Goal: Task Accomplishment & Management: Complete application form

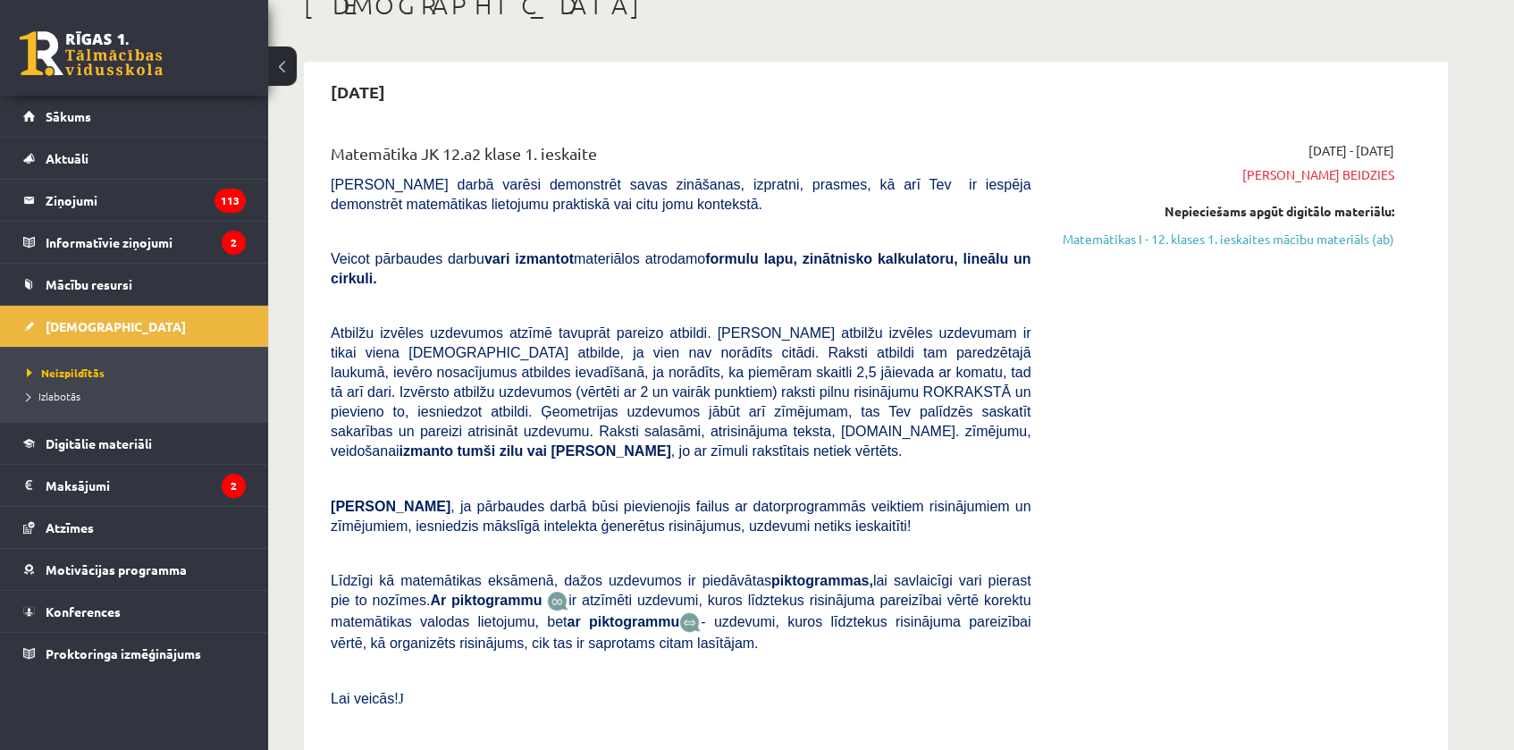
scroll to position [162, 0]
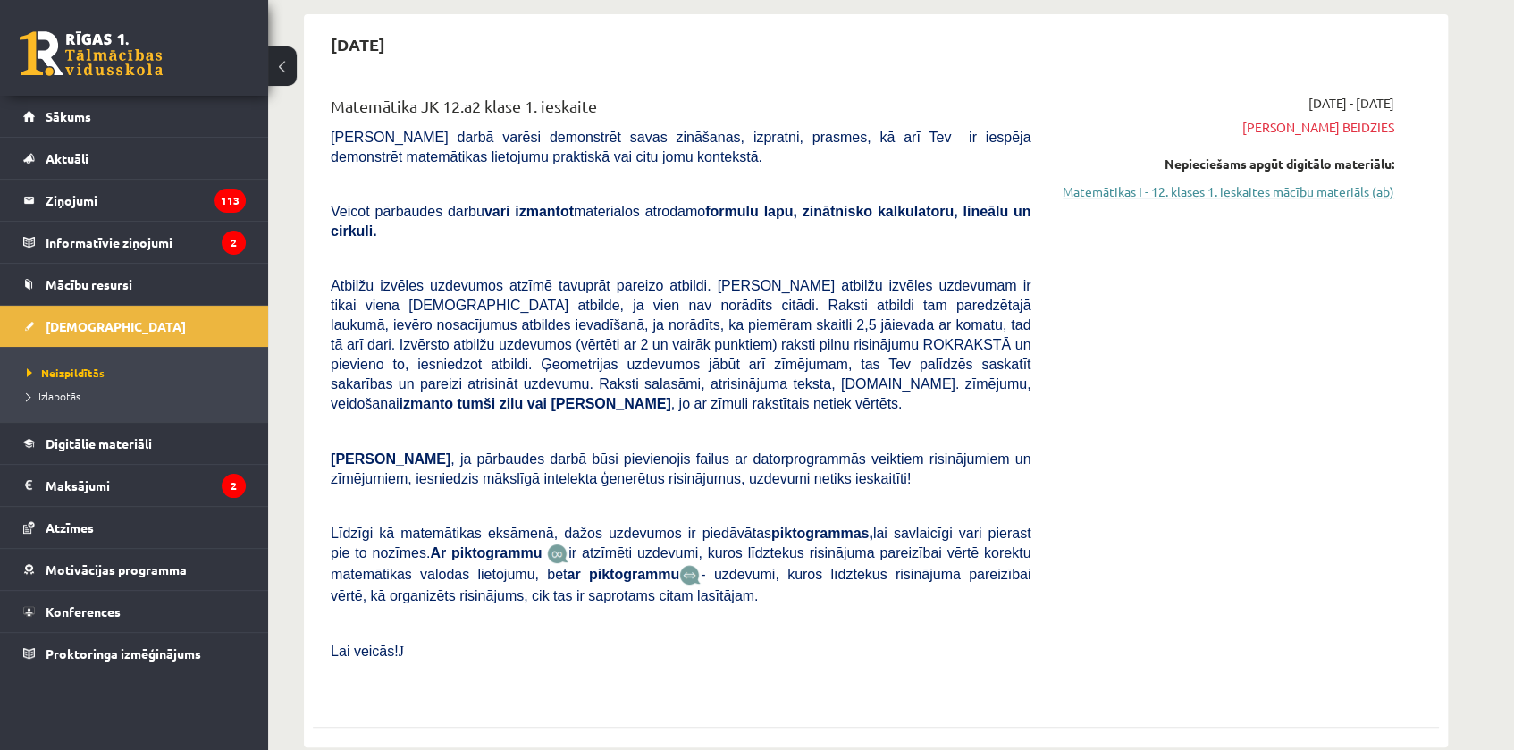
click at [1188, 192] on link "Matemātikas I - 12. klases 1. ieskaites mācību materiāls (ab)" at bounding box center [1225, 191] width 337 height 19
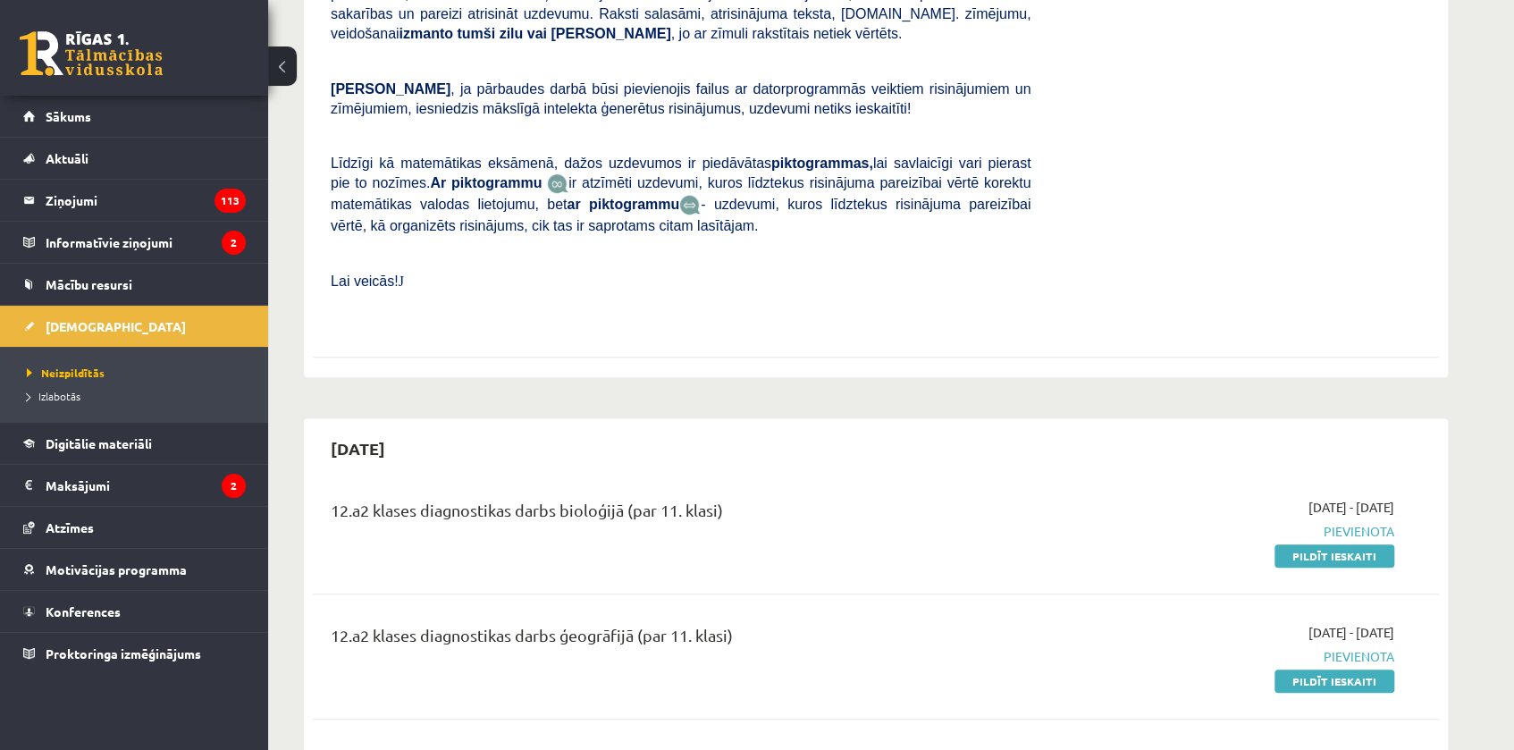
scroll to position [568, 0]
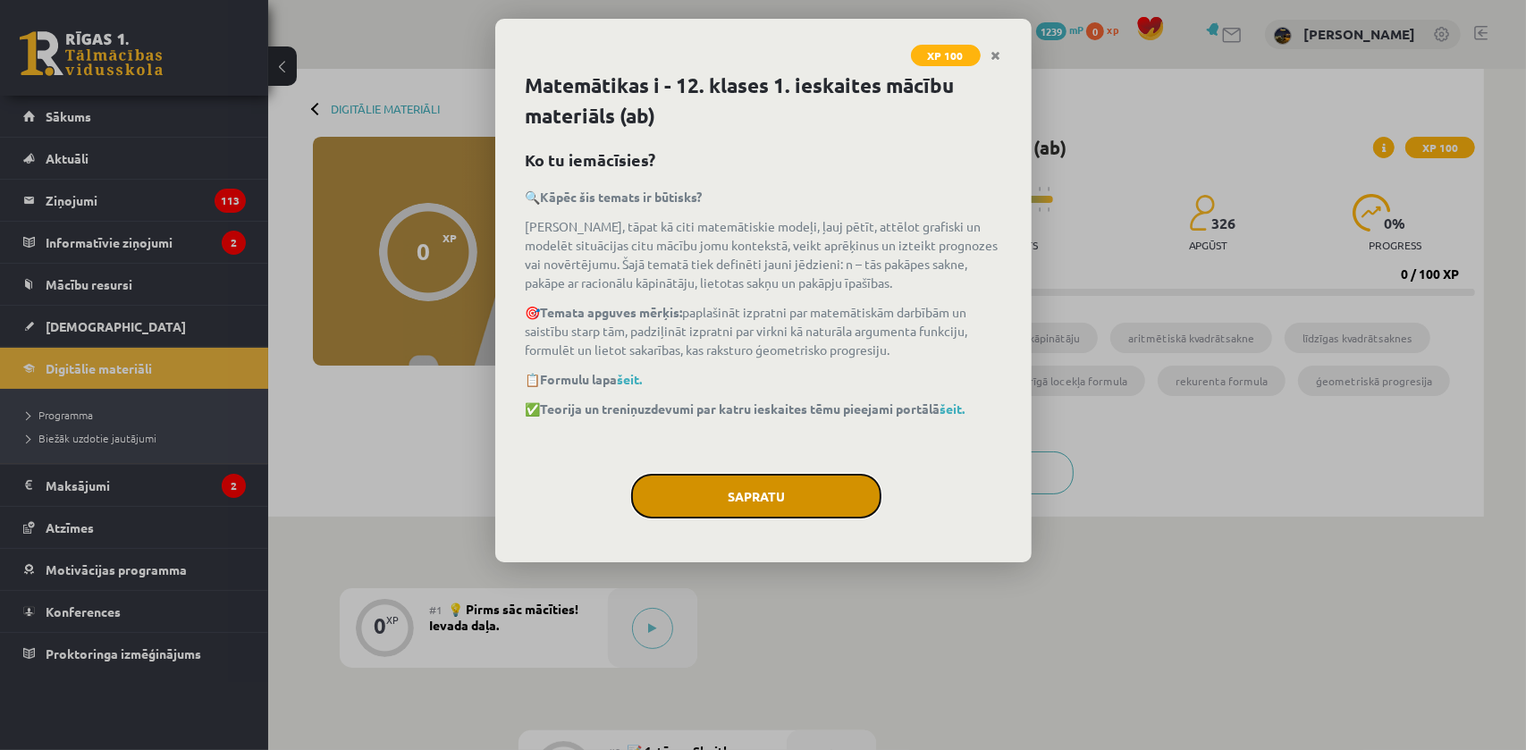
click at [804, 500] on button "Sapratu" at bounding box center [756, 496] width 250 height 45
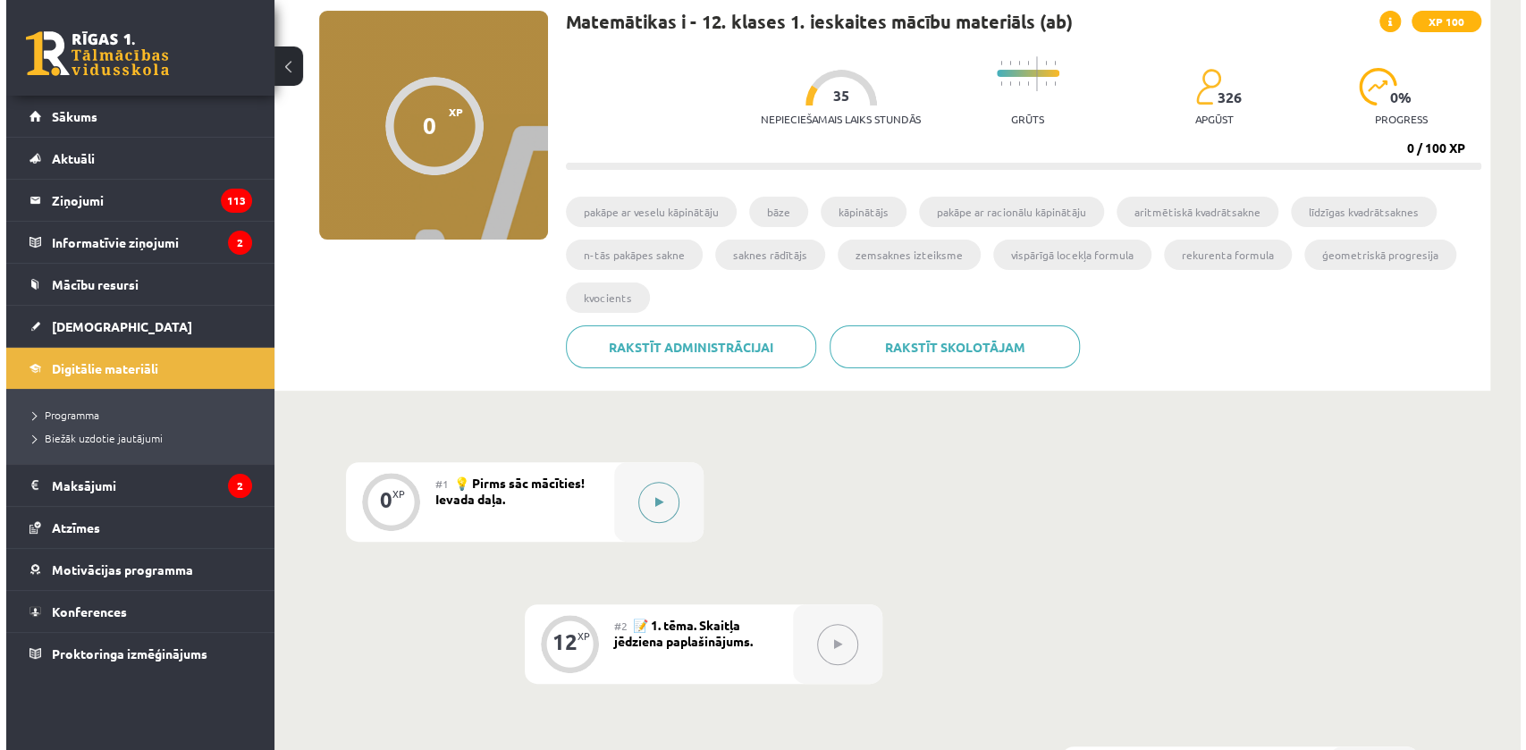
scroll to position [131, 0]
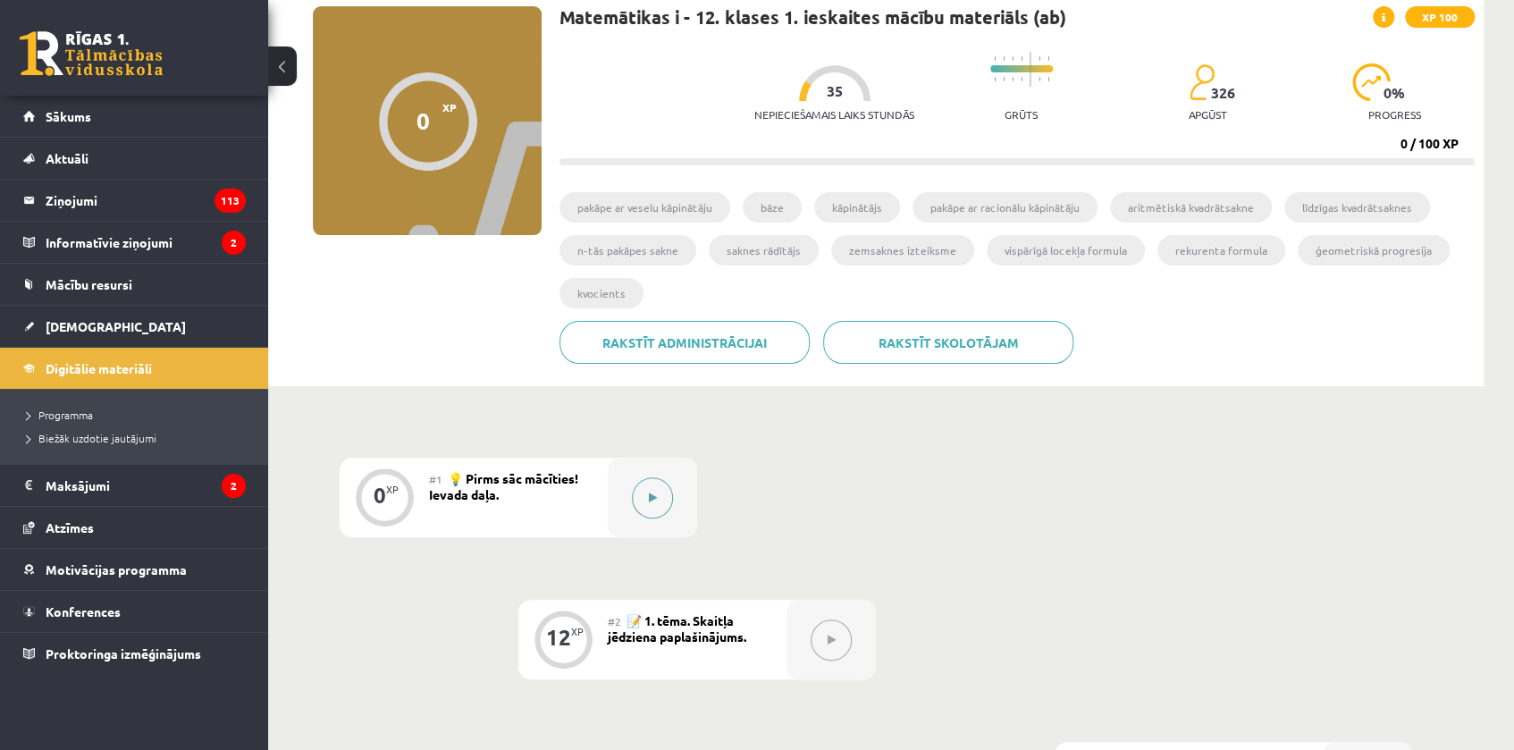
click at [649, 495] on icon at bounding box center [653, 498] width 8 height 11
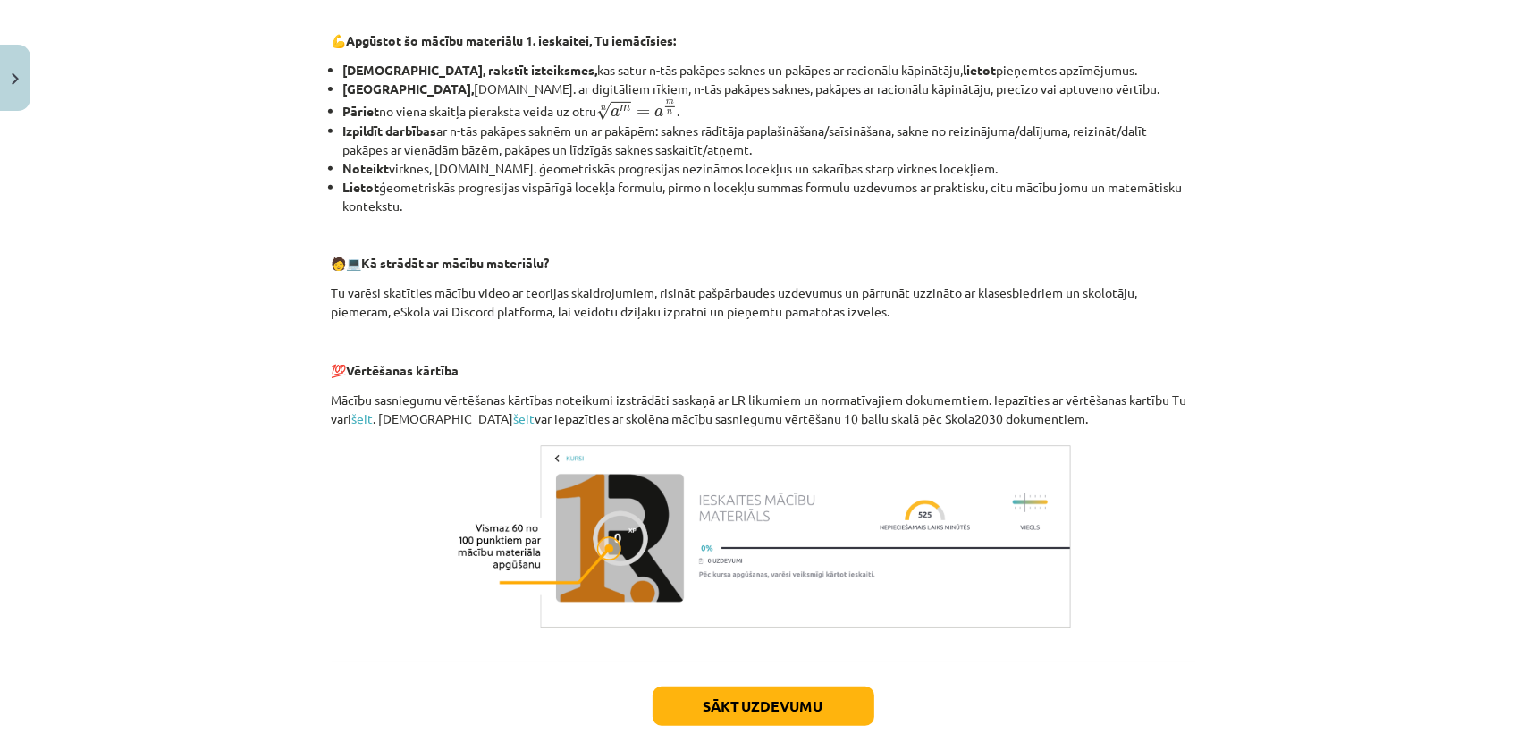
scroll to position [687, 0]
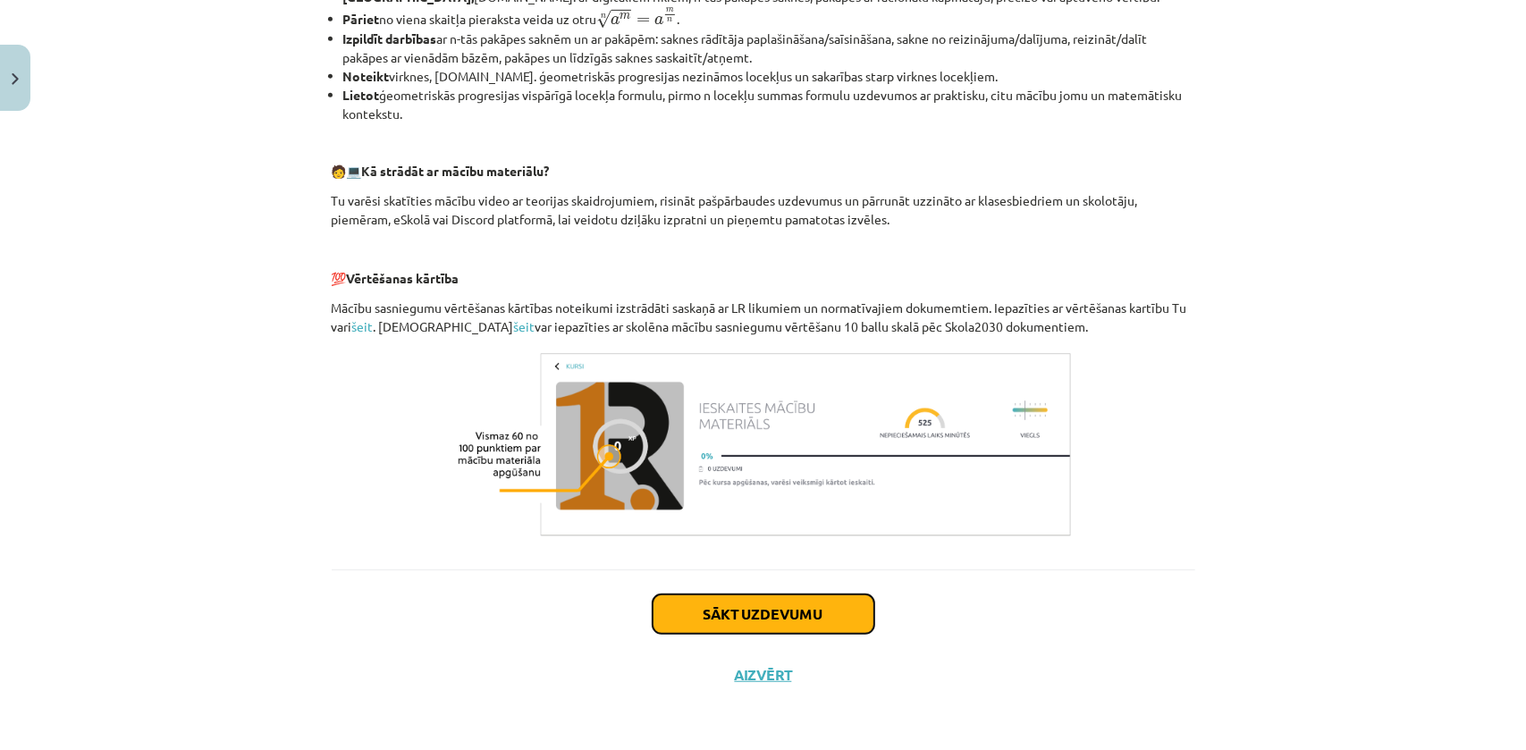
click at [752, 616] on button "Sākt uzdevumu" at bounding box center [764, 613] width 222 height 39
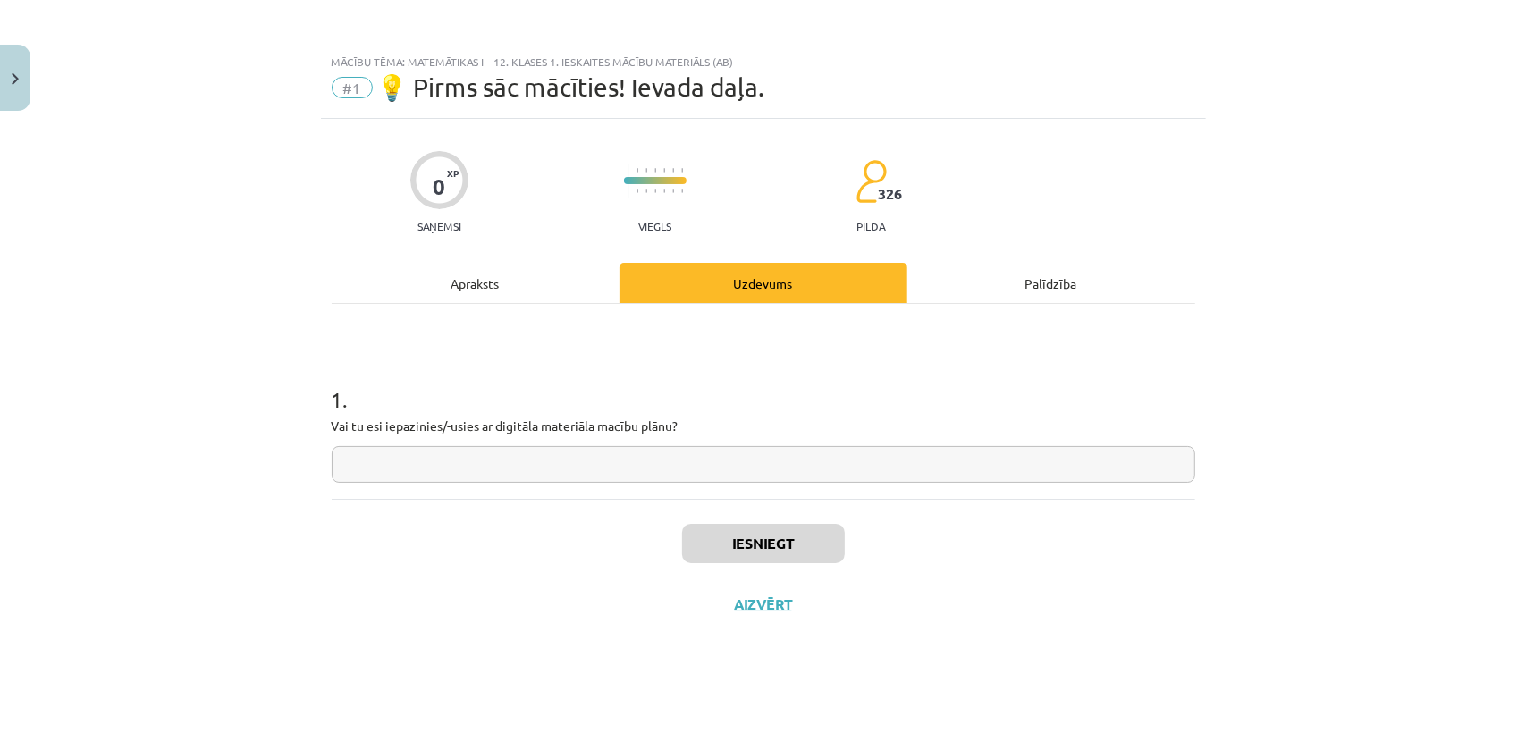
scroll to position [0, 0]
click at [661, 477] on input "text" at bounding box center [763, 464] width 863 height 37
type input "**"
click at [762, 552] on button "Iesniegt" at bounding box center [763, 543] width 163 height 39
click at [745, 629] on button "Nākamā nodarbība" at bounding box center [763, 615] width 175 height 41
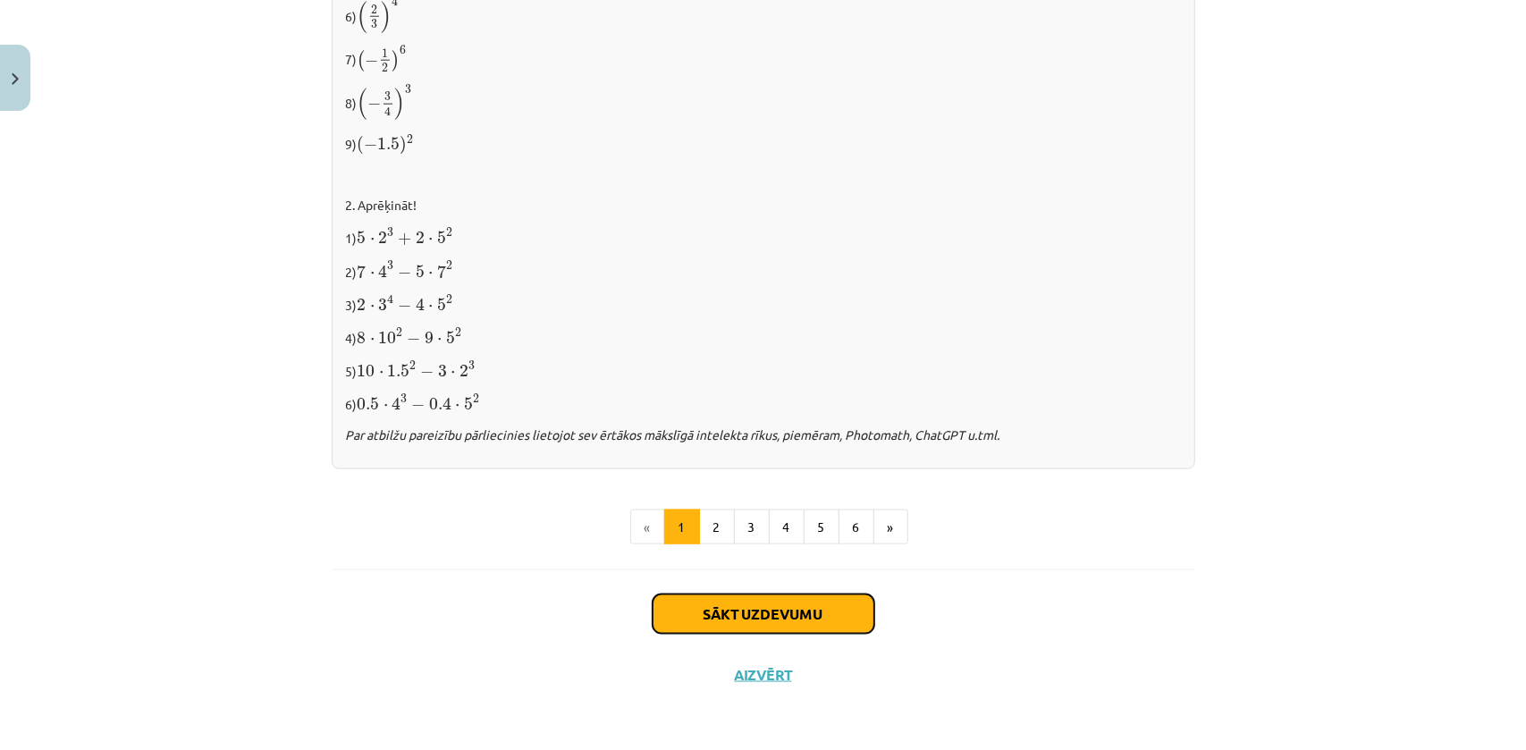
click at [731, 605] on button "Sākt uzdevumu" at bounding box center [764, 613] width 222 height 39
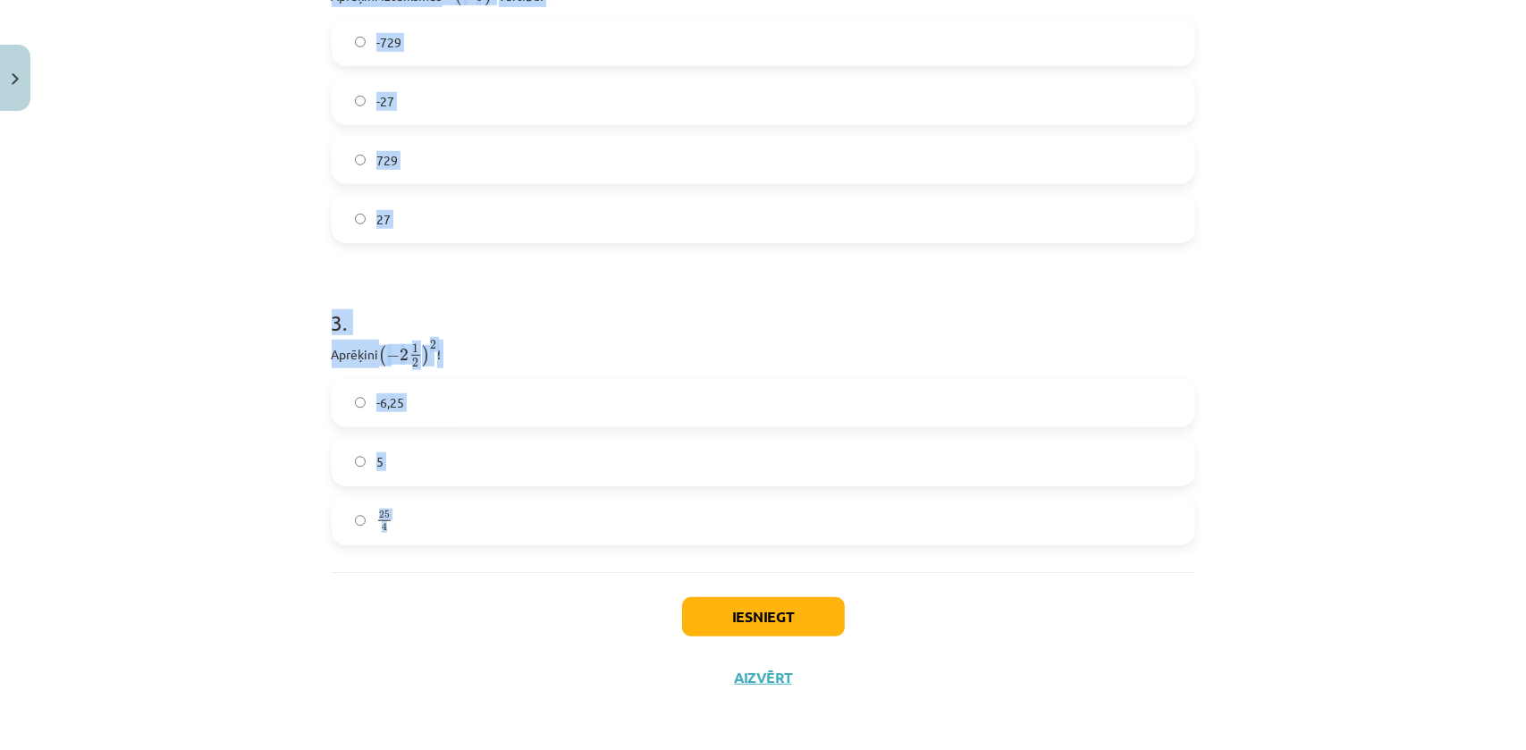
scroll to position [963, 0]
drag, startPoint x: 327, startPoint y: 277, endPoint x: 607, endPoint y: 522, distance: 371.8
copy form "1 . Atzīmē visus skaitļus, kuri ir kāda vesela skaitļa kvadrāts! 100 49 3 33 77…"
click at [191, 367] on div "Mācību tēma: Matemātikas i - 12. klases 1. ieskaites mācību materiāls (ab) #2 📝…" at bounding box center [763, 375] width 1526 height 750
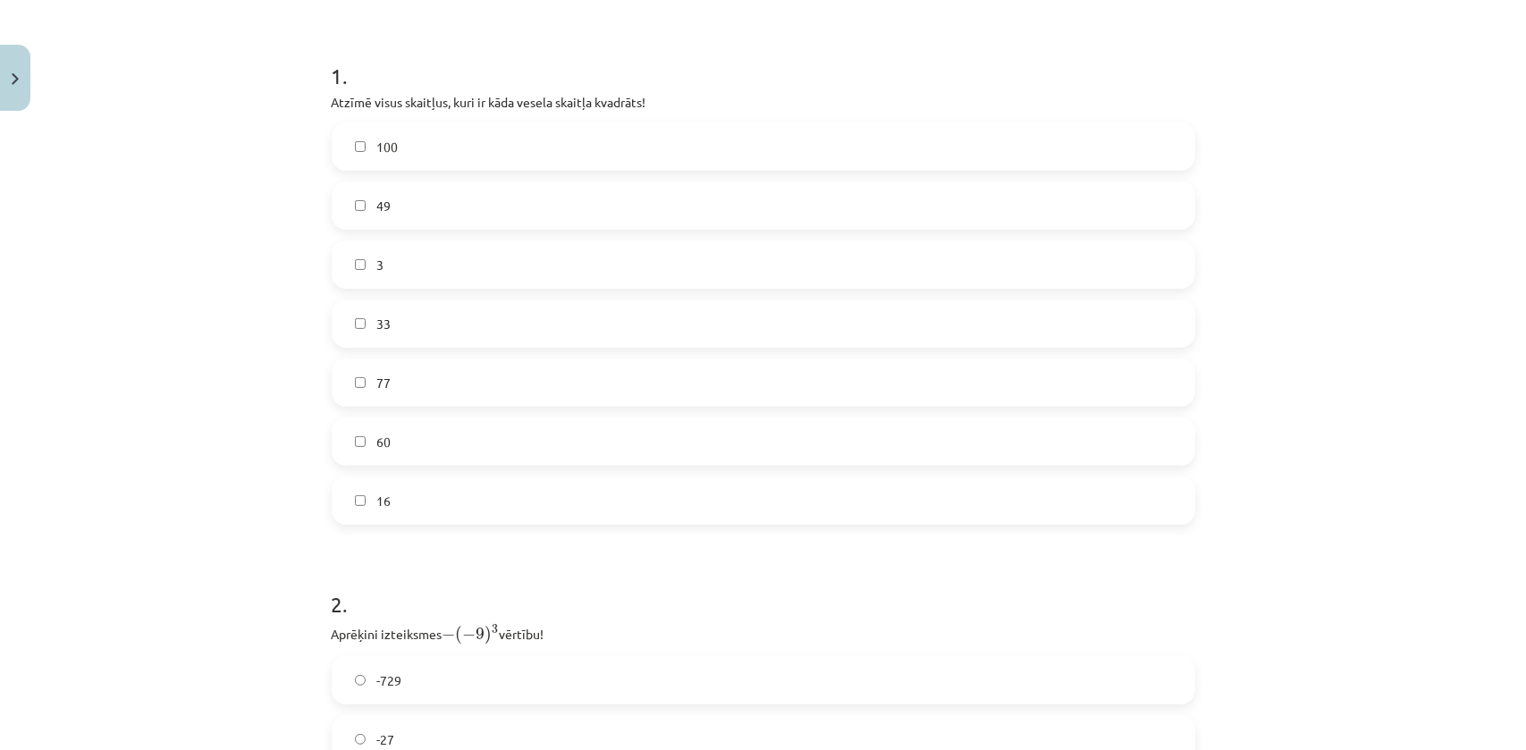
scroll to position [232, 0]
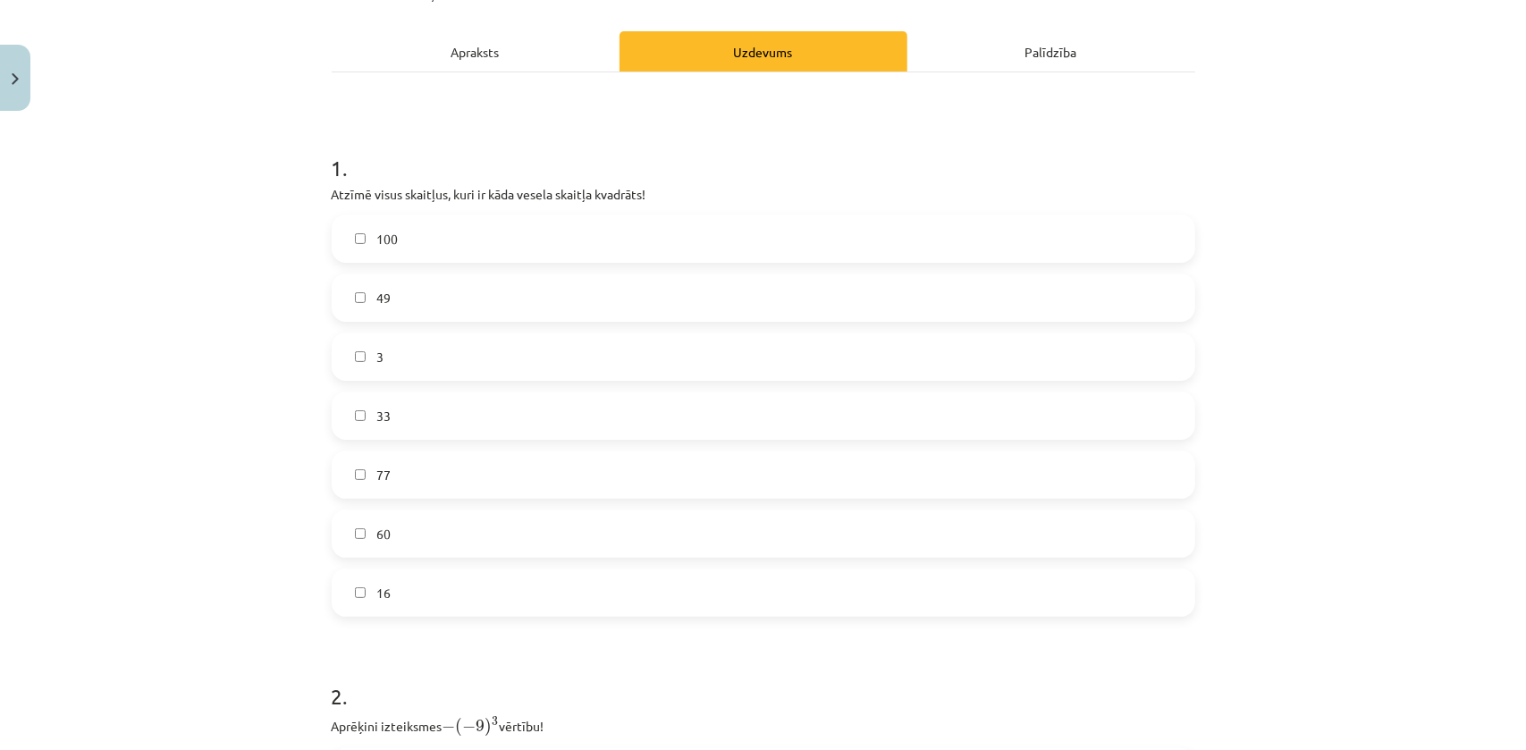
click at [383, 232] on span "100" at bounding box center [386, 239] width 21 height 19
click at [383, 298] on span "49" at bounding box center [383, 298] width 14 height 19
click at [397, 580] on label "16" at bounding box center [763, 592] width 860 height 45
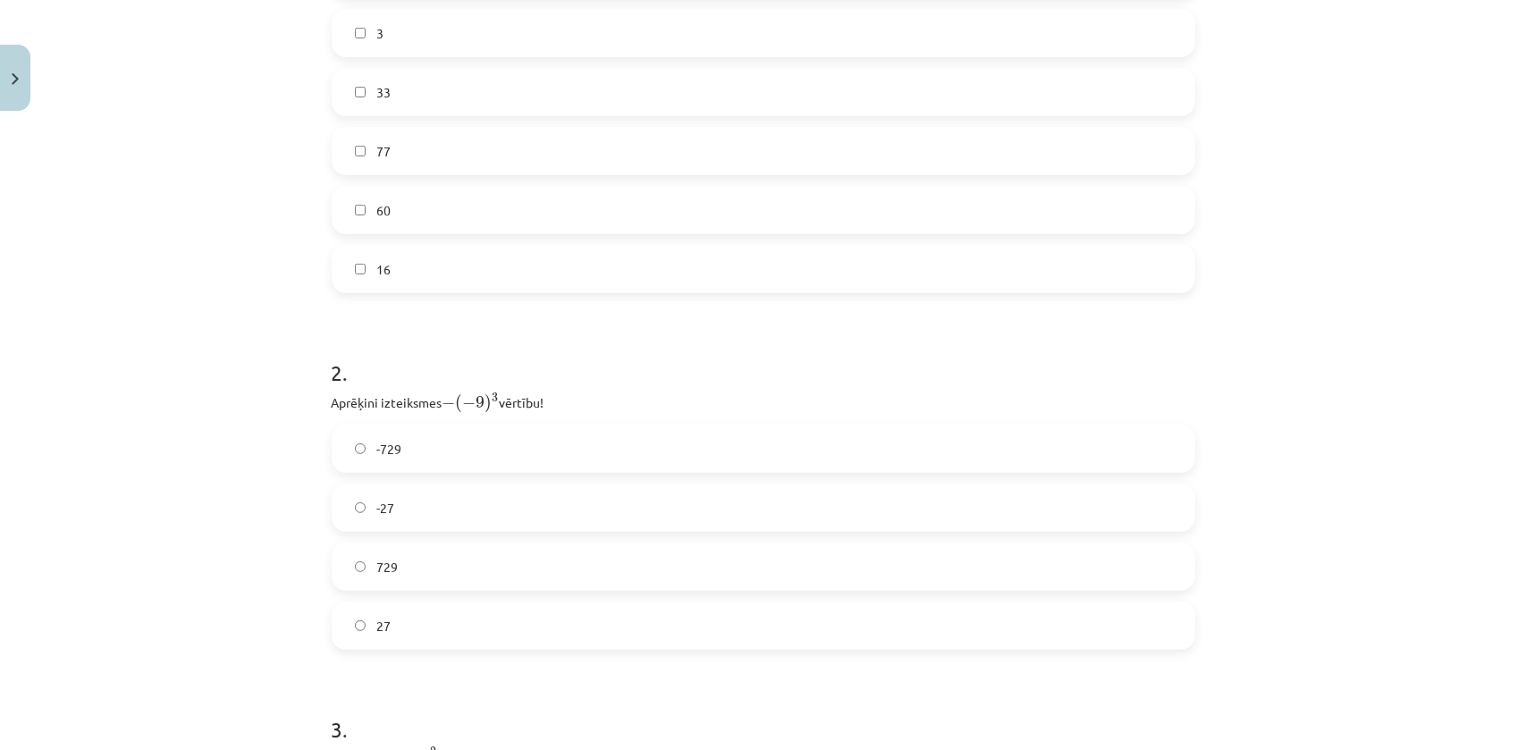
scroll to position [556, 0]
click at [408, 572] on label "729" at bounding box center [763, 565] width 860 height 45
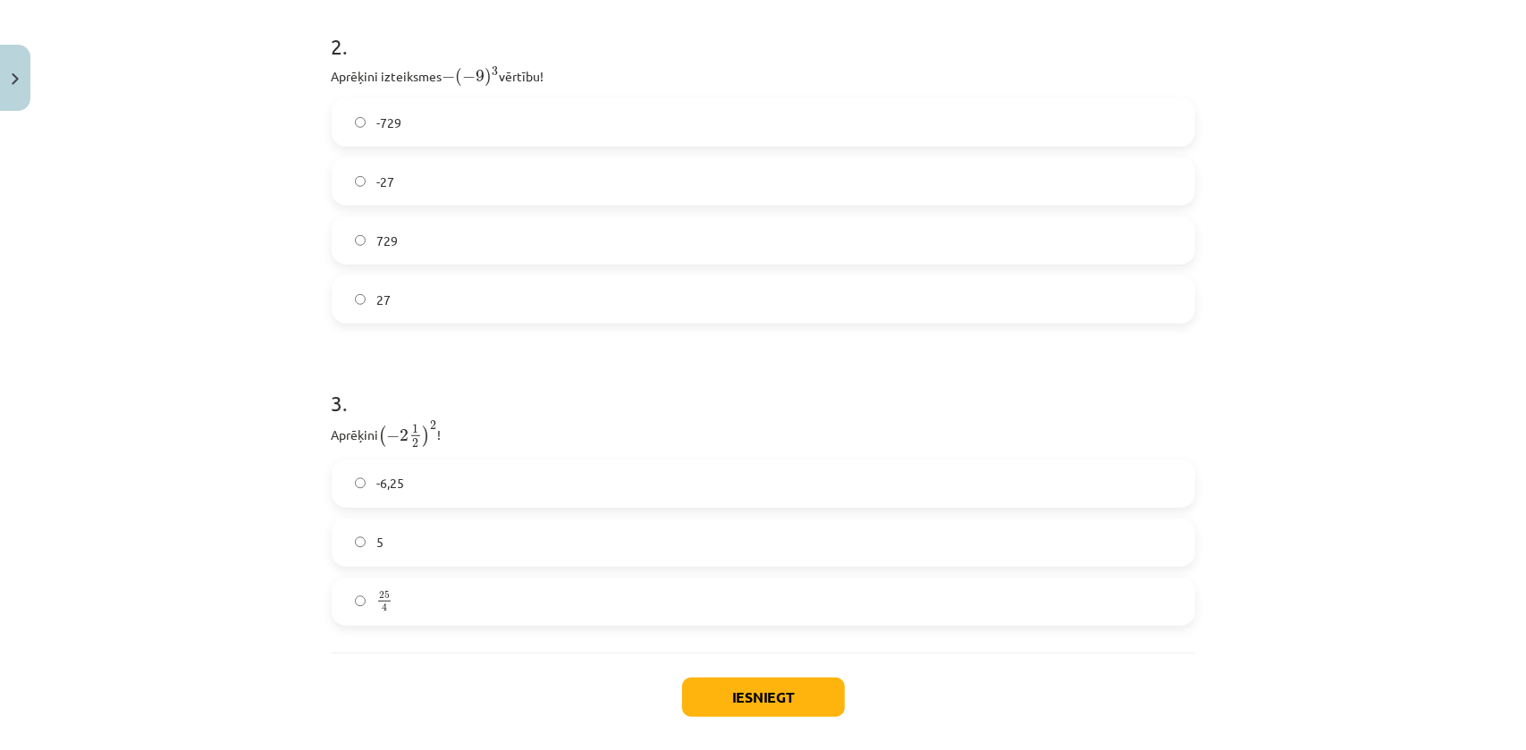
click at [406, 487] on label "-6,25" at bounding box center [763, 483] width 860 height 45
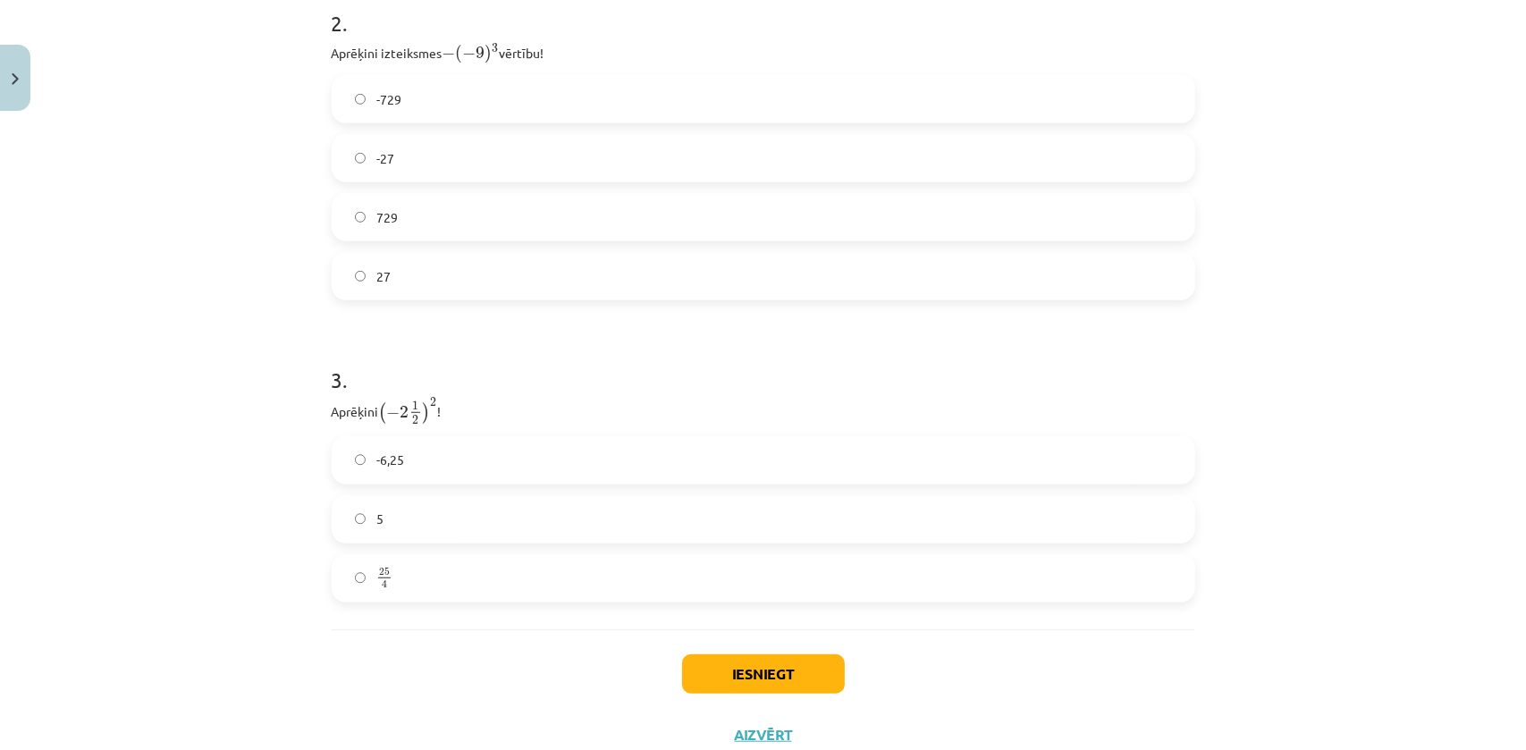
scroll to position [963, 0]
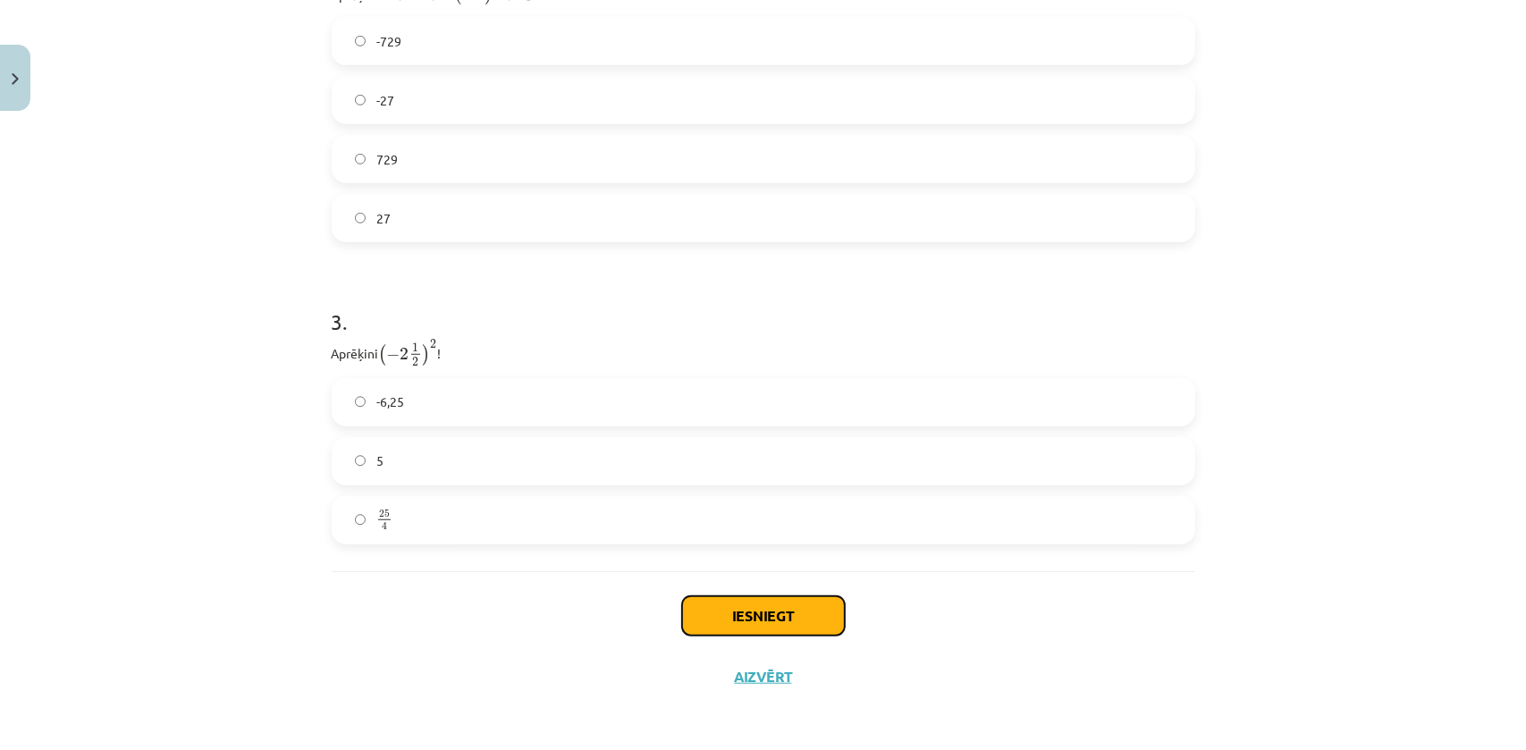
click at [754, 611] on button "Iesniegt" at bounding box center [763, 615] width 163 height 39
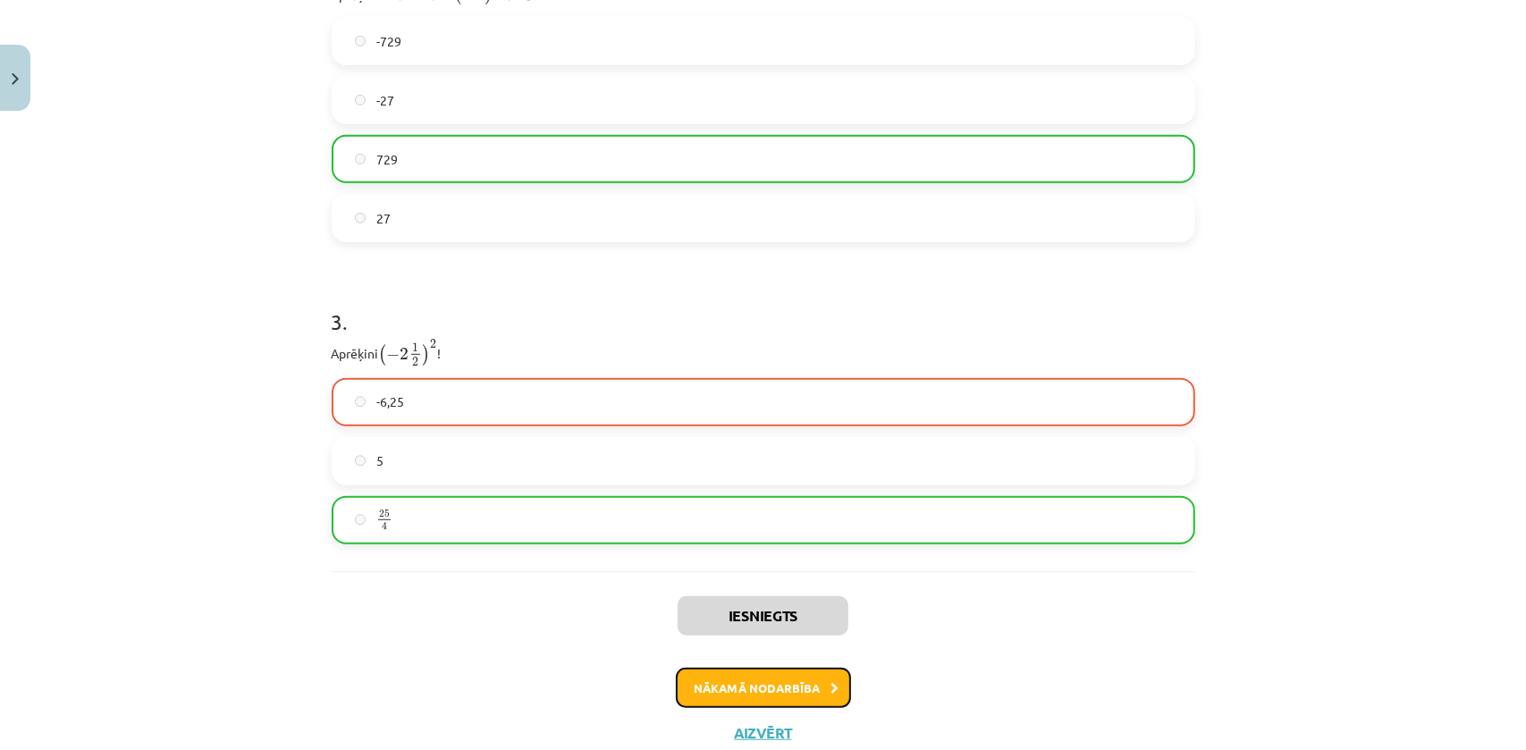
click at [730, 686] on button "Nākamā nodarbība" at bounding box center [763, 688] width 175 height 41
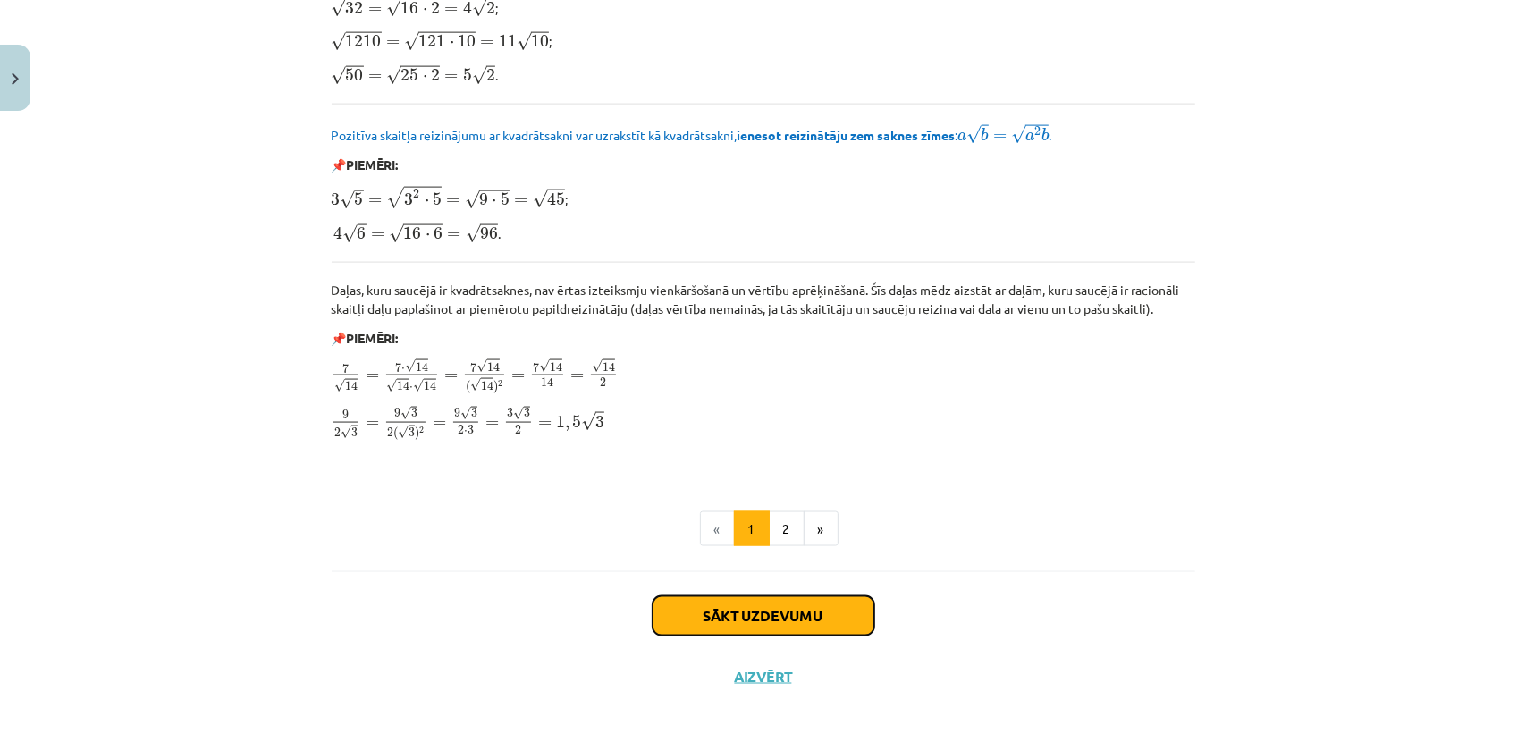
click at [672, 604] on button "Sākt uzdevumu" at bounding box center [764, 615] width 222 height 39
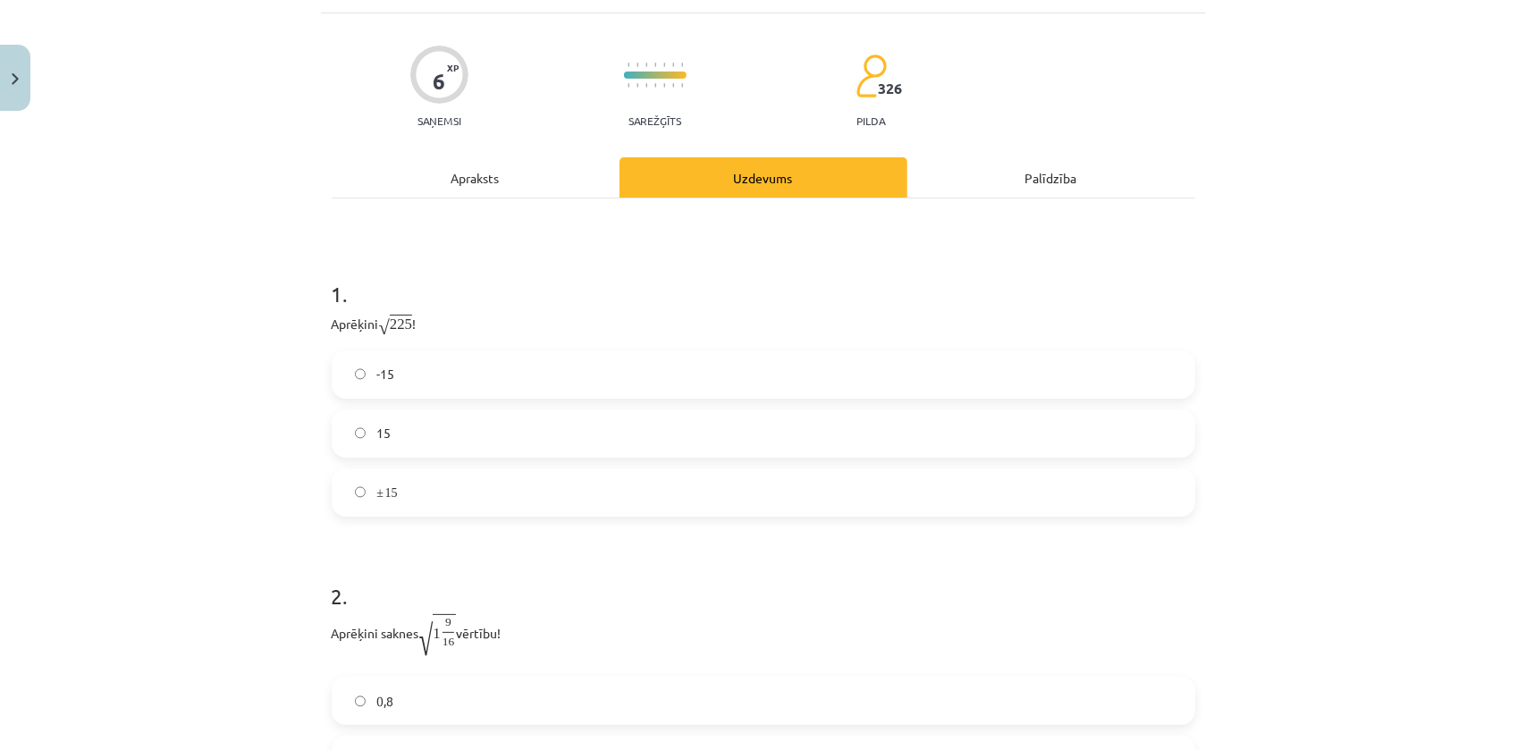
scroll to position [45, 0]
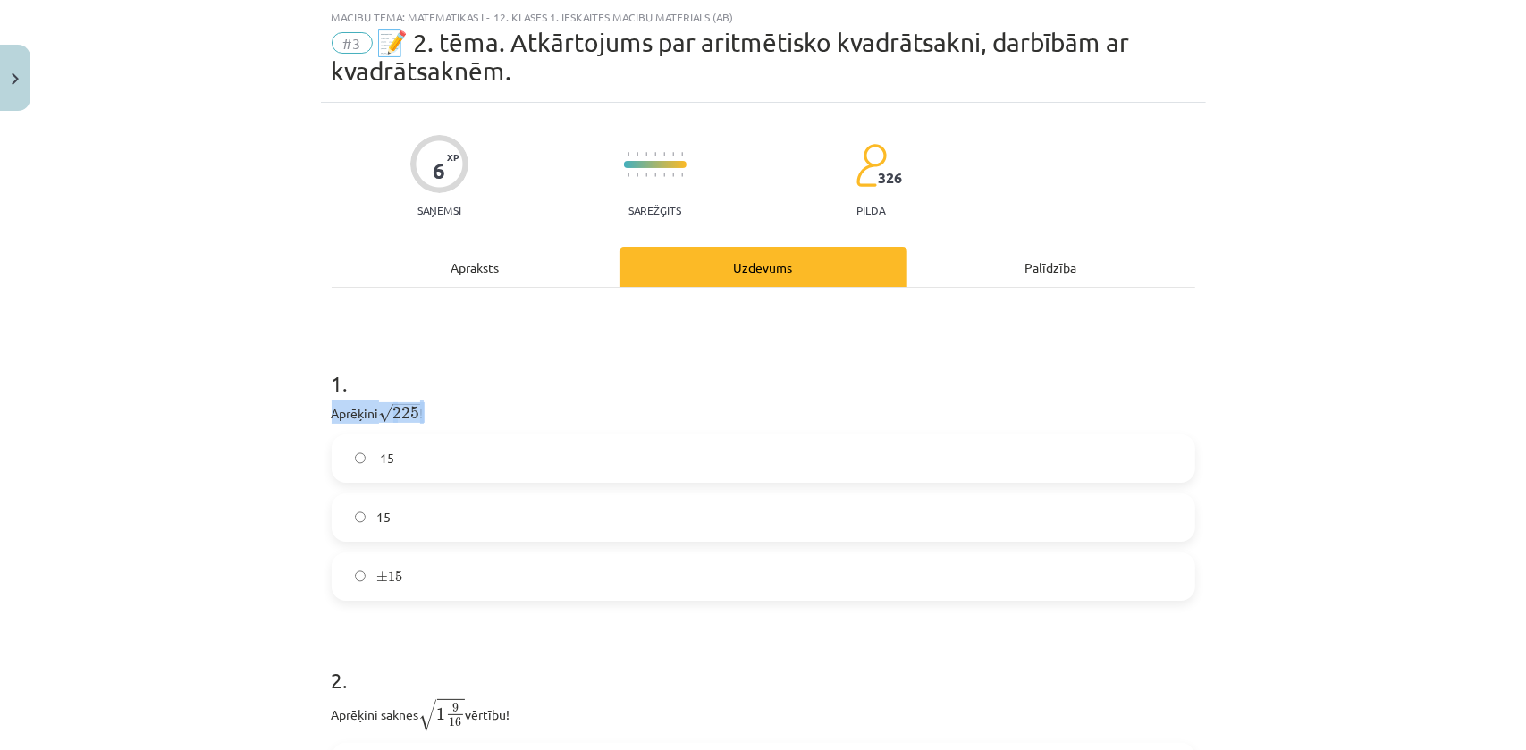
drag, startPoint x: 322, startPoint y: 410, endPoint x: 473, endPoint y: 411, distance: 151.1
click at [473, 411] on div "6 XP Saņemsi Sarežģīts 326 pilda Apraksts Uzdevums Palīdzība 1 . Aprēķini √ 225…" at bounding box center [763, 558] width 885 height 910
click at [1013, 455] on label "-15" at bounding box center [763, 458] width 860 height 45
drag, startPoint x: 315, startPoint y: 408, endPoint x: 510, endPoint y: 414, distance: 195.0
click at [510, 414] on div "6 XP Saņemsi Sarežģīts 326 pilda Apraksts Uzdevums Palīdzība 1 . Aprēķini √ 225…" at bounding box center [763, 558] width 885 height 910
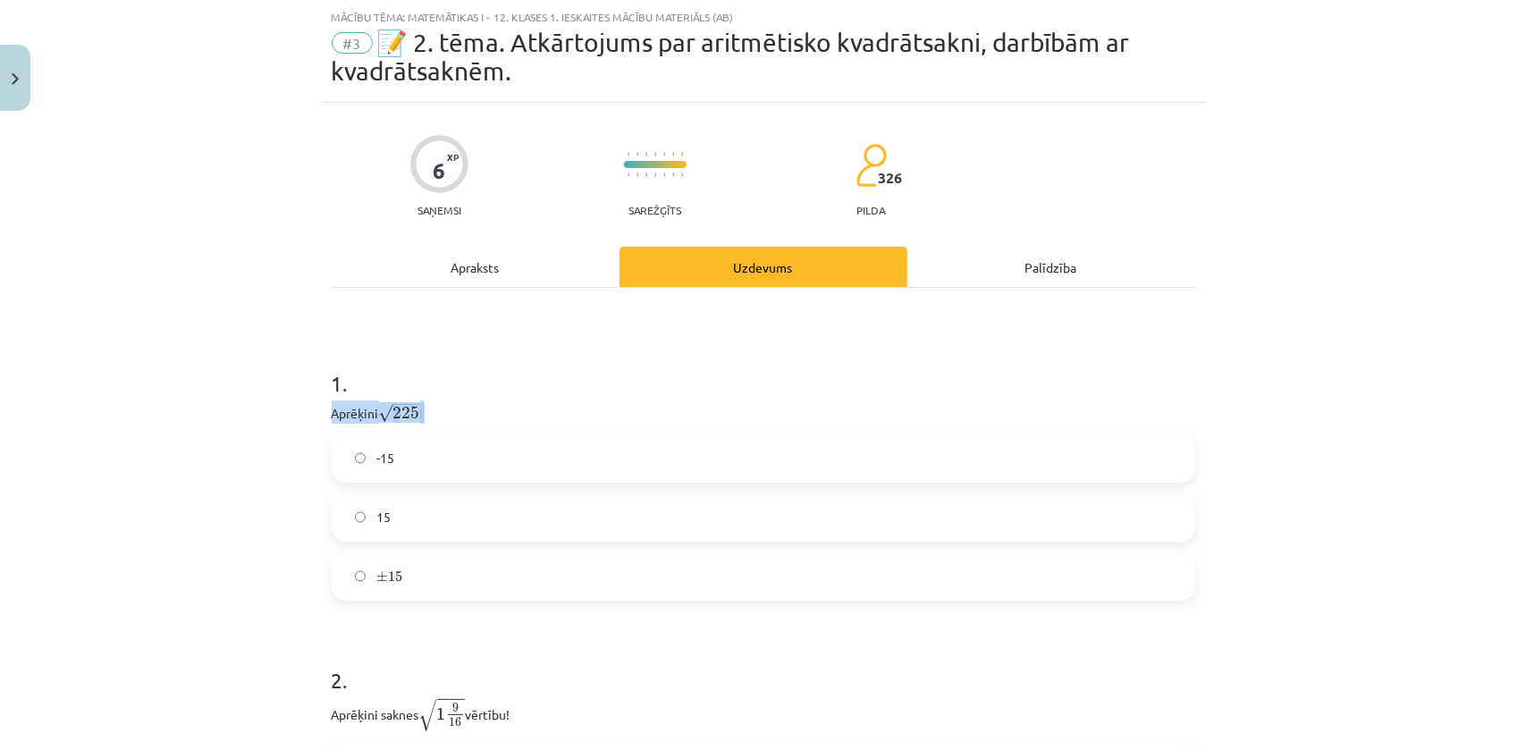
copy p "Aprēķini √ 225 225 !"
click at [282, 478] on div "Mācību tēma: Matemātikas i - 12. klases 1. ieskaites mācību materiāls (ab) #3 📝…" at bounding box center [763, 375] width 1526 height 750
click at [350, 503] on label "15" at bounding box center [763, 517] width 860 height 45
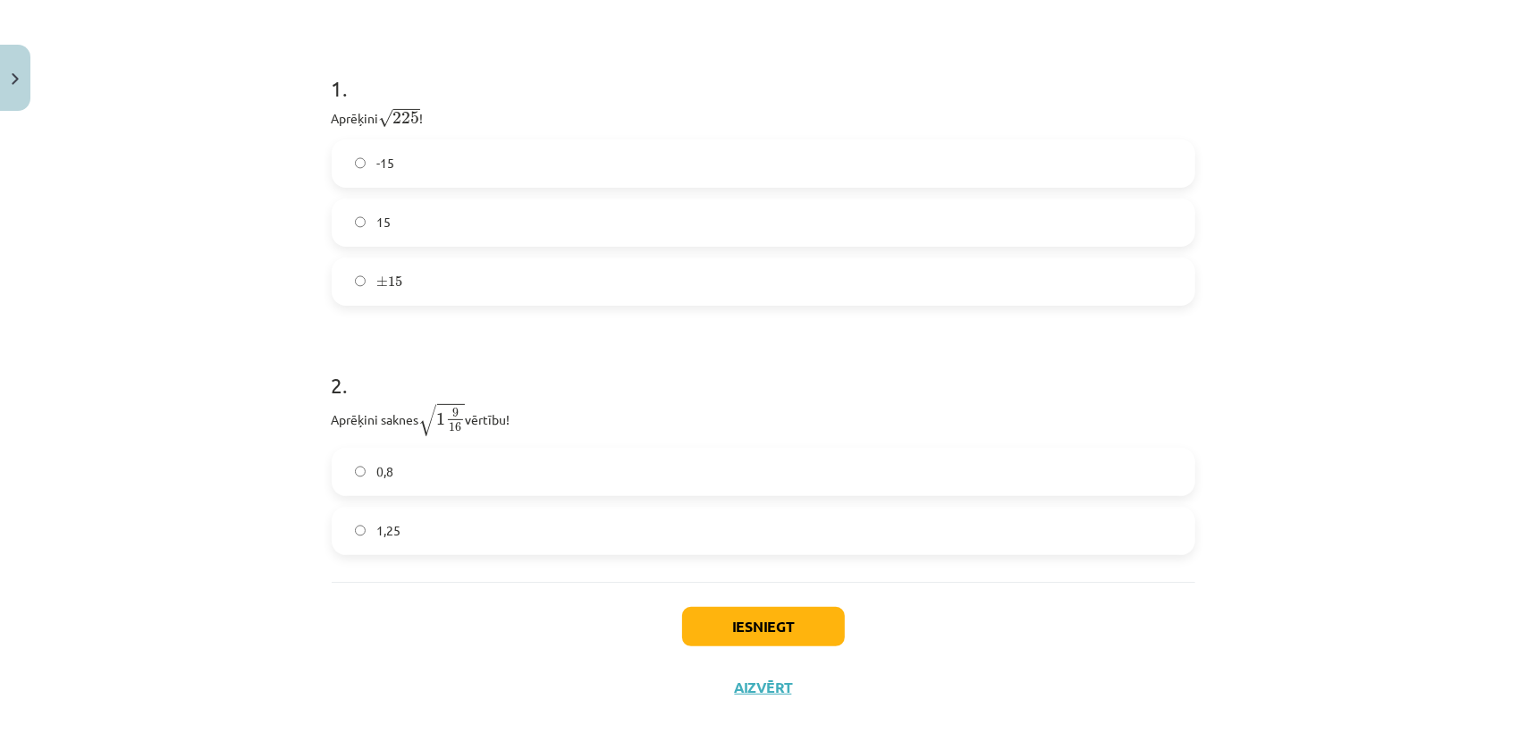
scroll to position [350, 0]
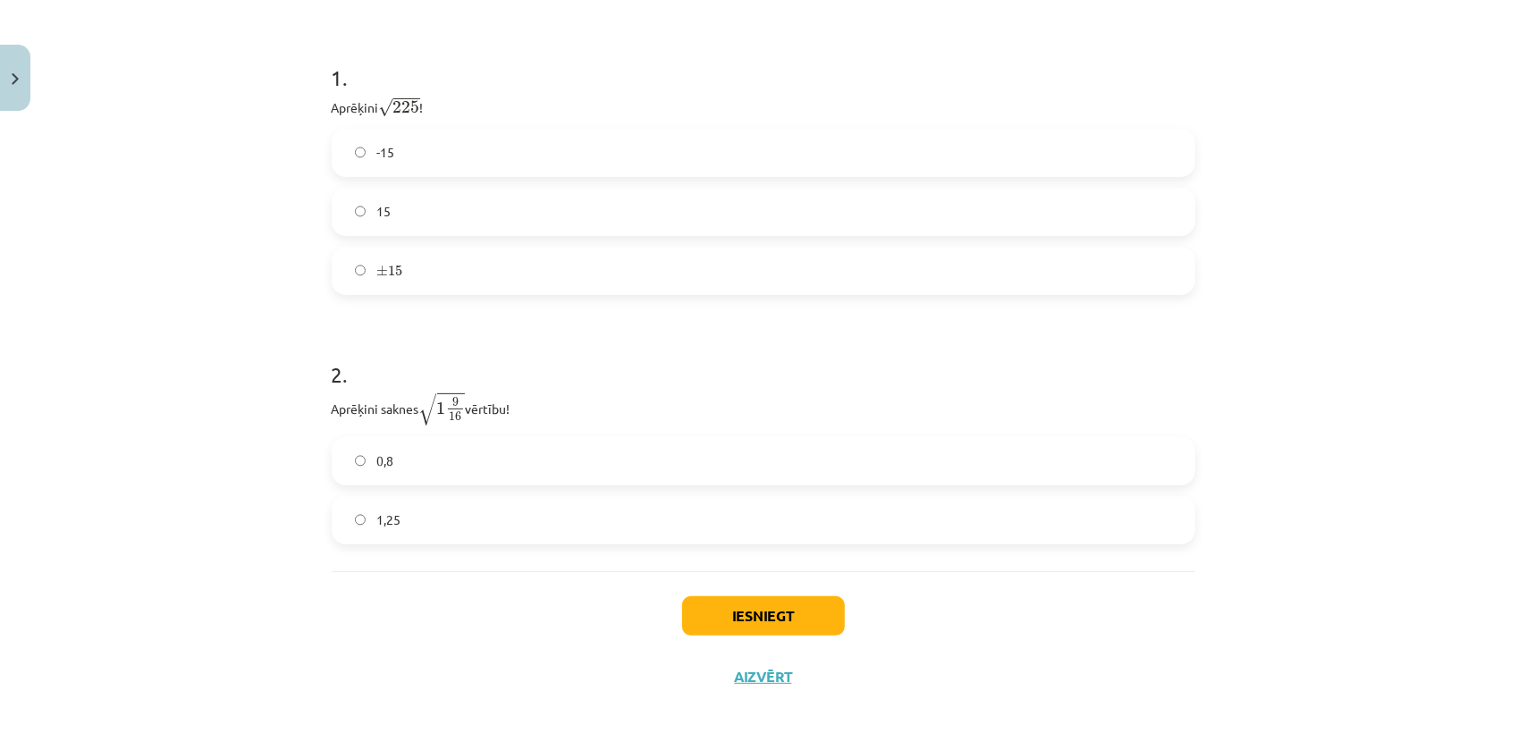
drag, startPoint x: 341, startPoint y: 406, endPoint x: 585, endPoint y: 416, distance: 245.1
click at [585, 416] on div "6 XP Saņemsi Sarežģīts 326 pilda Apraksts Uzdevums Palīdzība 1 . Aprēķini √ 225…" at bounding box center [763, 252] width 885 height 910
copy p "Aprēķini saknes √ 1 9 16 1 9 16 vērtību!"
click at [265, 445] on div "Mācību tēma: Matemātikas i - 12. klases 1. ieskaites mācību materiāls (ab) #3 📝…" at bounding box center [763, 375] width 1526 height 750
click at [369, 527] on label "1,25" at bounding box center [763, 520] width 860 height 45
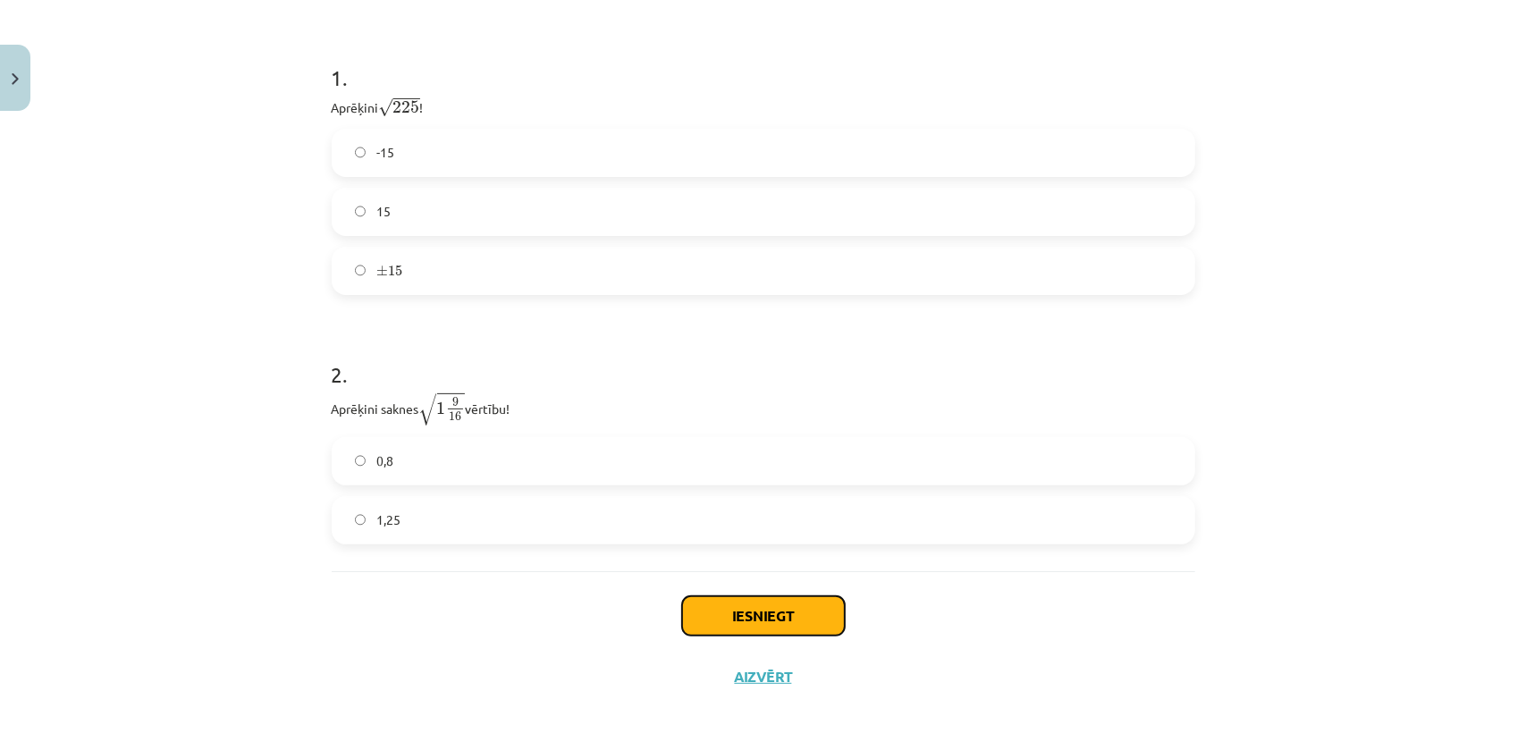
click at [762, 622] on button "Iesniegt" at bounding box center [763, 615] width 163 height 39
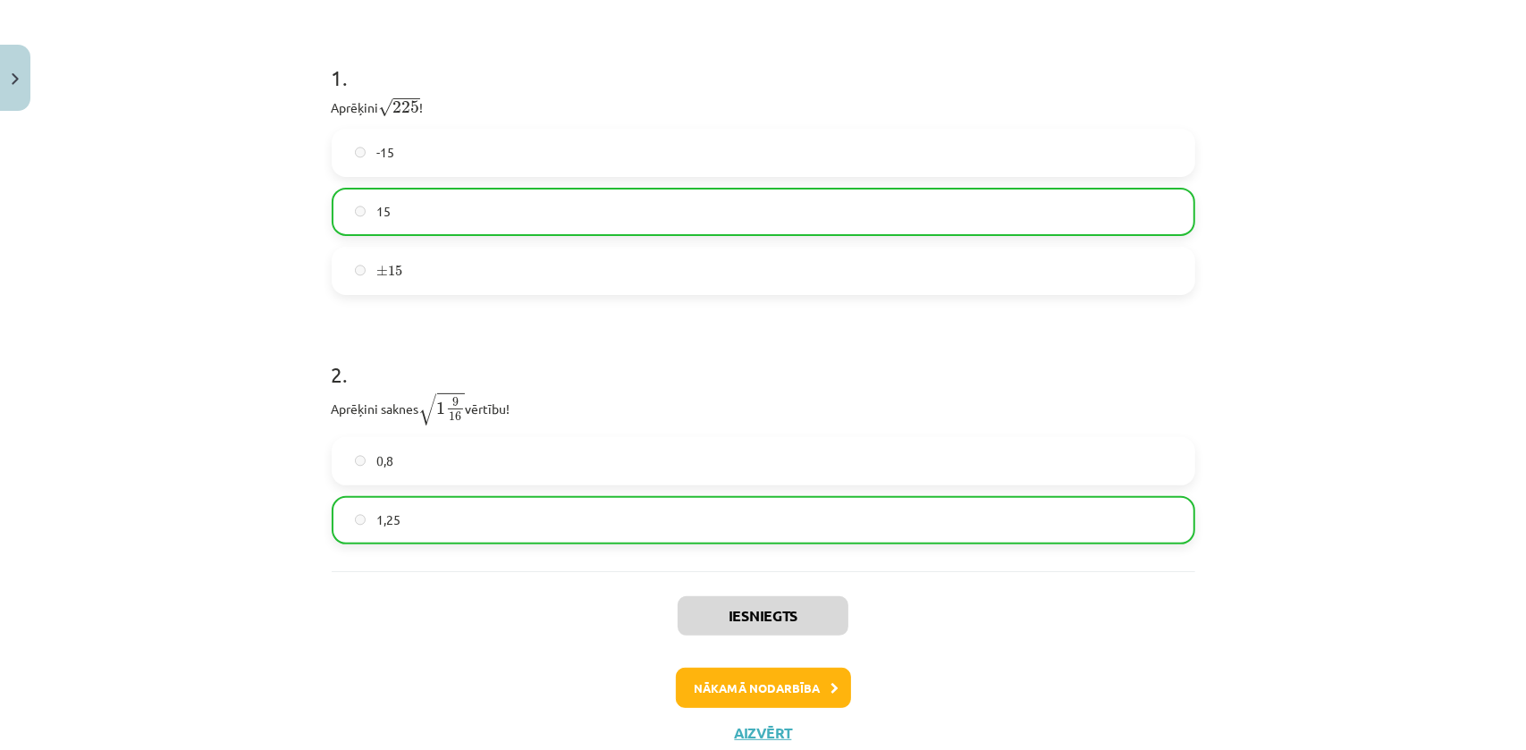
click at [1453, 474] on div "Mācību tēma: Matemātikas i - 12. klases 1. ieskaites mācību materiāls (ab) #3 📝…" at bounding box center [763, 375] width 1526 height 750
click at [791, 702] on button "Nākamā nodarbība" at bounding box center [763, 688] width 175 height 41
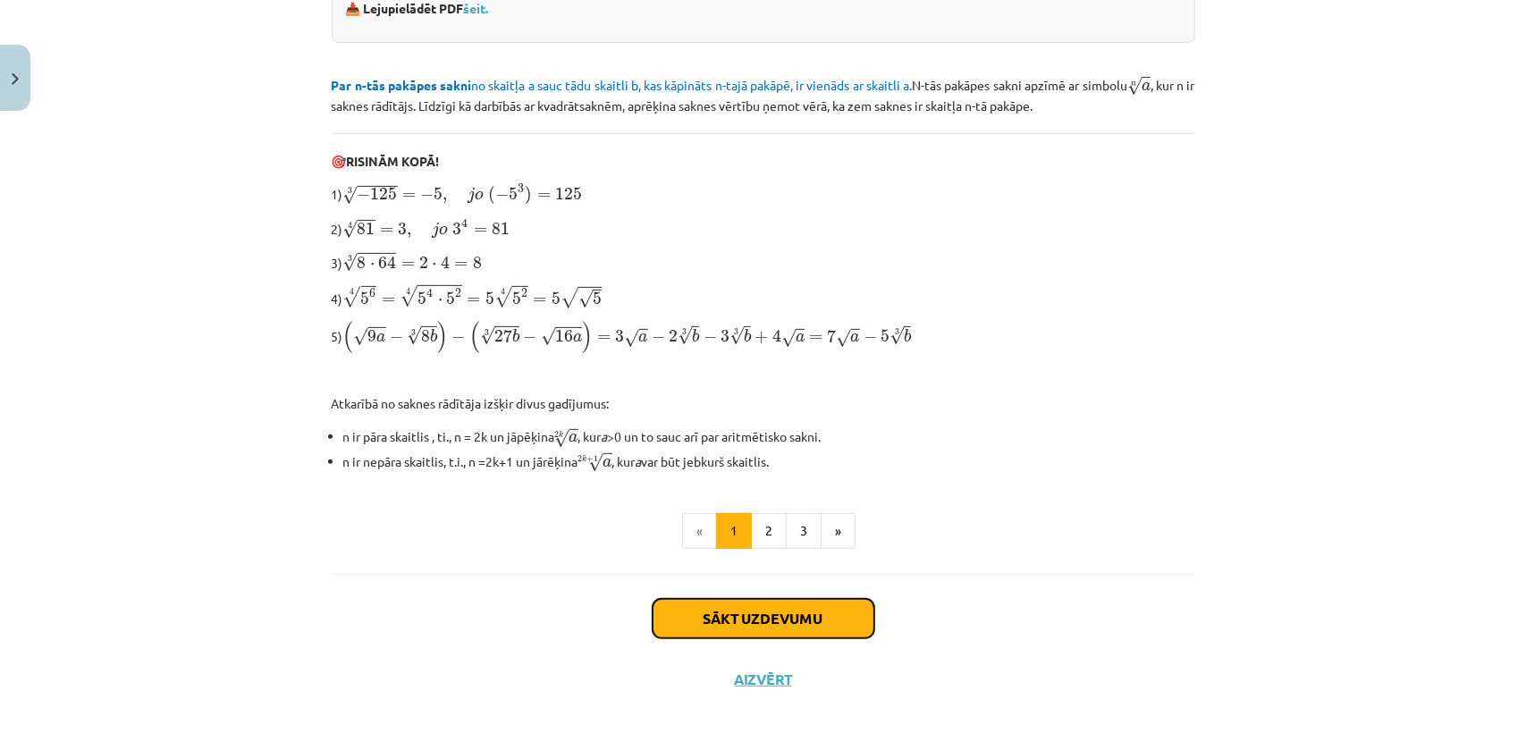
click at [771, 619] on button "Sākt uzdevumu" at bounding box center [764, 618] width 222 height 39
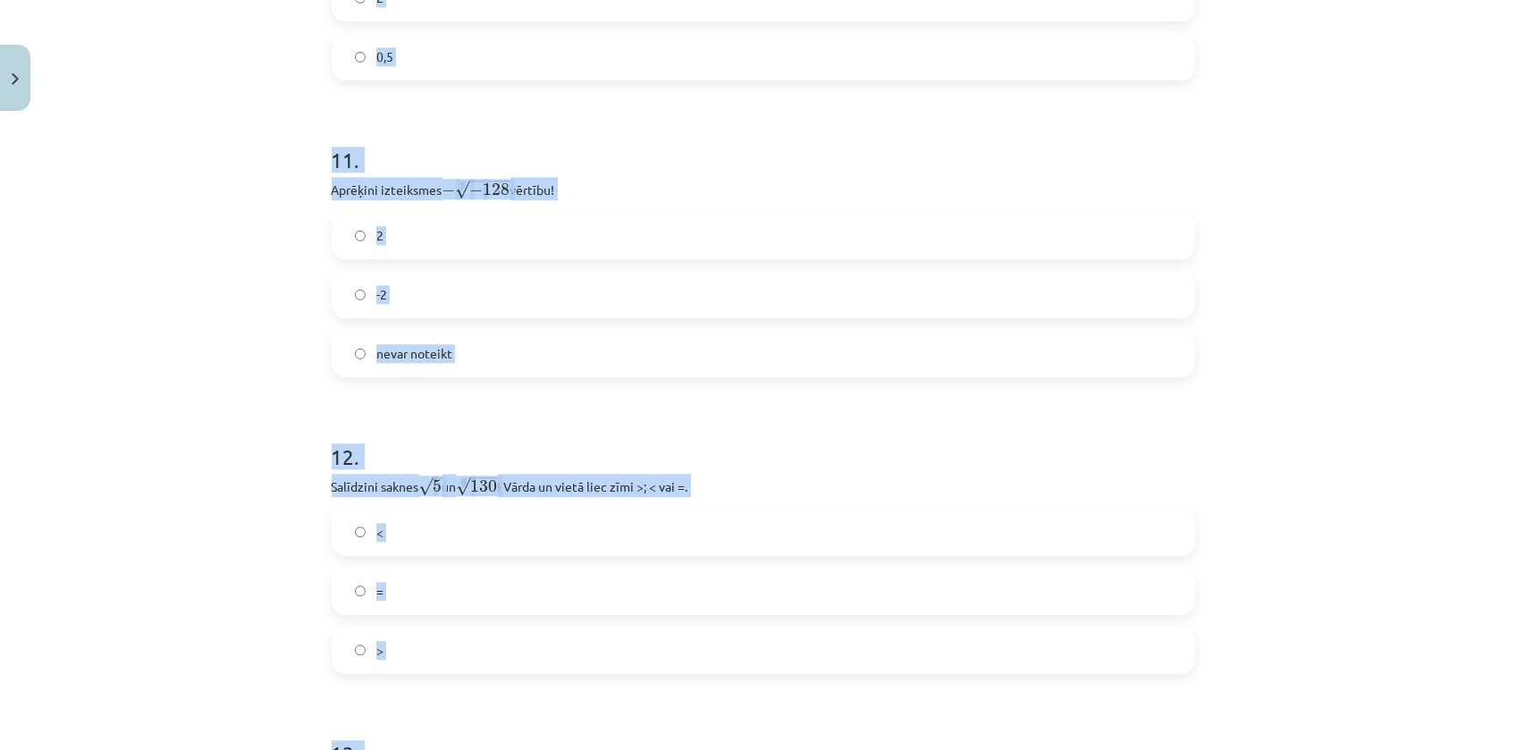
scroll to position [3903, 0]
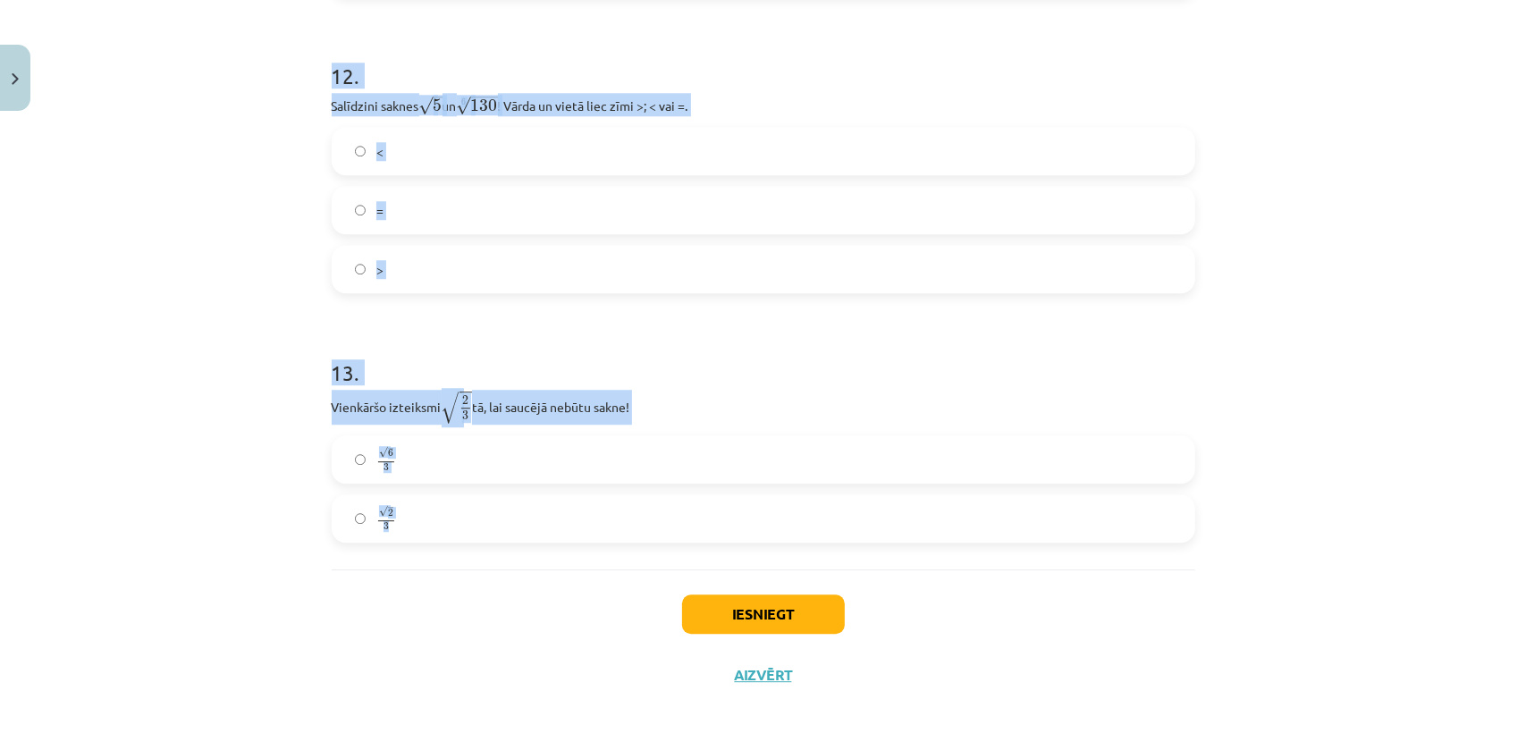
drag, startPoint x: 322, startPoint y: 383, endPoint x: 588, endPoint y: 545, distance: 311.7
copy form "Kura izteiksme jāizvēlas vienādības a m n a m n = ⋯ labajā pusē, lai būtu parei…"
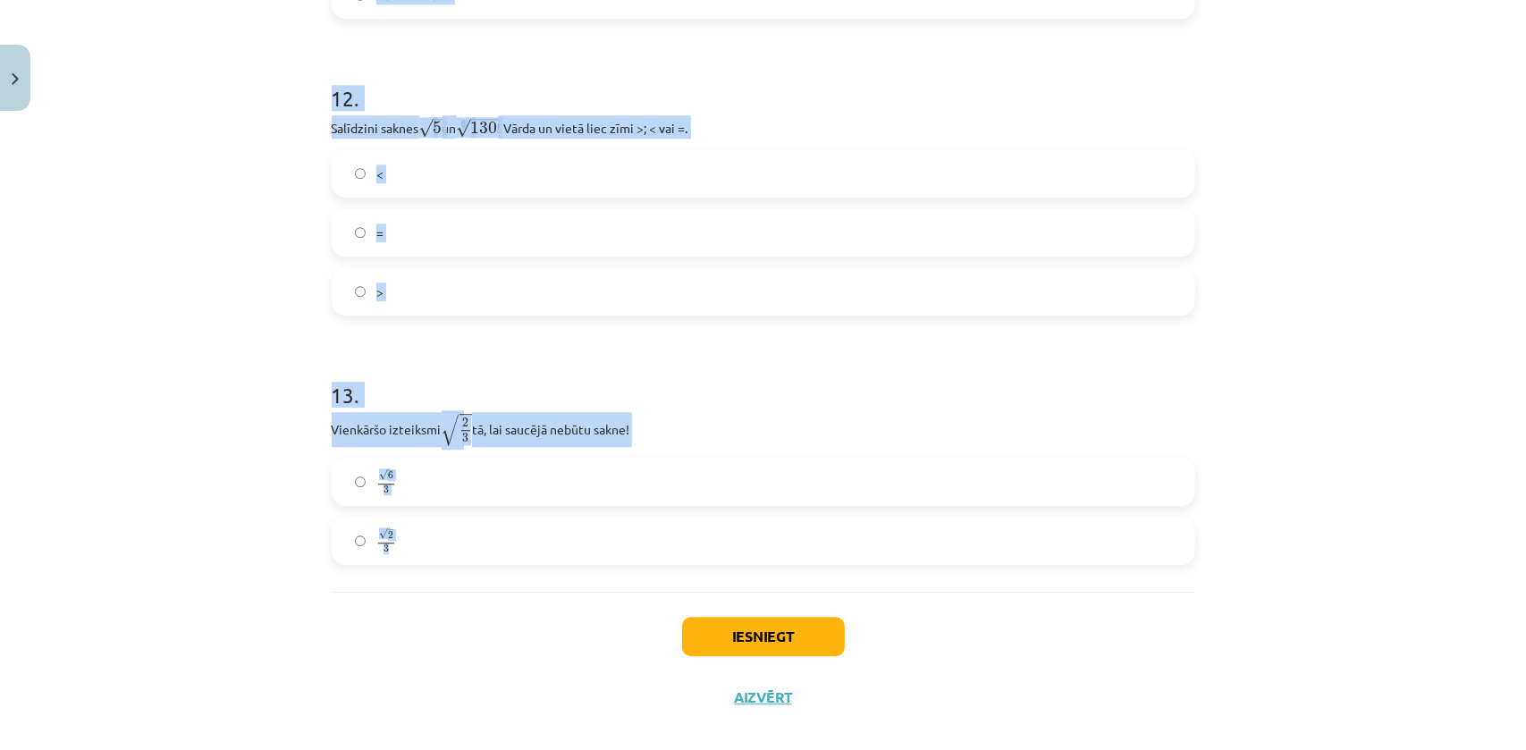
scroll to position [3415, 0]
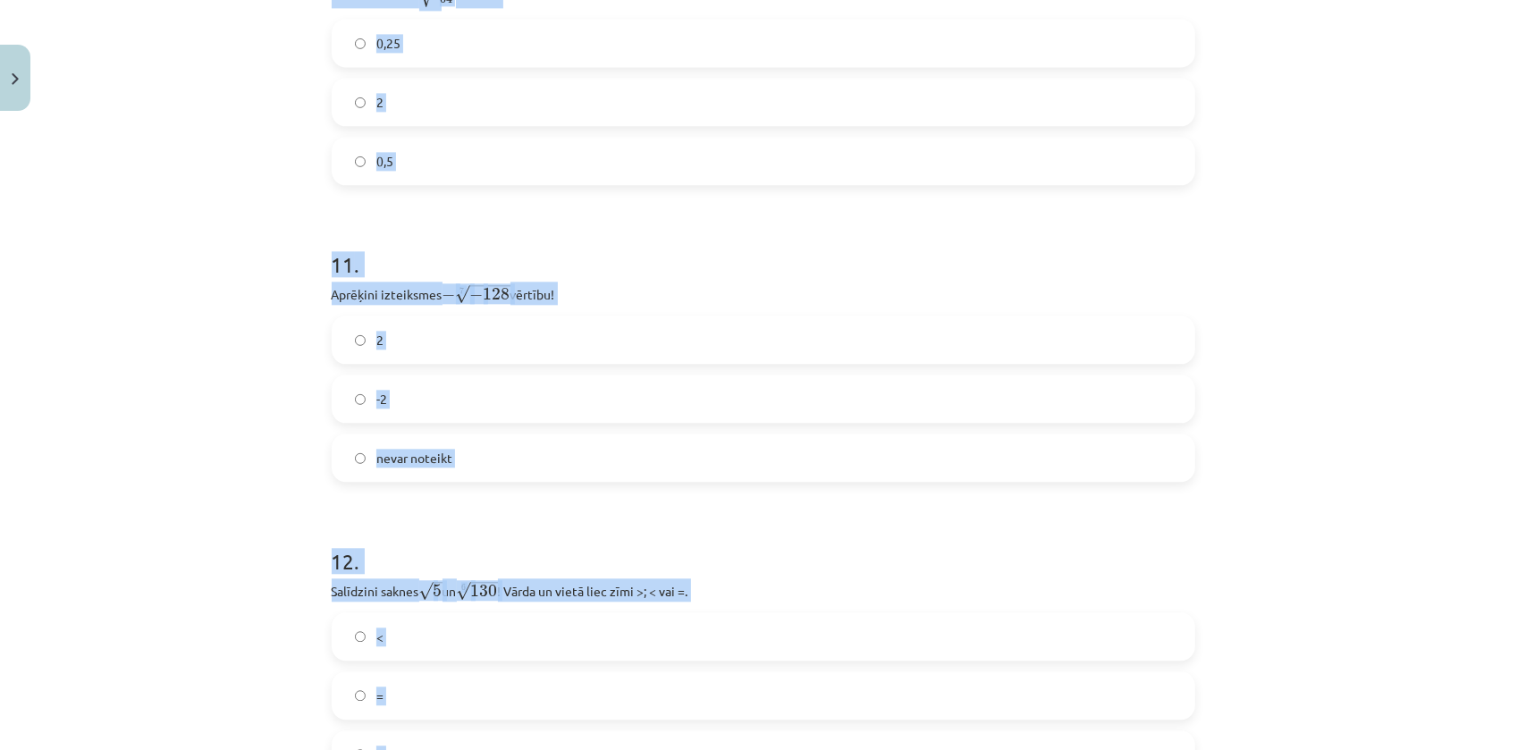
click at [53, 383] on div "Mācību tēma: Matemātikas i - 12. klases 1. ieskaites mācību materiāls (ab) #4 📝…" at bounding box center [763, 375] width 1526 height 750
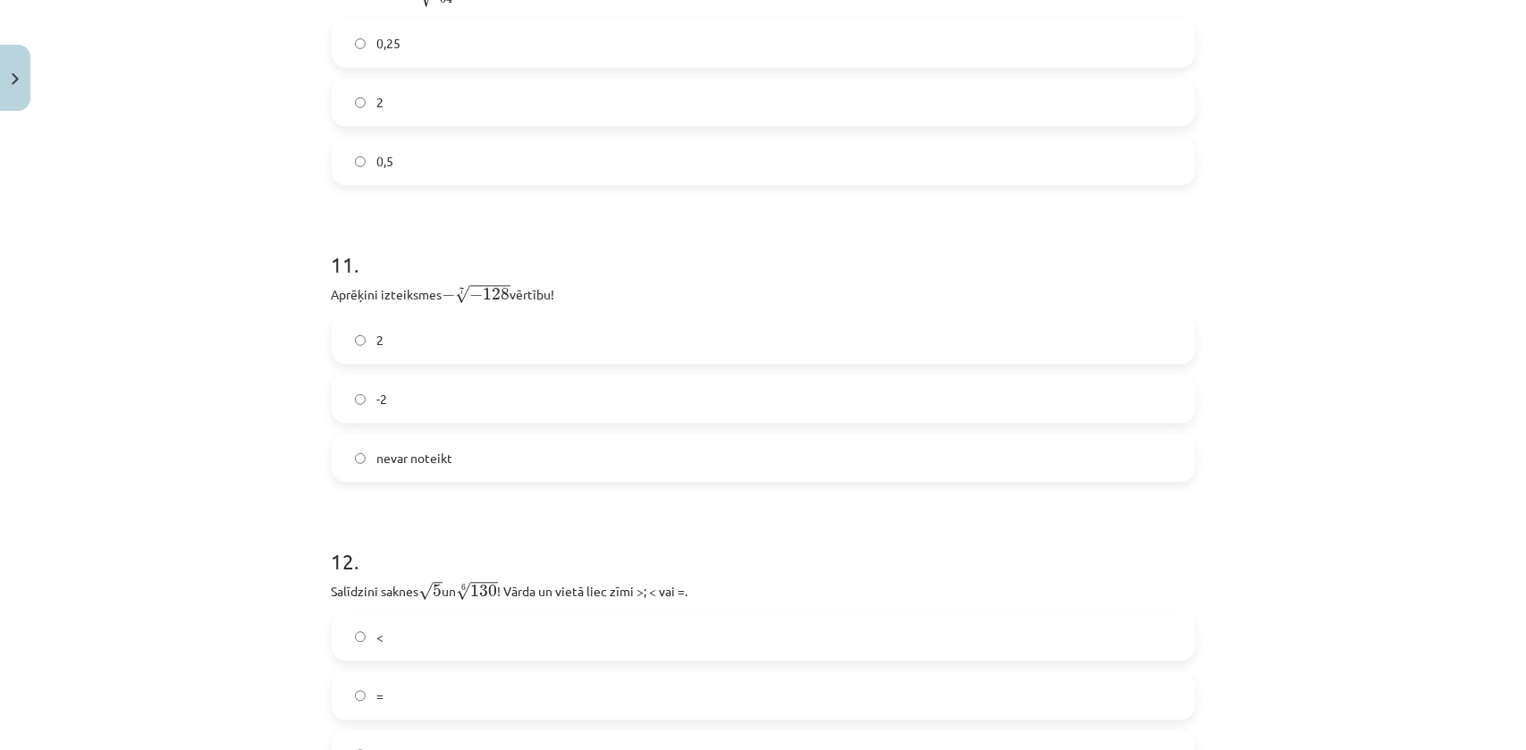
drag, startPoint x: 240, startPoint y: 600, endPoint x: 232, endPoint y: 582, distance: 19.6
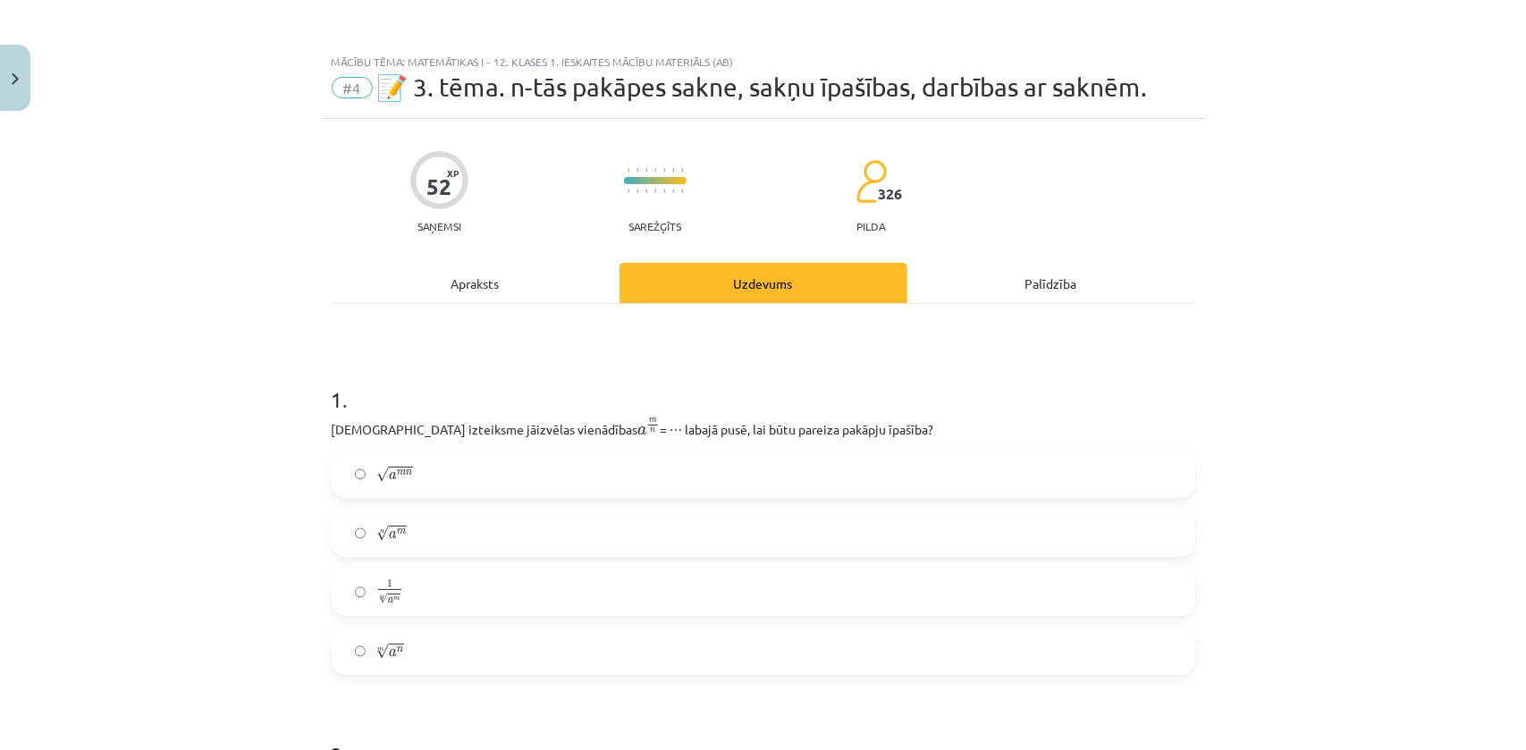
scroll to position [80, 0]
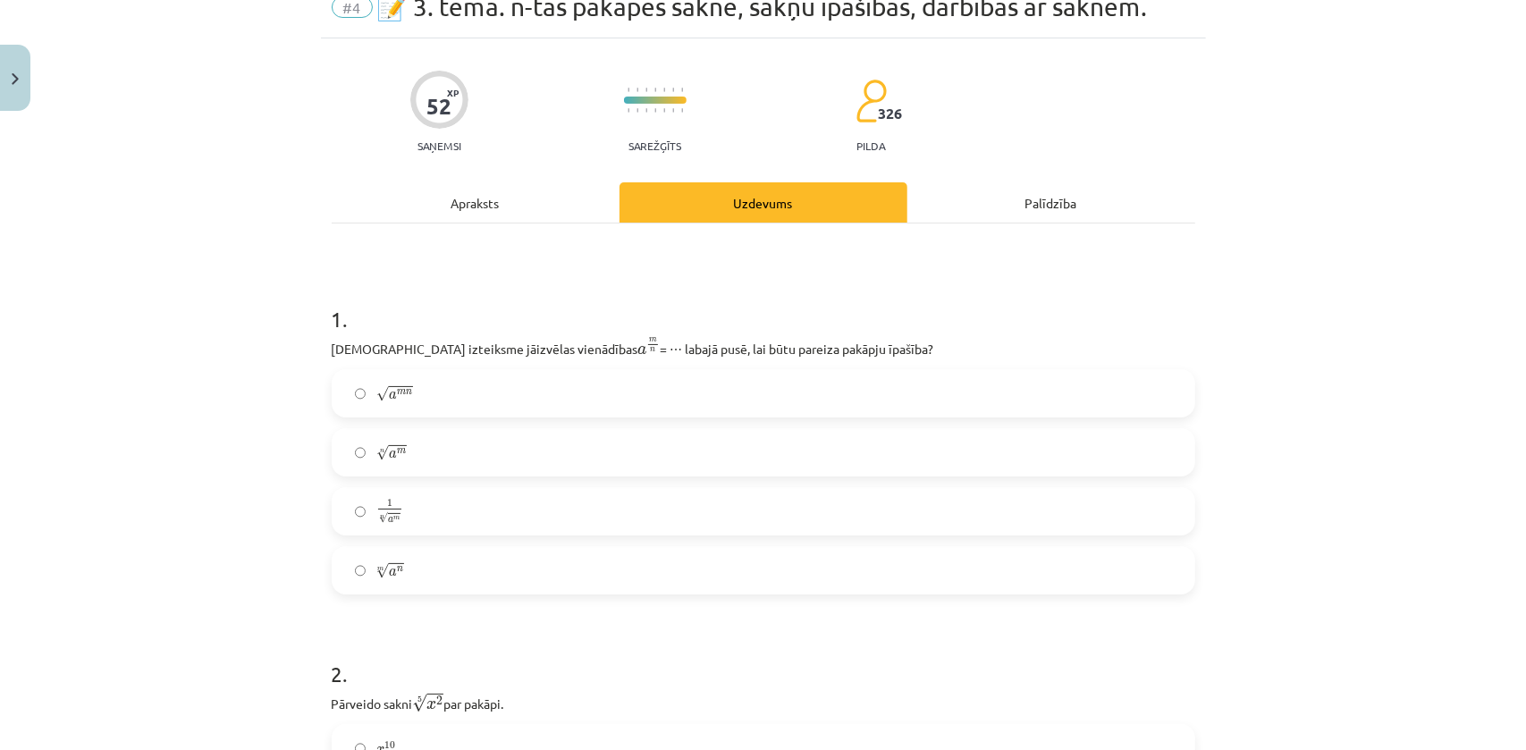
click at [401, 457] on label "n √ a m a m n" at bounding box center [763, 452] width 860 height 45
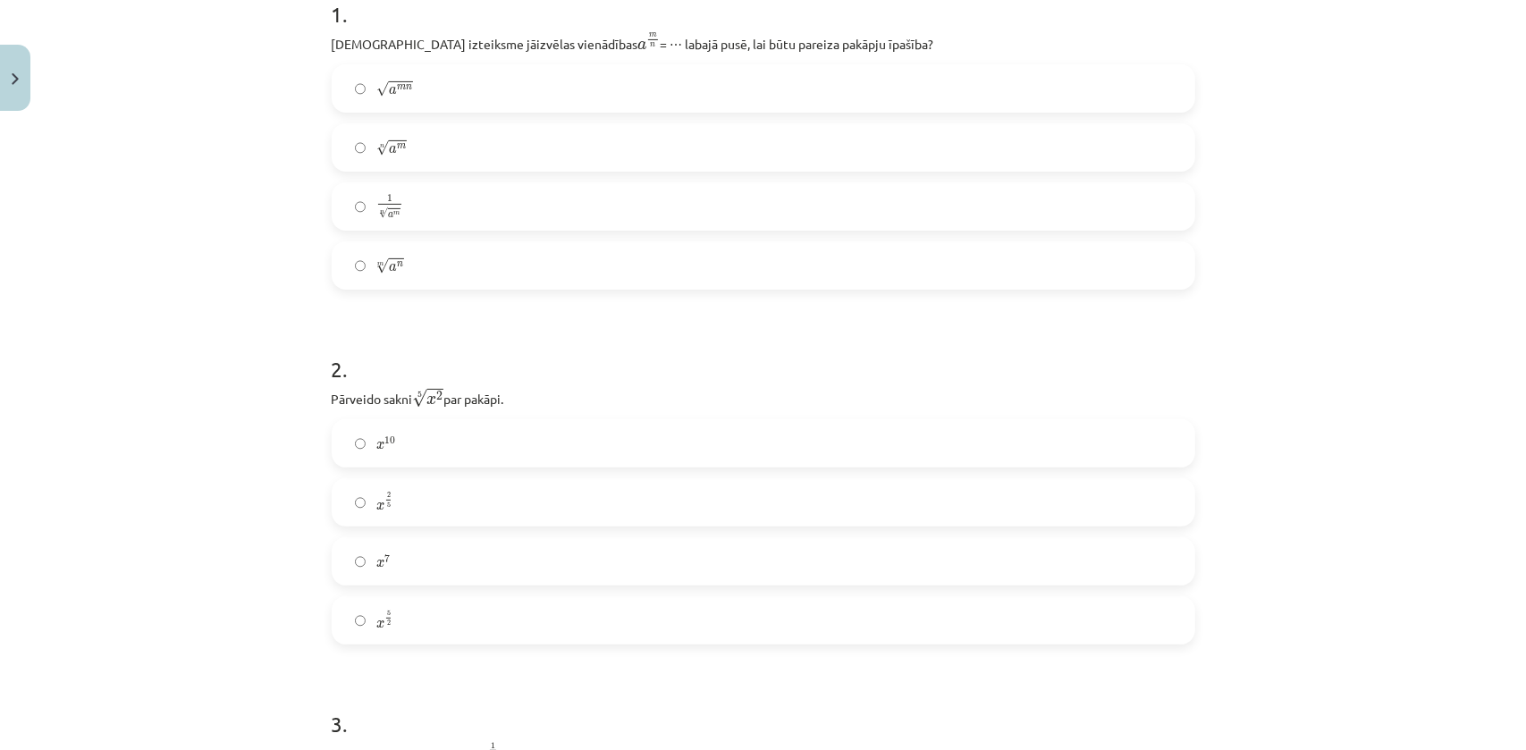
scroll to position [406, 0]
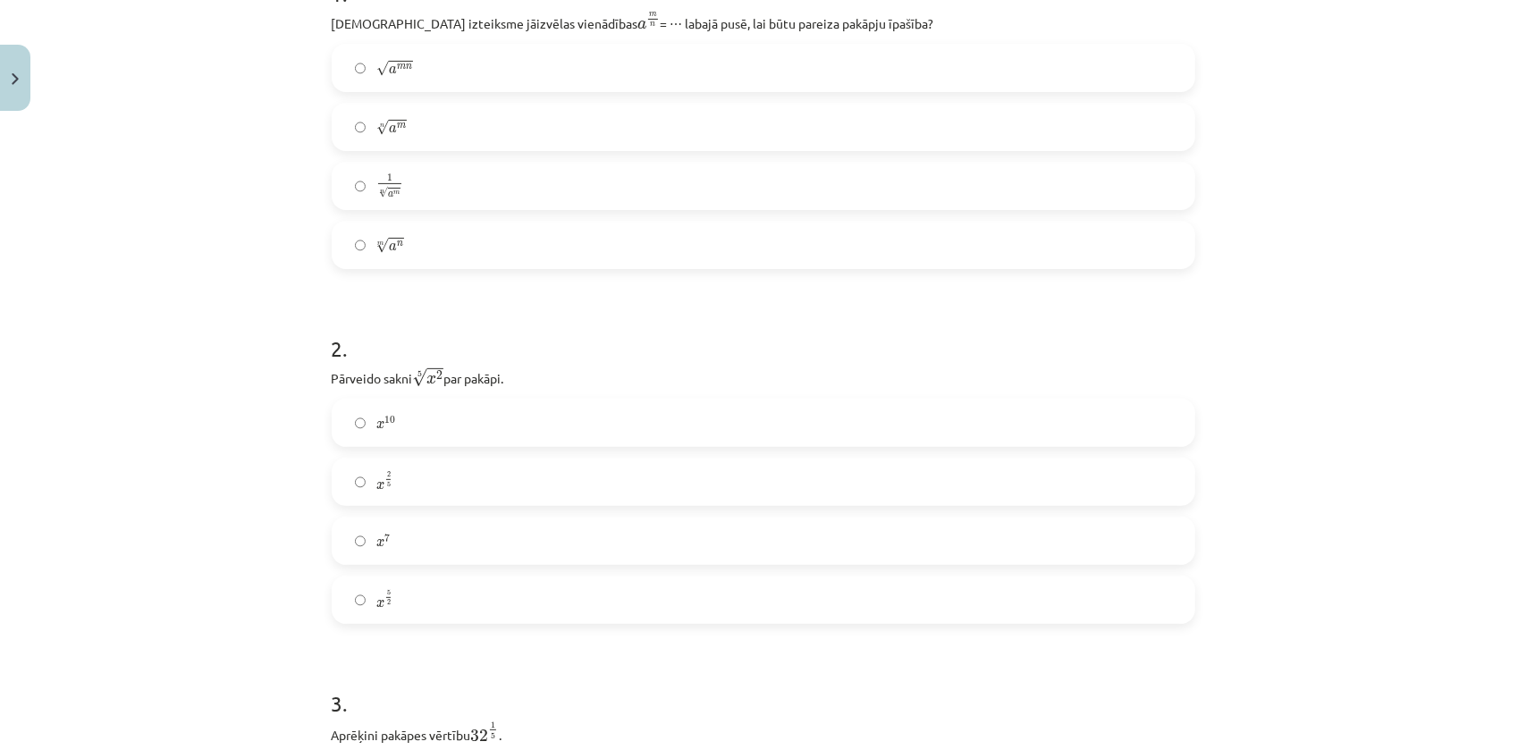
click at [422, 483] on label "x 2 5 x 2 5" at bounding box center [763, 481] width 860 height 45
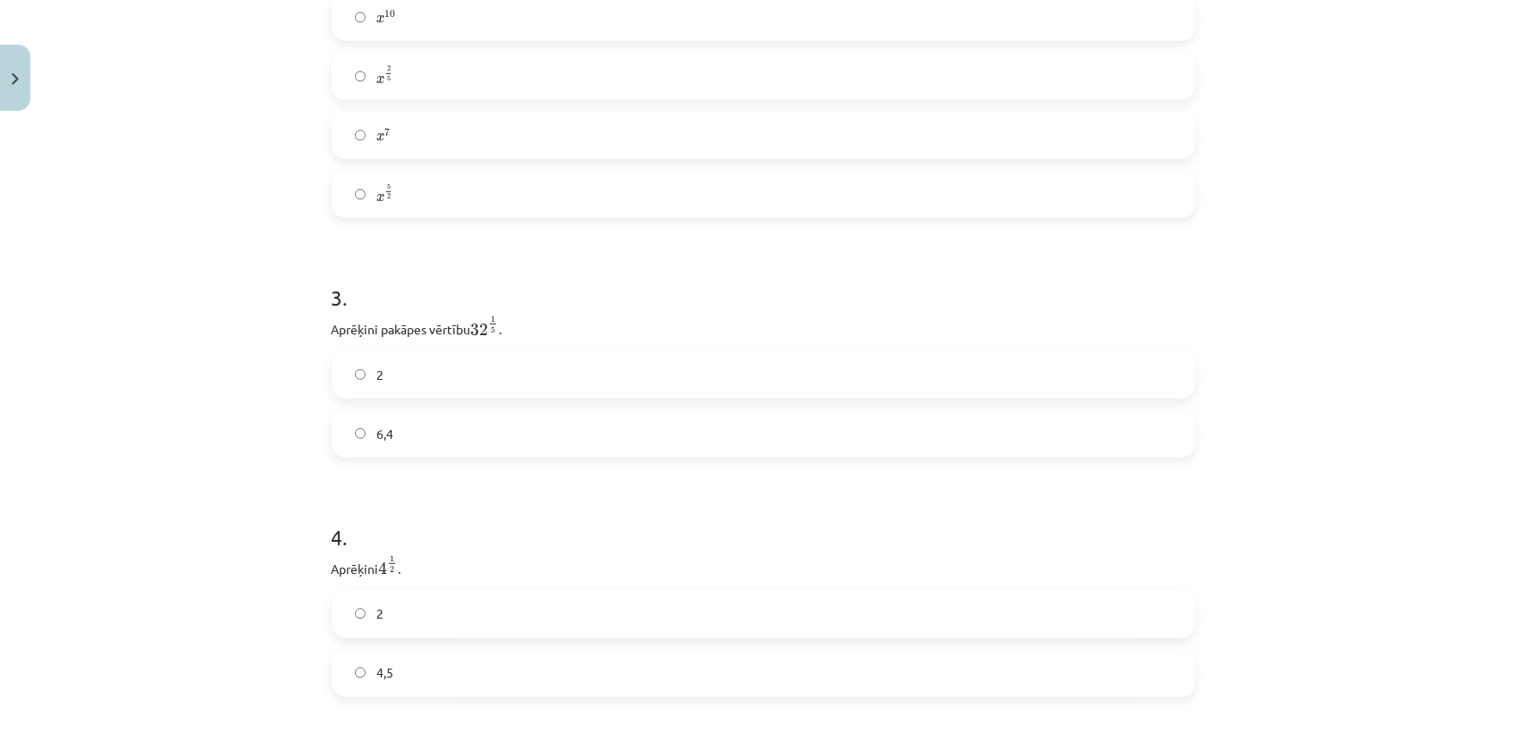
scroll to position [813, 0]
click at [376, 374] on span "2" at bounding box center [379, 374] width 7 height 19
click at [364, 467] on label "2" at bounding box center [763, 451] width 860 height 45
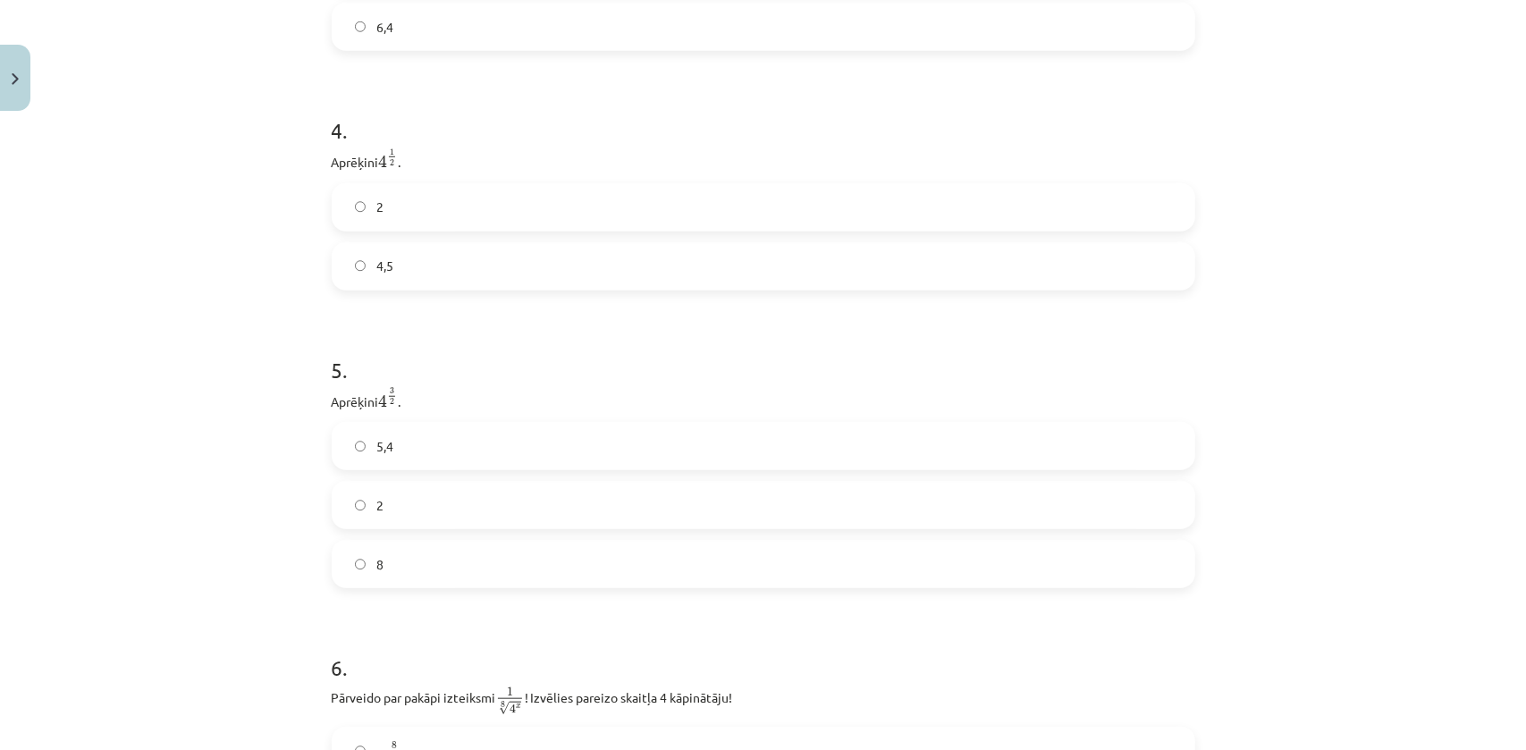
click at [385, 561] on label "8" at bounding box center [763, 564] width 860 height 45
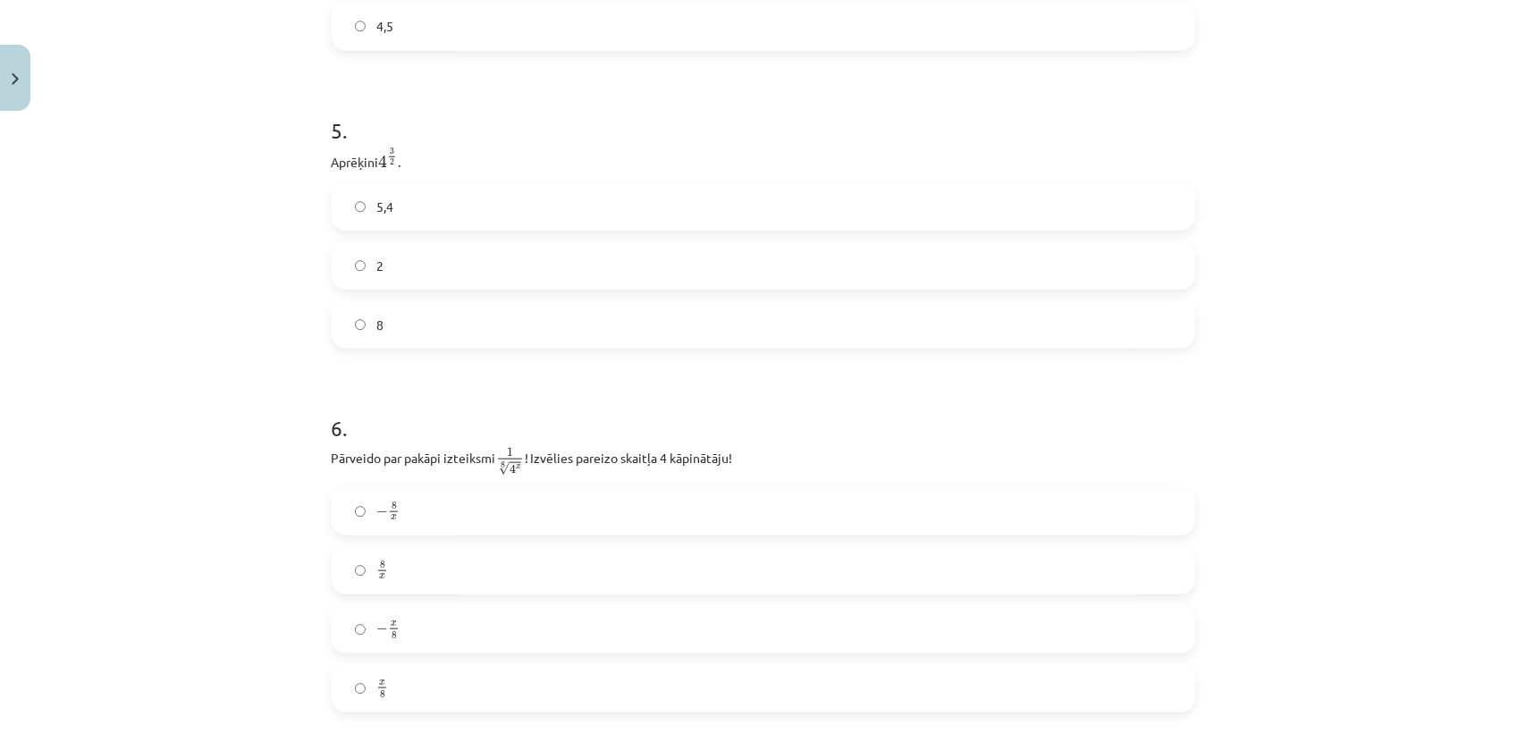
scroll to position [1462, 0]
click at [383, 695] on label "x 8 x 8" at bounding box center [763, 683] width 860 height 45
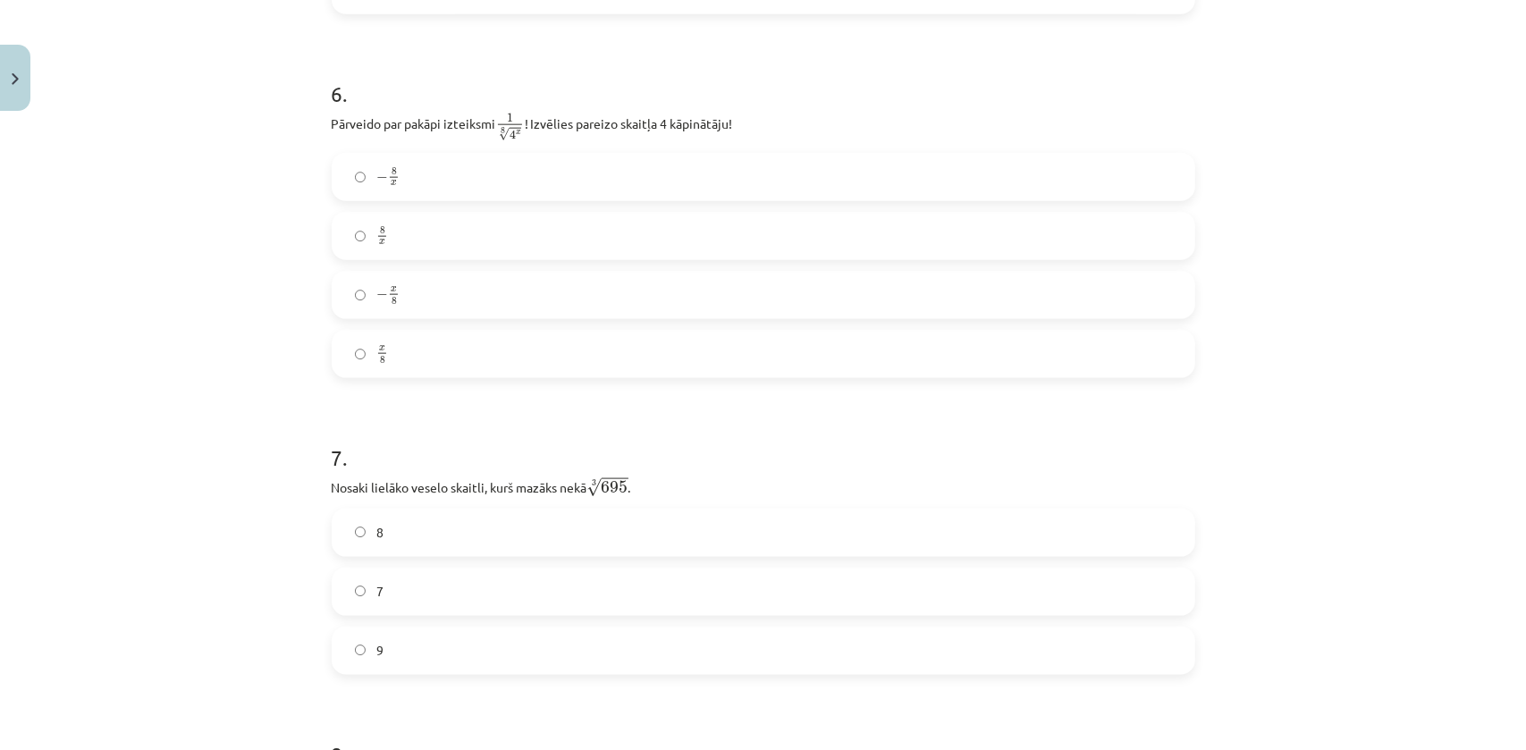
scroll to position [1950, 0]
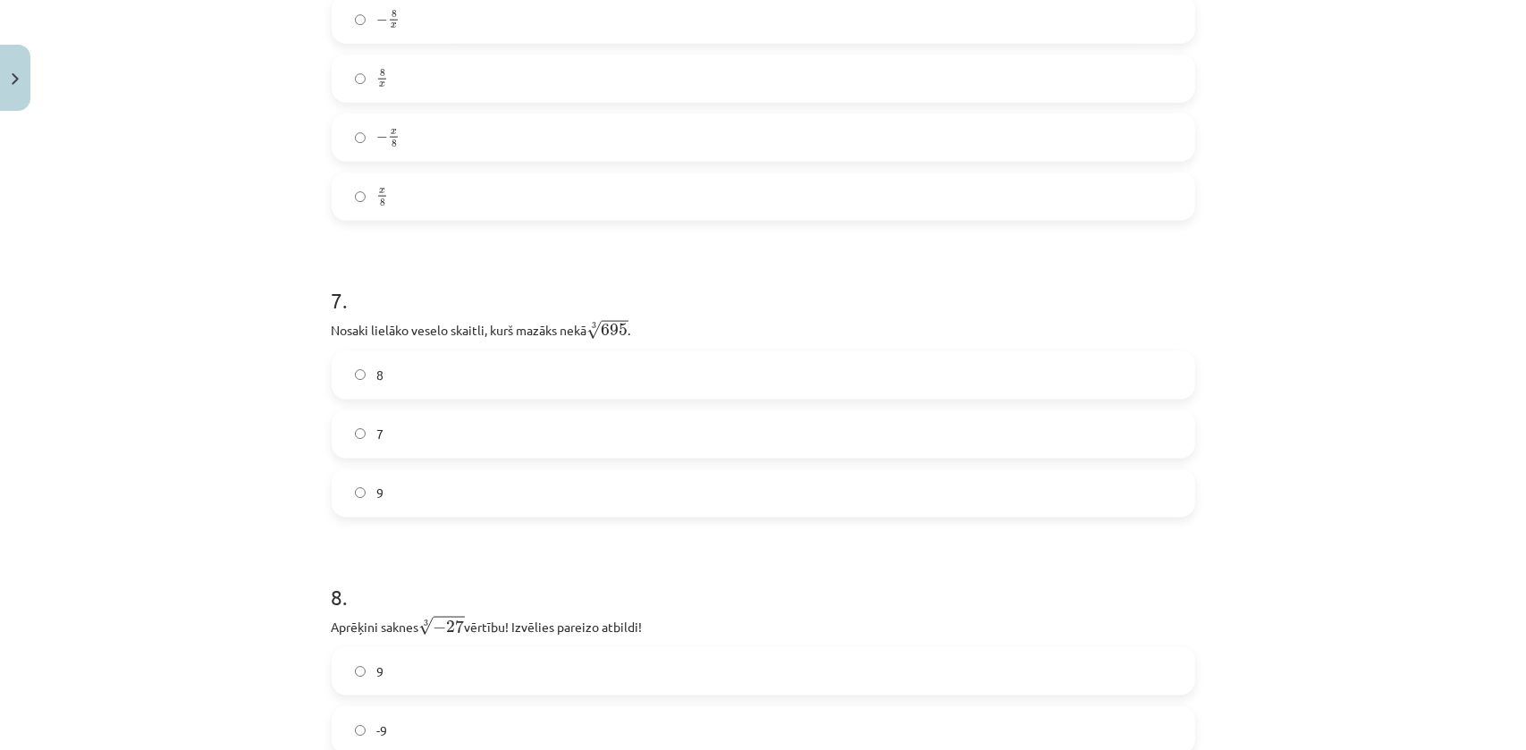
click at [378, 383] on label "8" at bounding box center [763, 375] width 860 height 45
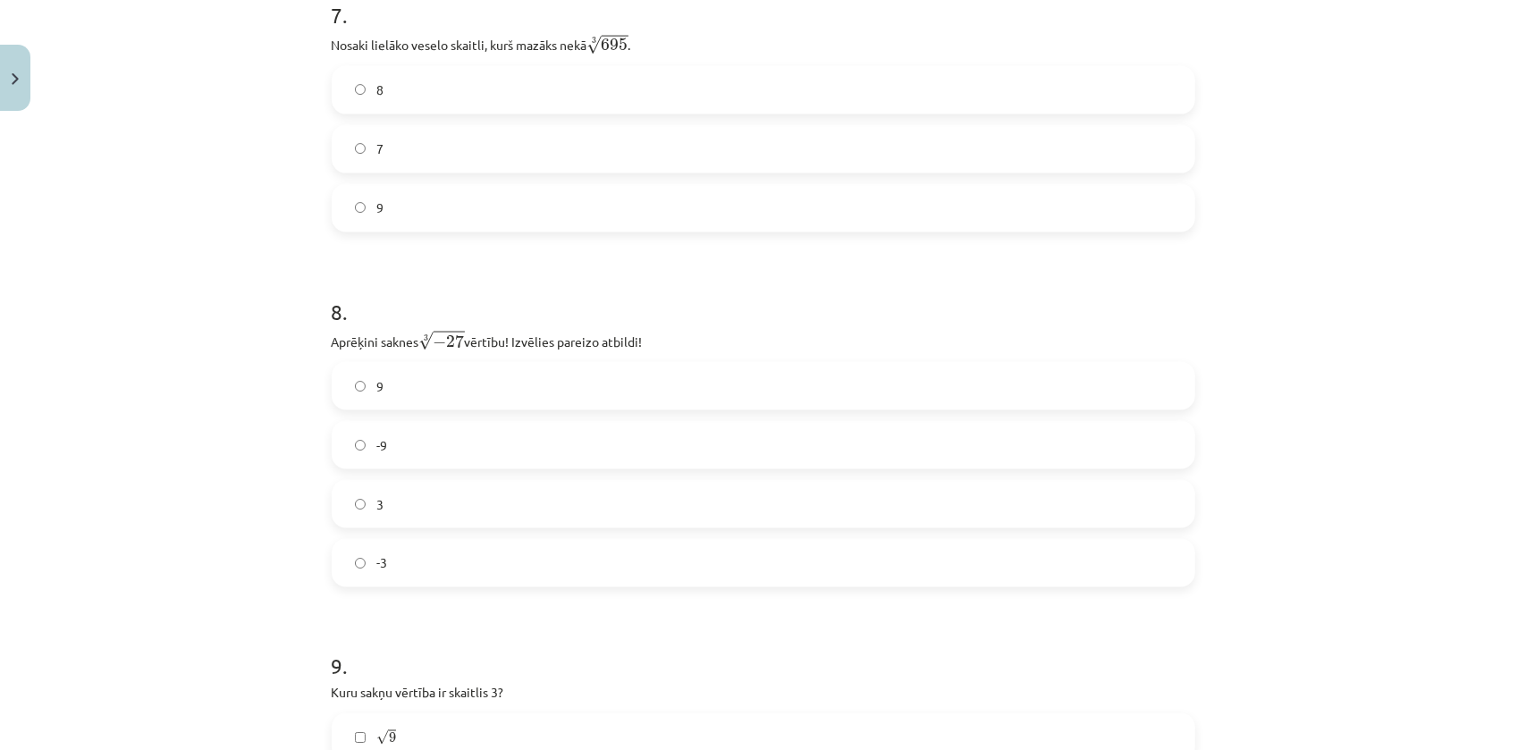
scroll to position [2275, 0]
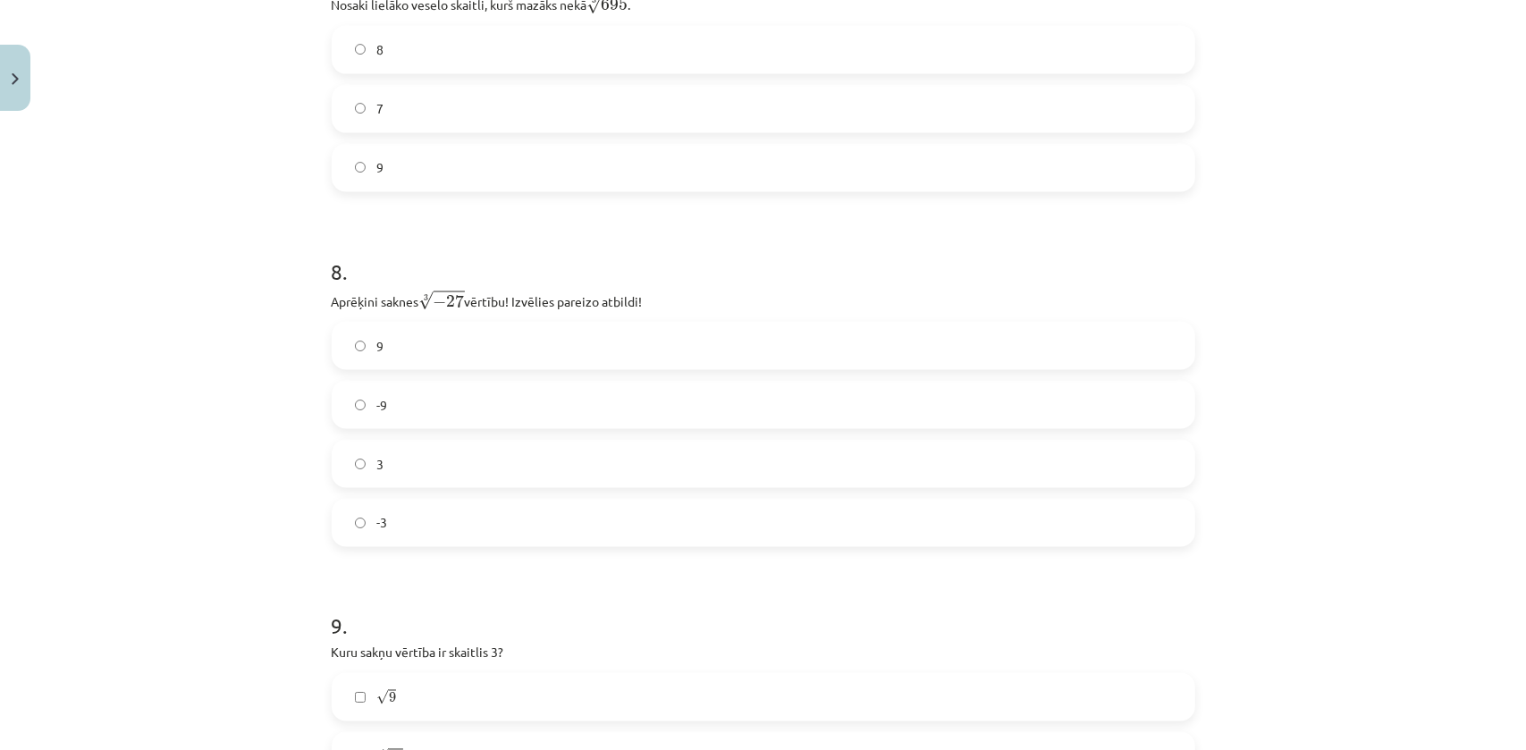
click at [398, 536] on label "-3" at bounding box center [763, 523] width 860 height 45
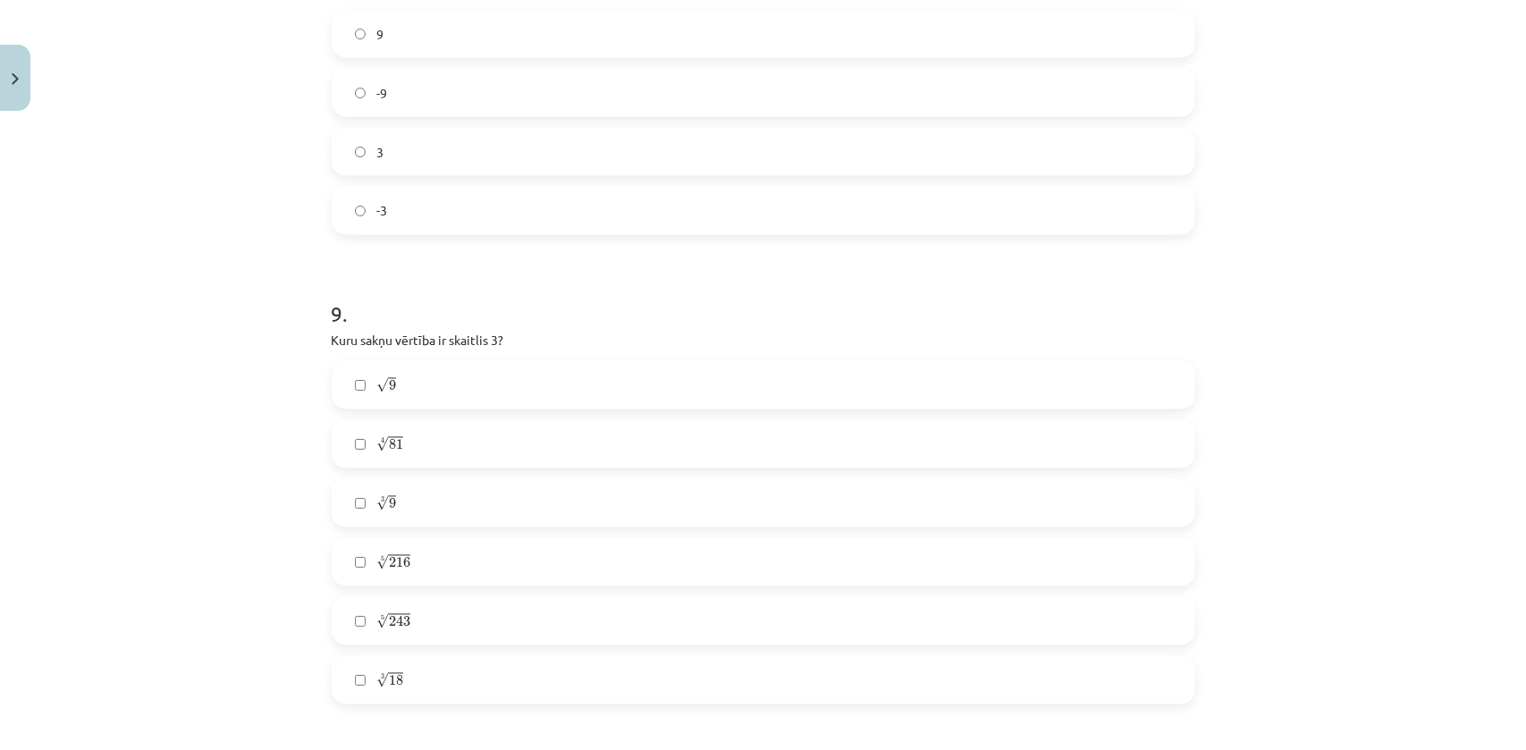
scroll to position [2600, 0]
click at [366, 382] on label "√ 9 9" at bounding box center [763, 372] width 860 height 45
click at [375, 451] on label "4 √ 81 81 4" at bounding box center [763, 430] width 860 height 45
click at [401, 614] on span "243" at bounding box center [399, 608] width 21 height 11
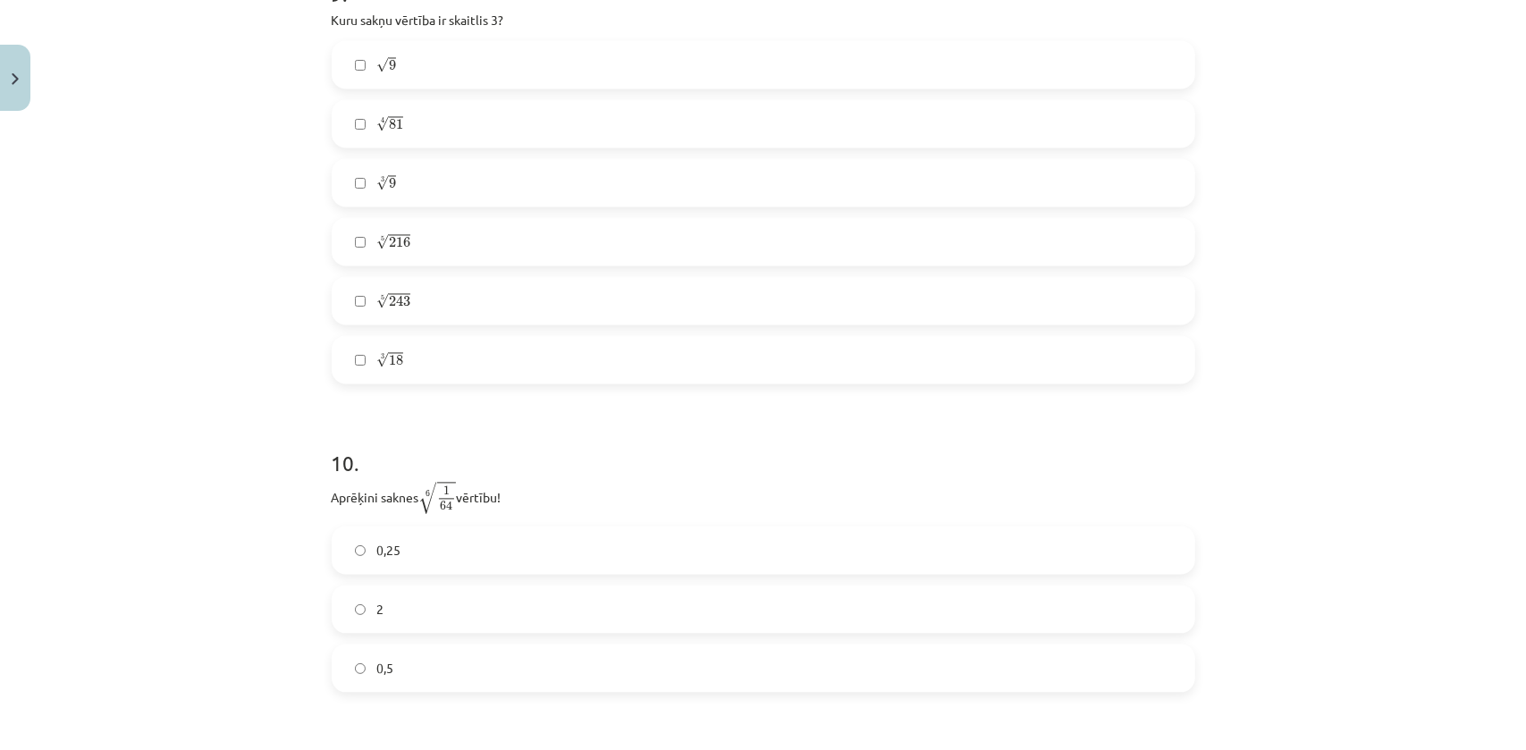
scroll to position [2925, 0]
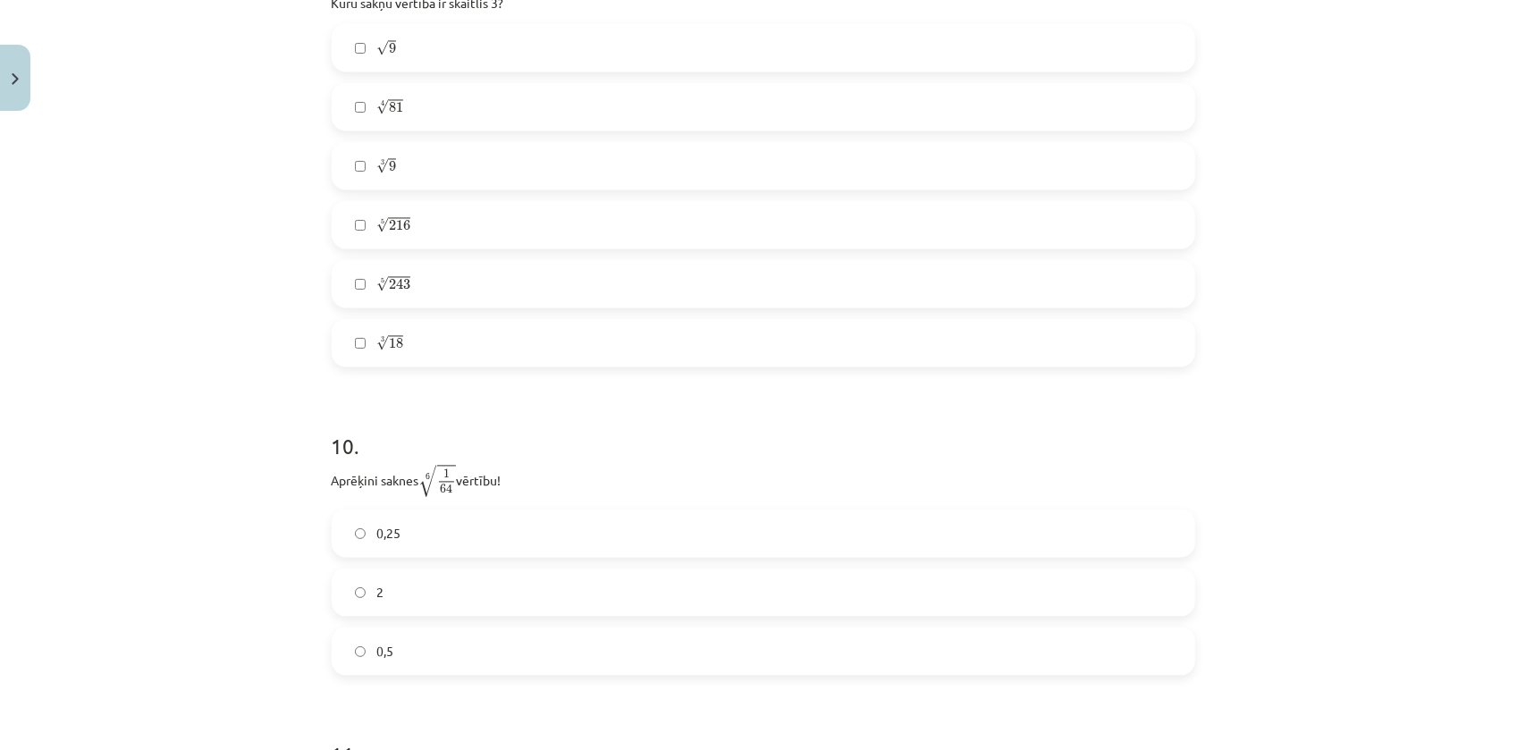
click at [423, 646] on label "0,5" at bounding box center [763, 650] width 860 height 45
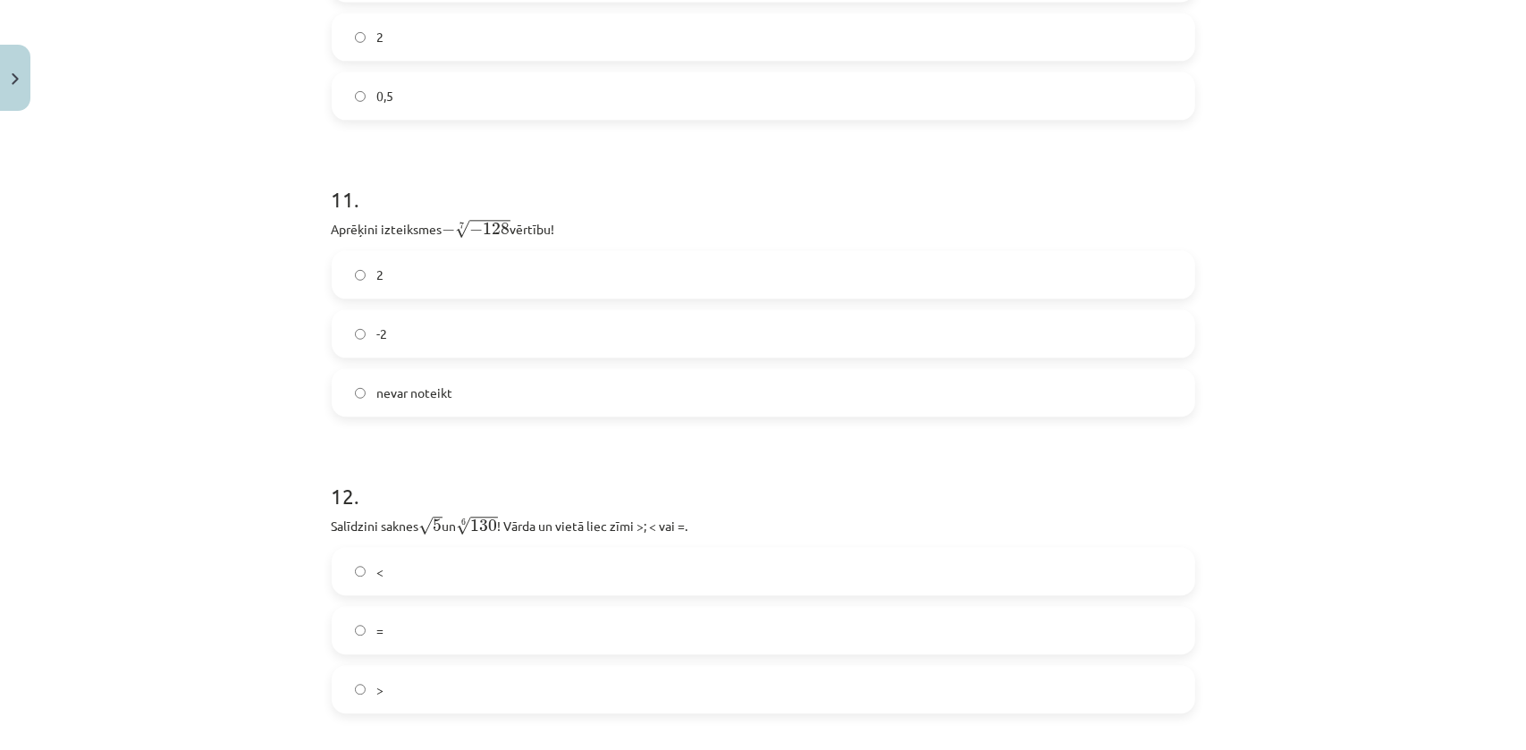
scroll to position [3494, 0]
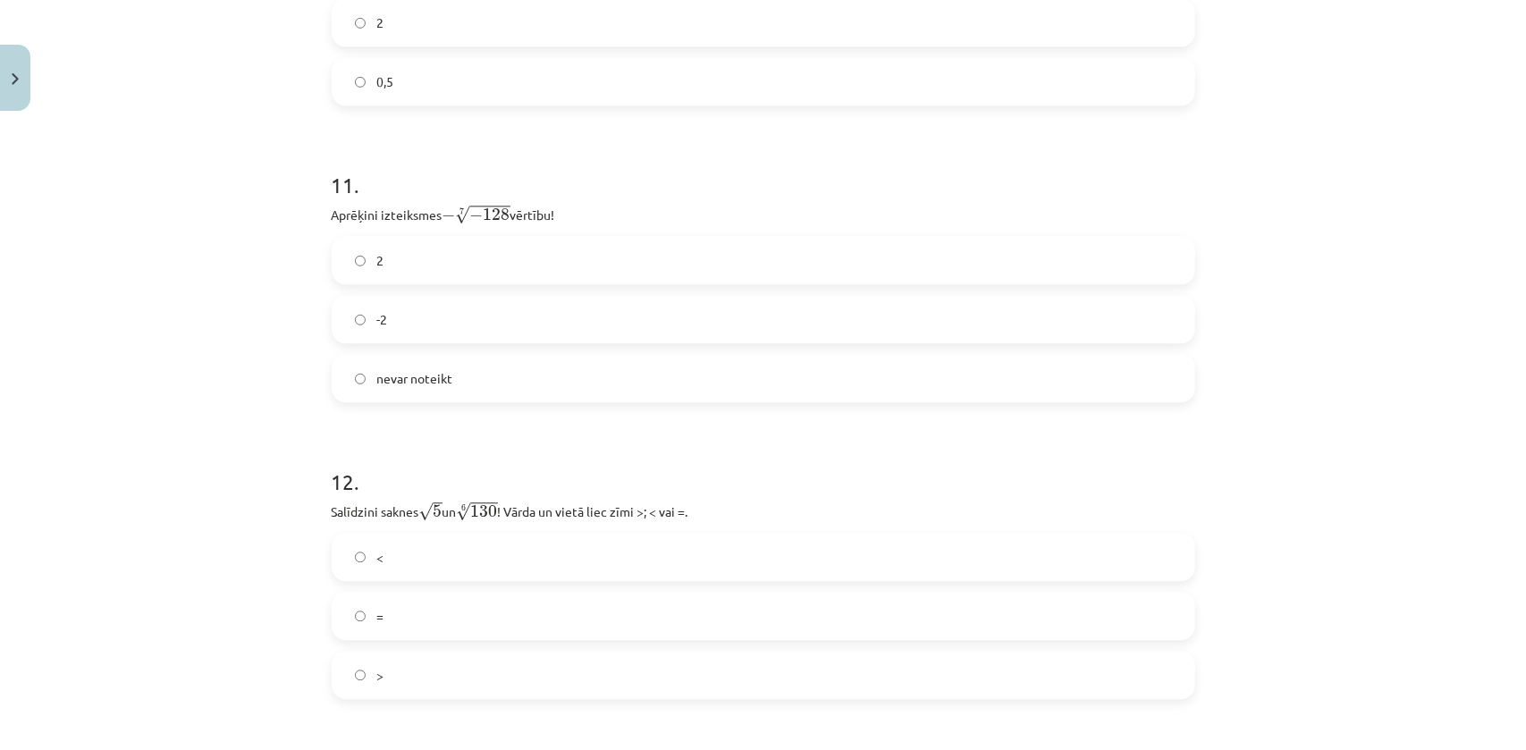
click at [391, 262] on label "2" at bounding box center [763, 260] width 860 height 45
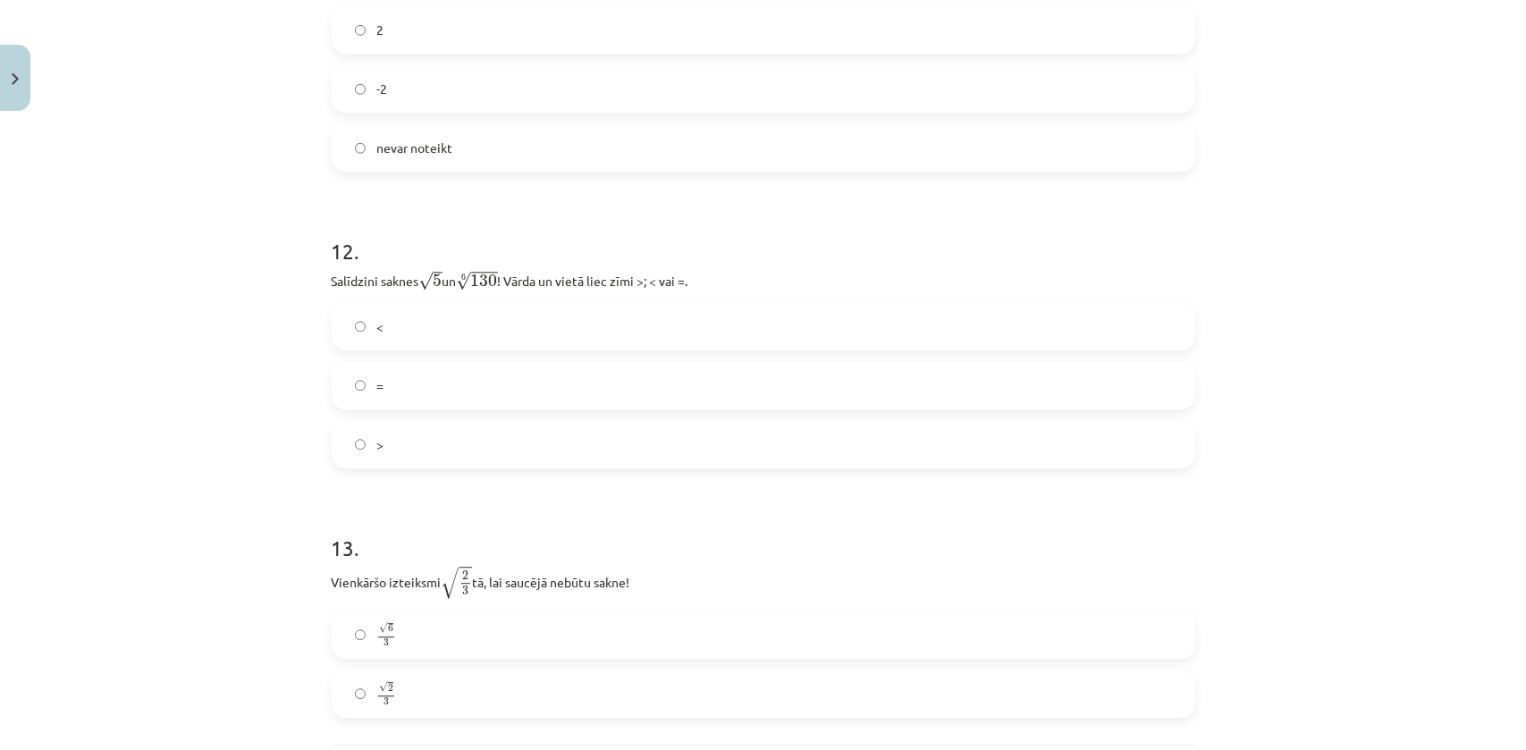
scroll to position [3737, 0]
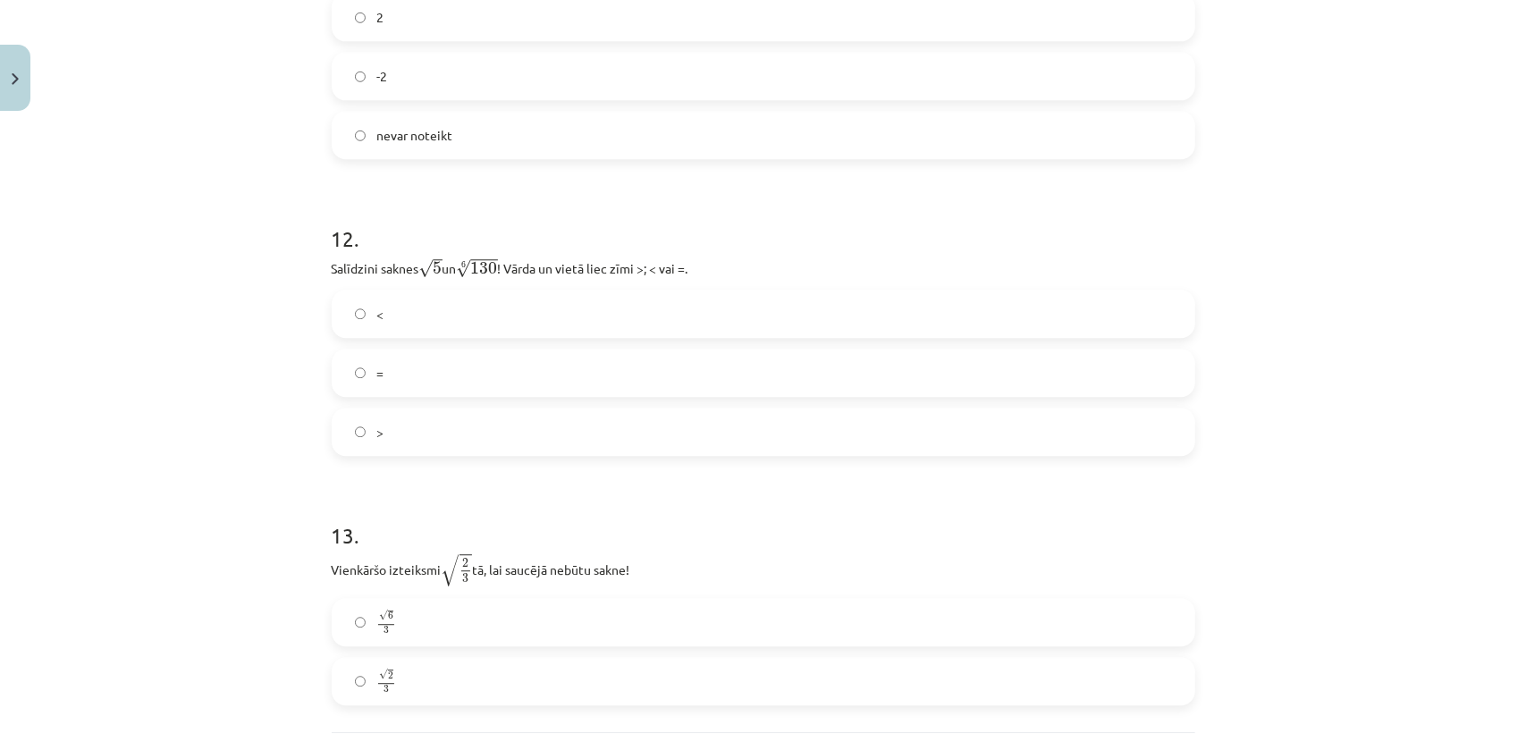
click at [376, 316] on span "<" at bounding box center [379, 314] width 7 height 19
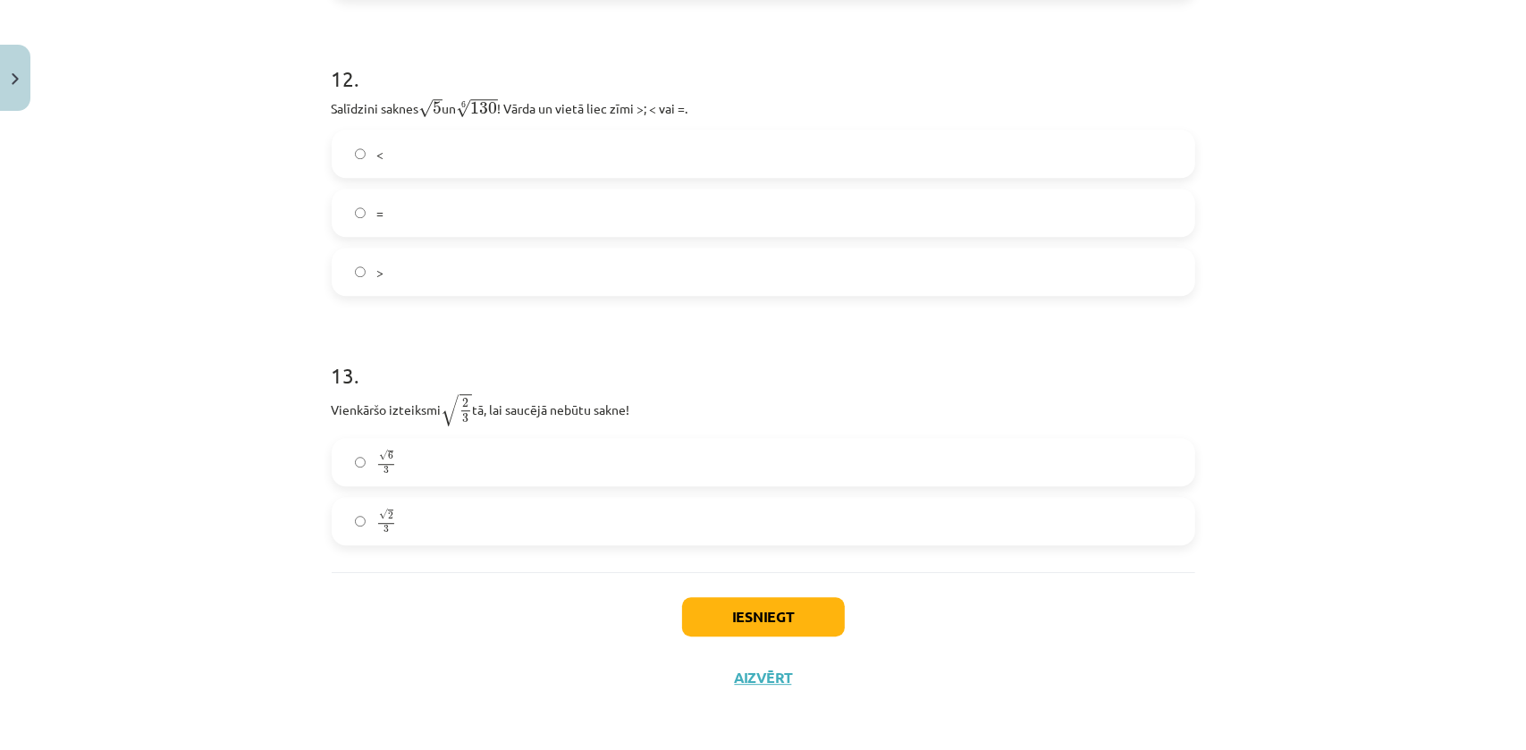
scroll to position [3903, 0]
click at [376, 467] on span "√ 6 3" at bounding box center [386, 459] width 20 height 24
click at [737, 601] on button "Iesniegt" at bounding box center [763, 613] width 163 height 39
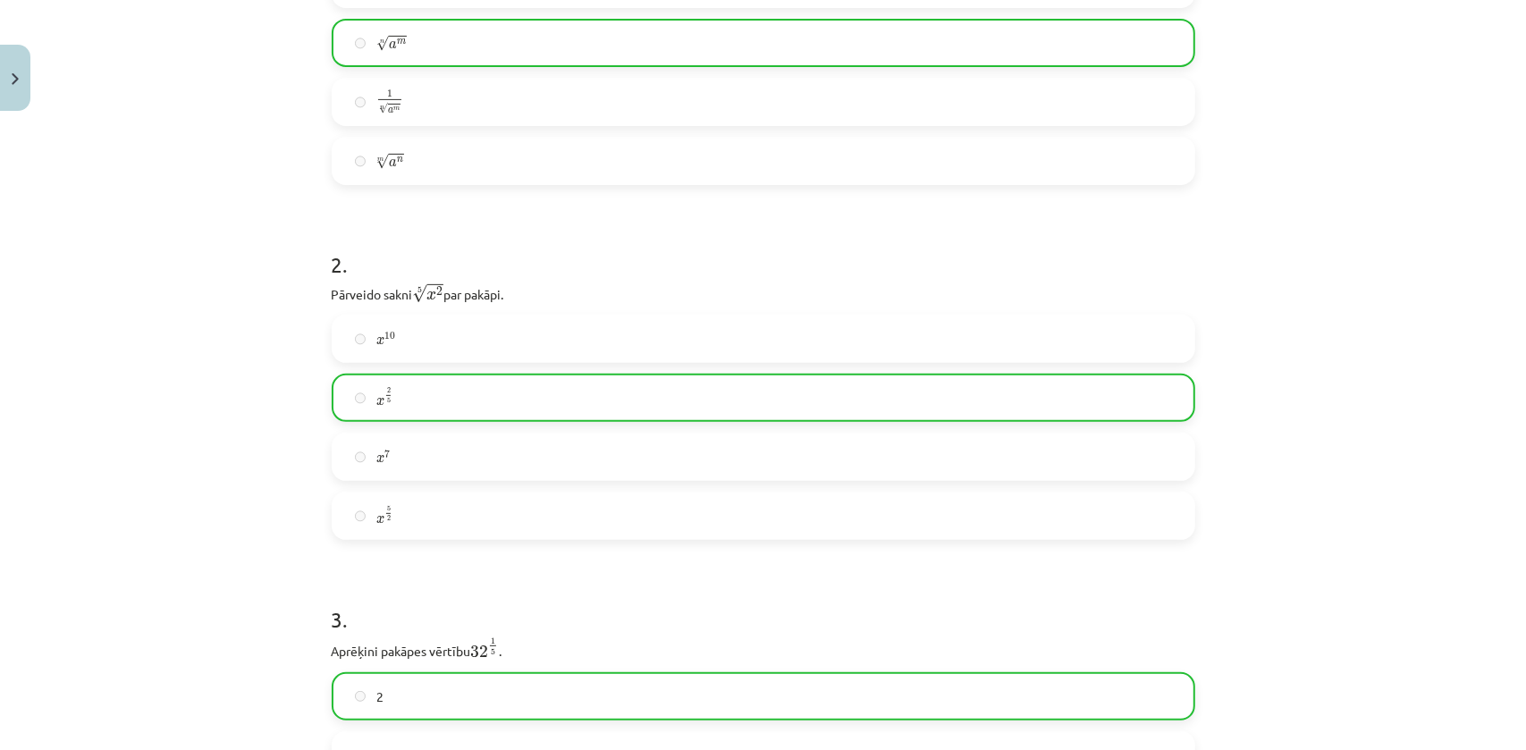
drag, startPoint x: 196, startPoint y: 101, endPoint x: 201, endPoint y: 339, distance: 237.8
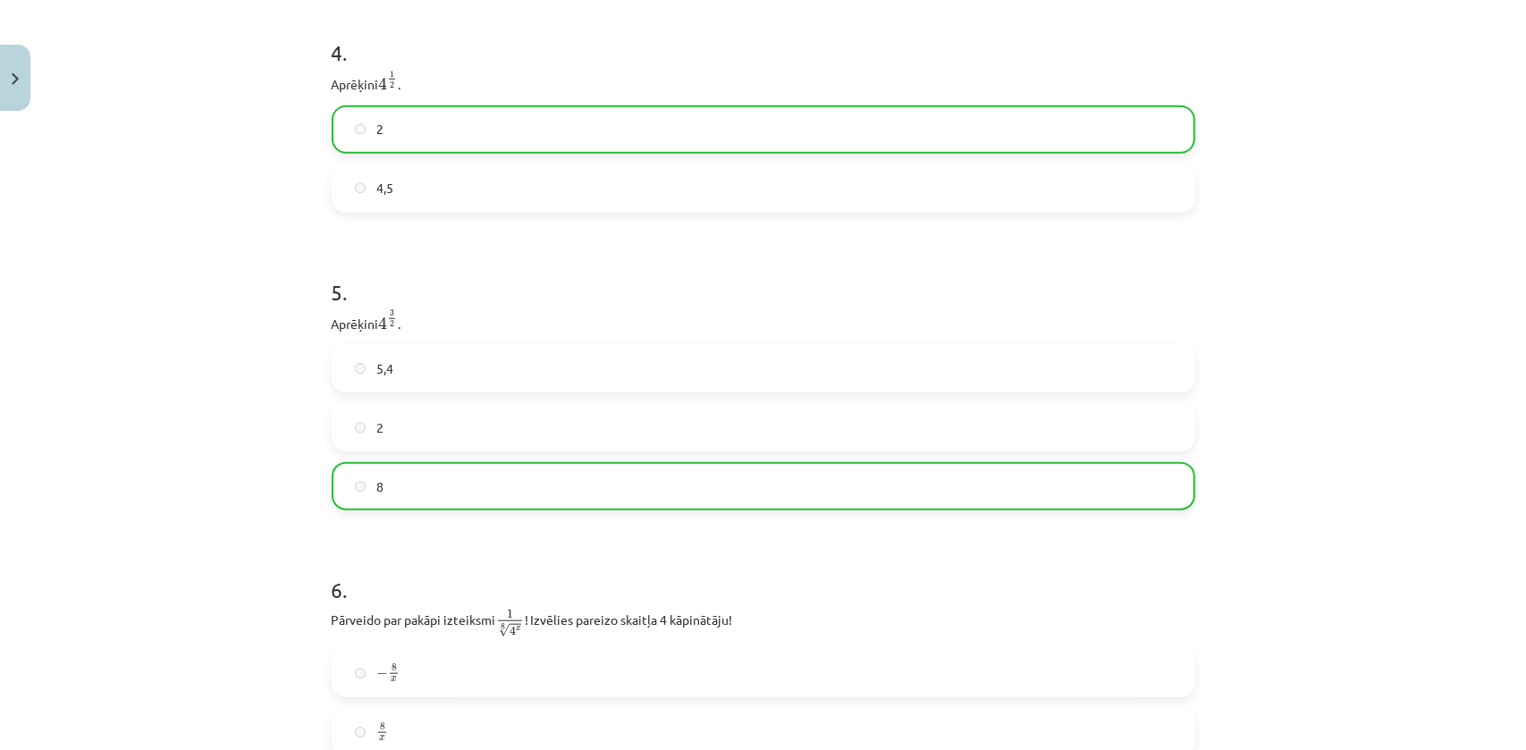
scroll to position [3959, 0]
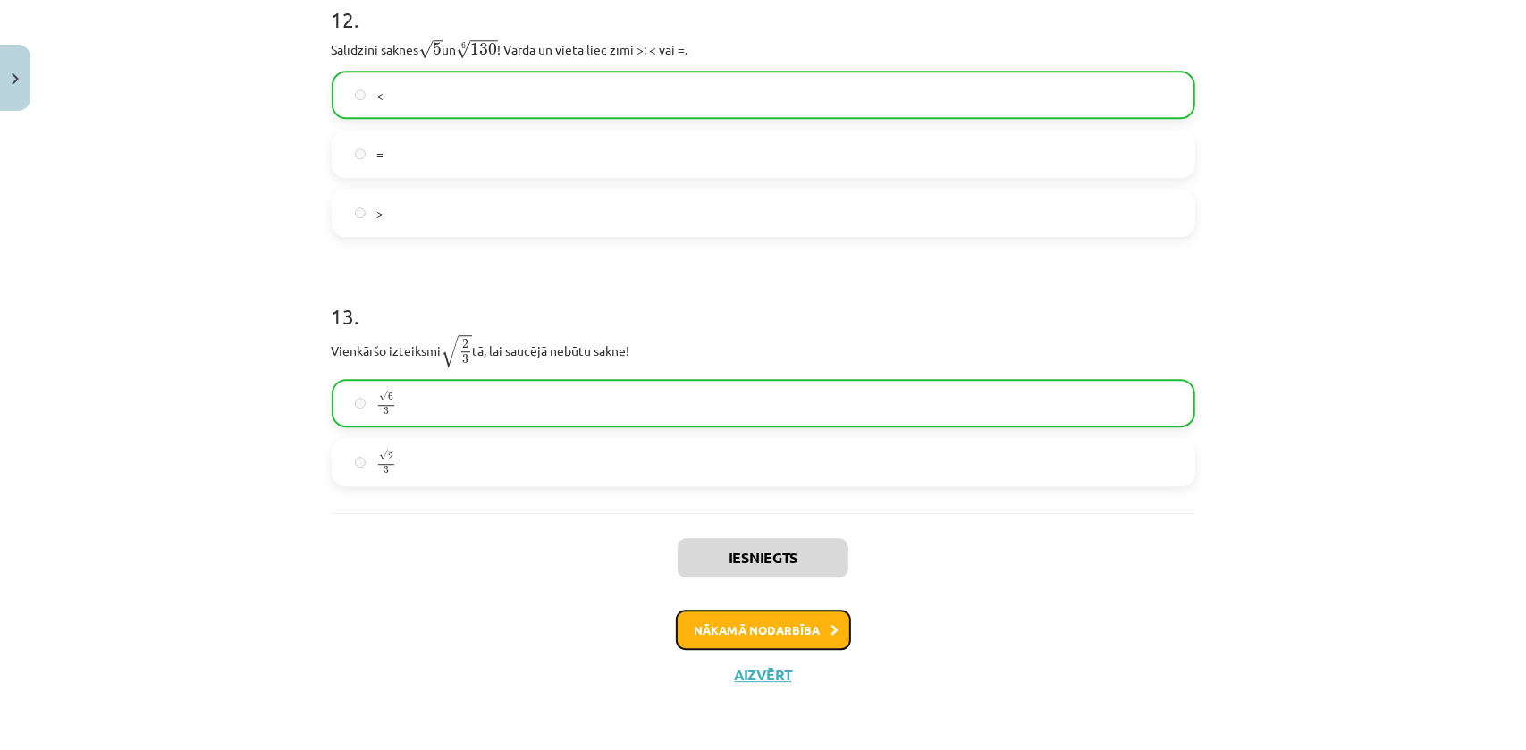
click at [732, 633] on button "Nākamā nodarbība" at bounding box center [763, 630] width 175 height 41
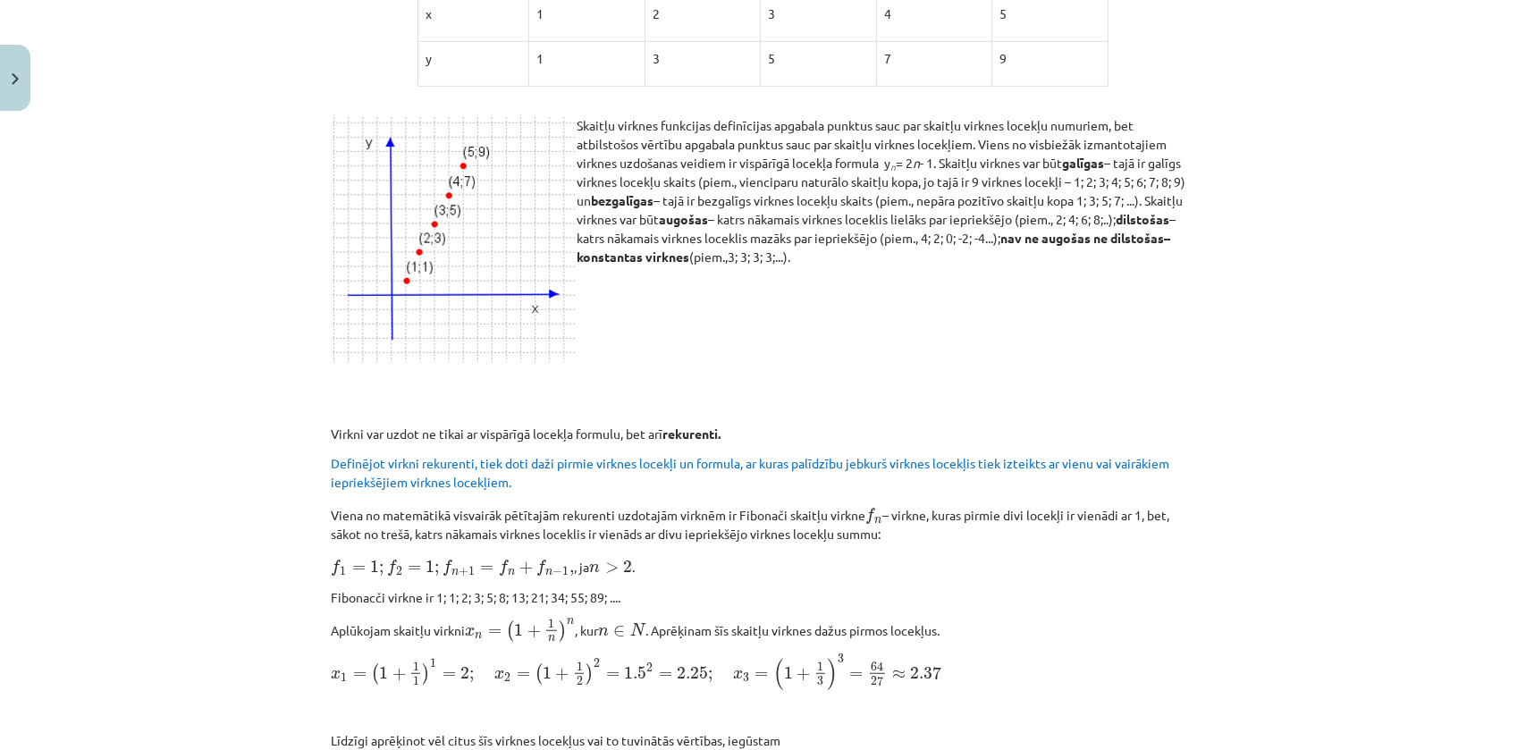
drag, startPoint x: 232, startPoint y: 136, endPoint x: 230, endPoint y: 220, distance: 84.0
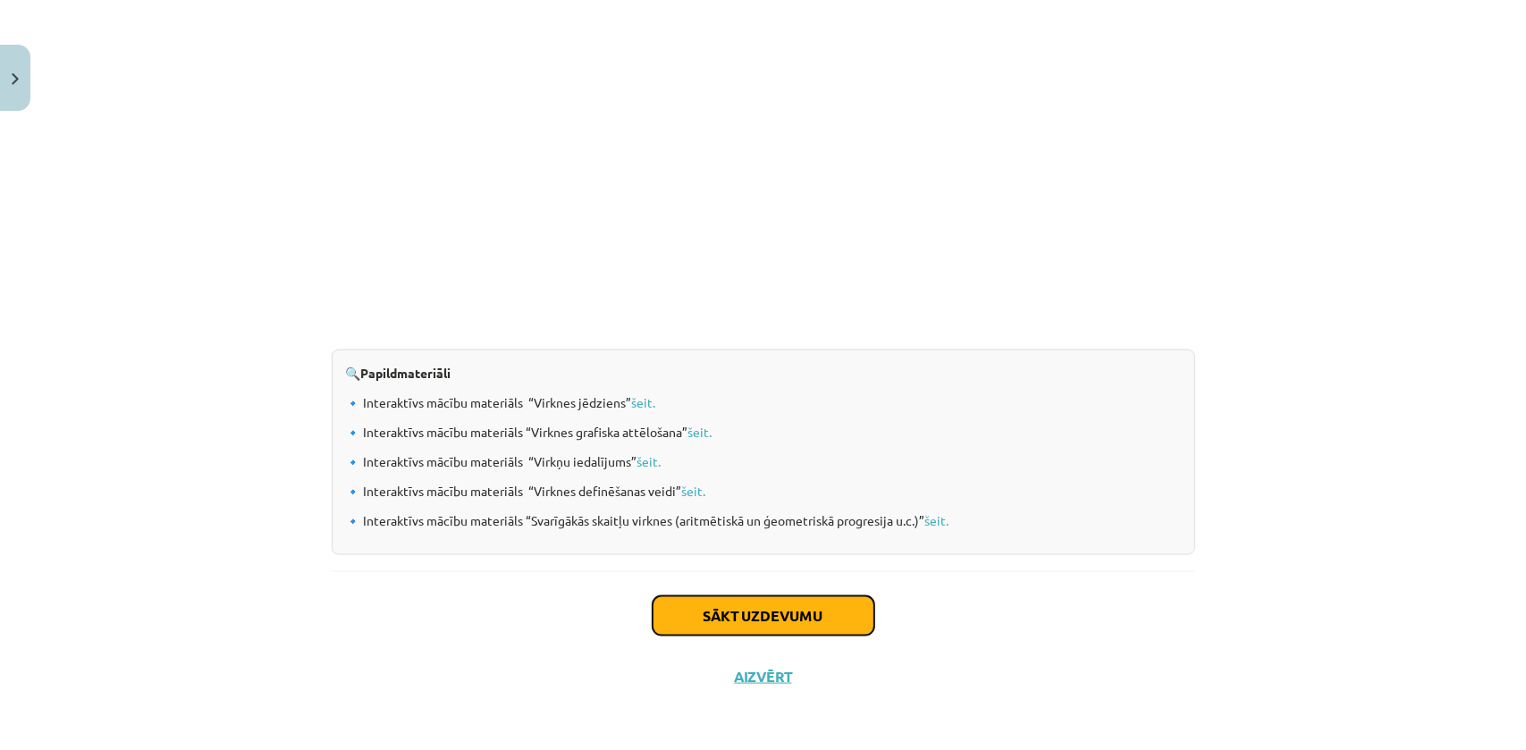
click at [694, 617] on button "Sākt uzdevumu" at bounding box center [764, 615] width 222 height 39
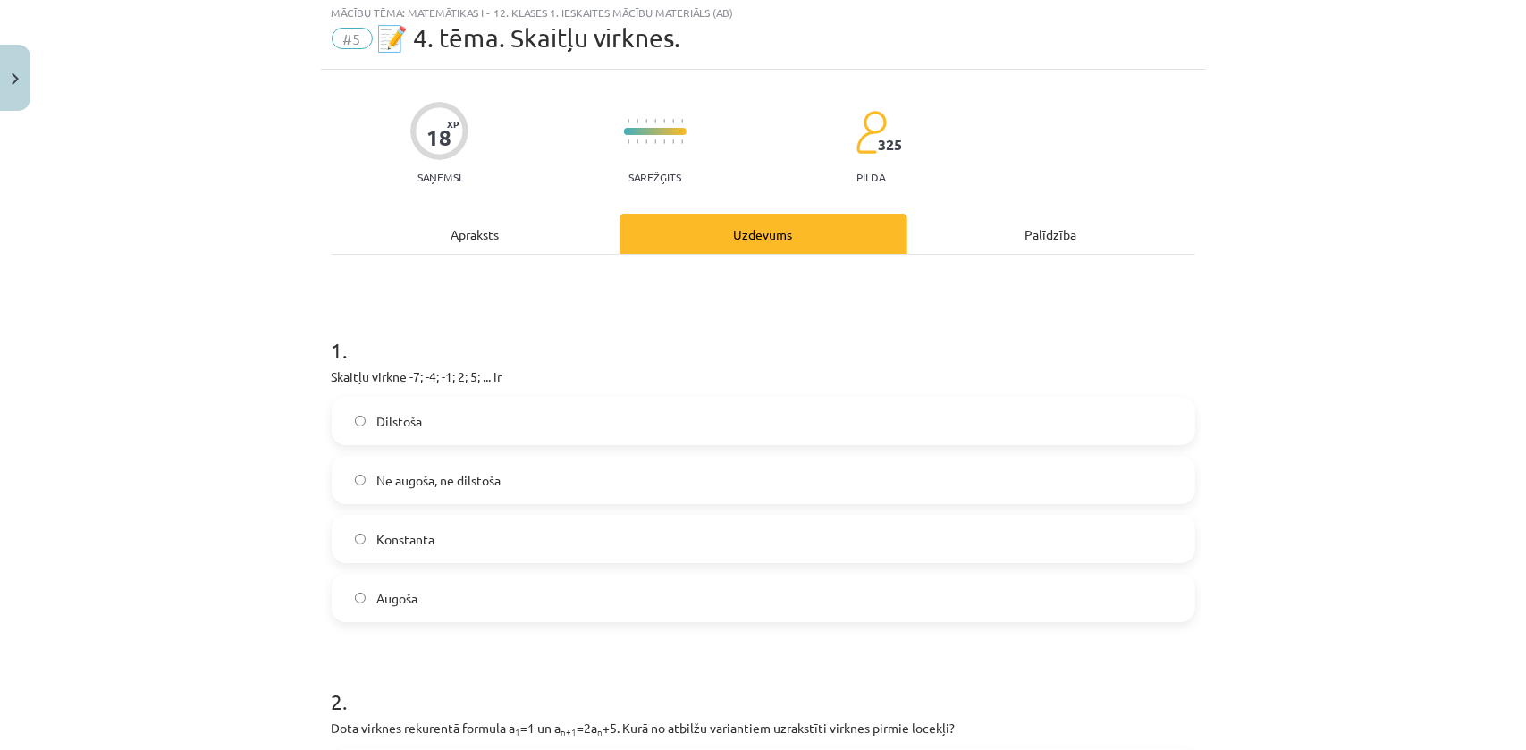
scroll to position [45, 0]
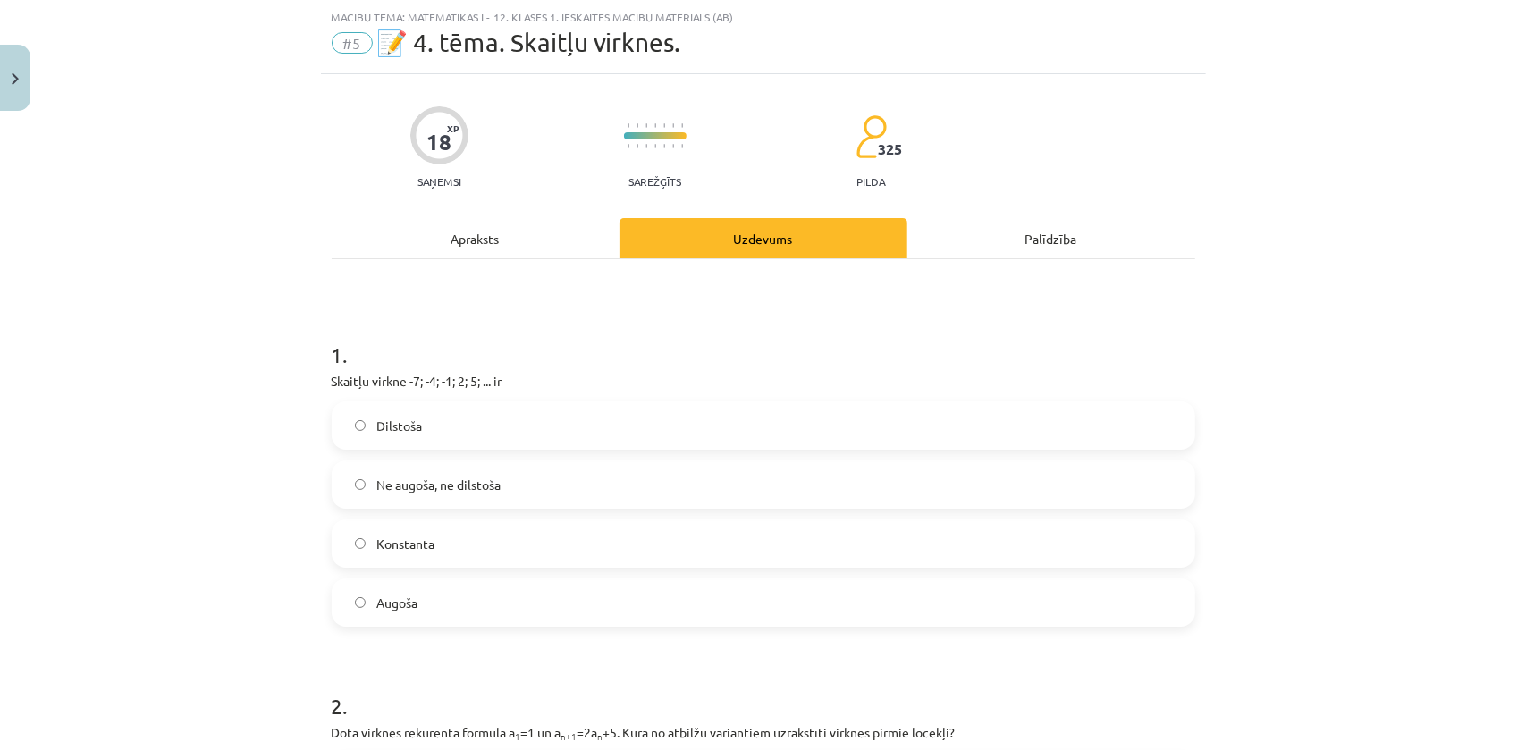
click at [428, 595] on label "Augoša" at bounding box center [763, 602] width 860 height 45
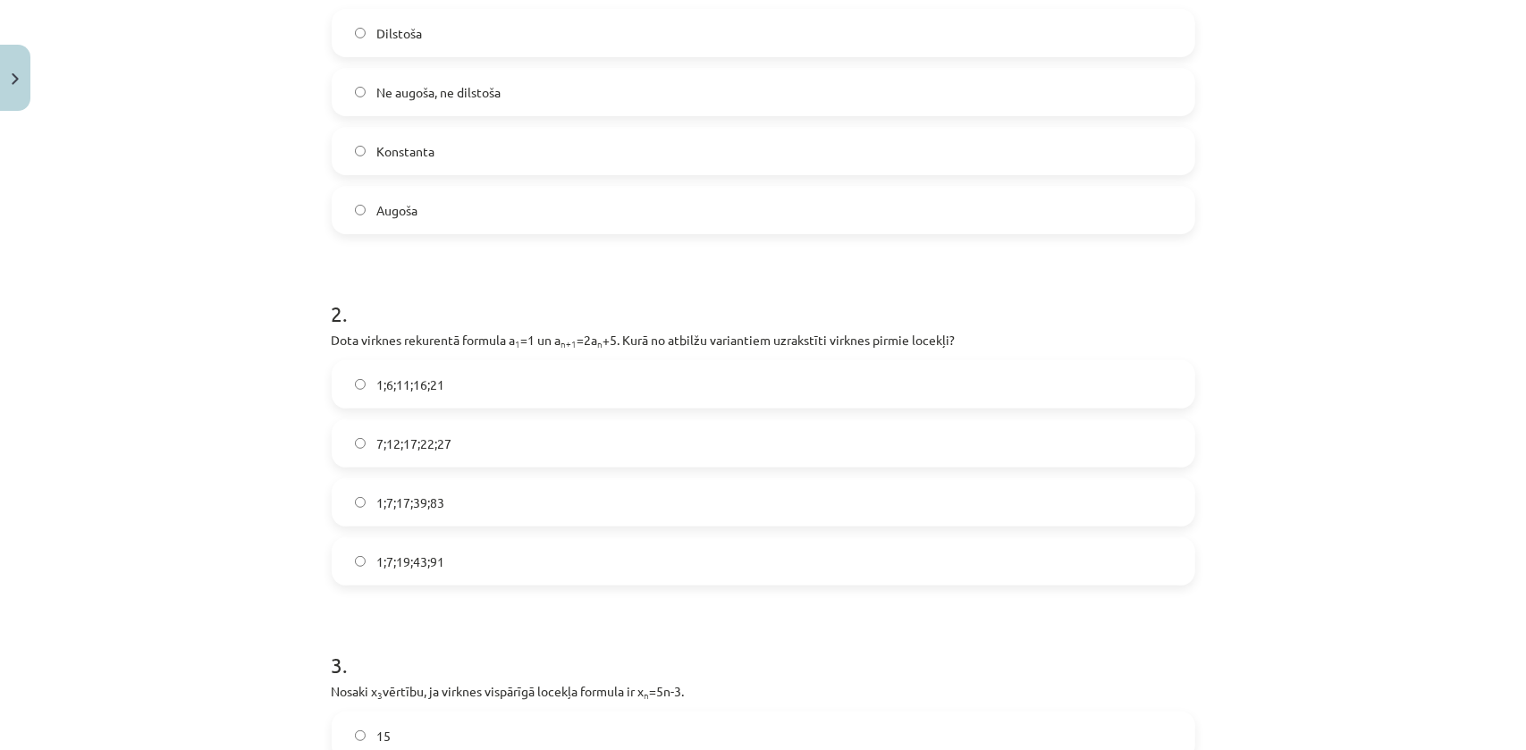
scroll to position [451, 0]
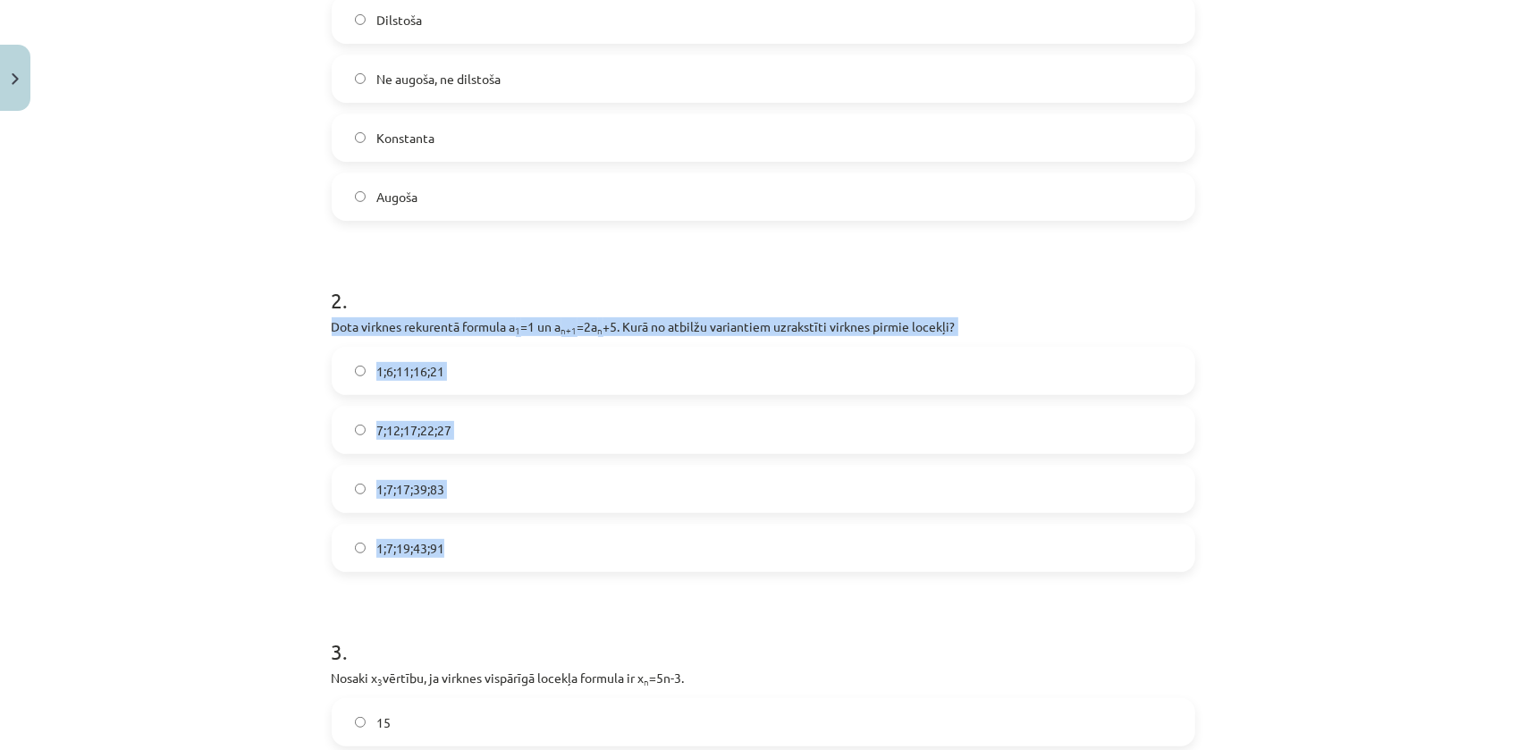
drag, startPoint x: 329, startPoint y: 326, endPoint x: 551, endPoint y: 535, distance: 304.2
click at [551, 535] on div "2 . Dota virknes rekurentā formula a 1 =1 un a n+1 =2a n +5. Kurā no atbilžu va…" at bounding box center [763, 415] width 863 height 316
copy div "Dota virknes rekurentā formula a 1 =1 un a n+1 =2a n +5. Kurā no atbilžu varian…"
drag, startPoint x: 238, startPoint y: 329, endPoint x: 259, endPoint y: 340, distance: 24.0
click at [237, 329] on div "Mācību tēma: Matemātikas i - 12. klases 1. ieskaites mācību materiāls (ab) #5 📝…" at bounding box center [763, 375] width 1526 height 750
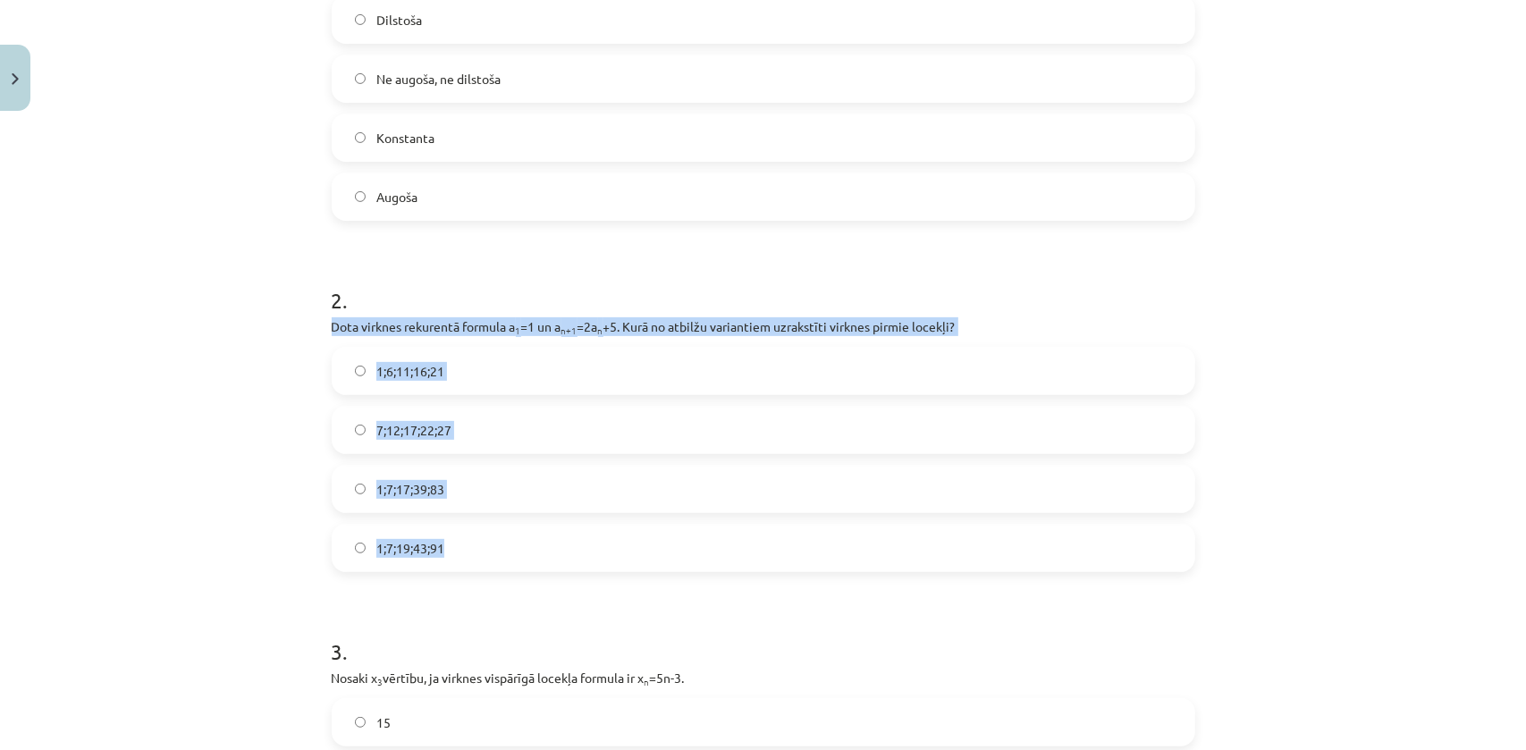
click at [197, 366] on div "Mācību tēma: Matemātikas i - 12. klases 1. ieskaites mācību materiāls (ab) #5 📝…" at bounding box center [763, 375] width 1526 height 750
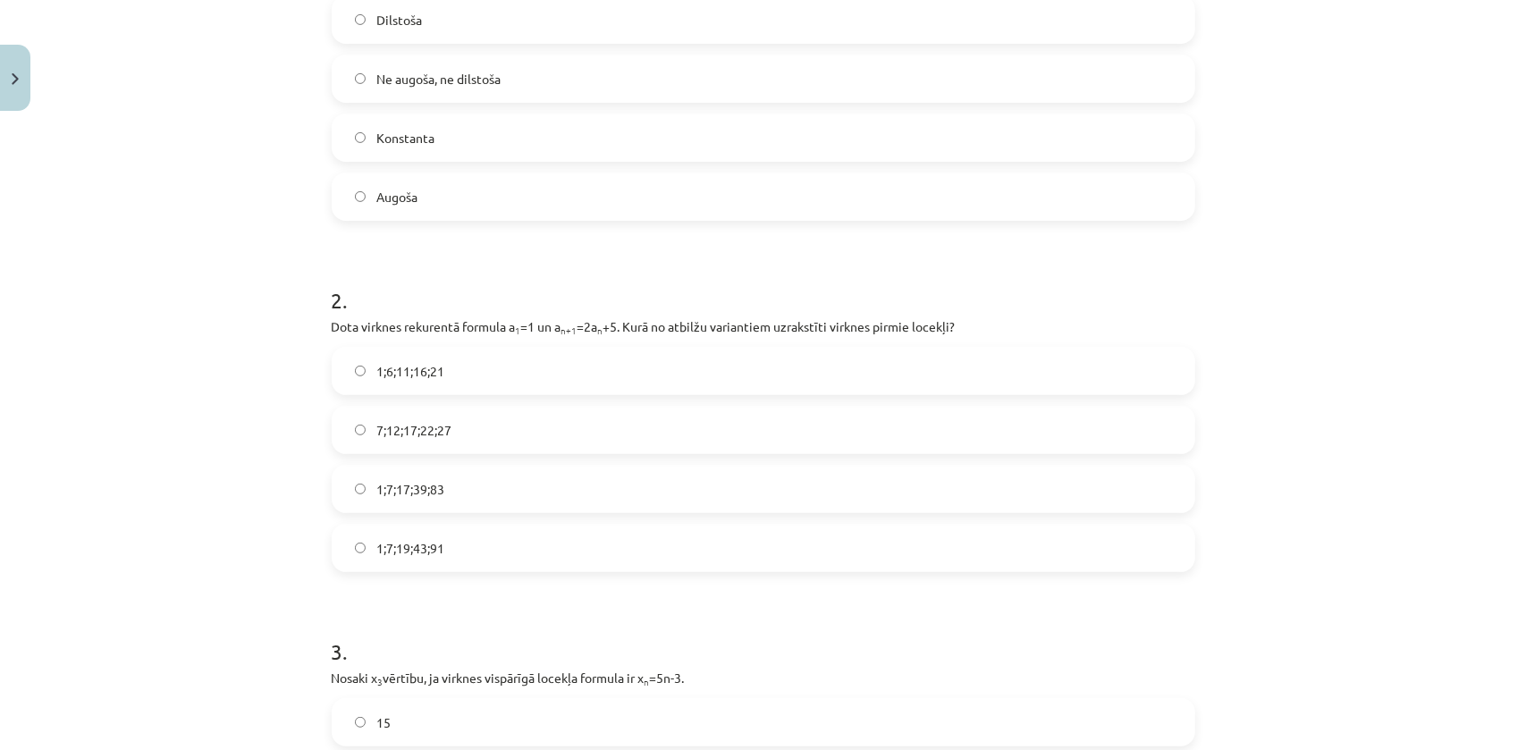
click at [432, 545] on span "1;7;19;43;91" at bounding box center [410, 548] width 68 height 19
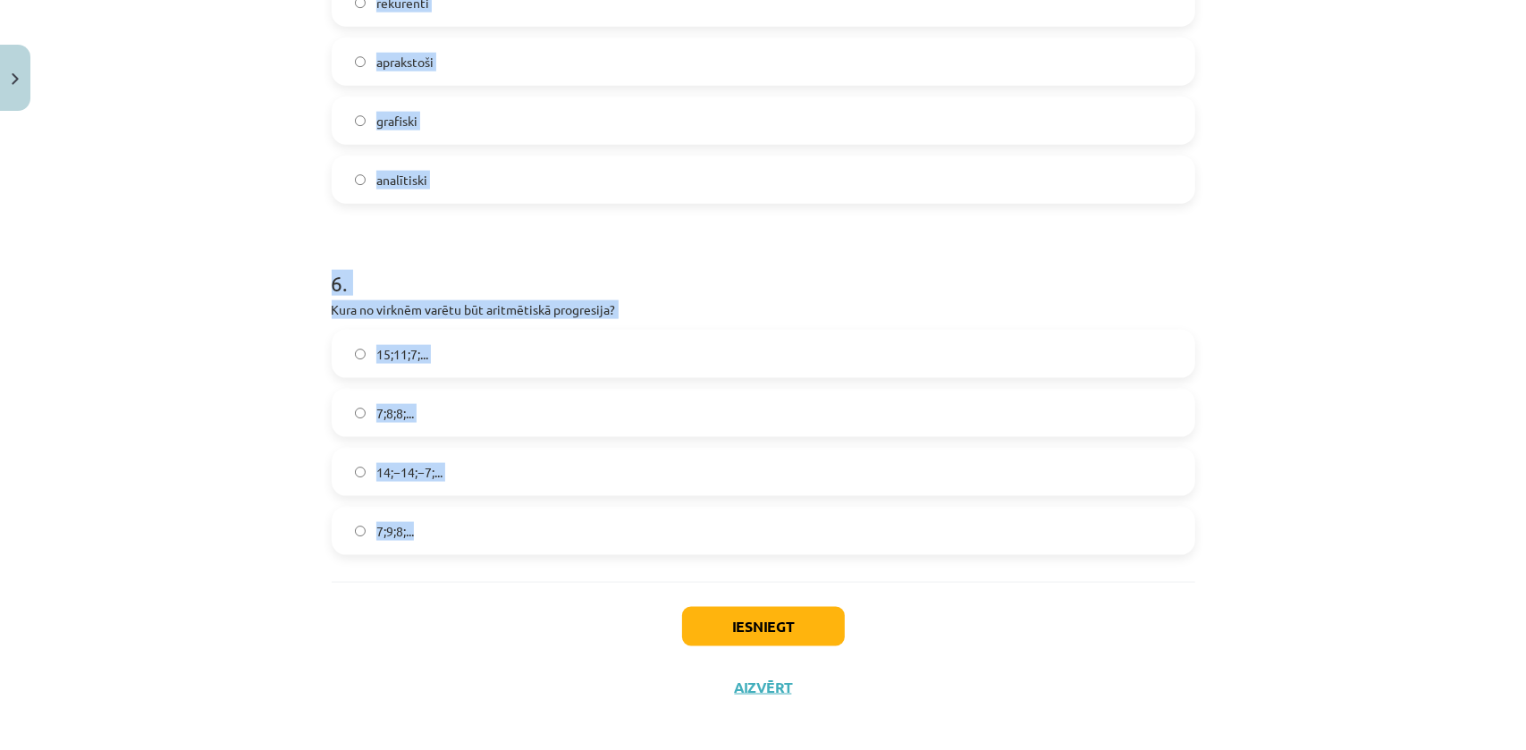
scroll to position [1891, 0]
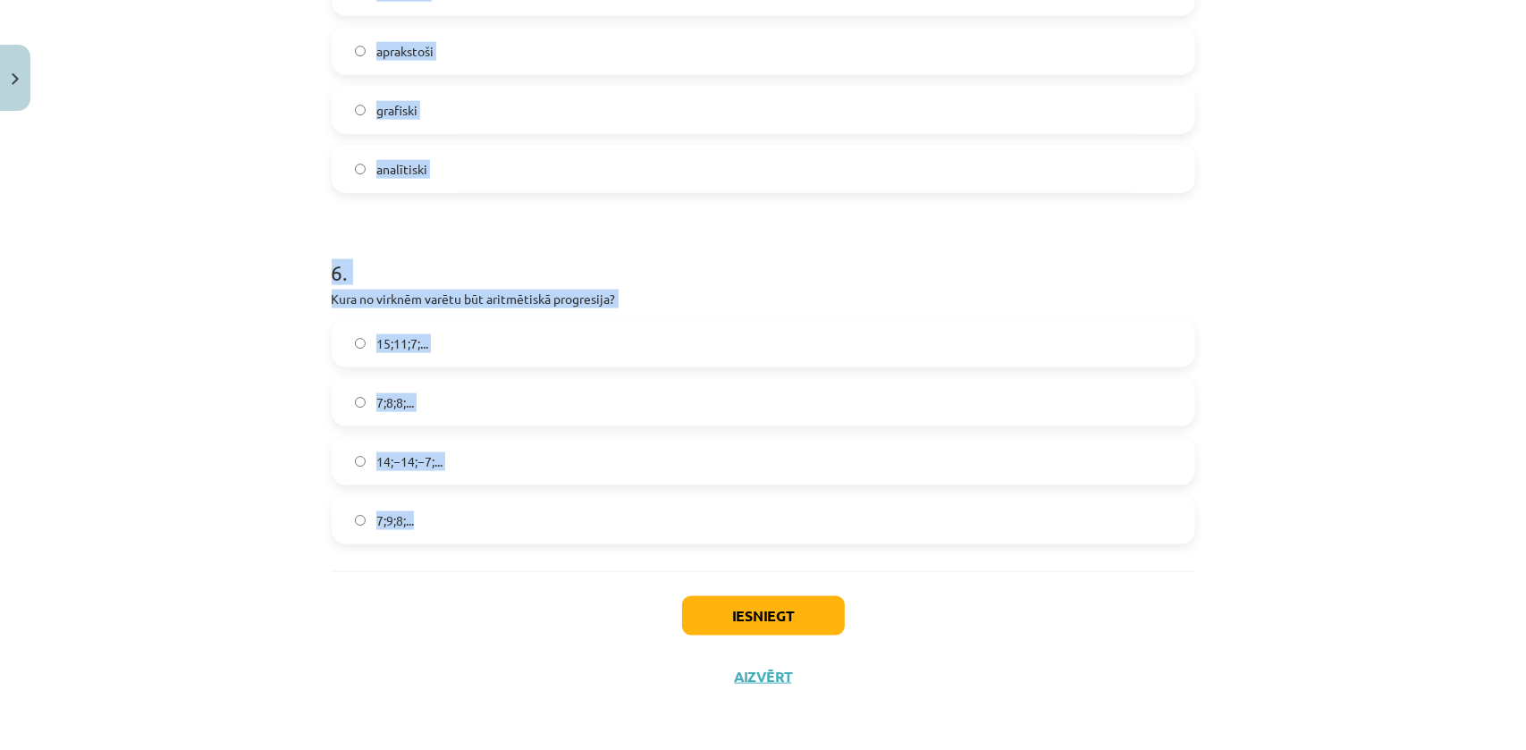
drag, startPoint x: 328, startPoint y: 277, endPoint x: 637, endPoint y: 551, distance: 412.9
copy form "Nosaki x 3 vērtību, ja virknes vispārīgā locekļa formula ir x n =5n-3. 15 22 12…"
click at [181, 301] on div "Mācību tēma: Matemātikas i - 12. klases 1. ieskaites mācību materiāls (ab) #5 📝…" at bounding box center [763, 375] width 1526 height 750
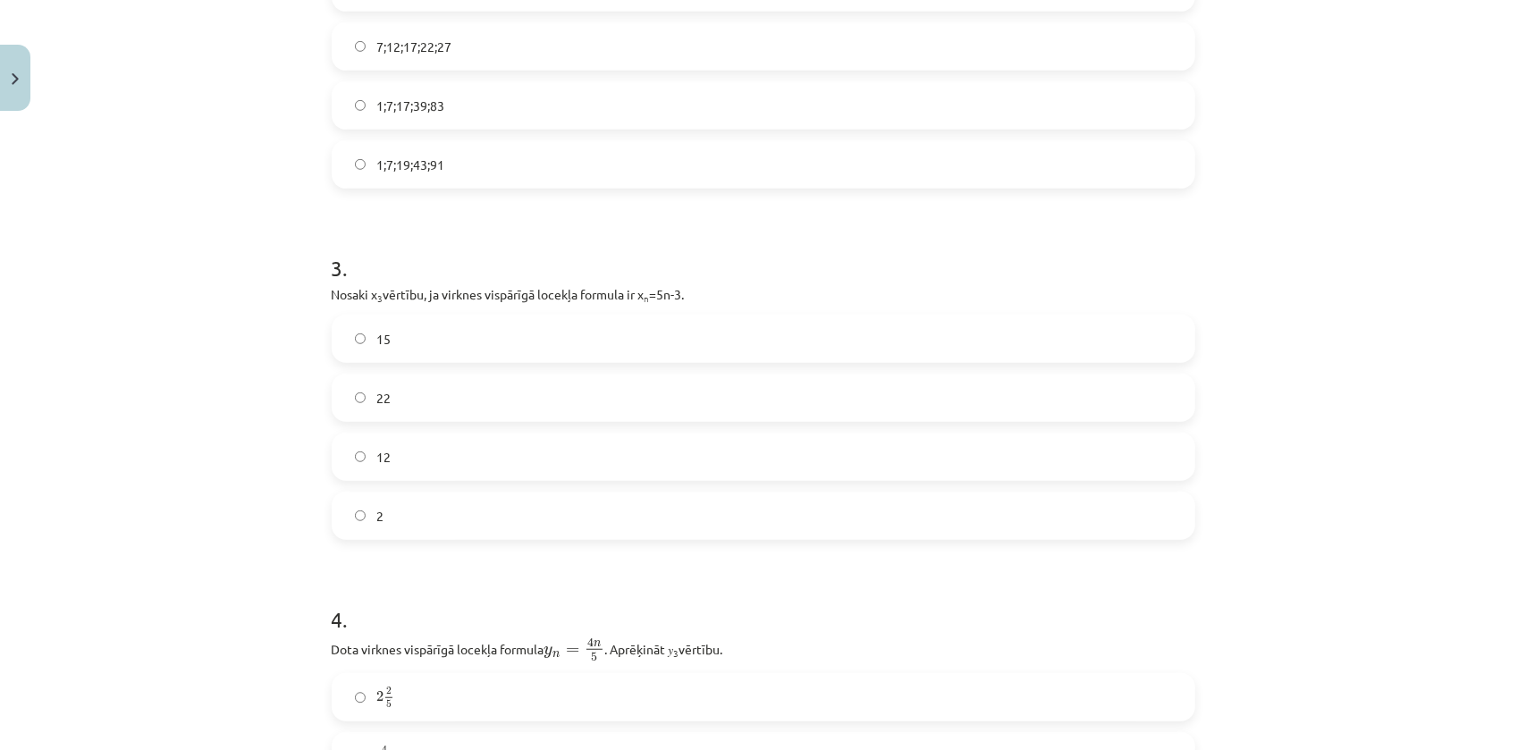
click at [388, 458] on label "12" at bounding box center [763, 456] width 860 height 45
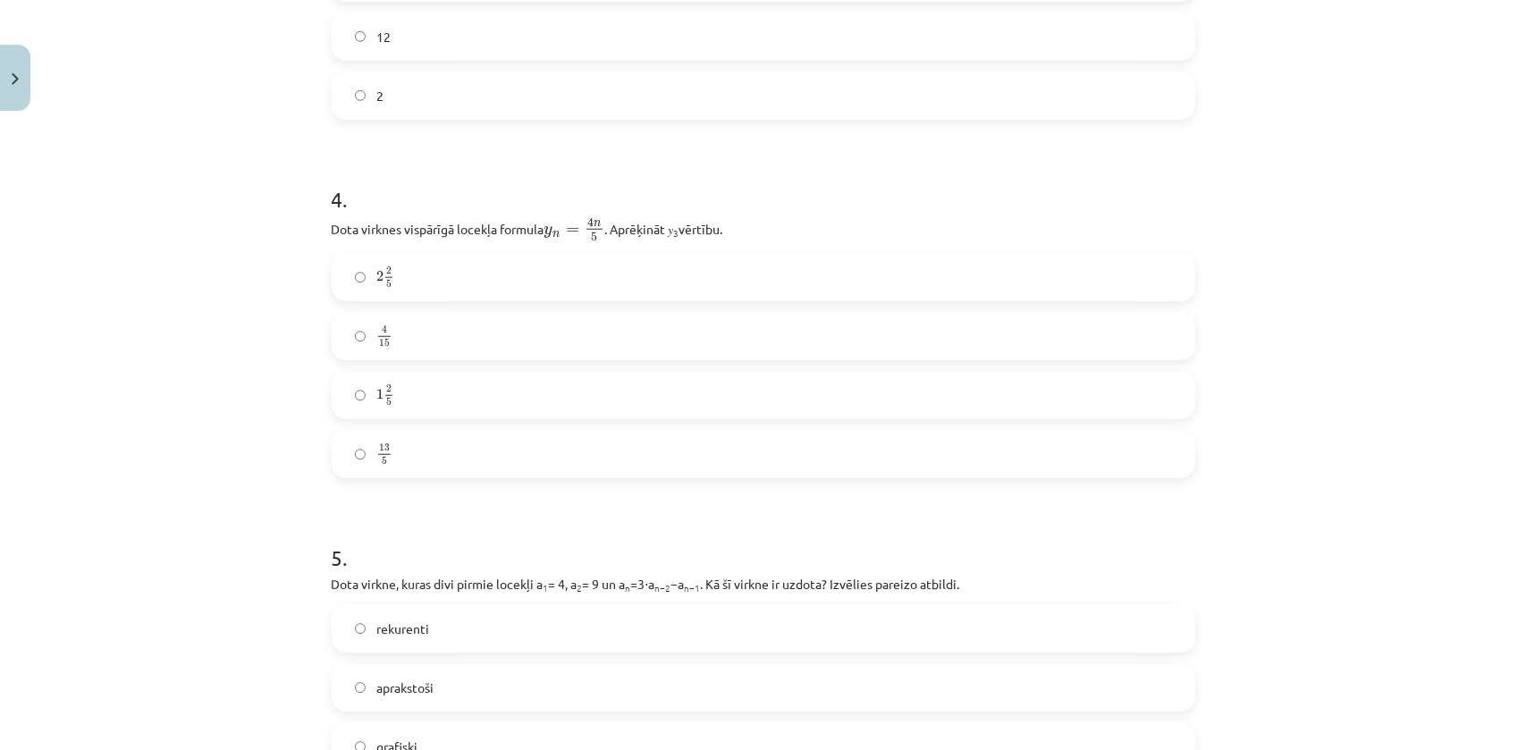
scroll to position [1241, 0]
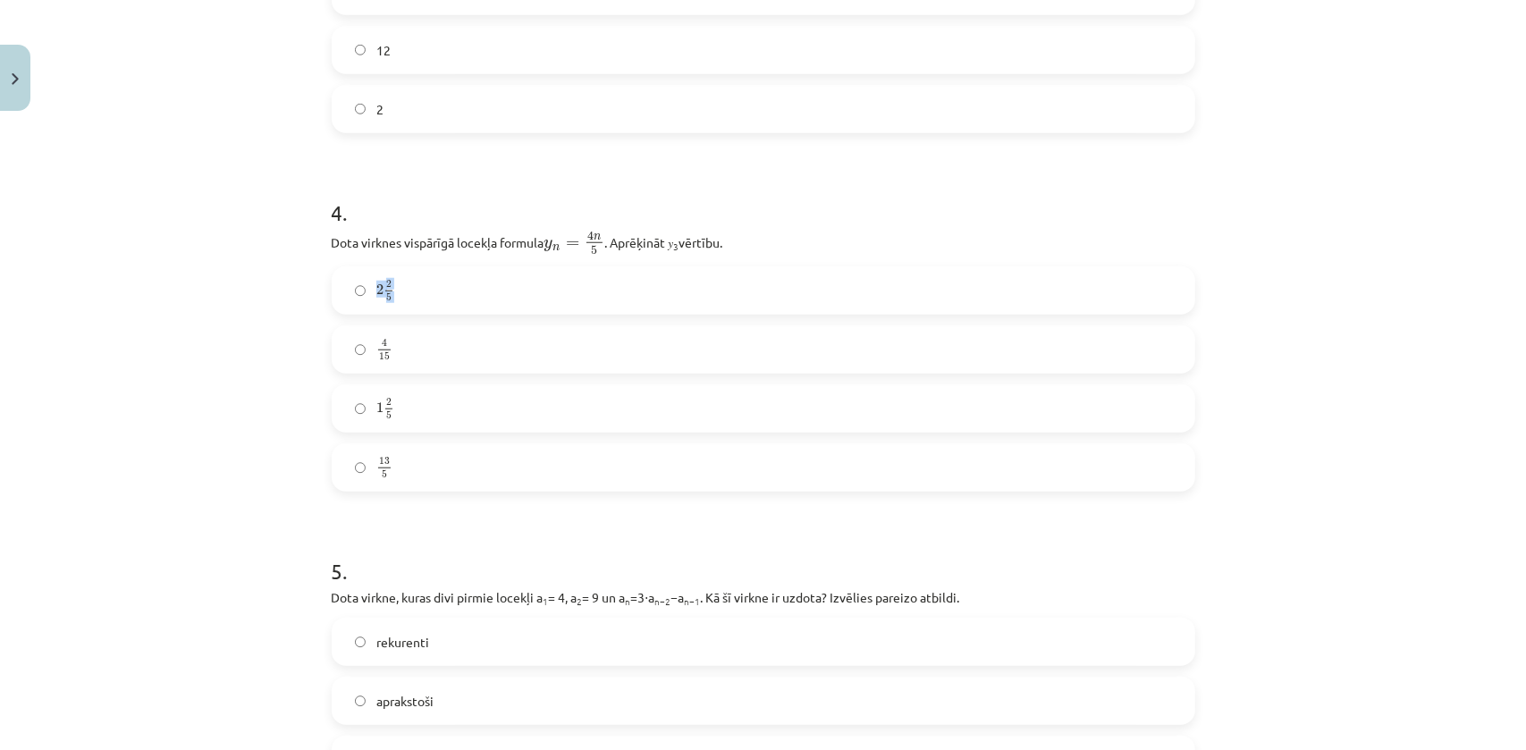
drag, startPoint x: 325, startPoint y: 286, endPoint x: 129, endPoint y: 331, distance: 201.7
click at [129, 331] on div "Mācību tēma: Matemātikas i - 12. klases 1. ieskaites mācību materiāls (ab) #5 📝…" at bounding box center [763, 375] width 1526 height 750
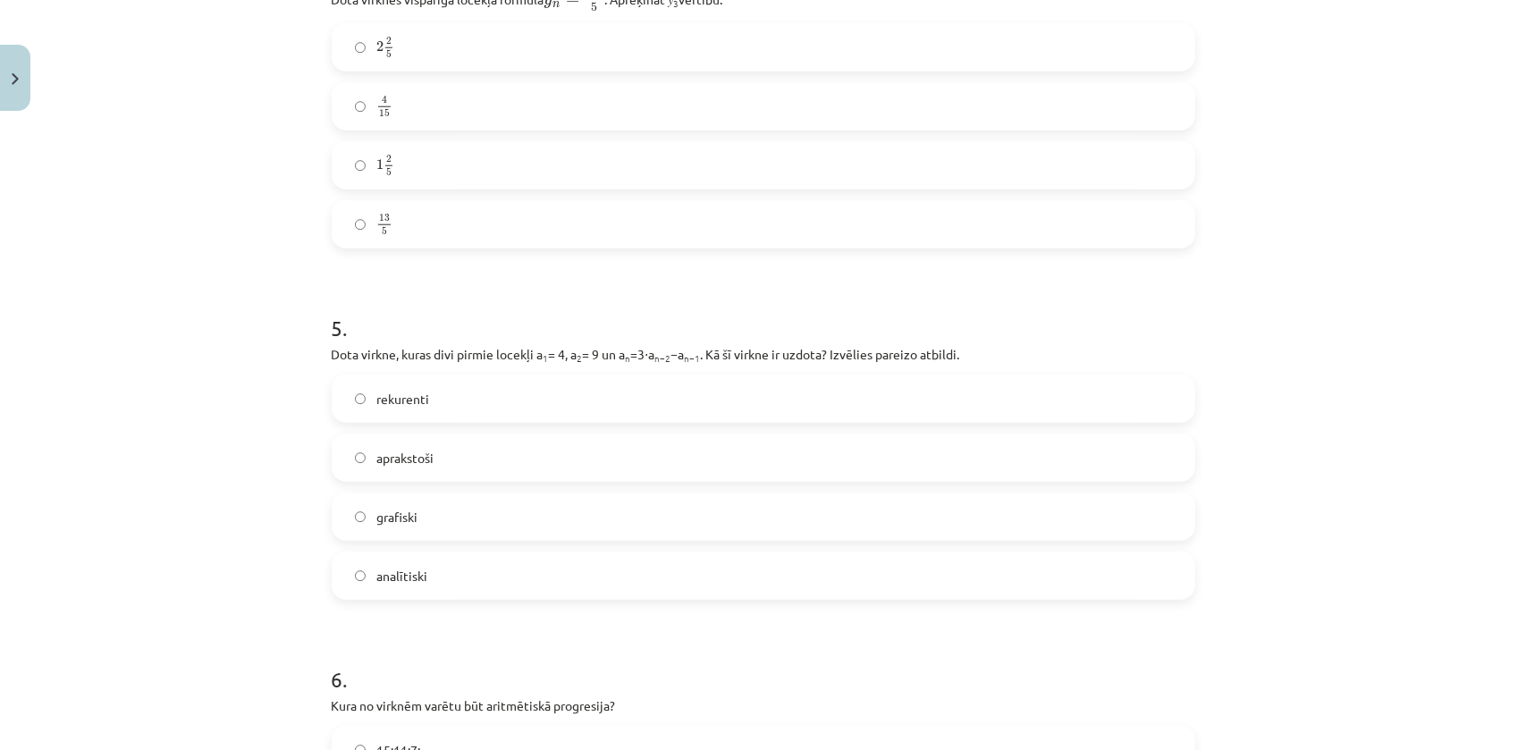
click at [402, 396] on span "rekurenti" at bounding box center [402, 399] width 53 height 19
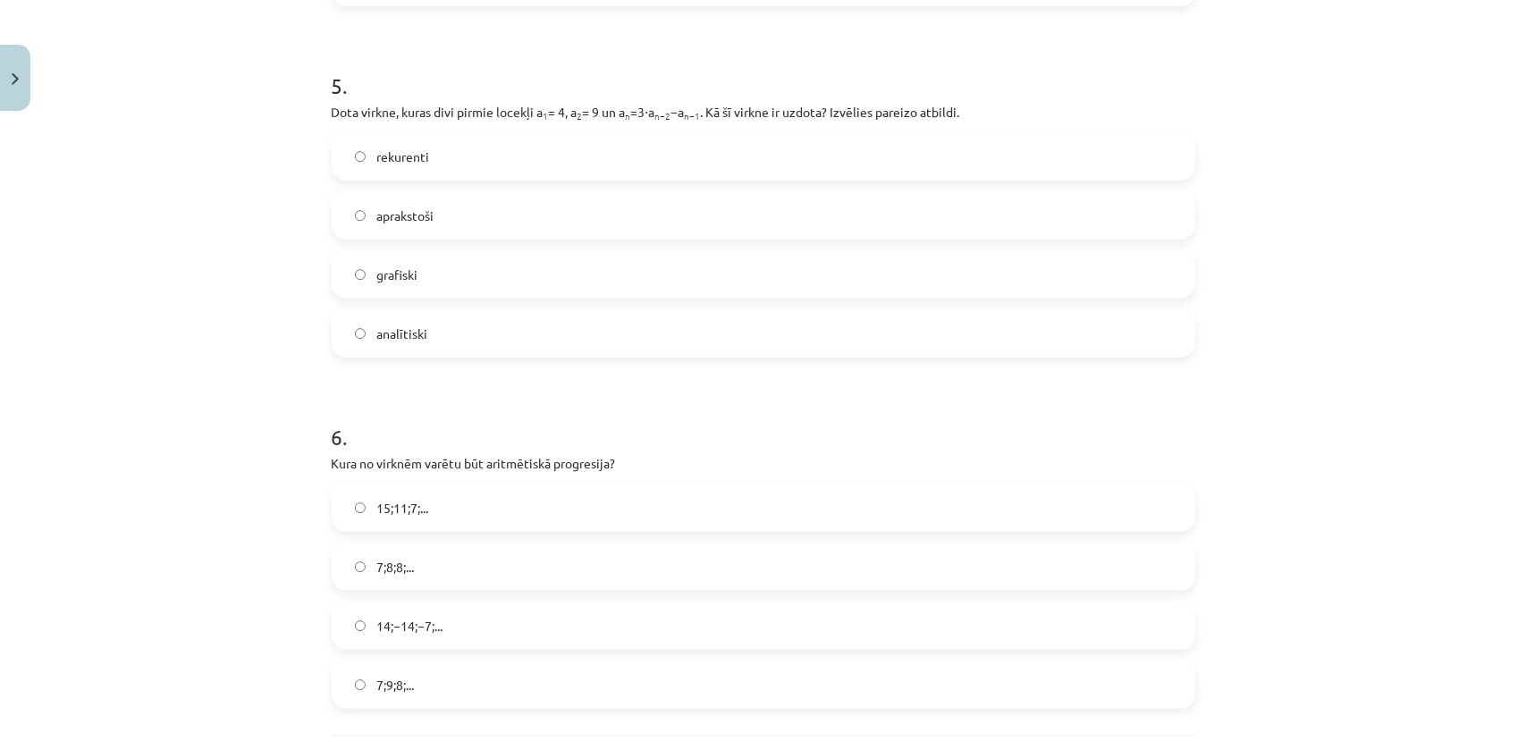
scroll to position [1728, 0]
click at [407, 516] on label "15;11;7;..." at bounding box center [763, 506] width 860 height 45
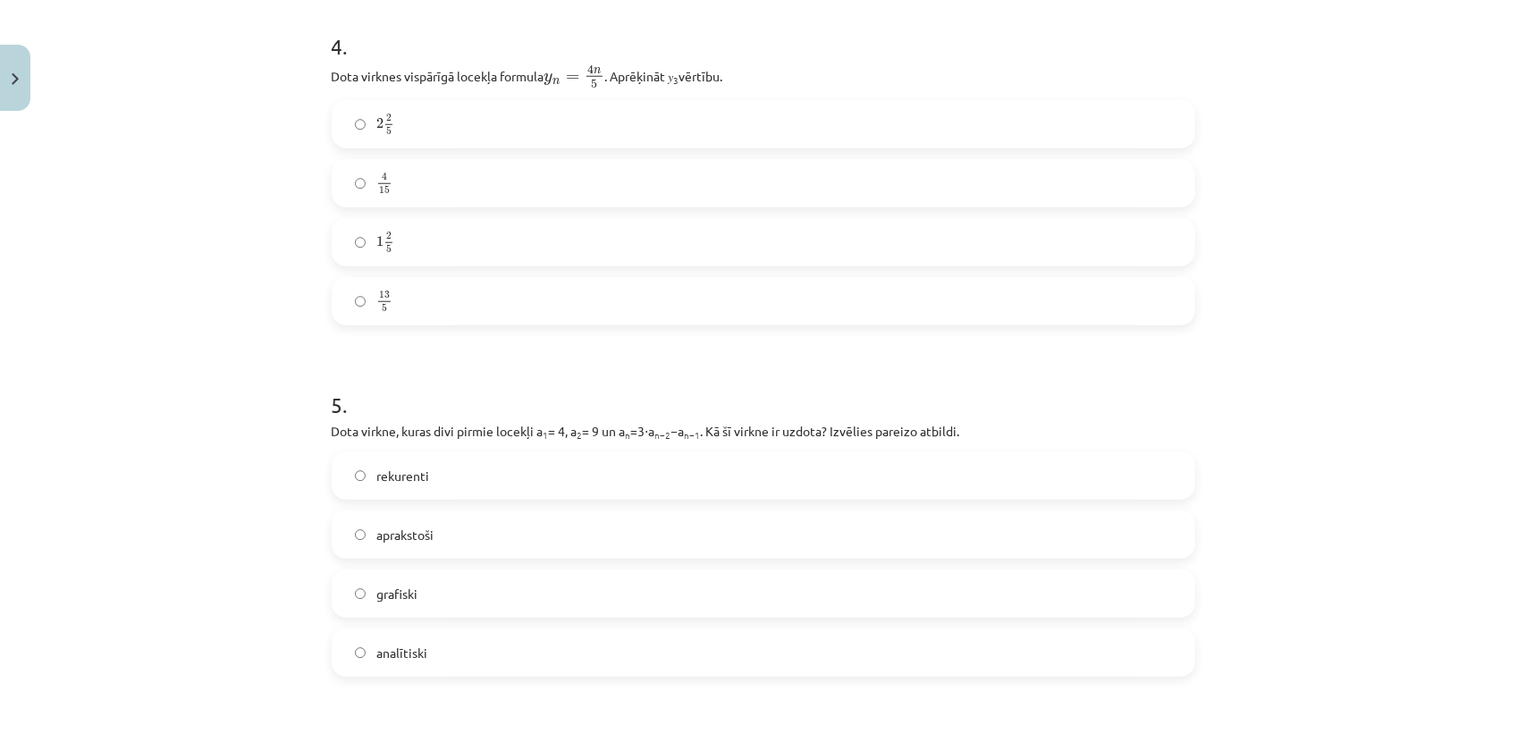
scroll to position [1322, 0]
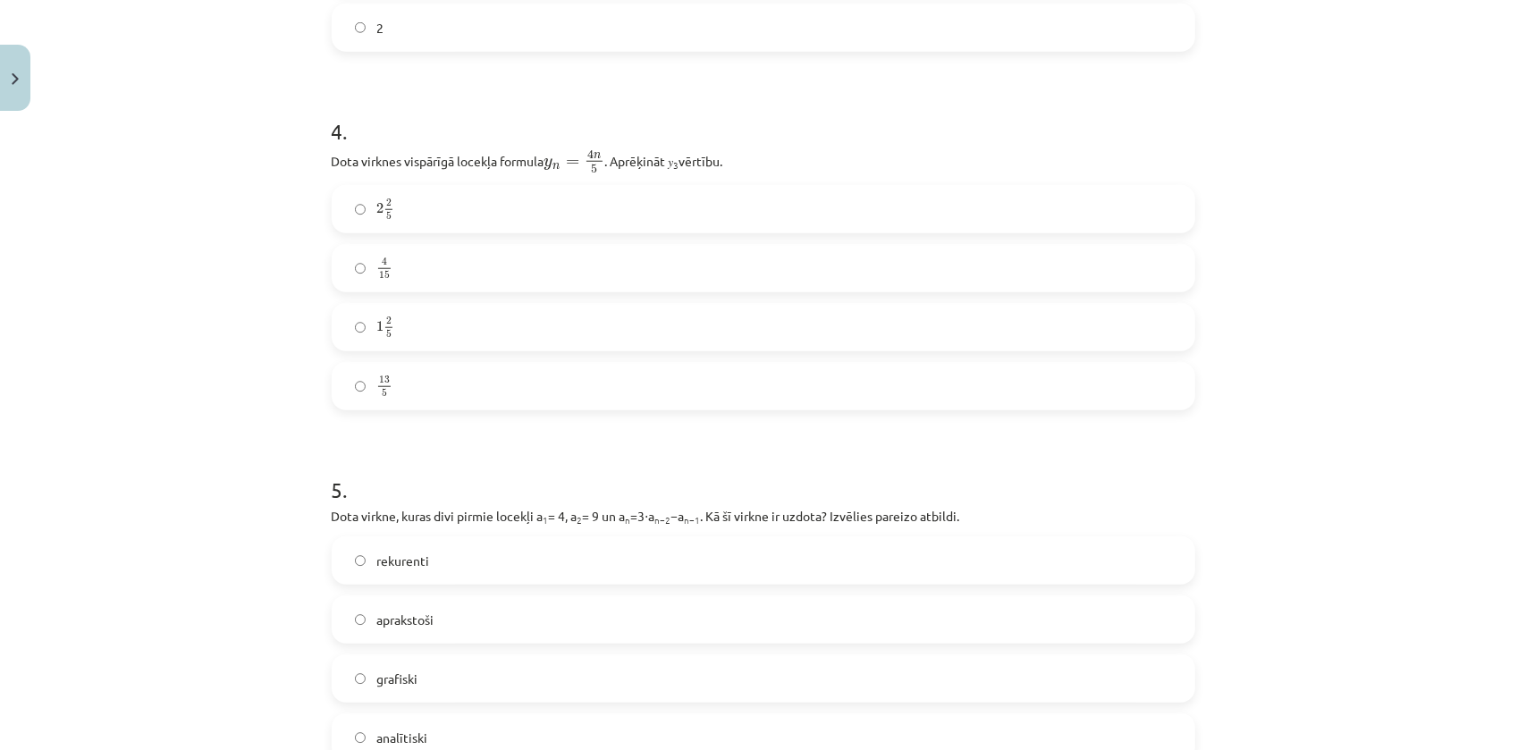
click at [395, 215] on label "2 2 5 2 2 5" at bounding box center [763, 209] width 860 height 45
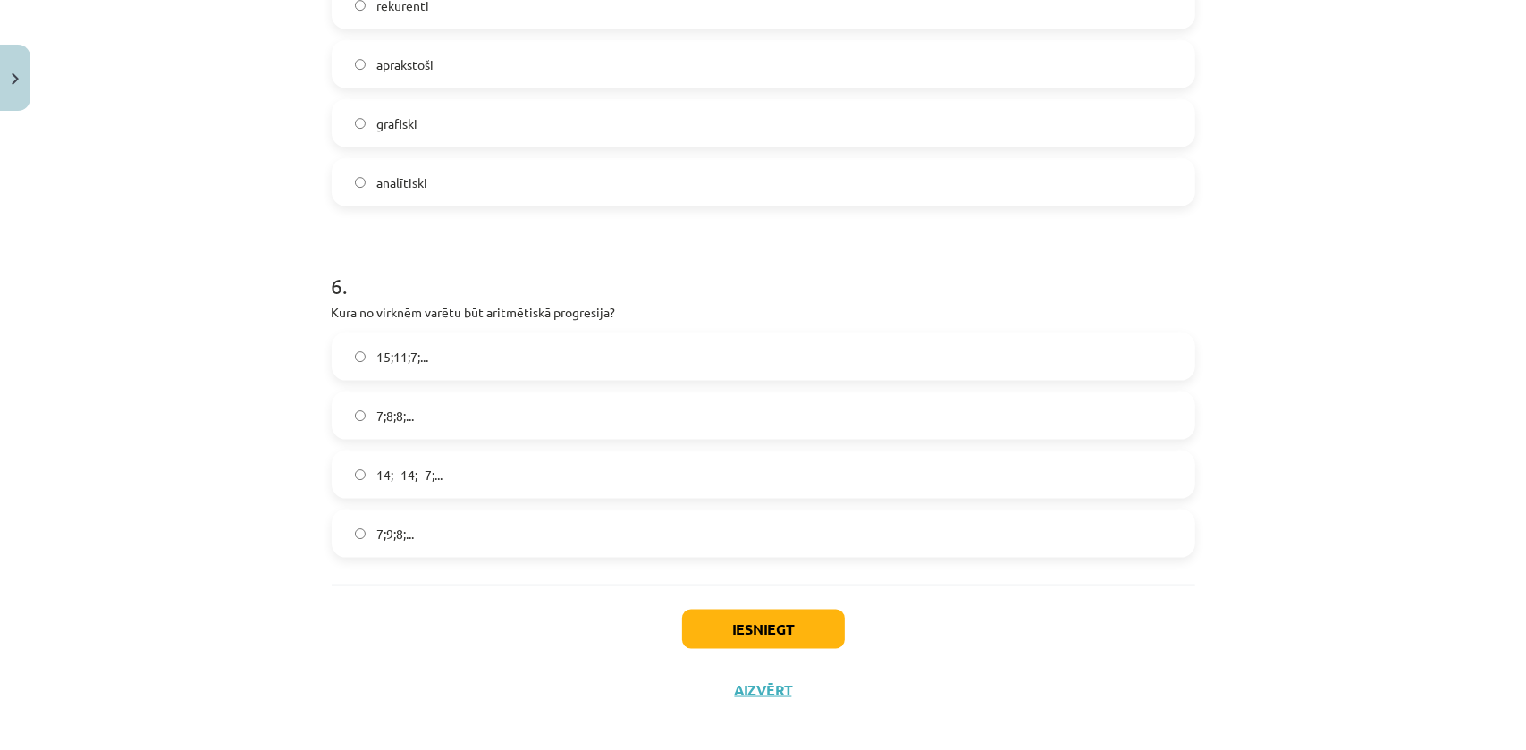
scroll to position [1891, 0]
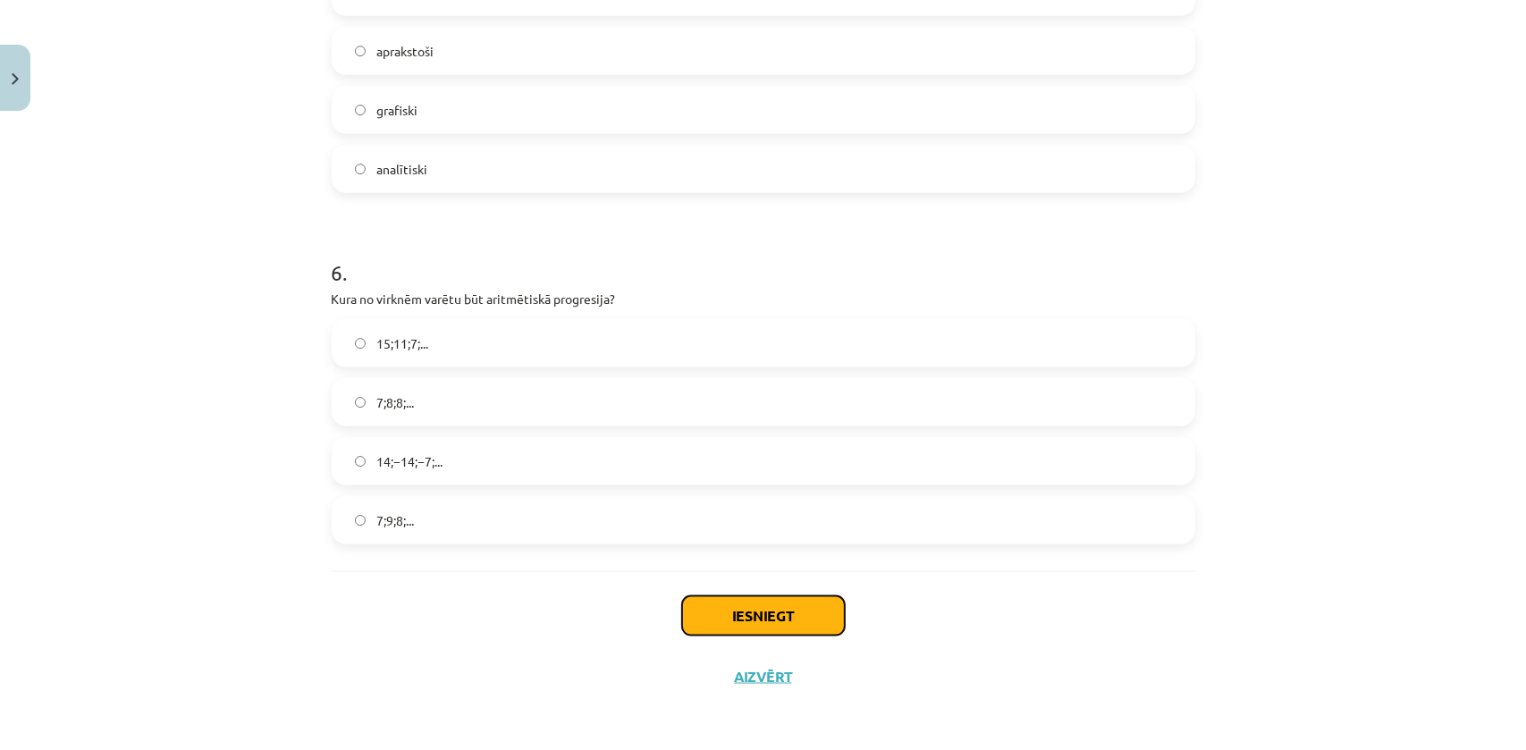
click at [715, 626] on button "Iesniegt" at bounding box center [763, 615] width 163 height 39
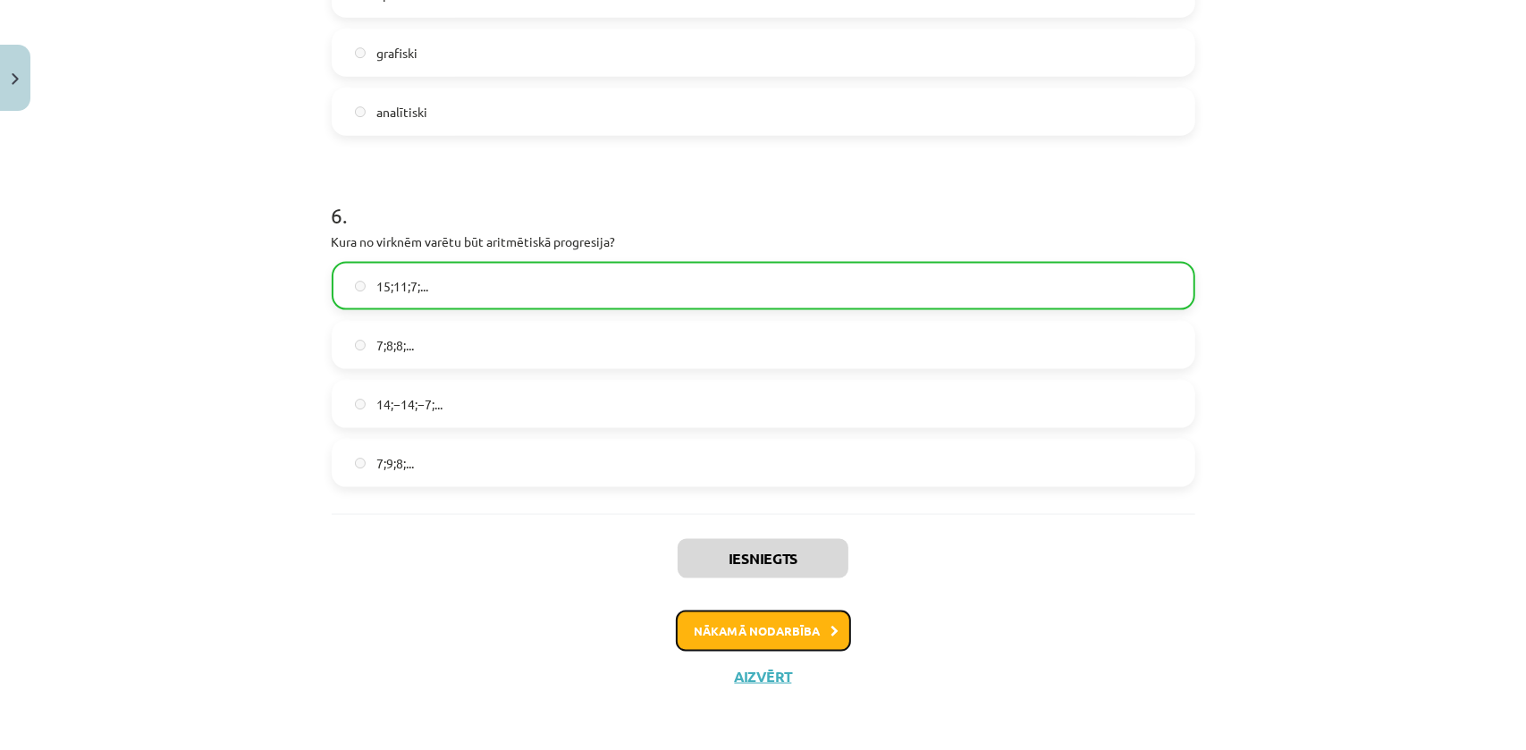
click at [751, 619] on button "Nākamā nodarbība" at bounding box center [763, 631] width 175 height 41
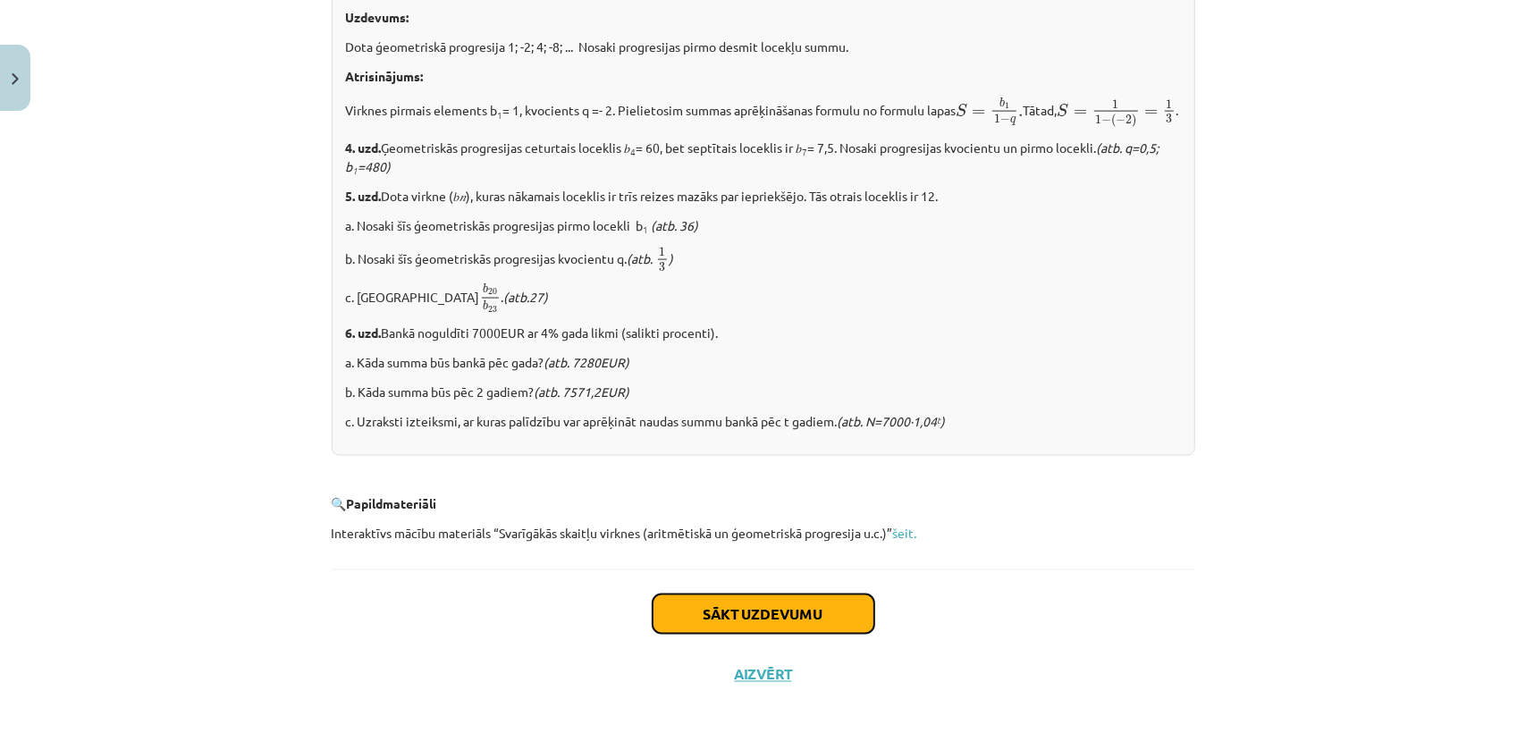
click at [734, 616] on button "Sākt uzdevumu" at bounding box center [764, 613] width 222 height 39
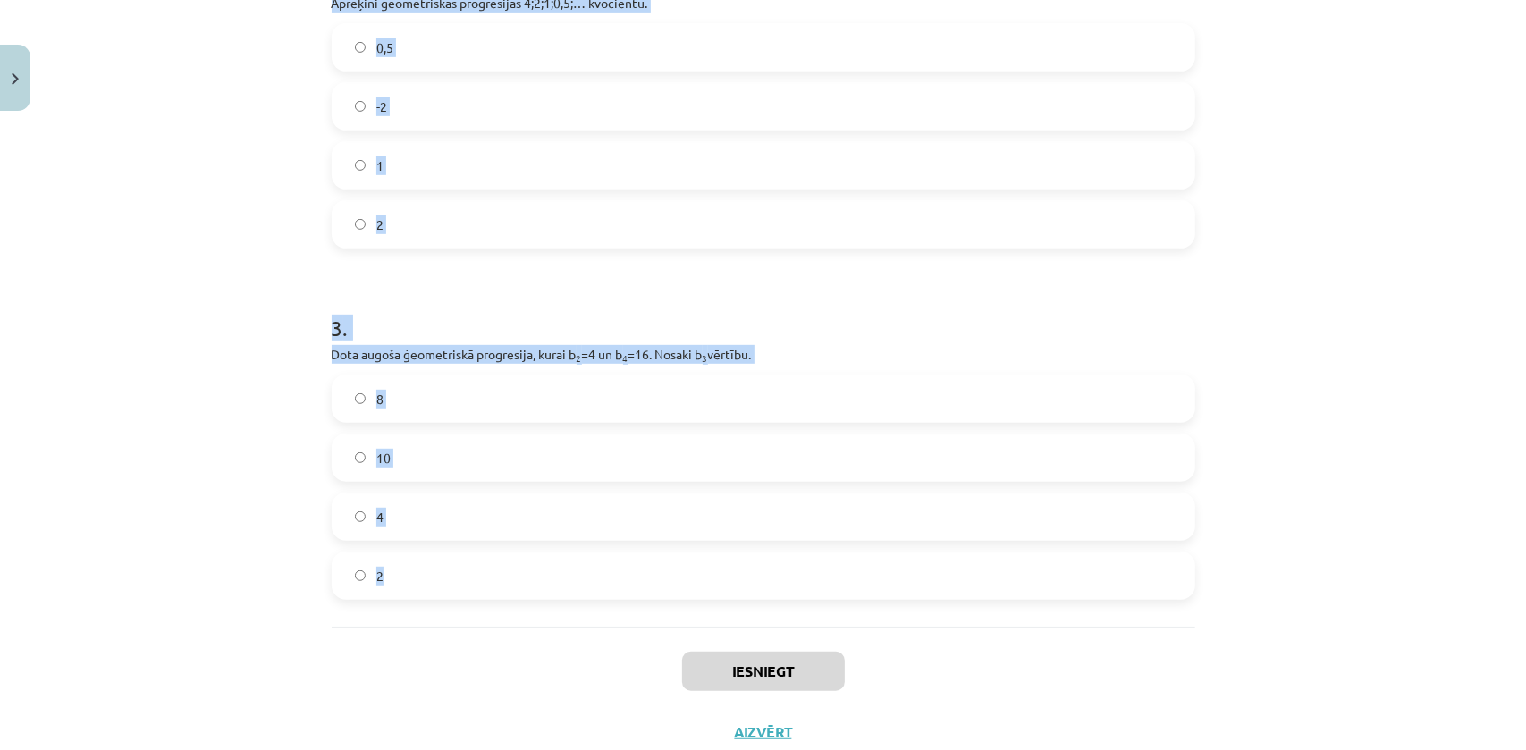
scroll to position [712, 0]
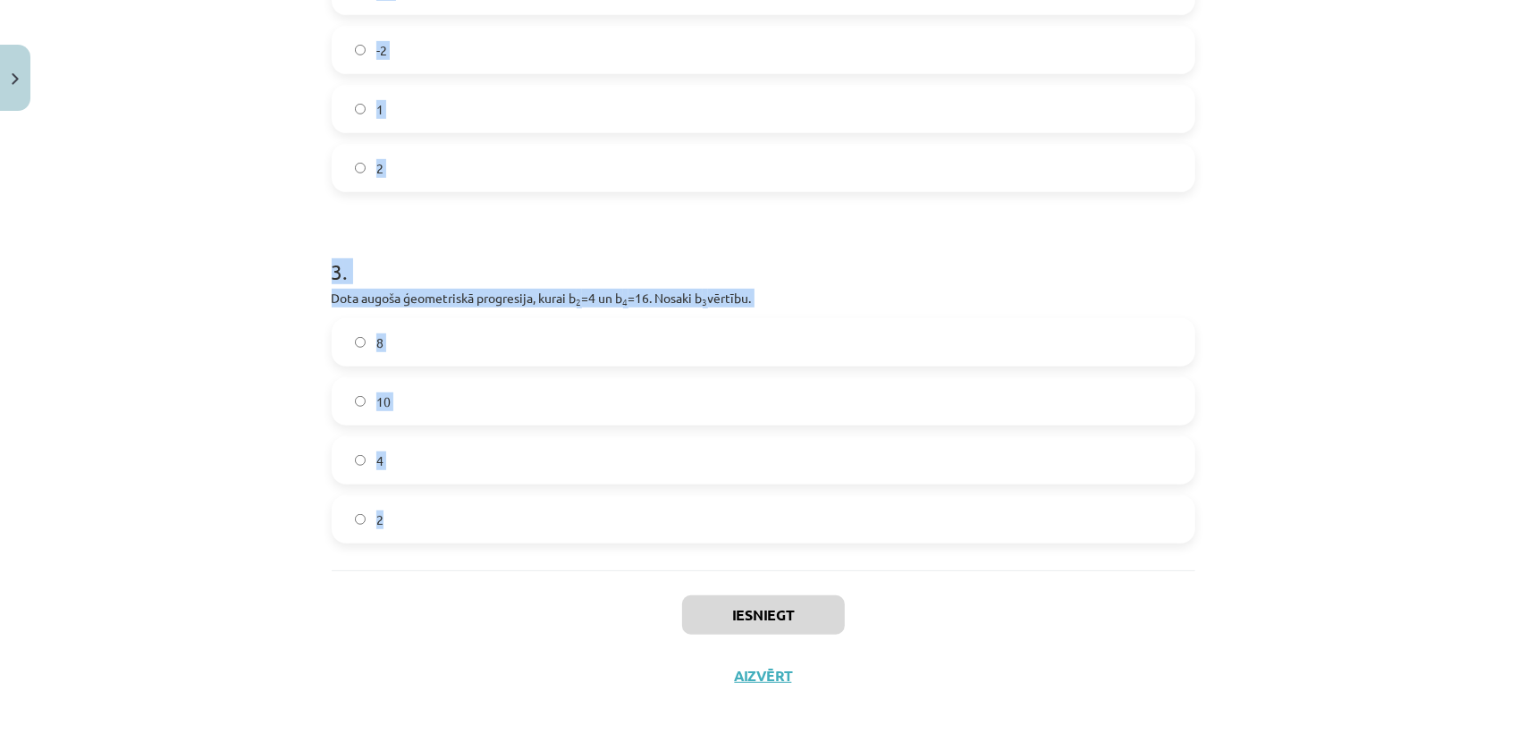
drag, startPoint x: 307, startPoint y: 380, endPoint x: 721, endPoint y: 528, distance: 439.7
click at [721, 528] on div "Mācību tēma: Matemātikas i - 12. klases 1. ieskaites mācību materiāls (ab) #6 📝…" at bounding box center [763, 375] width 1526 height 750
copy form "Aprēķini ģeometriskās progresijas nākamo locekli, ja b 1 = 7 un q=5. 35 12 2 . …"
drag, startPoint x: 189, startPoint y: 347, endPoint x: 191, endPoint y: 330, distance: 17.2
click at [189, 347] on div "Mācību tēma: Matemātikas i - 12. klases 1. ieskaites mācību materiāls (ab) #6 📝…" at bounding box center [763, 375] width 1526 height 750
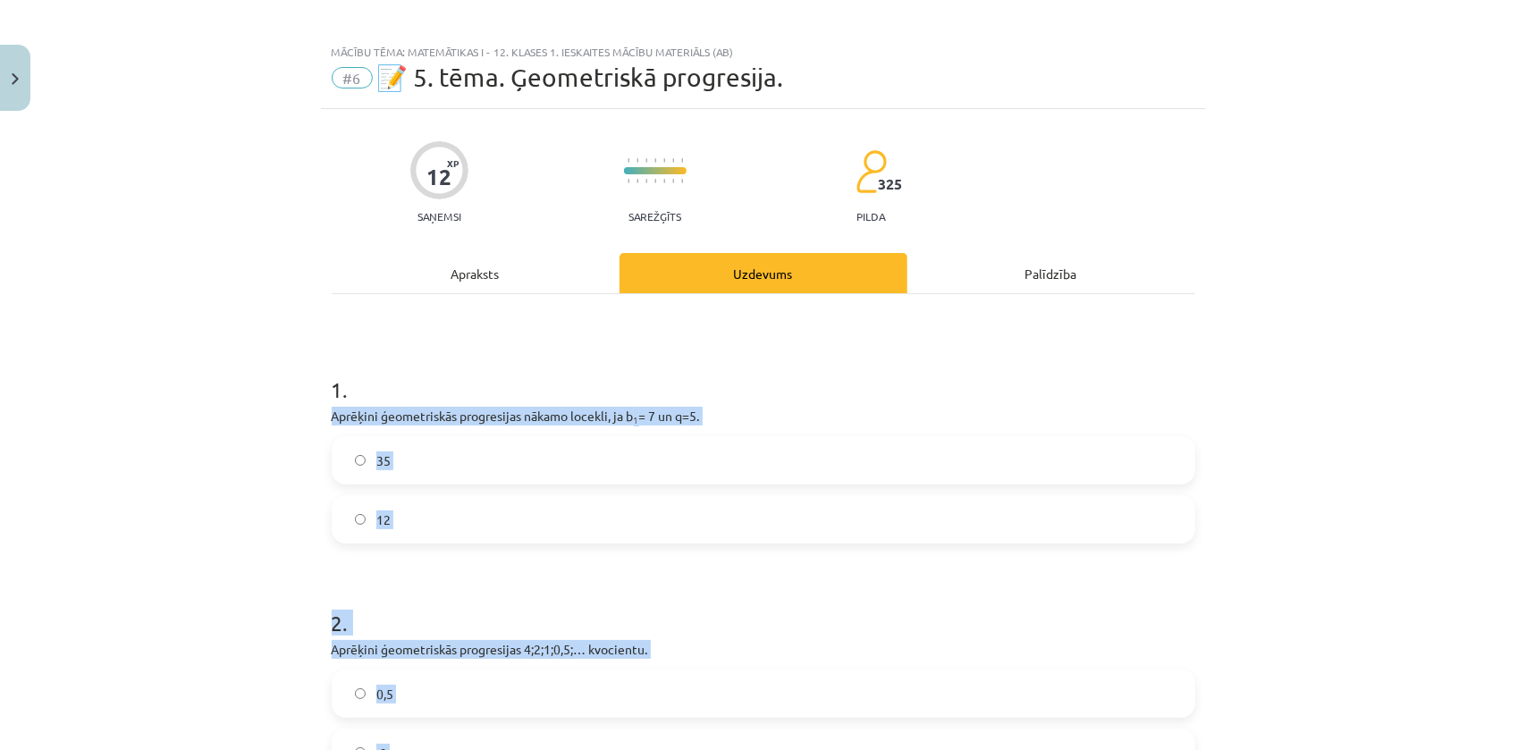
scroll to position [0, 0]
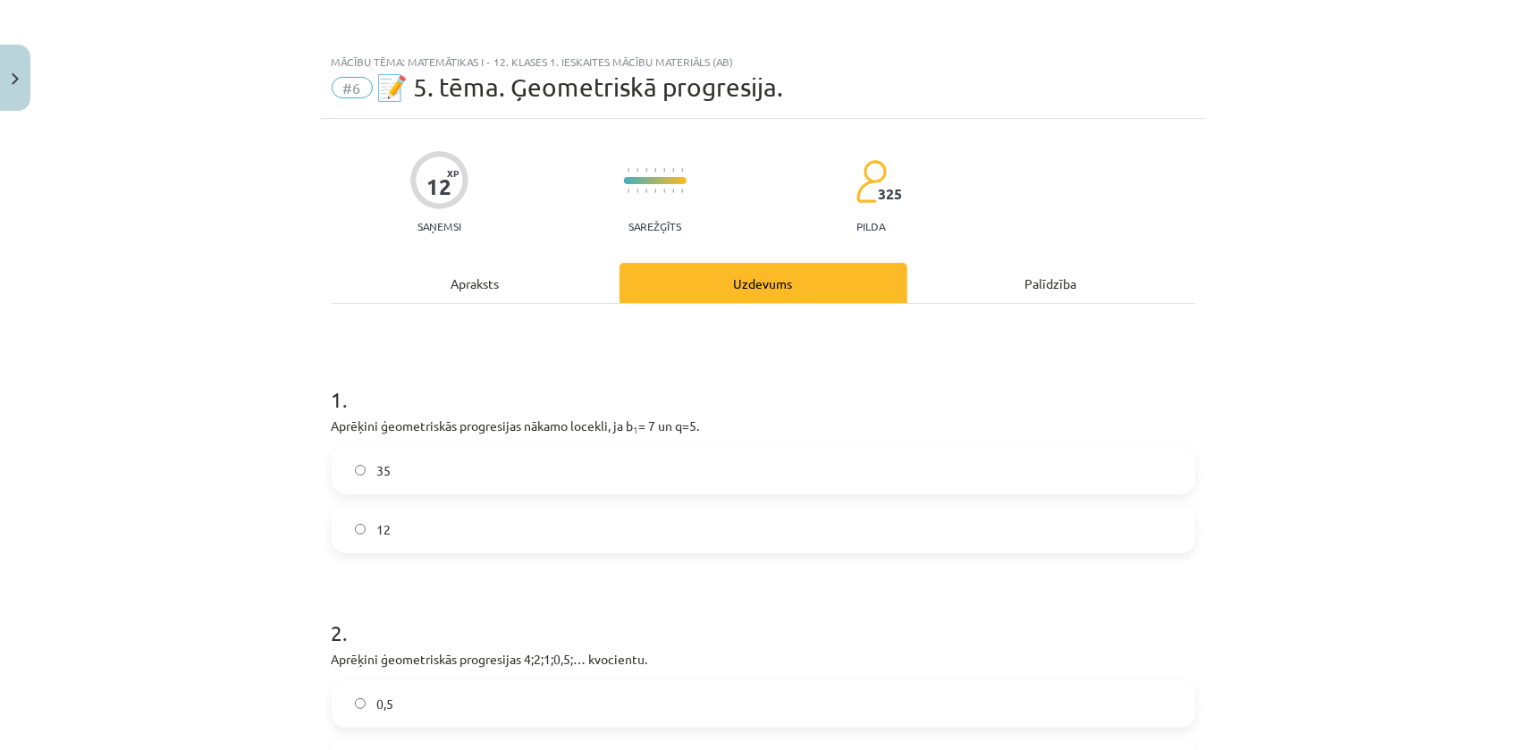
click at [213, 379] on div "Mācību tēma: Matemātikas i - 12. klases 1. ieskaites mācību materiāls (ab) #6 📝…" at bounding box center [763, 375] width 1526 height 750
click at [362, 474] on label "35" at bounding box center [763, 470] width 860 height 45
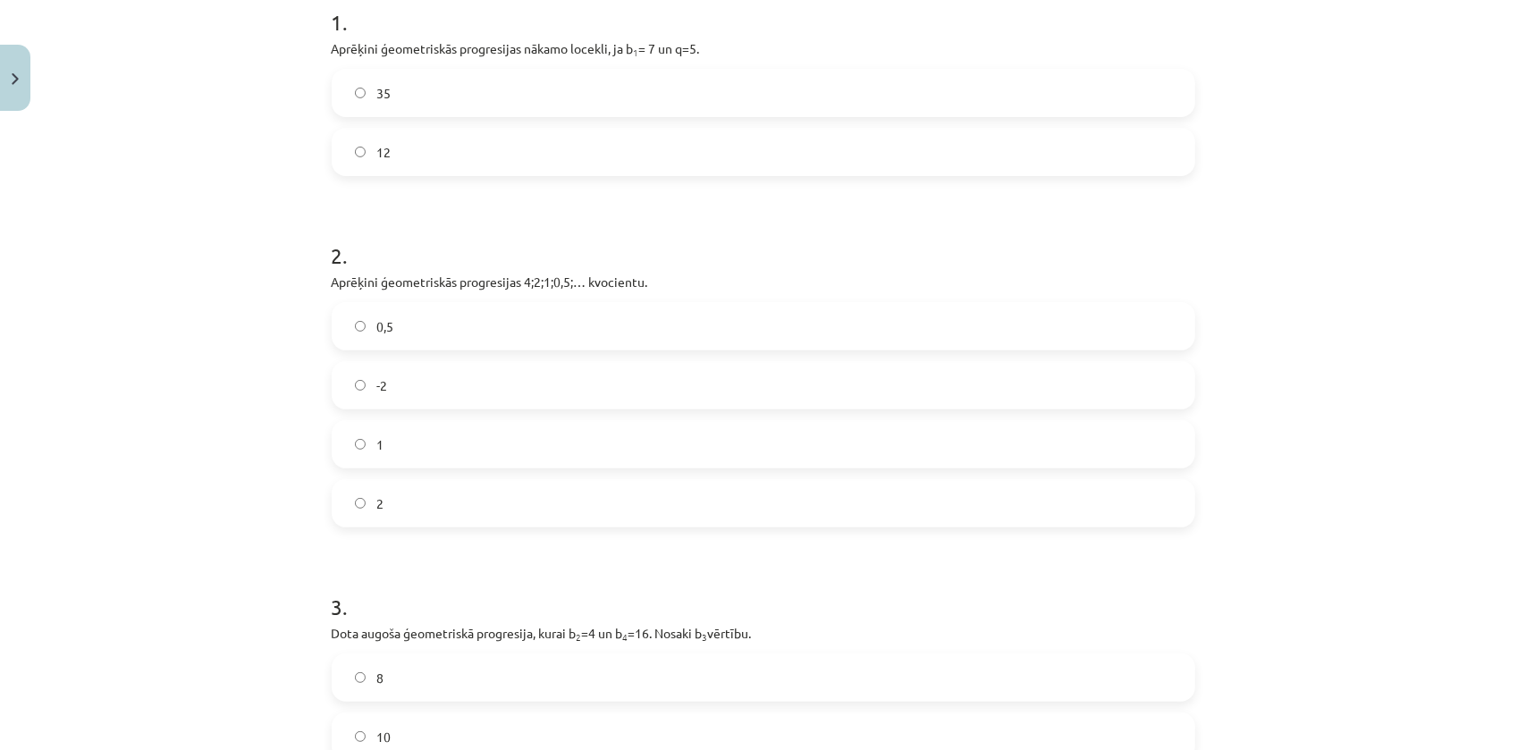
scroll to position [487, 0]
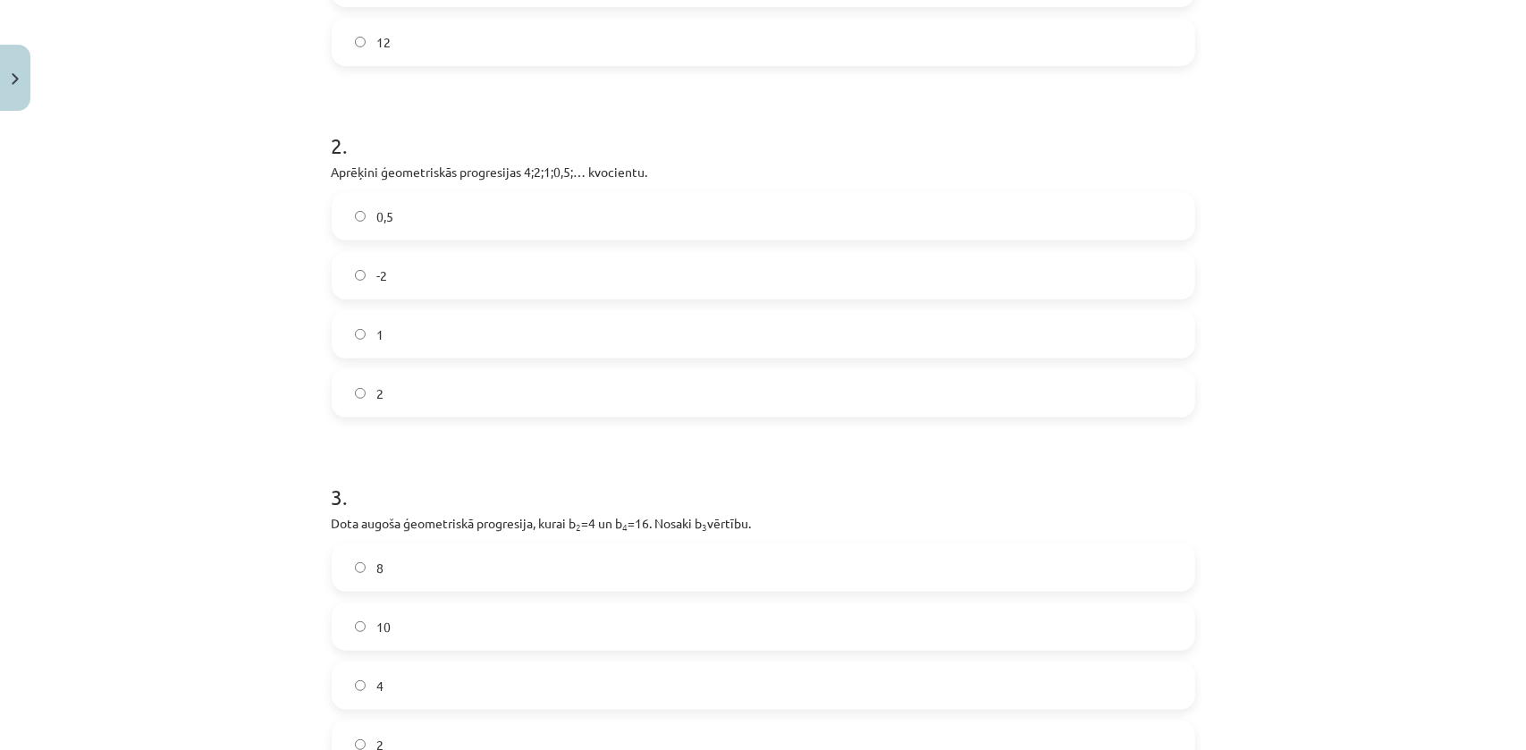
click at [356, 200] on label "0,5" at bounding box center [763, 216] width 860 height 45
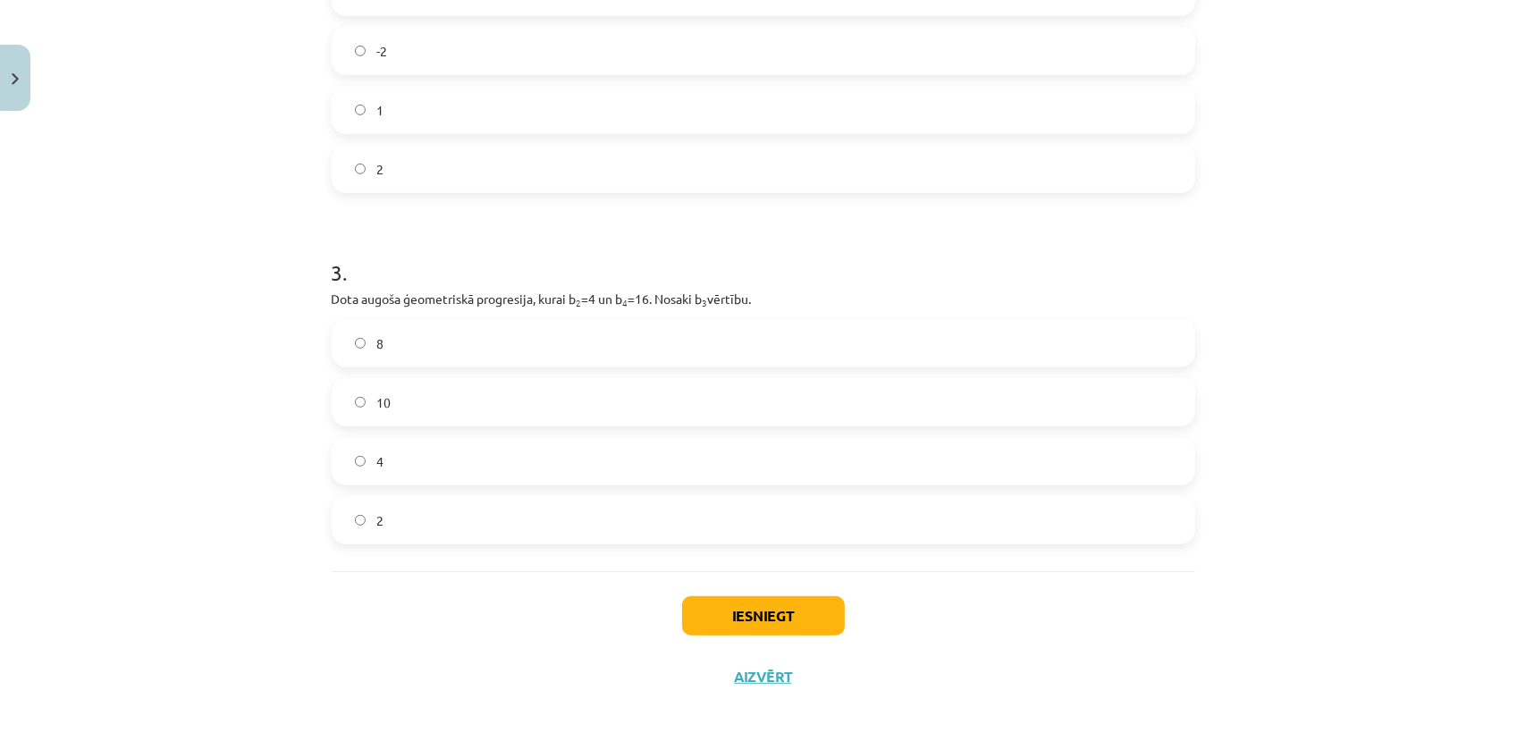
scroll to position [712, 0]
click at [376, 345] on span "8" at bounding box center [379, 342] width 7 height 19
drag, startPoint x: 821, startPoint y: 659, endPoint x: 800, endPoint y: 626, distance: 39.4
click at [821, 653] on div "Iesniegt Aizvērt" at bounding box center [763, 632] width 863 height 125
click at [798, 623] on button "Iesniegt" at bounding box center [763, 614] width 163 height 39
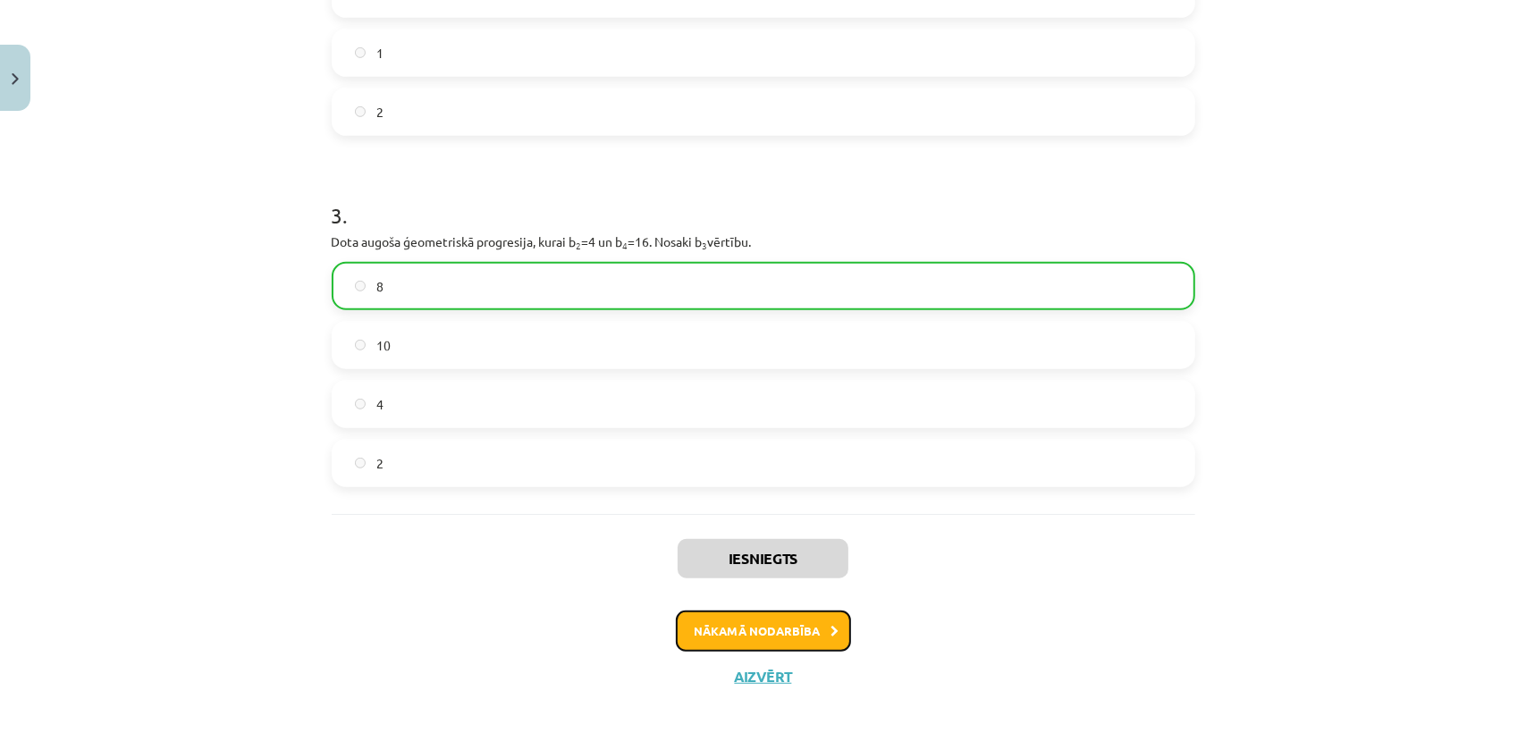
click at [813, 635] on button "Nākamā nodarbība" at bounding box center [763, 631] width 175 height 41
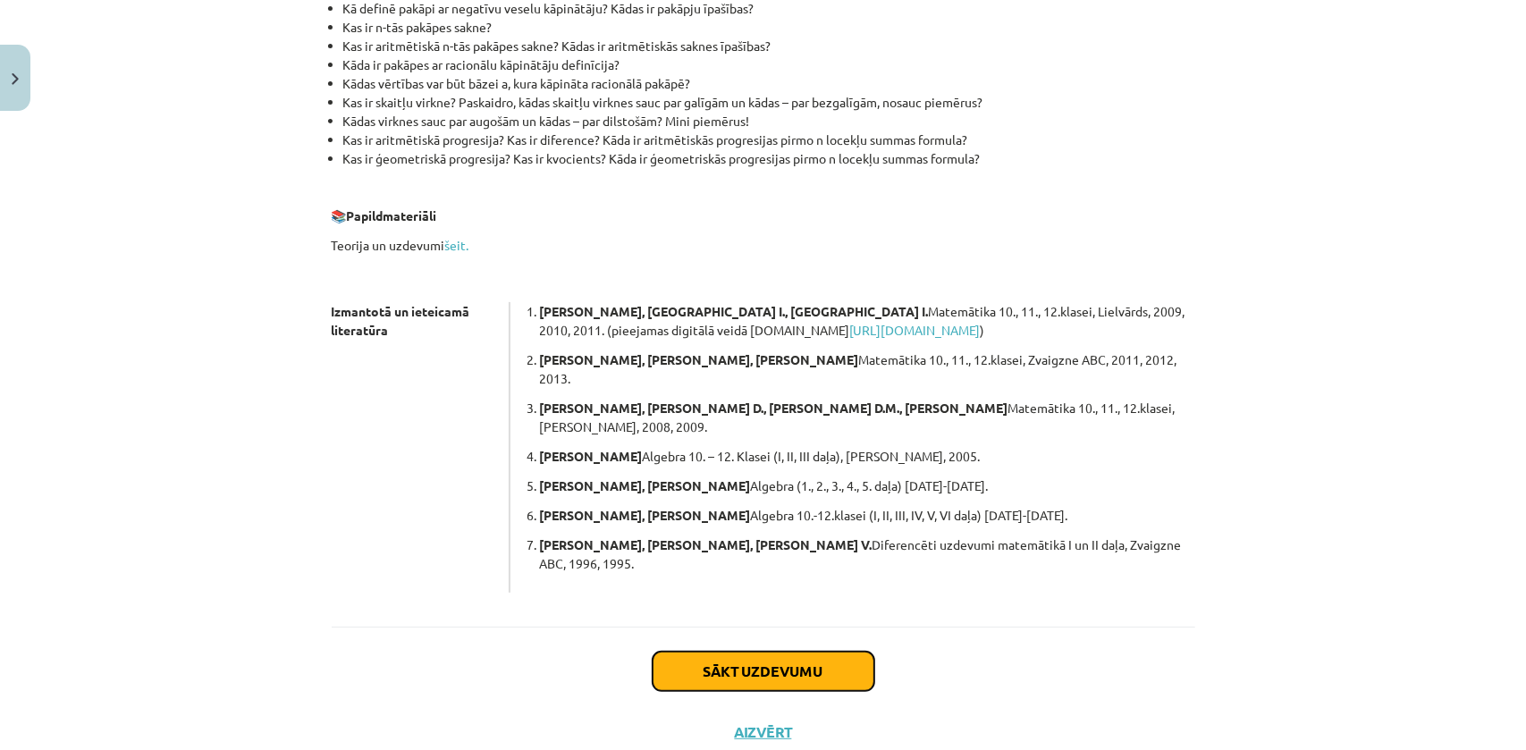
click at [745, 652] on button "Sākt uzdevumu" at bounding box center [764, 671] width 222 height 39
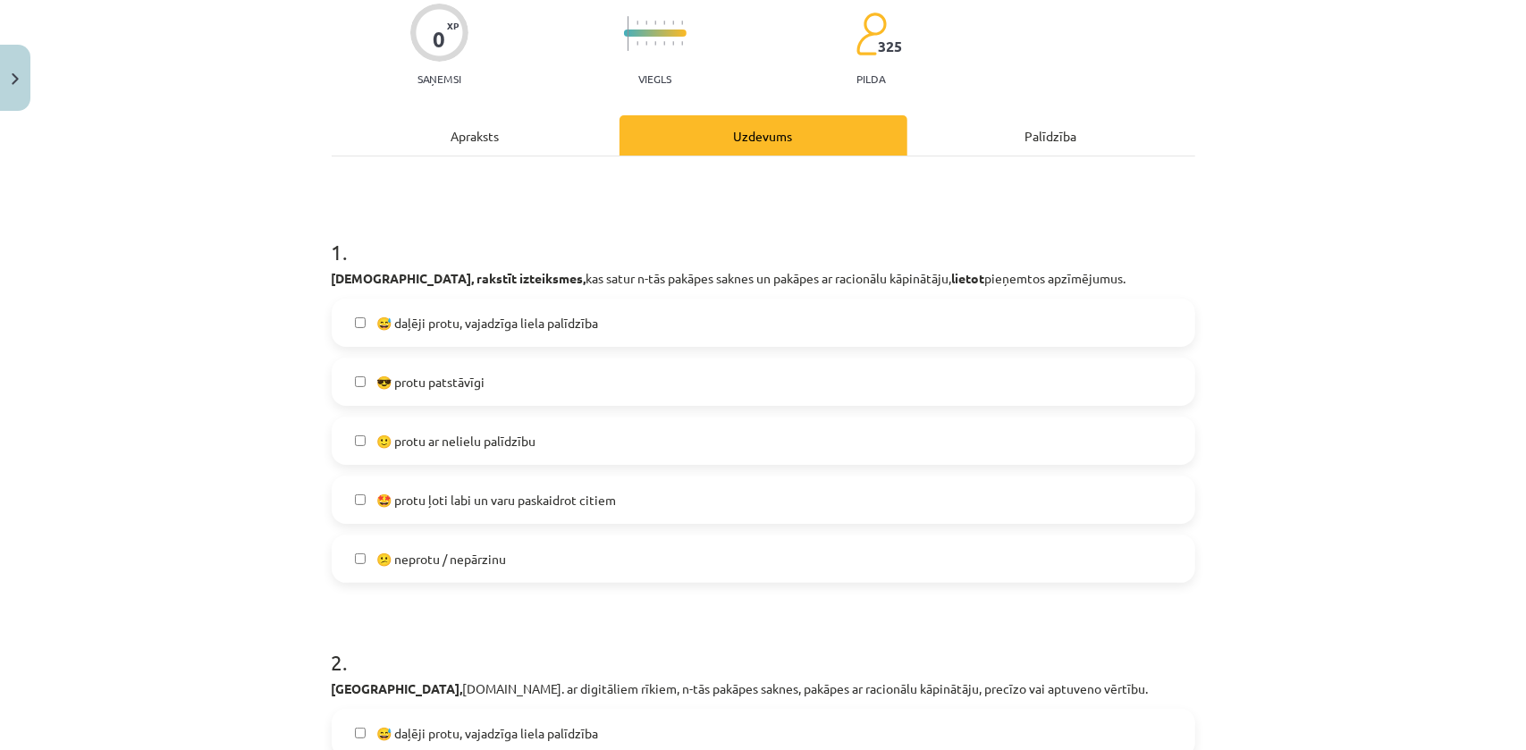
scroll to position [45, 0]
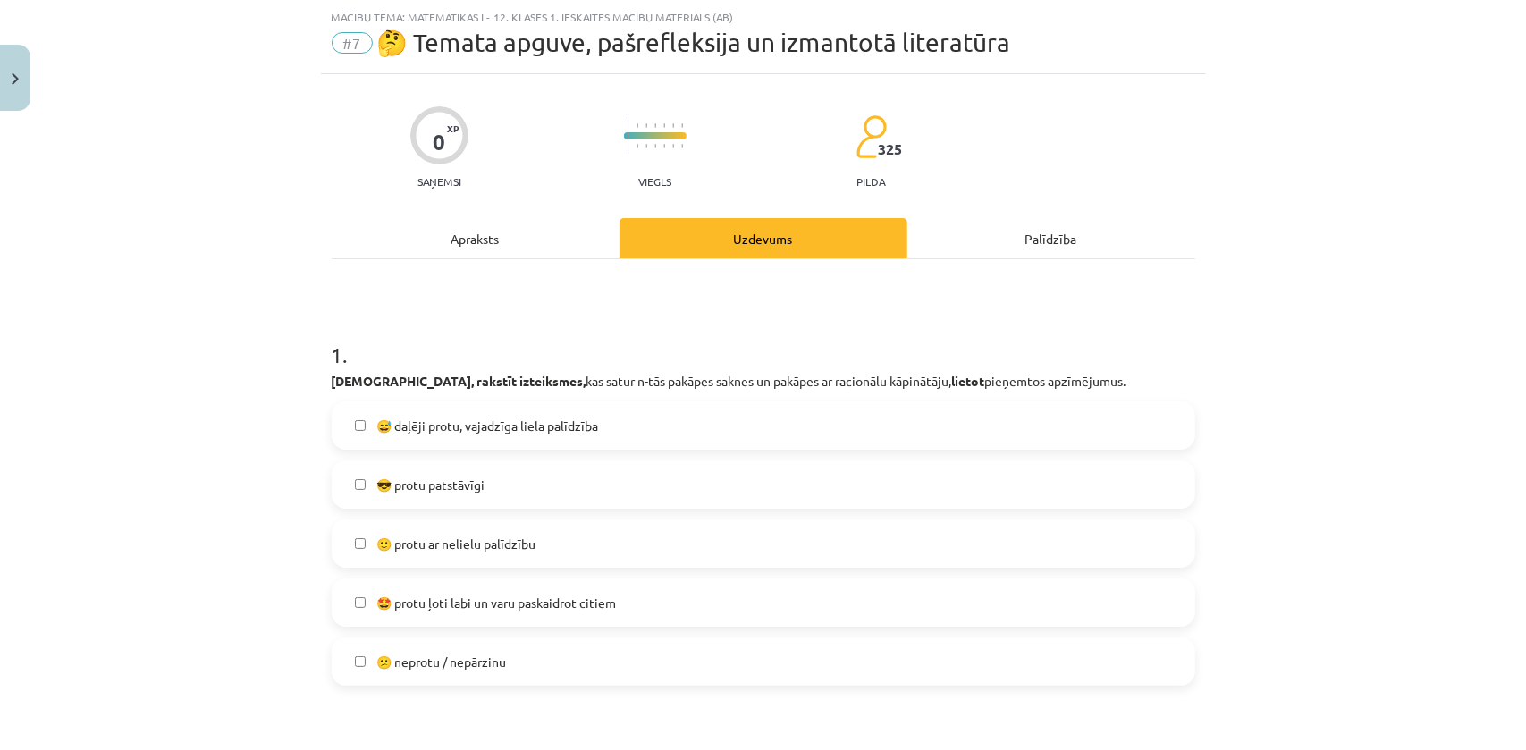
click at [414, 483] on span "😎 protu patstāvīgi" at bounding box center [430, 485] width 108 height 19
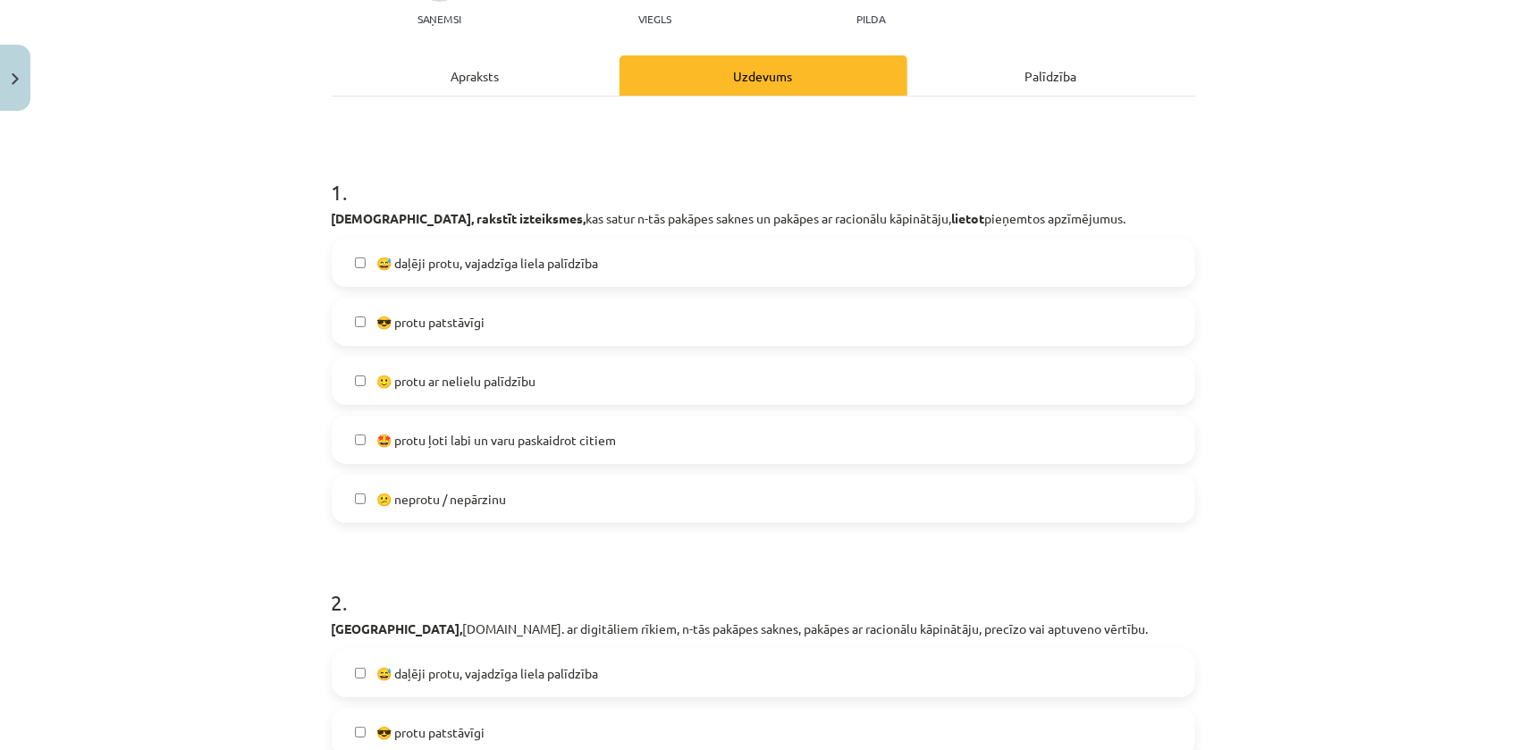
scroll to position [451, 0]
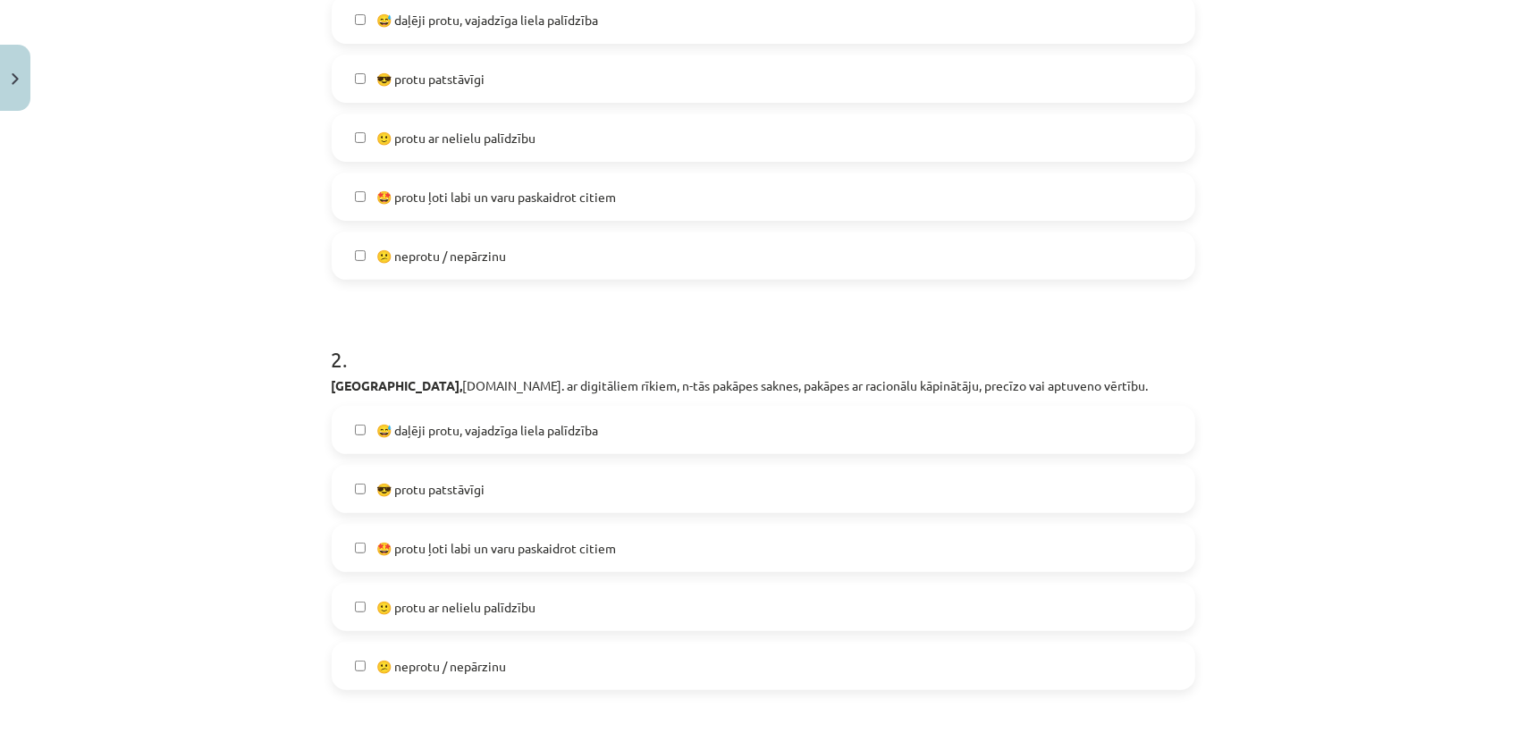
click at [416, 482] on span "😎 protu patstāvīgi" at bounding box center [430, 489] width 108 height 19
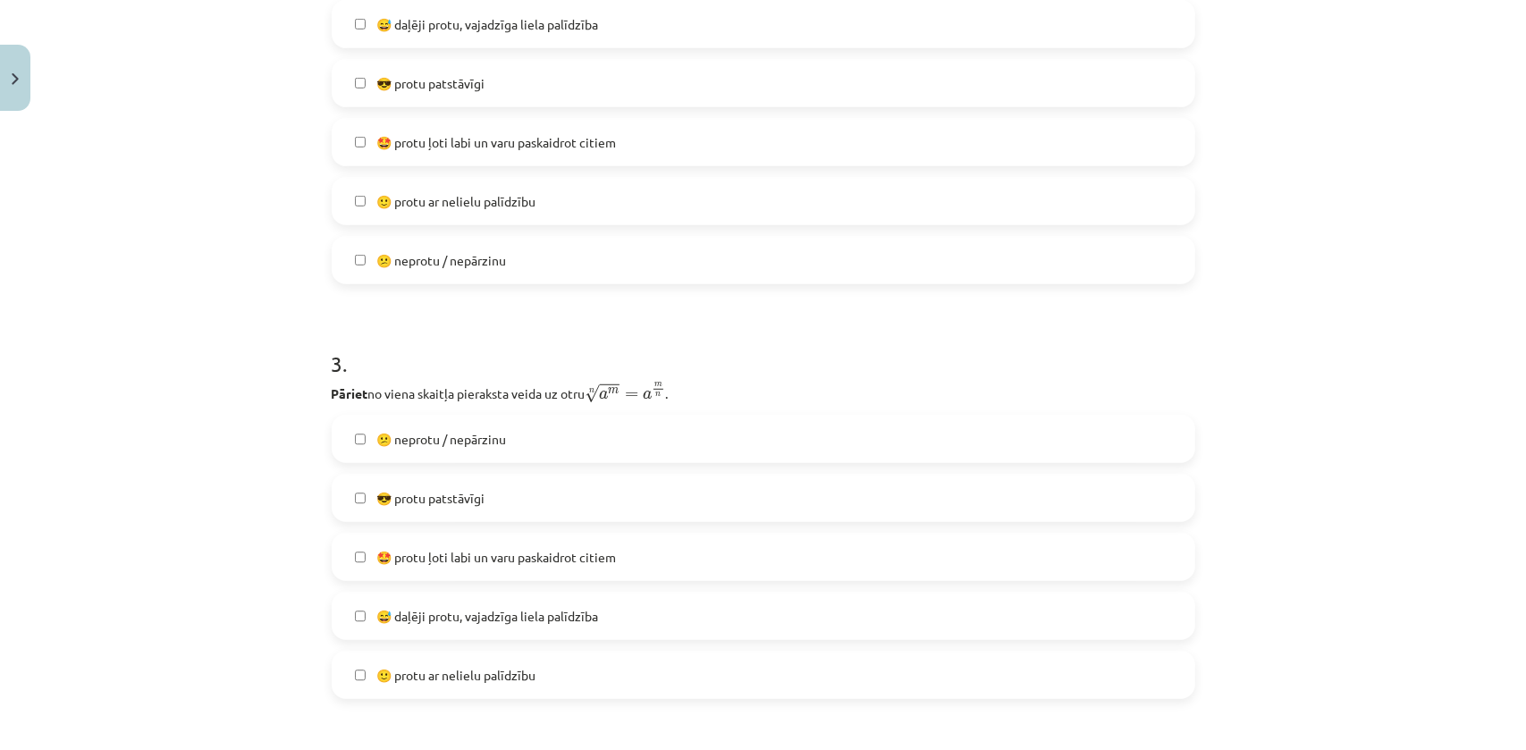
scroll to position [857, 0]
click at [419, 446] on span "😕 neprotu / nepārzinu" at bounding box center [441, 438] width 130 height 19
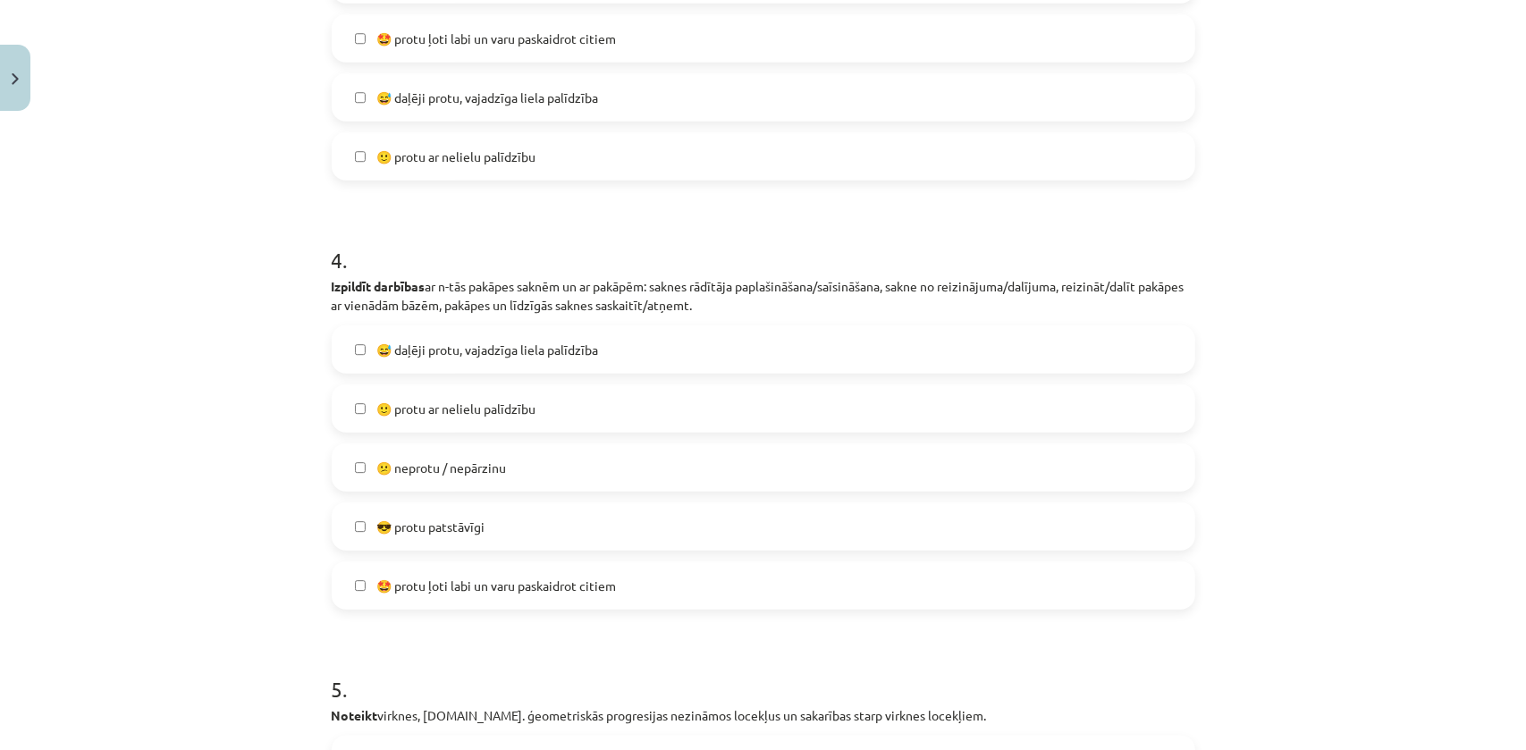
scroll to position [1426, 0]
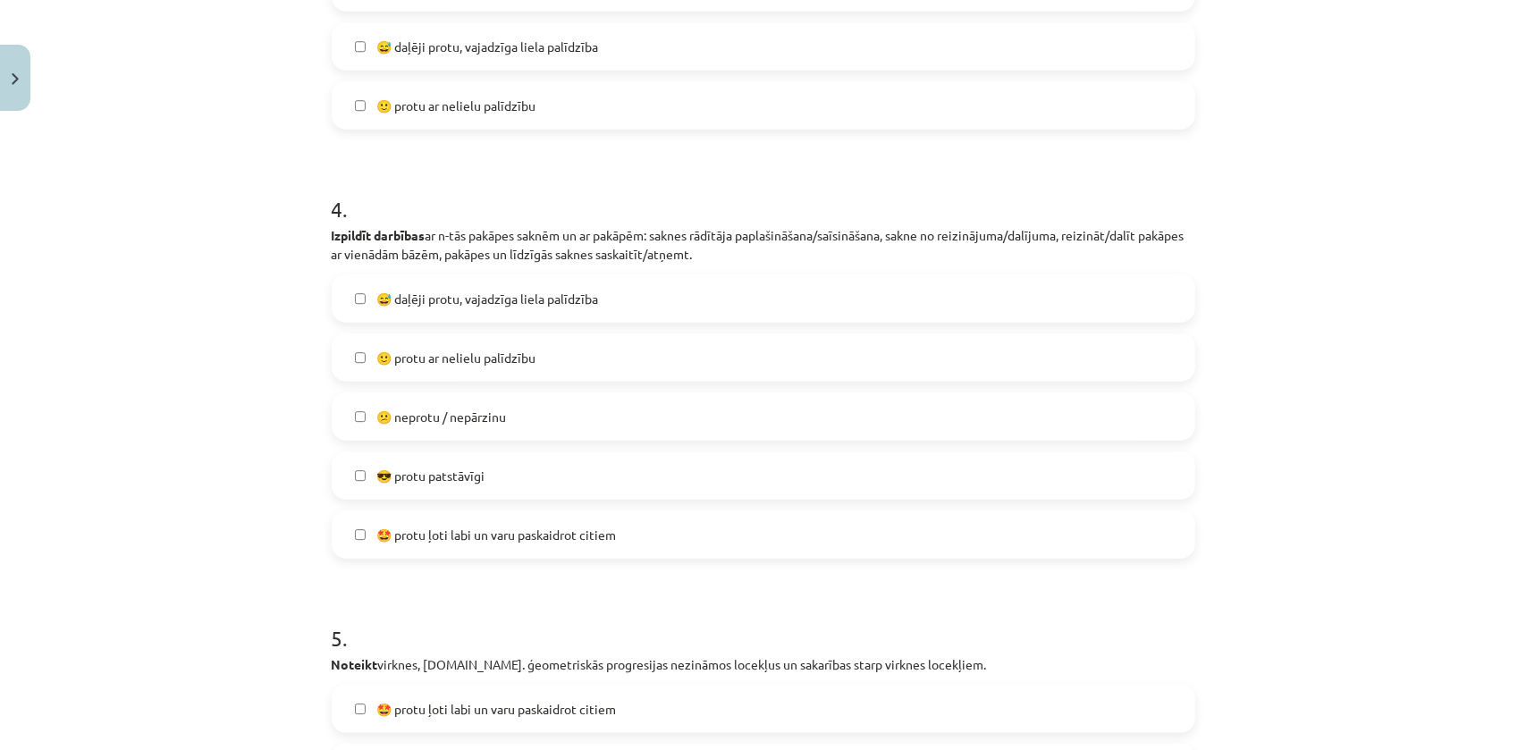
click at [456, 301] on span "😅 daļēji protu, vajadzīga liela palīdzība" at bounding box center [487, 299] width 222 height 19
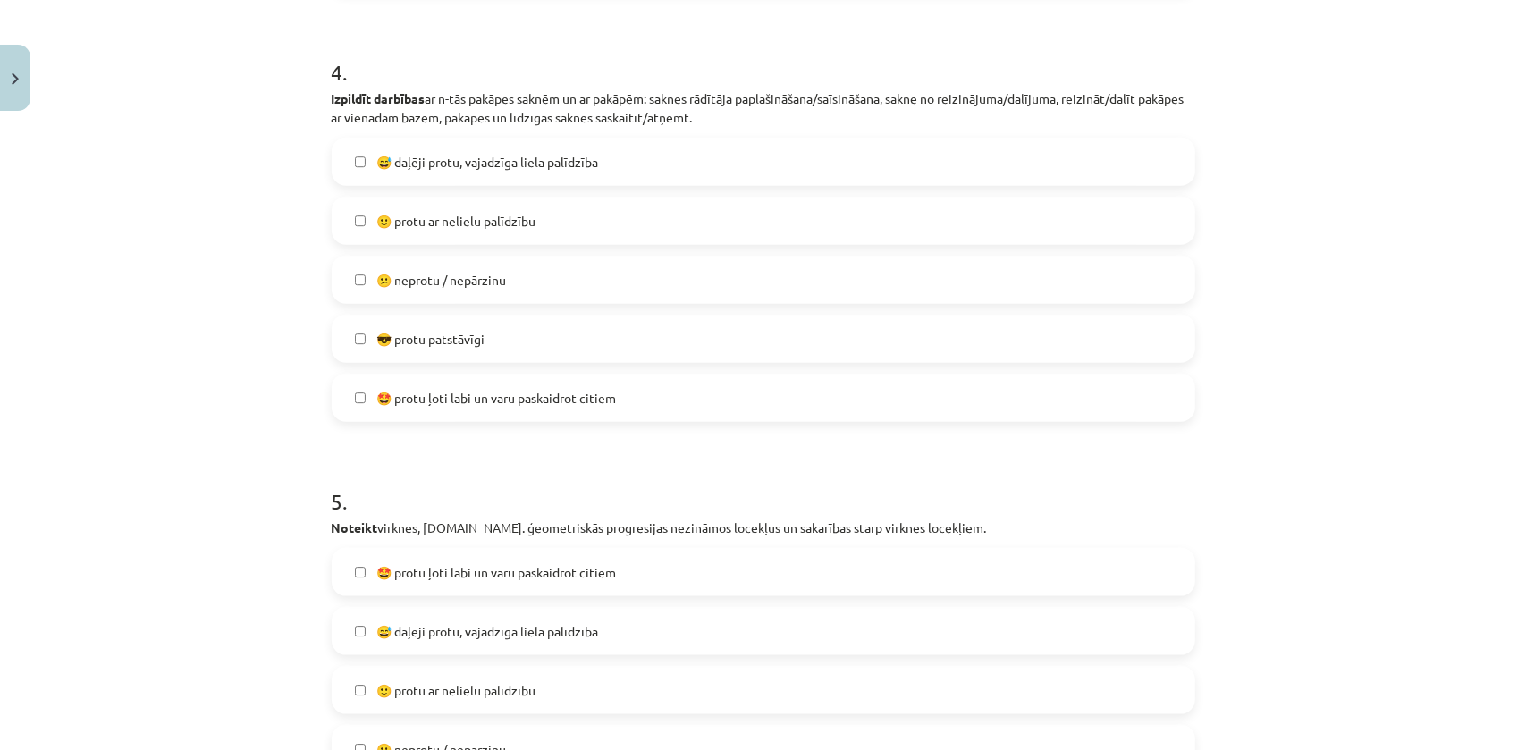
scroll to position [1670, 0]
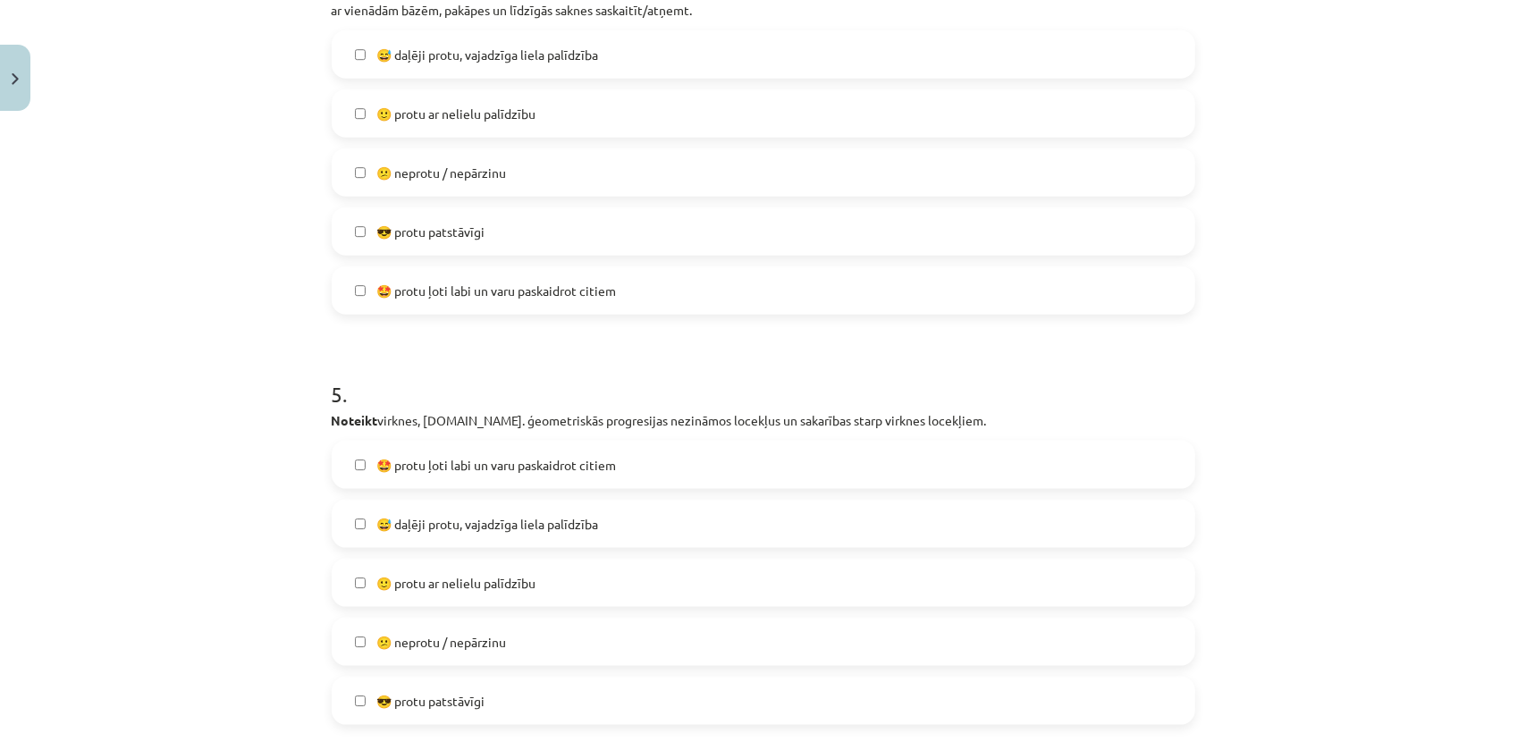
click at [441, 585] on span "🙂 protu ar nelielu palīdzību" at bounding box center [455, 583] width 159 height 19
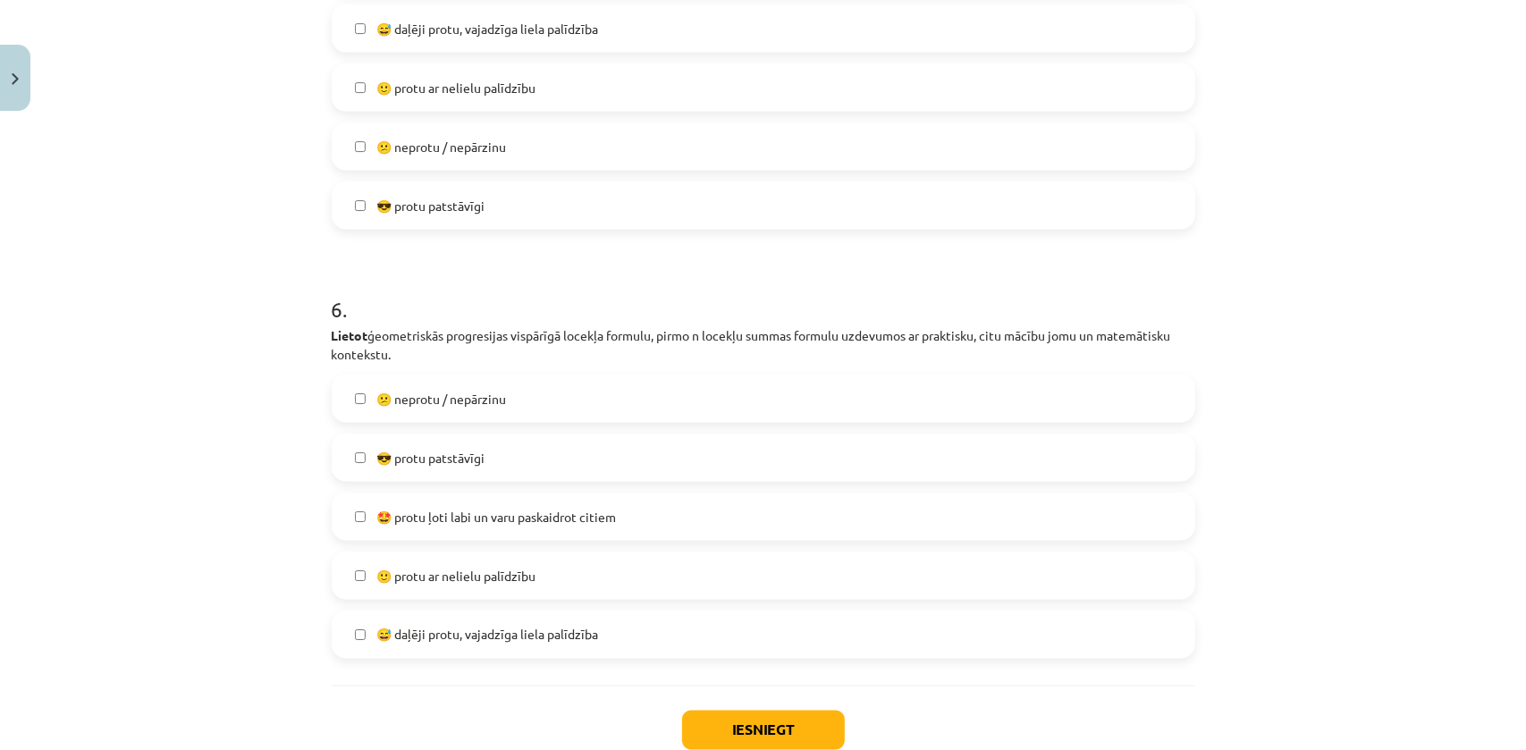
scroll to position [2238, 0]
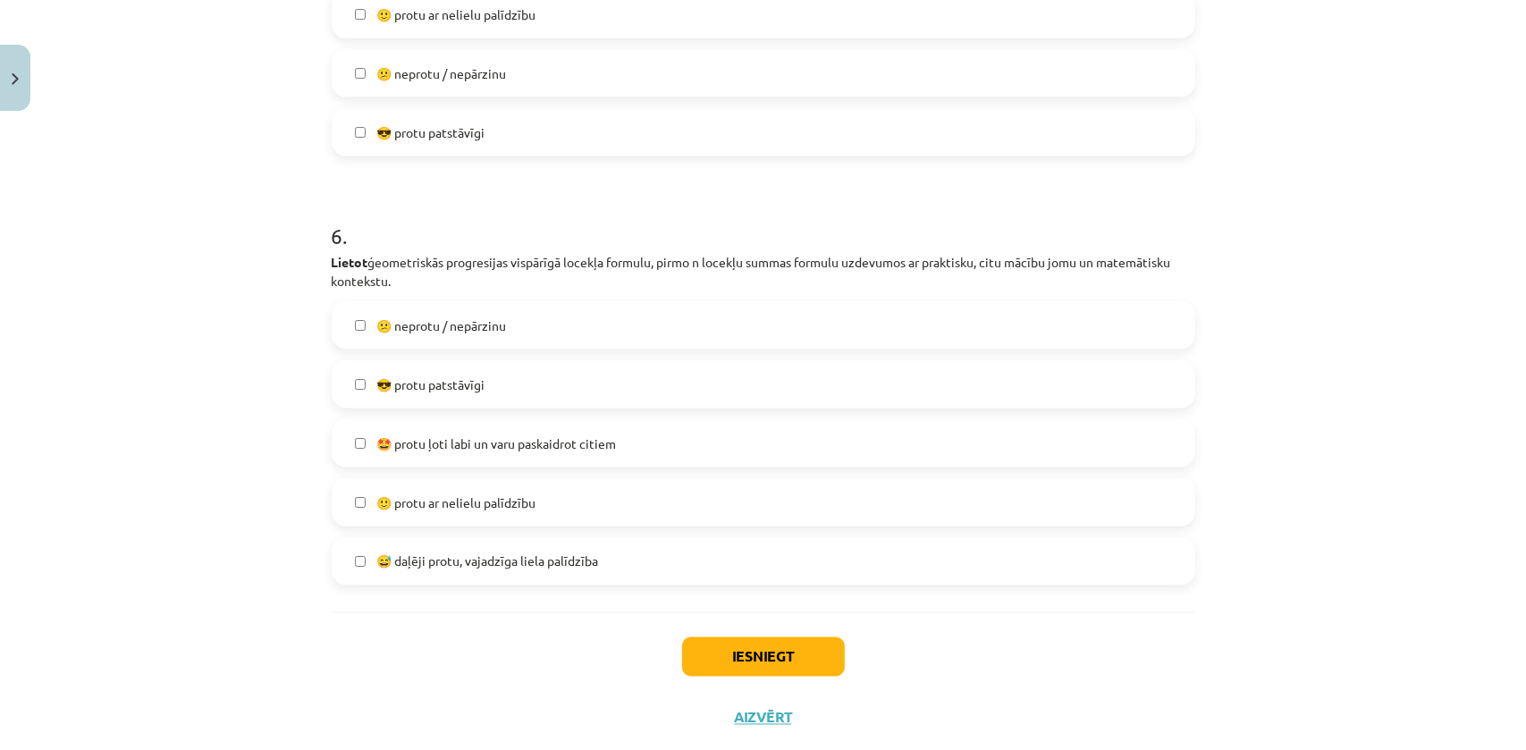
click at [455, 327] on span "😕 neprotu / nepārzinu" at bounding box center [441, 325] width 130 height 19
click at [733, 646] on button "Iesniegt" at bounding box center [763, 656] width 163 height 39
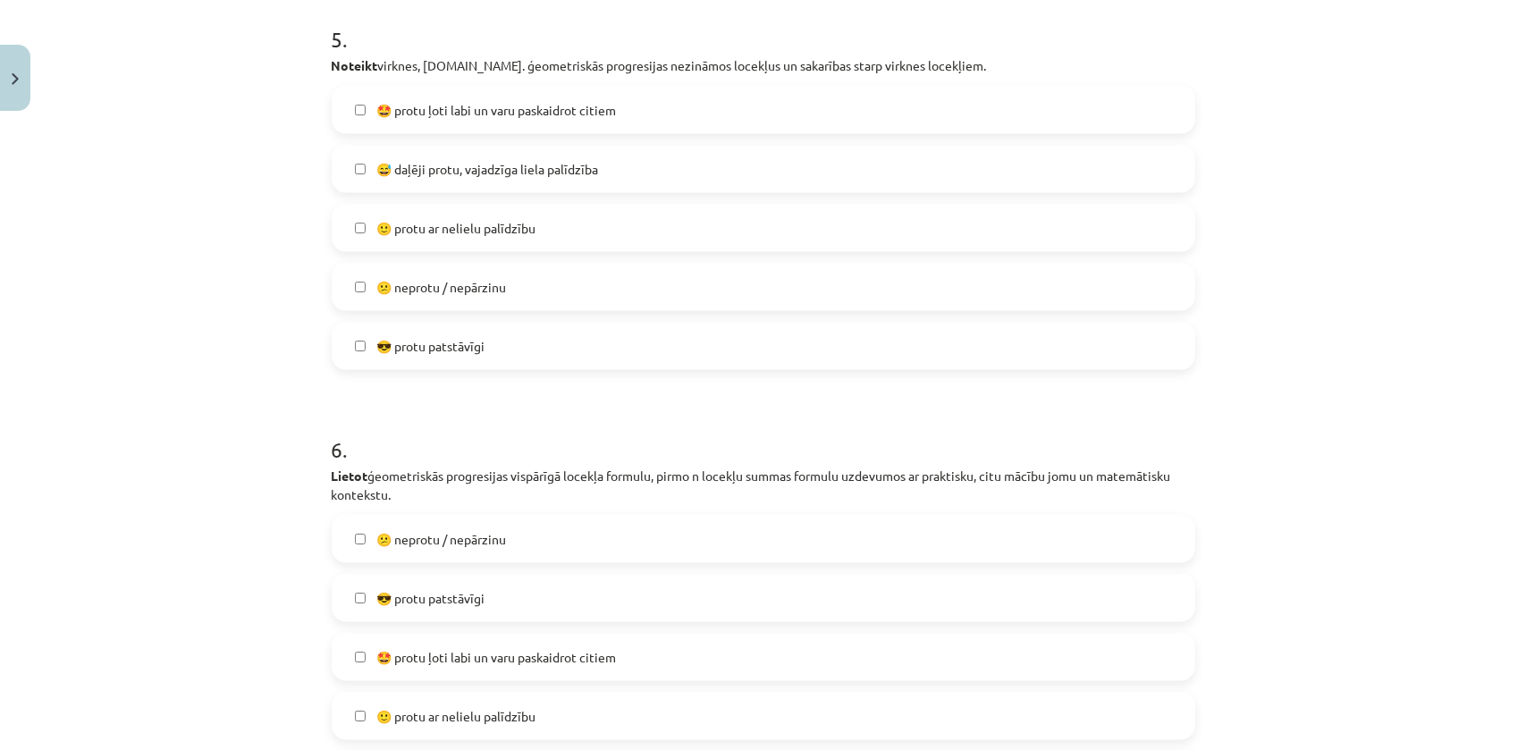
scroll to position [2279, 0]
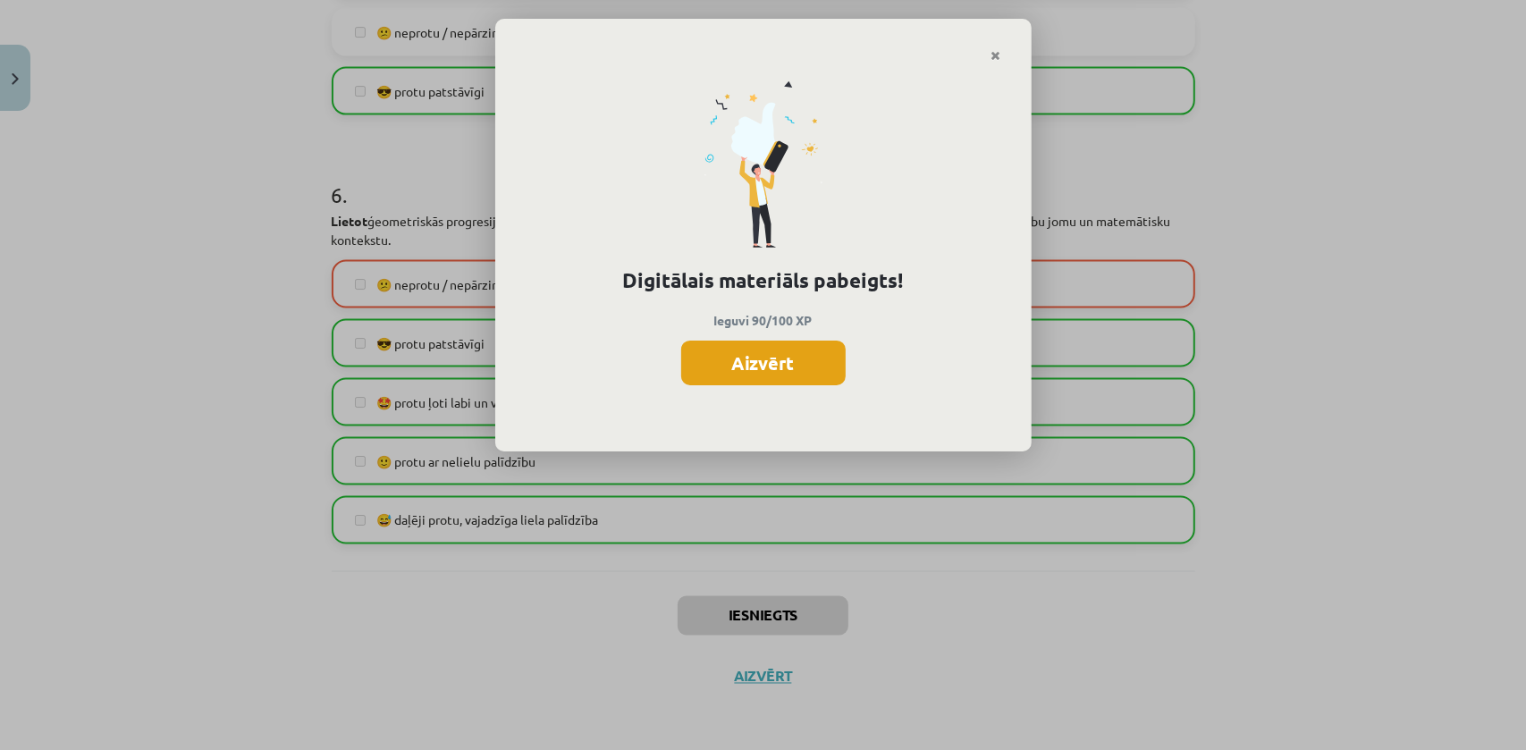
click at [732, 352] on button "Aizvērt" at bounding box center [763, 363] width 164 height 45
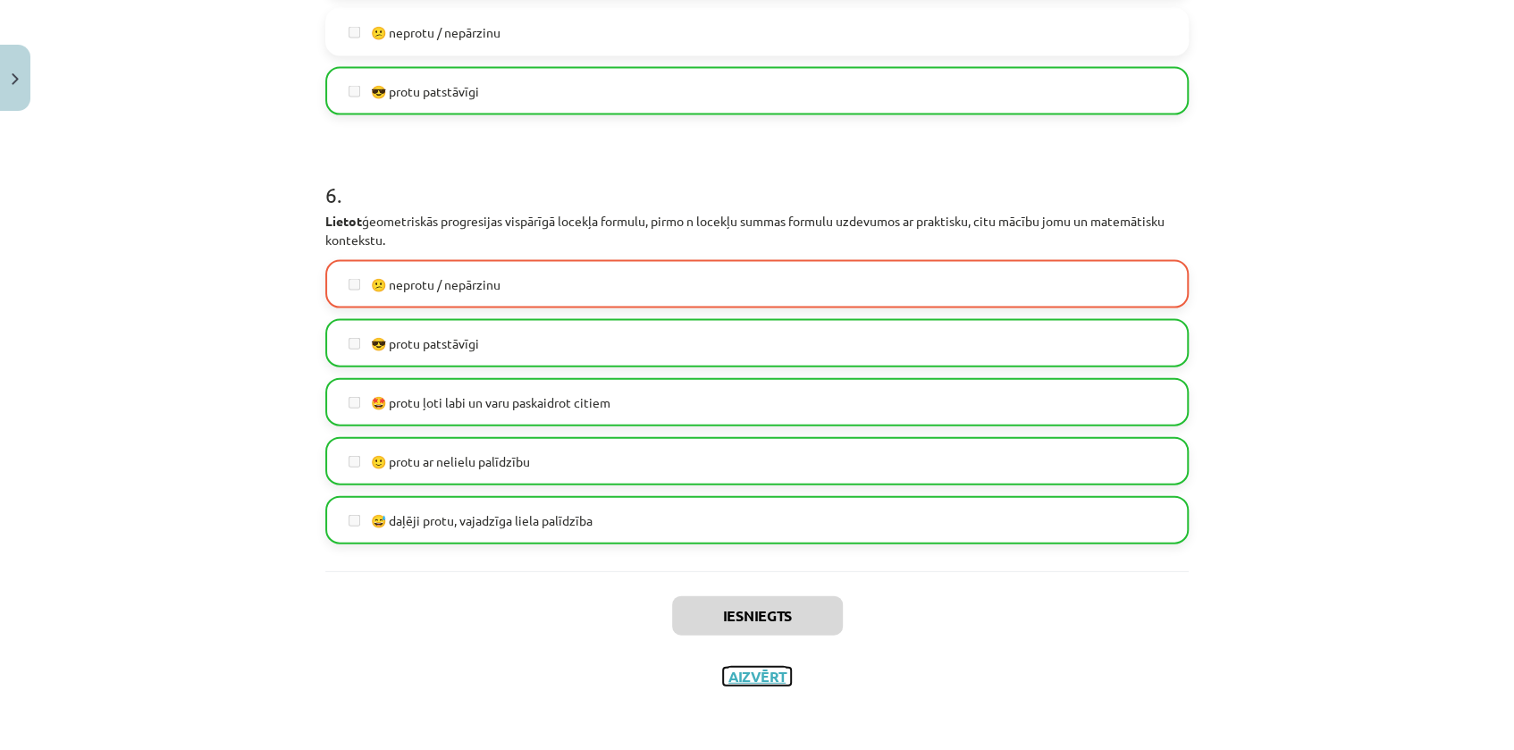
click at [766, 673] on button "Aizvērt" at bounding box center [757, 677] width 68 height 18
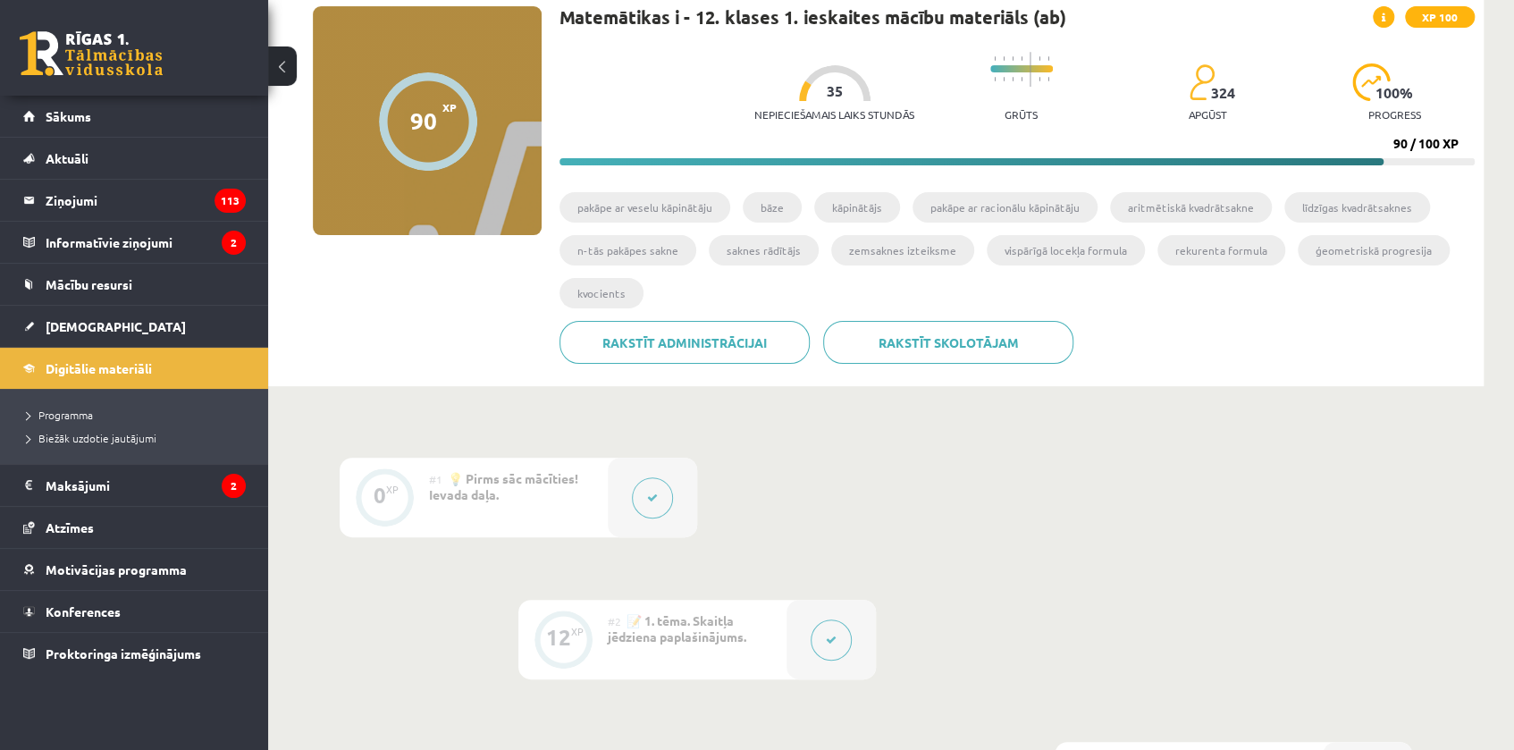
click at [76, 51] on link at bounding box center [91, 53] width 143 height 45
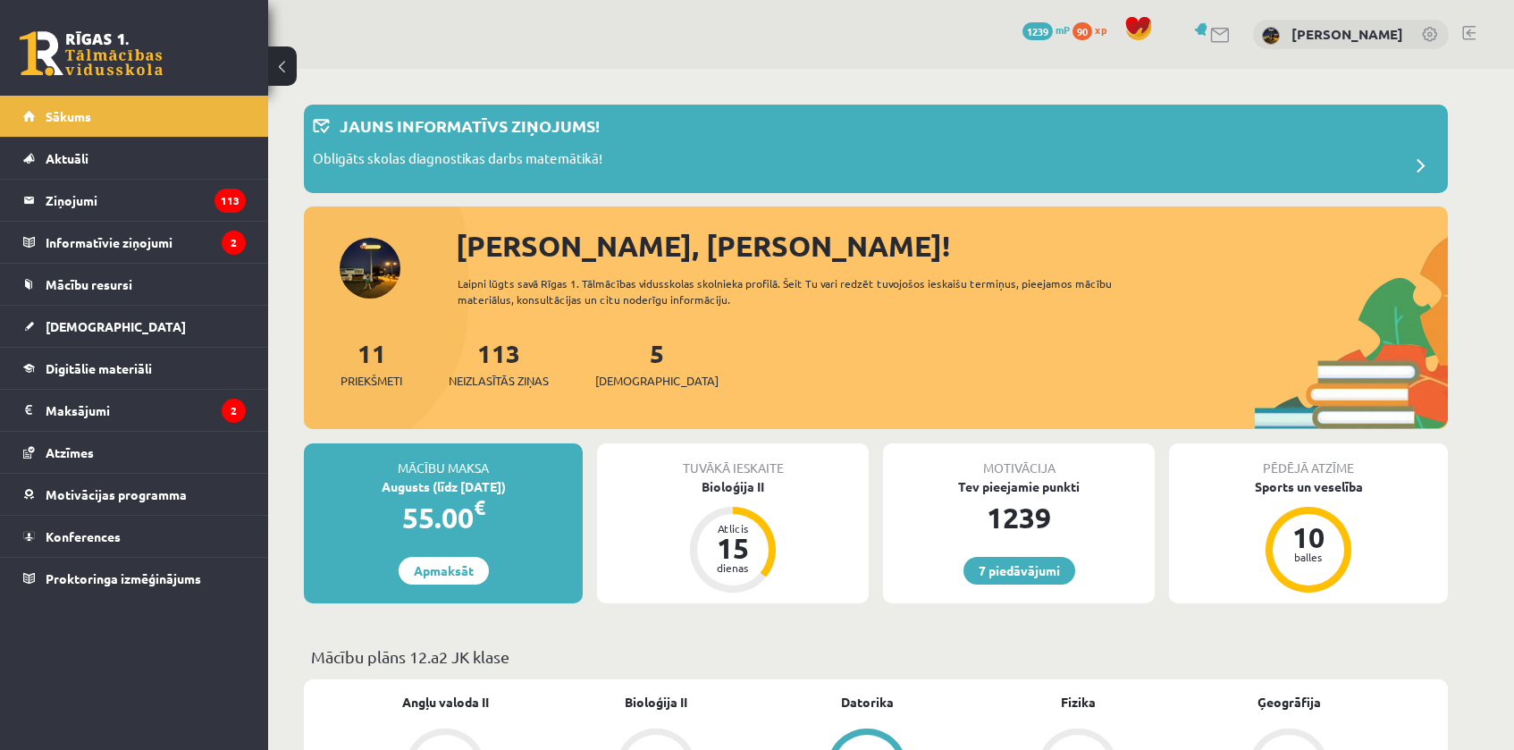
scroll to position [162, 0]
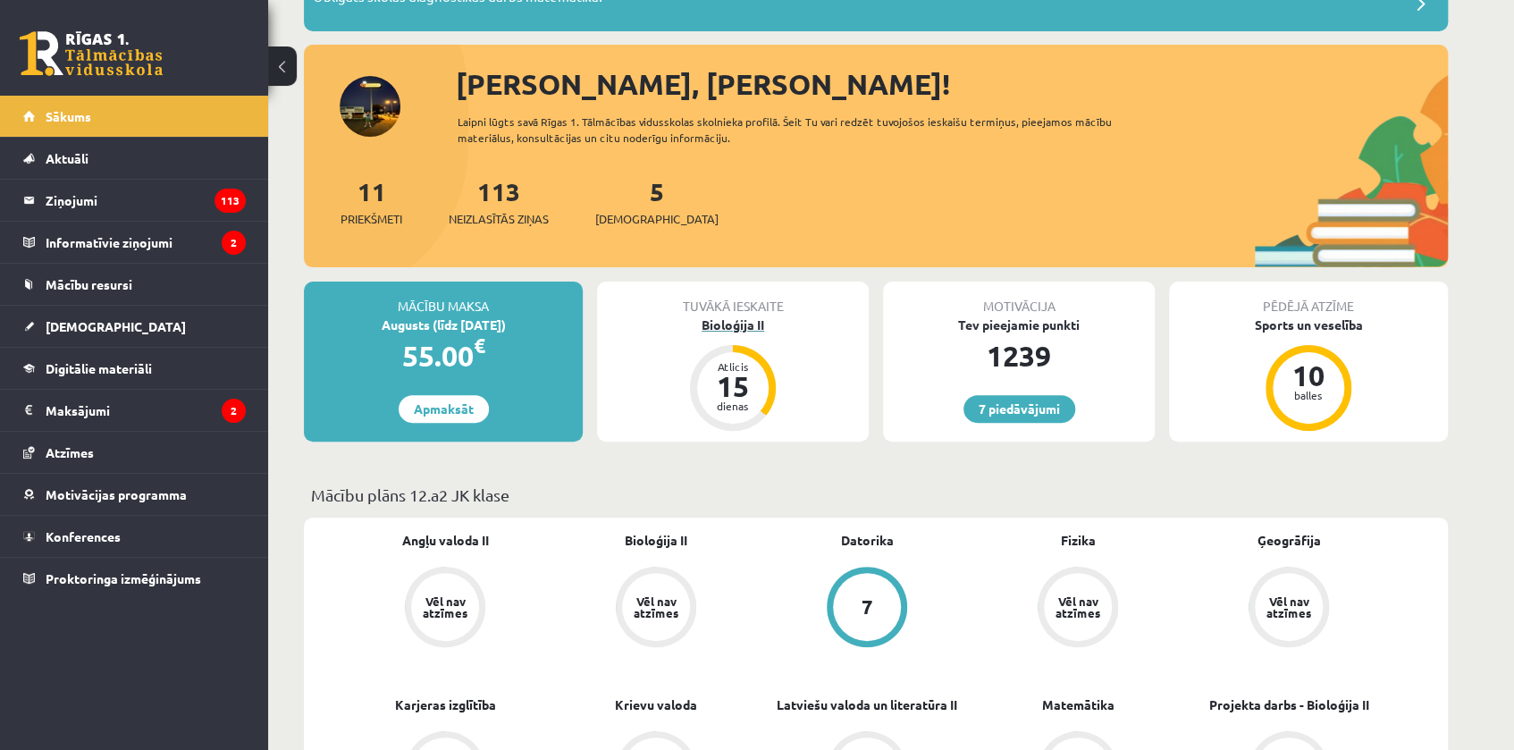
click at [733, 330] on div "Bioloģija II" at bounding box center [733, 325] width 272 height 19
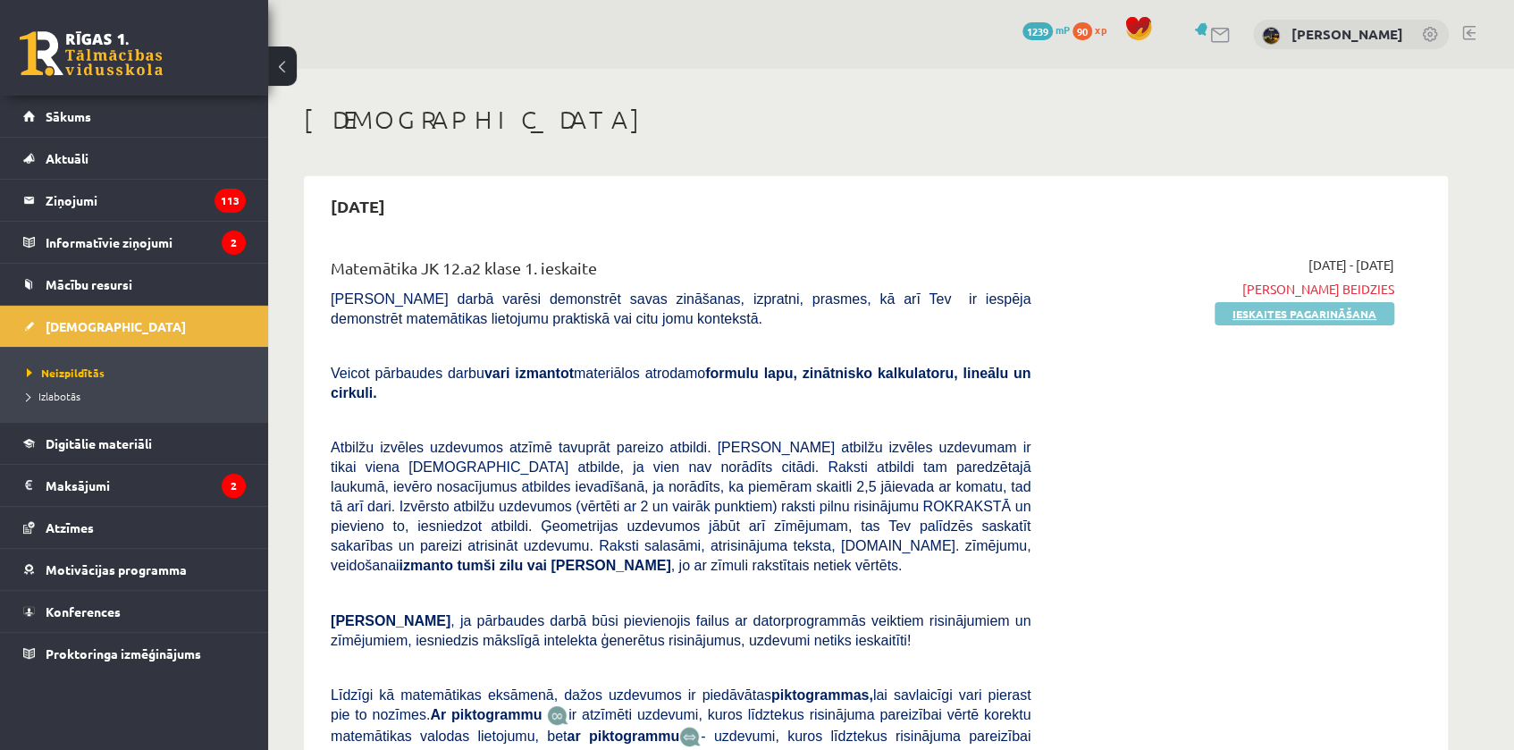
click at [1248, 307] on link "Ieskaites pagarināšana" at bounding box center [1305, 313] width 180 height 23
click at [1317, 314] on link "Pildīt ieskaiti" at bounding box center [1335, 313] width 120 height 23
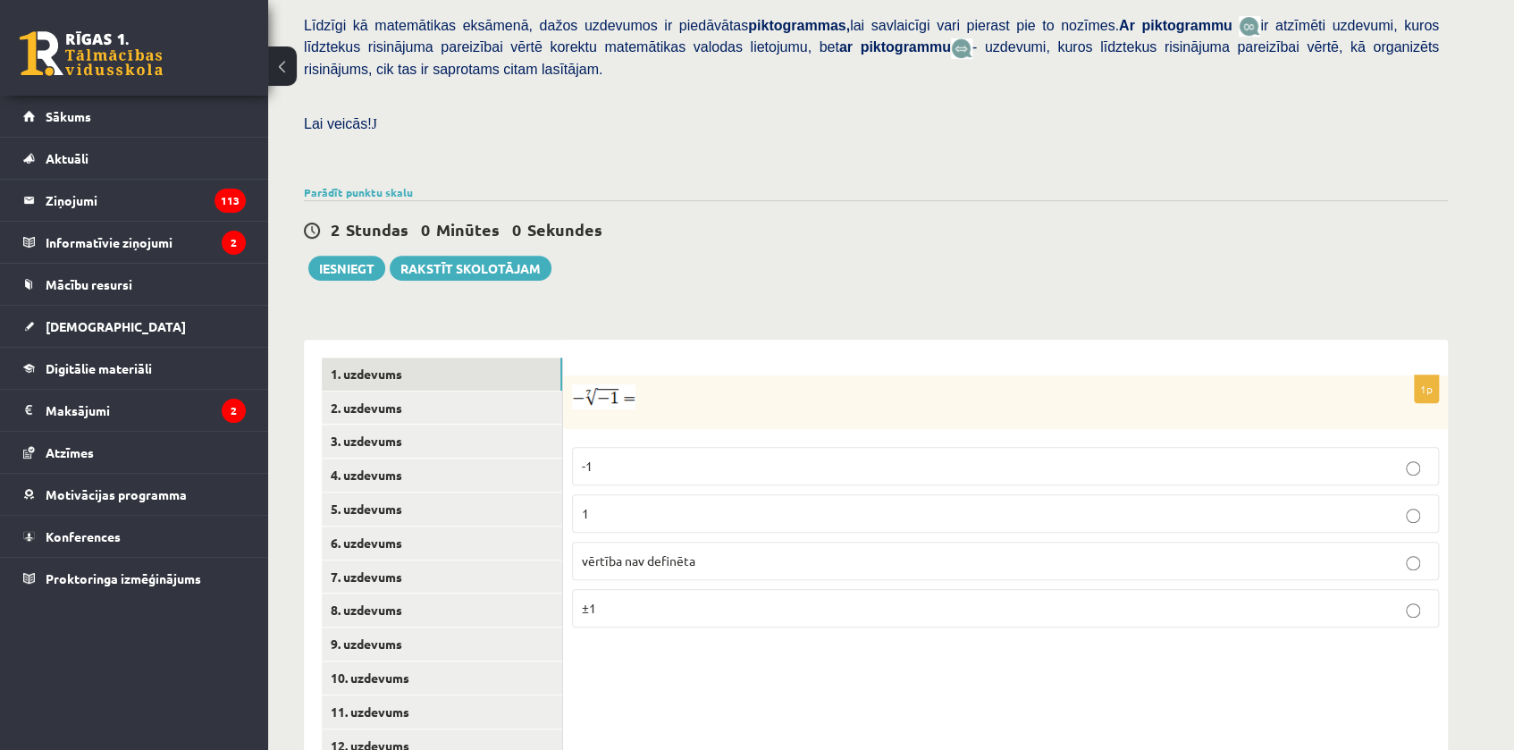
scroll to position [563, 0]
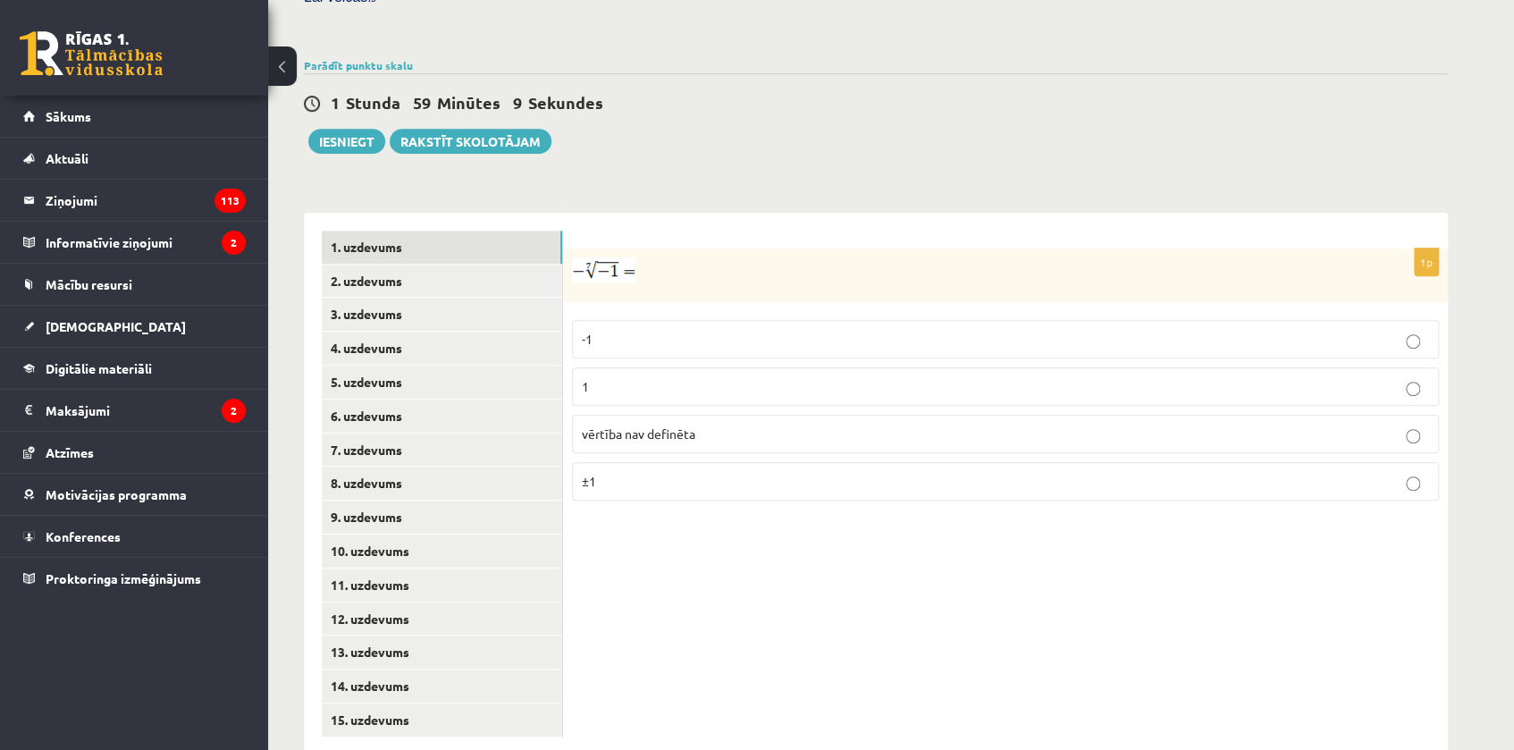
click at [626, 377] on p "1" at bounding box center [1005, 386] width 847 height 19
click at [402, 265] on link "2. uzdevums" at bounding box center [442, 281] width 240 height 33
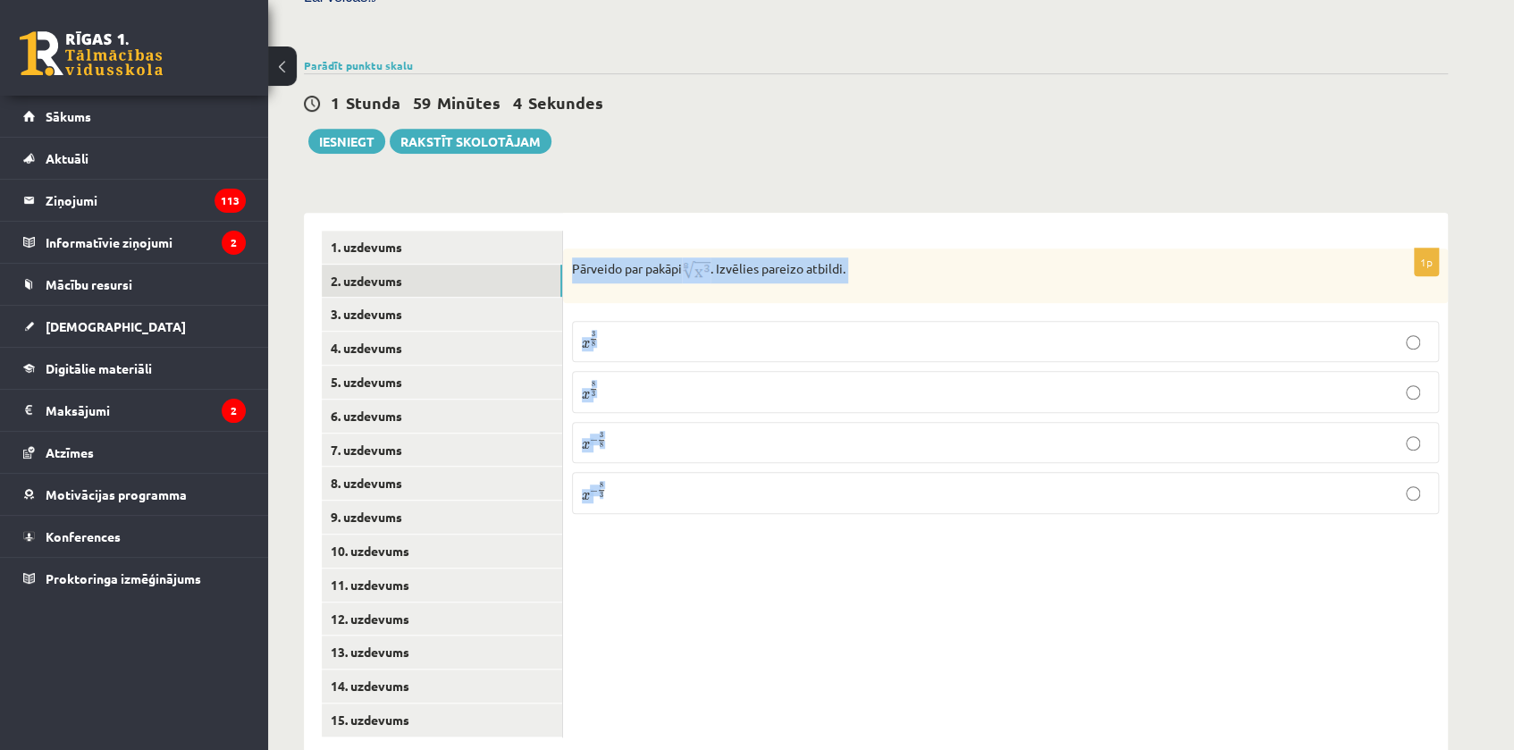
drag, startPoint x: 571, startPoint y: 227, endPoint x: 817, endPoint y: 449, distance: 331.0
click at [817, 449] on div "1p Pārveido par pakāpi . Izvēlies pareizo atbildi. x 3 8 x 3 8 x 8 3 x 8 3 x − …" at bounding box center [1005, 388] width 885 height 280
copy div "Pārveido par pakāpi . Izvēlies pareizo atbildi. x 3 8 x 3 8 x 8 3 x 8 3 x − 3 8…"
click at [929, 195] on div "**********" at bounding box center [876, 475] width 1144 height 560
drag, startPoint x: 951, startPoint y: 267, endPoint x: 947, endPoint y: 250, distance: 17.4
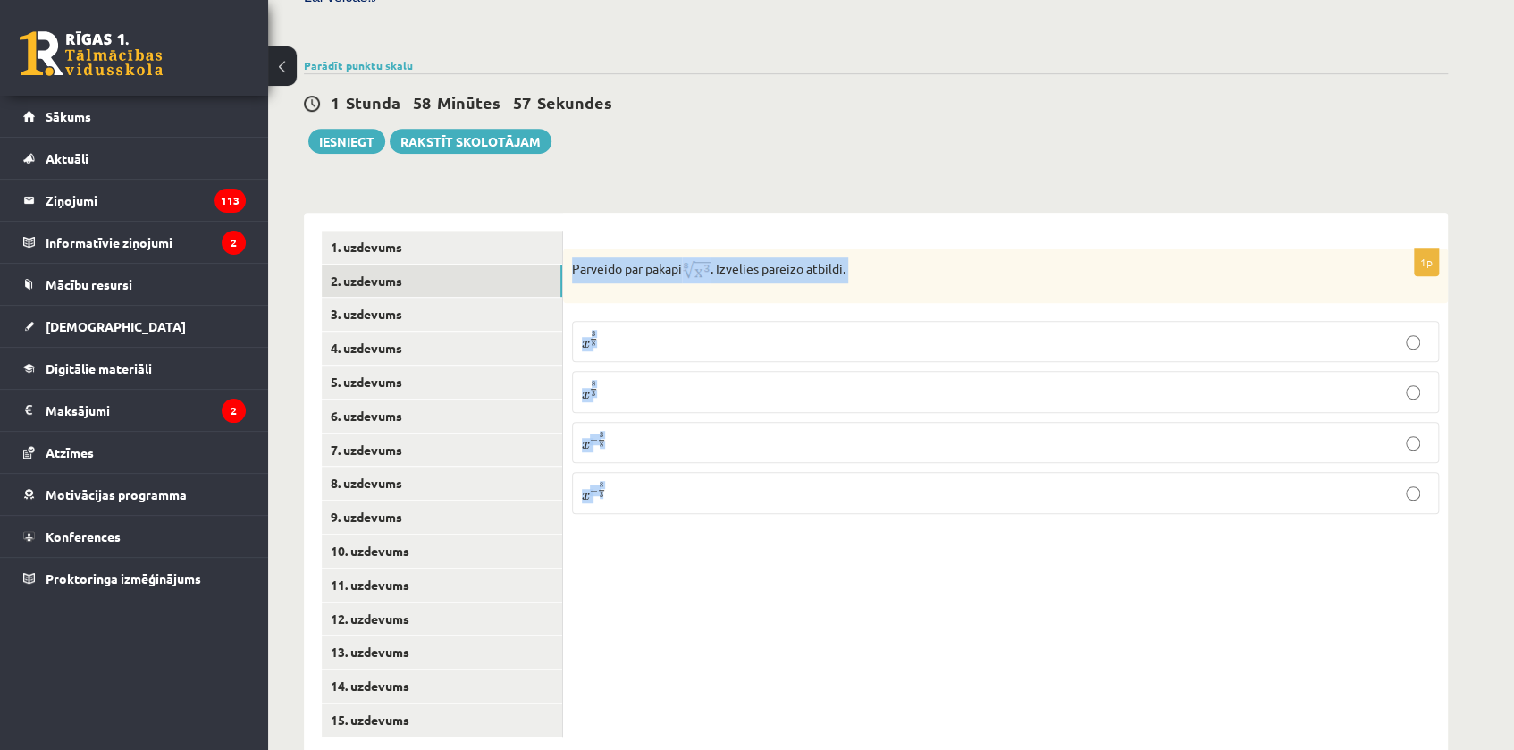
click at [951, 265] on div "1p Pārveido par pakāpi . Izvēlies pareizo atbildi. x 3 8 x 3 8 x 8 3 x 8 3 x − …" at bounding box center [1005, 388] width 885 height 280
click at [947, 257] on p "Pārveido par pakāpi . Izvēlies pareizo atbildi." at bounding box center [961, 270] width 778 height 26
click at [647, 331] on p "x 3 8 x 3 8" at bounding box center [1005, 341] width 847 height 21
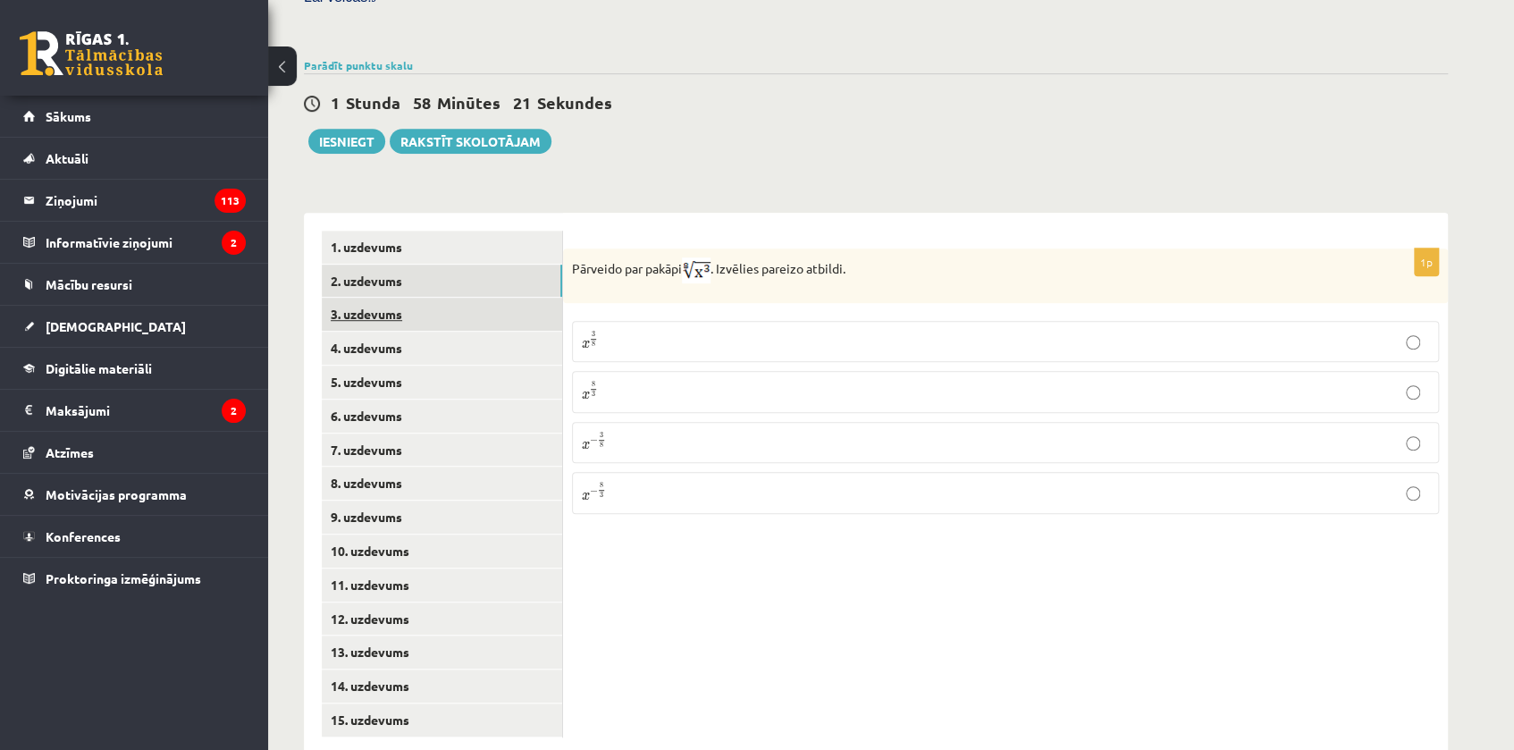
click at [363, 298] on link "3. uzdevums" at bounding box center [442, 314] width 240 height 33
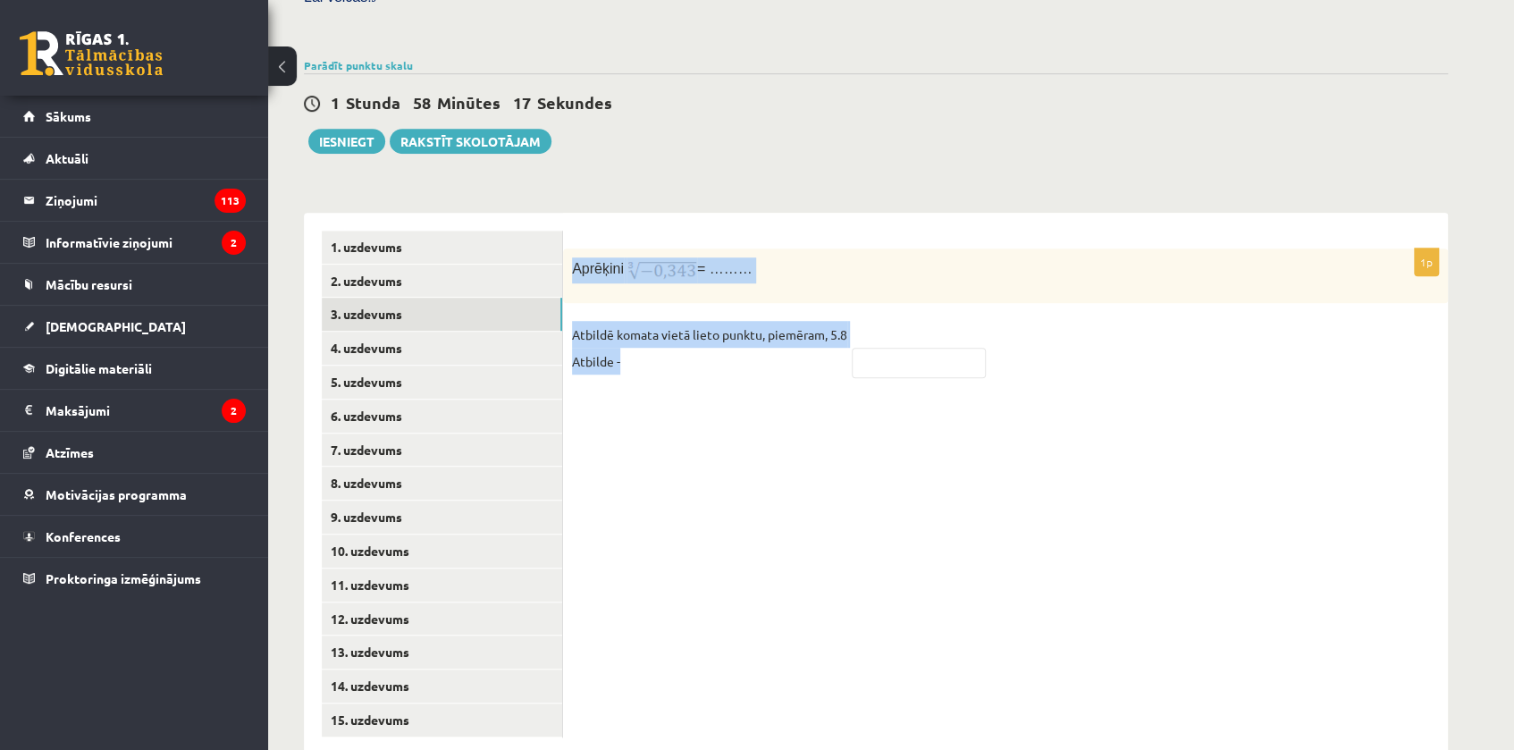
drag, startPoint x: 568, startPoint y: 228, endPoint x: 696, endPoint y: 330, distance: 163.5
click at [696, 330] on div "1p Aprēķini = ……… Atbildē komata vietā lieto punktu, piemēram, 5.8 Atbilde -" at bounding box center [1005, 321] width 885 height 146
copy div "Aprēķini = ……… Atbildē komata vietā lieto punktu, piemēram, 5.8 Atbilde -"
click at [871, 213] on div "1p Aprēķini = ……… Atbildē komata vietā lieto punktu, piemēram, 5.8 Atbilde -" at bounding box center [1005, 484] width 885 height 543
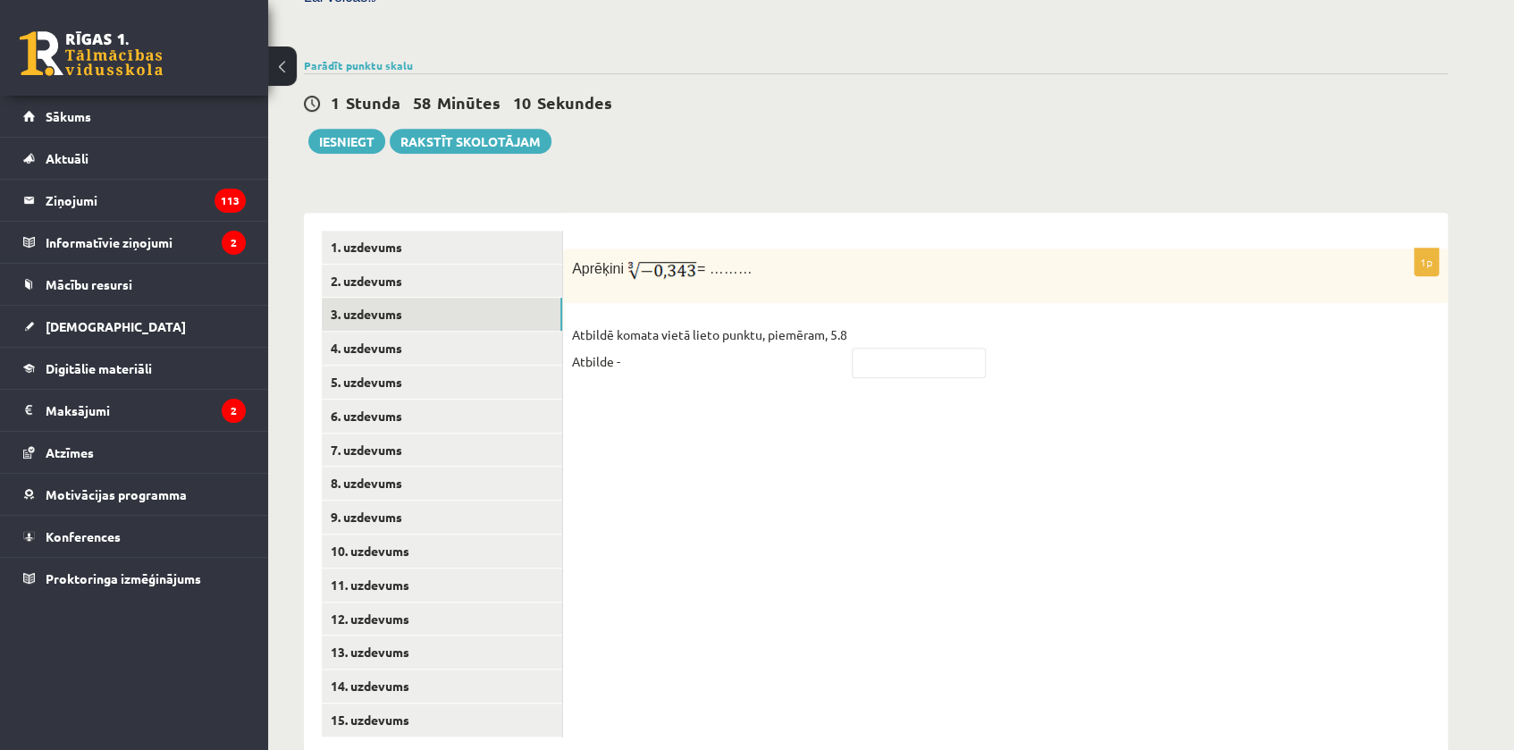
click at [871, 213] on div "1p Aprēķini = ……… Atbildē komata vietā lieto punktu, piemēram, 5.8 Atbilde -" at bounding box center [1005, 484] width 885 height 543
click at [640, 366] on div "1p Aprēķini = ……… Atbildē komata vietā lieto punktu, piemēram, 5.8 Atbilde -" at bounding box center [1005, 484] width 885 height 543
click at [649, 338] on fieldset "Atbildē komata vietā lieto punktu, piemēram, 5.8 Atbilde -" at bounding box center [1005, 353] width 867 height 64
click at [649, 321] on p "Atbildē komata vietā lieto punktu, piemēram, 5.8 Atbilde -" at bounding box center [709, 348] width 275 height 54
click at [807, 327] on p "Atbildē komata vietā lieto punktu, piemēram, 5.8 Atbilde -" at bounding box center [709, 348] width 275 height 54
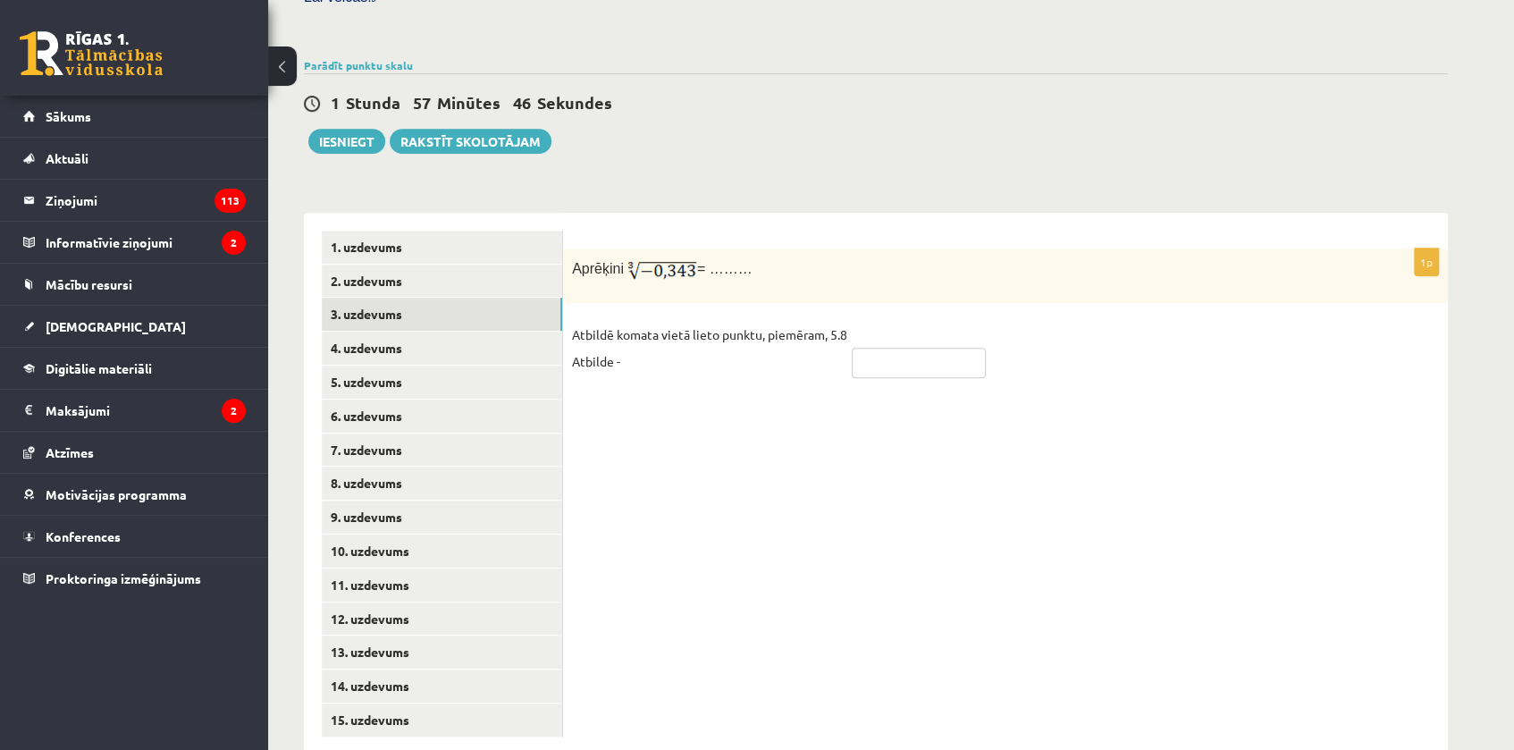
click at [867, 348] on input "text" at bounding box center [919, 363] width 134 height 30
type input "*****"
click at [388, 332] on link "4. uzdevums" at bounding box center [442, 348] width 240 height 33
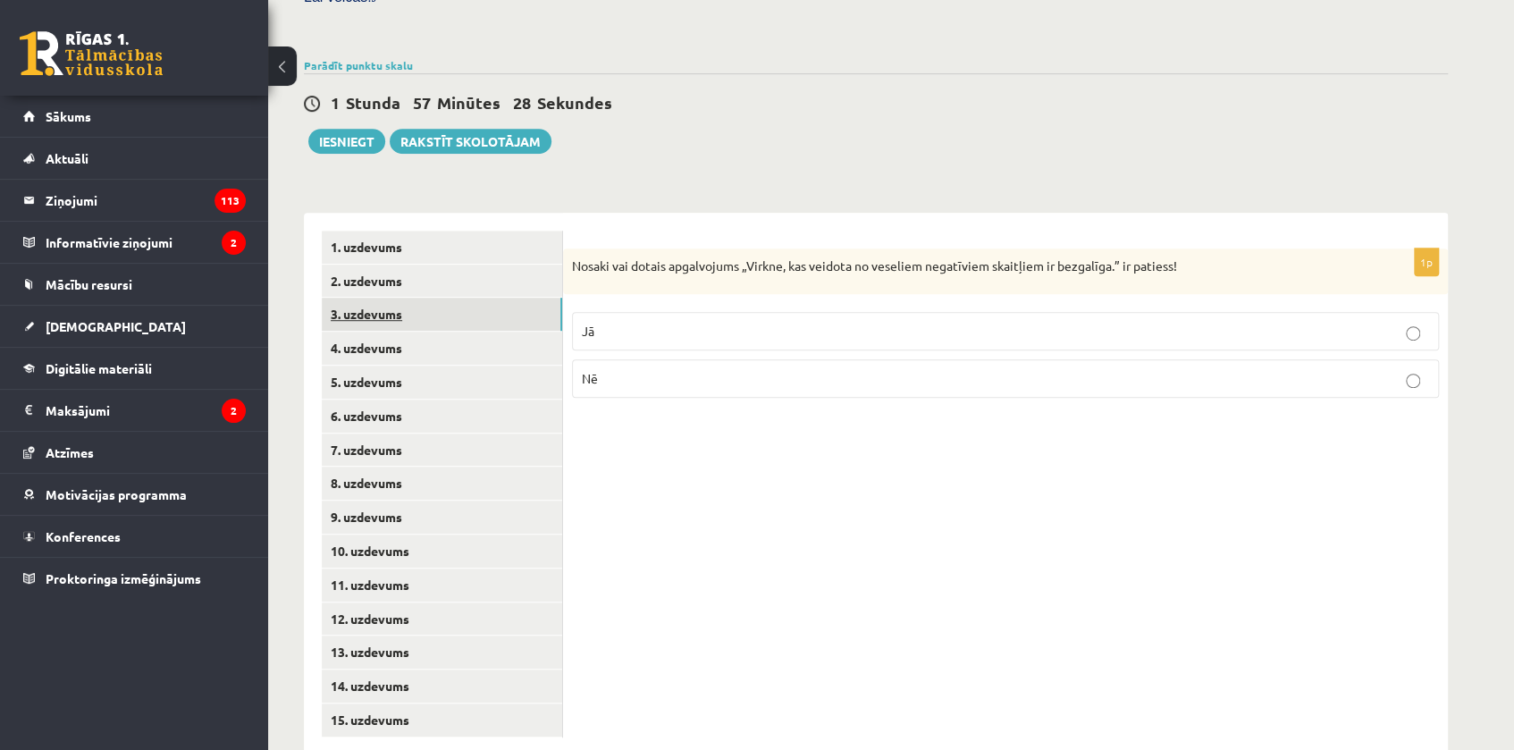
click at [389, 298] on link "3. uzdevums" at bounding box center [442, 314] width 240 height 33
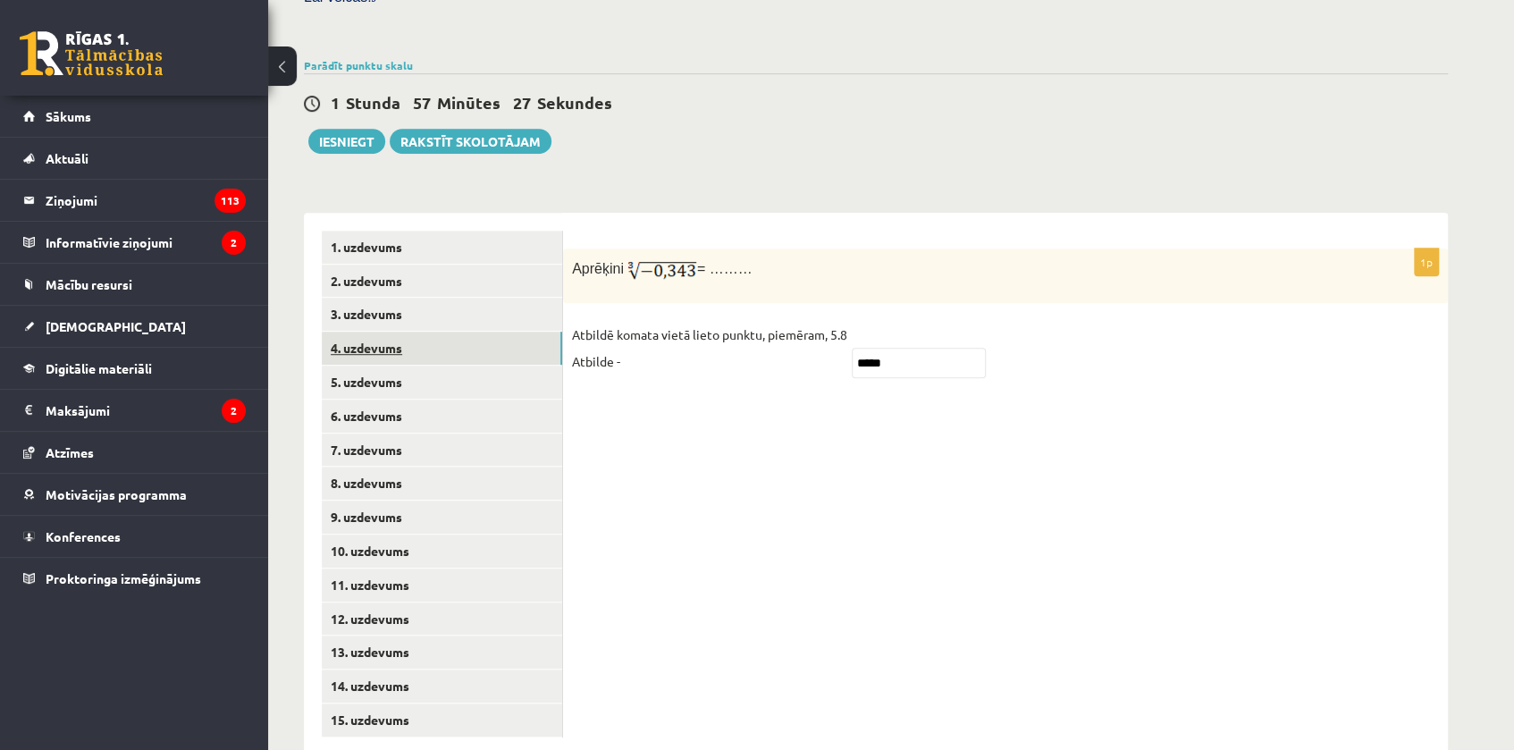
click at [390, 332] on link "4. uzdevums" at bounding box center [442, 348] width 240 height 33
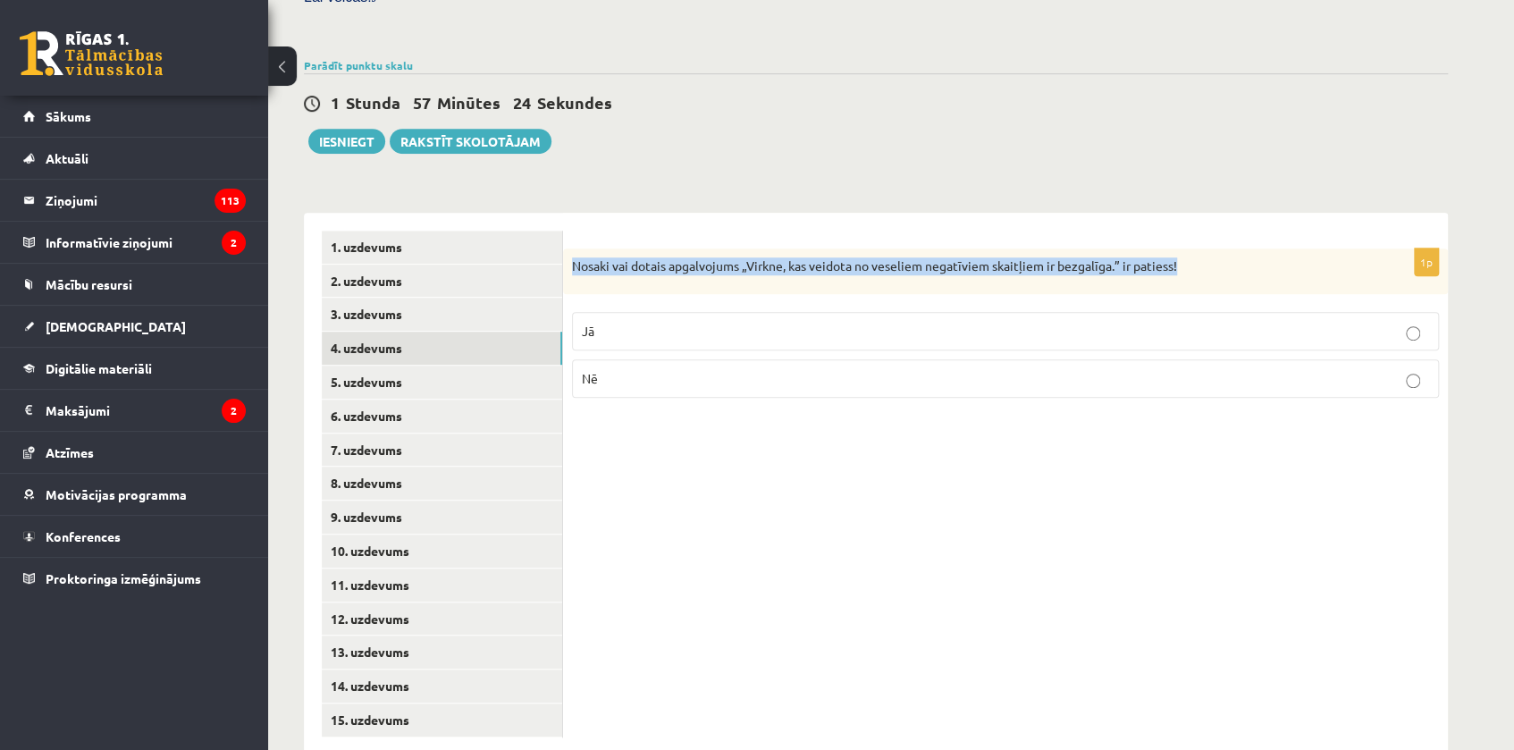
drag, startPoint x: 573, startPoint y: 226, endPoint x: 1221, endPoint y: 236, distance: 648.1
click at [1221, 248] on div "Nosaki vai dotais apgalvojums „Virkne, kas veidota no veseliem negatīviem skait…" at bounding box center [1005, 271] width 885 height 46
copy p "Nosaki vai dotais apgalvojums „Virkne, kas veidota no veseliem negatīviem skait…"
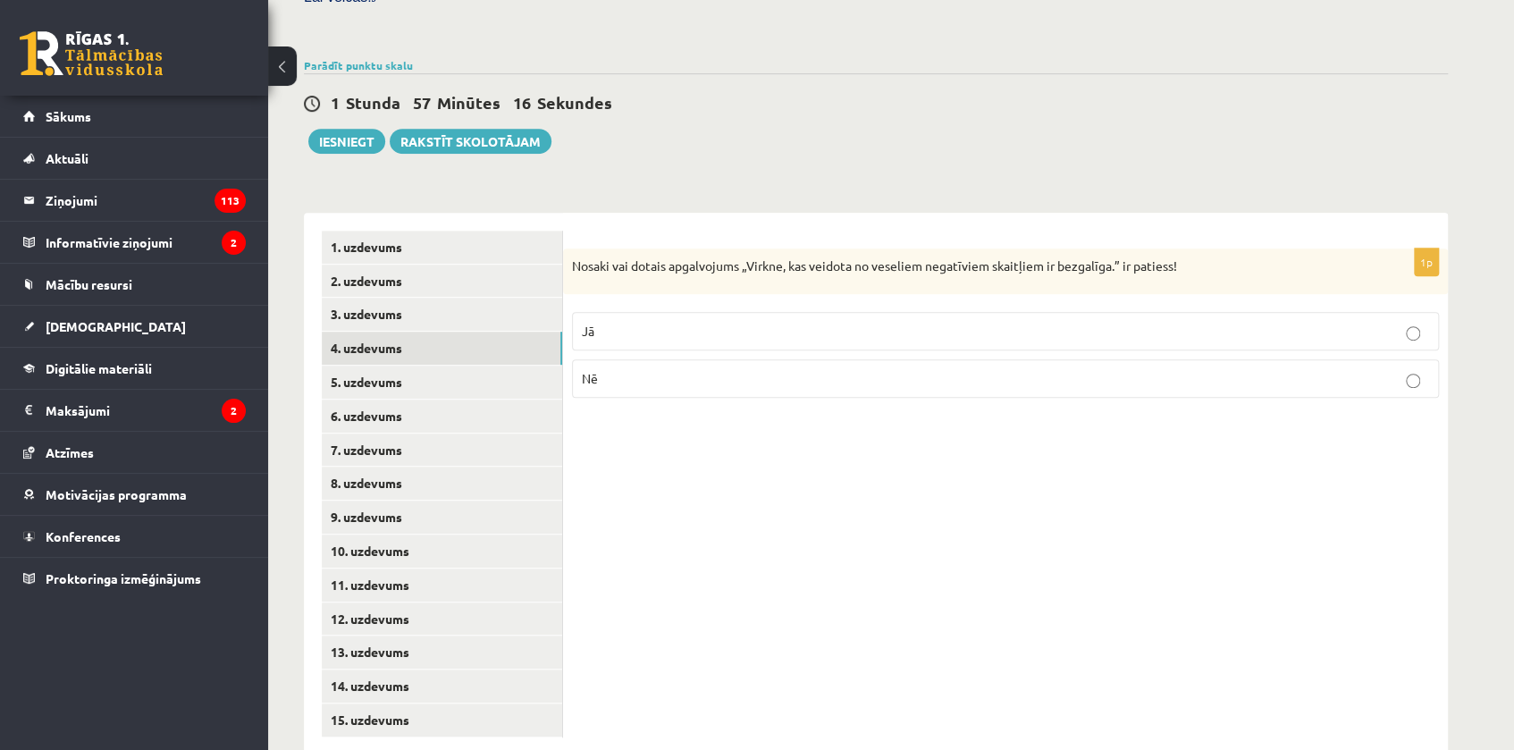
click at [611, 359] on label "Nē" at bounding box center [1005, 378] width 867 height 38
click at [359, 366] on link "5. uzdevums" at bounding box center [442, 382] width 240 height 33
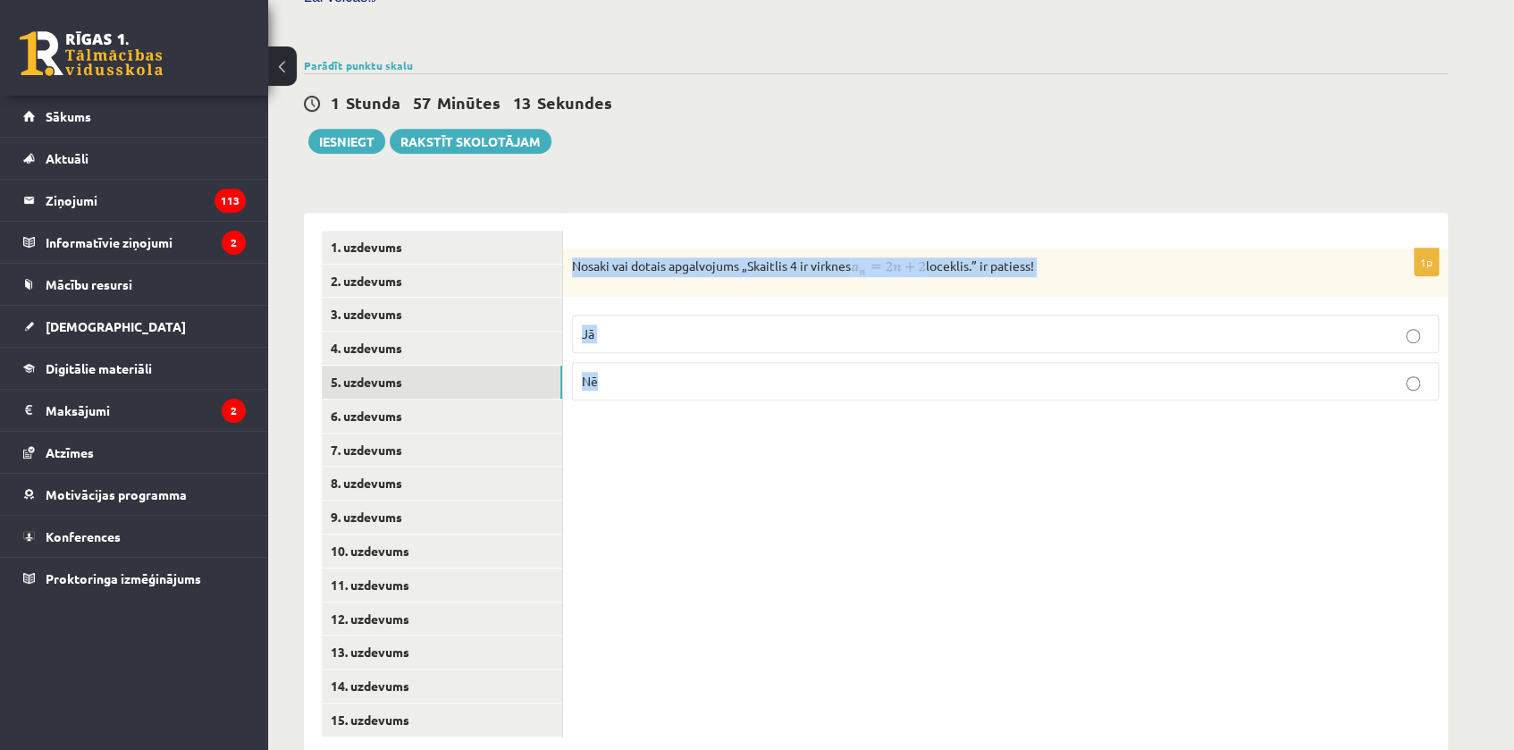
drag, startPoint x: 581, startPoint y: 227, endPoint x: 953, endPoint y: 385, distance: 404.1
click at [953, 385] on div "1p Nosaki vai dotais apgalvojums „Skaitlis 4 ir virknes loceklis.” ir patiess! …" at bounding box center [1005, 484] width 885 height 543
copy div "Nosaki vai dotais apgalvojums „Skaitlis 4 ir virknes loceklis.” ir patiess! Jā …"
click at [958, 213] on div "1p Nosaki vai dotais apgalvojums „Skaitlis 4 ir virknes loceklis.” ir patiess! …" at bounding box center [1005, 484] width 885 height 543
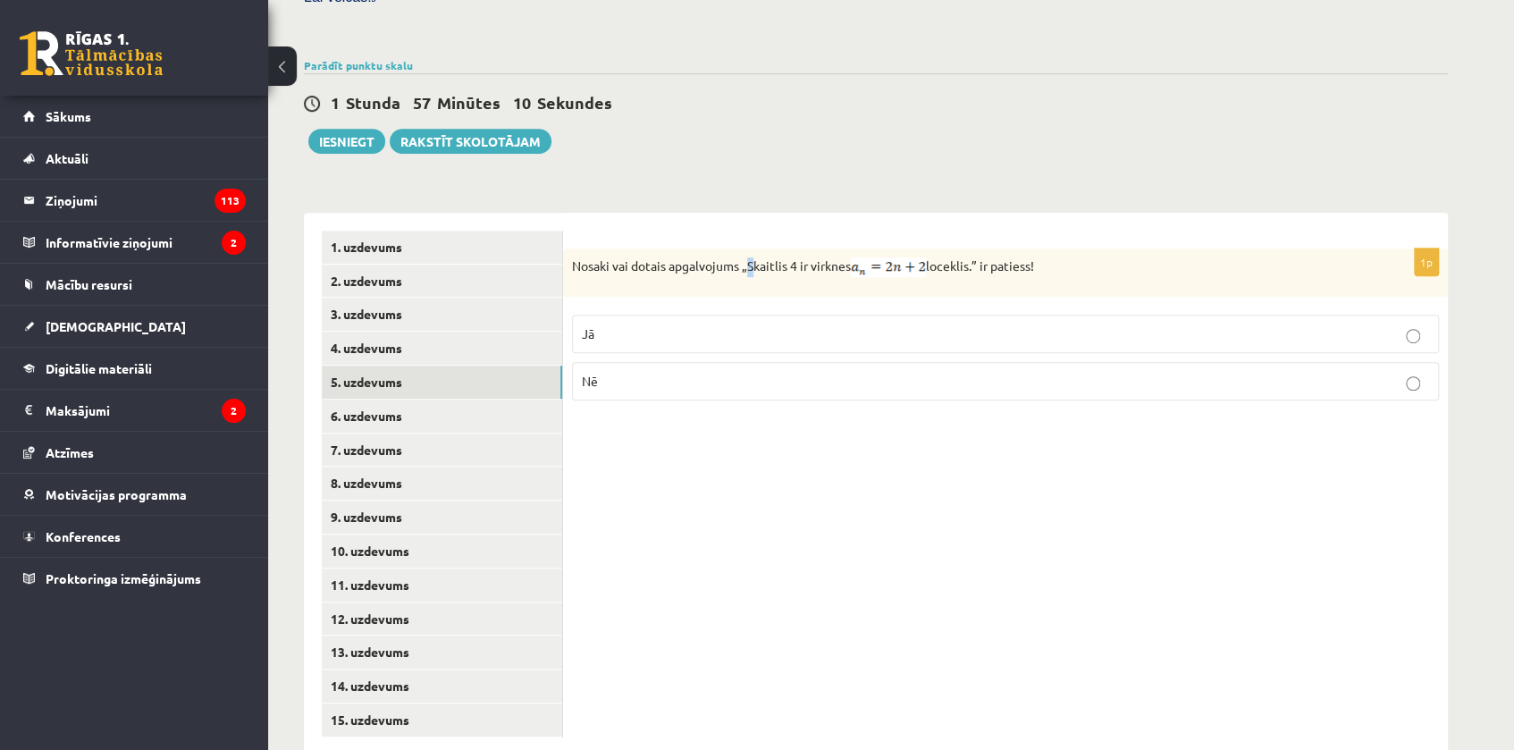
click at [754, 132] on div "Matemātika JK 12.a2 klase 1. ieskaite , Kristiāns Piņķis (12.a2 JK klase) Pārba…" at bounding box center [876, 148] width 1216 height 1285
drag, startPoint x: 611, startPoint y: 270, endPoint x: 608, endPoint y: 289, distance: 19.0
click at [610, 306] on fieldset "Jā Nē" at bounding box center [1005, 356] width 867 height 100
click at [608, 324] on p "Jā" at bounding box center [1005, 333] width 847 height 19
click at [378, 400] on link "6. uzdevums" at bounding box center [442, 416] width 240 height 33
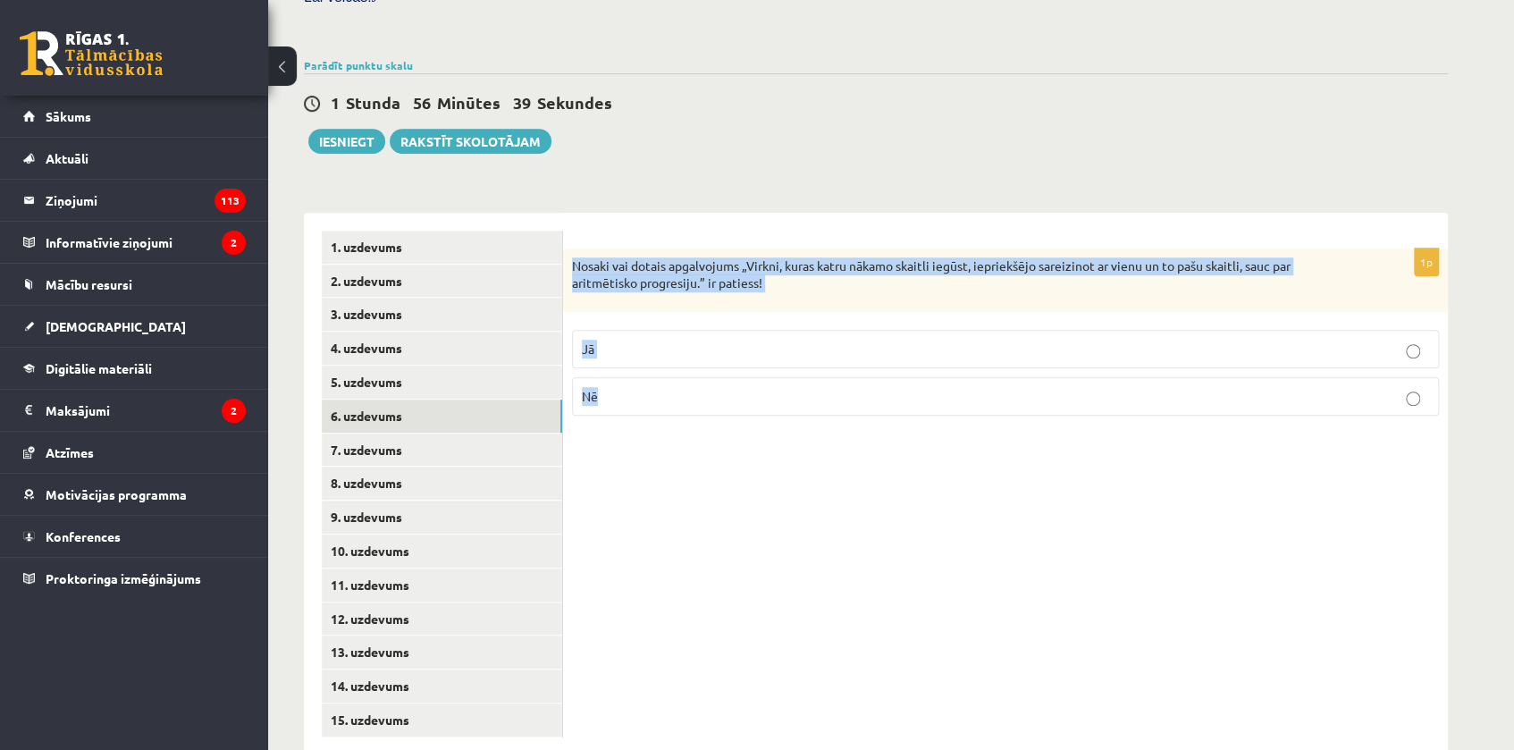
drag, startPoint x: 567, startPoint y: 223, endPoint x: 928, endPoint y: 381, distance: 393.9
click at [928, 381] on div "1p Nosaki vai dotais apgalvojums „Virkni, kuras katru nākamo skaitli iegūst, ie…" at bounding box center [1005, 338] width 885 height 181
copy div "Nosaki vai dotais apgalvojums „Virkni, kuras katru nākamo skaitli iegūst, iepri…"
click at [596, 388] on span "Nē" at bounding box center [590, 396] width 16 height 16
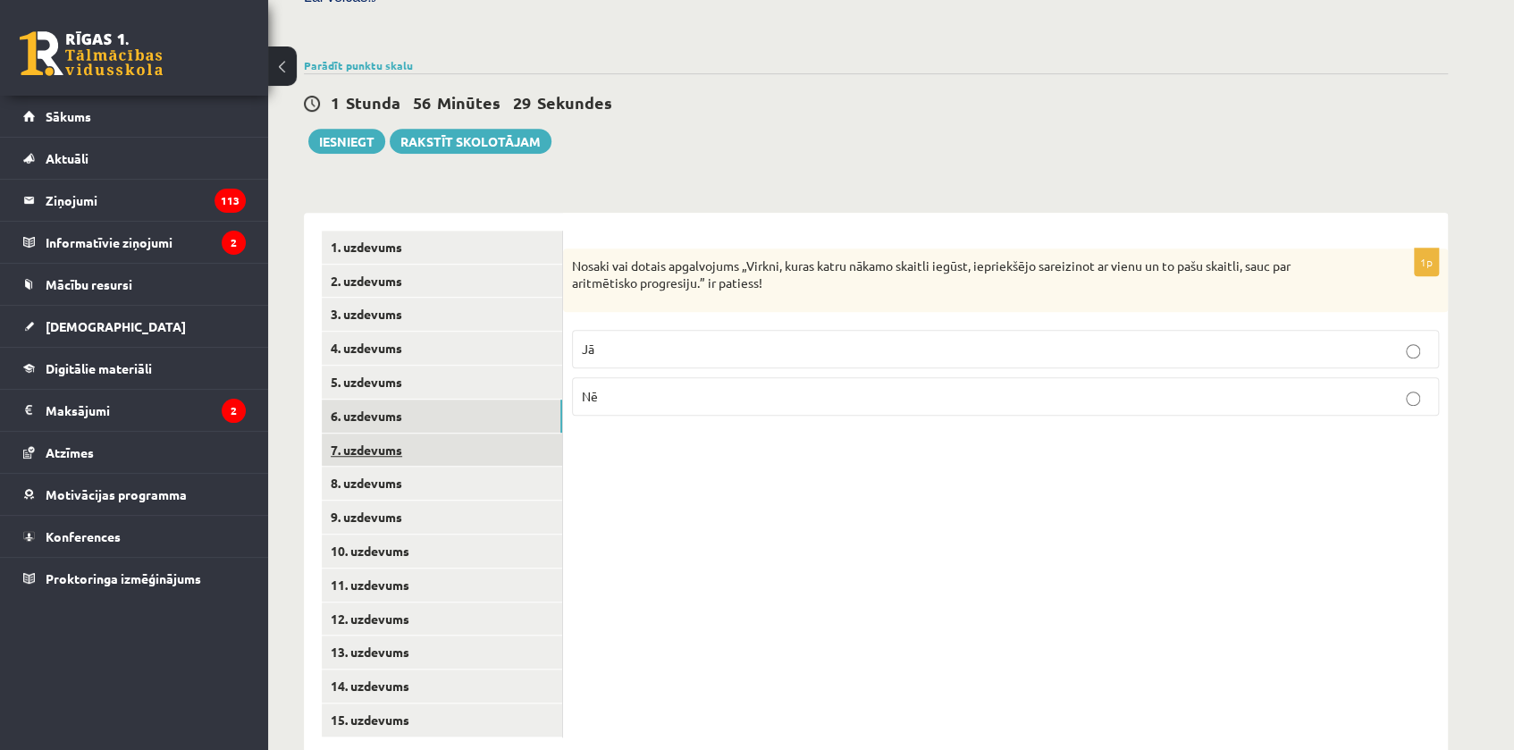
click at [383, 434] on link "7. uzdevums" at bounding box center [442, 450] width 240 height 33
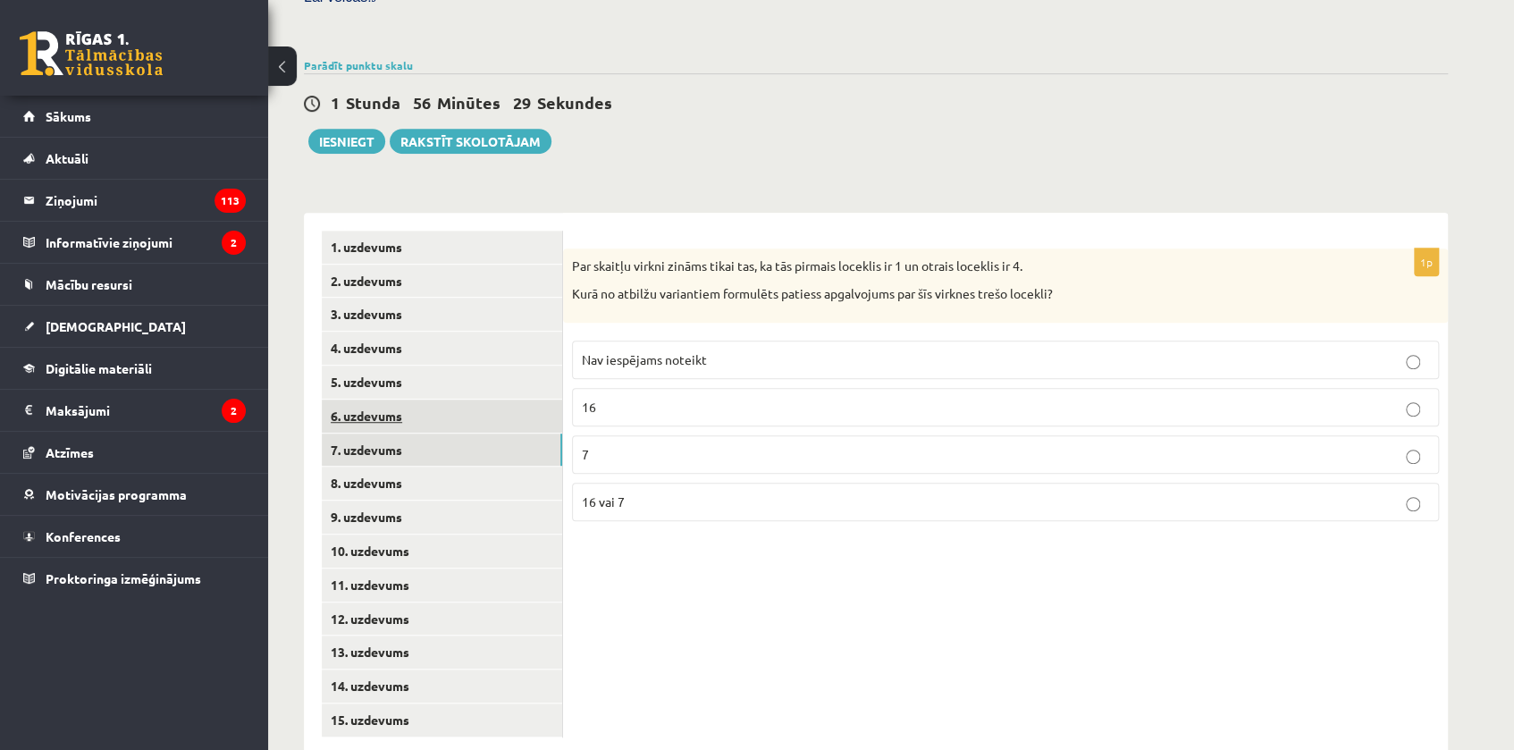
click at [379, 400] on link "6. uzdevums" at bounding box center [442, 416] width 240 height 33
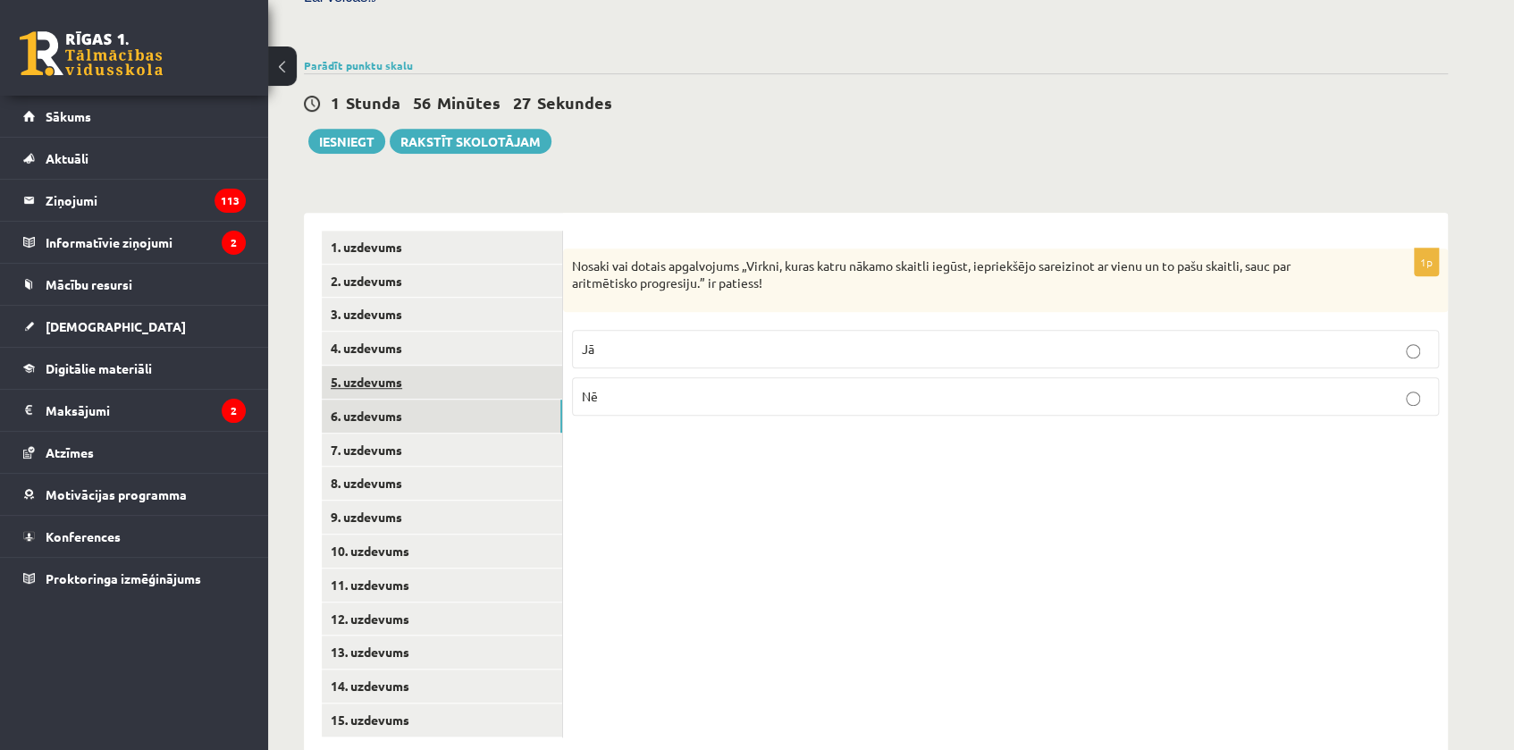
click at [377, 366] on link "5. uzdevums" at bounding box center [442, 382] width 240 height 33
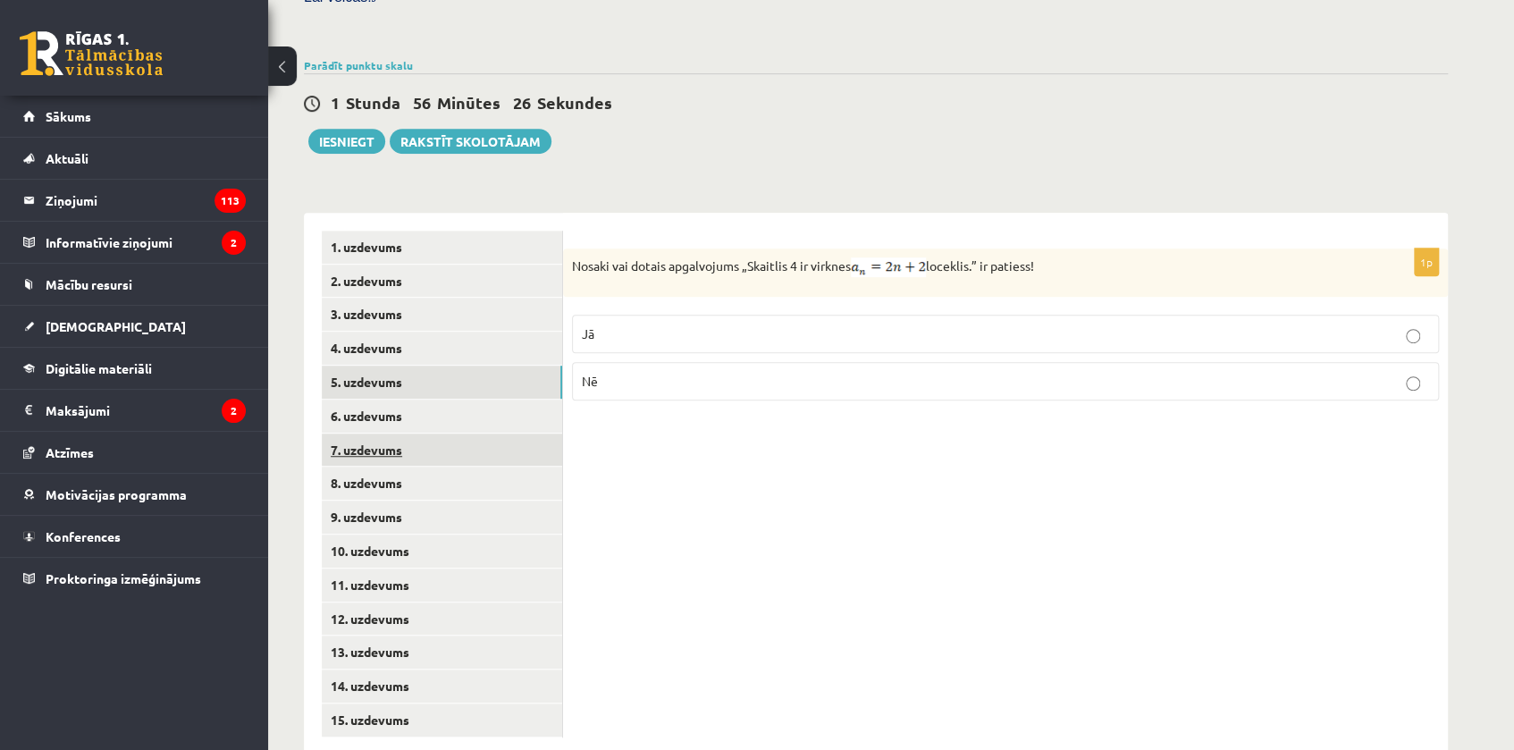
click at [383, 434] on link "7. uzdevums" at bounding box center [442, 450] width 240 height 33
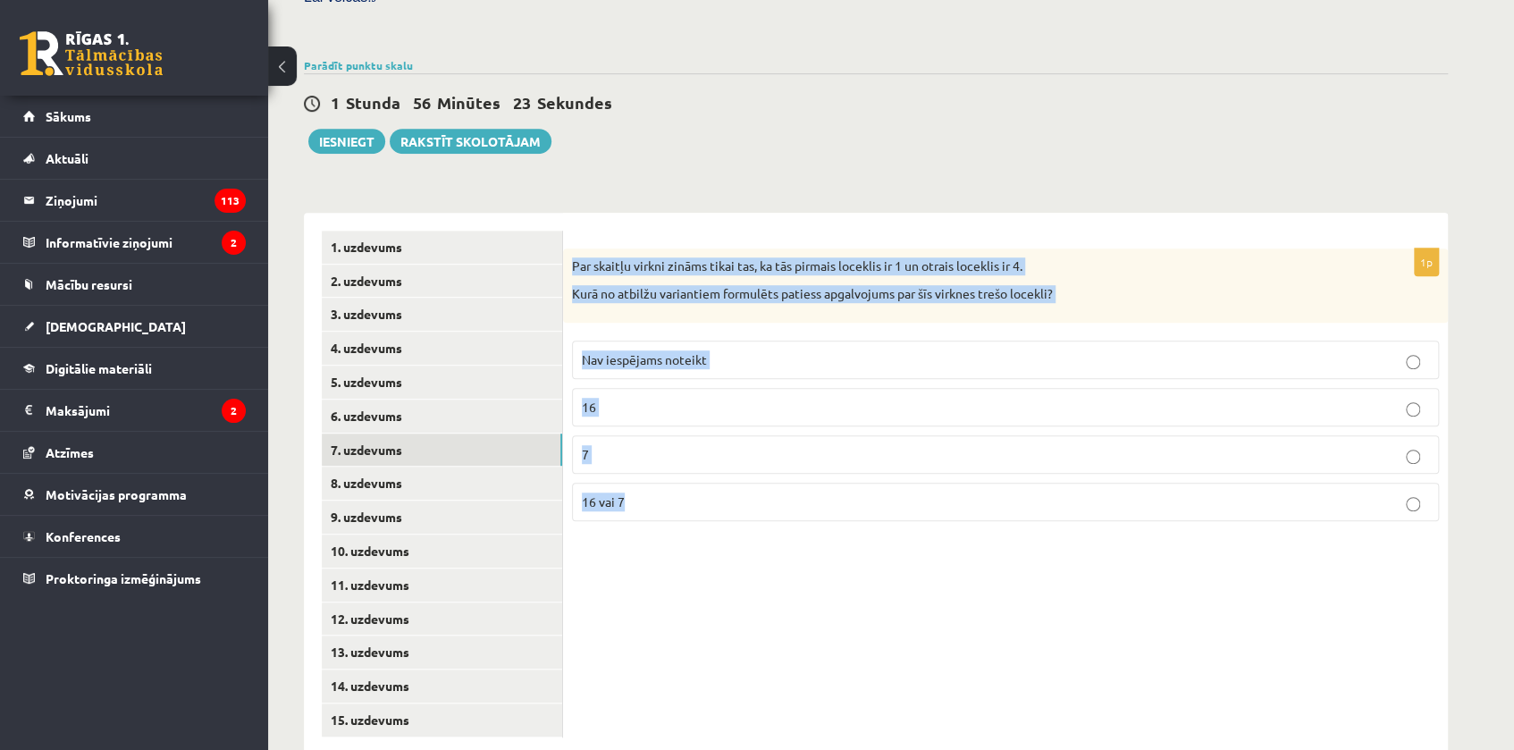
drag, startPoint x: 570, startPoint y: 222, endPoint x: 852, endPoint y: 491, distance: 389.4
click at [852, 491] on div "1p Par skaitļu virkni zināms tikai tas, ka tās pirmais loceklis ir 1 un otrais …" at bounding box center [1005, 391] width 885 height 287
copy div "Par skaitļu virkni zināms tikai tas, ka tās pirmais loceklis ir 1 un otrais loc…"
click at [617, 514] on div "1p Par skaitļu virkni zināms tikai tas, ka tās pirmais loceklis ir 1 un otrais …" at bounding box center [1005, 484] width 885 height 543
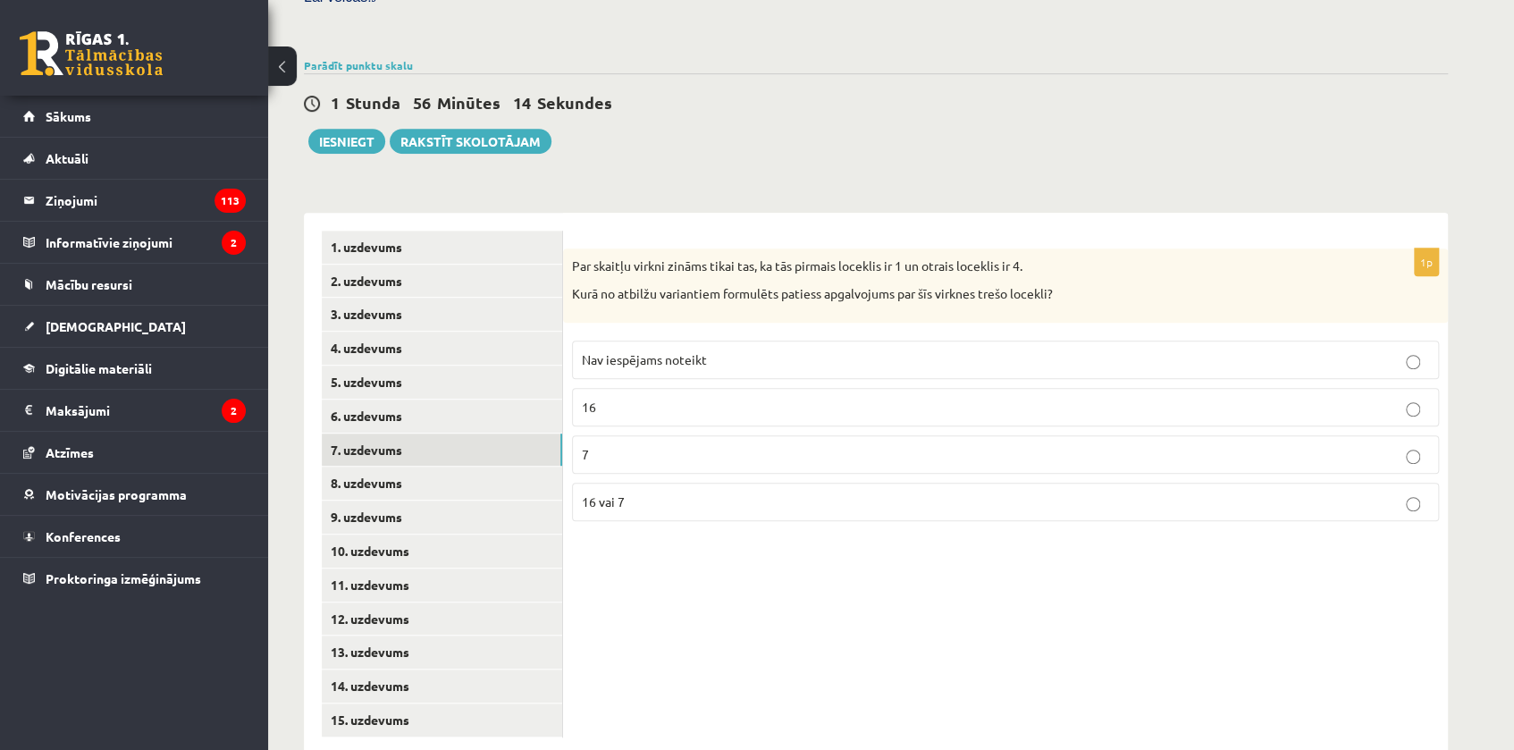
click at [642, 351] on span "Nav iespējams noteikt" at bounding box center [644, 359] width 125 height 16
click at [394, 467] on link "8. uzdevums" at bounding box center [442, 483] width 240 height 33
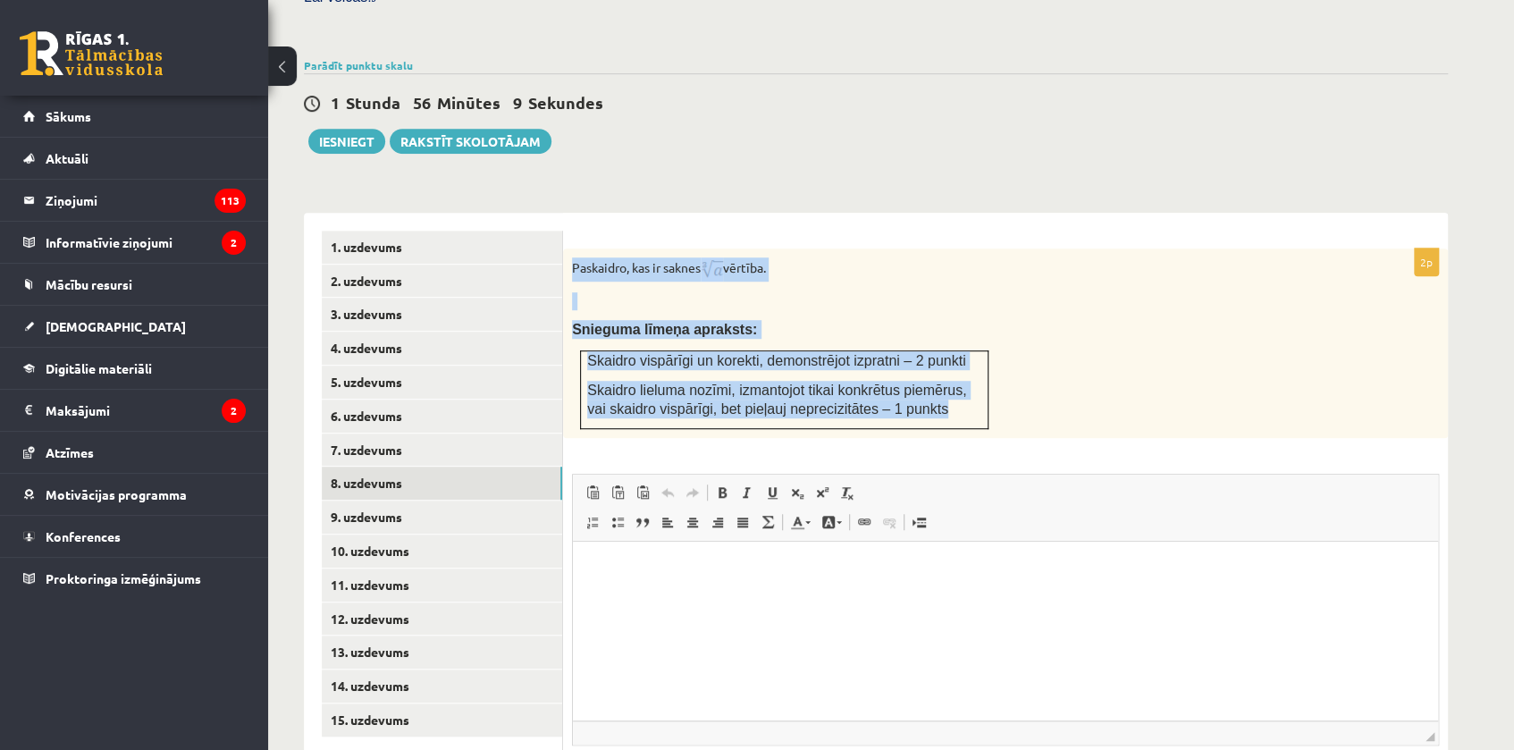
scroll to position [0, 0]
drag, startPoint x: 566, startPoint y: 230, endPoint x: 989, endPoint y: 369, distance: 445.2
click at [989, 369] on div "Paskaidro, kas ir saknes vērtība. Snieguma līmeņa apraksts: Skaidro vispārīgi u…" at bounding box center [1005, 342] width 885 height 189
copy div "Paskaidro, kas ir saknes vērtība. Snieguma līmeņa apraksts: Skaidro vispārīgi u…"
drag, startPoint x: 913, startPoint y: 288, endPoint x: 902, endPoint y: 272, distance: 19.3
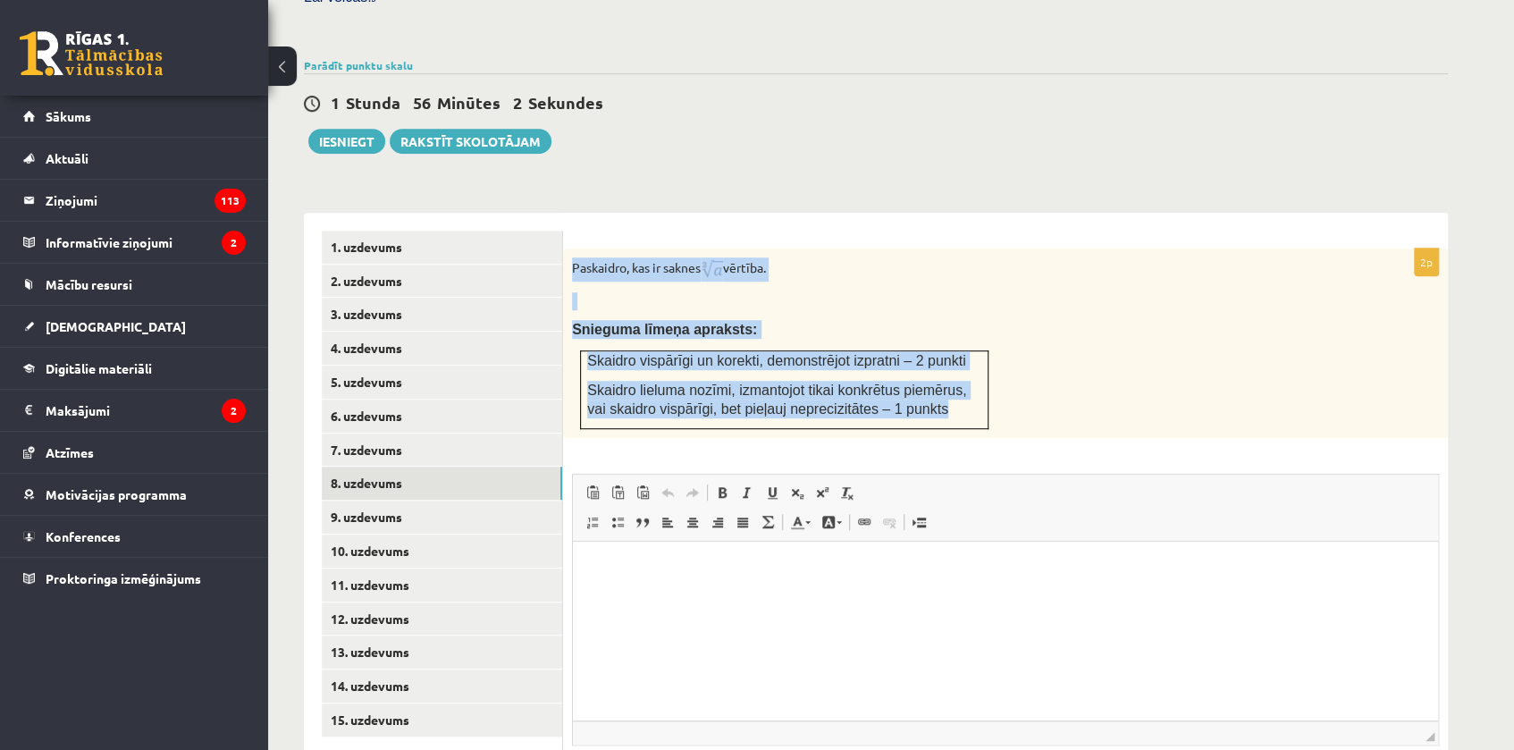
click at [913, 320] on p "Snieguma līmeņa apraksts:" at bounding box center [961, 329] width 778 height 19
click at [902, 271] on div "Paskaidro, kas ir saknes vērtība. Snieguma līmeņa apraksts: Skaidro vispārīgi u…" at bounding box center [1005, 342] width 885 height 189
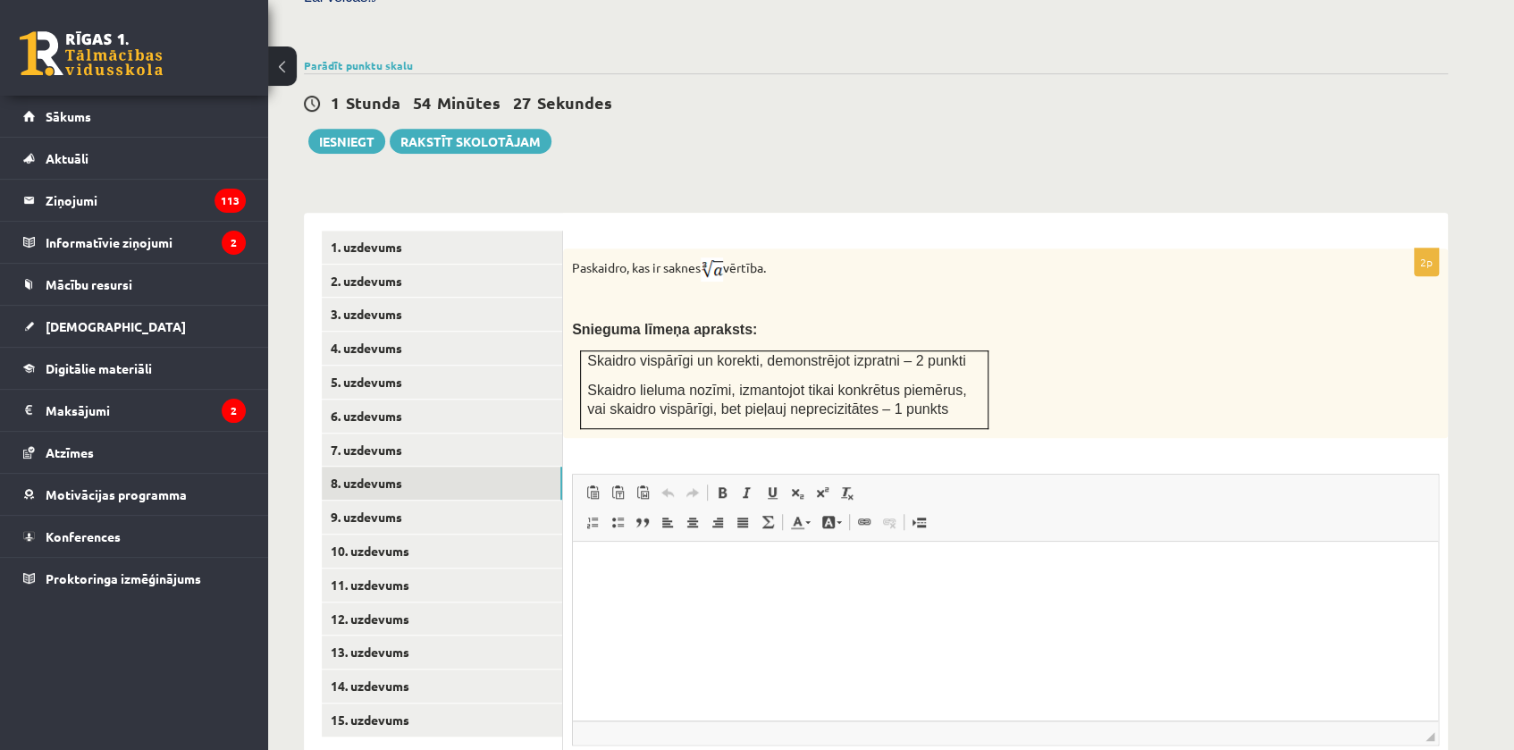
drag, startPoint x: 706, startPoint y: 221, endPoint x: 726, endPoint y: 225, distance: 20.2
click at [726, 257] on p "Paskaidro, kas ir saknes vērtība." at bounding box center [961, 269] width 778 height 24
copy p
click at [621, 554] on html at bounding box center [1005, 569] width 865 height 55
paste body "Editor, wiswyg-editor-user-answer-47024894613740"
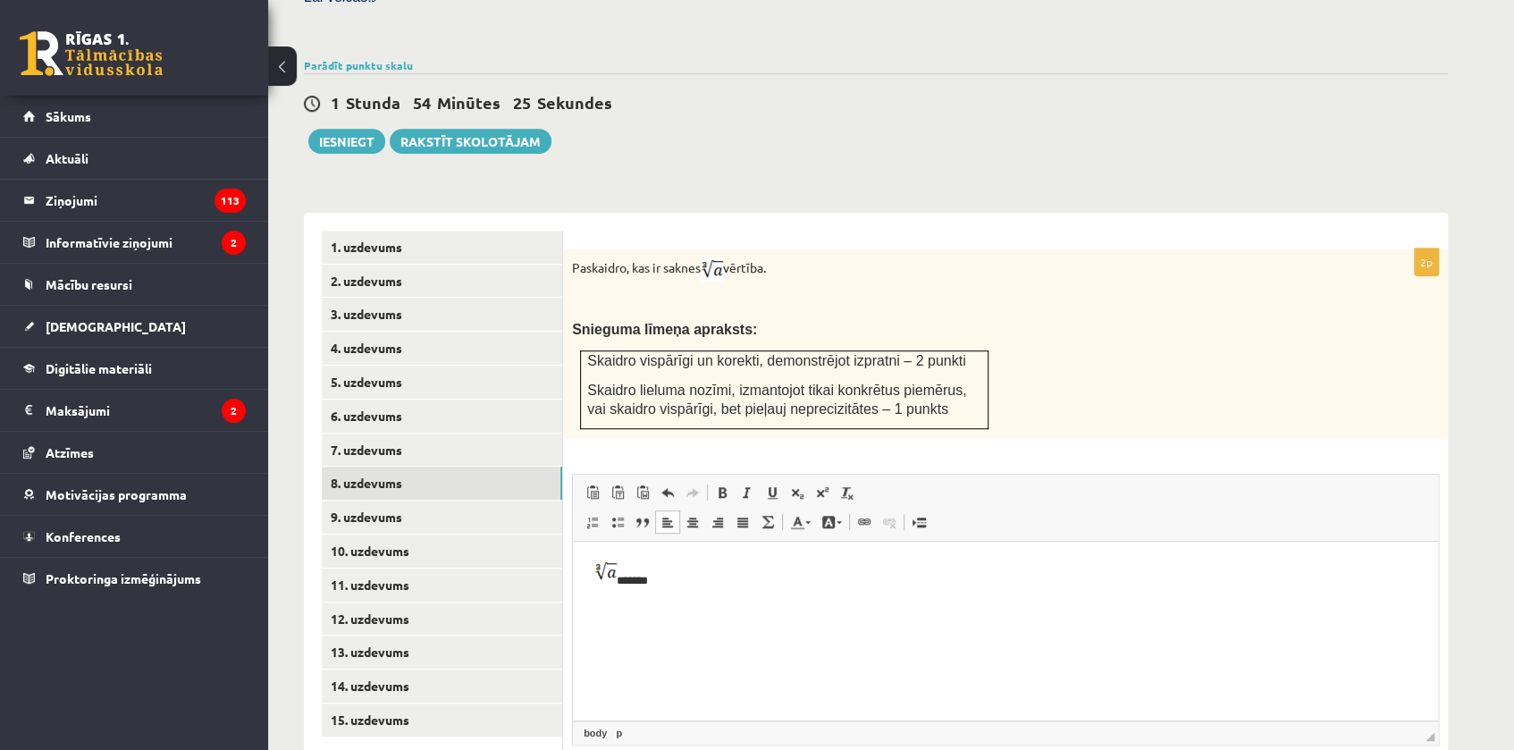
click at [650, 585] on p "*******" at bounding box center [1006, 574] width 830 height 29
click at [815, 485] on span at bounding box center [822, 492] width 14 height 14
click at [614, 649] on p "Editor, wiswyg-editor-user-answer-47024894613740" at bounding box center [1006, 640] width 830 height 19
click at [606, 621] on body "**********" at bounding box center [1006, 605] width 830 height 90
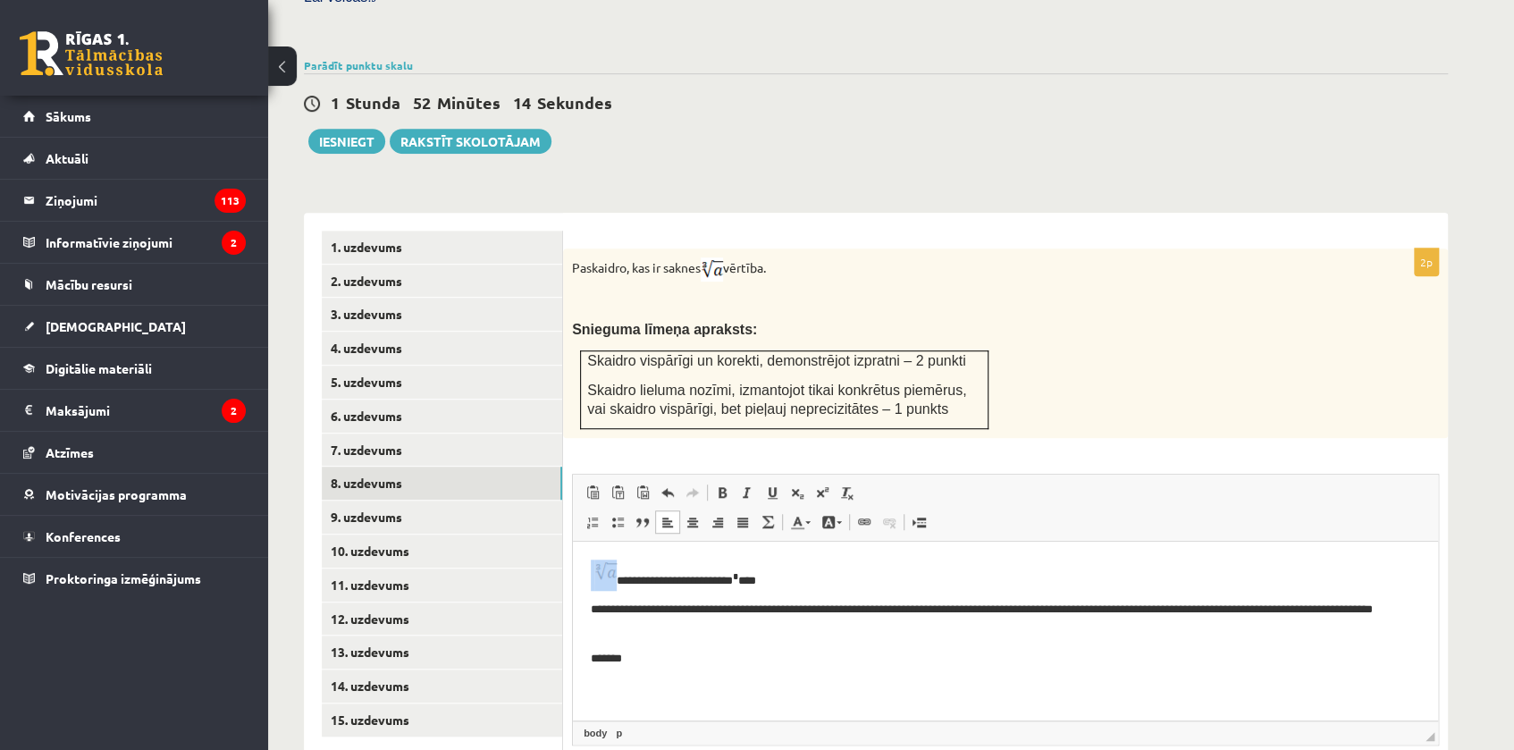
drag, startPoint x: 590, startPoint y: 572, endPoint x: 606, endPoint y: 574, distance: 16.2
click at [606, 574] on html "**********" at bounding box center [1005, 614] width 865 height 144
copy p "Editor, wiswyg-editor-user-answer-47024894613740"
click at [665, 658] on p "*******" at bounding box center [1006, 659] width 830 height 19
click at [823, 485] on span at bounding box center [822, 492] width 14 height 14
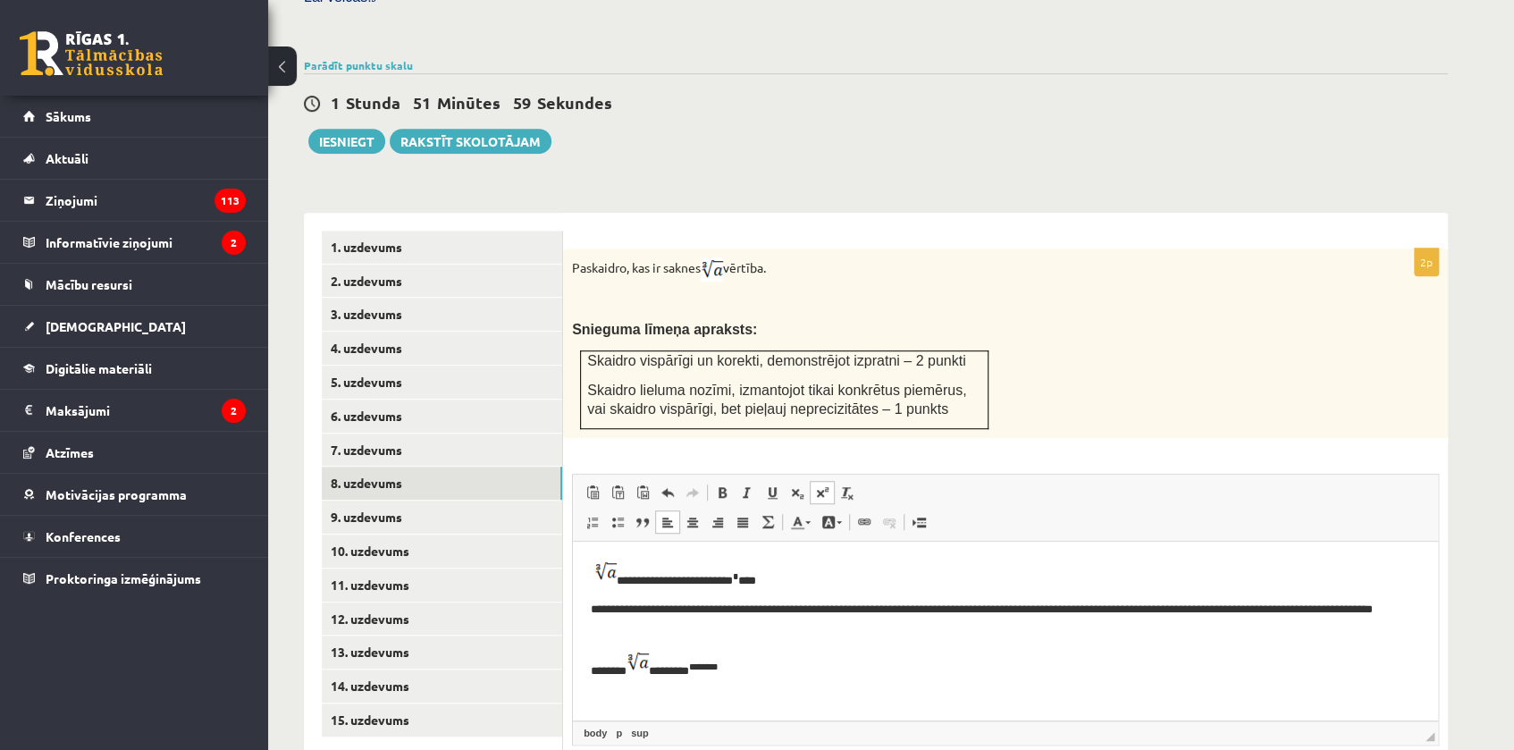
click at [823, 485] on span at bounding box center [822, 492] width 14 height 14
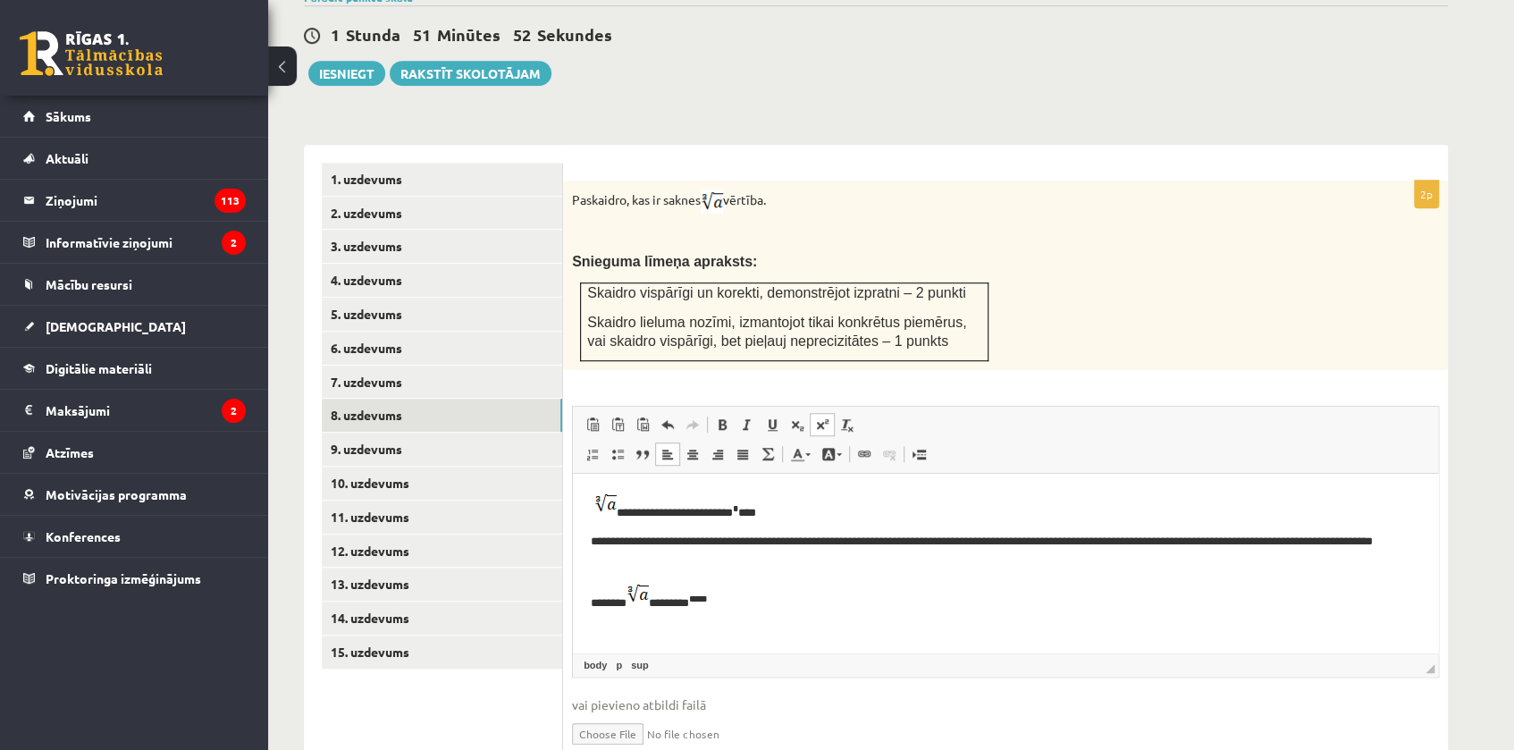
scroll to position [672, 0]
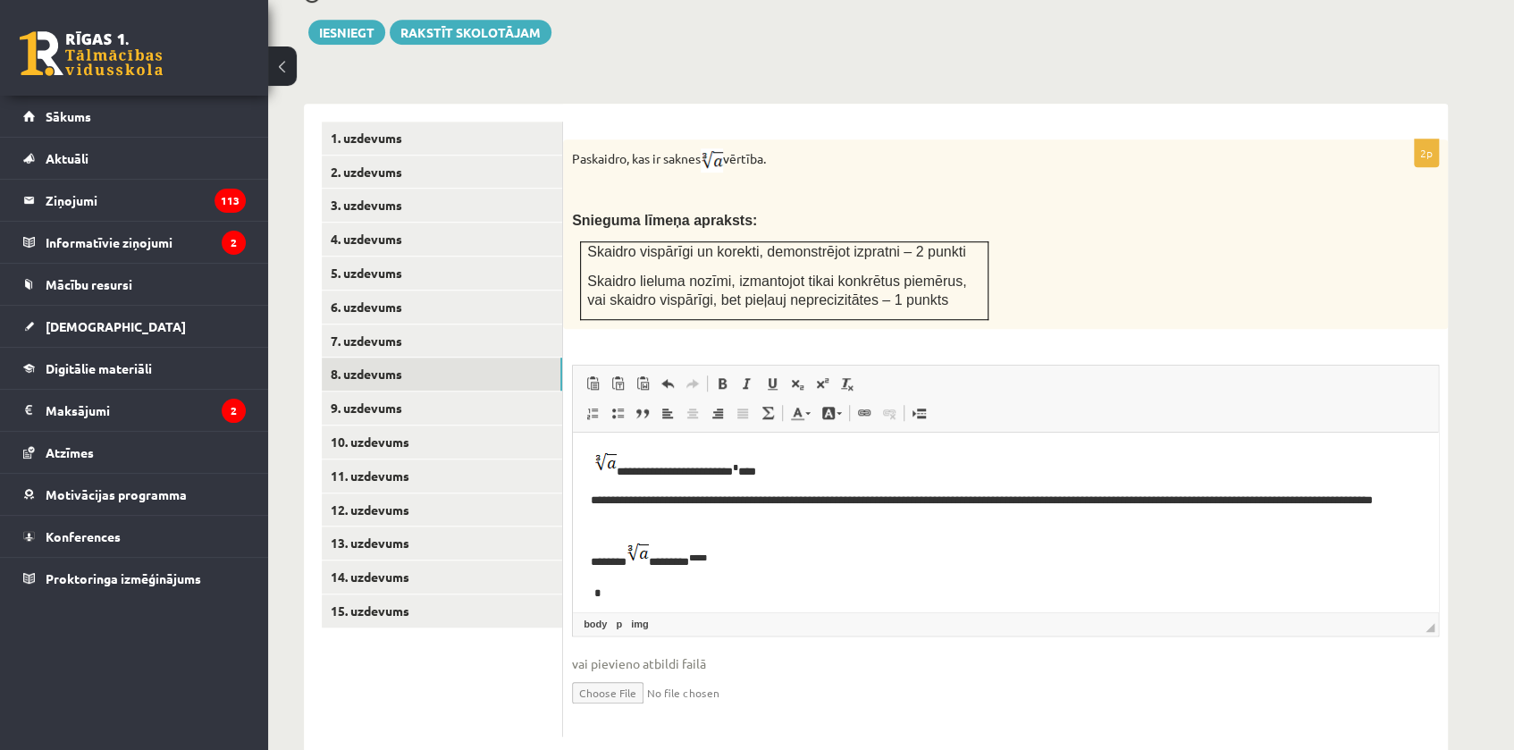
click at [726, 562] on p "******* ******** *****" at bounding box center [1000, 555] width 818 height 29
click at [815, 372] on link "Superscript" at bounding box center [822, 383] width 25 height 23
click at [634, 595] on p "* *" at bounding box center [1000, 592] width 818 height 21
click at [825, 376] on span at bounding box center [822, 383] width 14 height 14
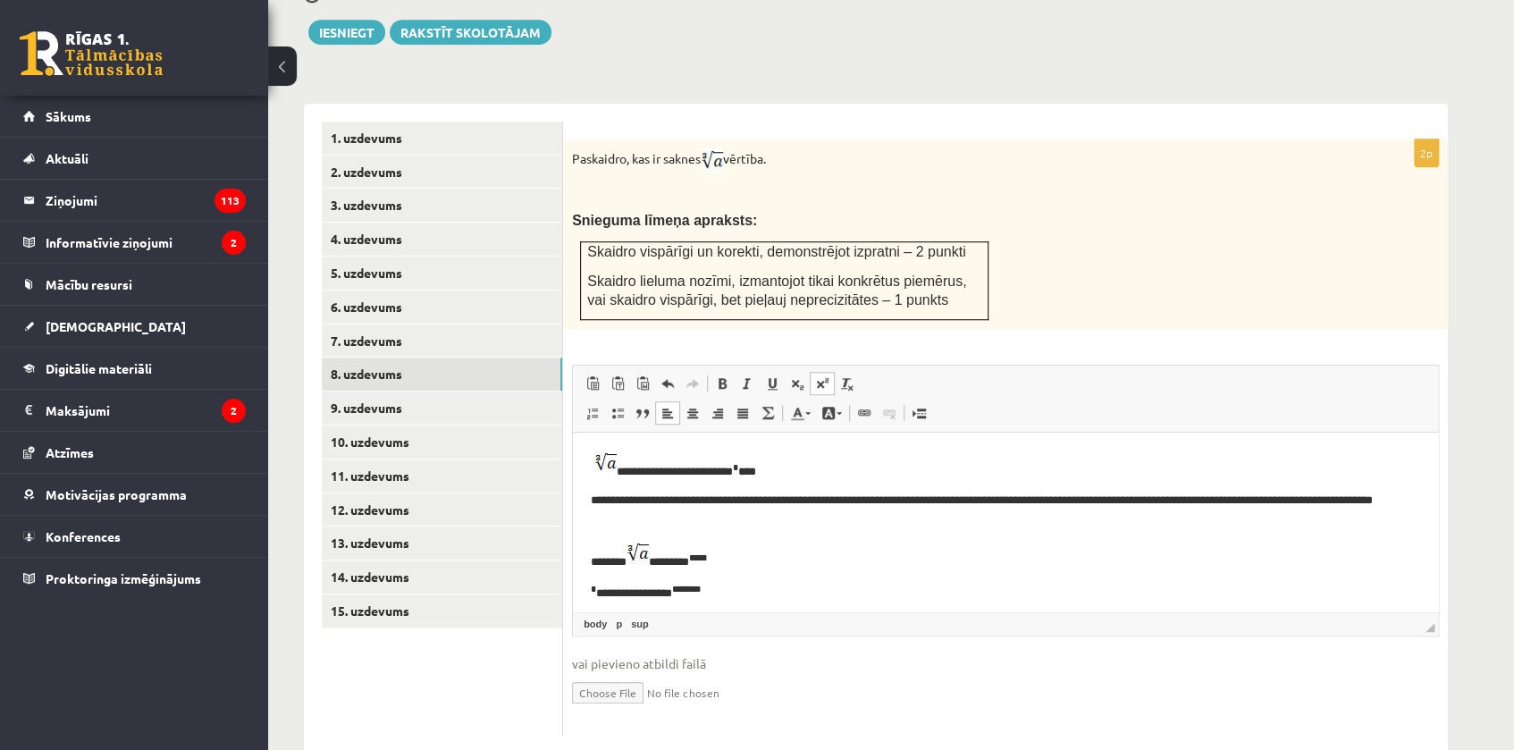
click at [825, 376] on span at bounding box center [822, 383] width 14 height 14
click at [829, 376] on span at bounding box center [822, 383] width 14 height 14
click at [832, 372] on link "Superscript" at bounding box center [822, 383] width 25 height 23
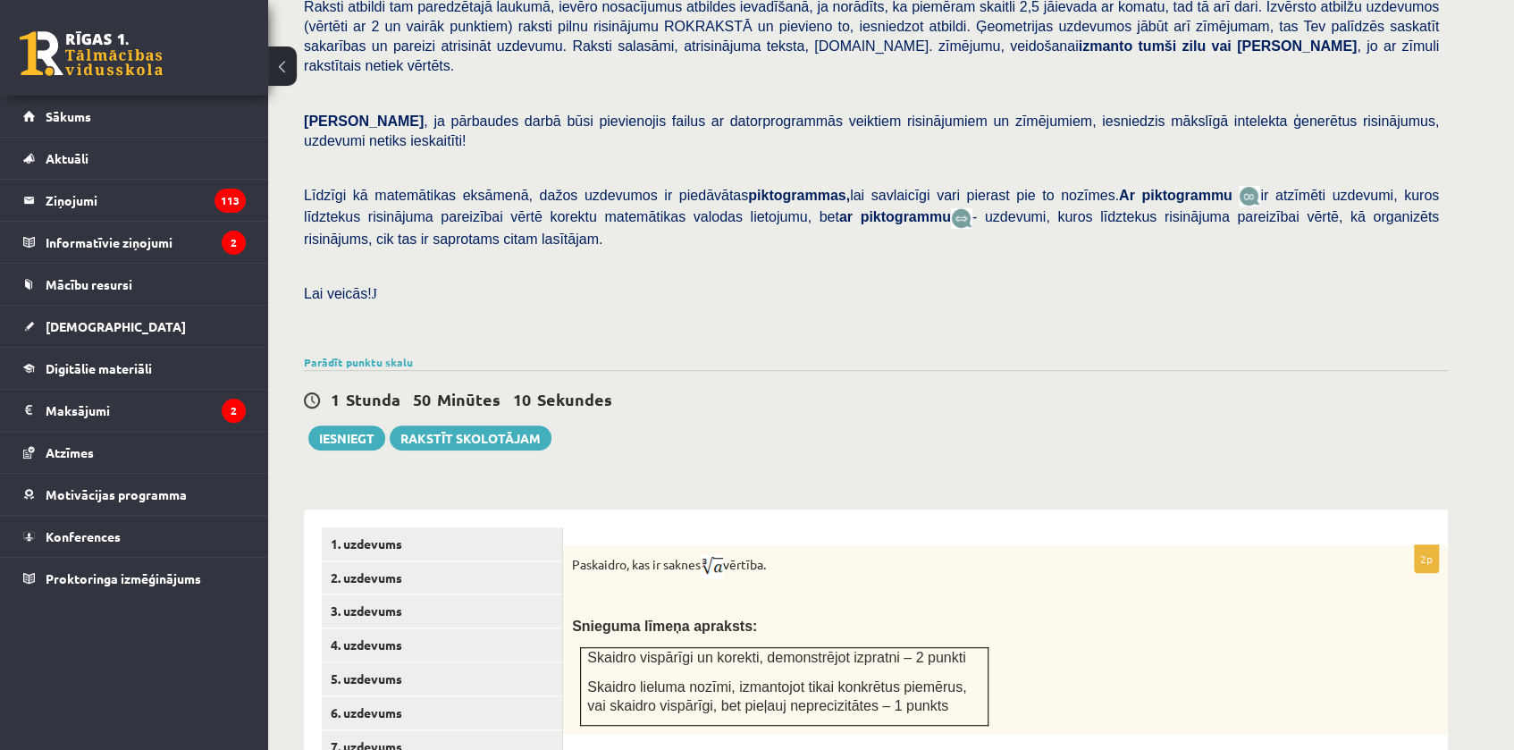
drag, startPoint x: 692, startPoint y: 382, endPoint x: 643, endPoint y: 434, distance: 71.4
click at [692, 382] on div "1 Stunda 50 Minūtes 10 Sekundes Ieskaite saglabāta! Iesniegt Rakstīt skolotājam" at bounding box center [876, 410] width 1144 height 80
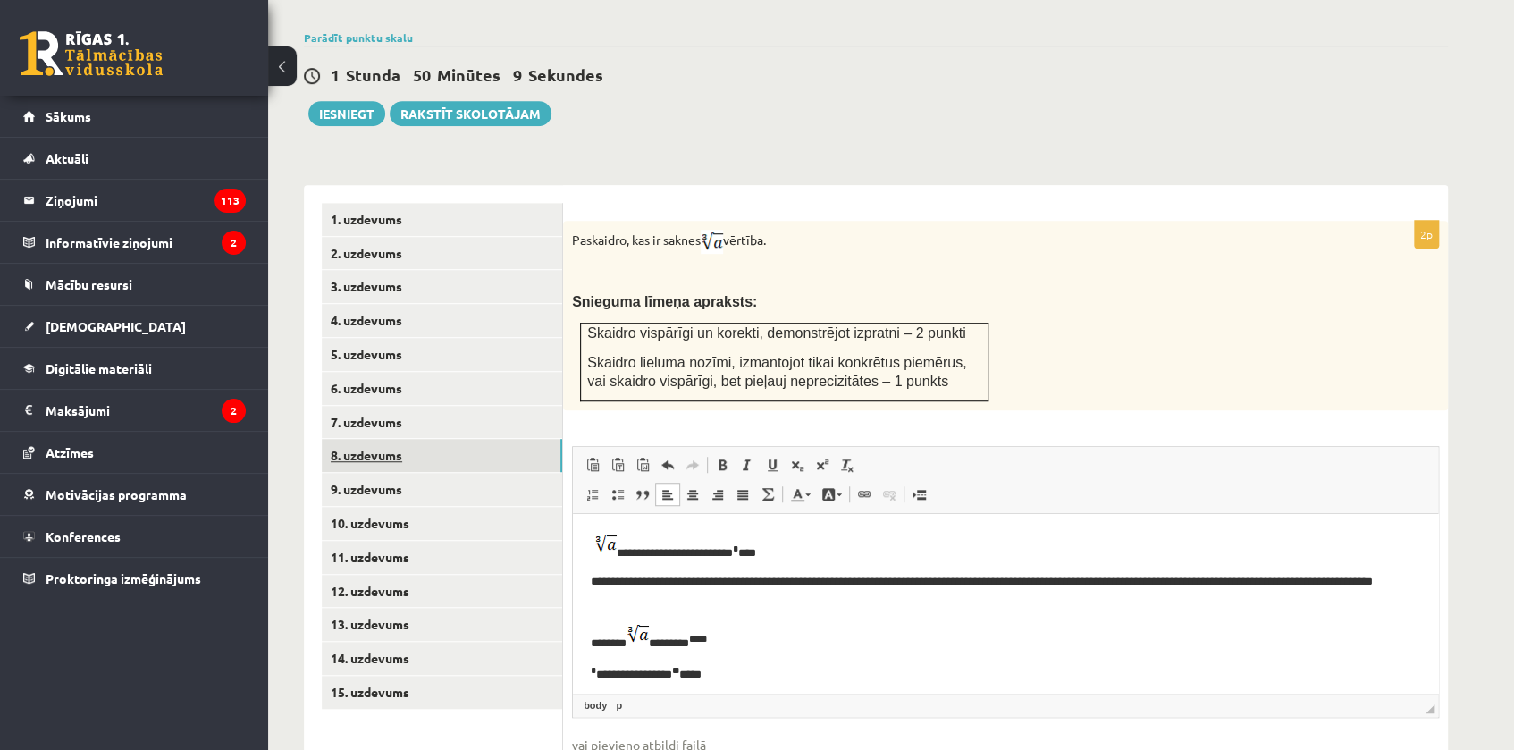
click at [418, 439] on link "8. uzdevums" at bounding box center [442, 455] width 240 height 33
click at [360, 507] on link "10. uzdevums" at bounding box center [442, 523] width 240 height 33
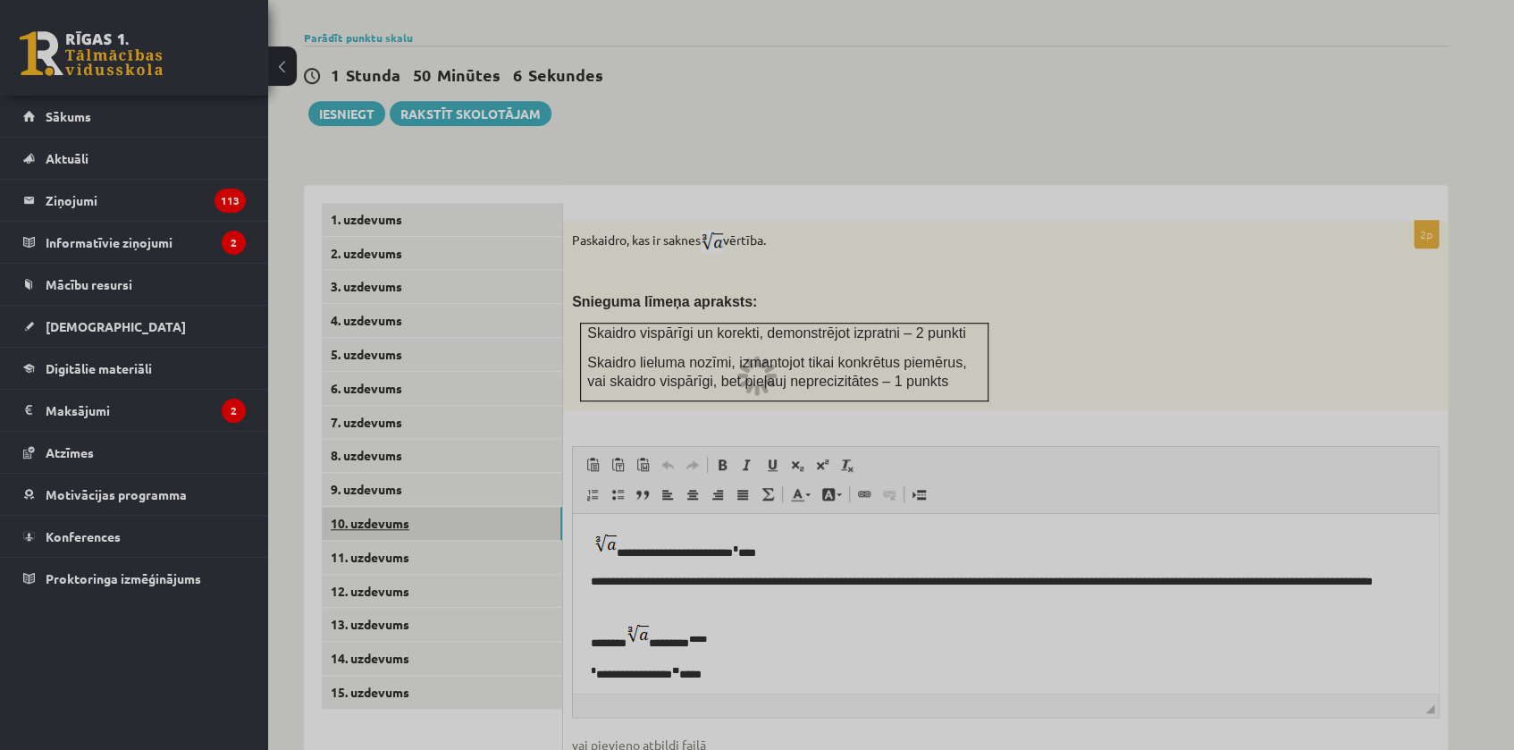
scroll to position [564, 0]
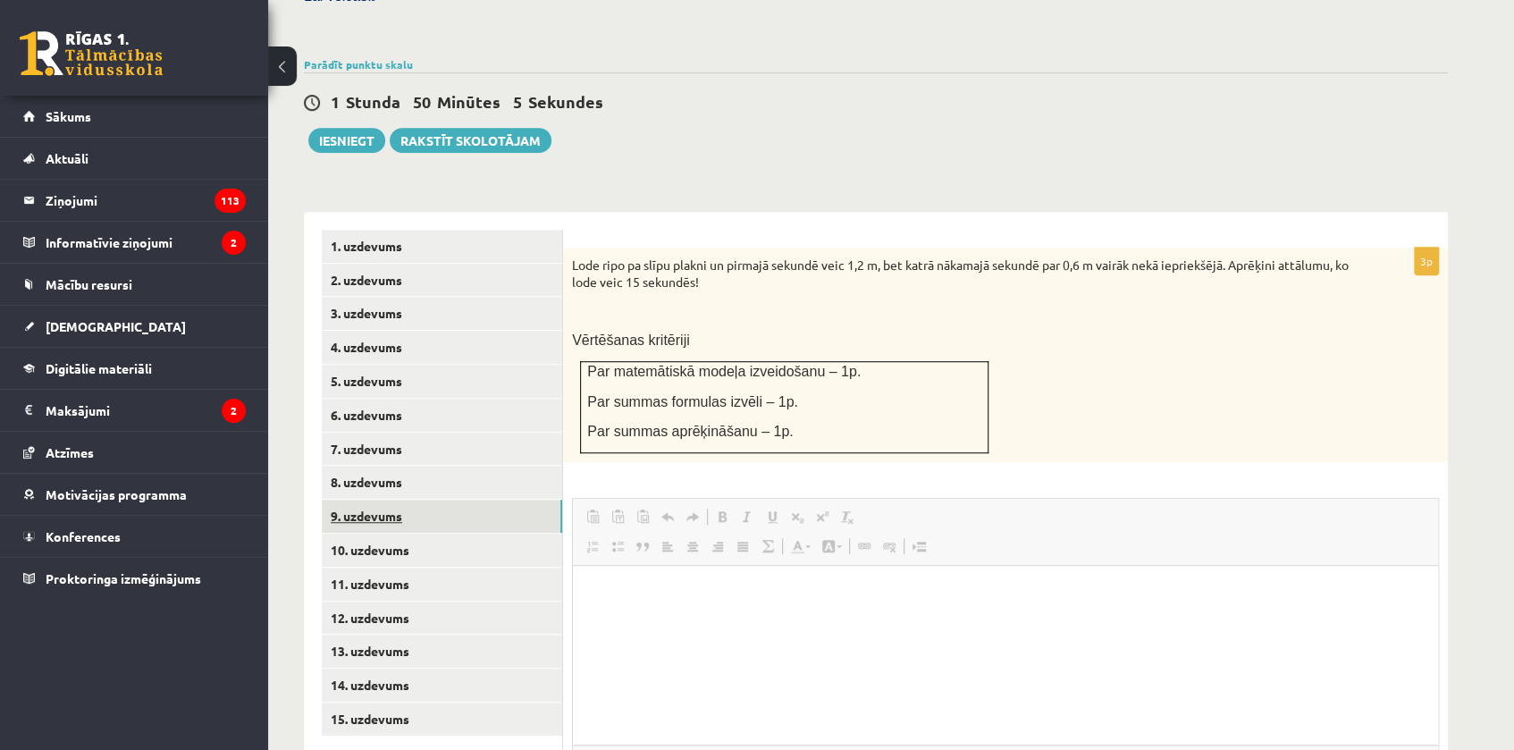
click at [378, 500] on link "9. uzdevums" at bounding box center [442, 516] width 240 height 33
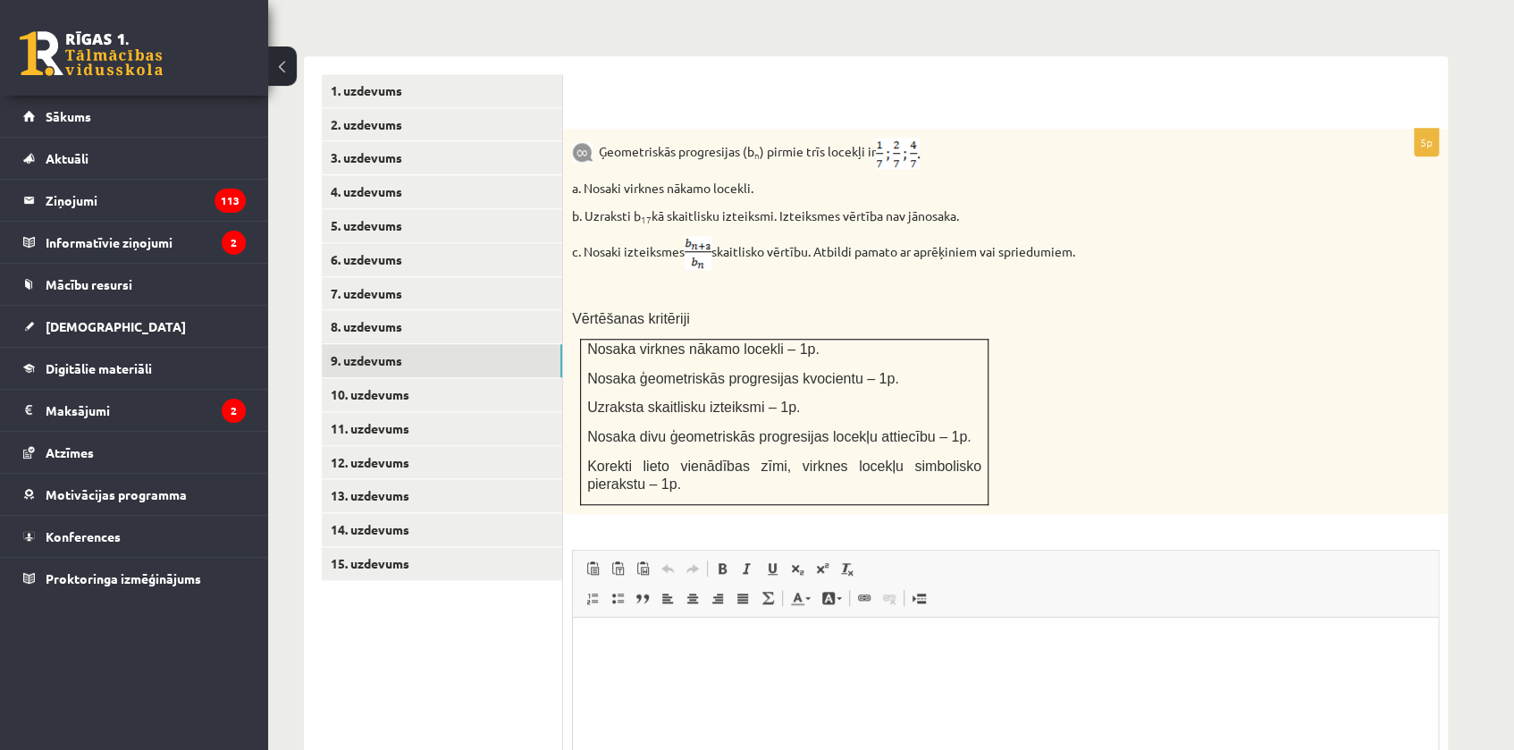
scroll to position [727, 0]
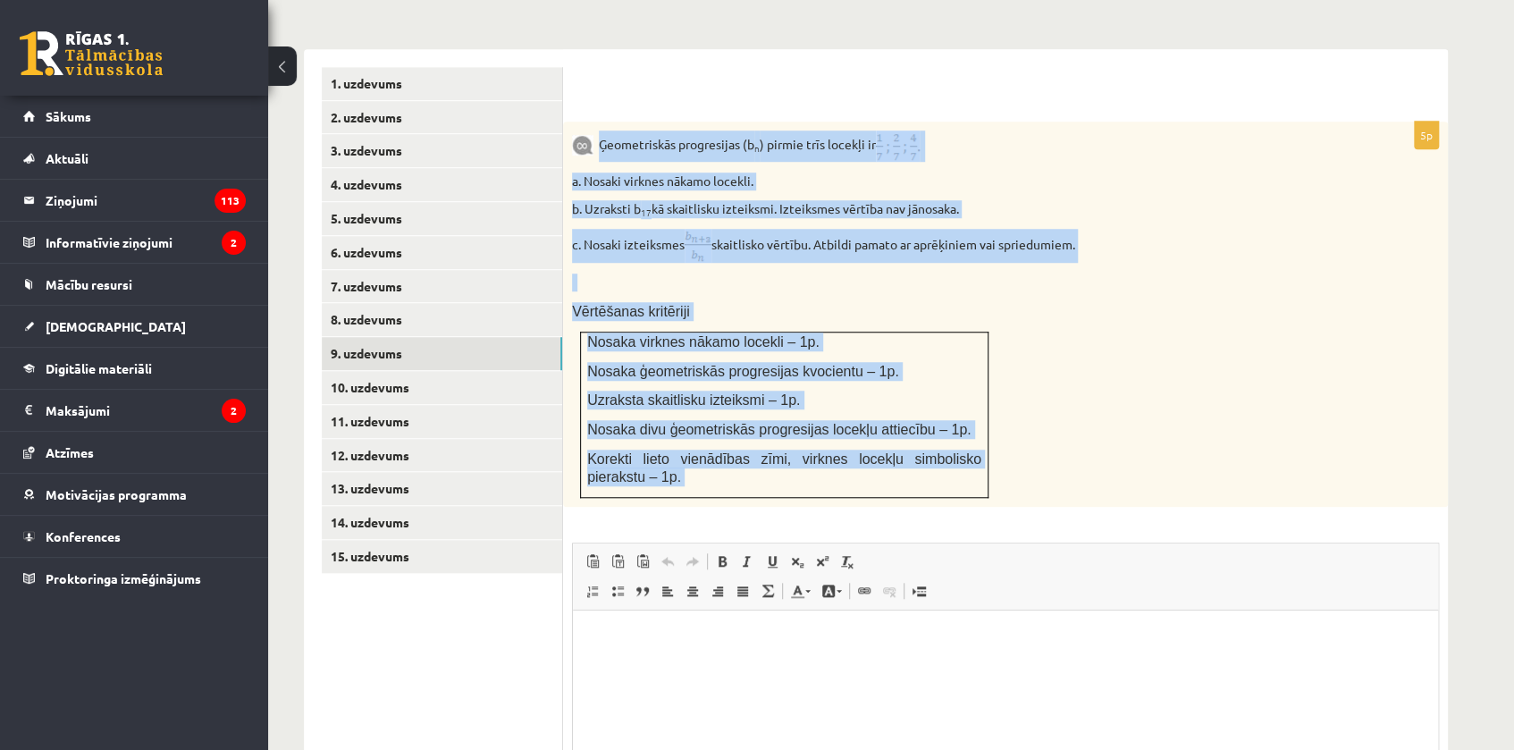
drag, startPoint x: 599, startPoint y: 101, endPoint x: 1099, endPoint y: 508, distance: 645.0
click at [1099, 508] on div "5p Ģeometriskās progresijas (b n ) pirmie trīs locekļi ir a. Nosaki virknes nāk…" at bounding box center [1005, 518] width 885 height 793
copy div "Ģeometriskās progresijas (b n ) pirmie trīs locekļi ir a. Nosaki virknes nākamo…"
click at [1117, 131] on p "Ģeometriskās progresijas (b n ) pirmie trīs locekļi ir" at bounding box center [961, 146] width 778 height 31
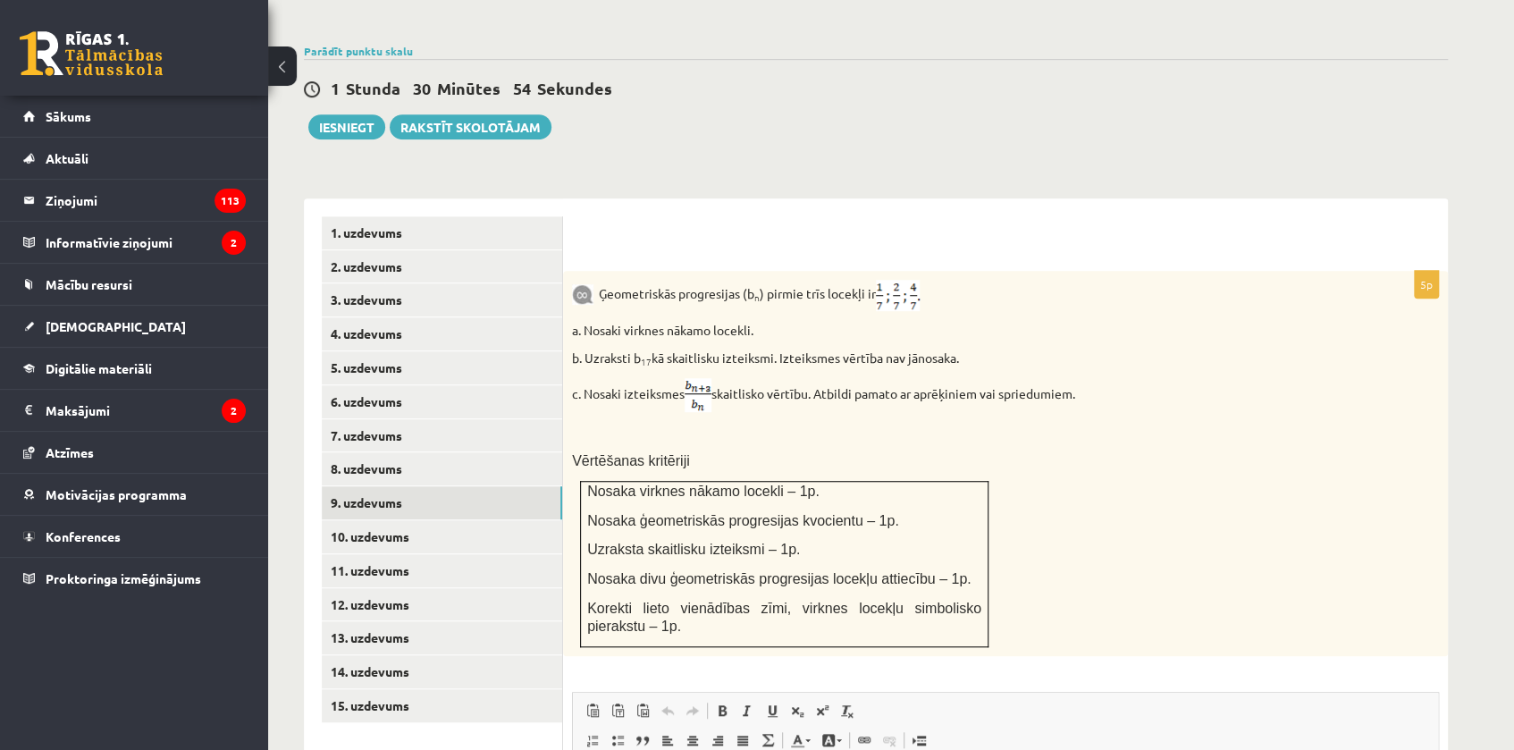
scroll to position [645, 0]
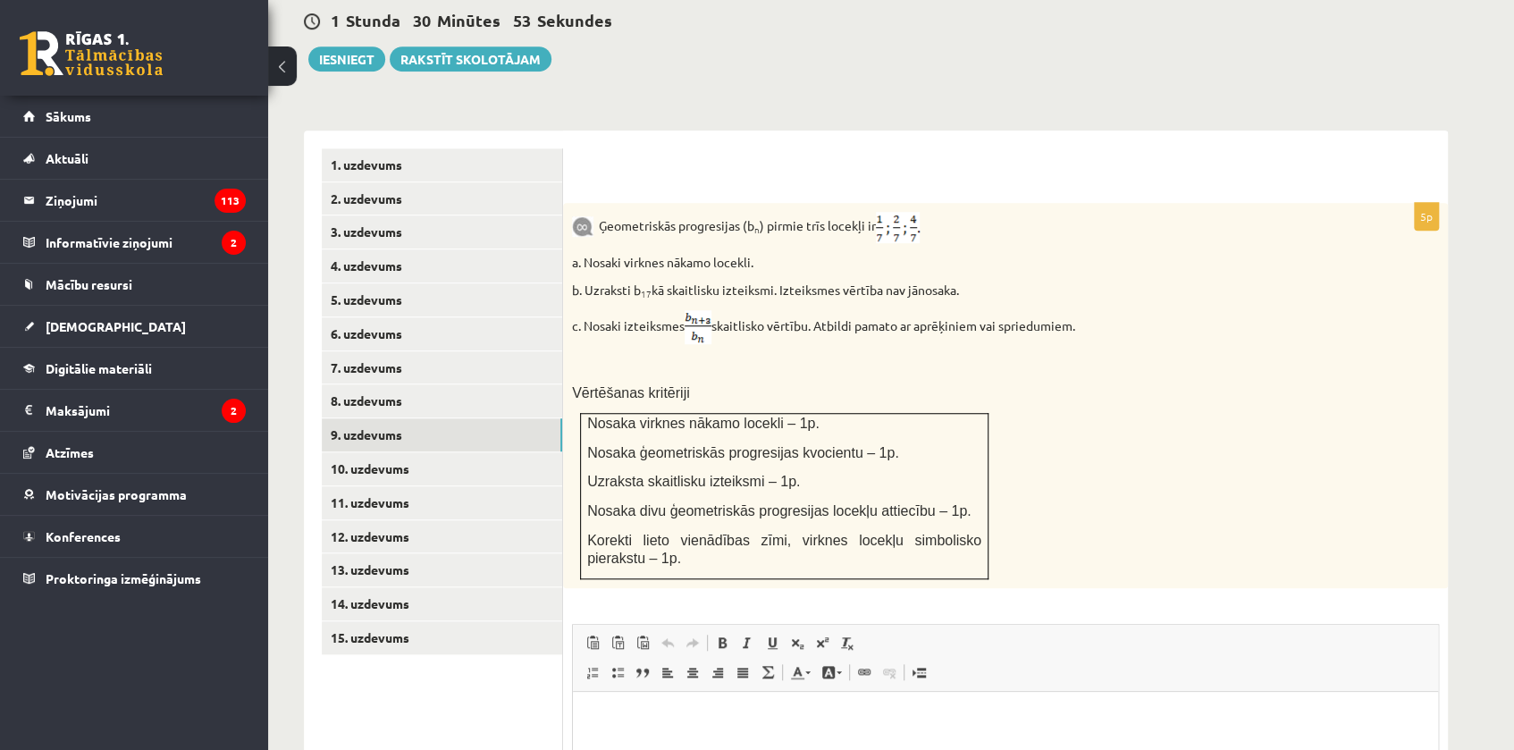
click at [763, 383] on p "Vērtēšanas kritēriji" at bounding box center [961, 392] width 778 height 19
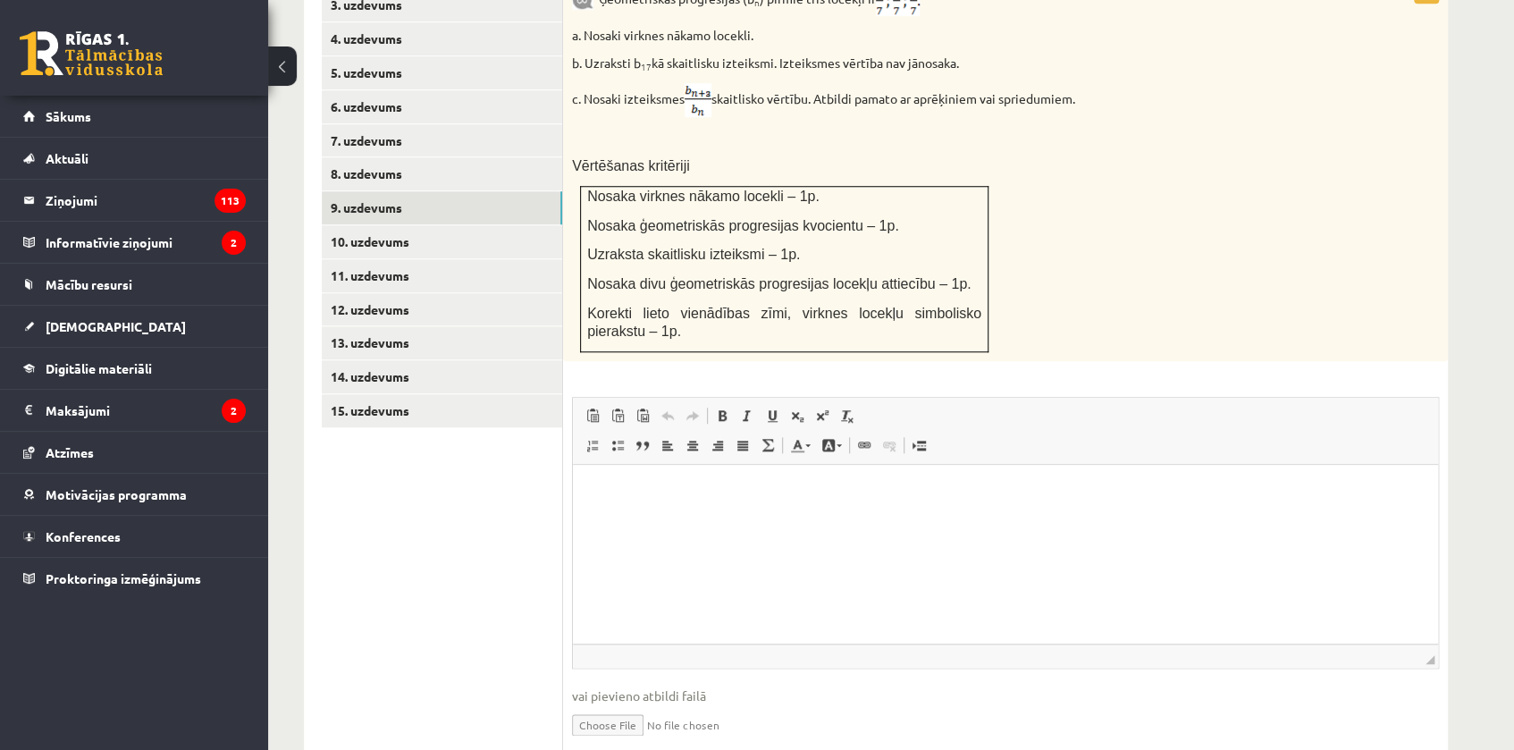
scroll to position [889, 0]
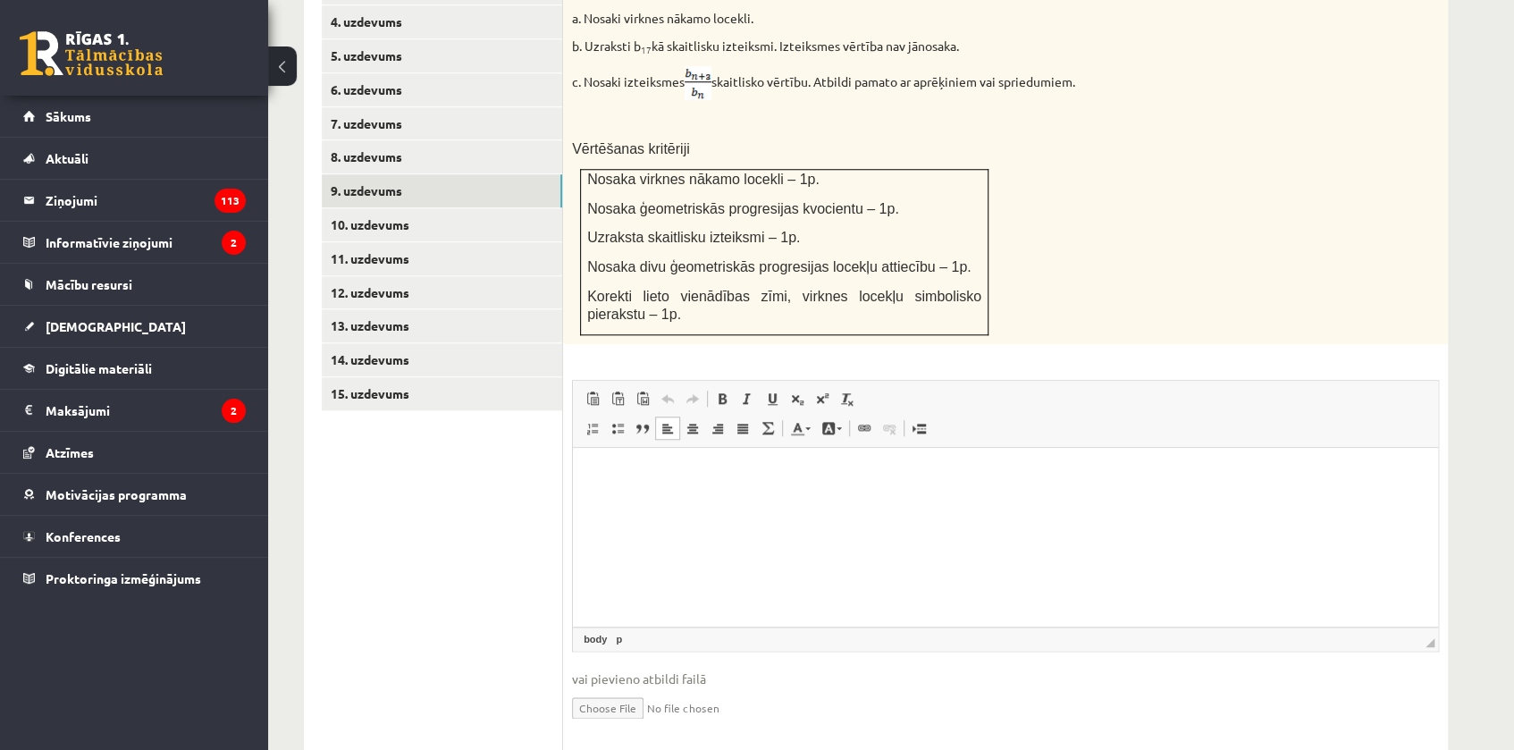
click at [679, 501] on html at bounding box center [1005, 474] width 865 height 55
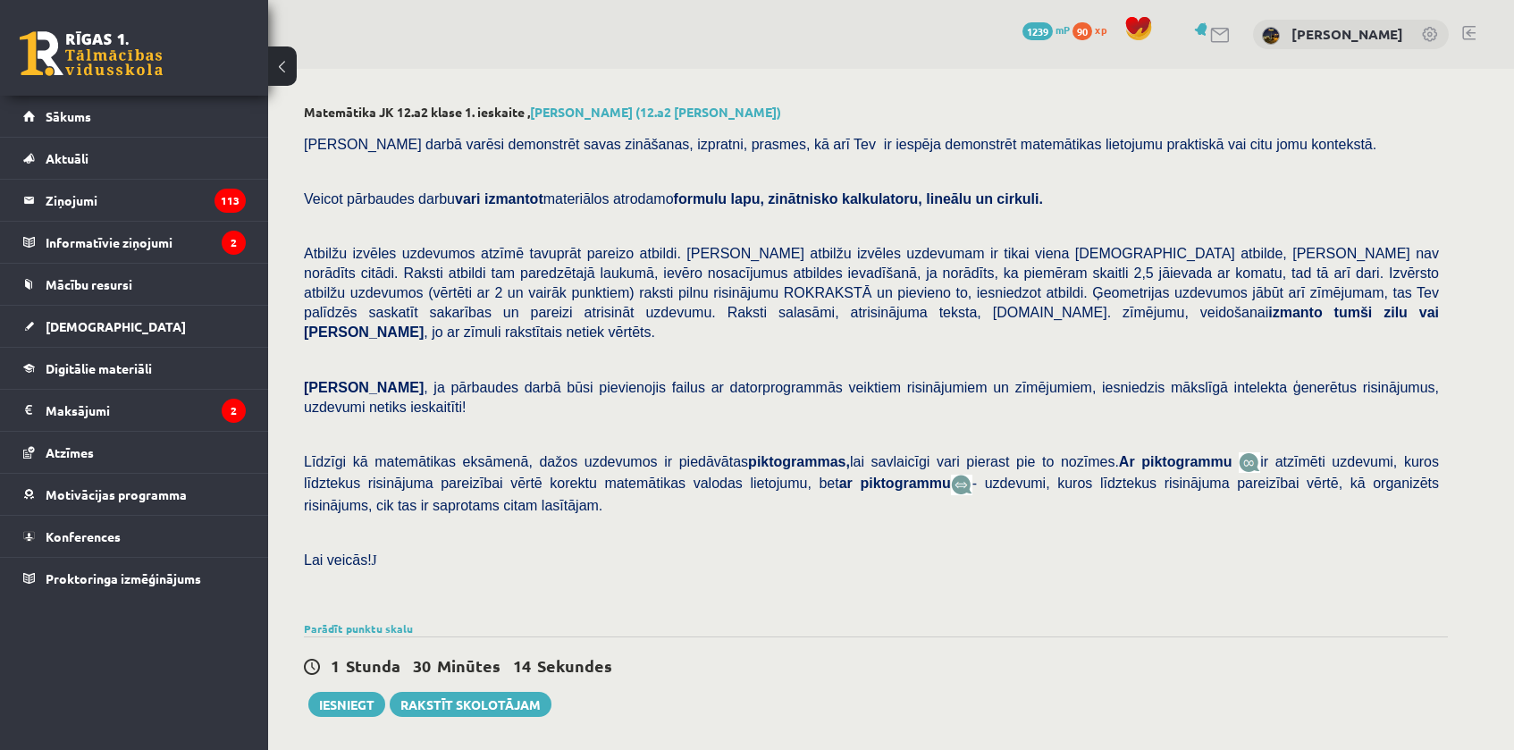
scroll to position [563, 0]
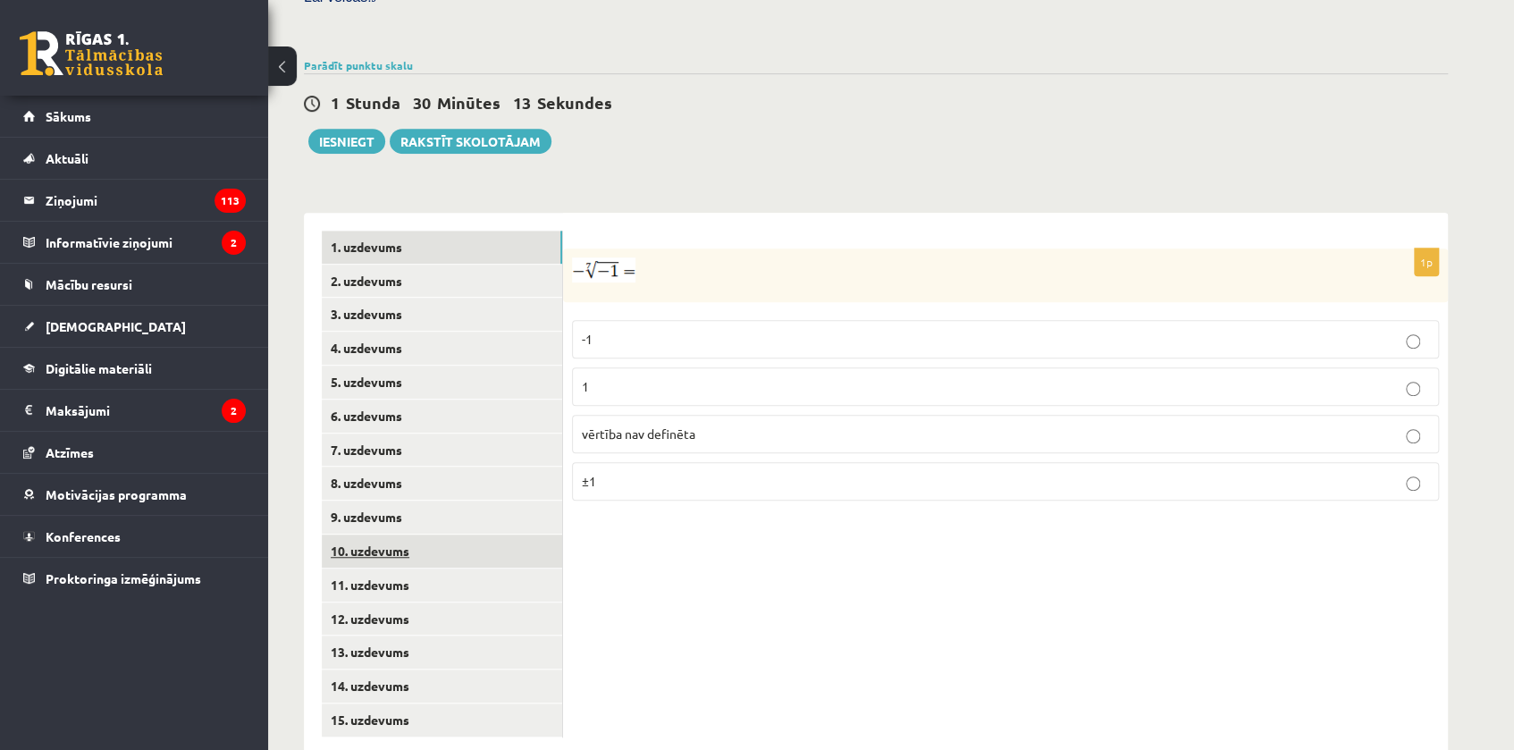
click at [381, 535] on link "10. uzdevums" at bounding box center [442, 551] width 240 height 33
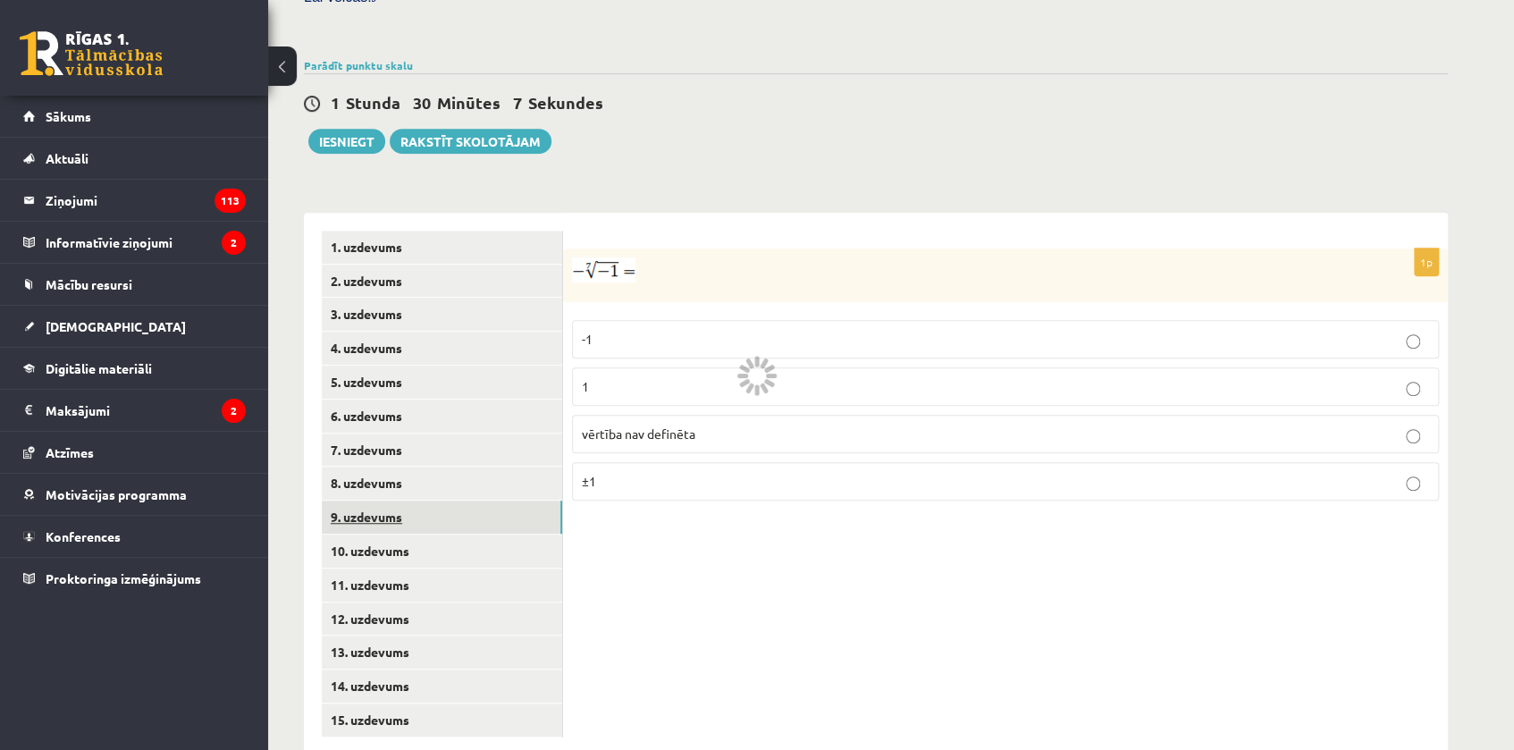
click at [399, 501] on link "9. uzdevums" at bounding box center [442, 517] width 240 height 33
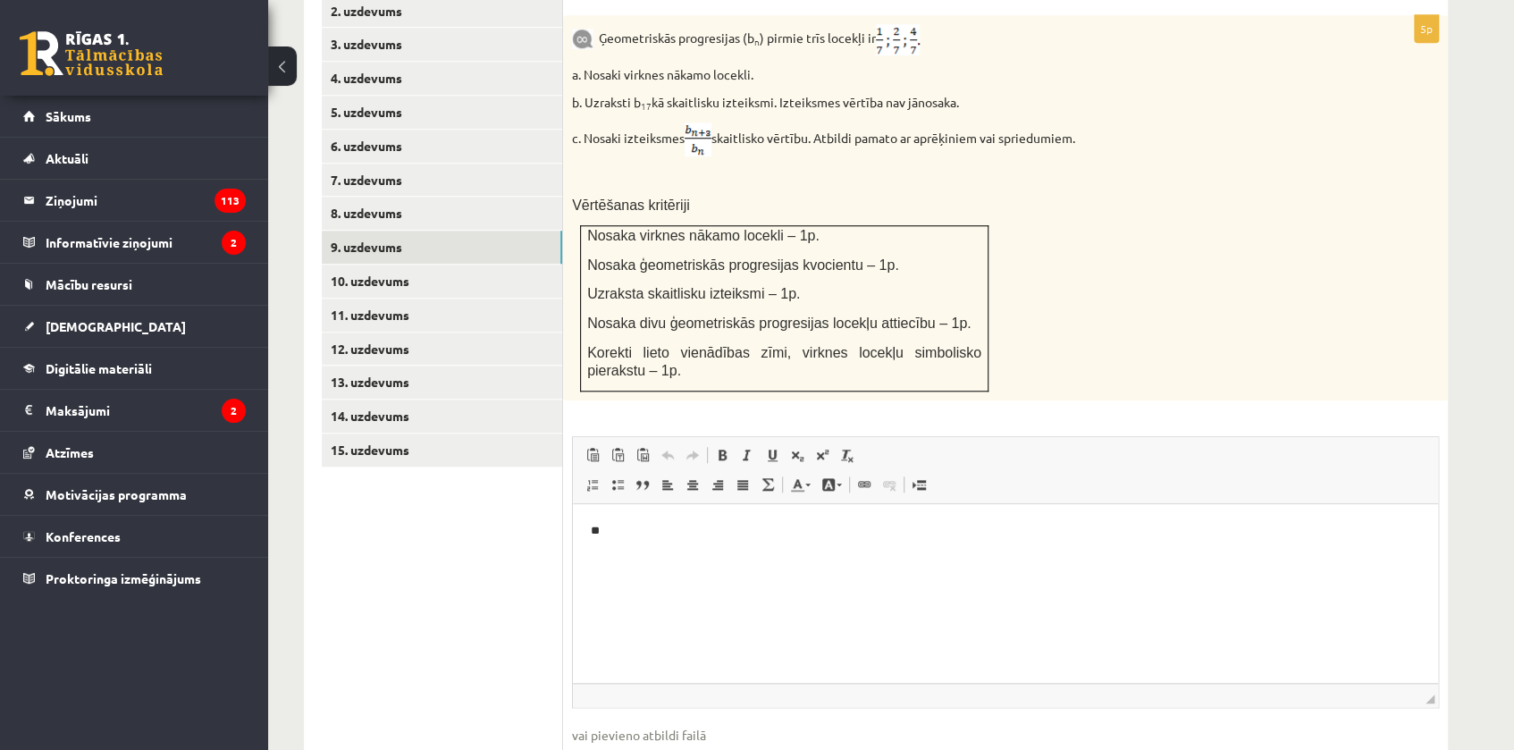
scroll to position [889, 0]
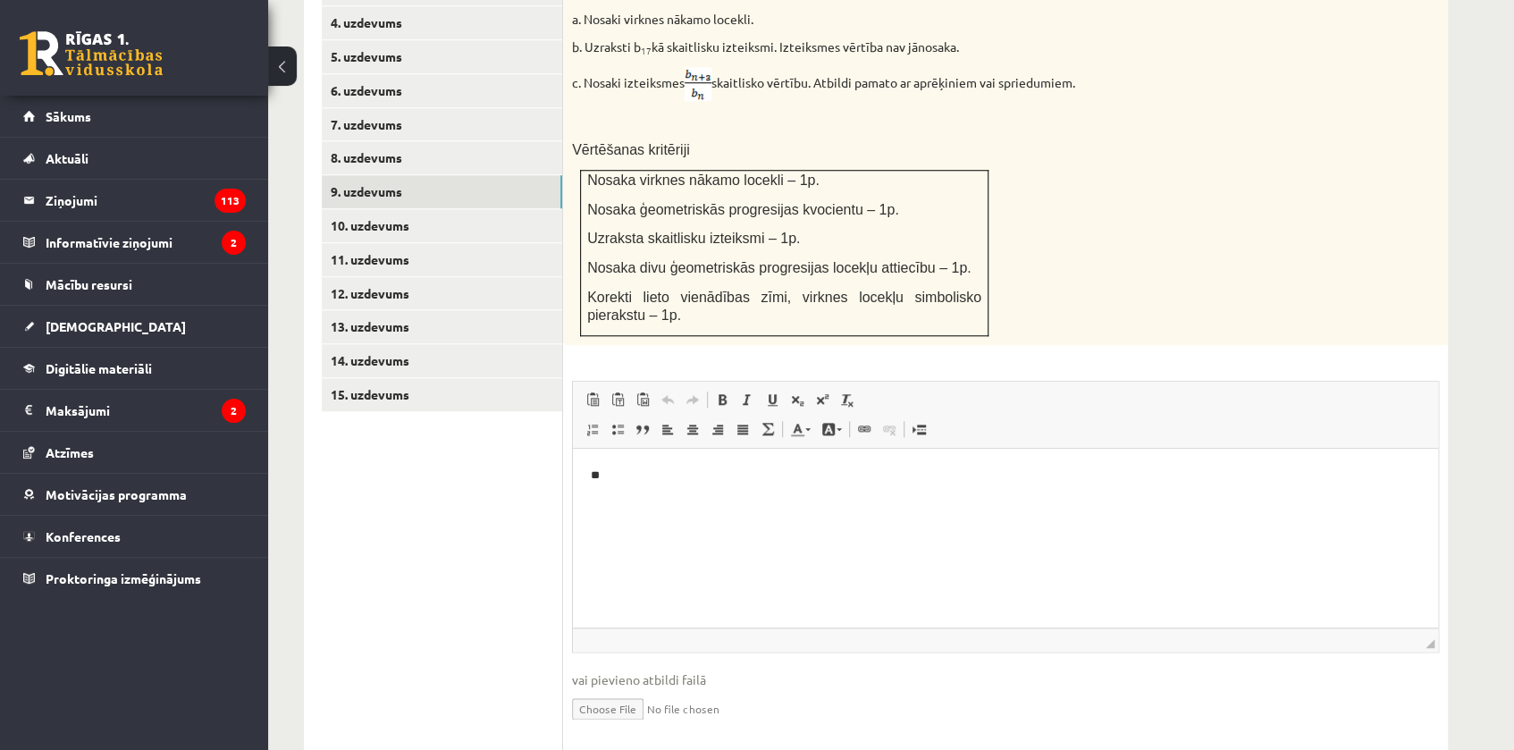
drag, startPoint x: 617, startPoint y: 504, endPoint x: 614, endPoint y: 488, distance: 16.3
click at [617, 502] on html "**" at bounding box center [1005, 475] width 865 height 55
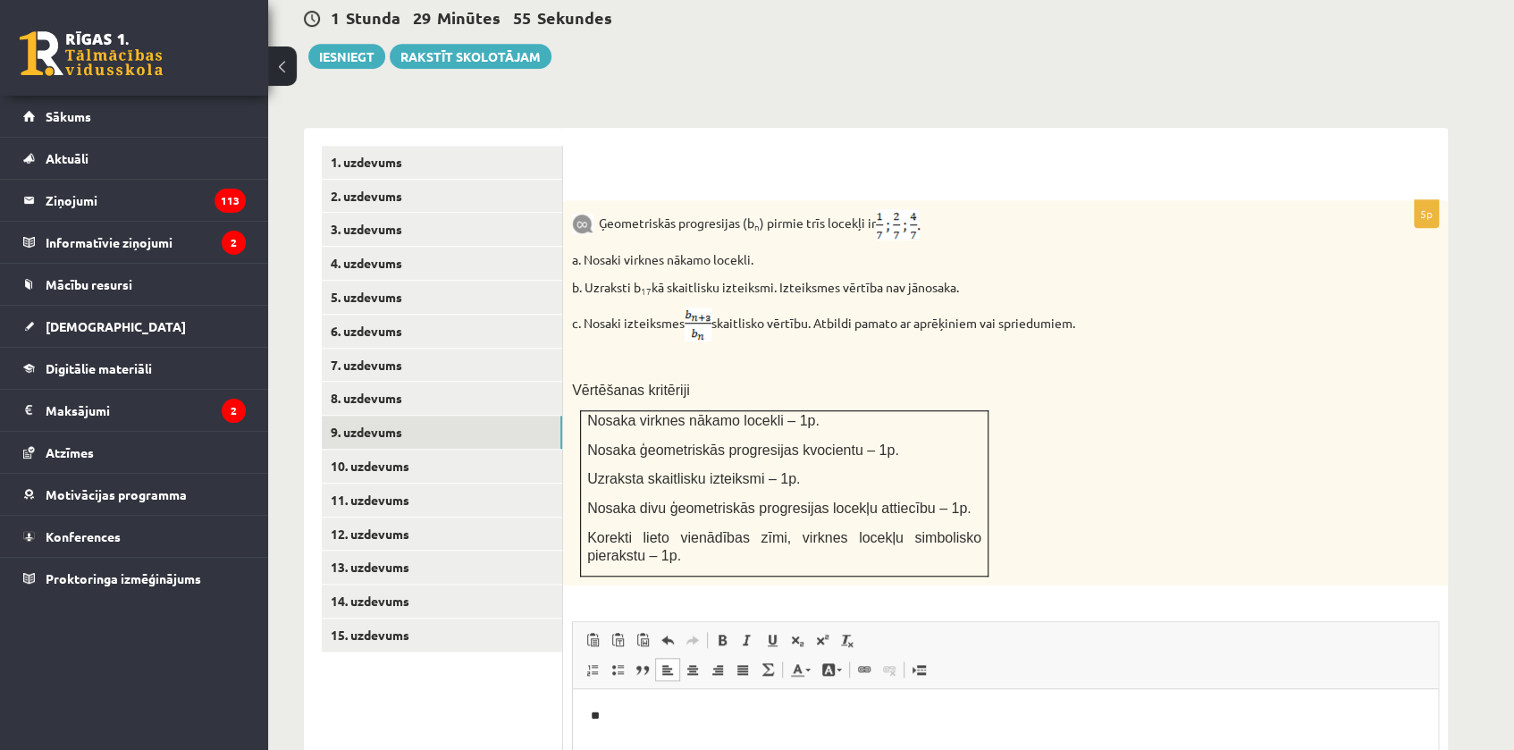
scroll to position [644, 0]
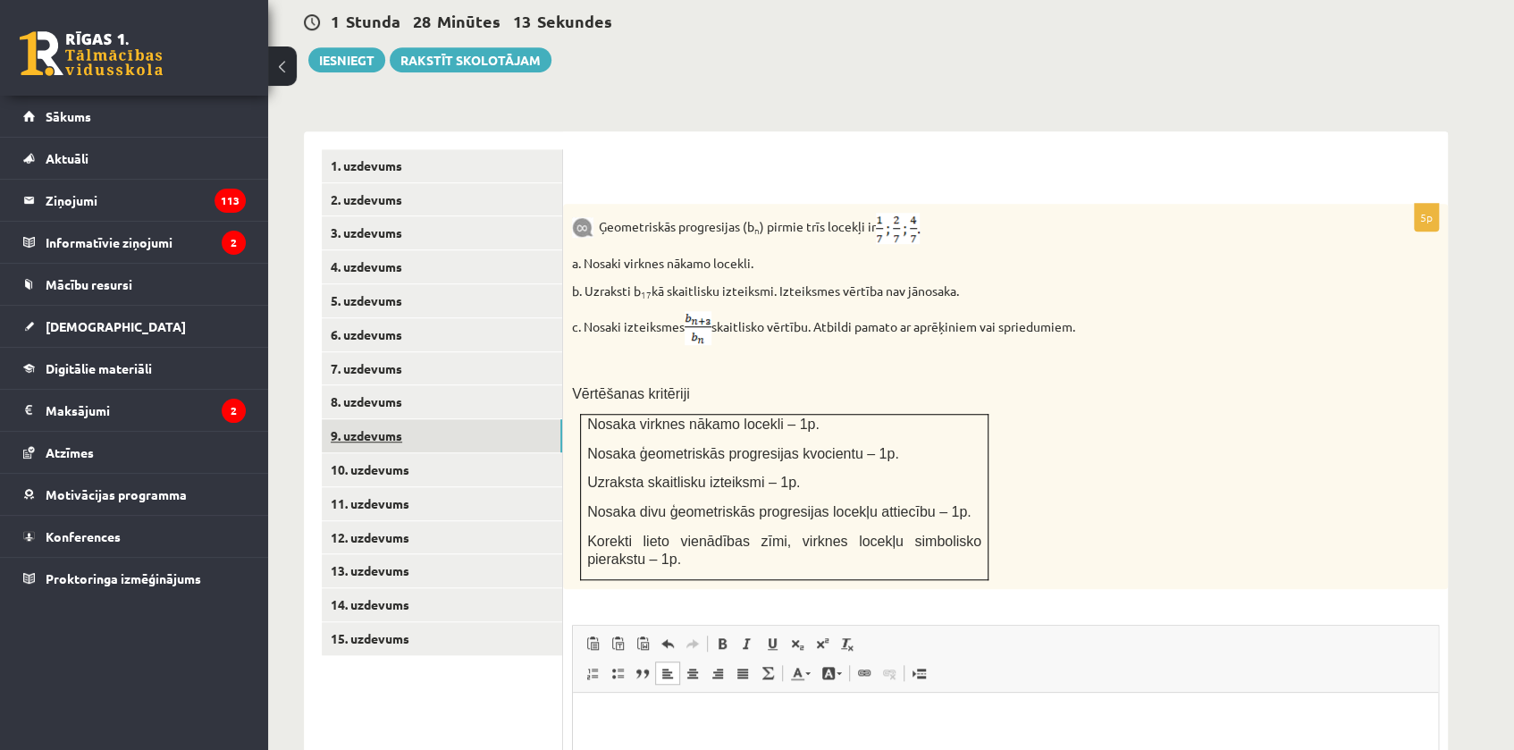
click at [385, 419] on link "9. uzdevums" at bounding box center [442, 435] width 240 height 33
click at [370, 385] on link "8. uzdevums" at bounding box center [442, 401] width 240 height 33
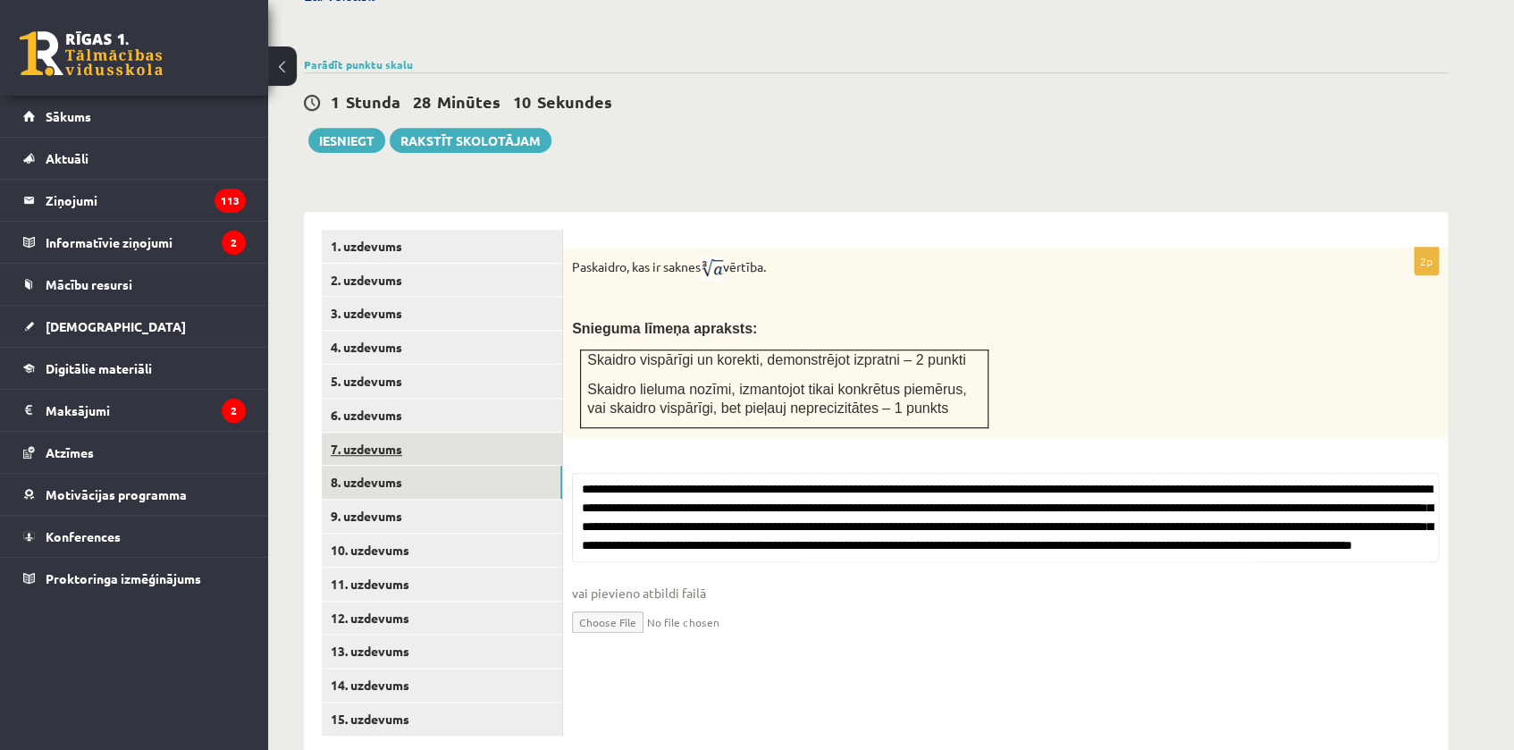
click at [366, 433] on link "7. uzdevums" at bounding box center [442, 449] width 240 height 33
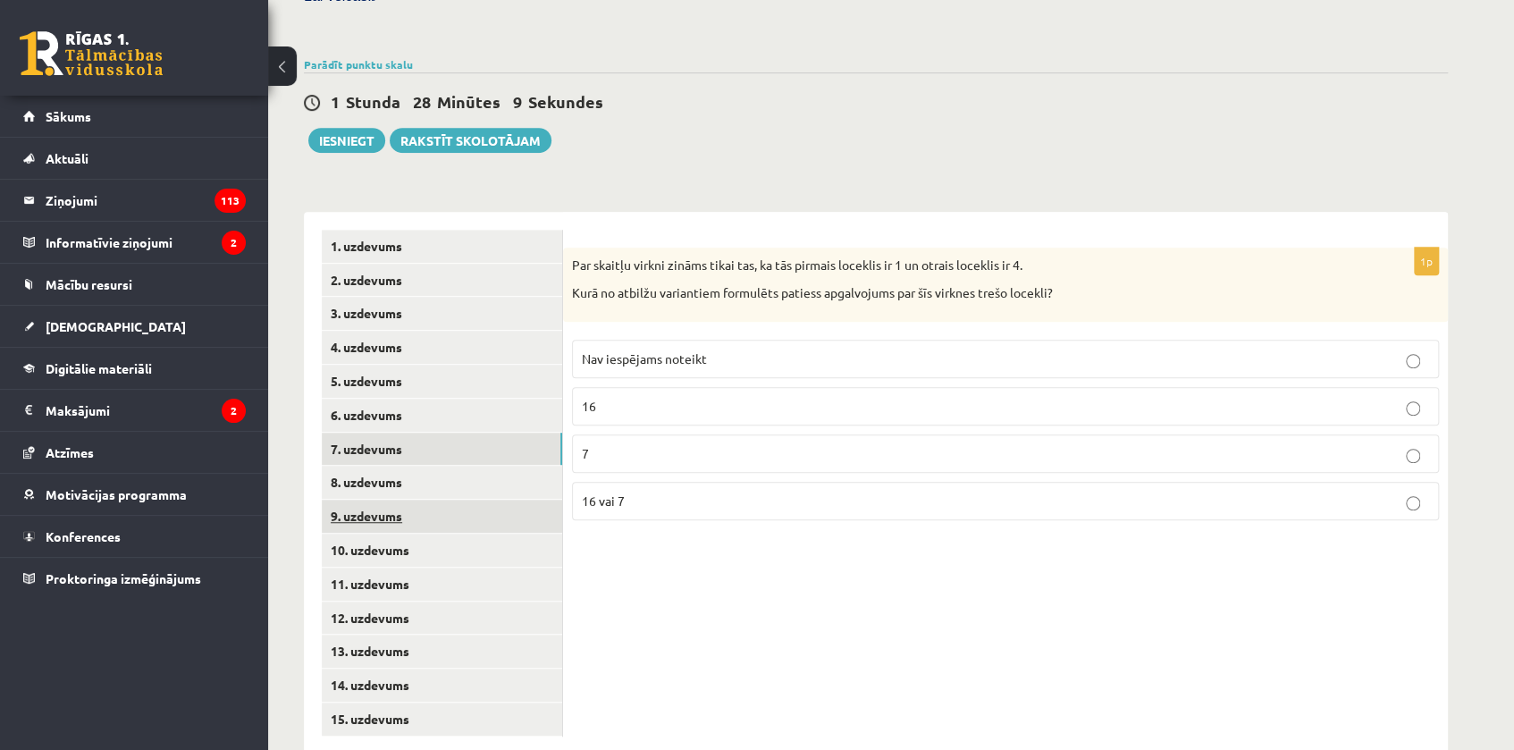
click at [366, 500] on link "9. uzdevums" at bounding box center [442, 516] width 240 height 33
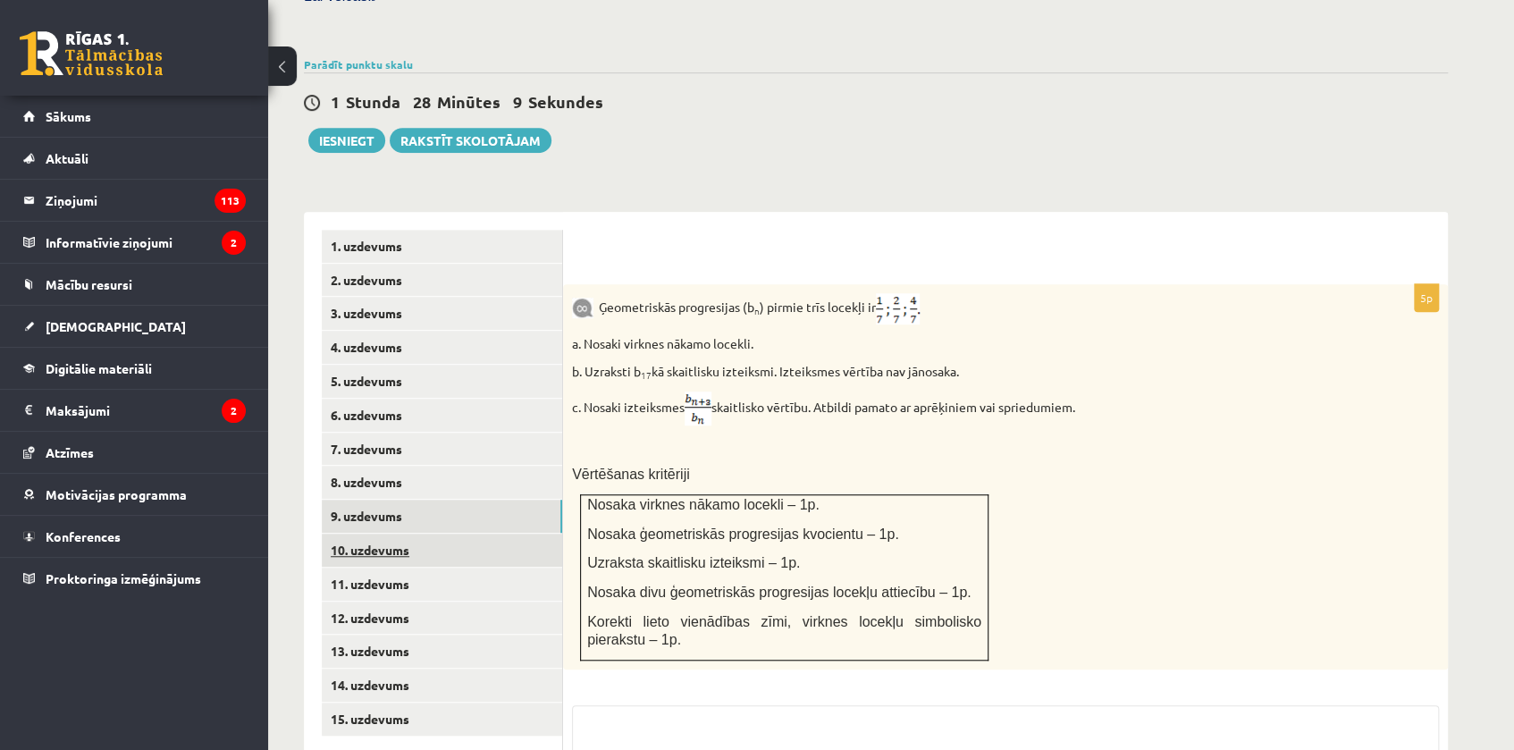
click at [375, 534] on link "10. uzdevums" at bounding box center [442, 550] width 240 height 33
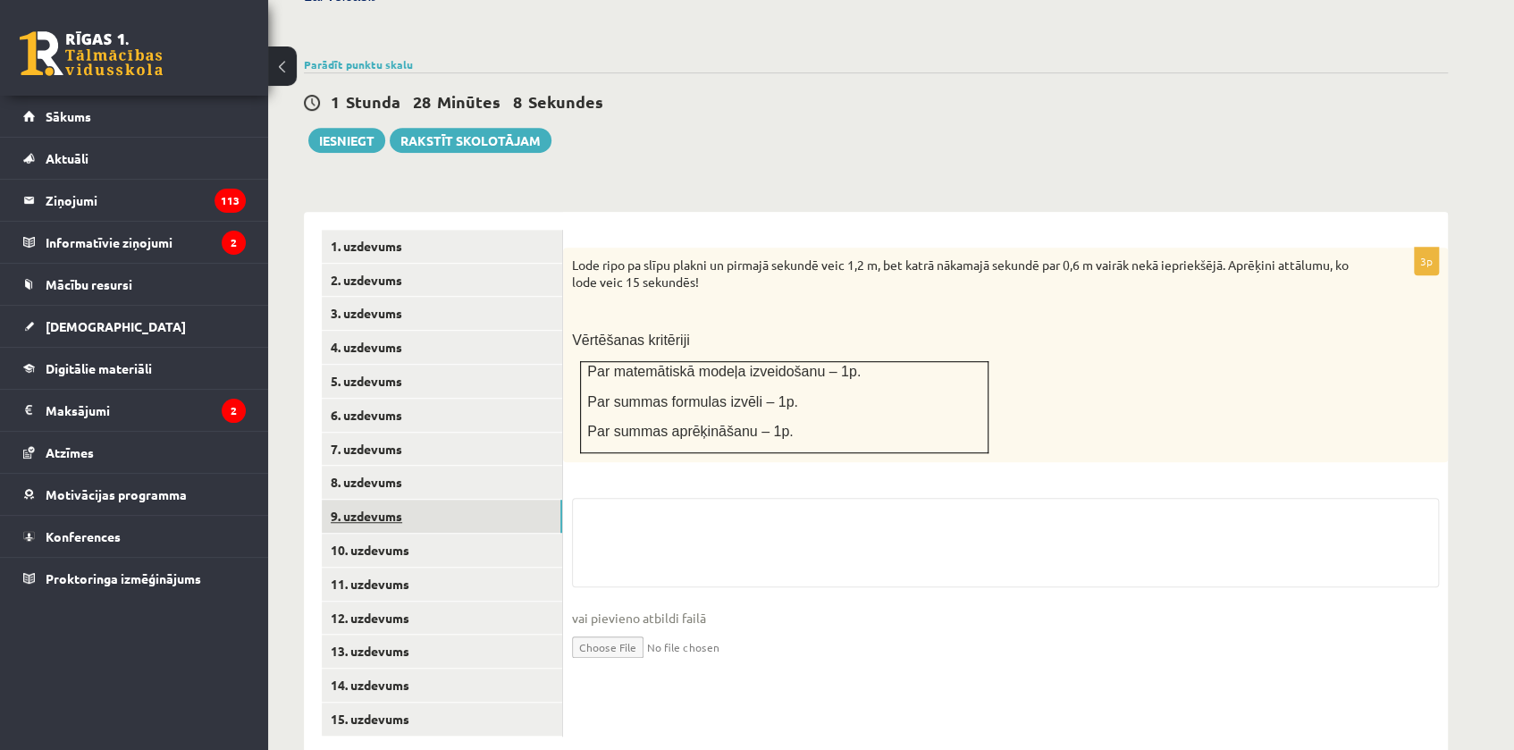
click at [375, 500] on link "9. uzdevums" at bounding box center [442, 516] width 240 height 33
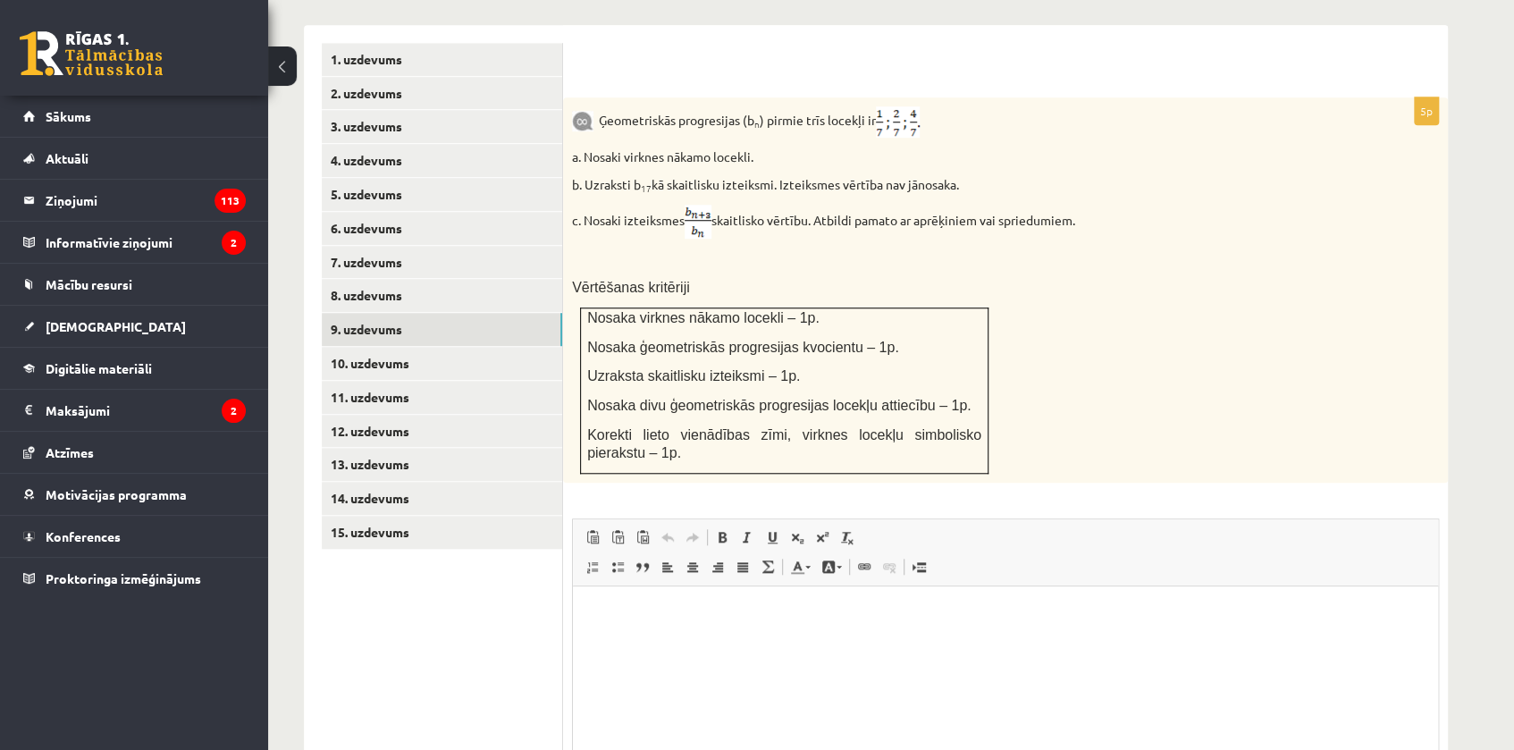
scroll to position [808, 0]
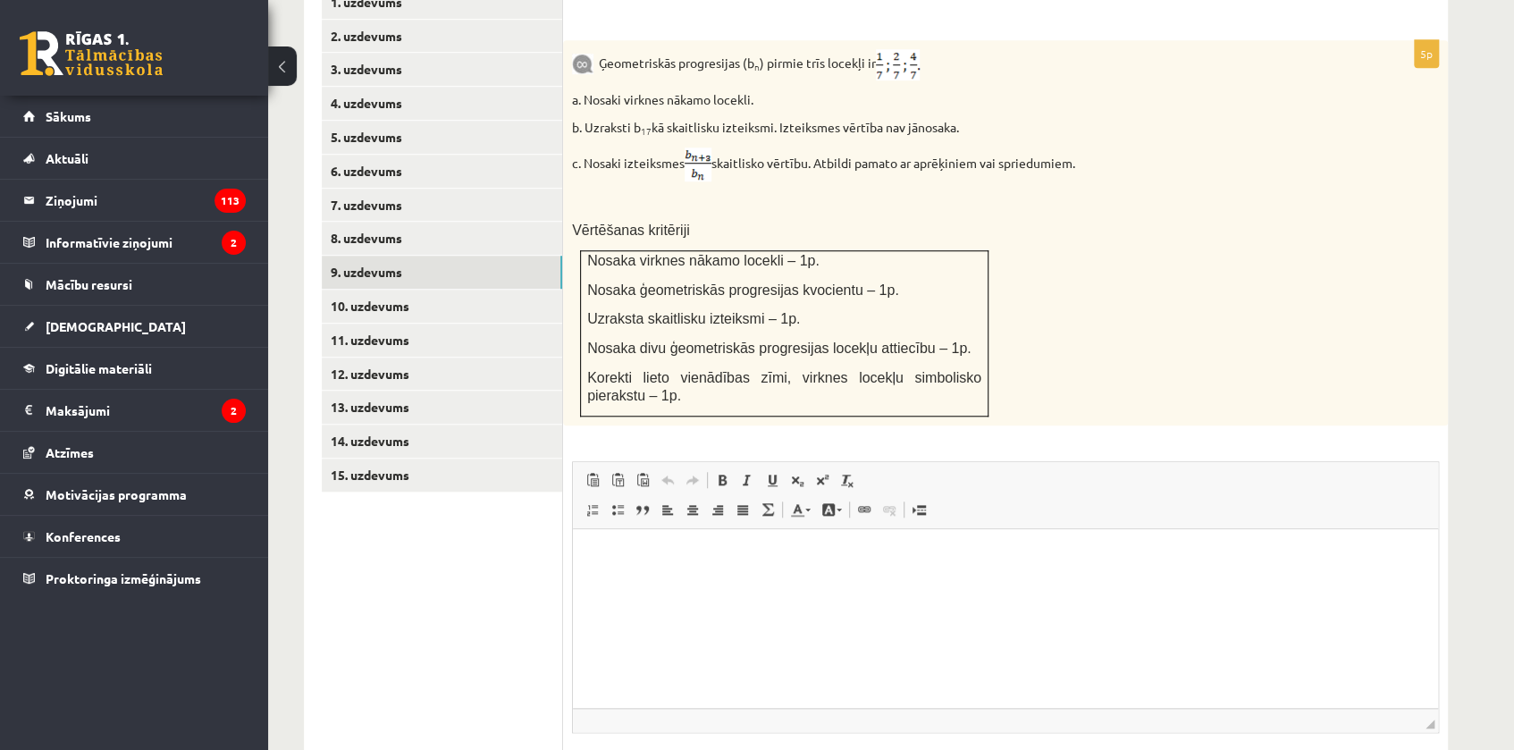
click at [641, 583] on html at bounding box center [1005, 555] width 865 height 55
click at [1315, 543] on html "**********" at bounding box center [1005, 555] width 865 height 55
click at [368, 290] on link "10. uzdevums" at bounding box center [442, 306] width 240 height 33
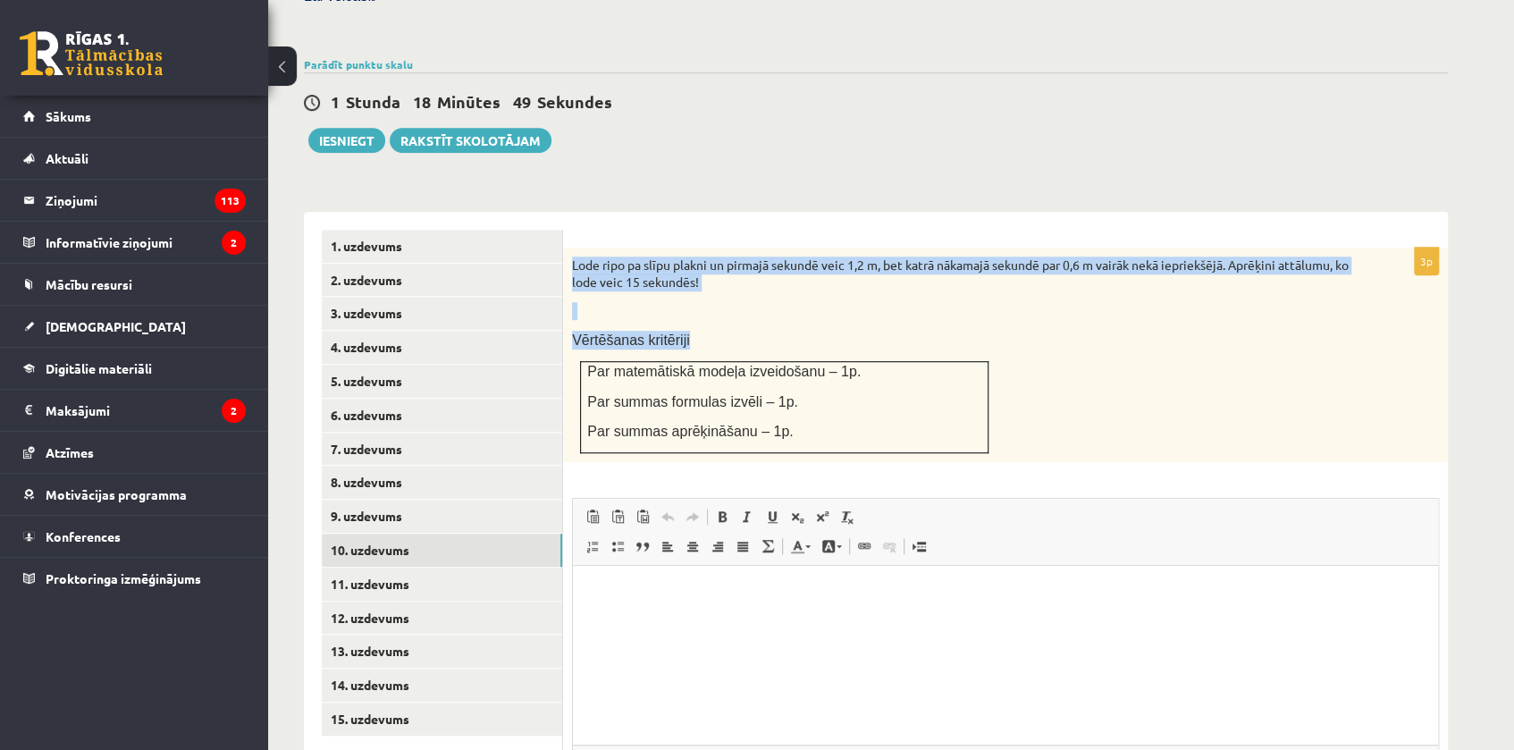
scroll to position [0, 0]
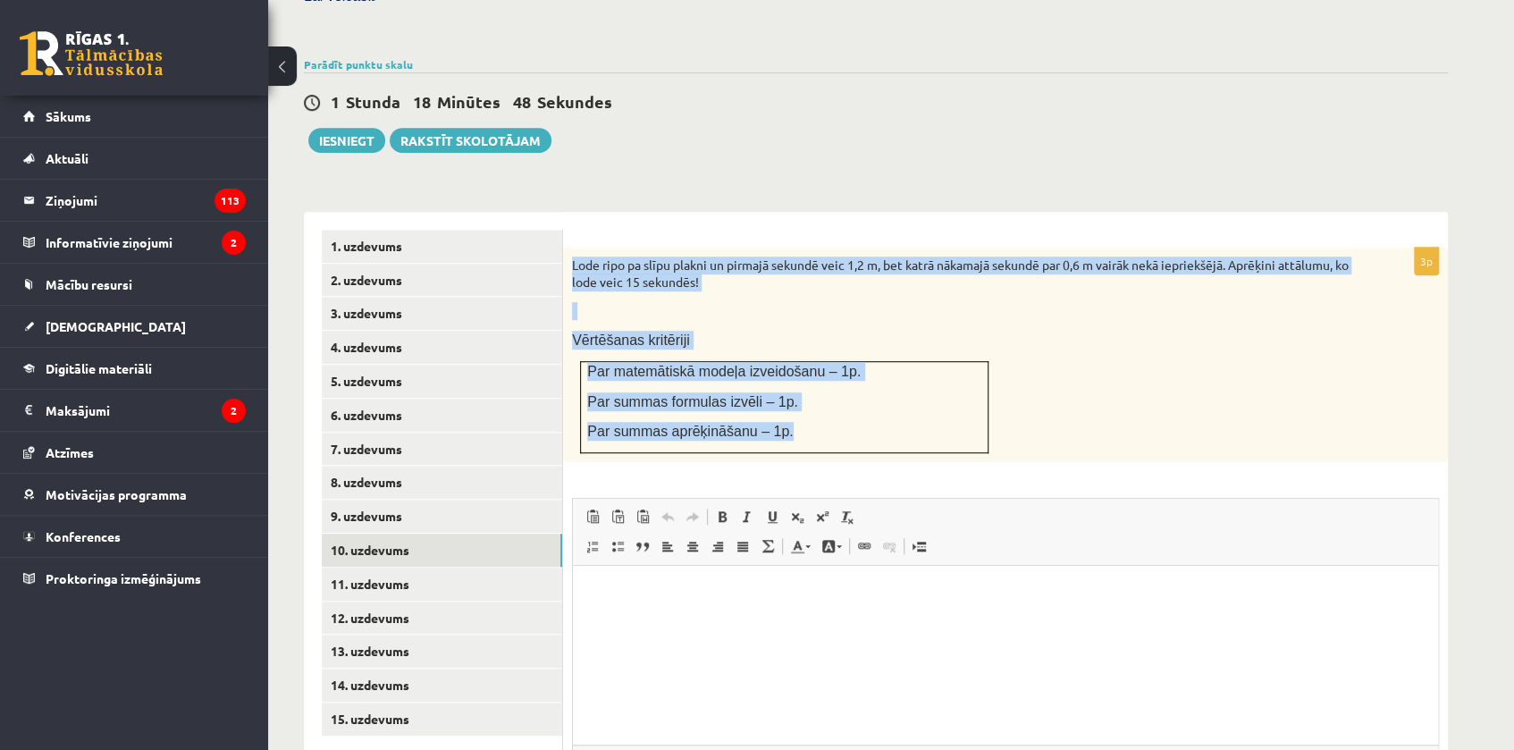
drag, startPoint x: 569, startPoint y: 223, endPoint x: 902, endPoint y: 391, distance: 372.6
click at [902, 391] on div "Lode ripo pa slīpu plakni un pirmajā sekundē veic 1,2 m, bet katrā nākamajā sek…" at bounding box center [1005, 355] width 885 height 215
copy div "Lode ripo pa slīpu plakni un pirmajā sekundē veic 1,2 m, bet katrā nākamajā sek…"
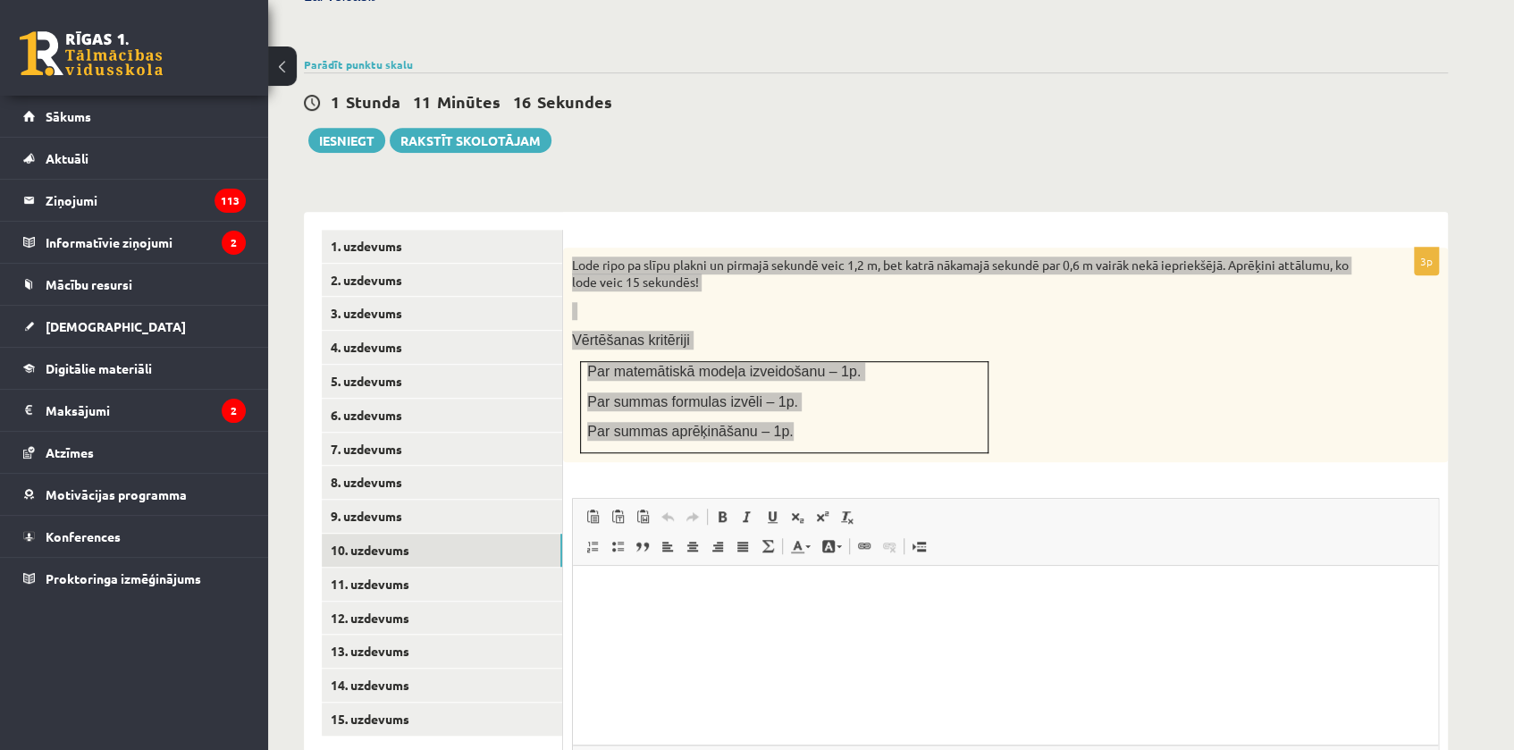
click at [711, 620] on html at bounding box center [1005, 593] width 865 height 55
click at [713, 604] on html "**********" at bounding box center [1005, 593] width 865 height 55
click at [763, 585] on p "**********" at bounding box center [1006, 593] width 830 height 19
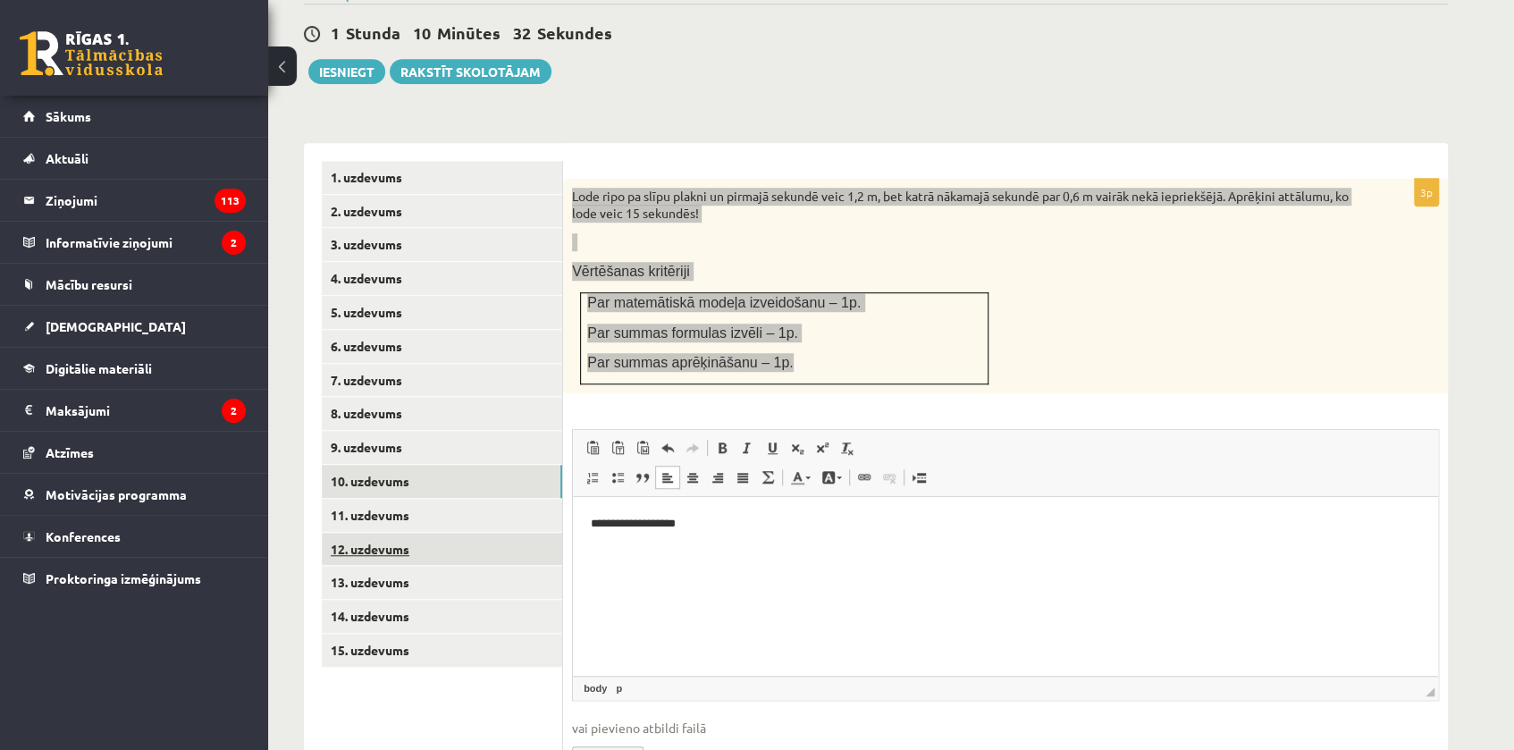
scroll to position [645, 0]
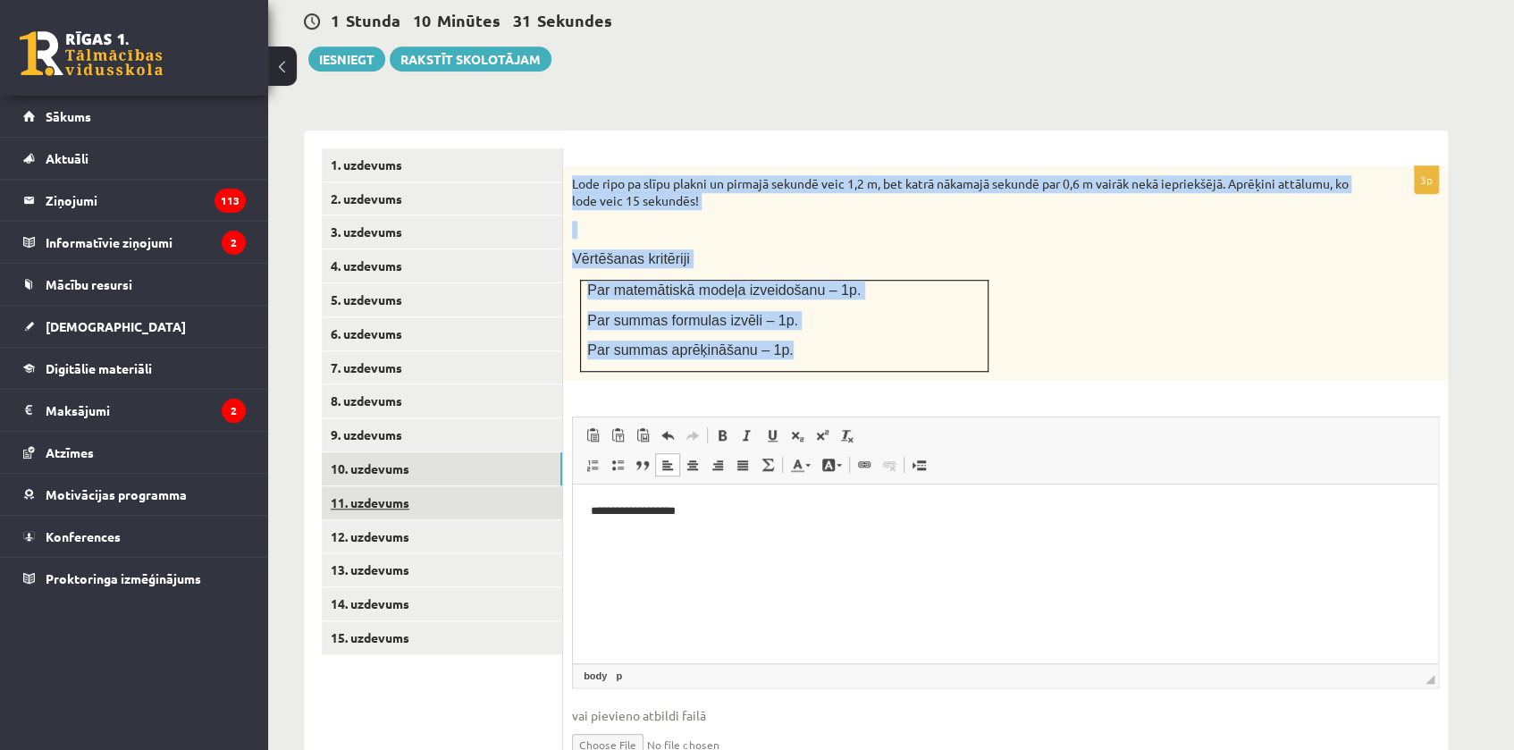
click at [408, 486] on link "11. uzdevums" at bounding box center [442, 502] width 240 height 33
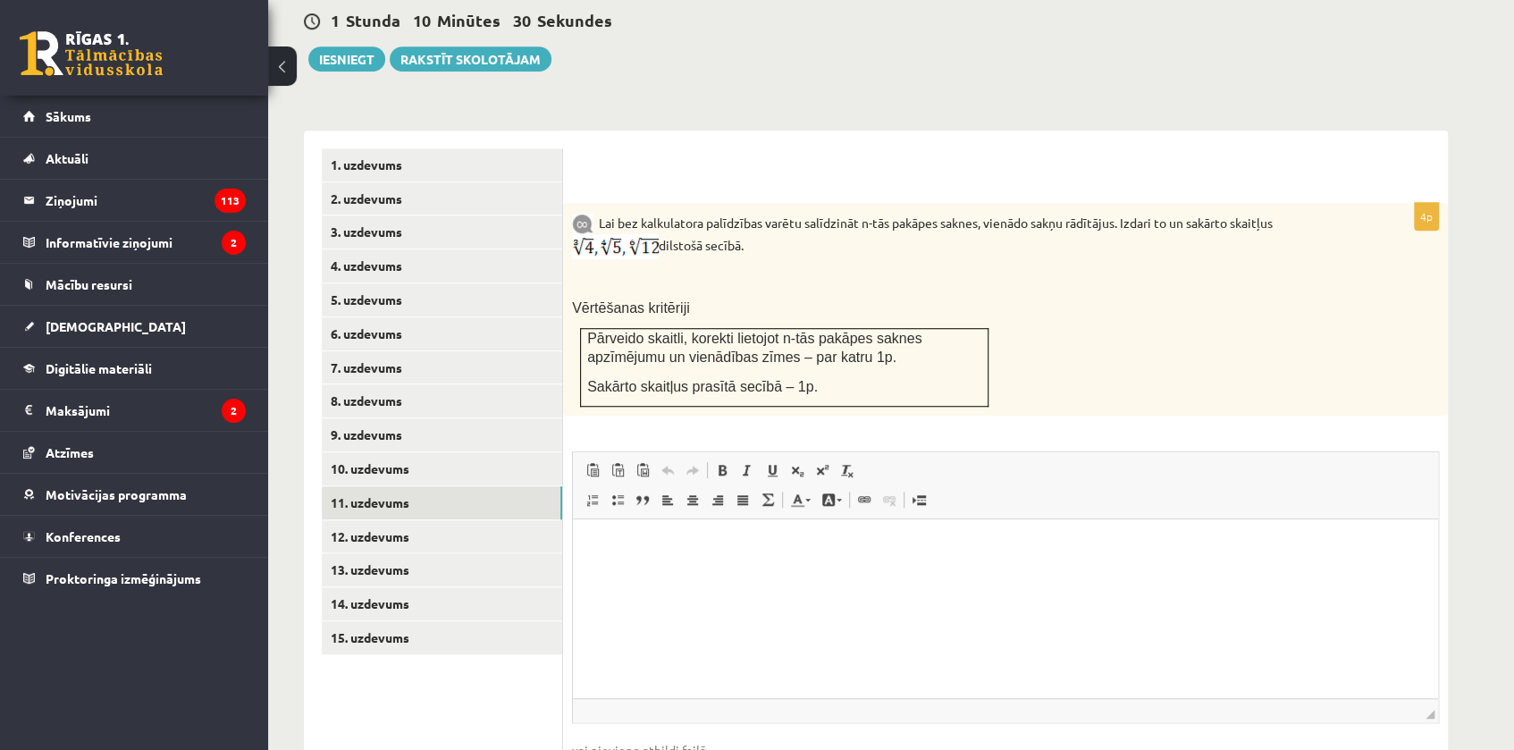
scroll to position [0, 0]
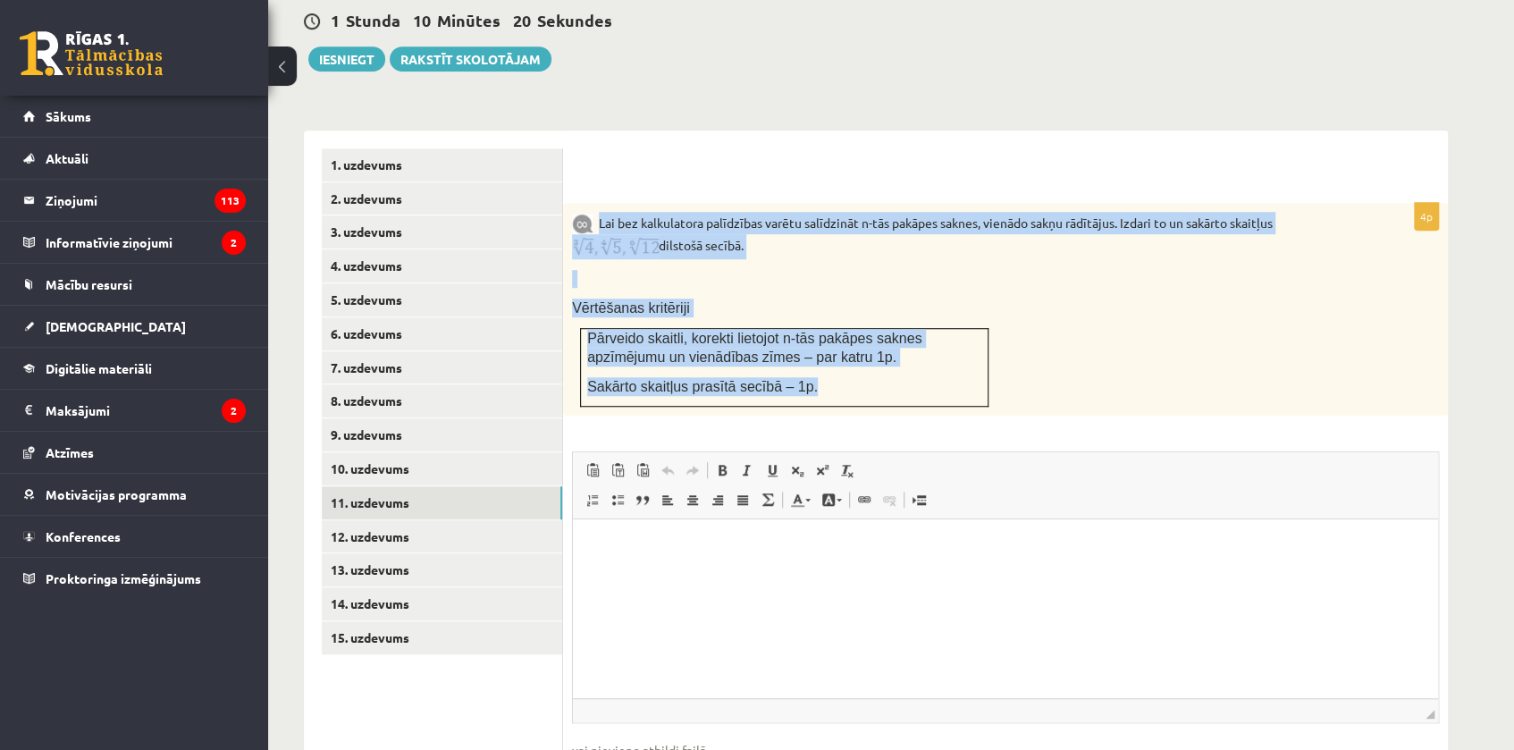
drag, startPoint x: 599, startPoint y: 174, endPoint x: 889, endPoint y: 340, distance: 334.3
click at [889, 340] on div "Lai bez kalkulatora palīdzības varētu salīdzināt n-tās pakāpes saknes, vienādo …" at bounding box center [1005, 309] width 885 height 213
copy div "Lai bez kalkulatora palīdzības varētu salīdzināt n-tās pakāpes saknes, vienādo …"
click at [891, 215] on p "Lai bez kalkulatora palīdzības varētu salīdzināt n-tās pakāpes saknes, vienādo …" at bounding box center [961, 235] width 778 height 47
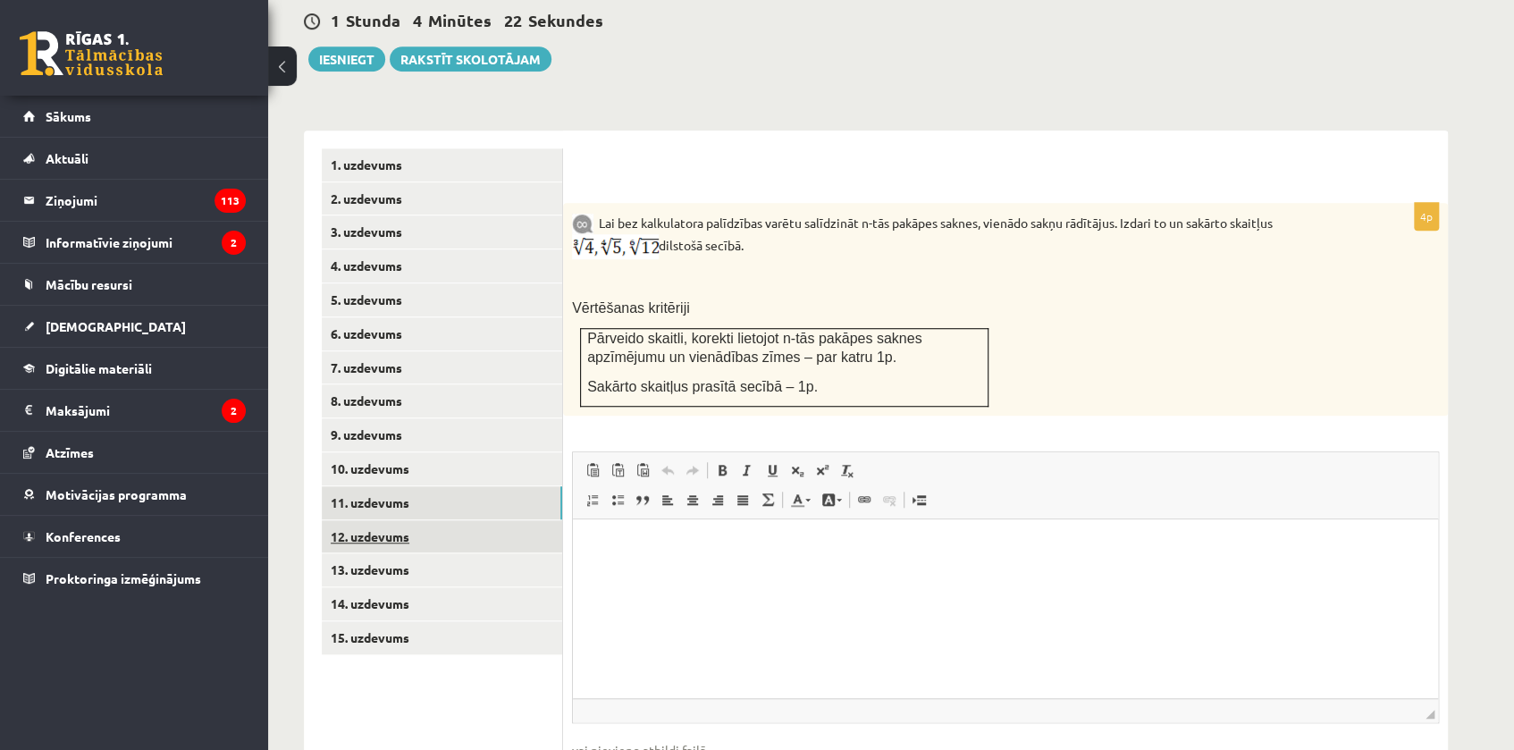
click at [388, 520] on link "12. uzdevums" at bounding box center [442, 536] width 240 height 33
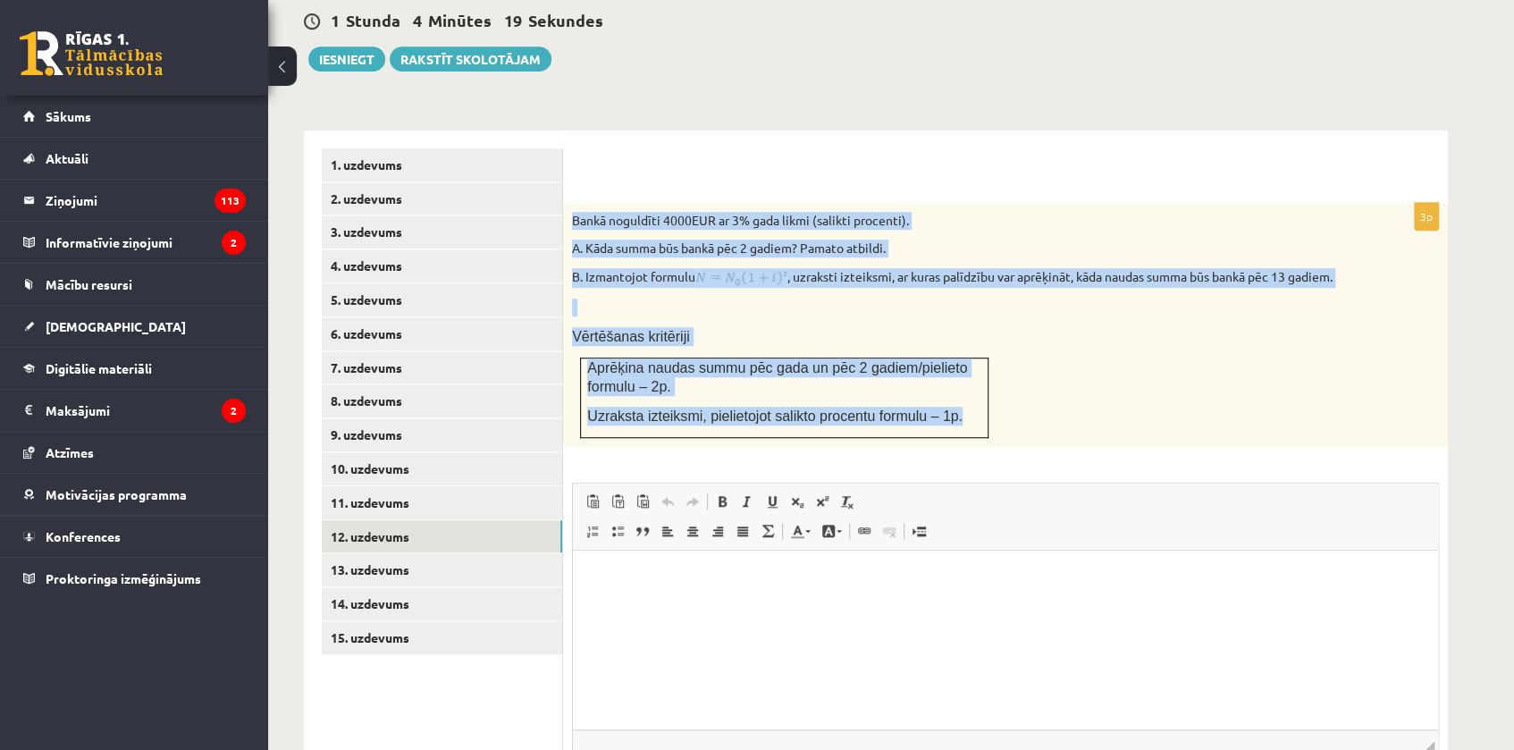
drag, startPoint x: 565, startPoint y: 179, endPoint x: 985, endPoint y: 391, distance: 470.5
click at [985, 391] on div "Bankā noguldīti 4000EUR ar 3% gada likmi (salikti procenti). A. Kāda summa būs …" at bounding box center [1005, 325] width 885 height 245
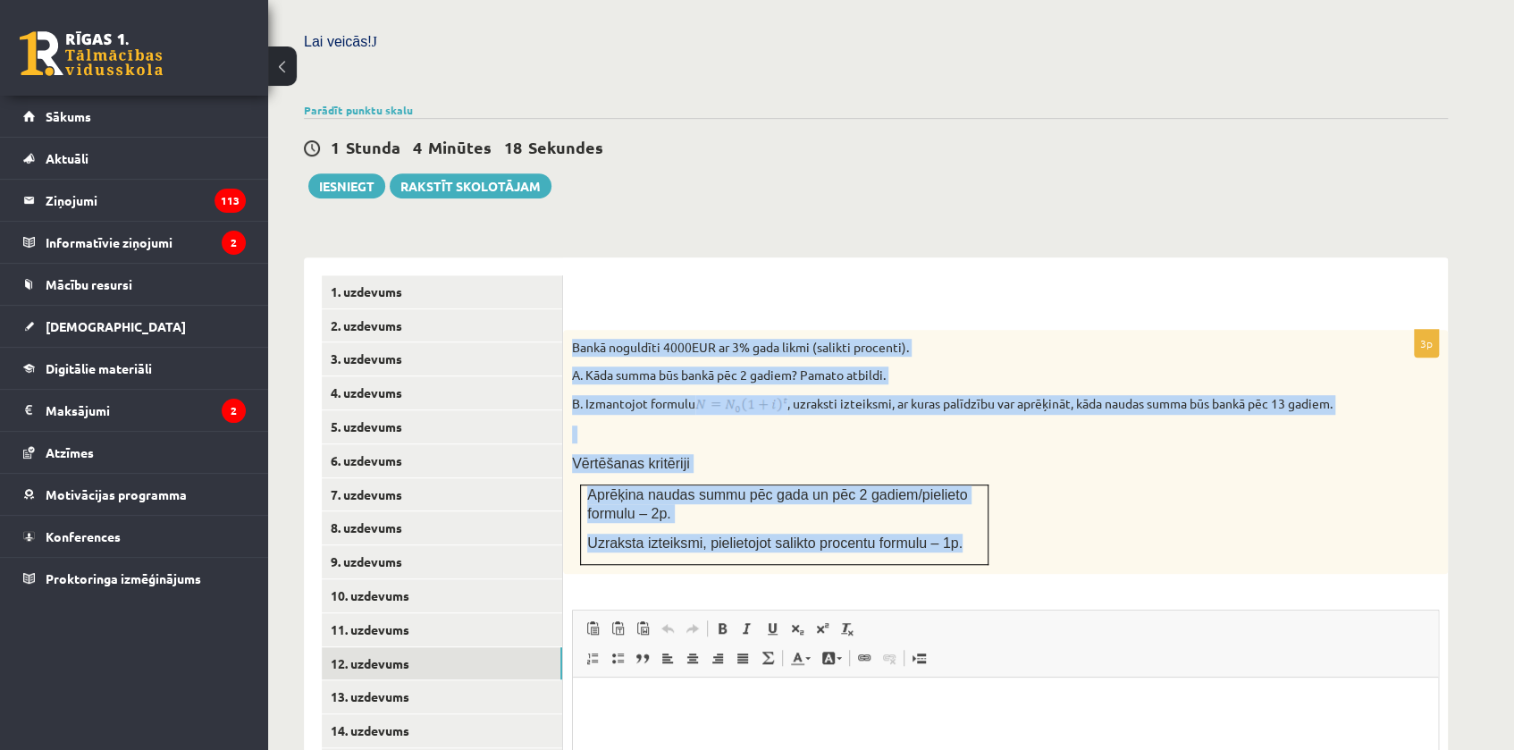
scroll to position [483, 0]
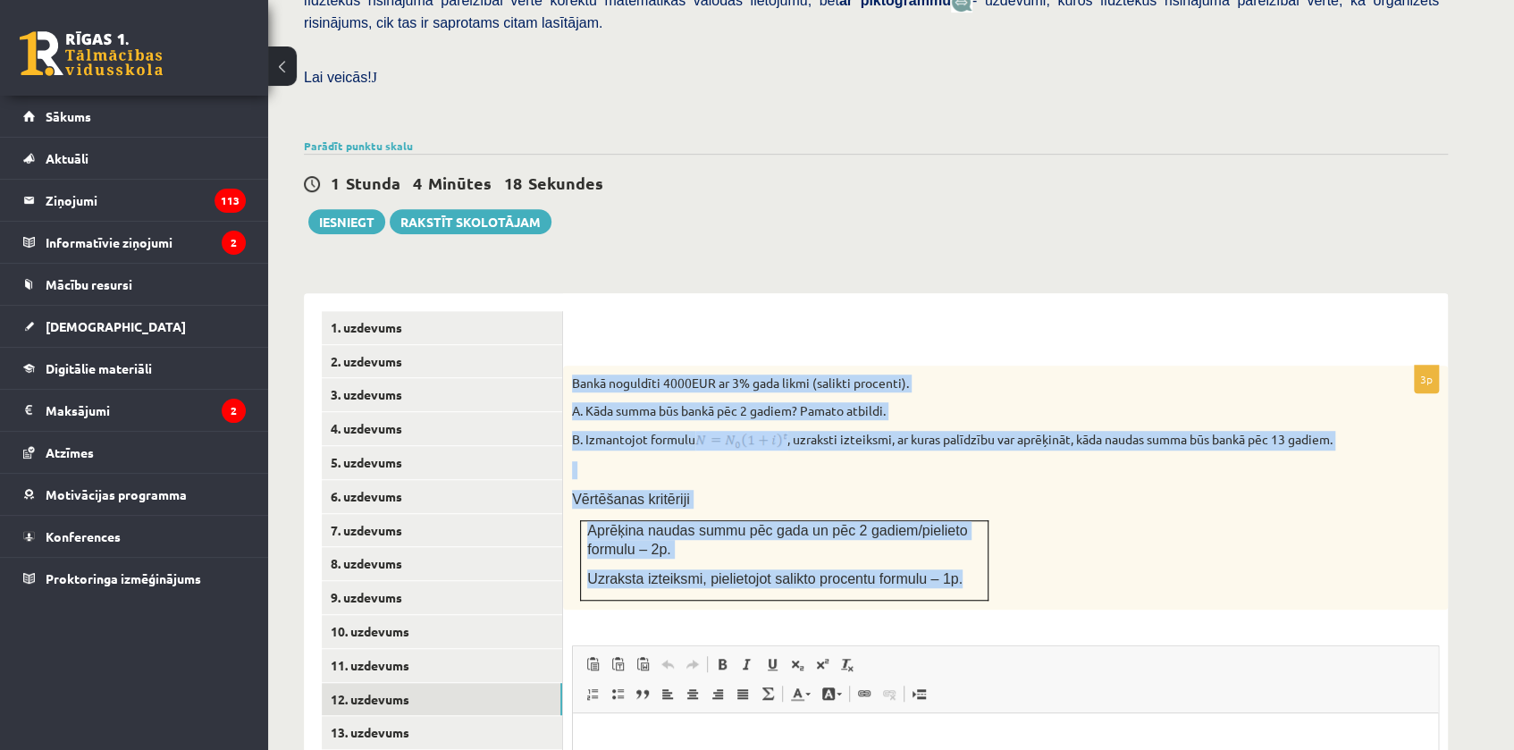
copy div "Bankā noguldīti 4000EUR ar 3% gada likmi (salikti procenti). A. Kāda summa būs …"
click at [810, 444] on div "Bankā noguldīti 4000EUR ar 3% gada likmi (salikti procenti). A. Kāda summa būs …" at bounding box center [1005, 488] width 885 height 245
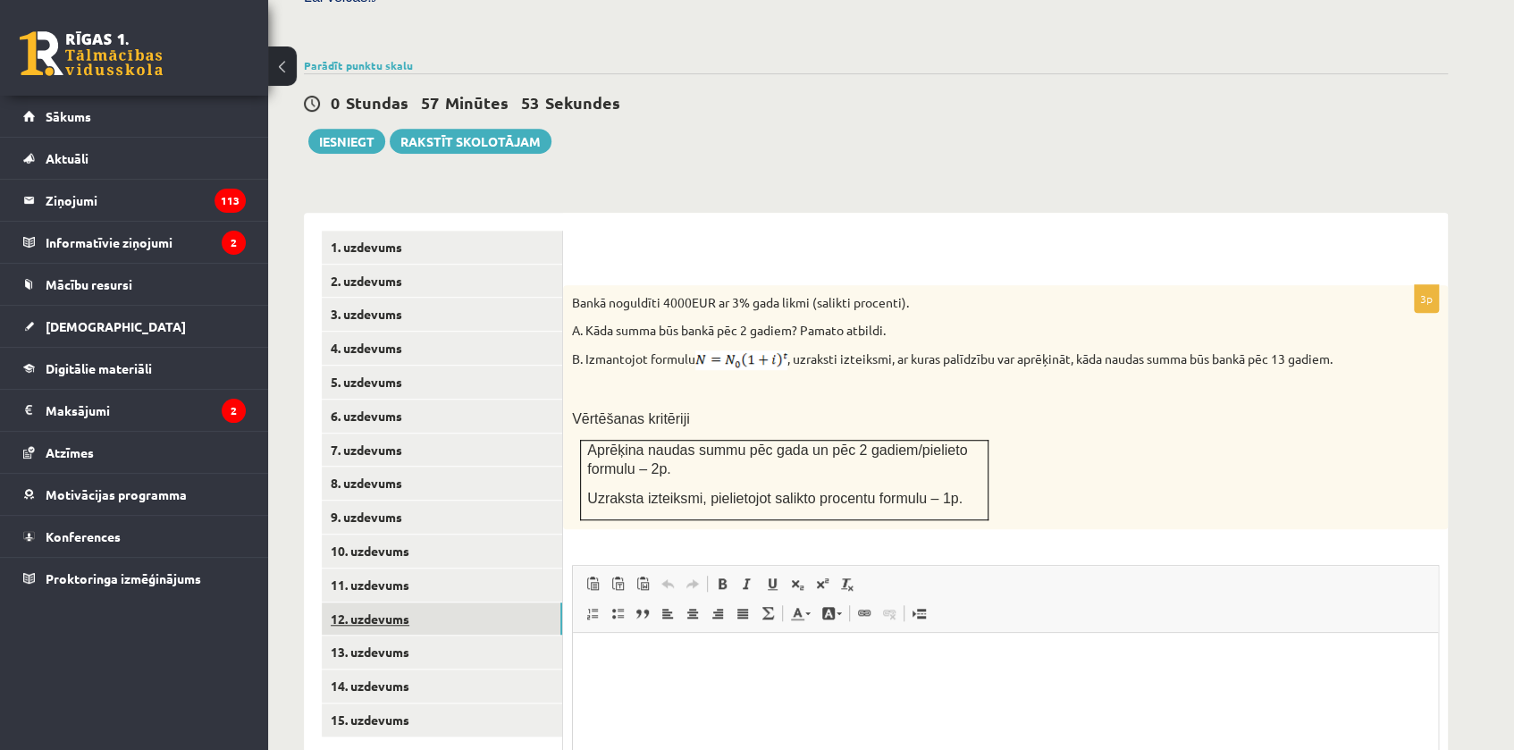
scroll to position [645, 0]
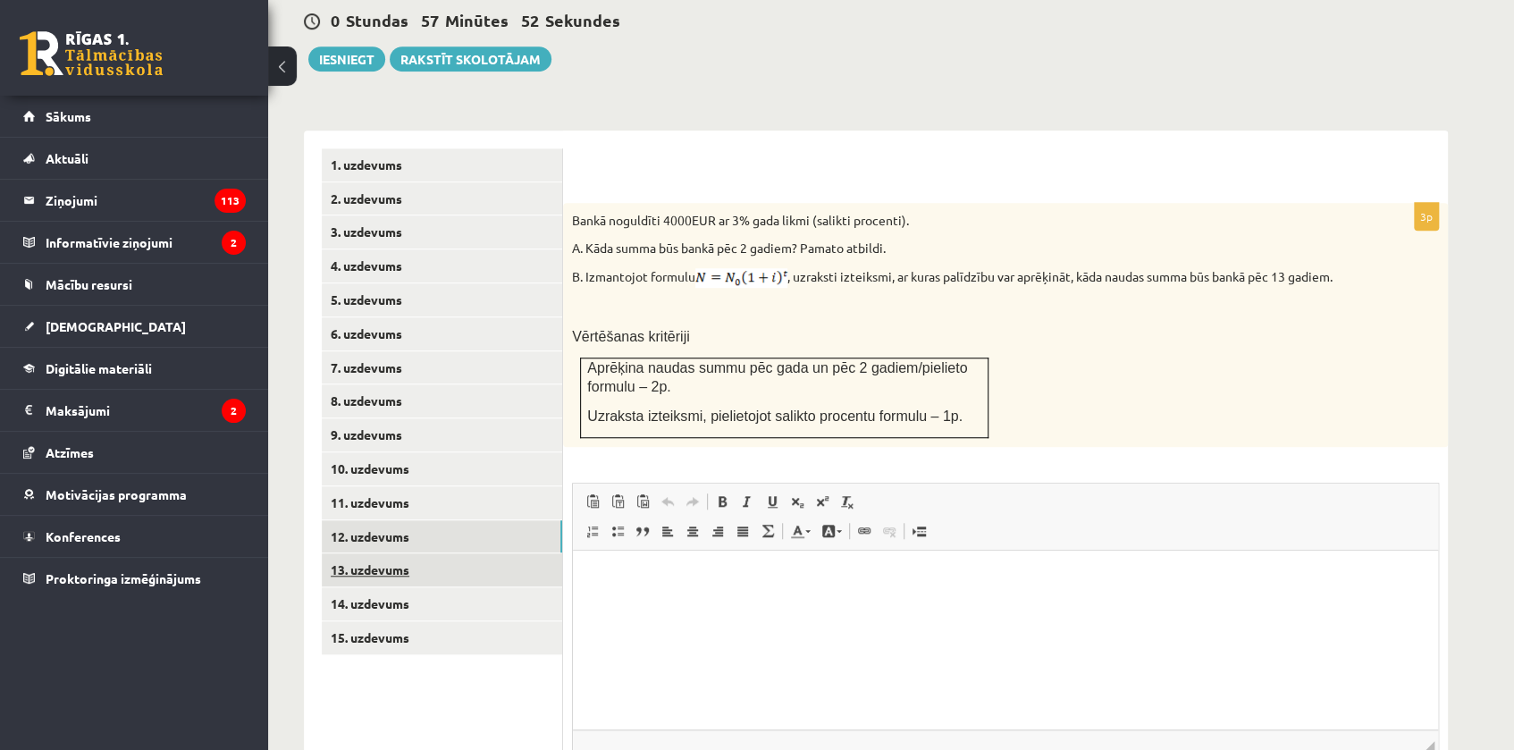
click at [380, 553] on link "13. uzdevums" at bounding box center [442, 569] width 240 height 33
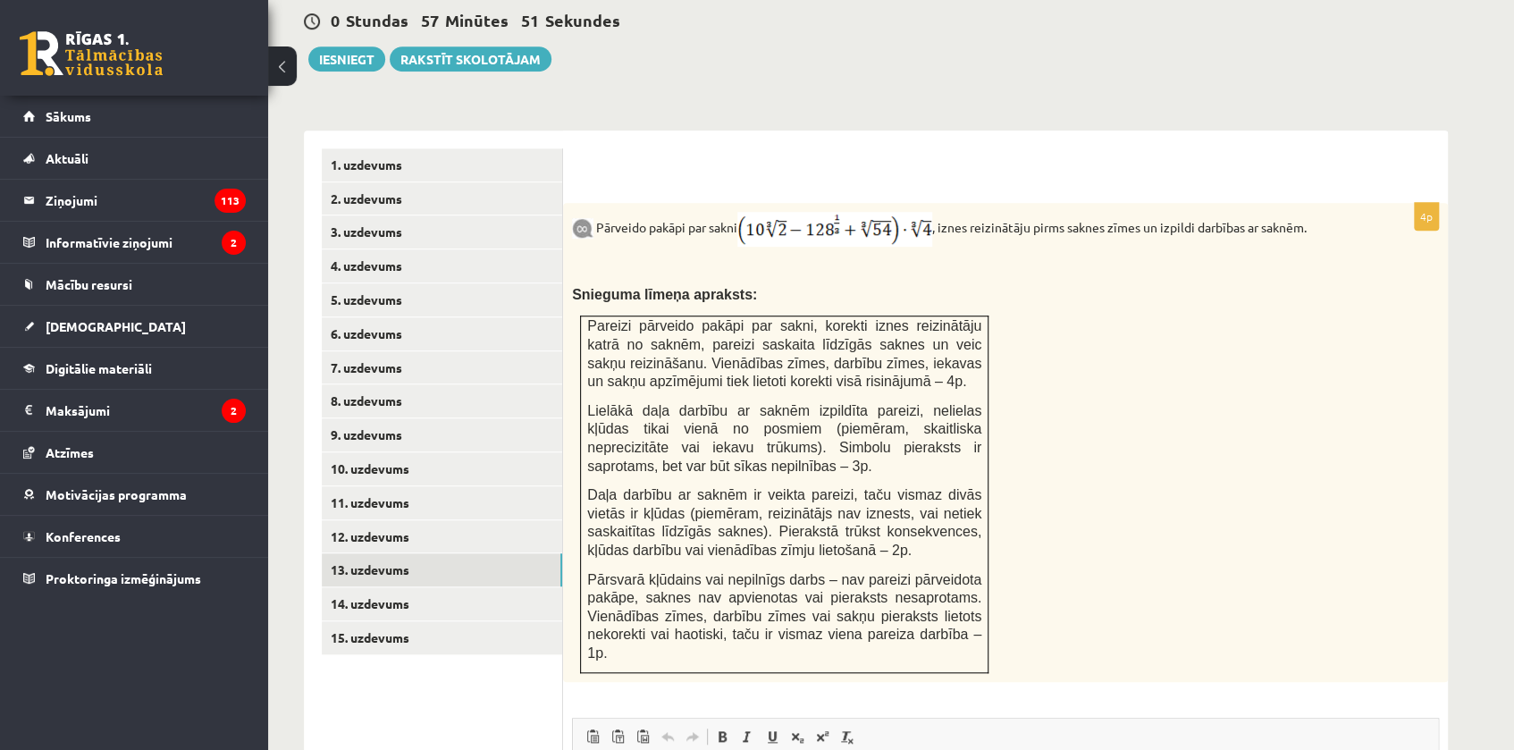
scroll to position [0, 0]
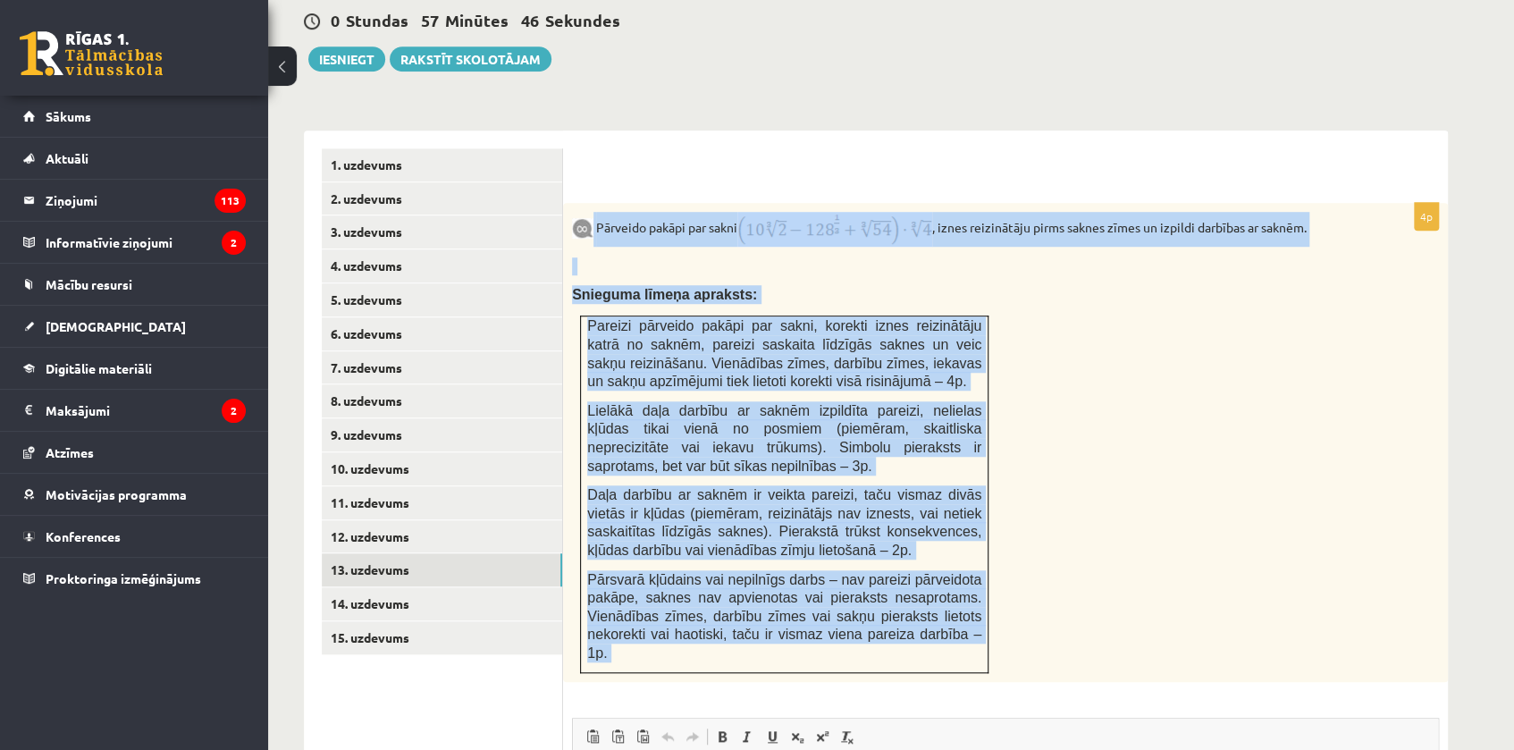
drag, startPoint x: 594, startPoint y: 188, endPoint x: 1100, endPoint y: 641, distance: 679.2
click at [1100, 641] on div "4p Pārveido pakāpi par sakni , iznes reizinātāju pirms saknes zīmes un izpildi …" at bounding box center [1005, 647] width 885 height 888
copy div "Pārveido pakāpi par sakni , iznes reizinātāju pirms saknes zīmes un izpildi dar…"
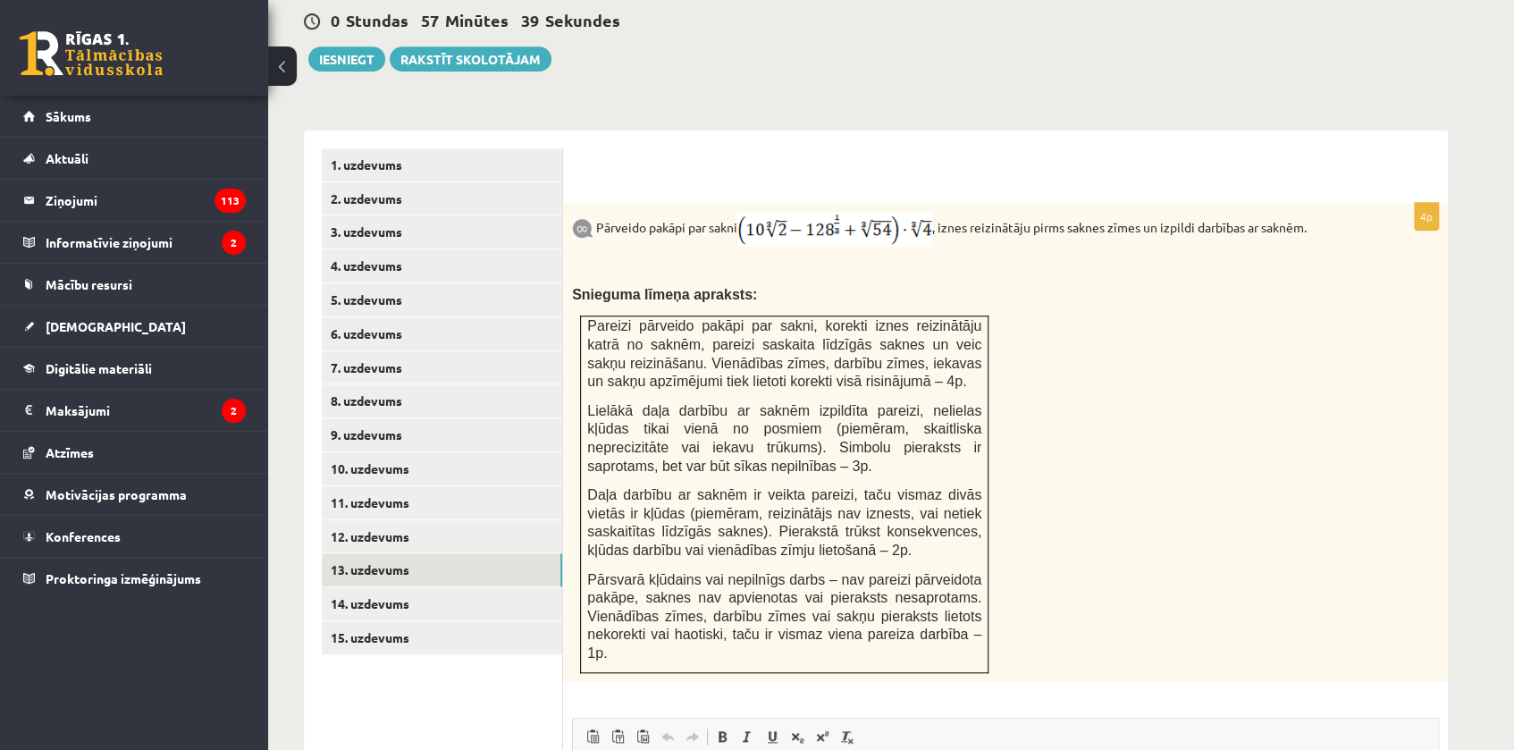
click at [615, 148] on div at bounding box center [1005, 166] width 849 height 37
click at [395, 587] on link "14. uzdevums" at bounding box center [442, 603] width 240 height 33
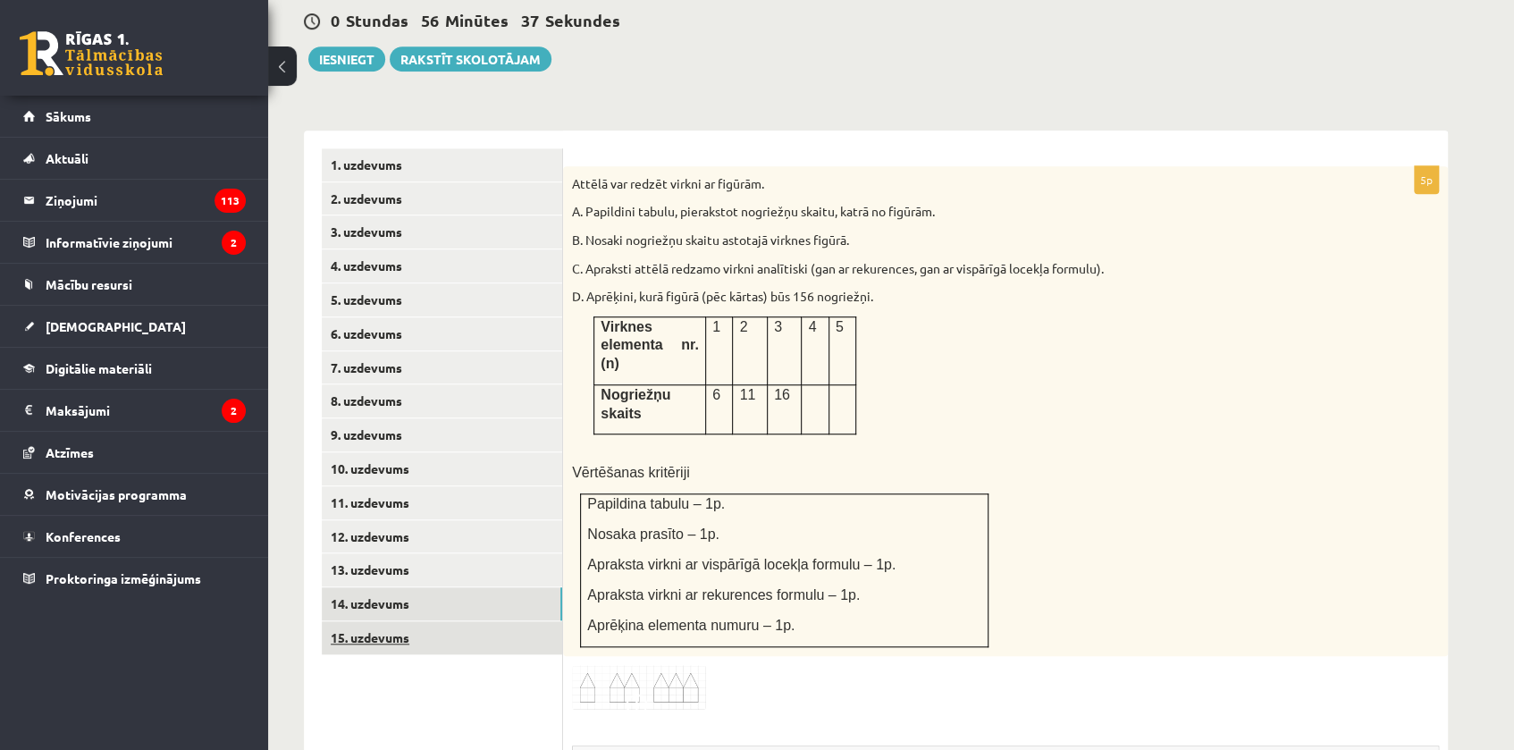
click at [392, 621] on link "15. uzdevums" at bounding box center [442, 637] width 240 height 33
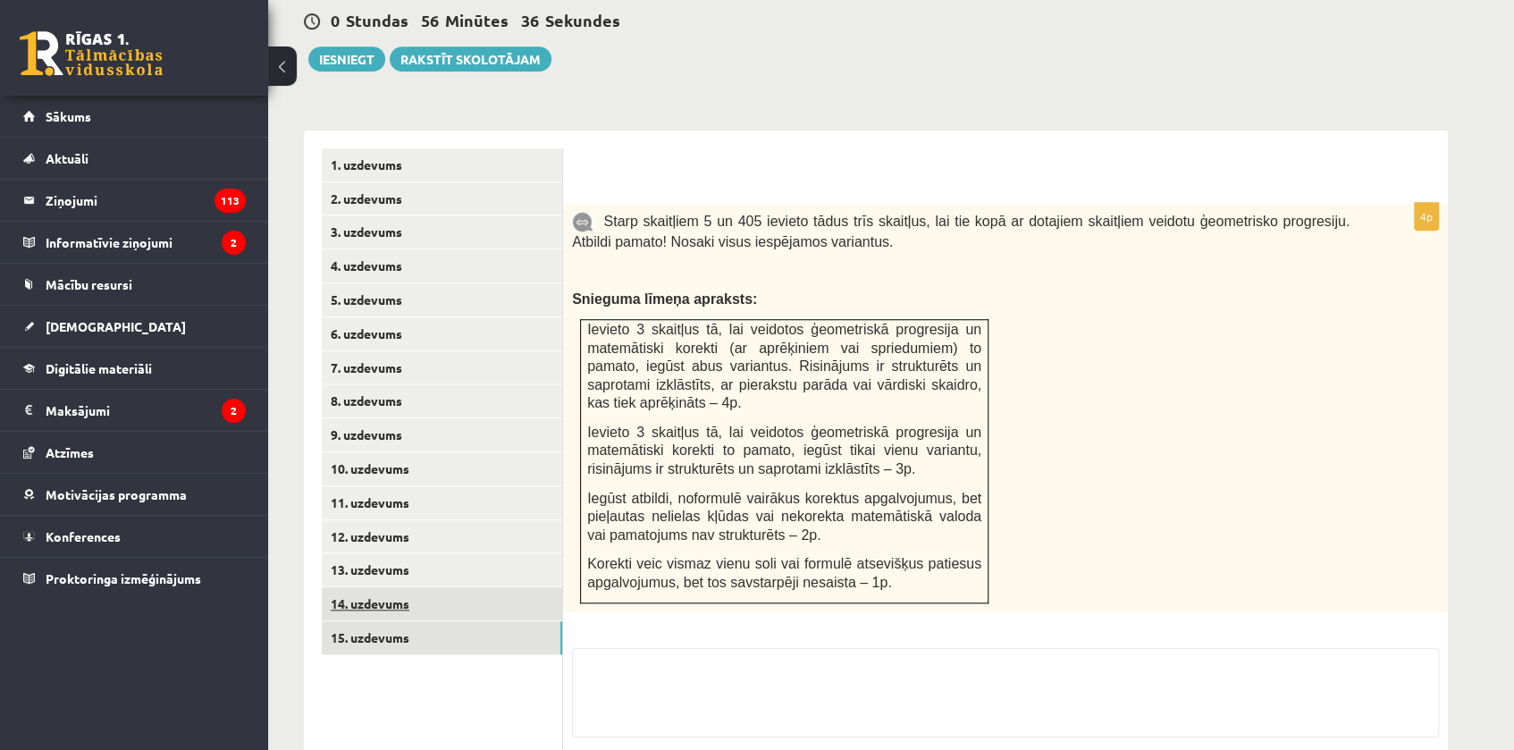
click at [374, 587] on link "14. uzdevums" at bounding box center [442, 603] width 240 height 33
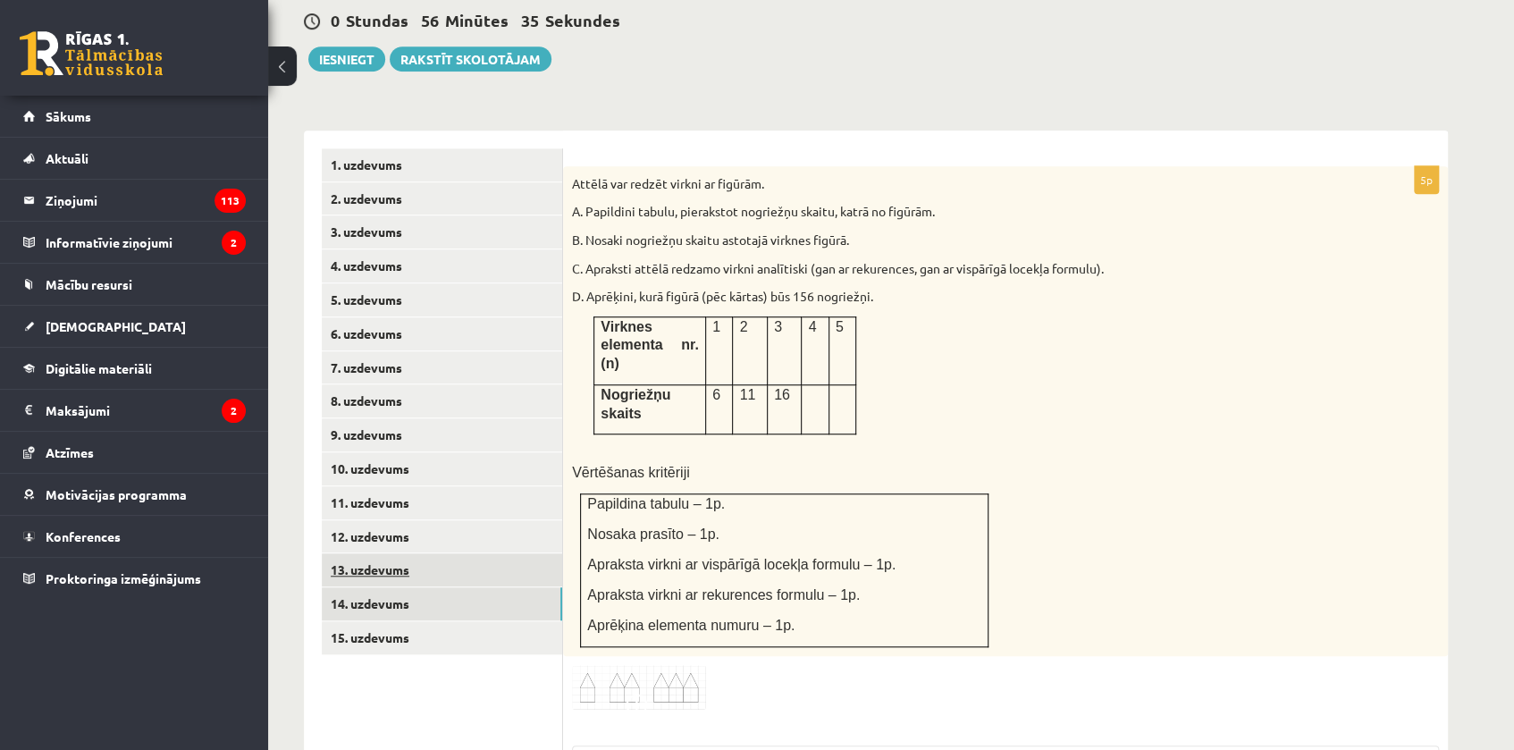
click at [375, 553] on link "13. uzdevums" at bounding box center [442, 569] width 240 height 33
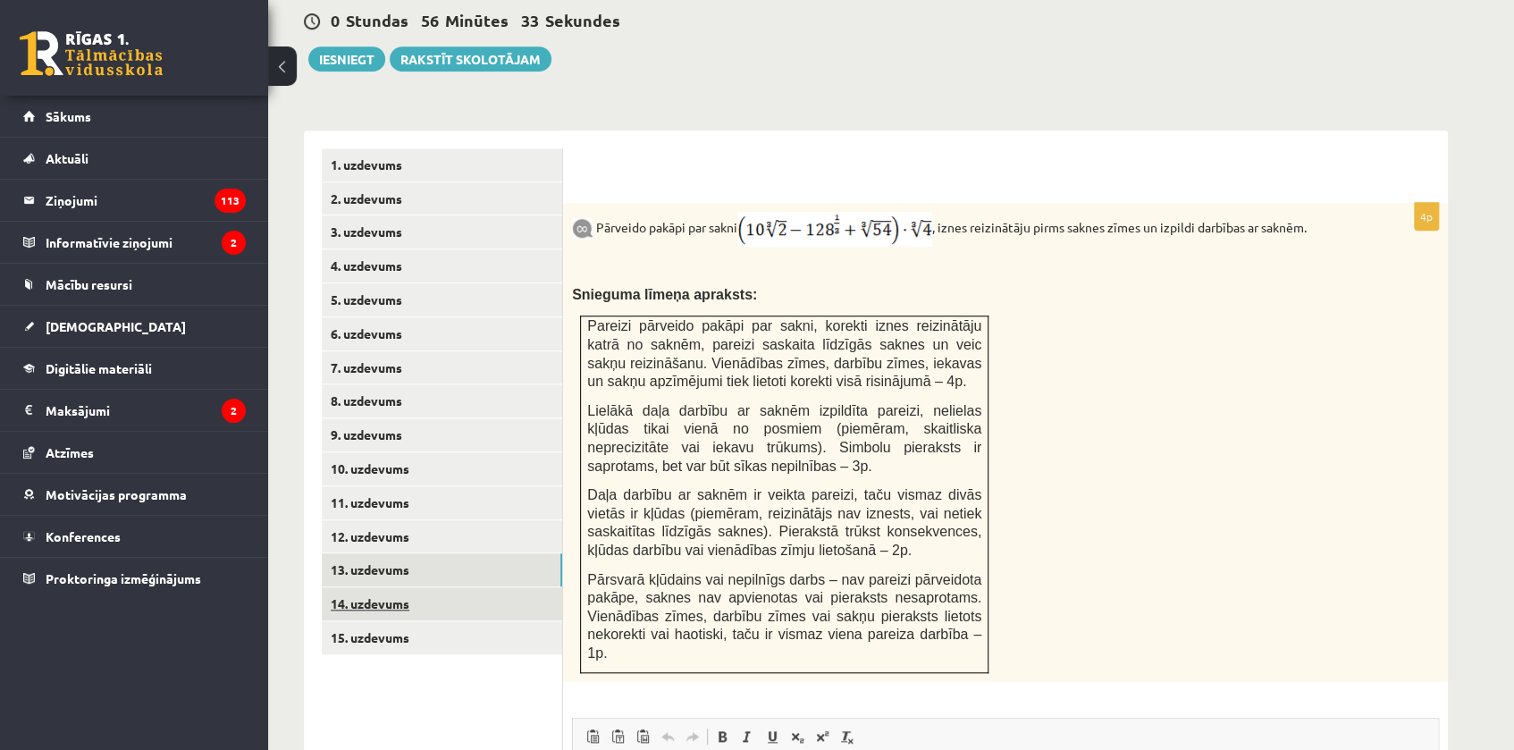
click at [390, 587] on link "14. uzdevums" at bounding box center [442, 603] width 240 height 33
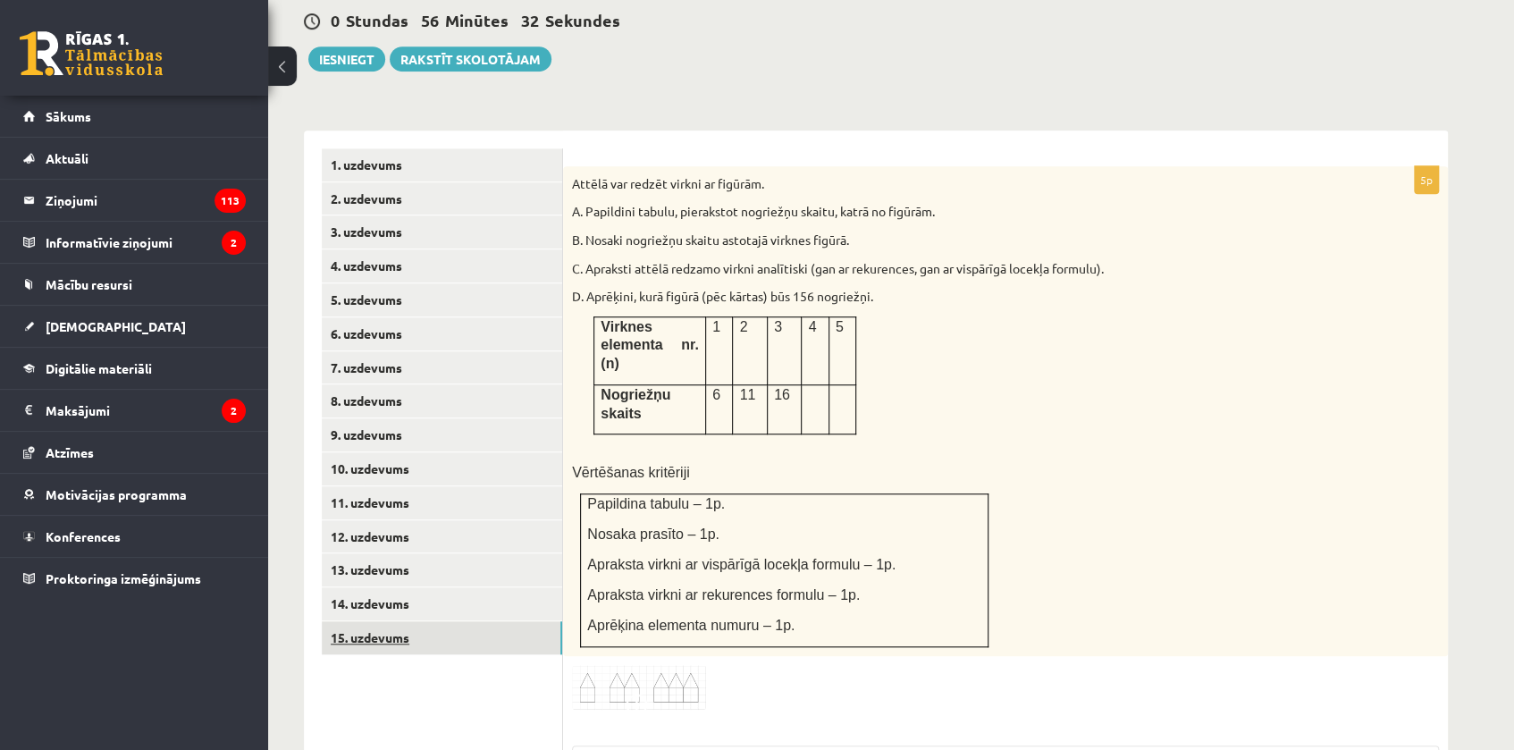
click at [392, 621] on link "15. uzdevums" at bounding box center [442, 637] width 240 height 33
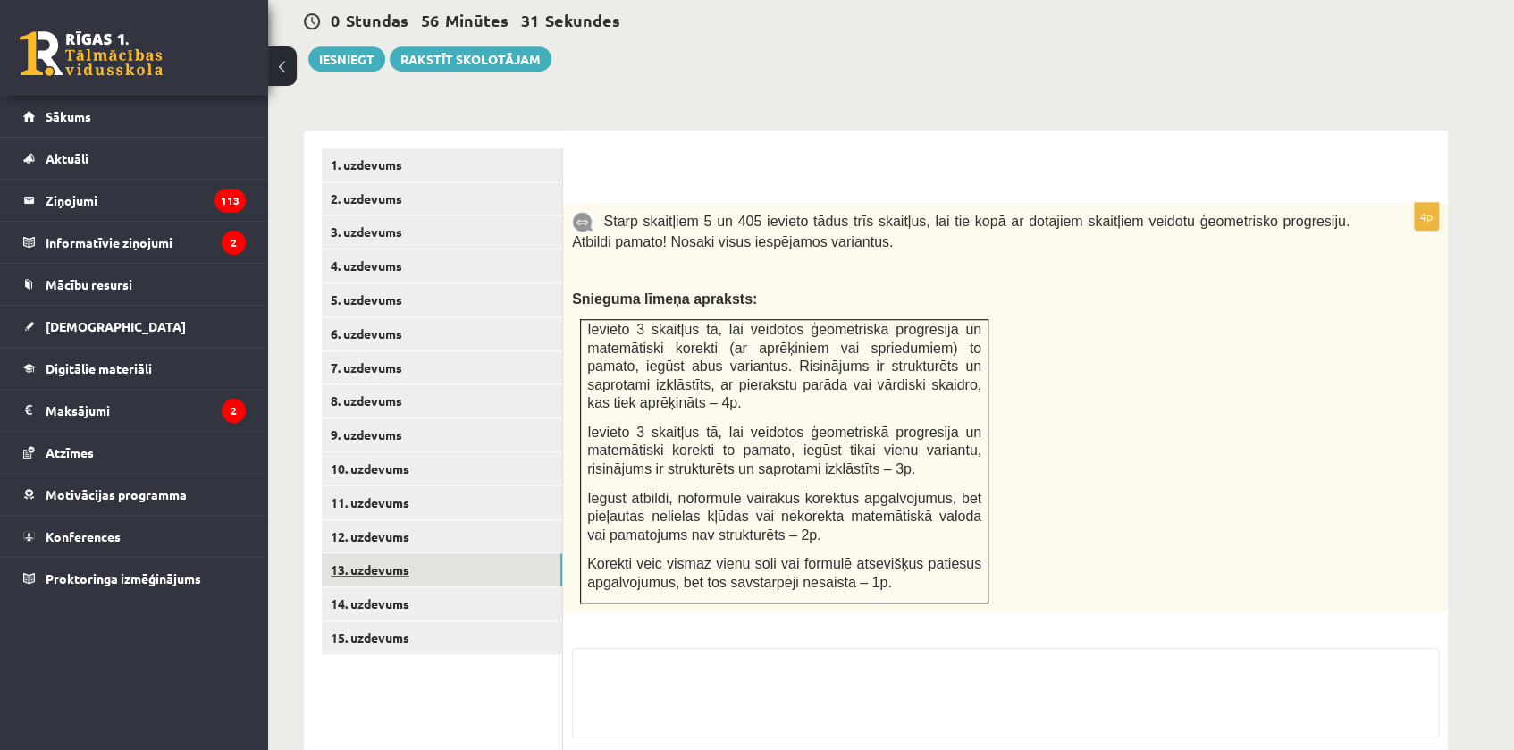
click at [396, 553] on link "13. uzdevums" at bounding box center [442, 569] width 240 height 33
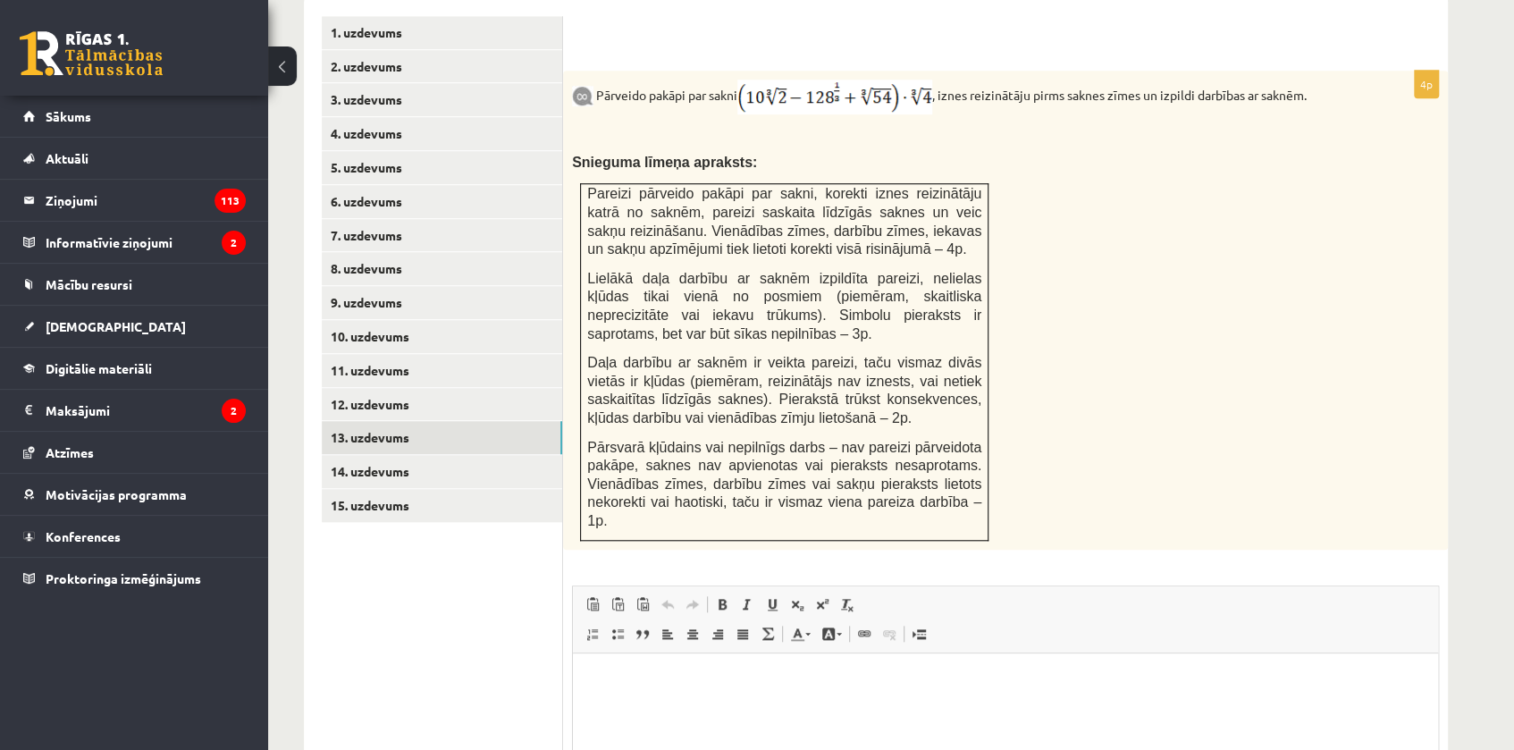
scroll to position [808, 0]
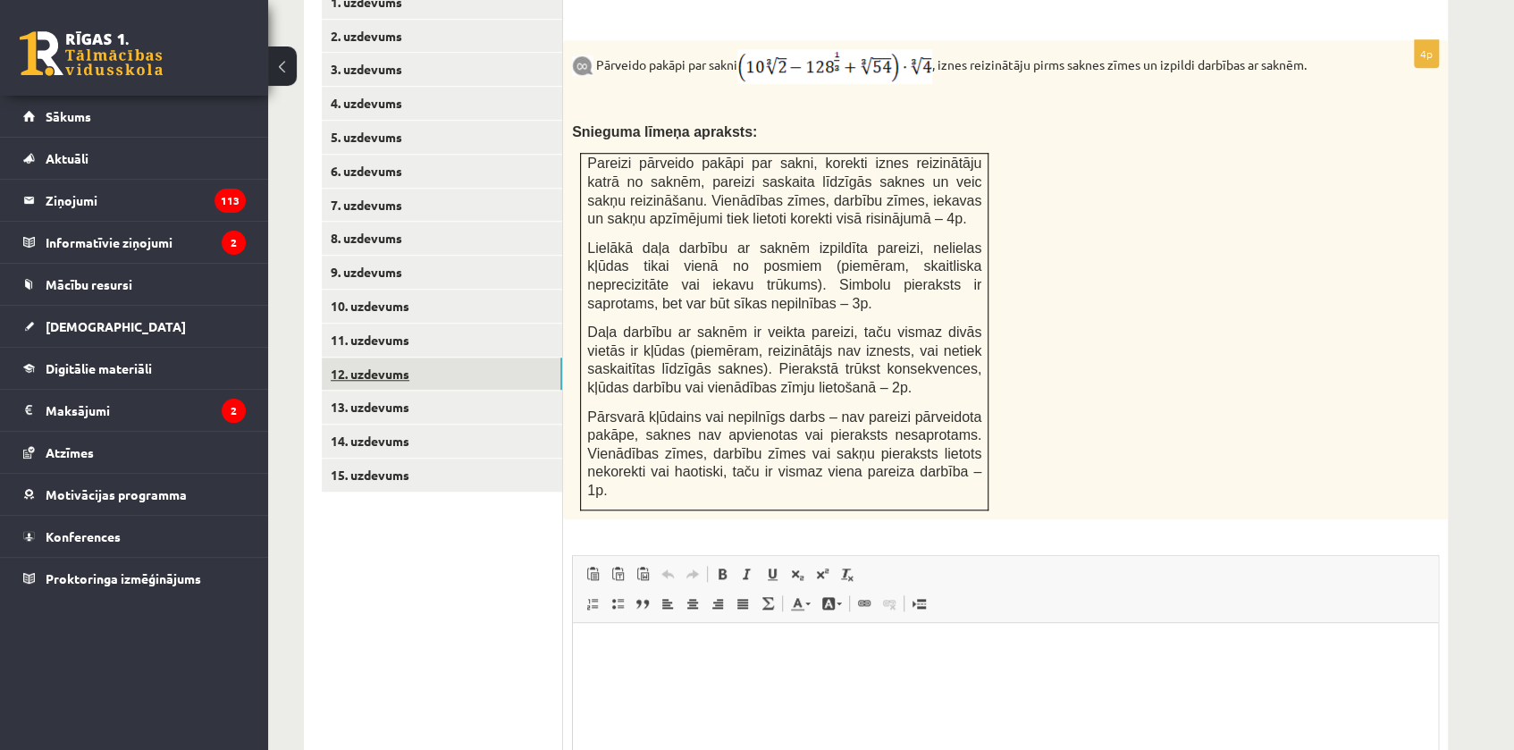
click at [419, 358] on link "12. uzdevums" at bounding box center [442, 374] width 240 height 33
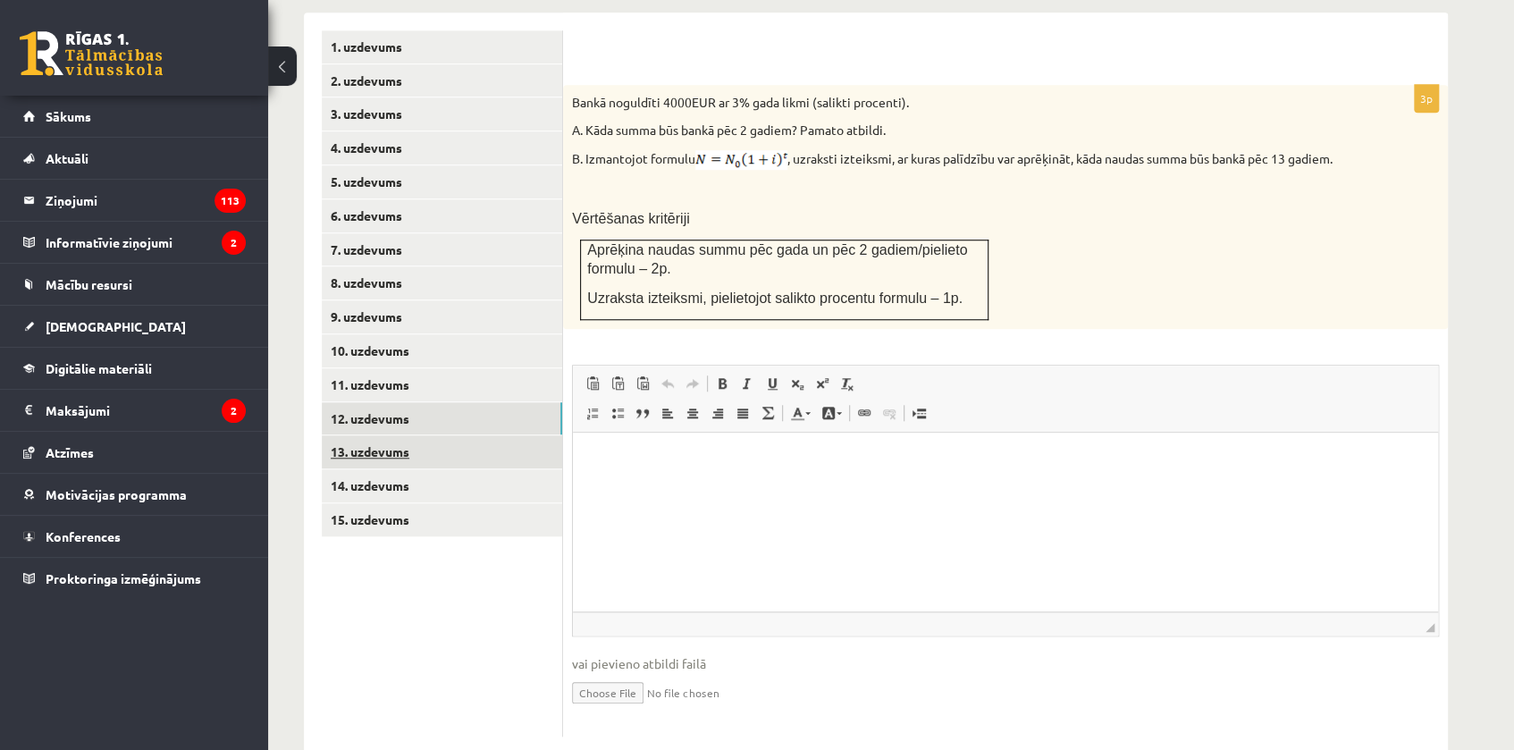
scroll to position [0, 0]
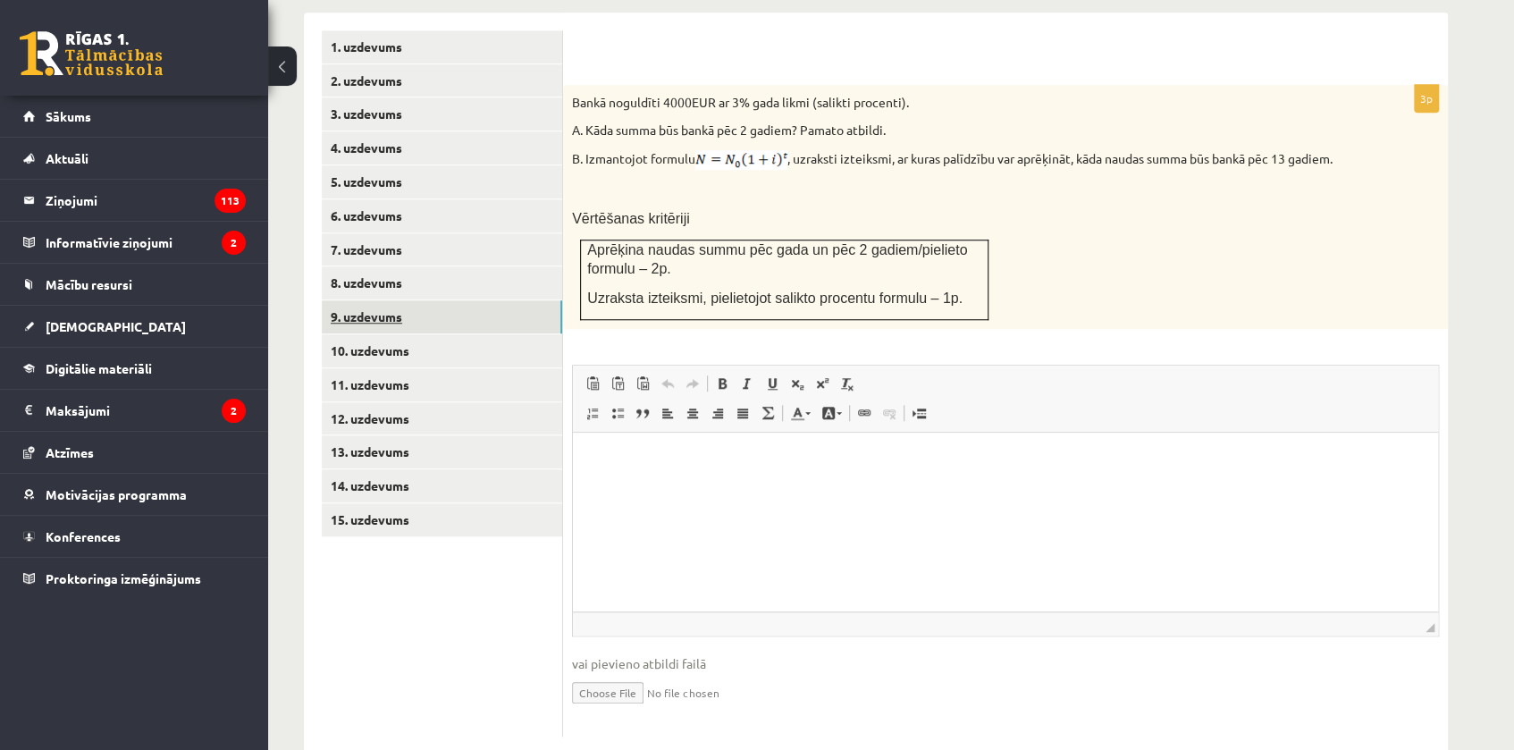
click at [353, 300] on link "9. uzdevums" at bounding box center [442, 316] width 240 height 33
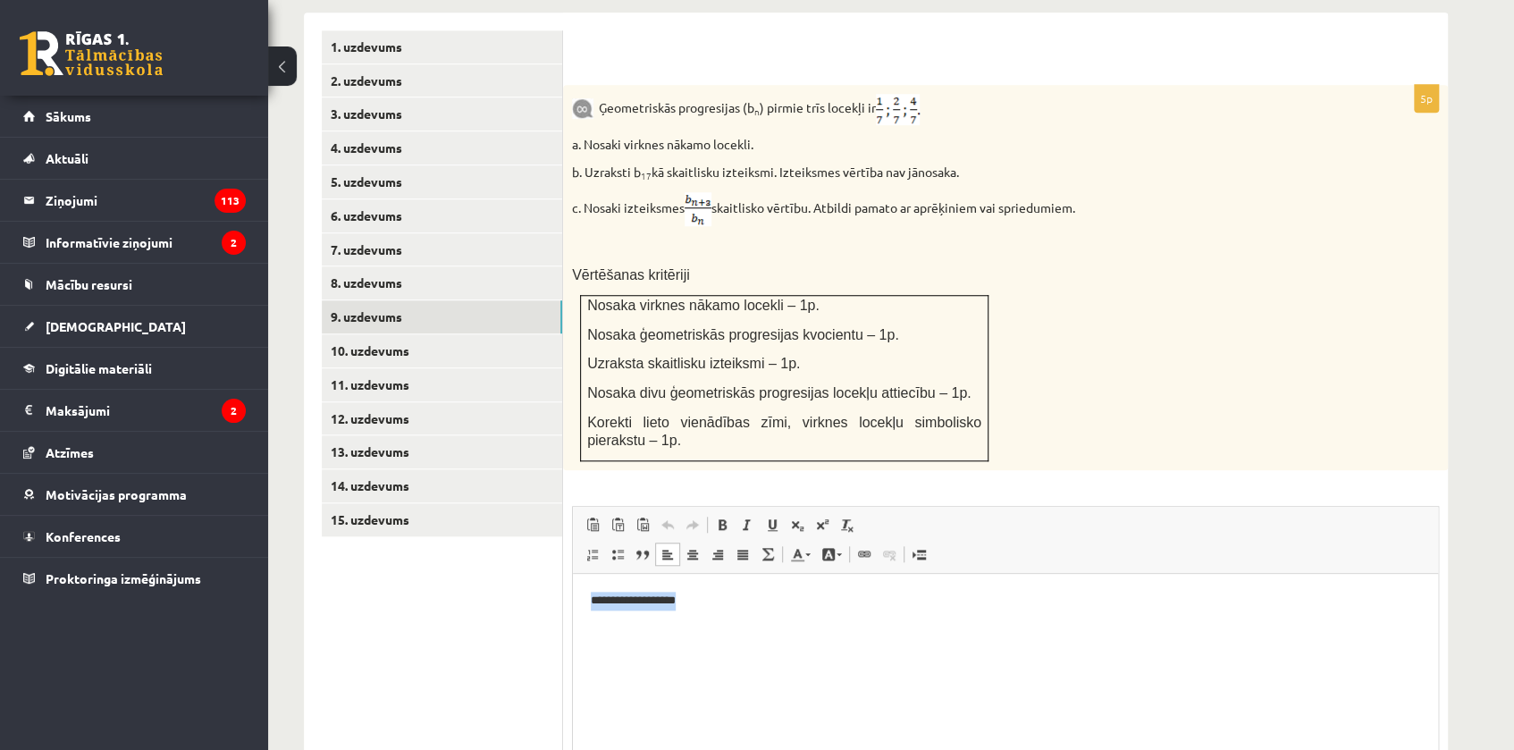
drag, startPoint x: 708, startPoint y: 597, endPoint x: 1106, endPoint y: 1109, distance: 648.5
click at [573, 579] on html "**********" at bounding box center [1005, 600] width 865 height 55
copy p "**********"
click at [410, 368] on link "11. uzdevums" at bounding box center [442, 384] width 240 height 33
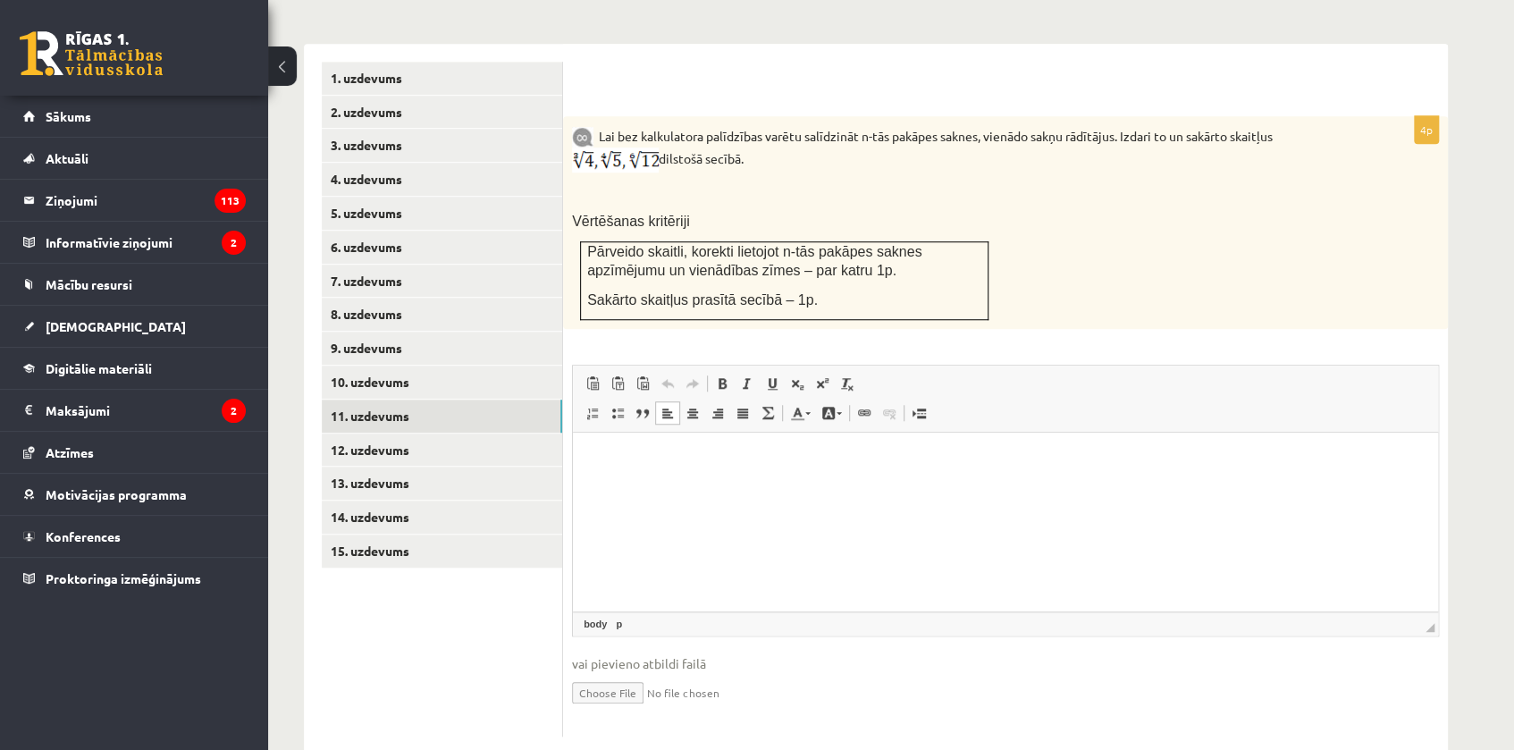
click at [636, 467] on p "Editor, wiswyg-editor-user-answer-47024954905100" at bounding box center [1006, 460] width 830 height 19
click at [404, 366] on link "10. uzdevums" at bounding box center [442, 382] width 240 height 33
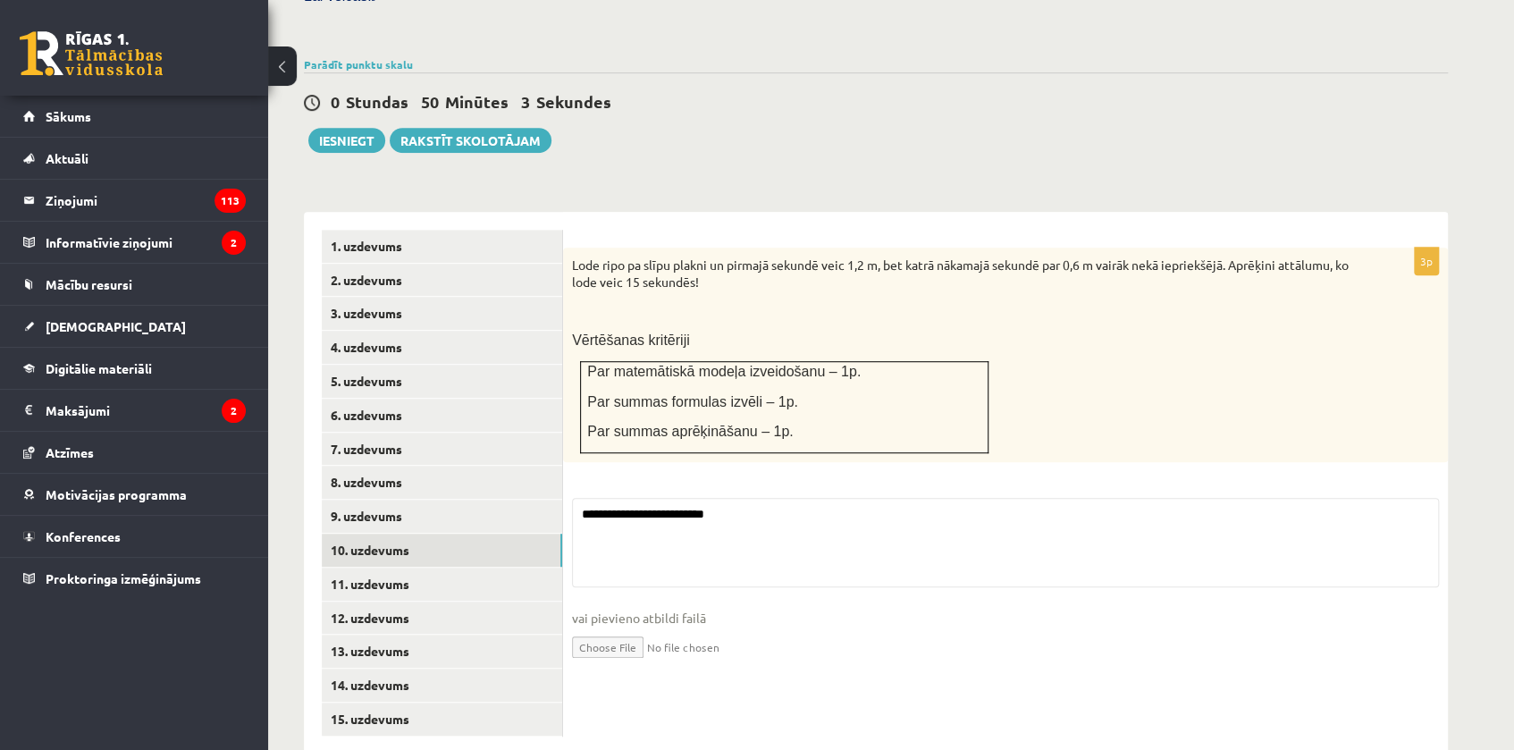
scroll to position [697, 0]
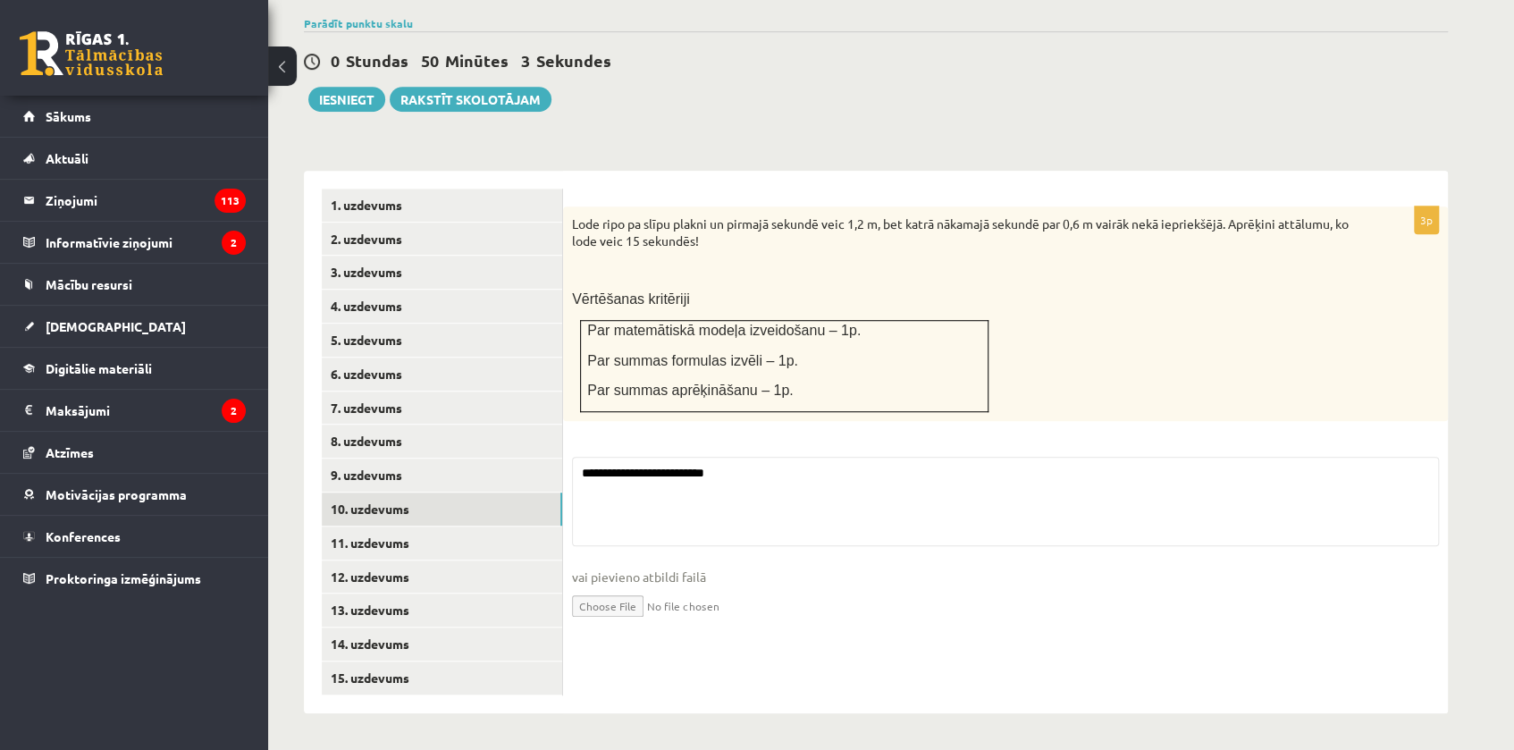
click at [378, 607] on ul "1. uzdevums 2. uzdevums 3. uzdevums 4. uzdevums 5. uzdevums 6. uzdevums 7. uzde…" at bounding box center [442, 442] width 241 height 507
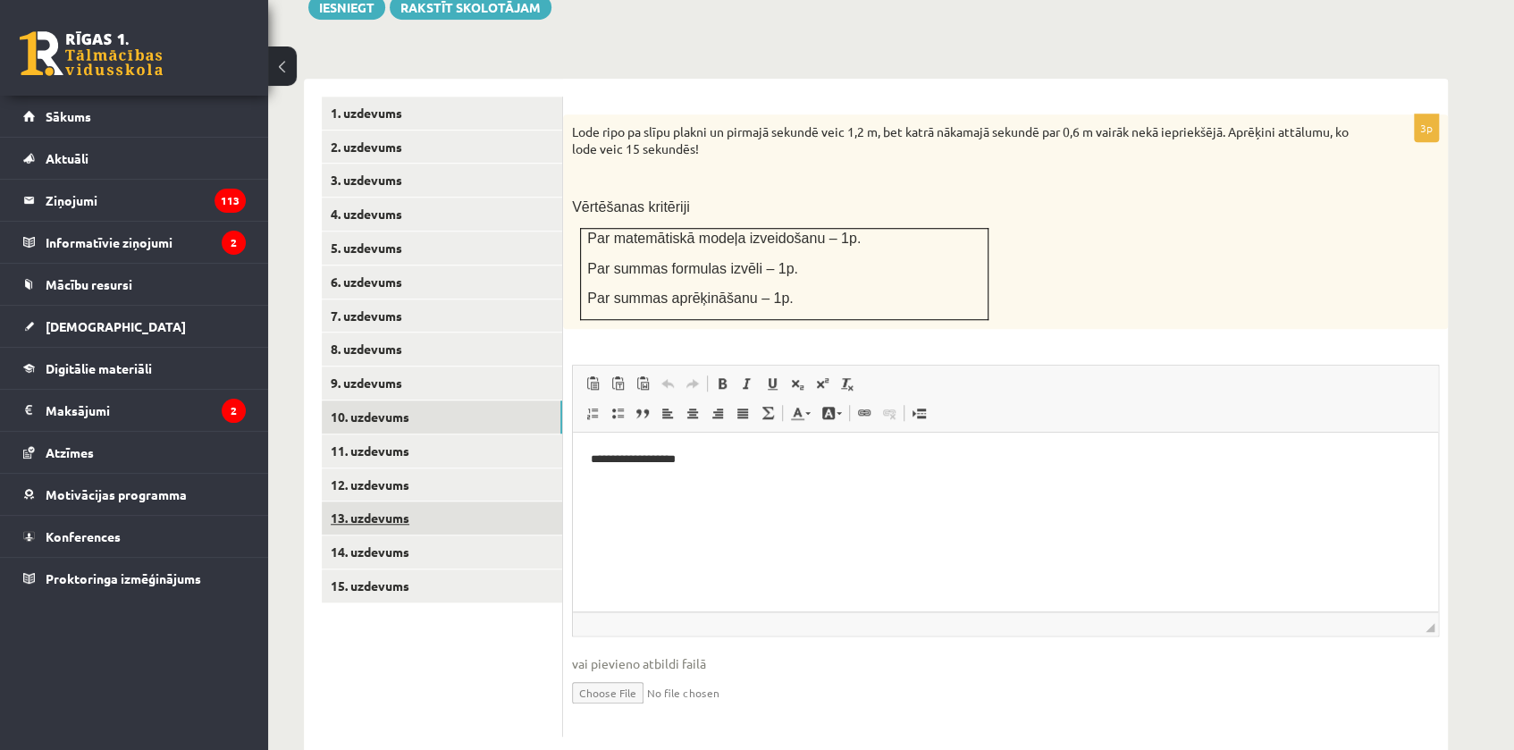
scroll to position [0, 0]
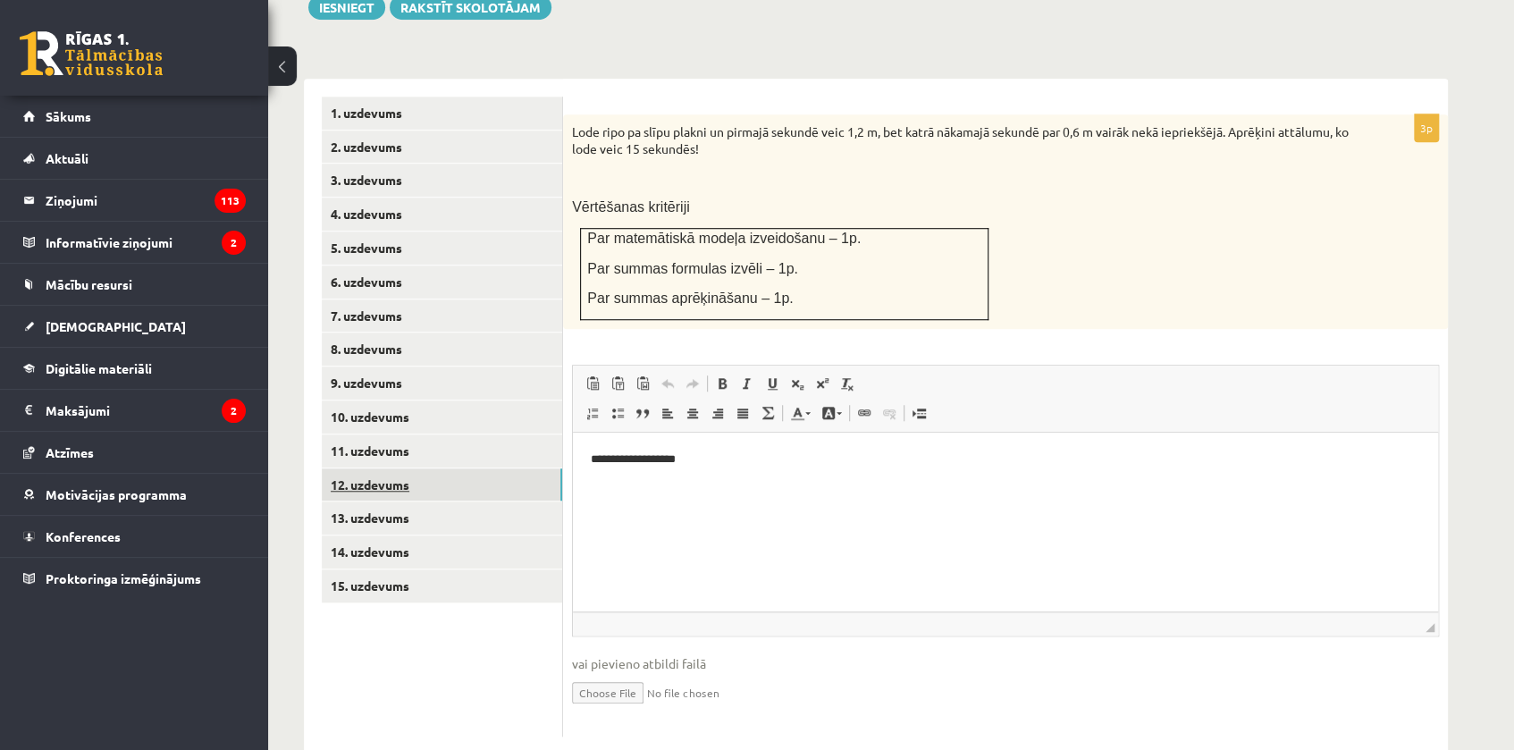
click at [370, 468] on link "12. uzdevums" at bounding box center [442, 484] width 240 height 33
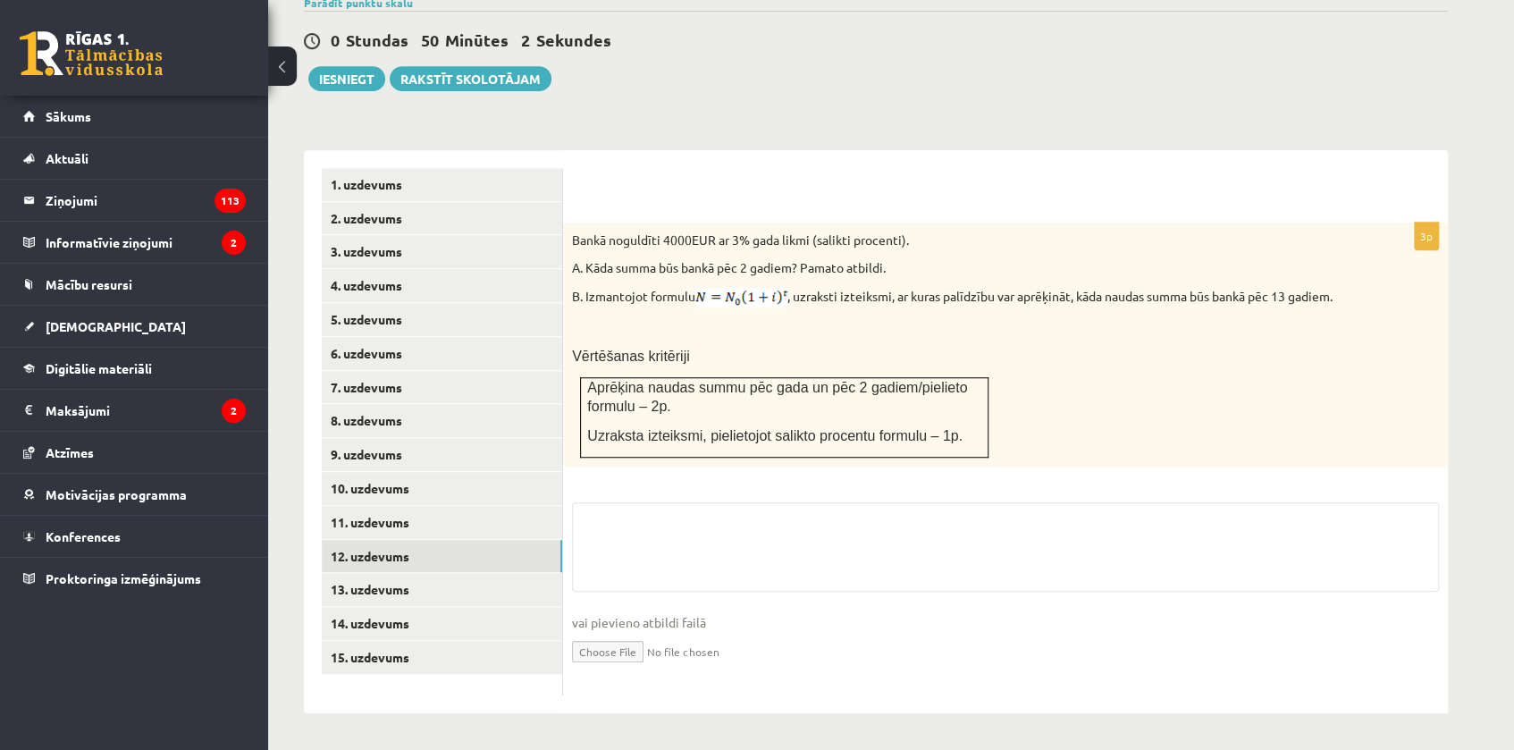
scroll to position [585, 0]
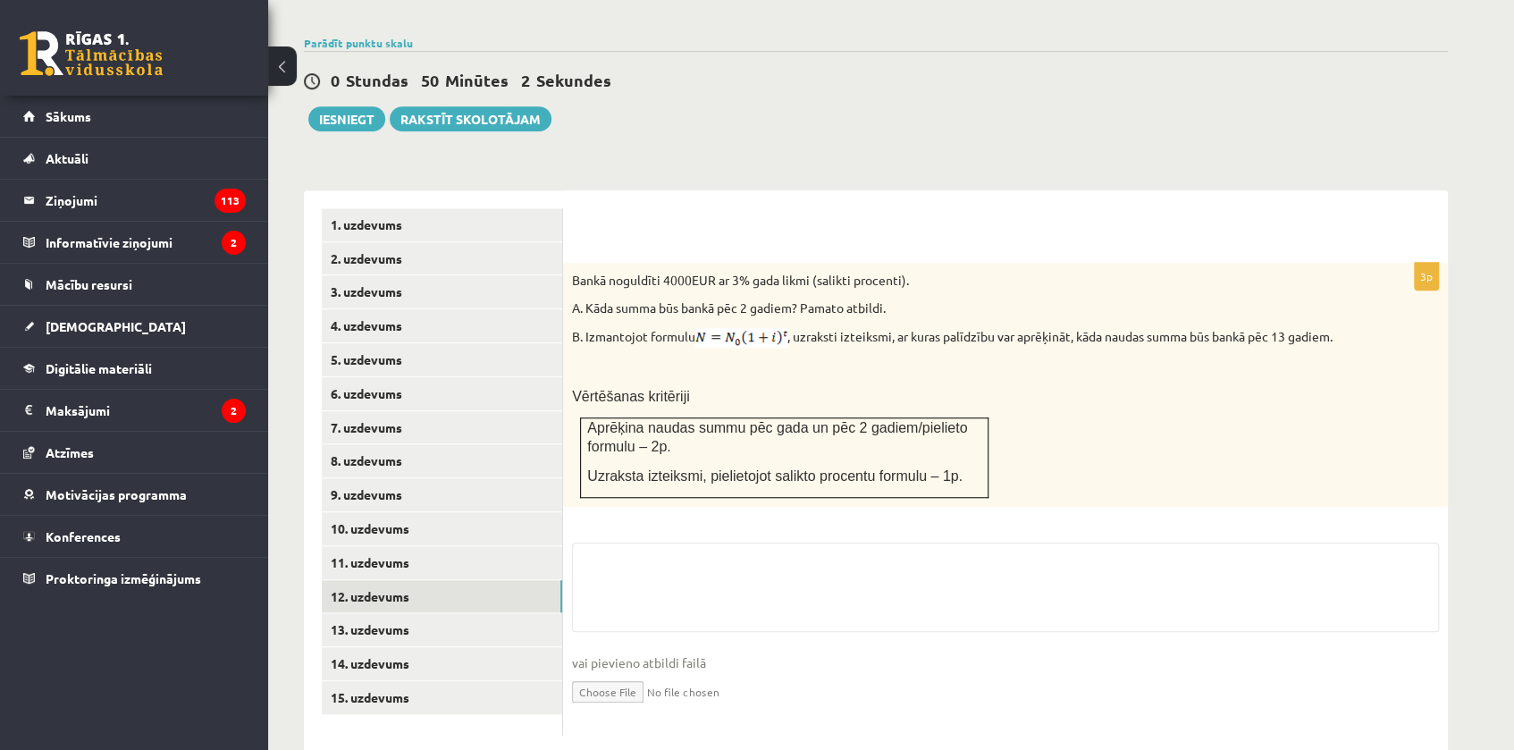
click at [653, 494] on div "3p Bankā noguldīti 4000EUR ar 3% gada likmi (salikti procenti). A. Kāda summa b…" at bounding box center [1005, 500] width 885 height 474
click at [635, 543] on textarea at bounding box center [1005, 587] width 867 height 89
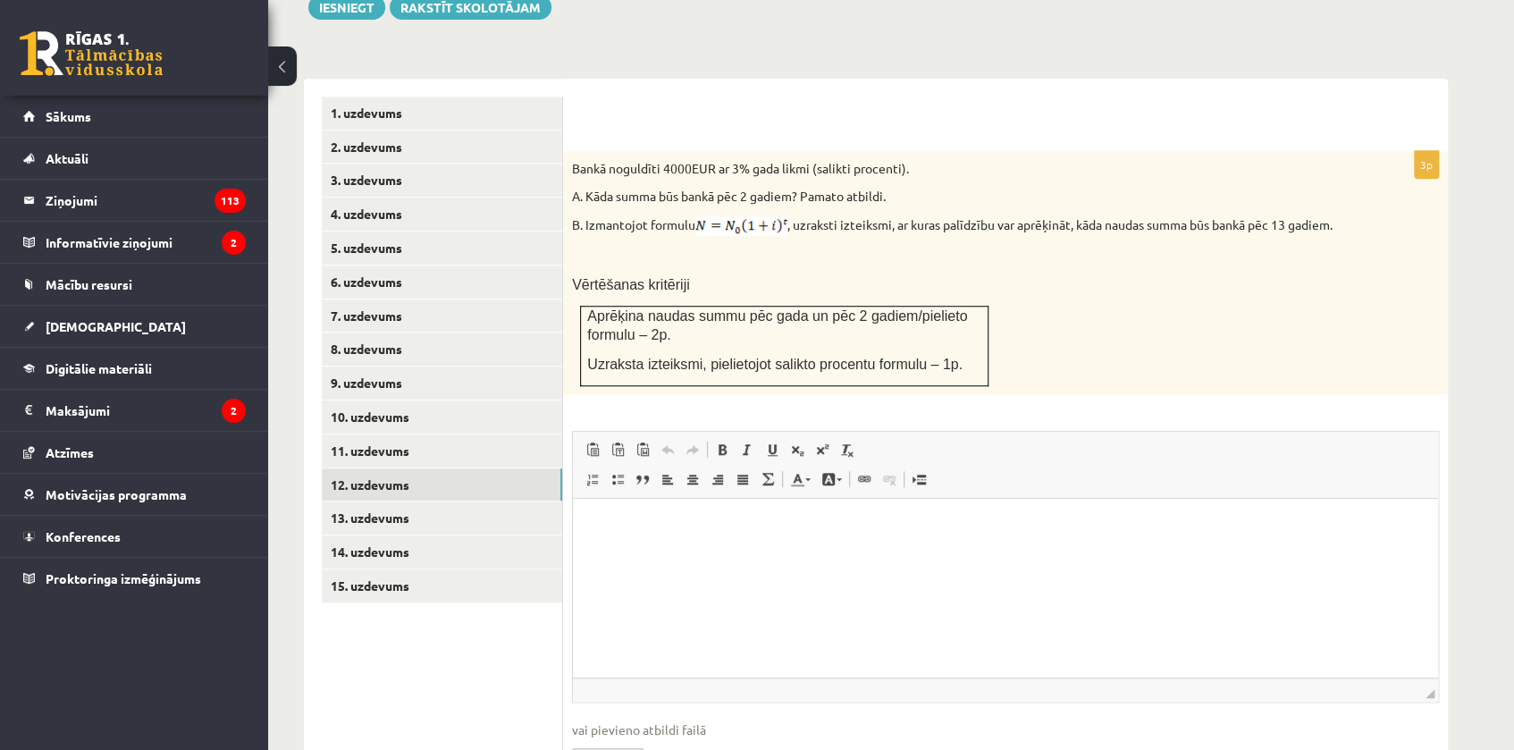
scroll to position [763, 0]
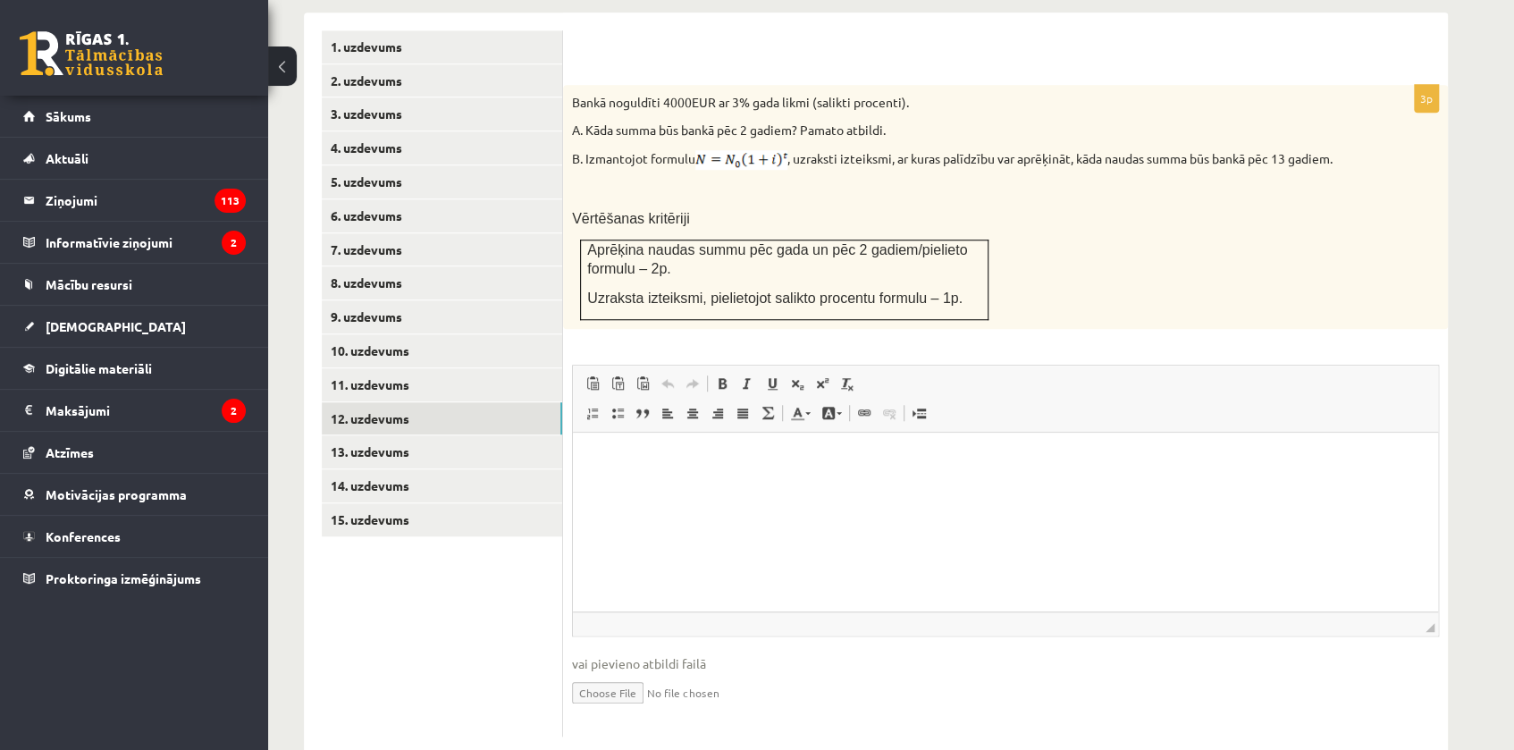
click at [647, 487] on html at bounding box center [1005, 460] width 865 height 55
click at [384, 435] on link "13. uzdevums" at bounding box center [442, 451] width 240 height 33
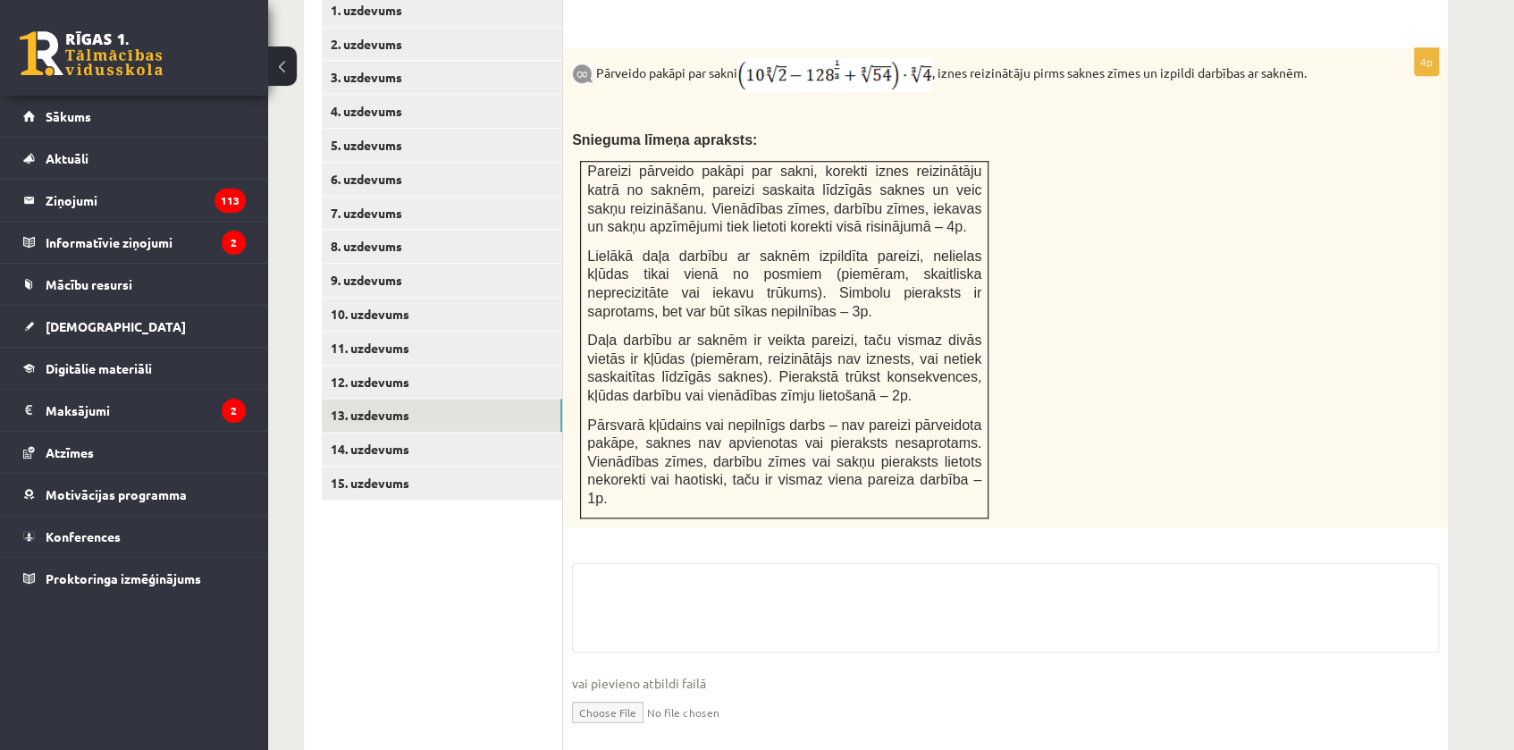
scroll to position [803, 0]
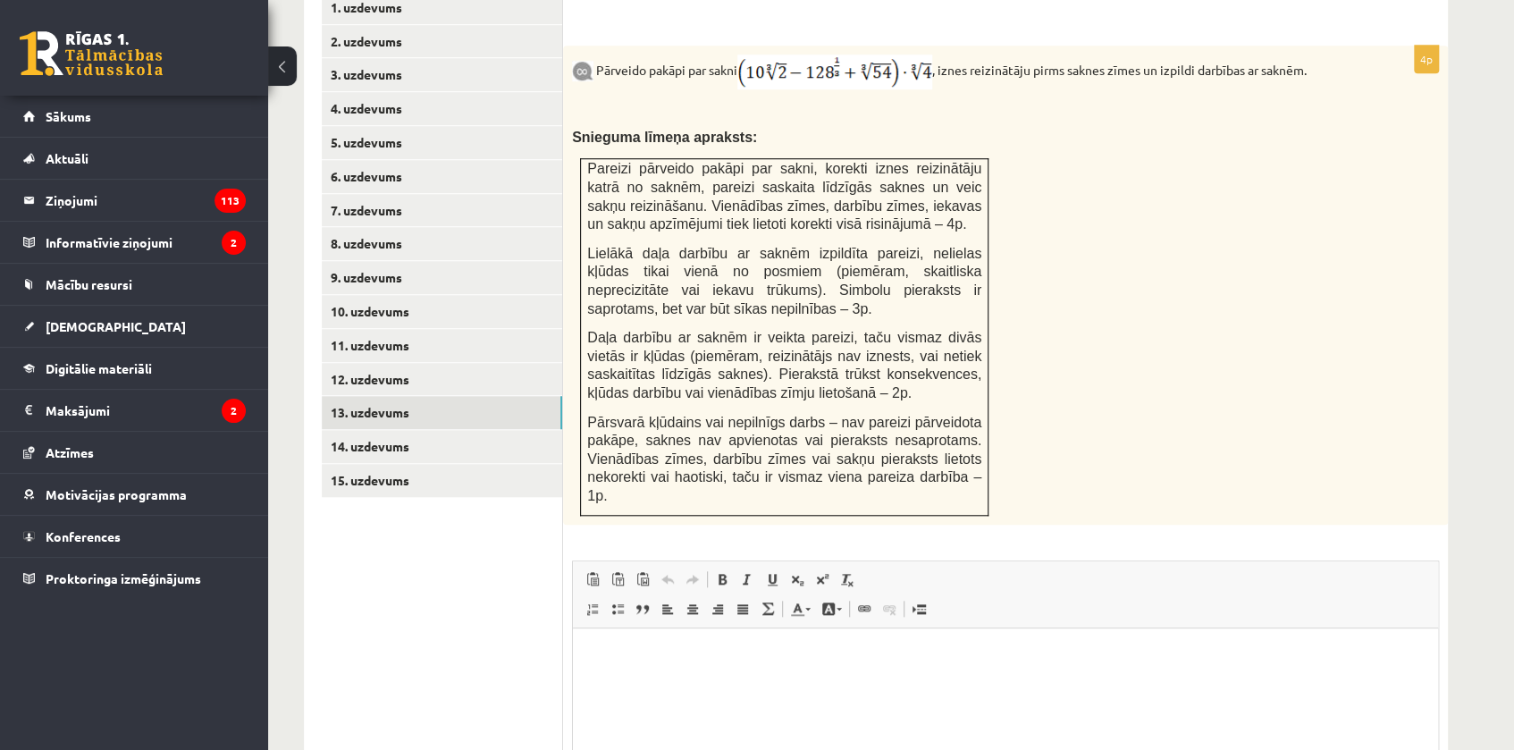
click at [615, 497] on div "4p Pārveido pakāpi par sakni , iznes reizinātāju pirms saknes zīmes un izpildi …" at bounding box center [1005, 490] width 885 height 888
click at [626, 683] on html at bounding box center [1005, 655] width 865 height 55
click at [392, 430] on link "14. uzdevums" at bounding box center [442, 446] width 240 height 33
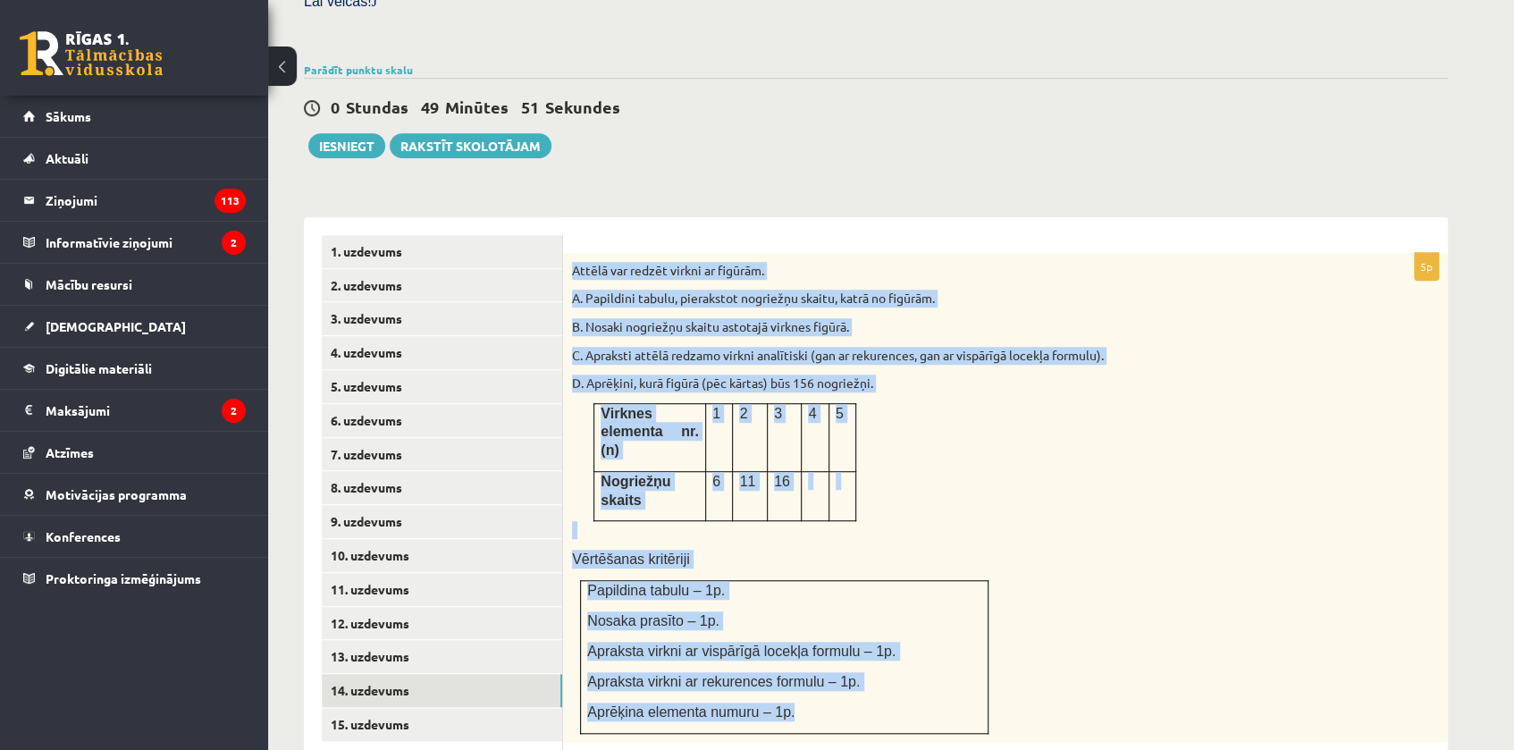
drag, startPoint x: 564, startPoint y: 215, endPoint x: 914, endPoint y: 640, distance: 551.2
click at [914, 640] on div "Attēlā var redzēt virkni ar figūrām. A. Papildini tabulu, pierakstot nogriežņu …" at bounding box center [1005, 498] width 885 height 490
copy div "Attēlā var redzēt virkni ar figūrām. A. Papildini tabulu, pierakstot nogriežņu …"
click at [1129, 521] on p at bounding box center [961, 530] width 778 height 18
click at [1108, 463] on div "Attēlā var redzēt virkni ar figūrām. A. Papildini tabulu, pierakstot nogriežņu …" at bounding box center [1005, 498] width 885 height 490
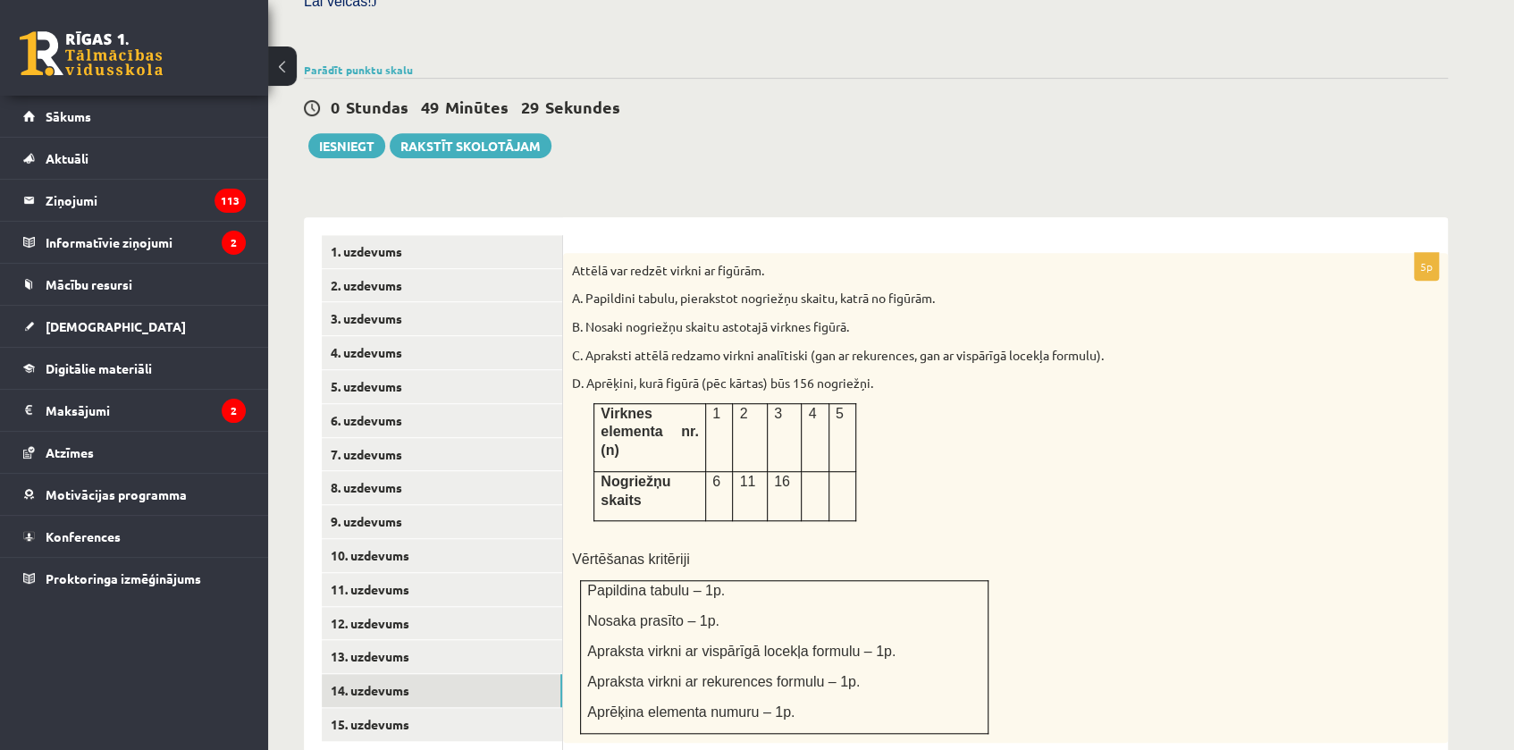
drag, startPoint x: 601, startPoint y: 367, endPoint x: 905, endPoint y: 439, distance: 313.1
click at [905, 439] on div "Attēlā var redzēt virkni ar figūrām. A. Papildini tabulu, pierakstot nogriežņu …" at bounding box center [1005, 498] width 885 height 490
copy table
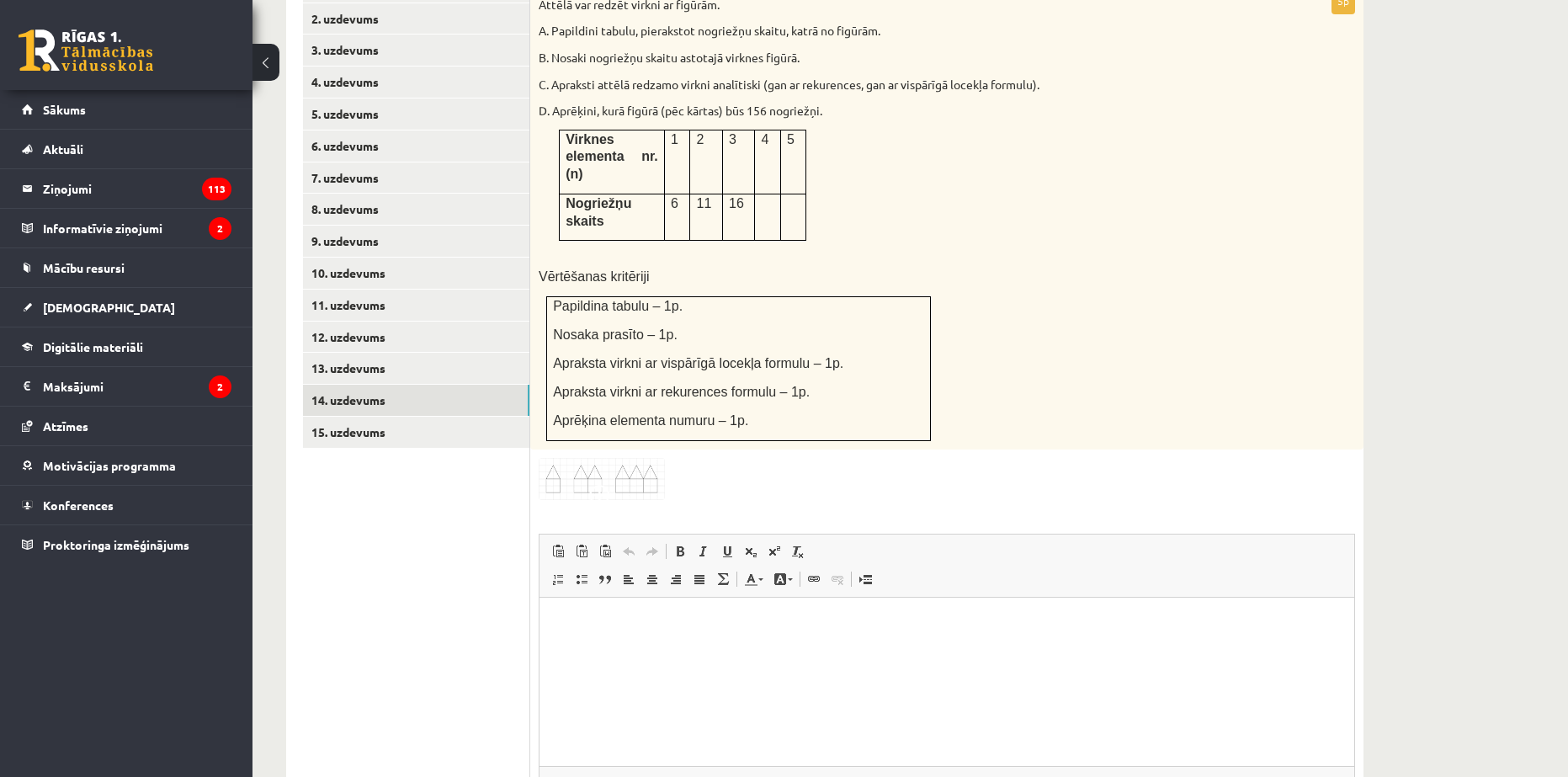
scroll to position [863, 0]
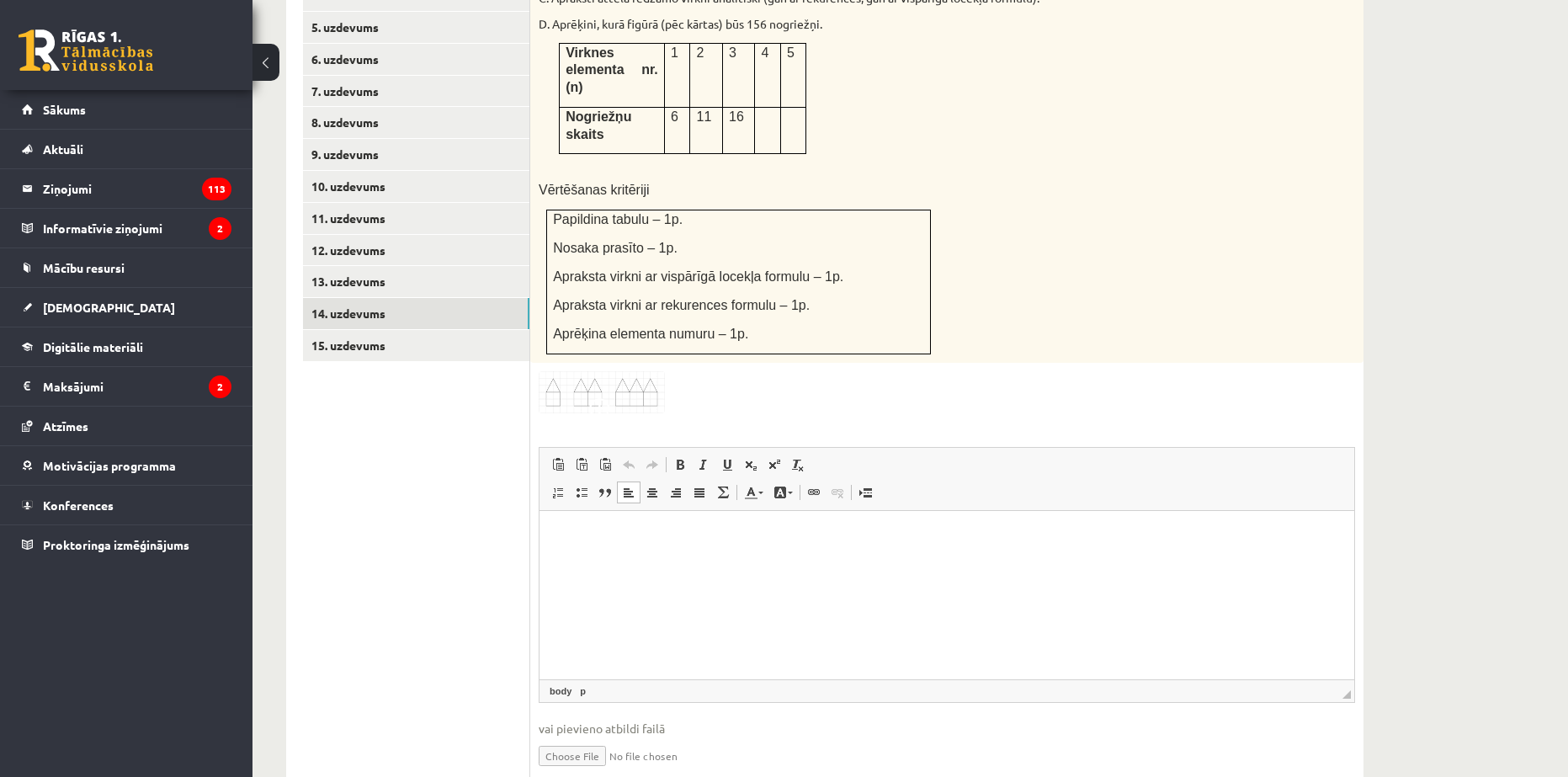
click at [693, 562] on html at bounding box center [946, 537] width 815 height 52
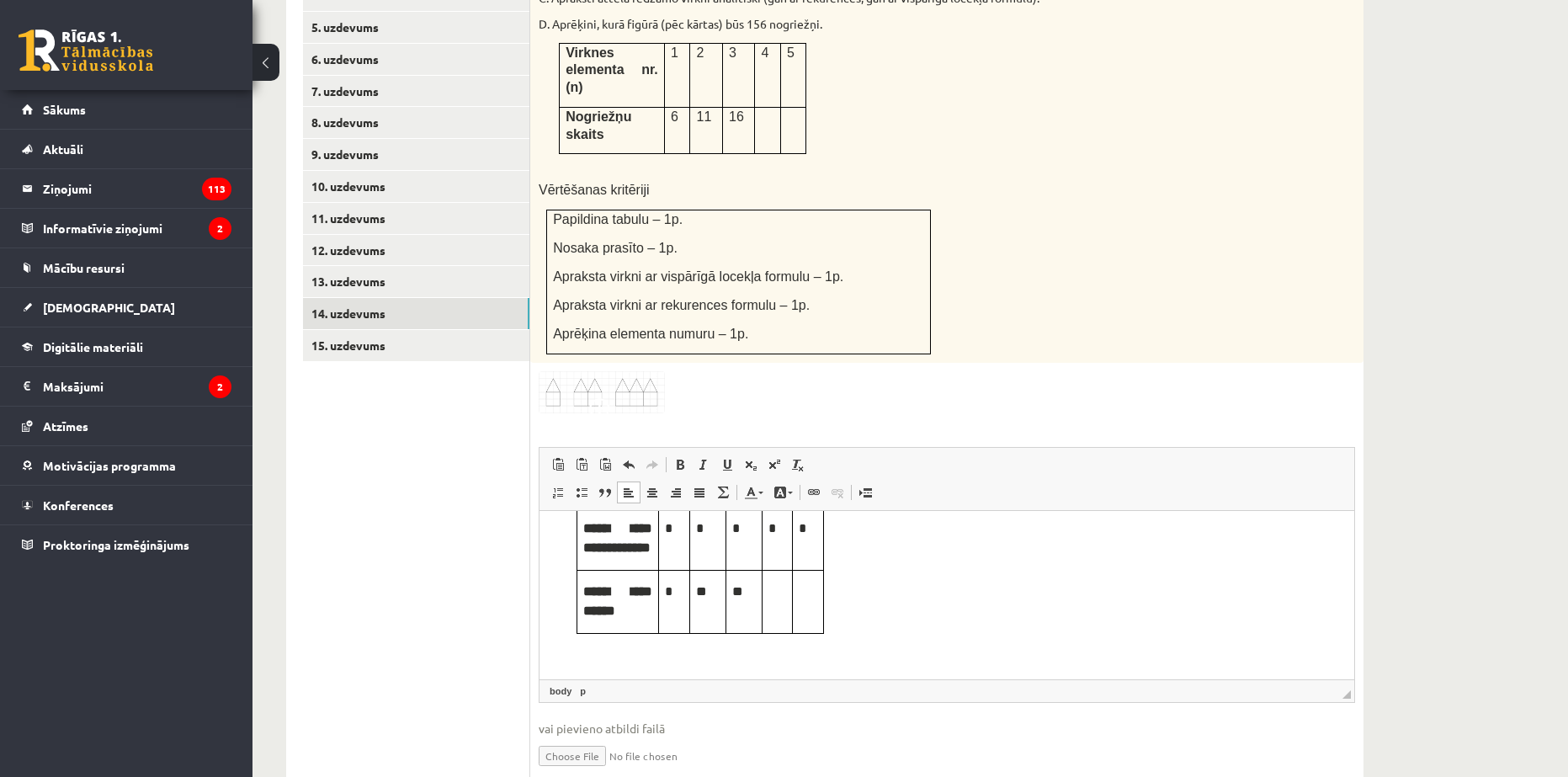
click at [787, 607] on td "Editor, wiswyg-editor-user-answer-47024780495600" at bounding box center [777, 601] width 31 height 63
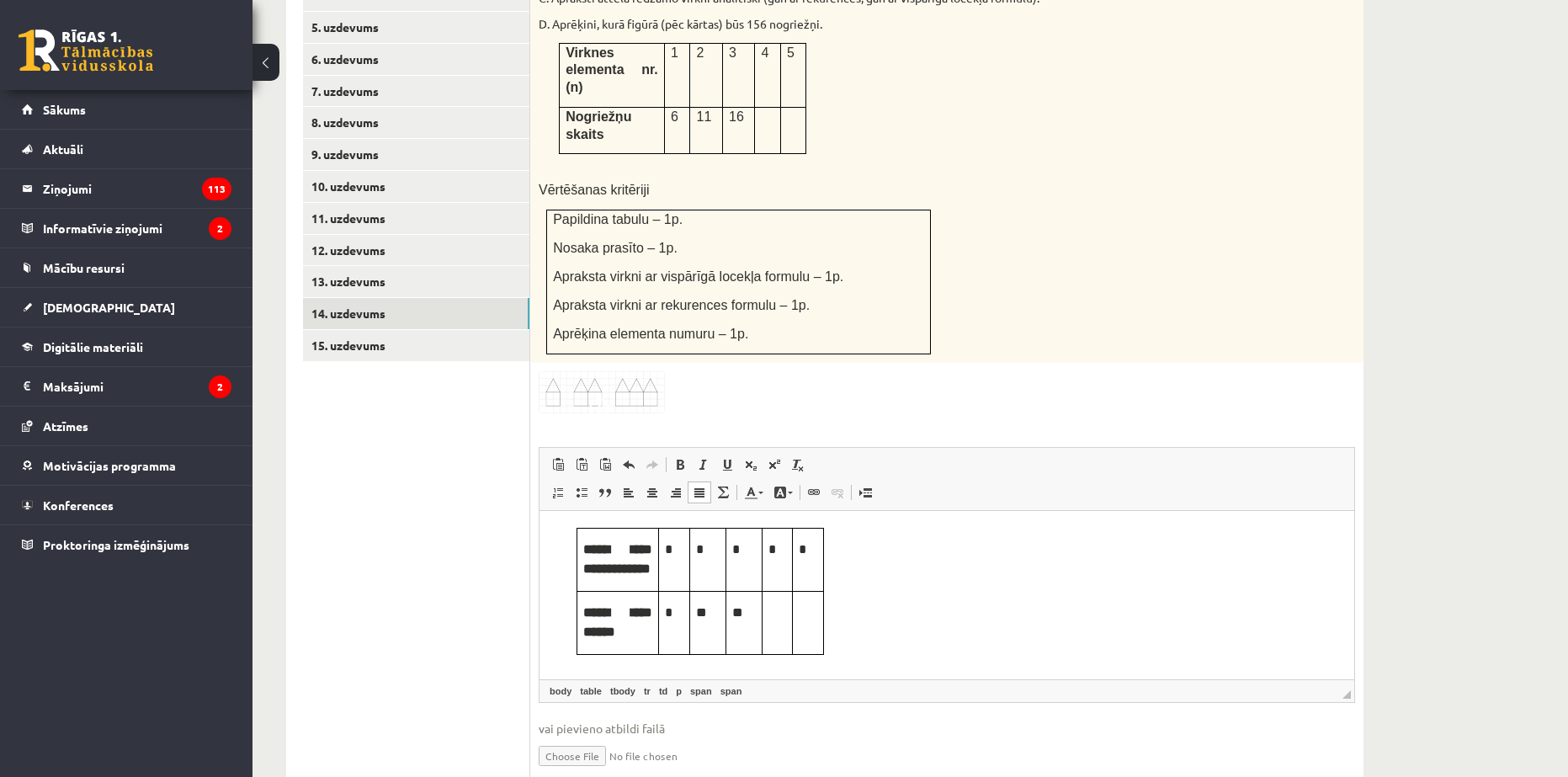
scroll to position [779, 0]
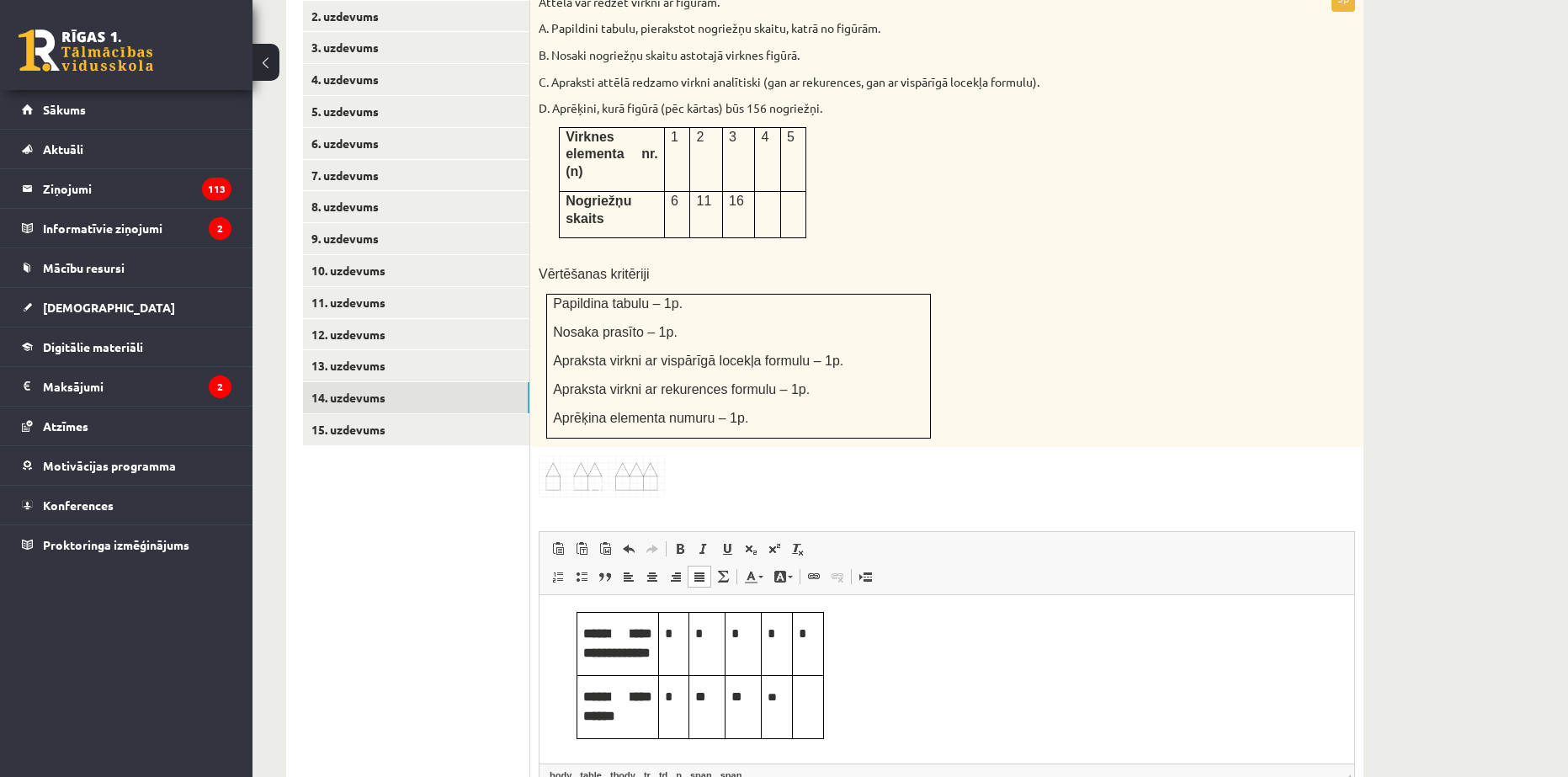
click at [808, 705] on p "Editor, wiswyg-editor-user-answer-47024780495600" at bounding box center [808, 697] width 19 height 19
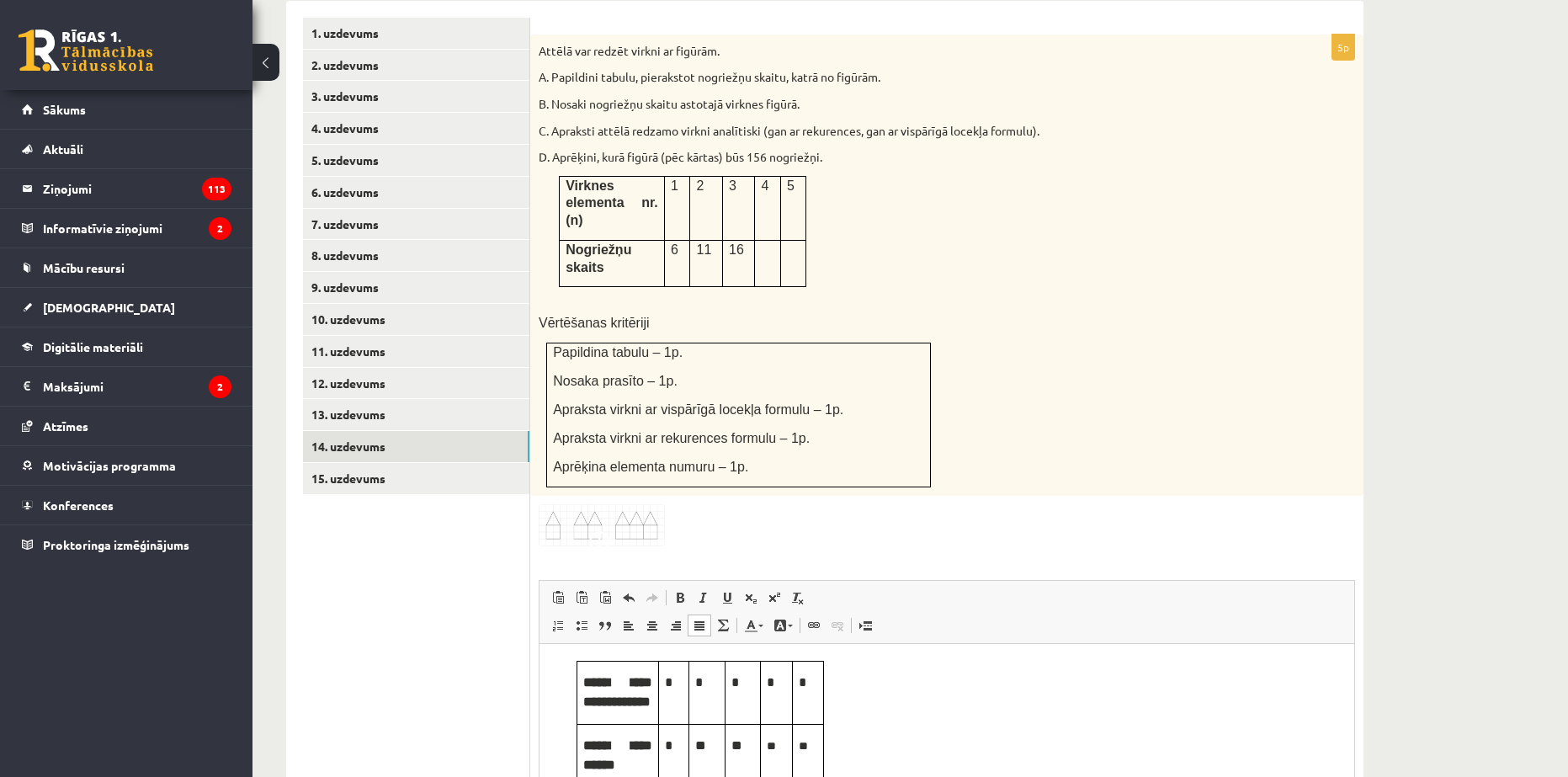
scroll to position [610, 0]
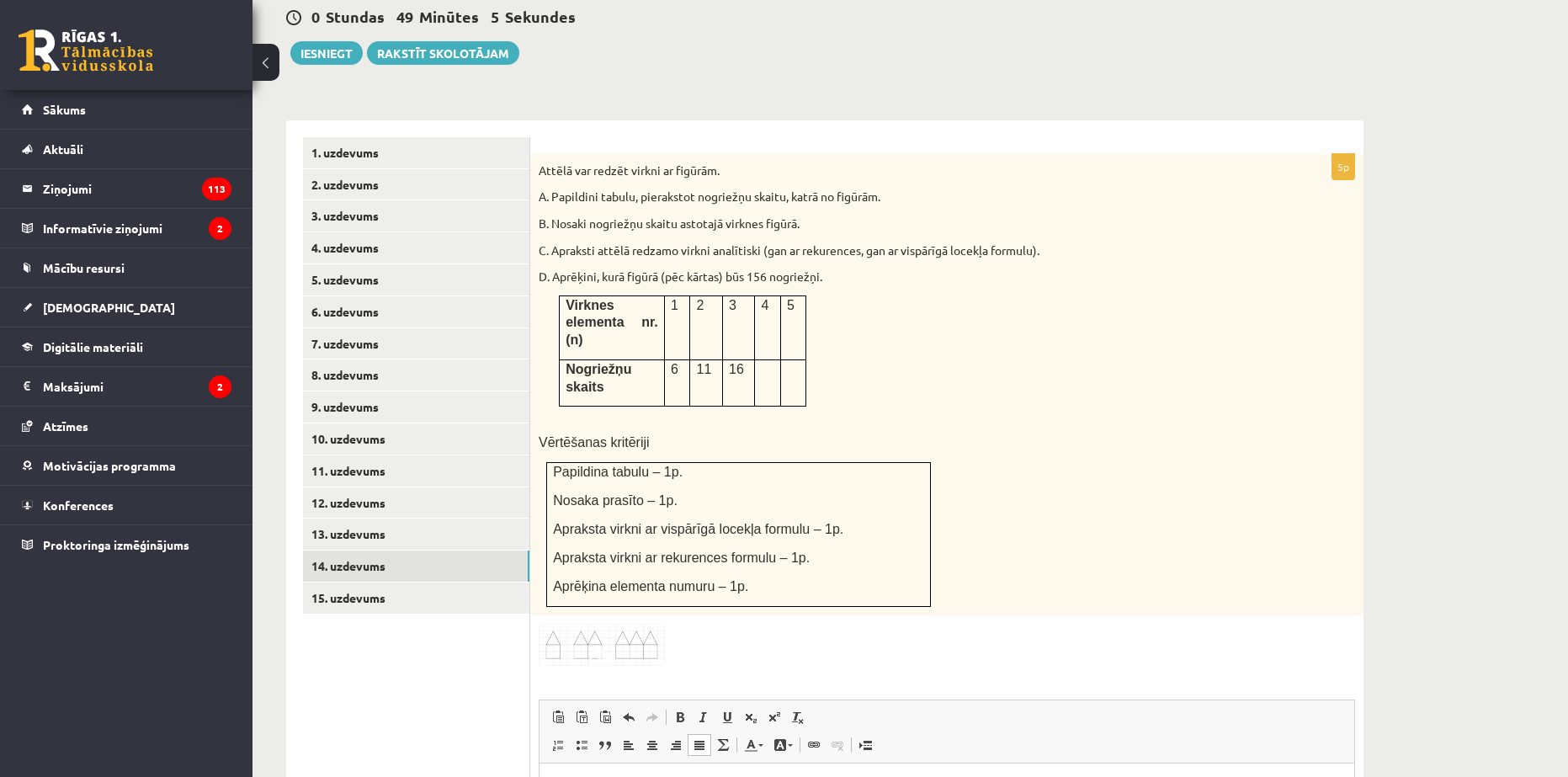
click at [672, 462] on td "Papildina tabulu – 1p. Nosaka prasīto – 1p. Apraksta virkni ar vispārīgā locekļ…" at bounding box center [739, 534] width 384 height 144
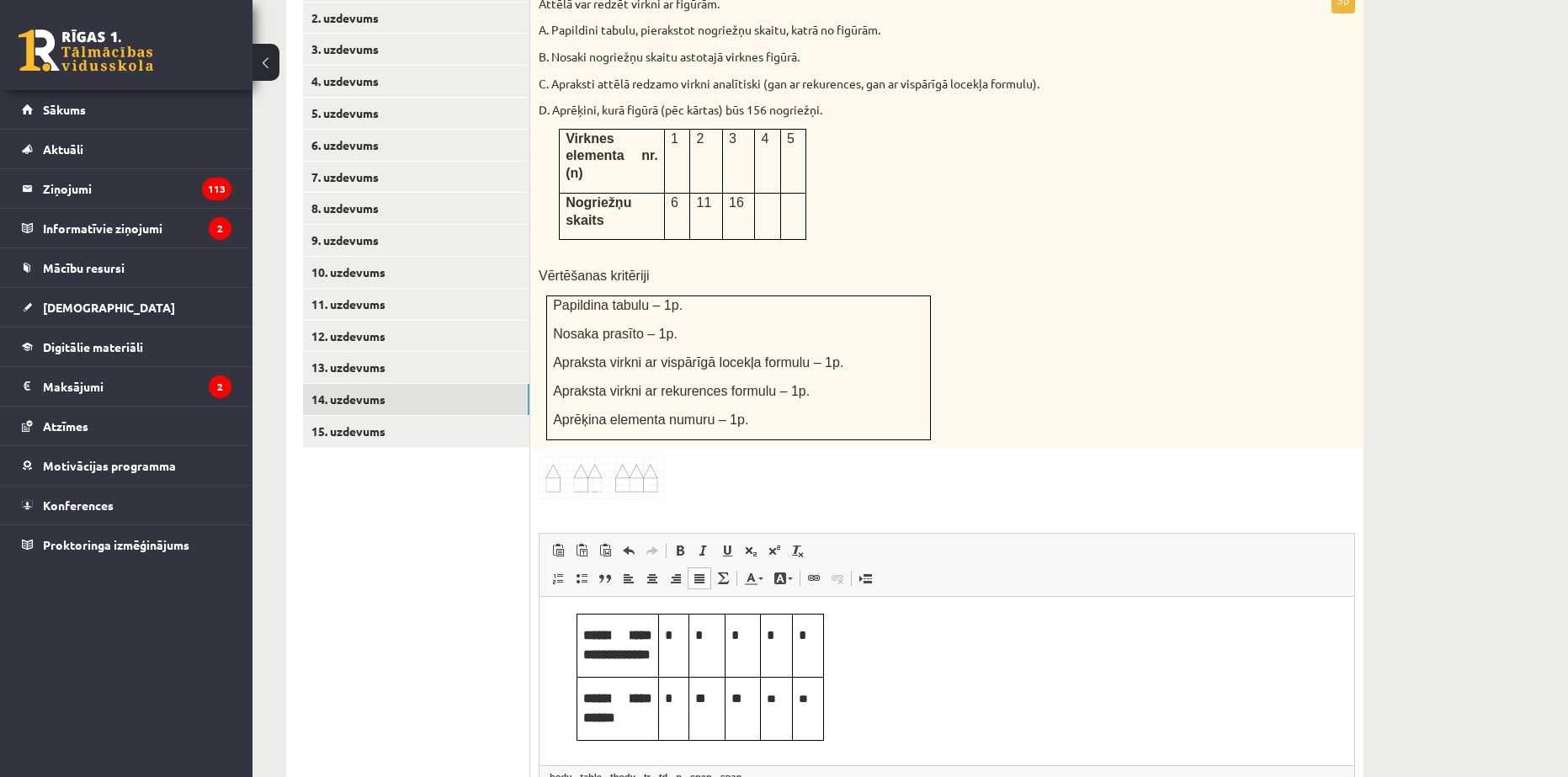
scroll to position [863, 0]
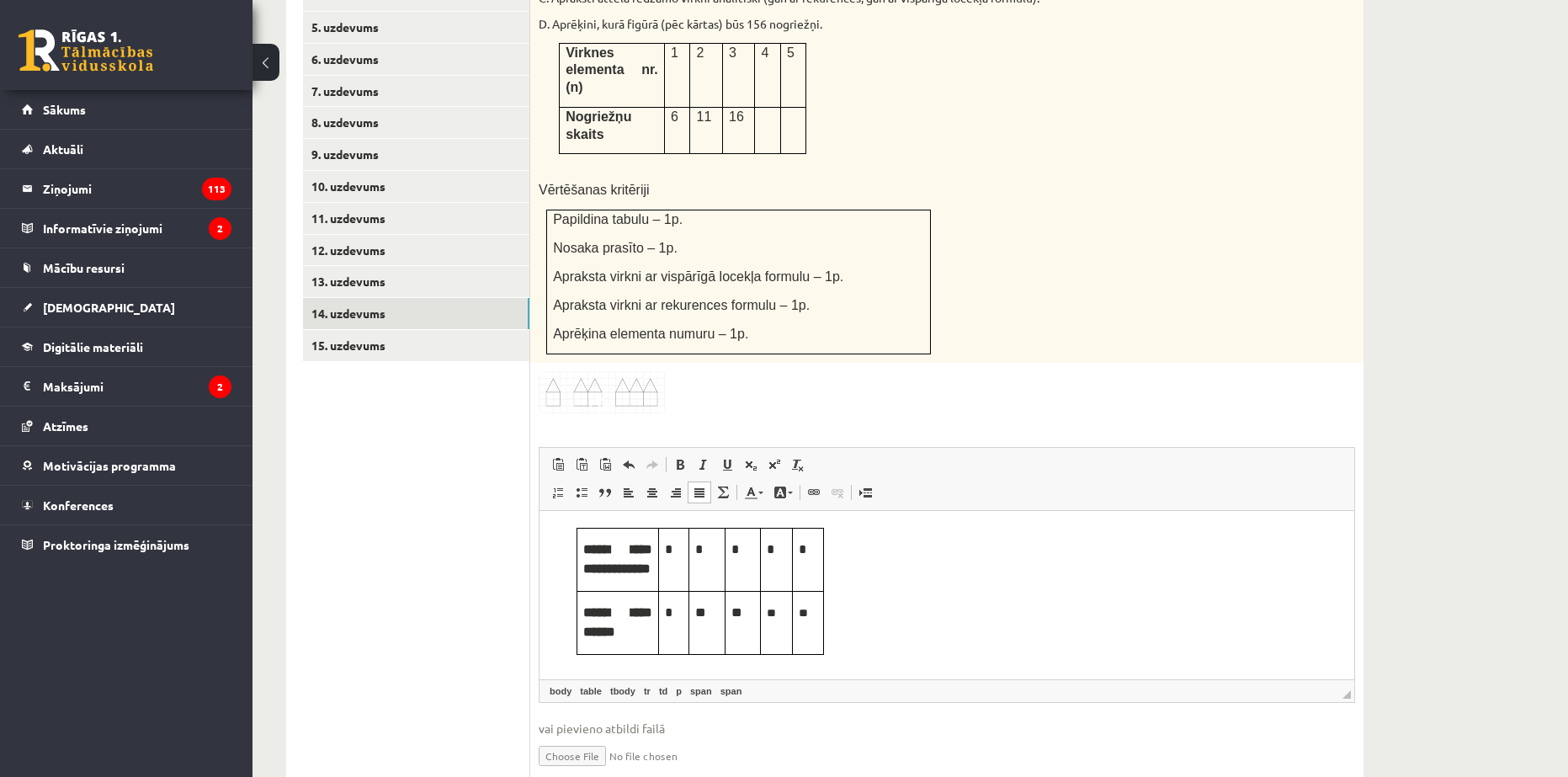
click at [629, 371] on img at bounding box center [602, 393] width 126 height 43
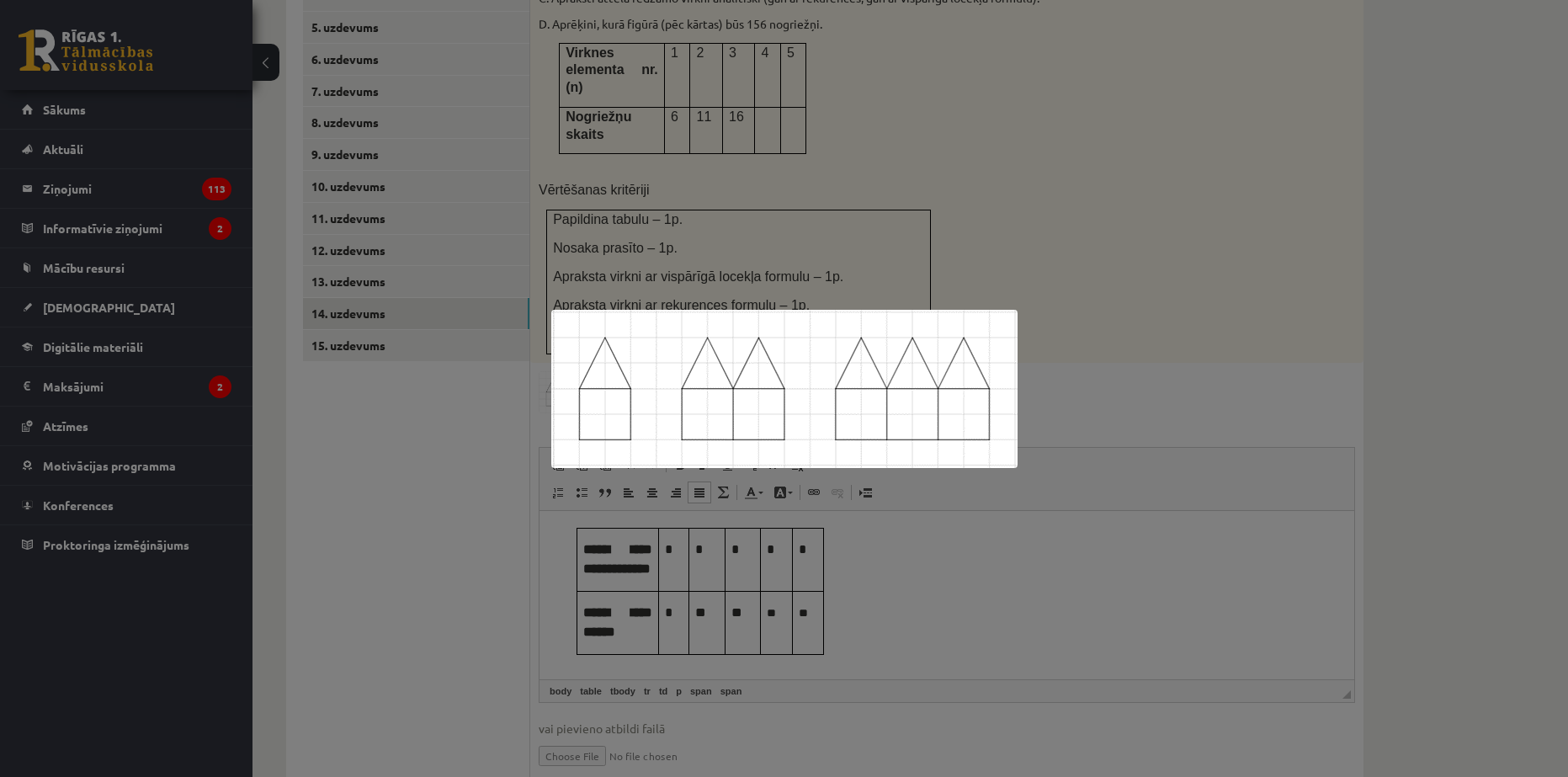
click at [1144, 258] on div at bounding box center [784, 388] width 1568 height 777
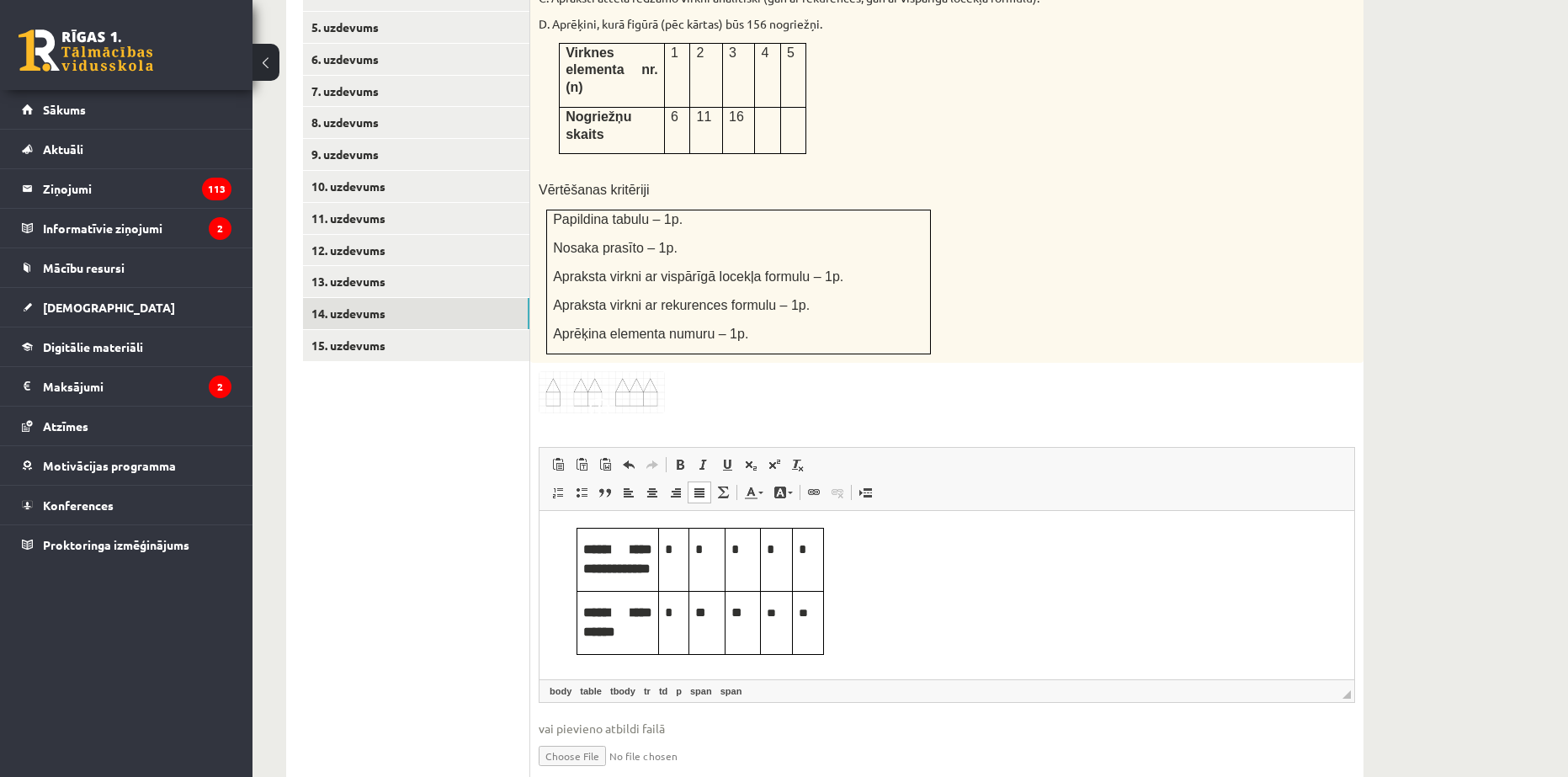
click at [652, 371] on img at bounding box center [602, 393] width 126 height 43
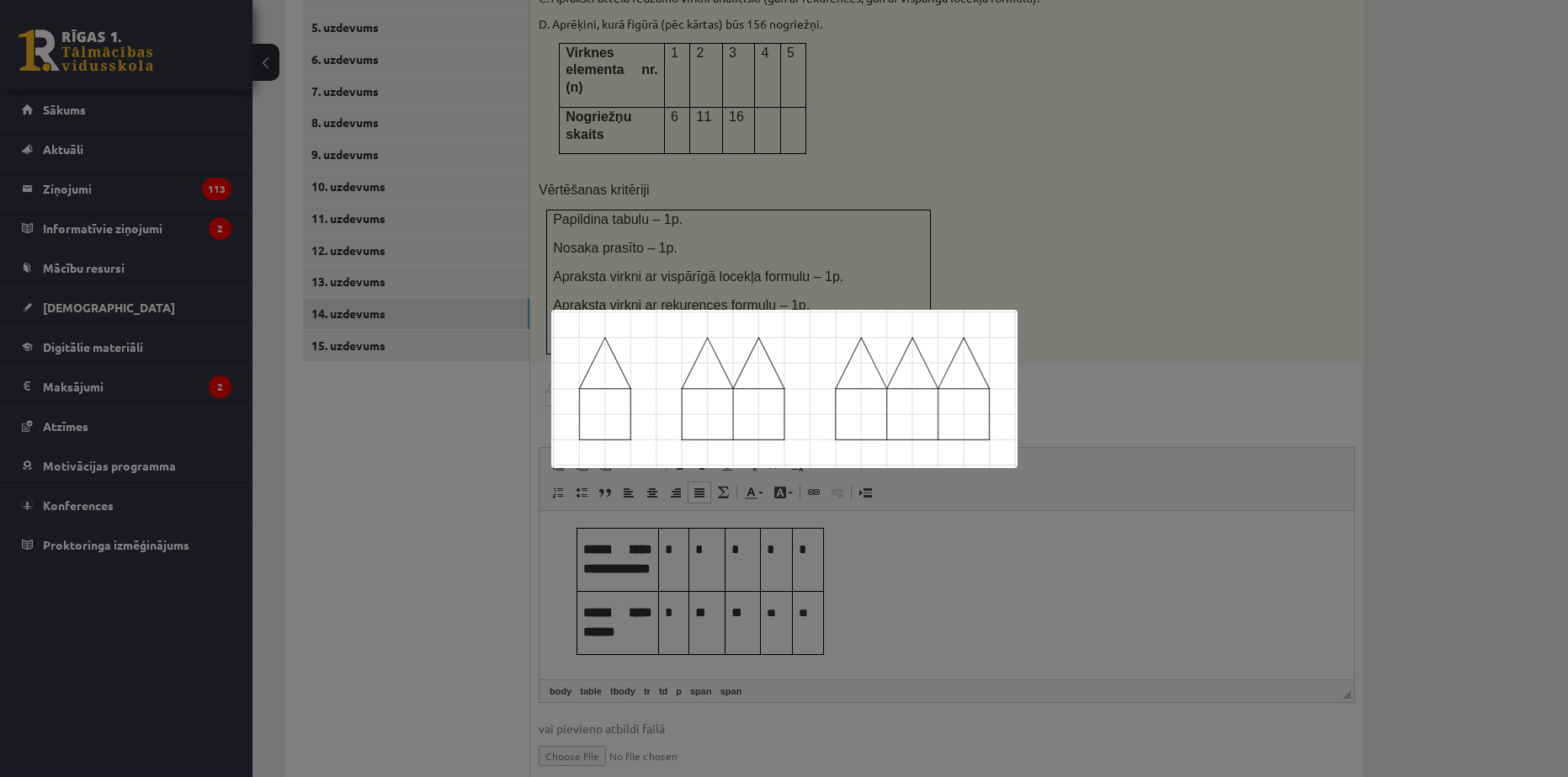
click at [707, 411] on img at bounding box center [784, 389] width 466 height 158
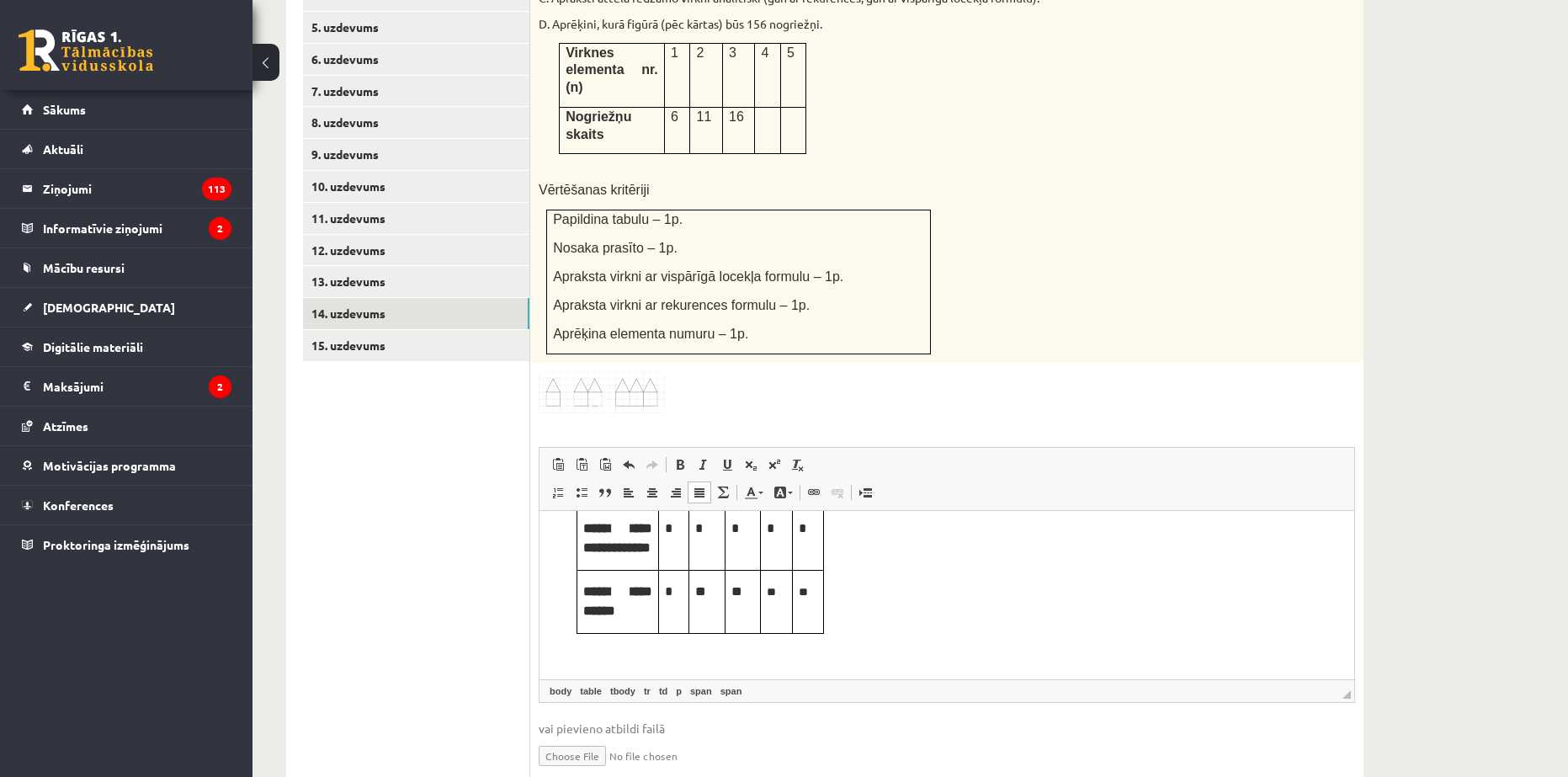
click at [820, 660] on p "Editor, wiswyg-editor-user-answer-47024780495600" at bounding box center [947, 654] width 782 height 18
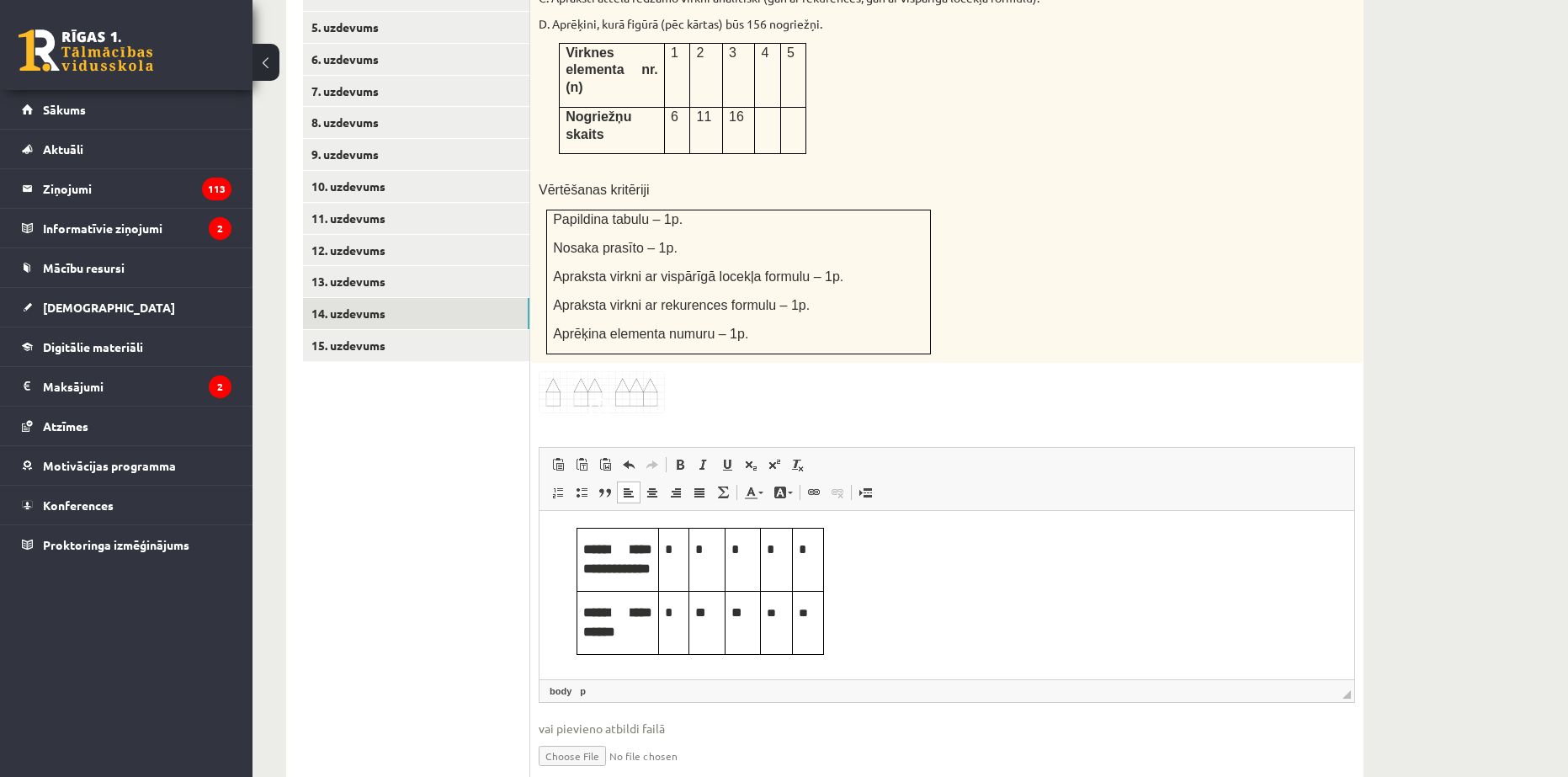
scroll to position [21, 0]
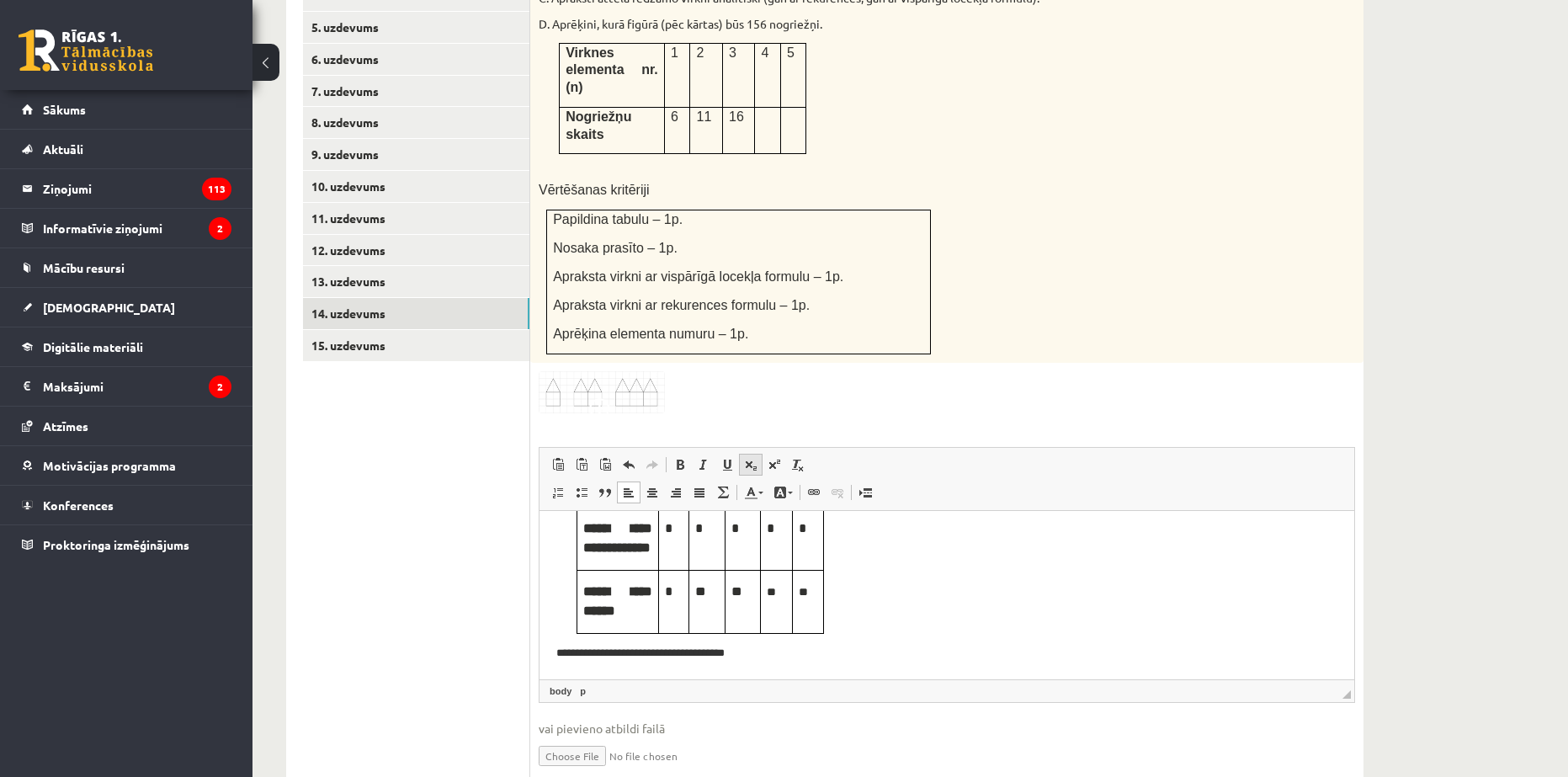
click at [748, 458] on span at bounding box center [751, 464] width 13 height 13
click at [755, 458] on span at bounding box center [751, 464] width 13 height 13
click at [757, 454] on link "Subscript" at bounding box center [751, 464] width 24 height 22
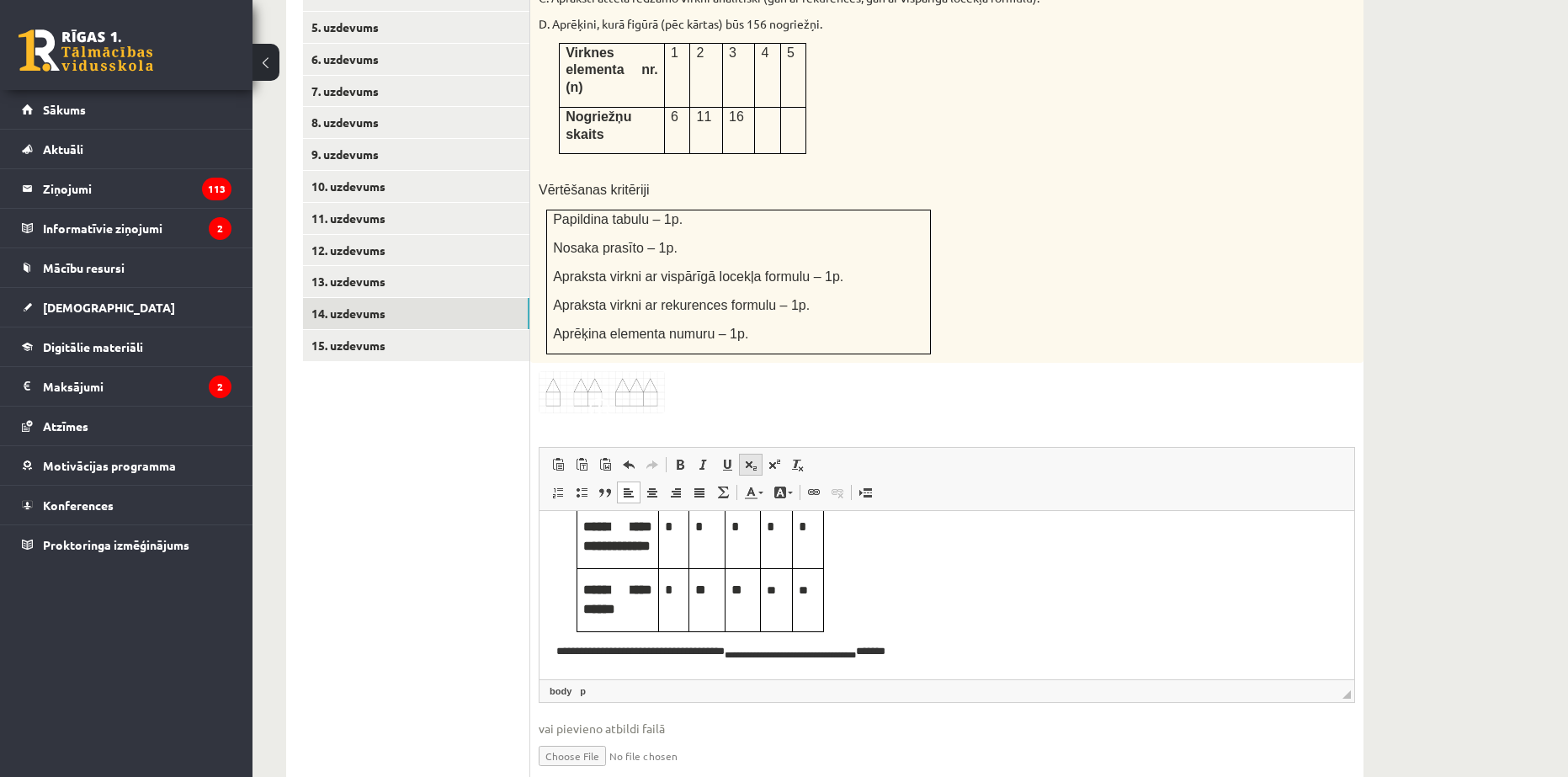
click at [757, 458] on span at bounding box center [751, 464] width 13 height 13
click at [755, 458] on span at bounding box center [751, 464] width 13 height 13
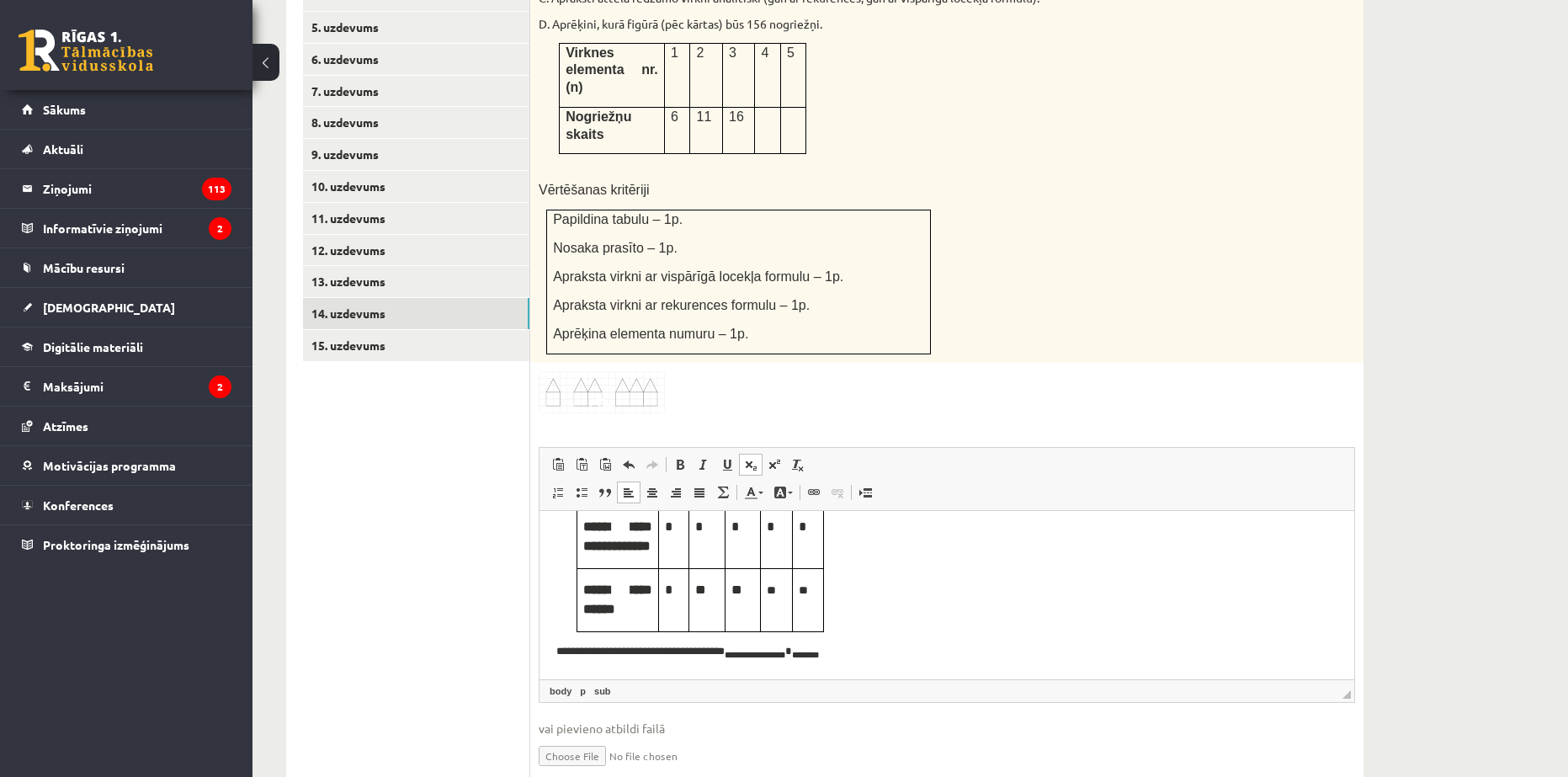
click at [755, 458] on span at bounding box center [751, 464] width 13 height 13
click at [749, 458] on span at bounding box center [751, 464] width 13 height 13
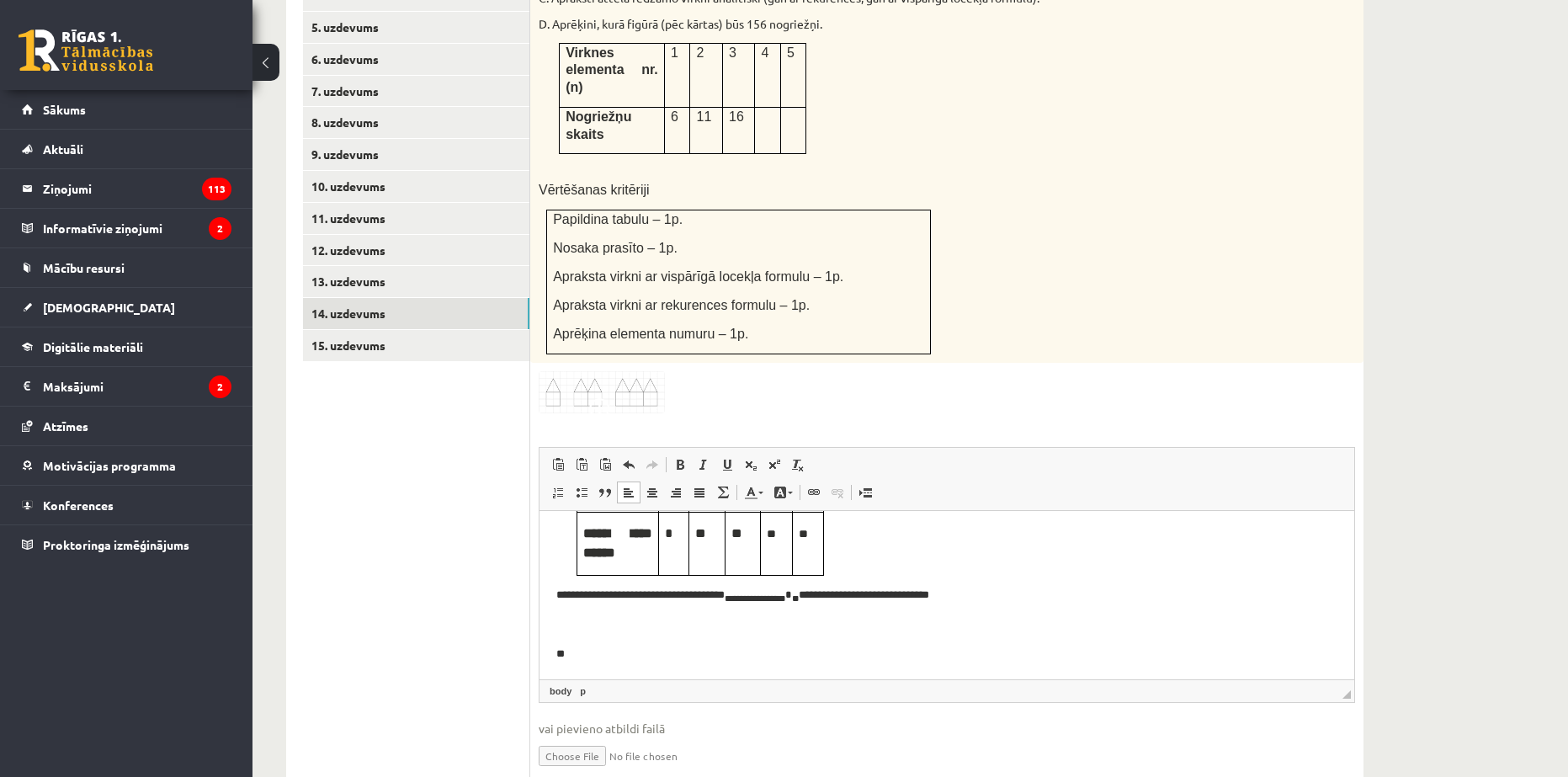
scroll to position [99, 0]
click at [634, 643] on body "**********" at bounding box center [947, 555] width 782 height 214
click at [806, 647] on p "**********" at bounding box center [941, 655] width 768 height 18
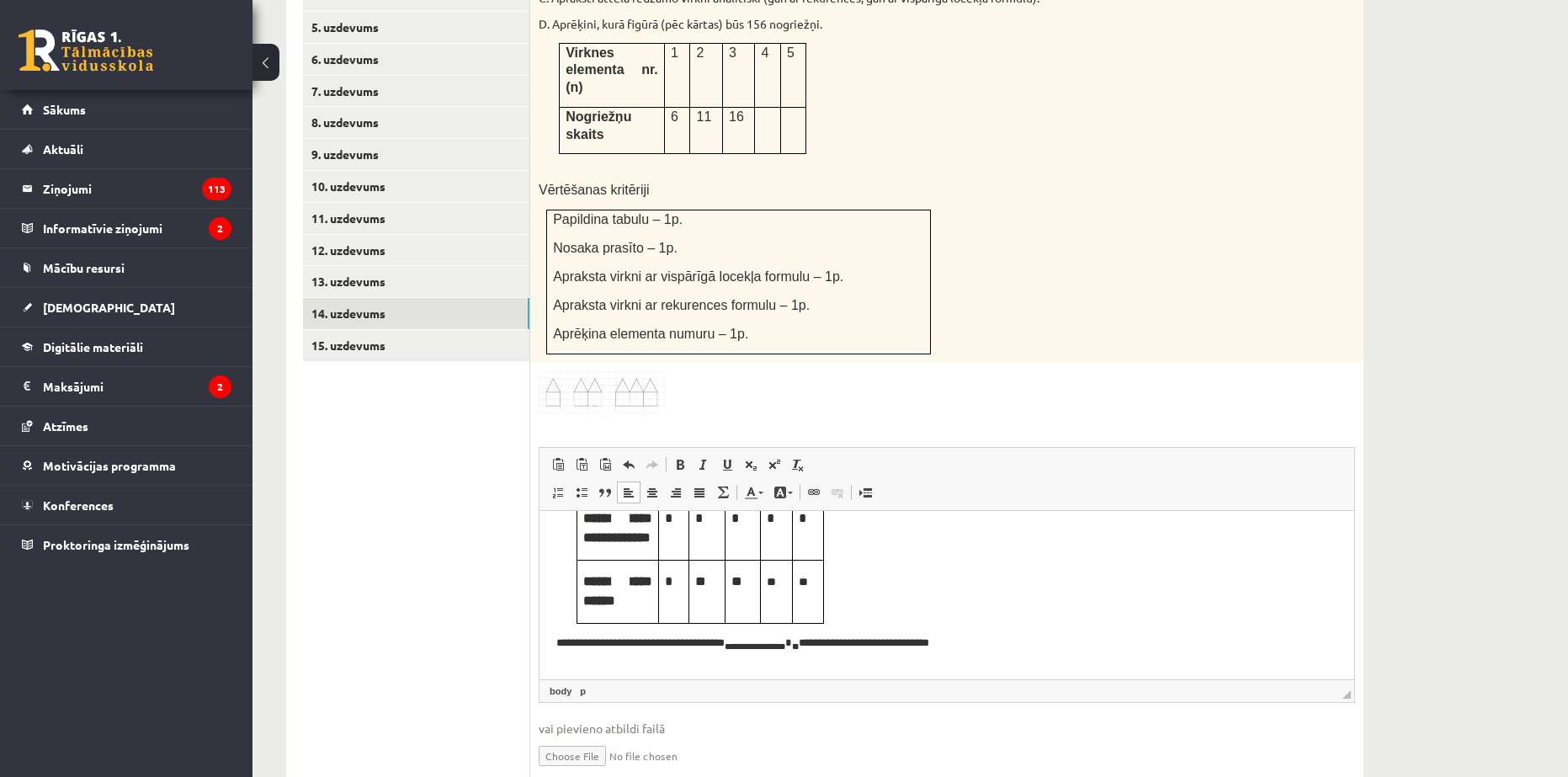
scroll to position [0, 0]
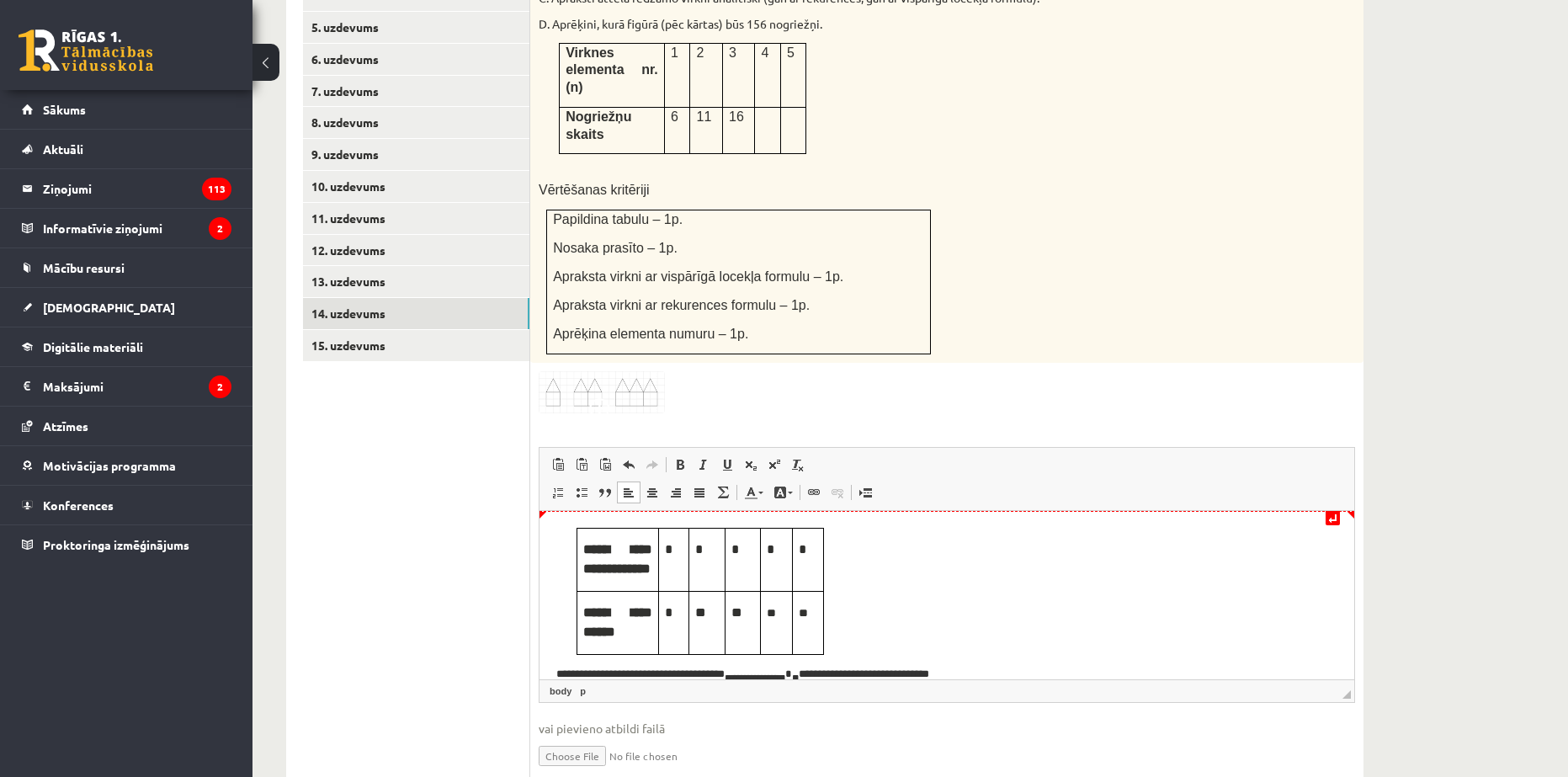
click at [568, 522] on html "**********" at bounding box center [946, 664] width 815 height 305
click at [558, 524] on html "**********" at bounding box center [946, 664] width 815 height 305
click at [558, 527] on body "**********" at bounding box center [947, 663] width 782 height 271
click at [551, 535] on html "**********" at bounding box center [946, 664] width 815 height 305
click at [599, 526] on html "**********" at bounding box center [946, 664] width 815 height 305
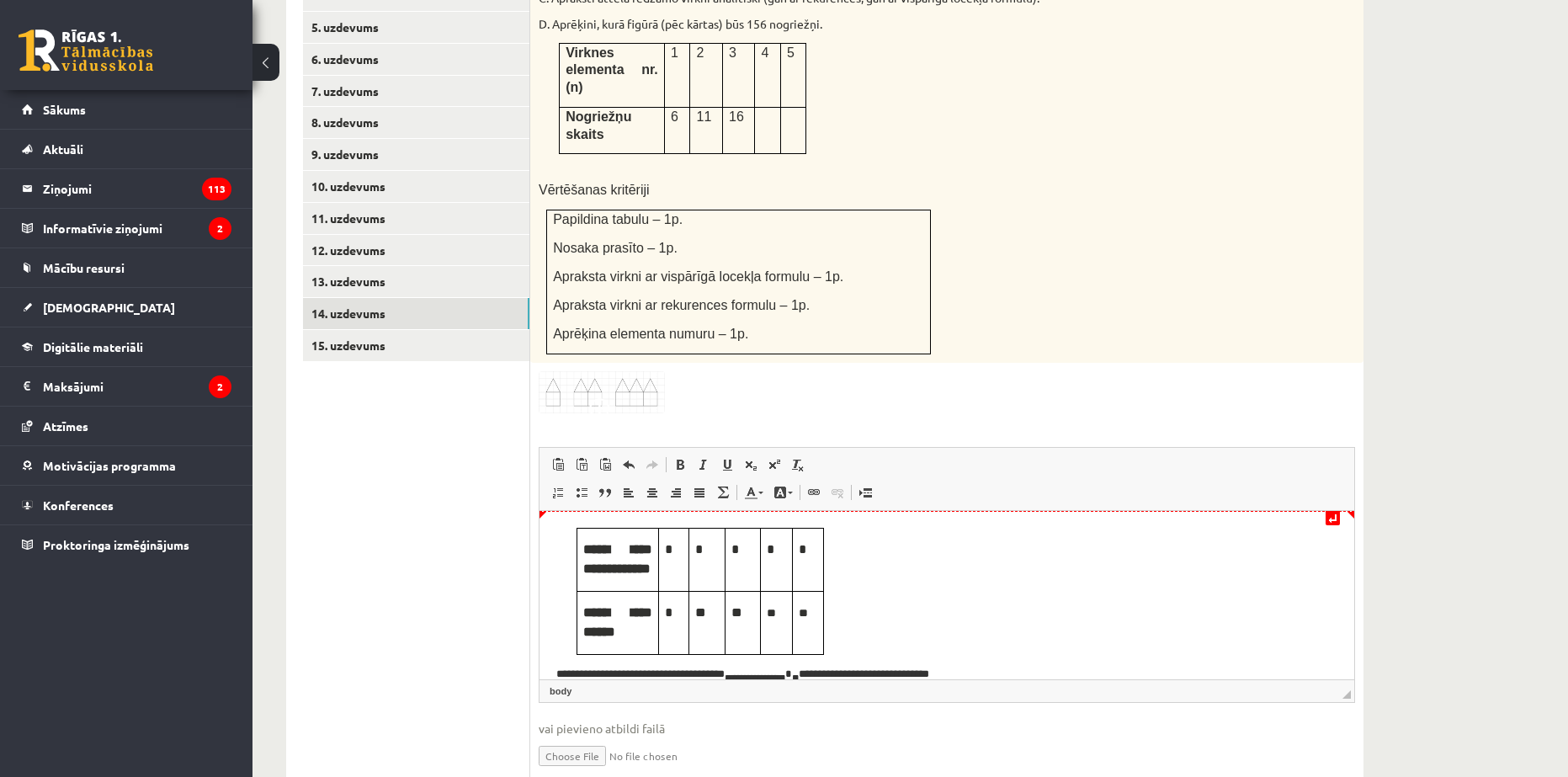
click at [600, 520] on html "**********" at bounding box center [946, 664] width 815 height 305
click at [589, 512] on html "**********" at bounding box center [946, 664] width 815 height 305
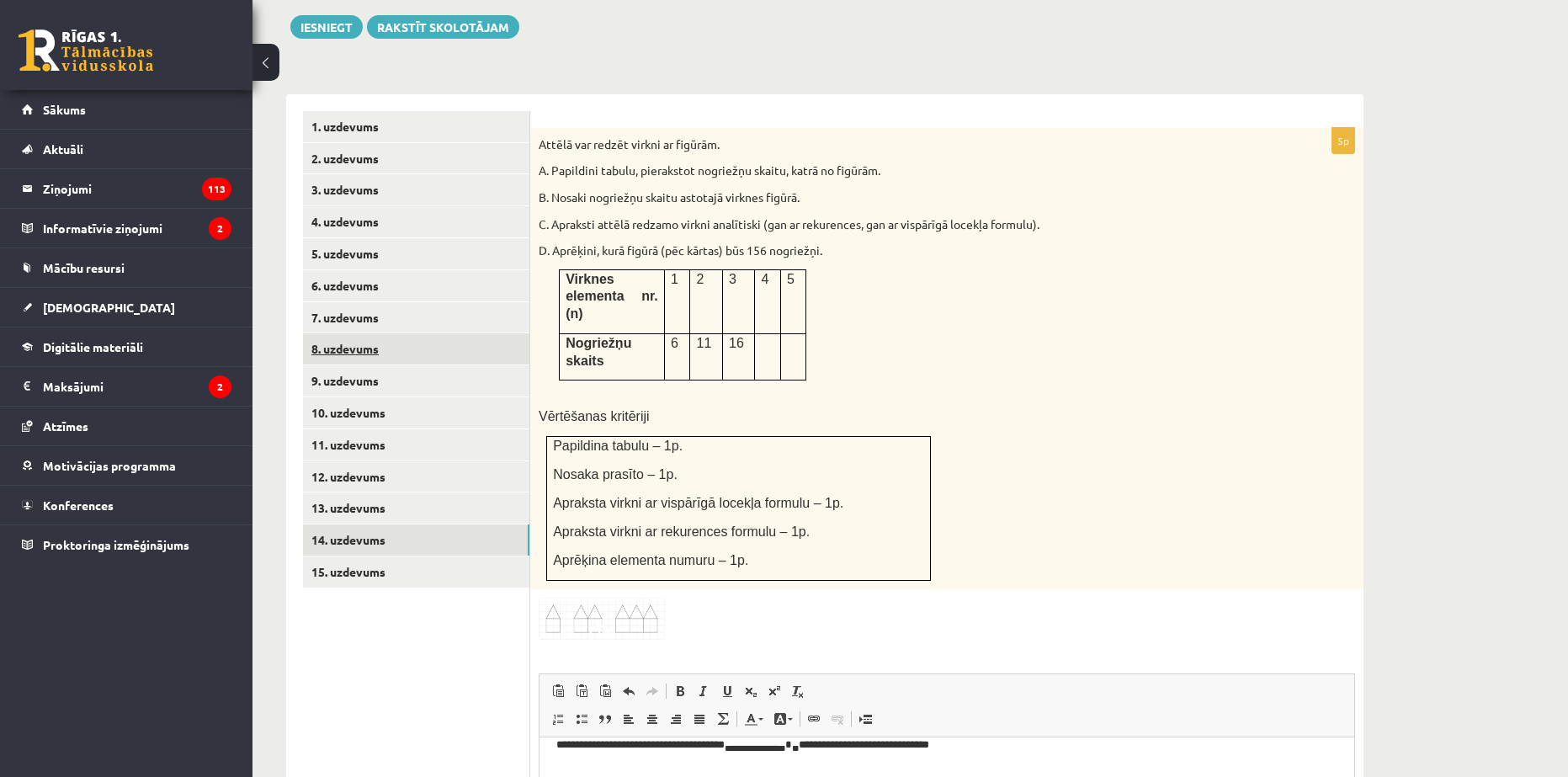
scroll to position [863, 0]
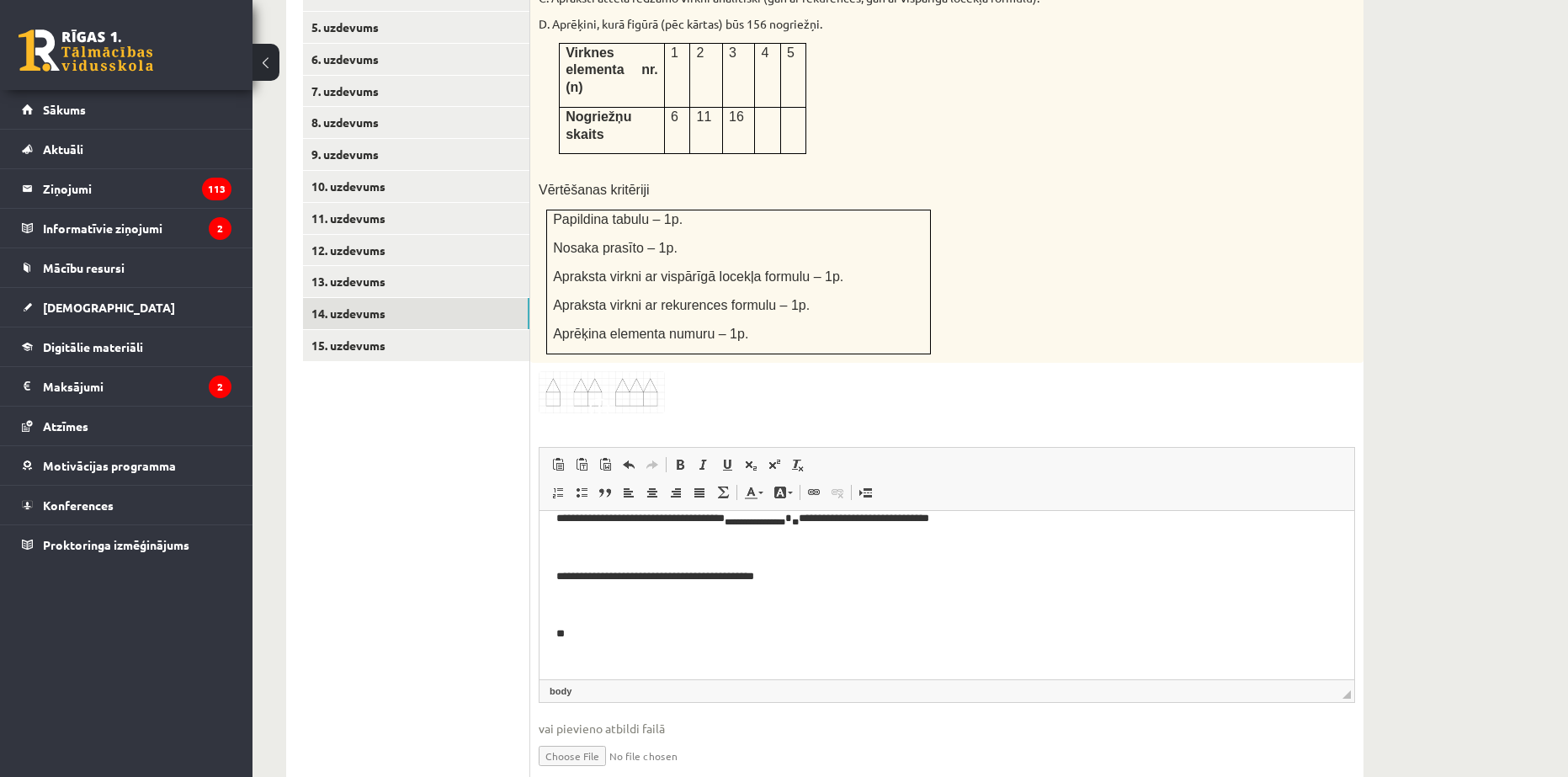
click at [589, 643] on p "**" at bounding box center [941, 634] width 768 height 18
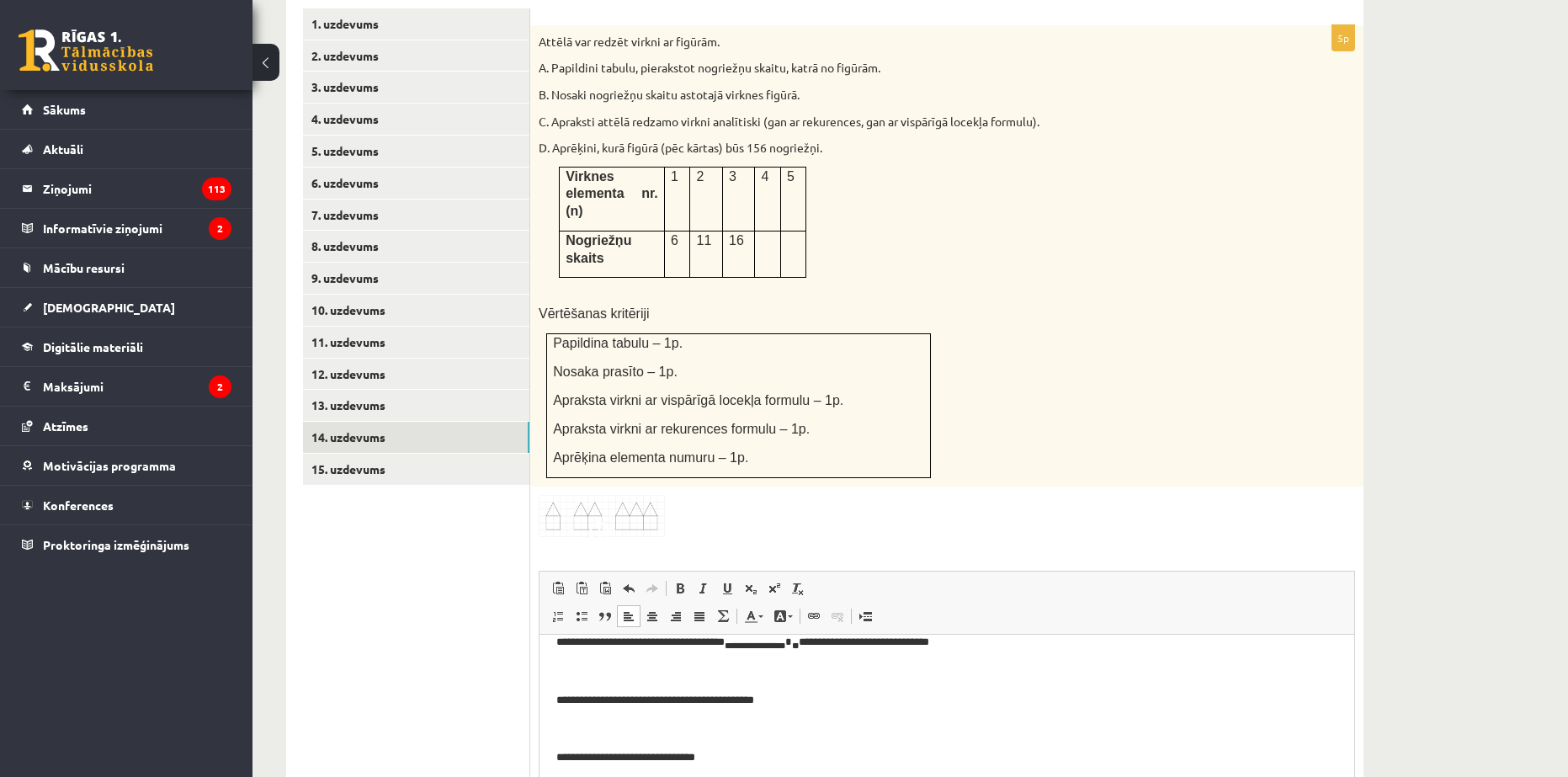
scroll to position [694, 0]
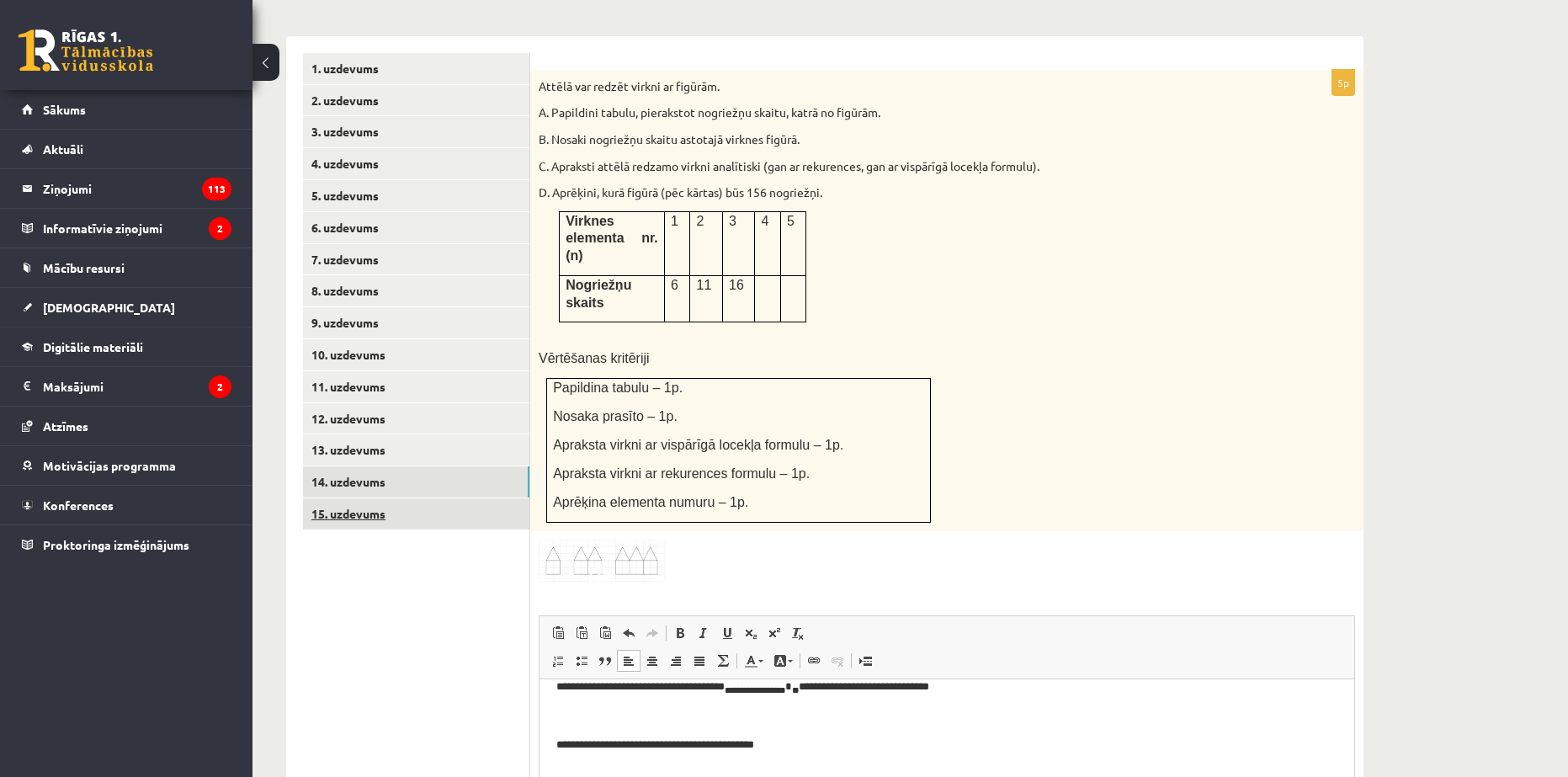
click at [364, 498] on link "15. uzdevums" at bounding box center [416, 513] width 226 height 31
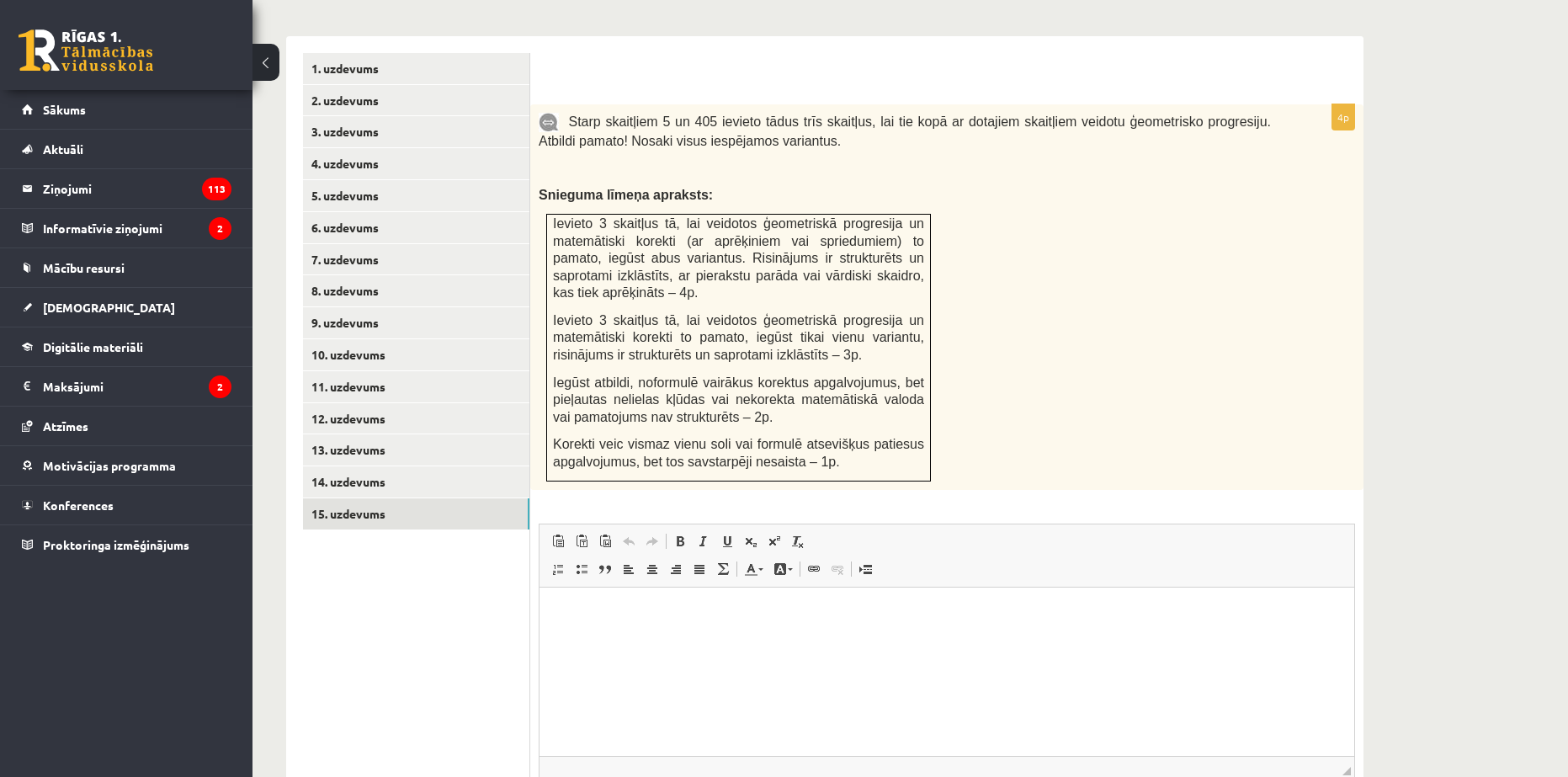
scroll to position [0, 0]
click at [572, 147] on div "Starp skaitļiem 5 un 405 ievieto tādus trīs skaitļus, lai tie kopā ar dotajiem …" at bounding box center [946, 297] width 833 height 385
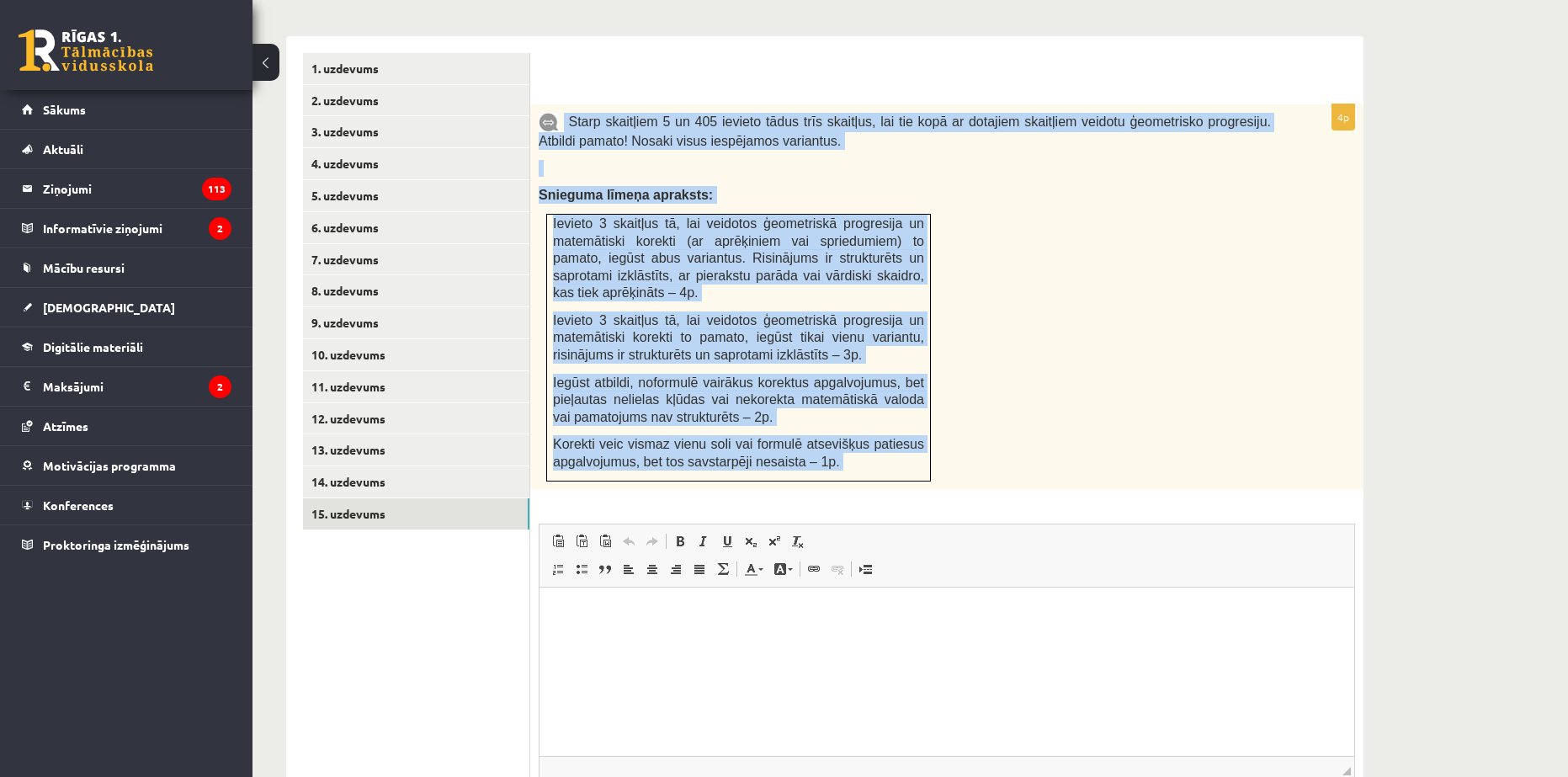
drag, startPoint x: 567, startPoint y: 87, endPoint x: 932, endPoint y: 478, distance: 534.9
click at [932, 478] on div "4p Starp skaitļiem 5 un 405 ievieto tādus trīs skaitļus, lai tie kopā ar dotaji…" at bounding box center [946, 489] width 833 height 769
copy div "Starp skaitļiem 5 un 405 ievieto tādus trīs skaitļus, lai tie kopā ar dotajiem …"
click at [963, 143] on div "Starp skaitļiem 5 un 405 ievieto tādus trīs skaitļus, lai tie kopā ar dotajiem …" at bounding box center [946, 297] width 833 height 385
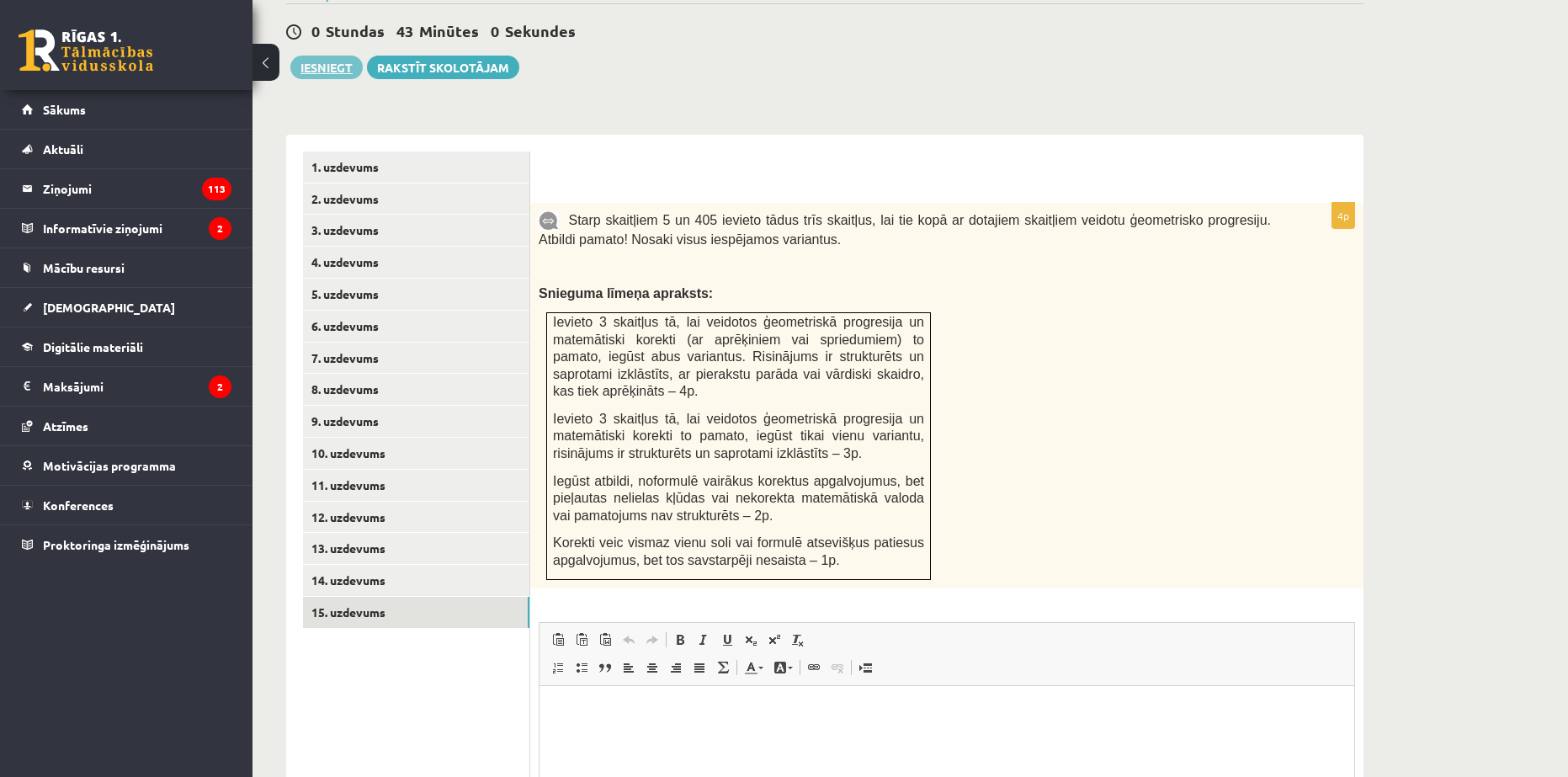
scroll to position [610, 0]
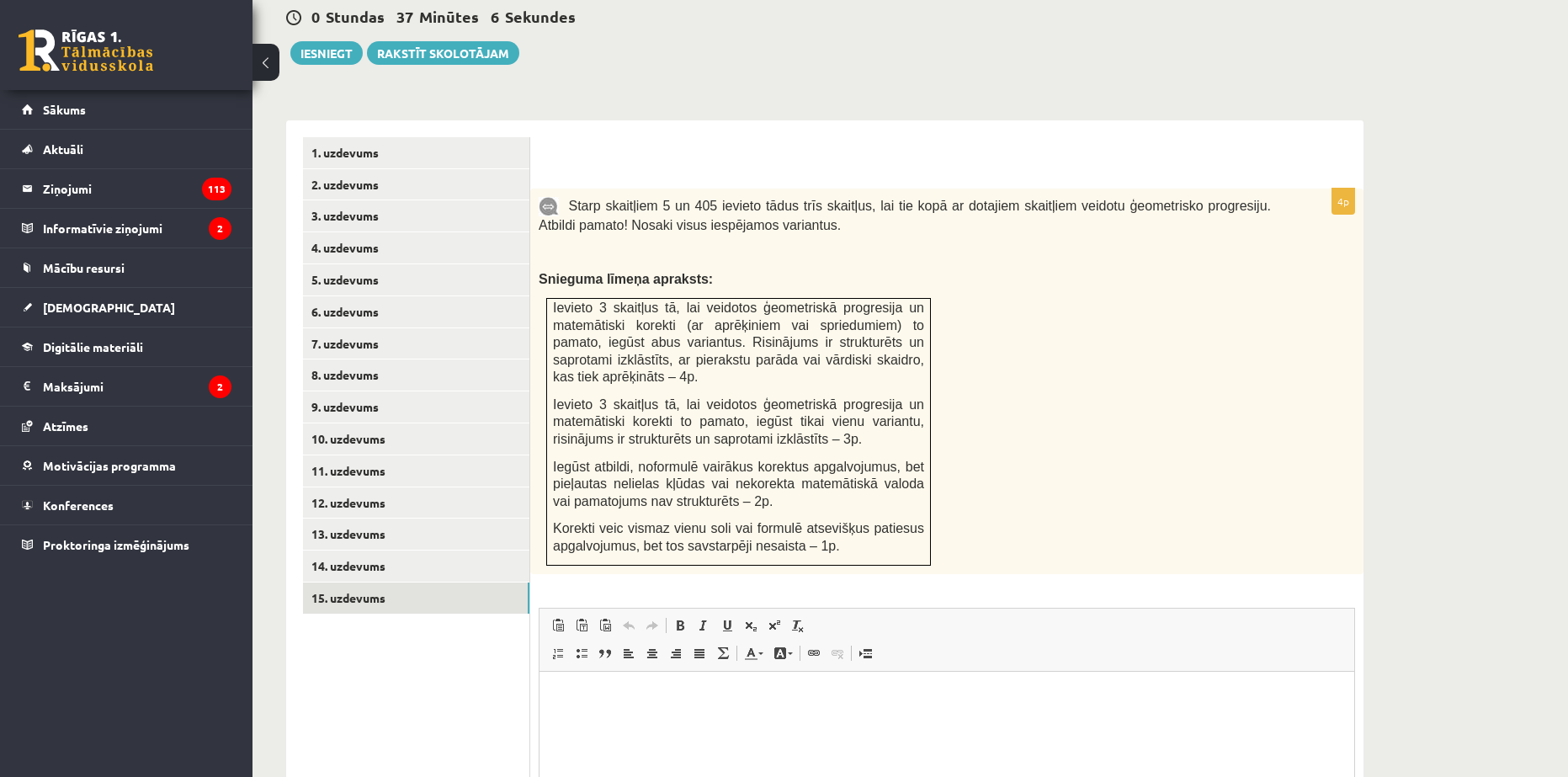
click at [693, 232] on div "Starp skaitļiem 5 un 405 ievieto tādus trīs skaitļus, lai tie kopā ar dotajiem …" at bounding box center [946, 380] width 833 height 385
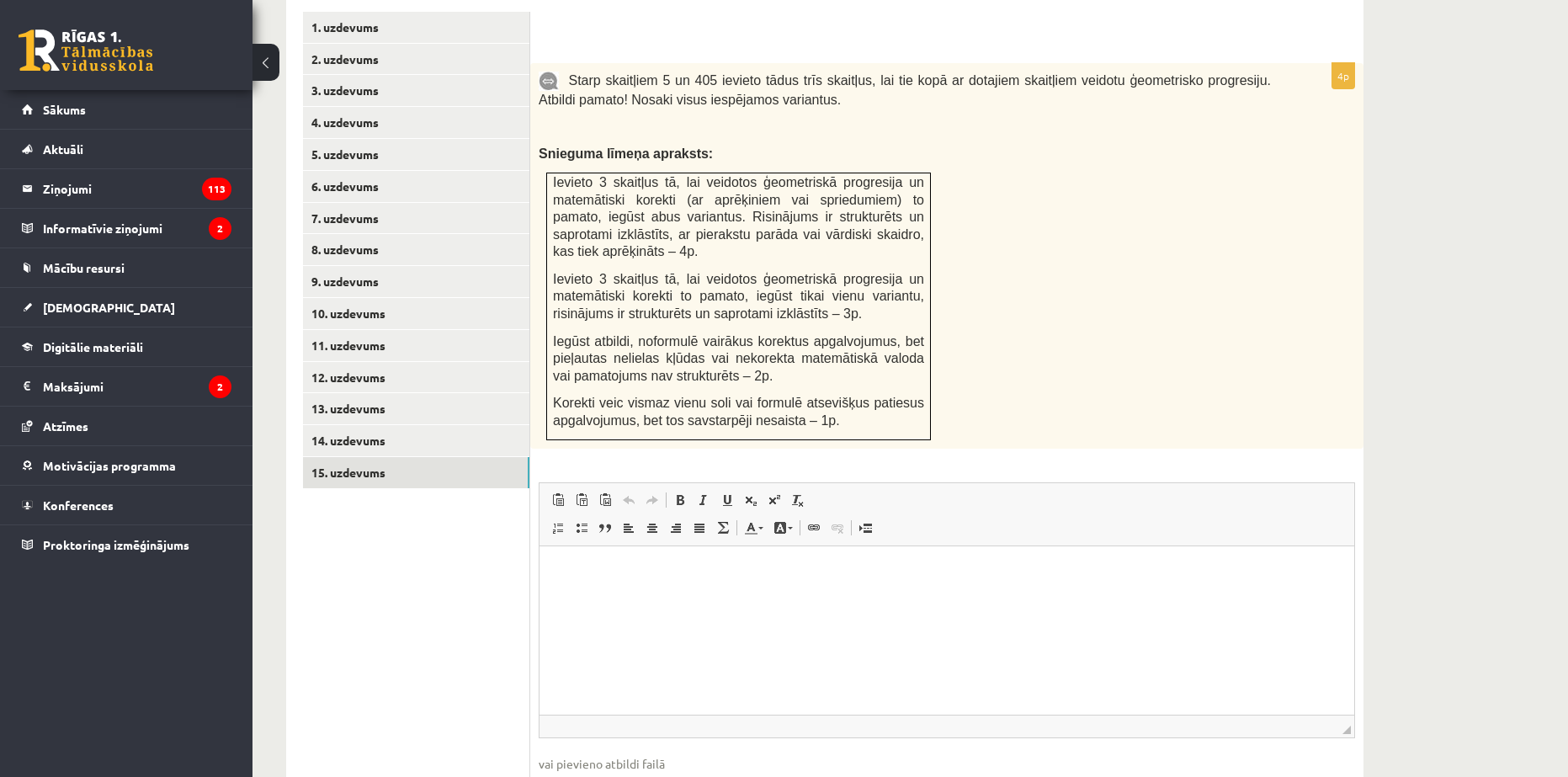
scroll to position [805, 0]
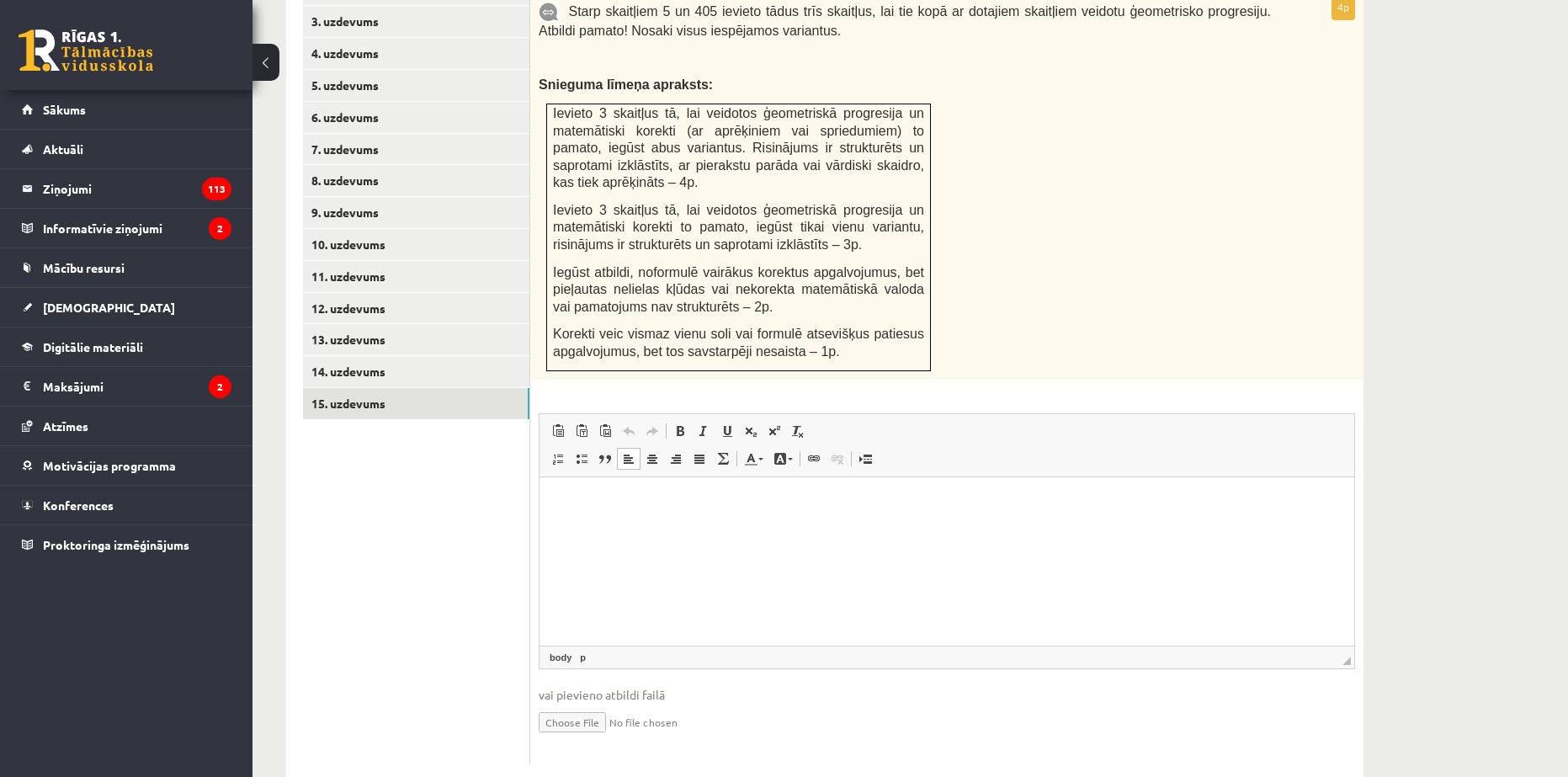
click at [615, 523] on html at bounding box center [946, 502] width 815 height 52
click at [567, 563] on p "**********" at bounding box center [947, 558] width 782 height 18
click at [568, 577] on html "**********" at bounding box center [946, 530] width 815 height 107
click at [970, 562] on p "**********" at bounding box center [947, 558] width 782 height 18
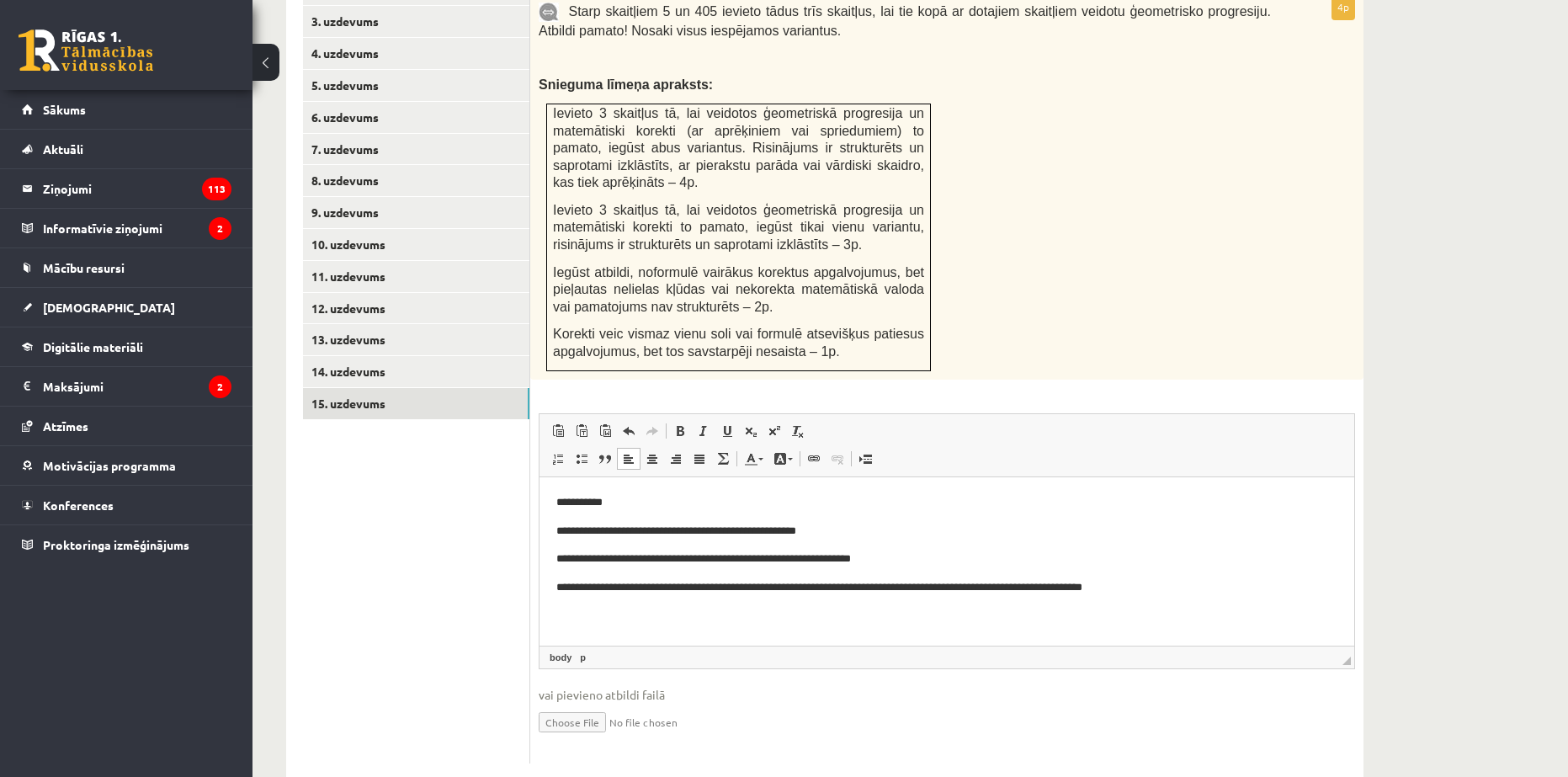
click at [556, 583] on html "**********" at bounding box center [946, 544] width 815 height 137
click at [1222, 597] on html "**********" at bounding box center [946, 544] width 815 height 137
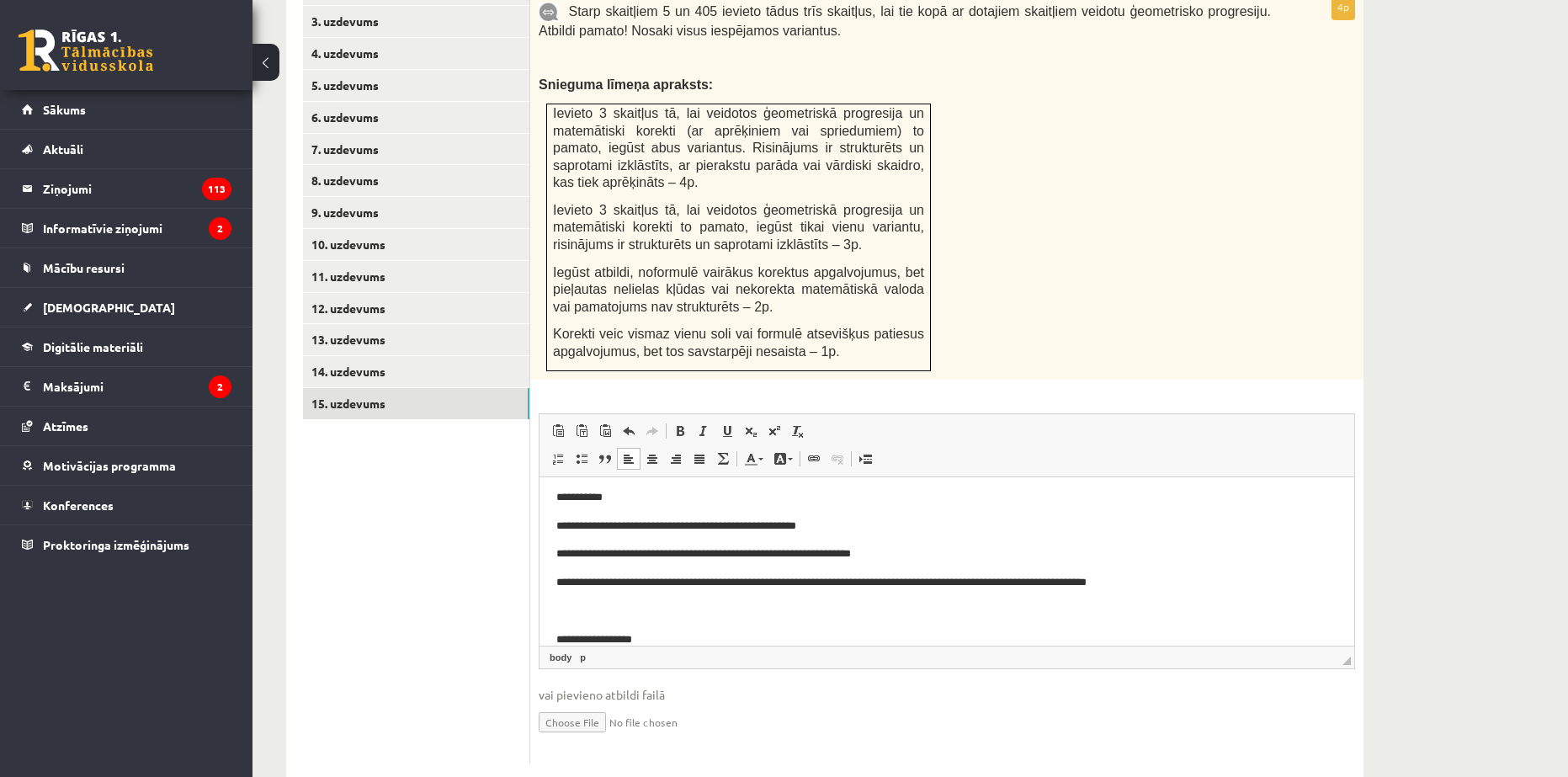
click at [1091, 587] on p "**********" at bounding box center [941, 582] width 768 height 18
click at [849, 582] on p "**********" at bounding box center [941, 582] width 768 height 18
click at [753, 425] on span at bounding box center [751, 431] width 13 height 13
click at [747, 425] on span at bounding box center [751, 431] width 13 height 13
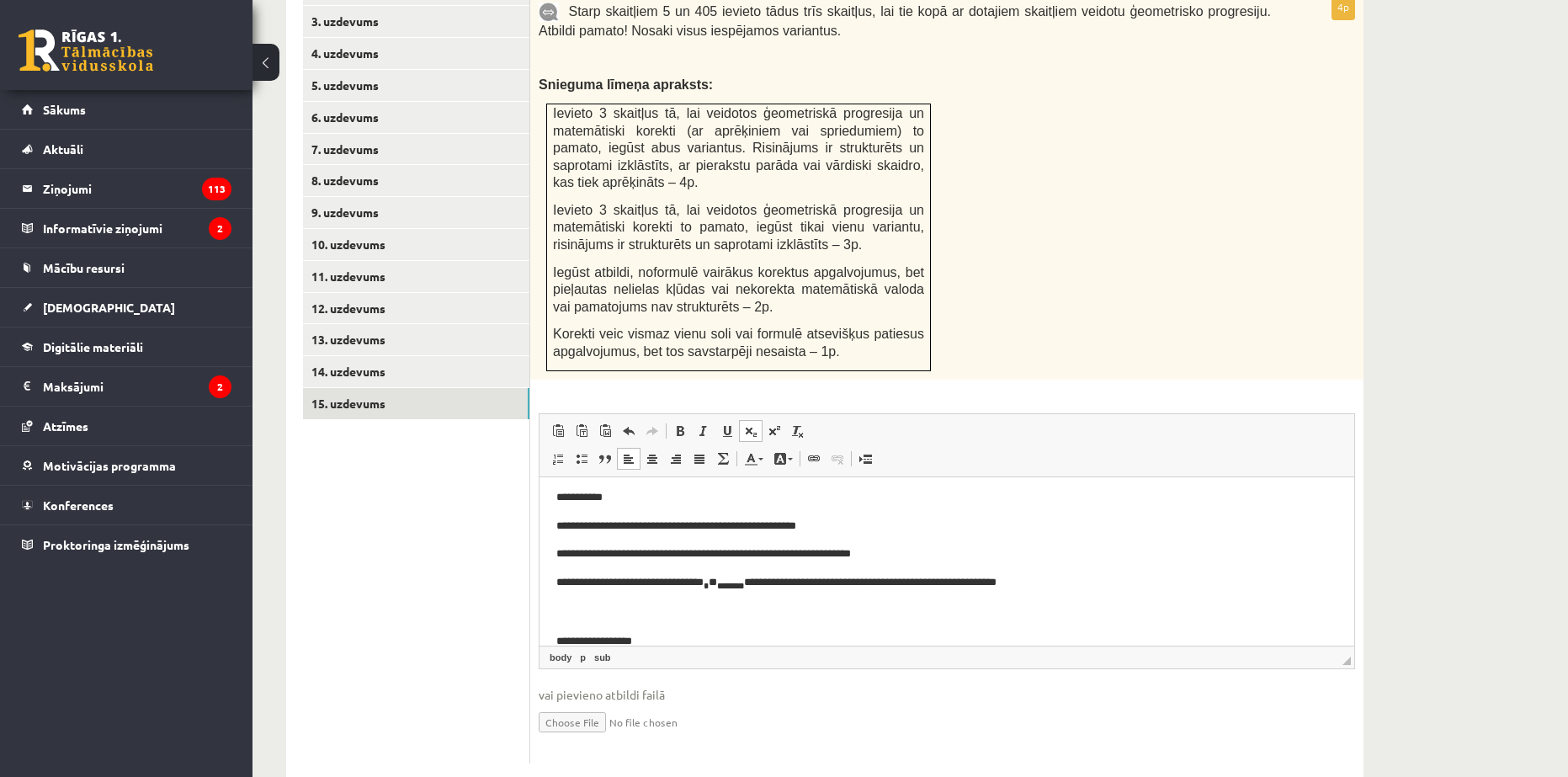
click at [750, 425] on span at bounding box center [751, 431] width 13 height 13
click at [748, 425] on span at bounding box center [751, 431] width 13 height 13
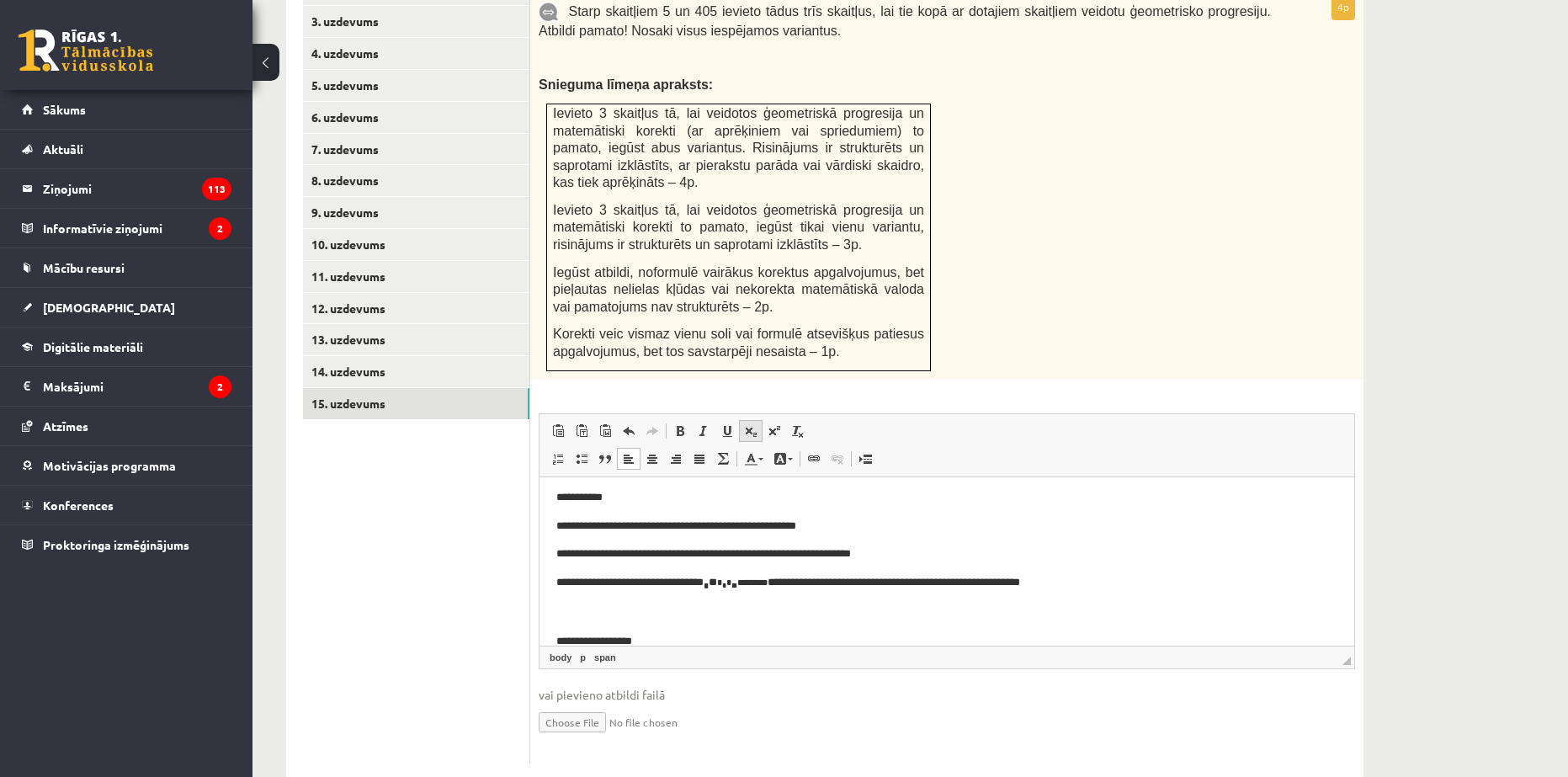
click at [748, 425] on span at bounding box center [751, 431] width 13 height 13
click at [751, 425] on span at bounding box center [751, 431] width 13 height 13
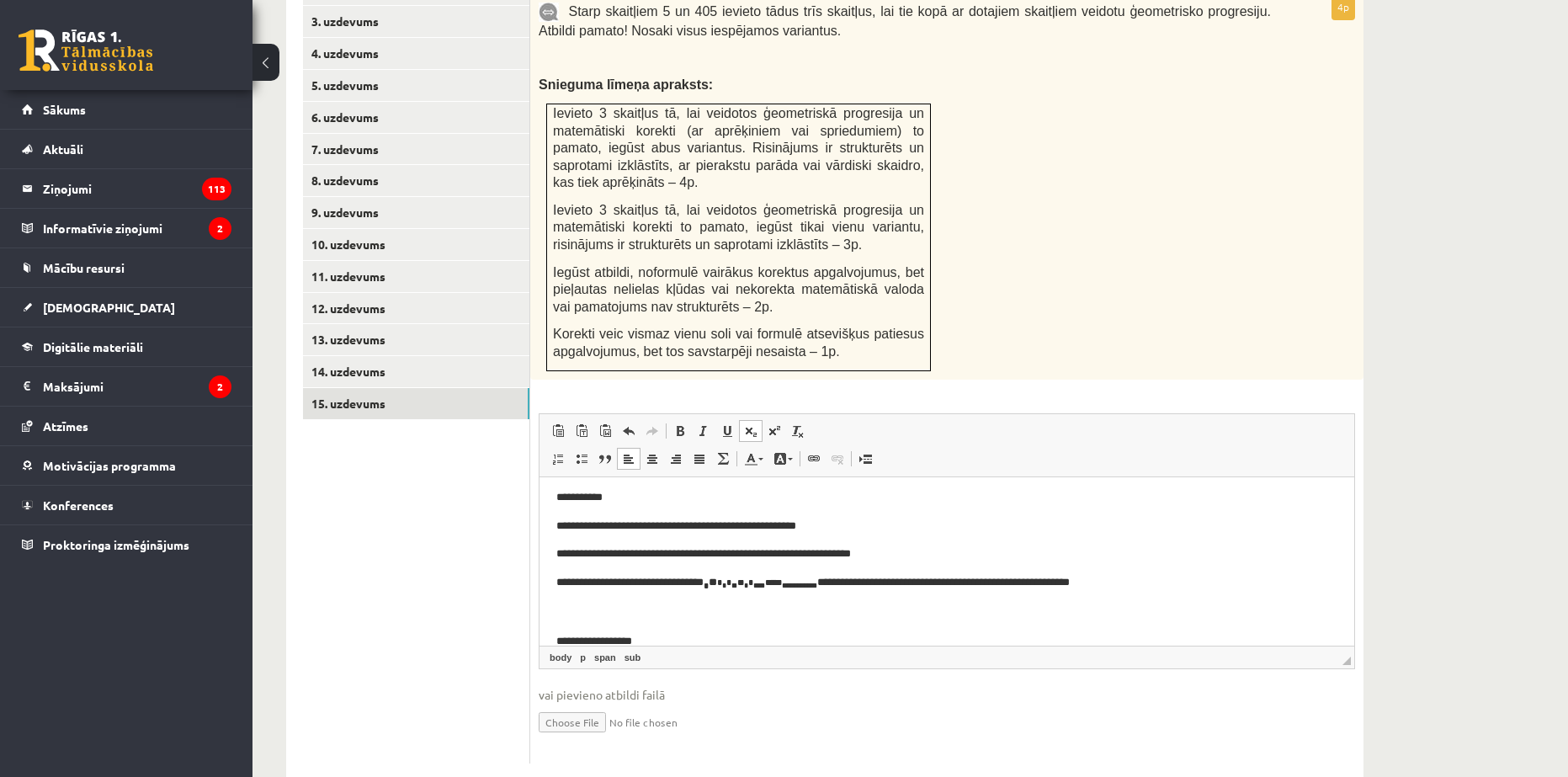
click at [750, 425] on span at bounding box center [751, 431] width 13 height 13
click at [753, 425] on span at bounding box center [751, 431] width 13 height 13
click at [747, 425] on span at bounding box center [751, 431] width 13 height 13
click at [751, 425] on span at bounding box center [751, 431] width 13 height 13
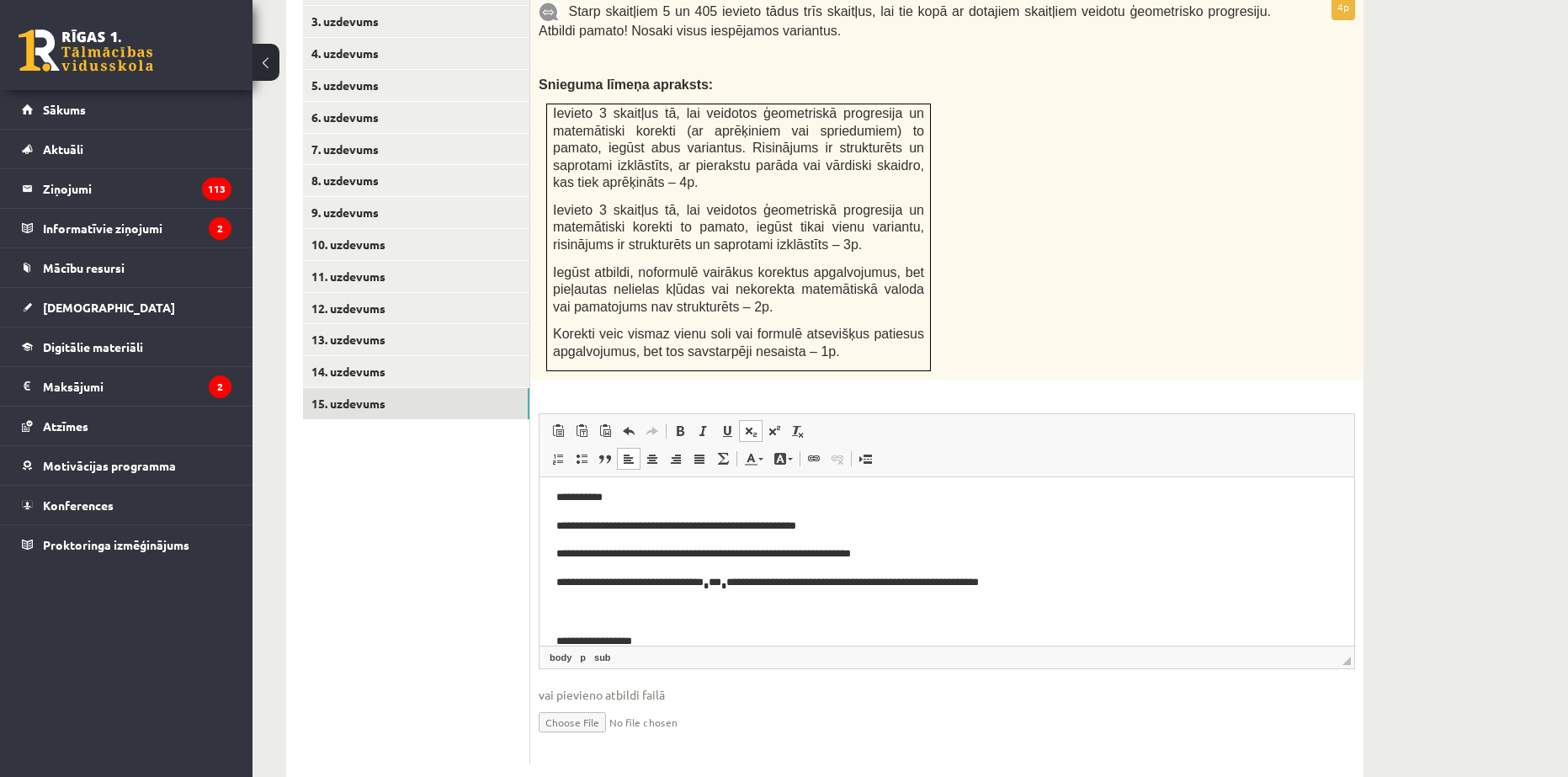
click at [750, 425] on span at bounding box center [751, 431] width 13 height 13
click at [752, 425] on span at bounding box center [751, 431] width 13 height 13
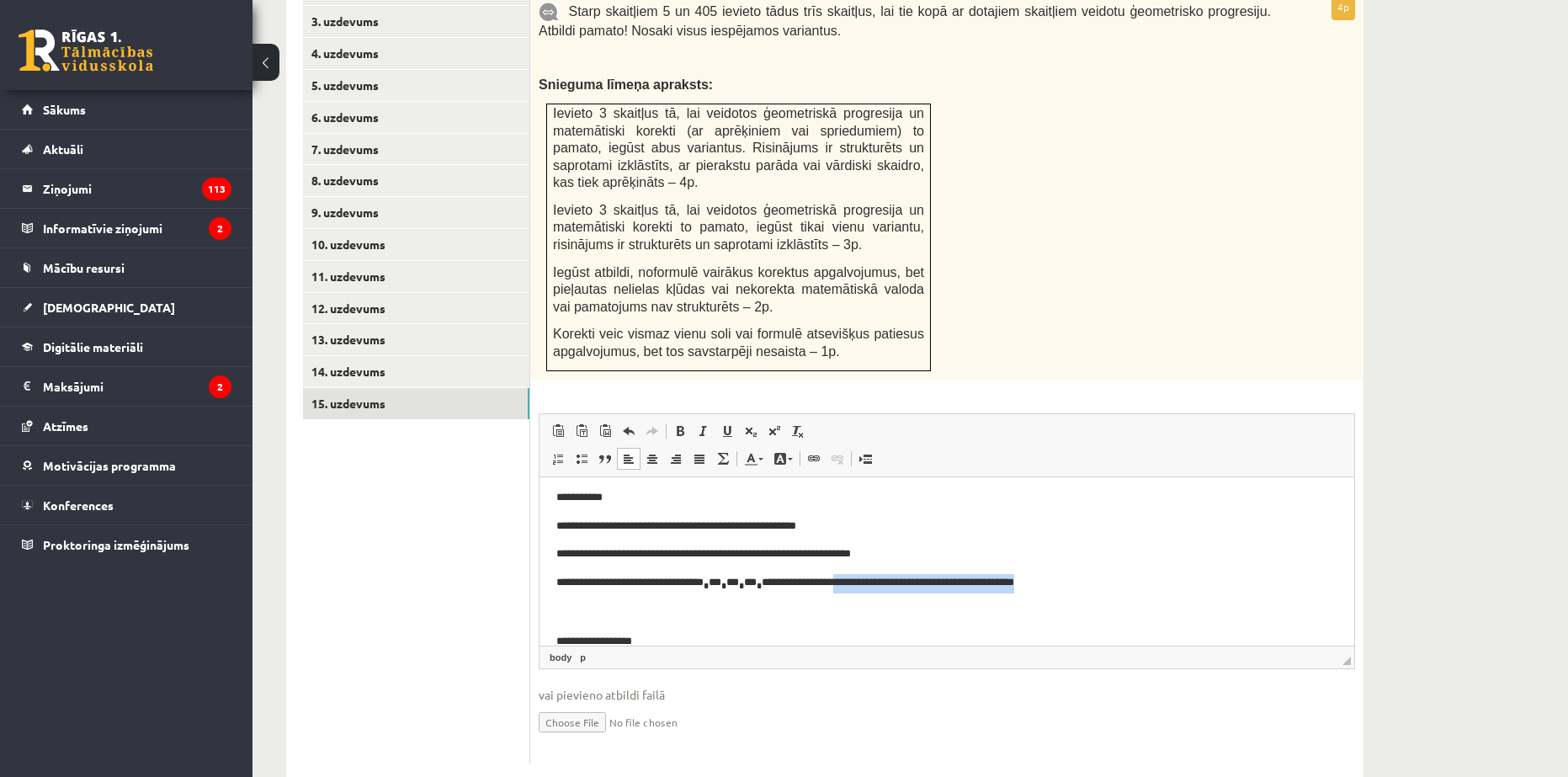
drag, startPoint x: 1070, startPoint y: 581, endPoint x: 845, endPoint y: 585, distance: 225.0
click at [845, 585] on p "**********" at bounding box center [941, 583] width 768 height 20
click at [741, 420] on link "Subscript" at bounding box center [751, 430] width 24 height 22
click at [746, 425] on span at bounding box center [751, 431] width 13 height 13
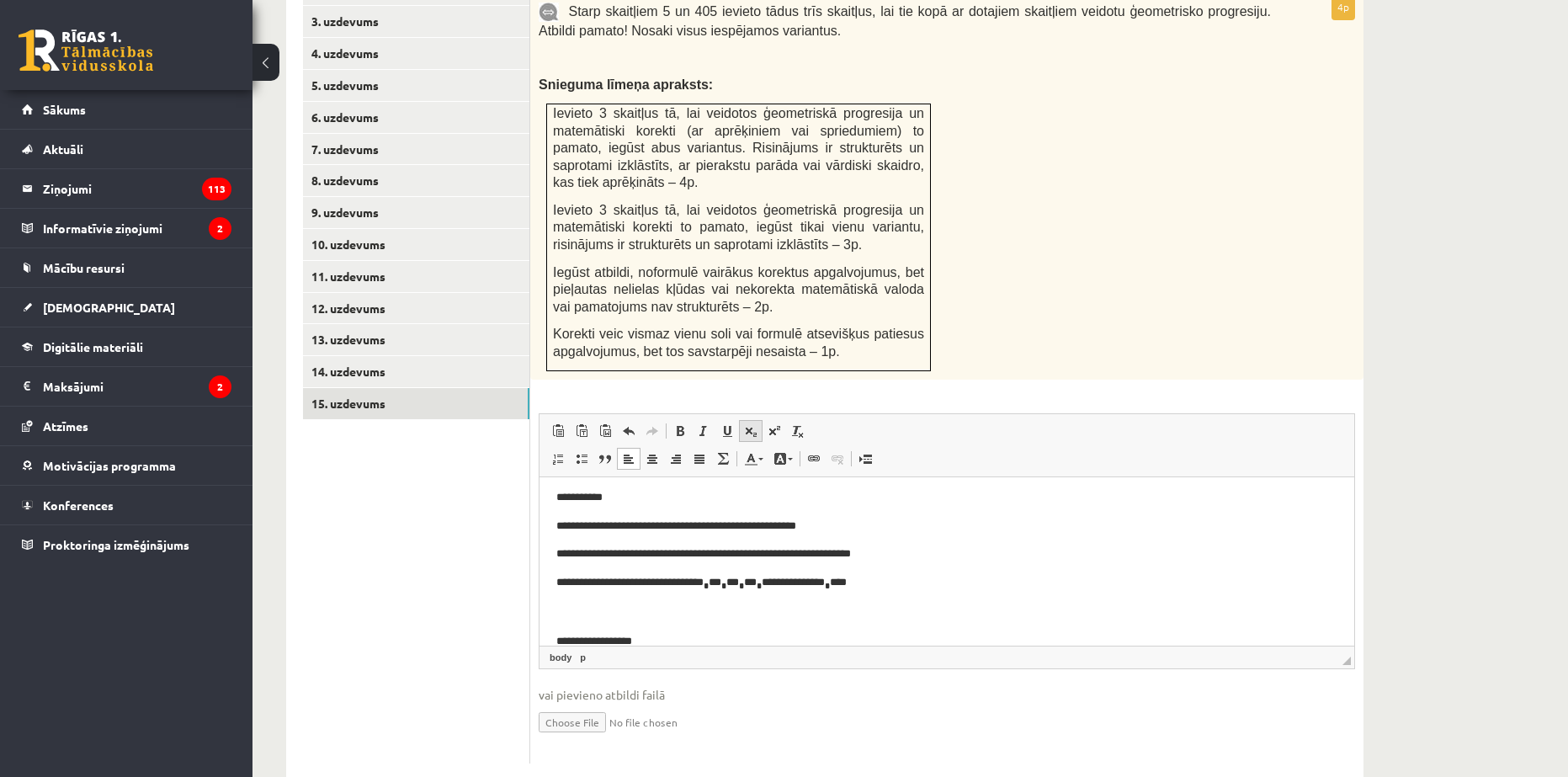
click at [754, 425] on span at bounding box center [751, 431] width 13 height 13
click at [750, 425] on span at bounding box center [751, 431] width 13 height 13
drag, startPoint x: 1223, startPoint y: 424, endPoint x: 916, endPoint y: 425, distance: 307.0
click at [742, 420] on link "Subscript" at bounding box center [751, 430] width 24 height 22
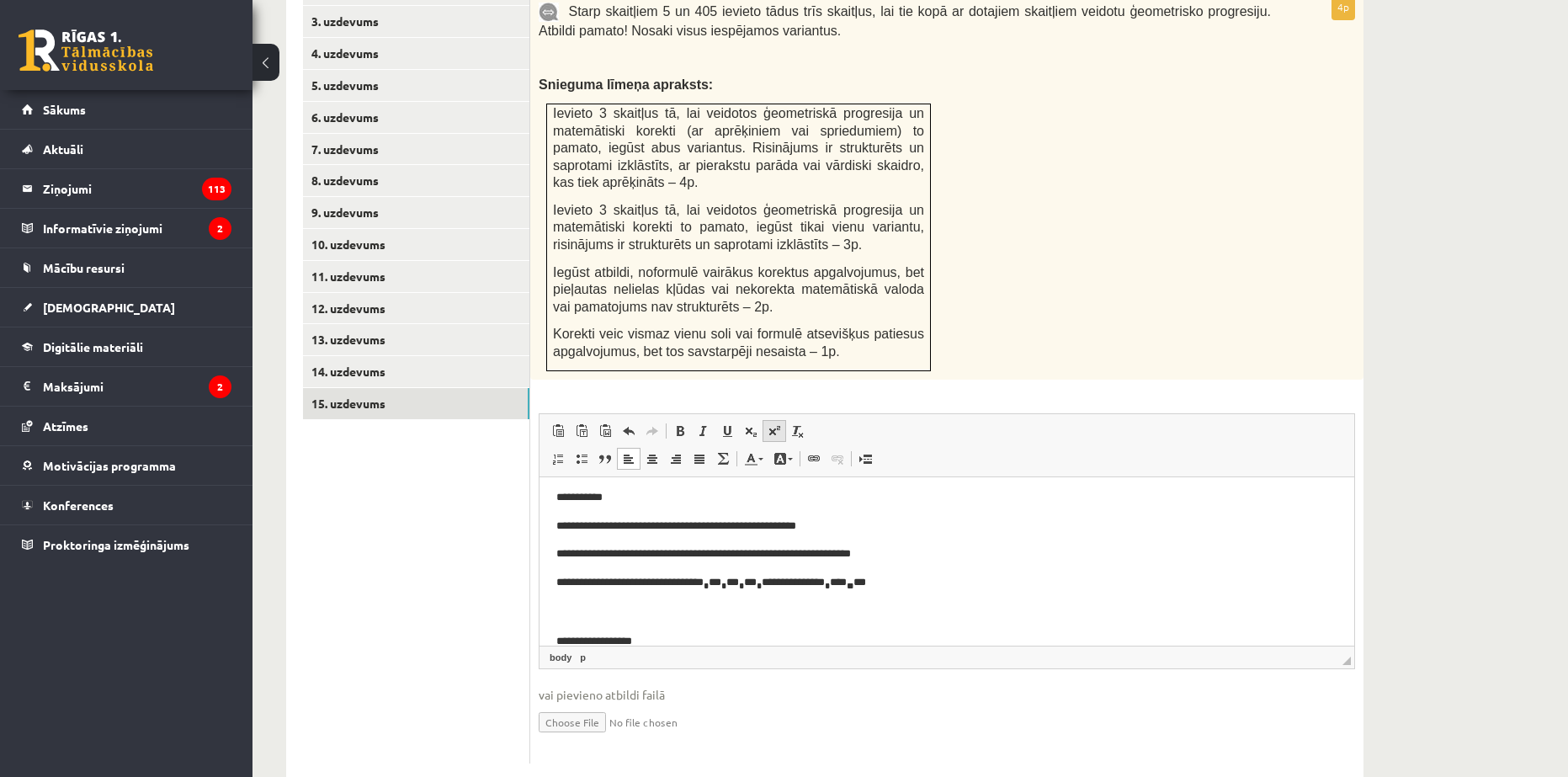
click at [770, 425] on span at bounding box center [774, 431] width 13 height 13
click at [768, 425] on span at bounding box center [774, 431] width 13 height 13
click at [908, 590] on p "**********" at bounding box center [941, 584] width 768 height 22
click at [776, 420] on link "Superscript" at bounding box center [774, 430] width 24 height 22
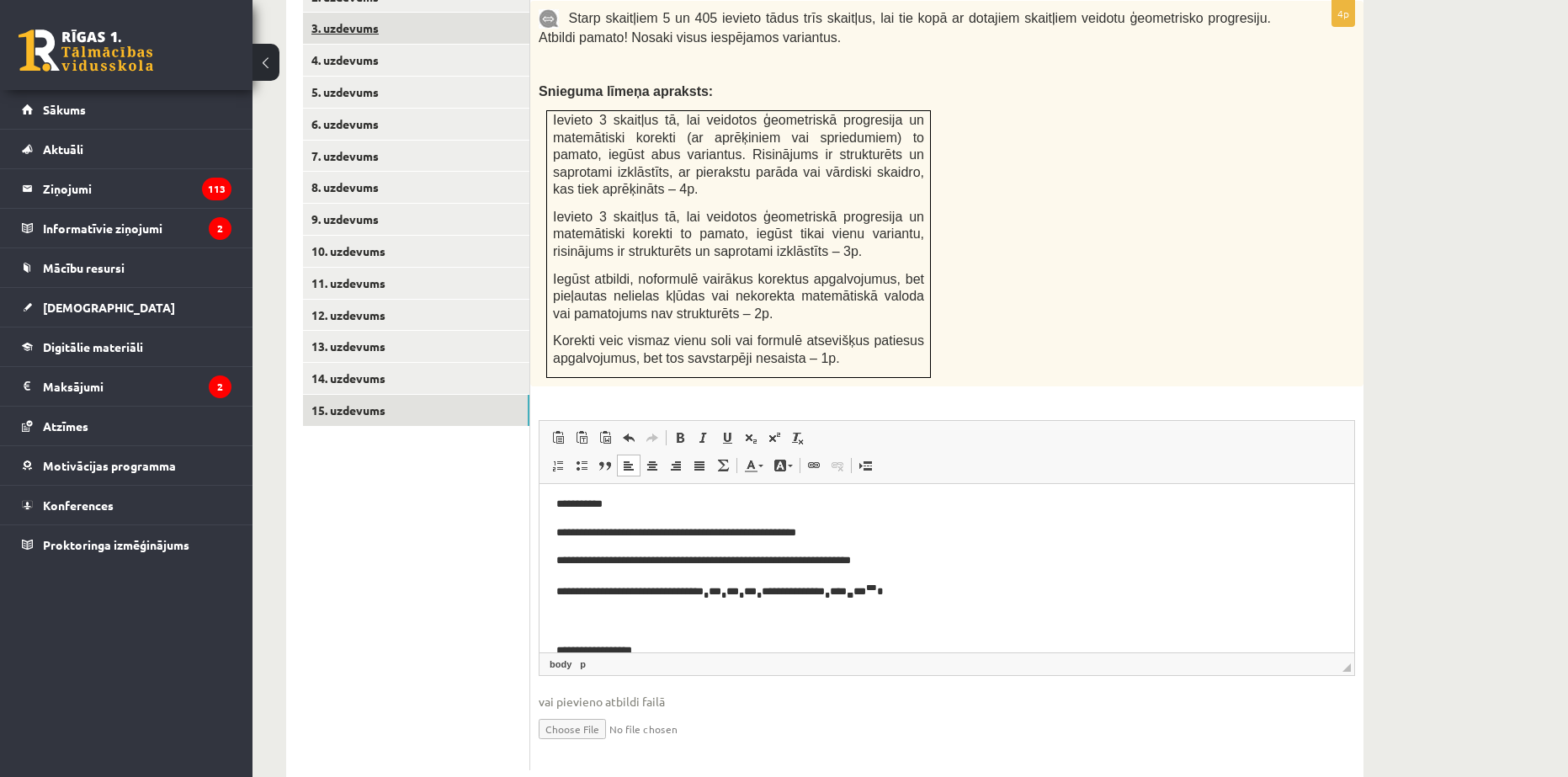
scroll to position [805, 0]
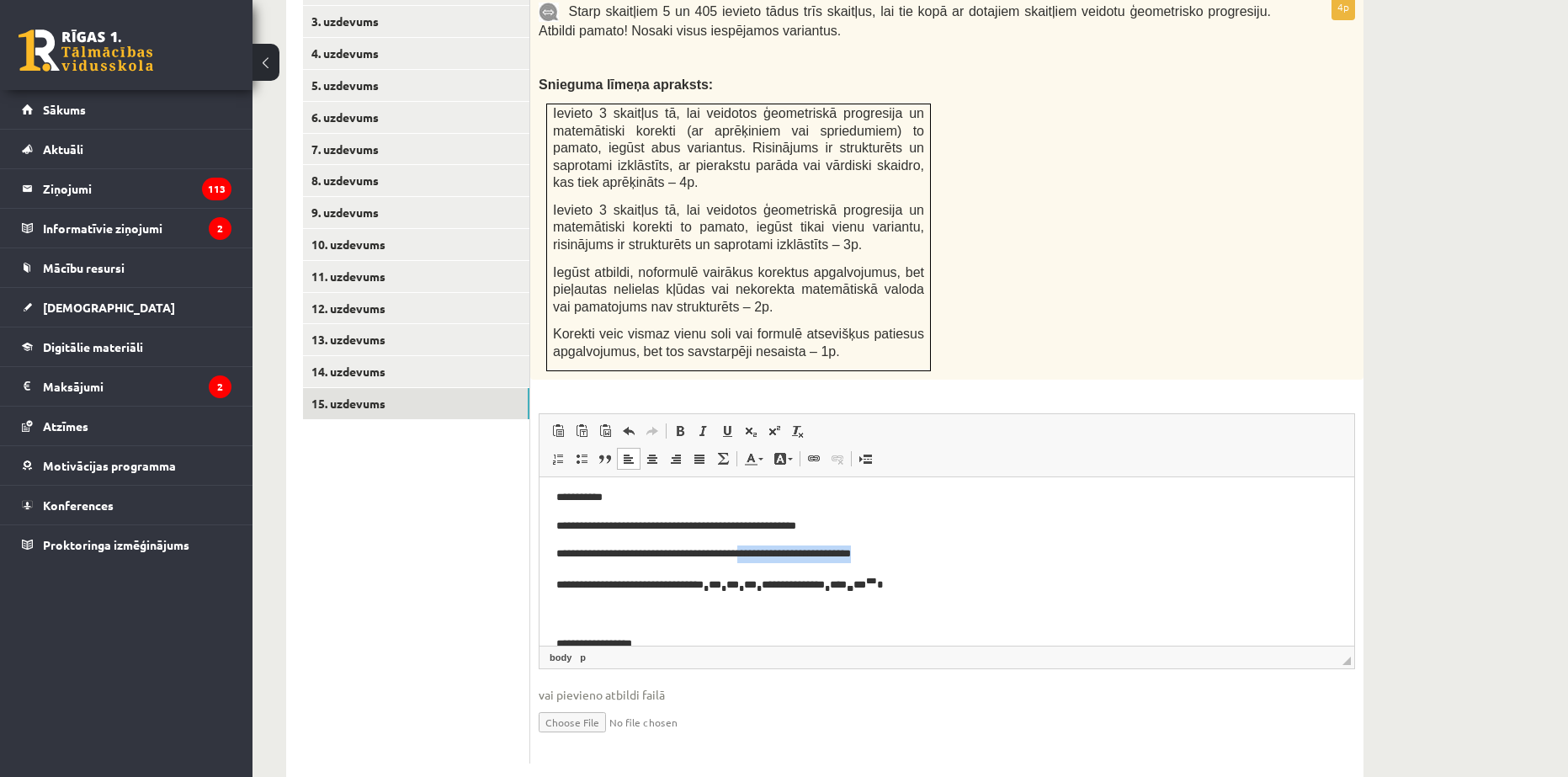
drag, startPoint x: 944, startPoint y: 558, endPoint x: 778, endPoint y: 556, distance: 166.0
click at [778, 556] on p "**********" at bounding box center [941, 553] width 768 height 18
click at [891, 532] on p "**********" at bounding box center [941, 526] width 768 height 18
click at [789, 526] on p "**********" at bounding box center [941, 526] width 768 height 18
click at [775, 425] on span at bounding box center [774, 431] width 13 height 13
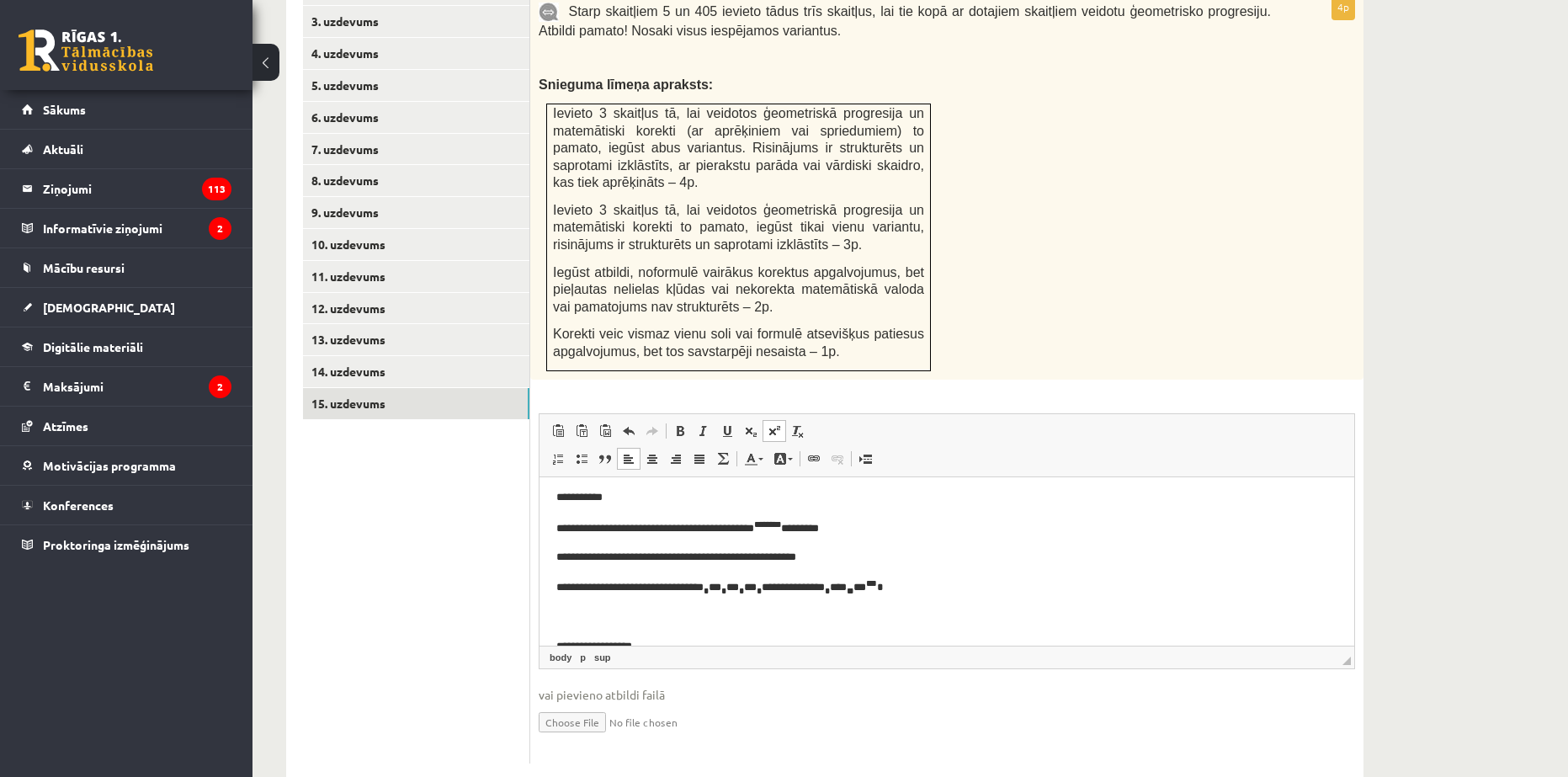
click at [776, 425] on span at bounding box center [774, 431] width 13 height 13
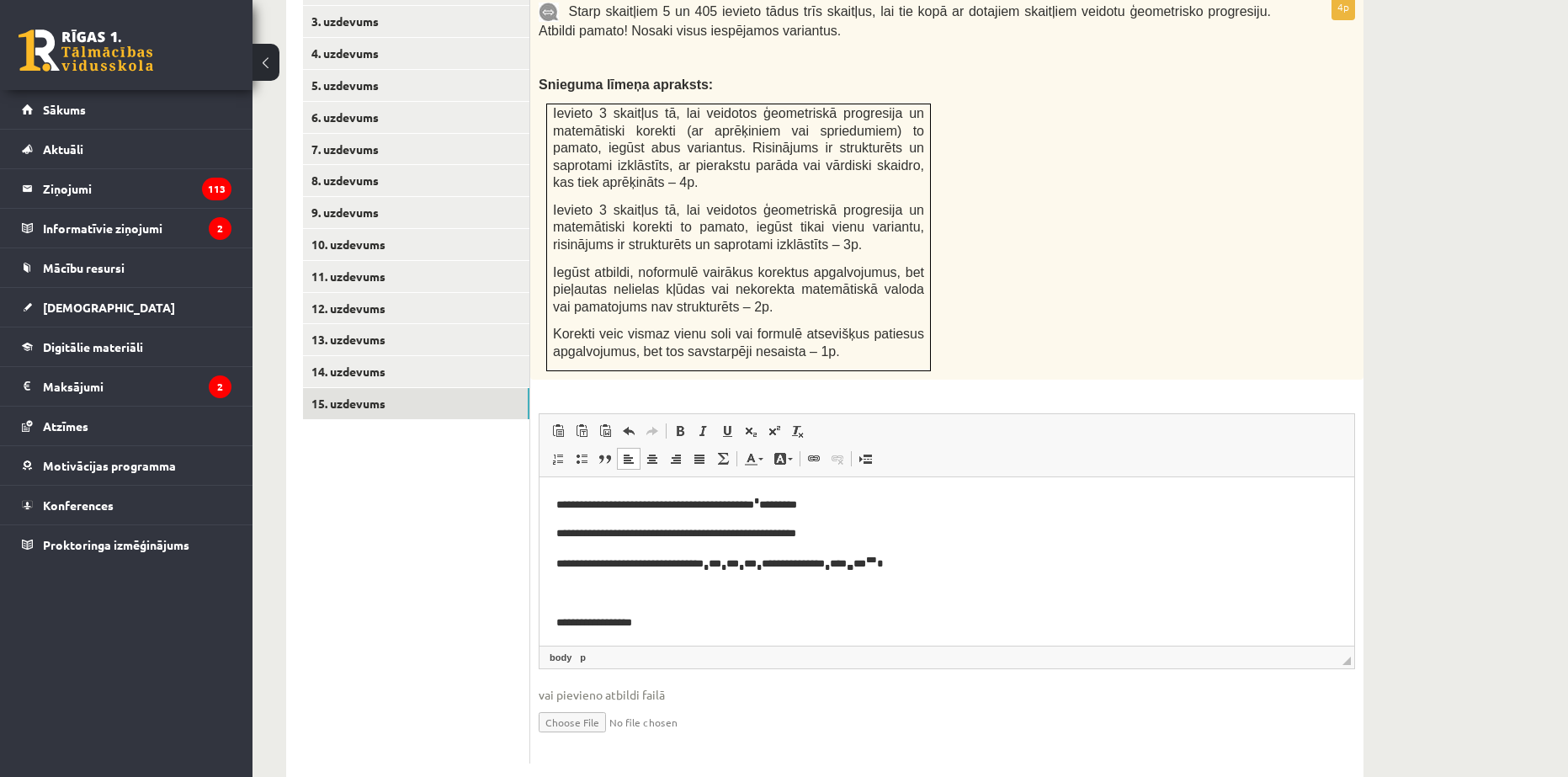
scroll to position [33, 0]
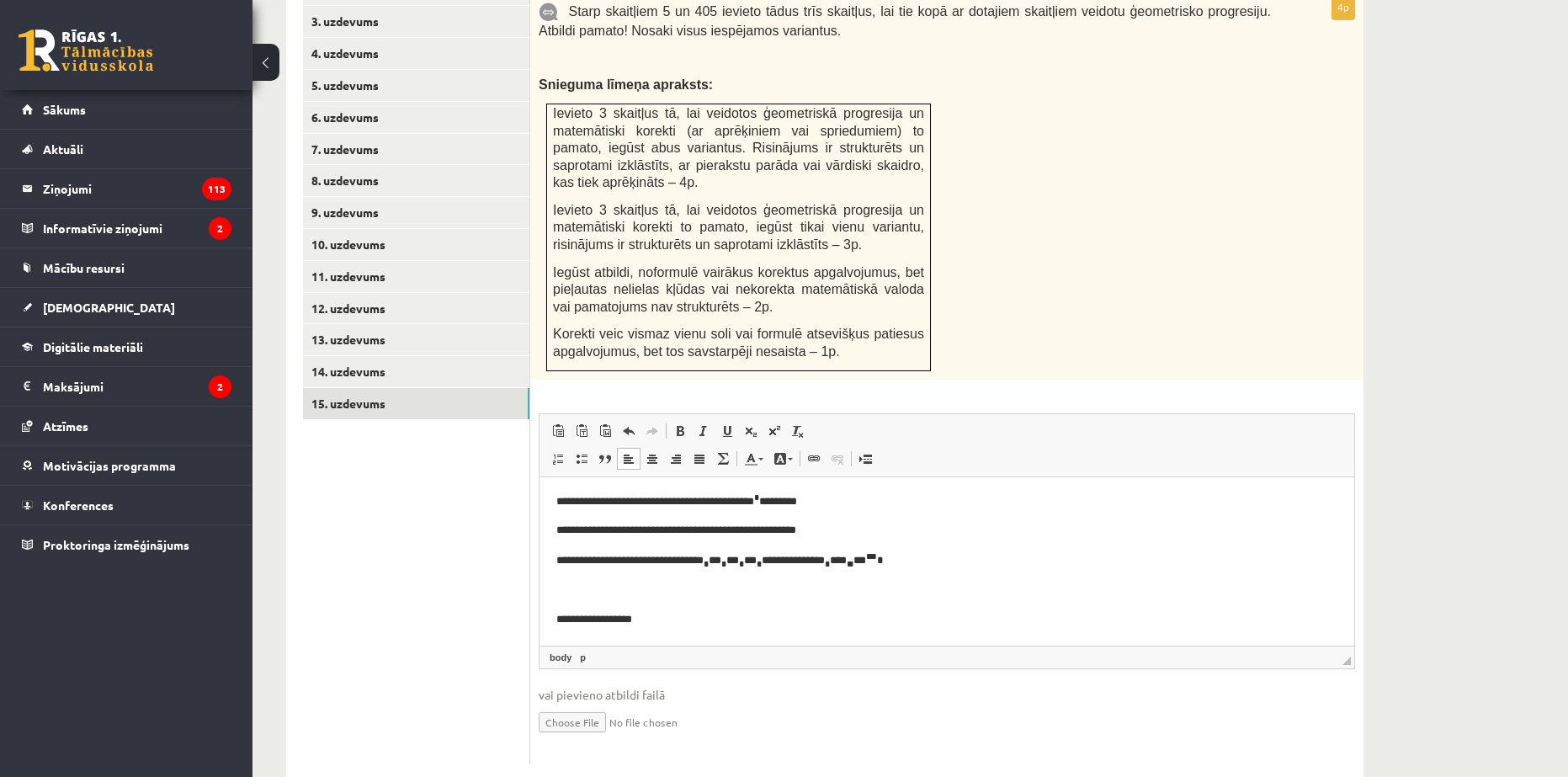
click at [700, 617] on p "**********" at bounding box center [941, 619] width 768 height 18
click at [377, 356] on link "14. uzdevums" at bounding box center [416, 371] width 226 height 31
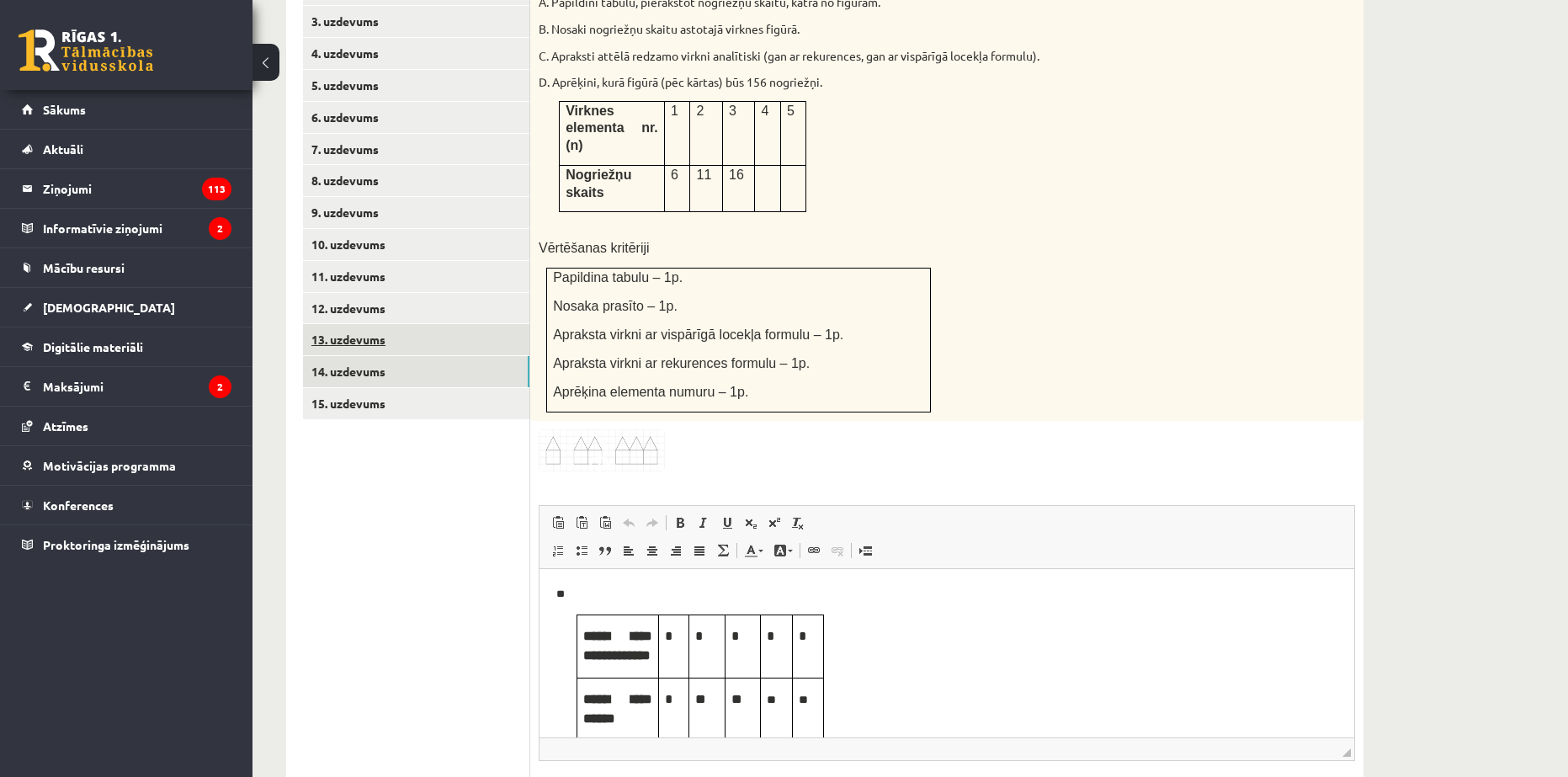
scroll to position [0, 0]
click at [352, 197] on link "9. uzdevums" at bounding box center [416, 212] width 226 height 31
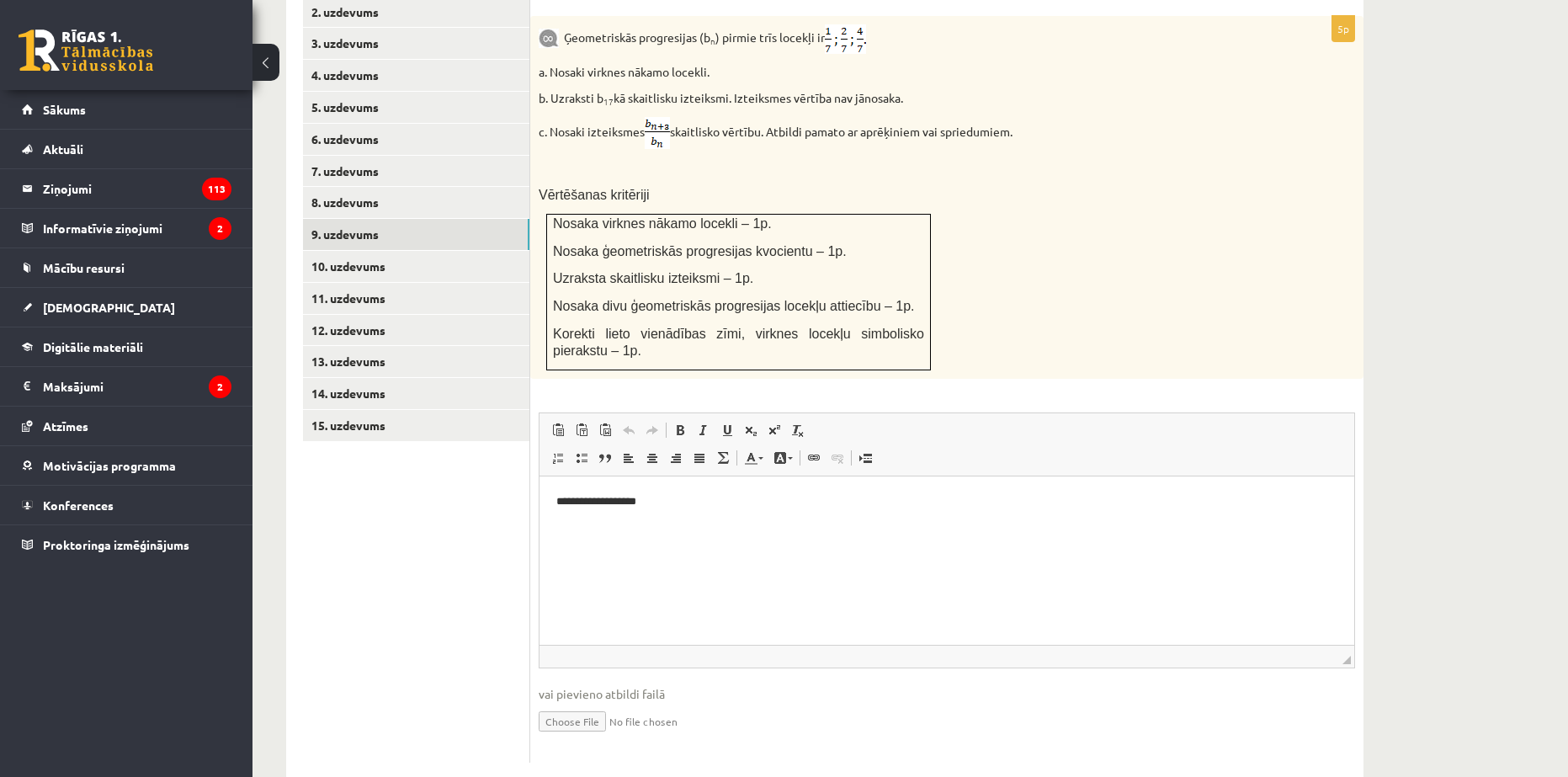
click at [564, 703] on input "file" at bounding box center [946, 720] width 816 height 35
type input "**********"
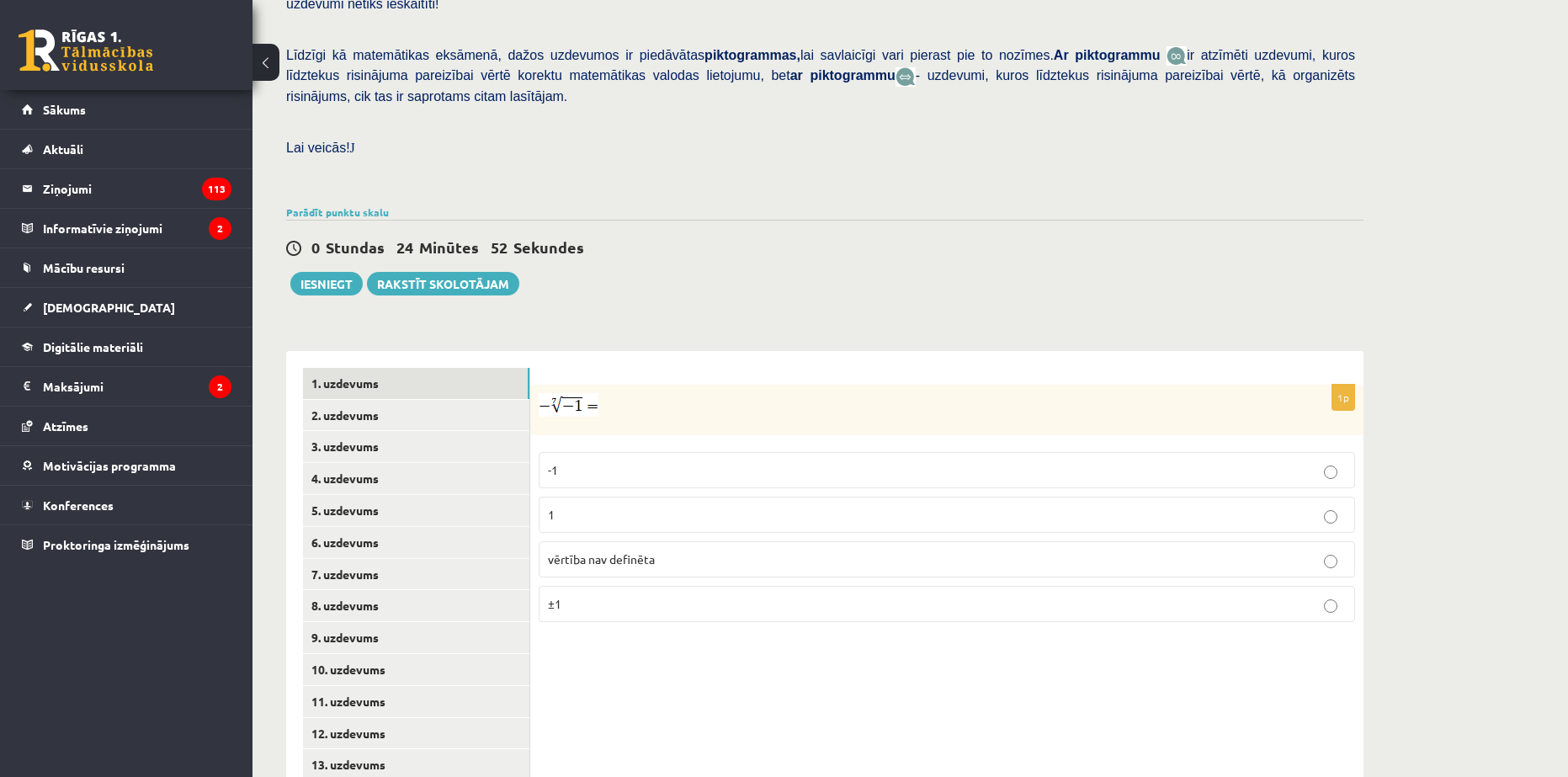
scroll to position [461, 0]
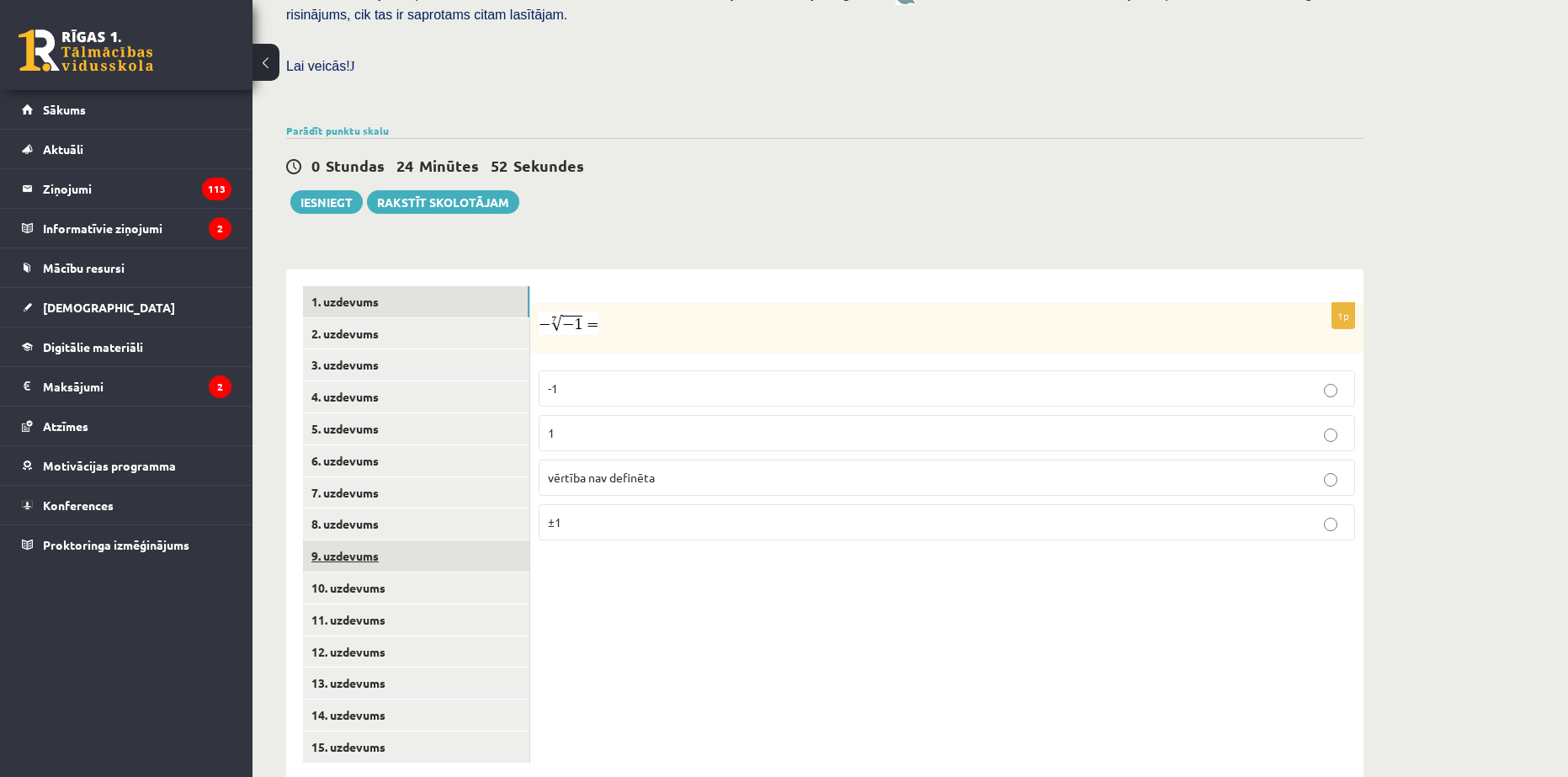
click at [384, 541] on link "9. uzdevums" at bounding box center [416, 556] width 226 height 31
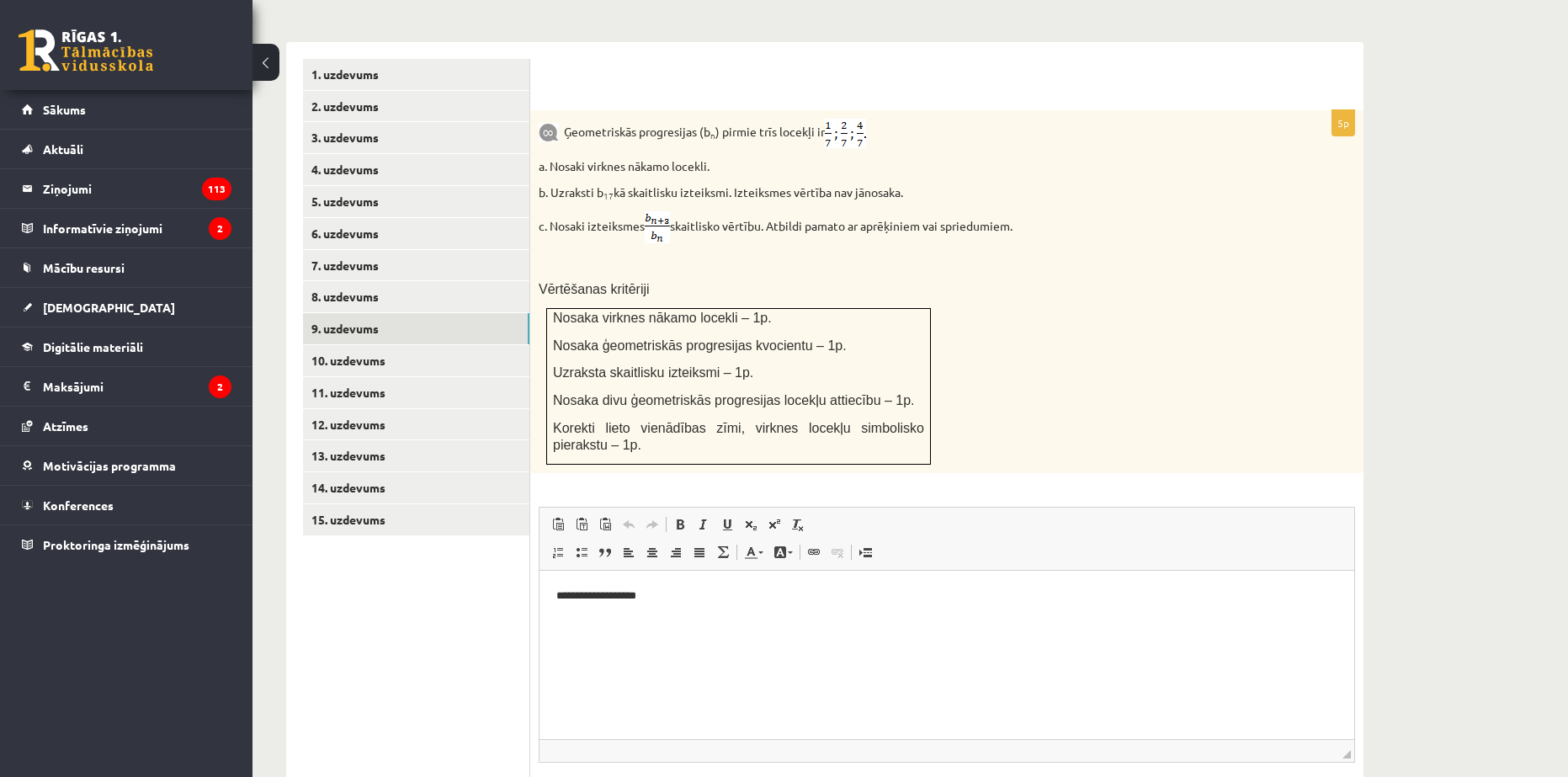
scroll to position [783, 0]
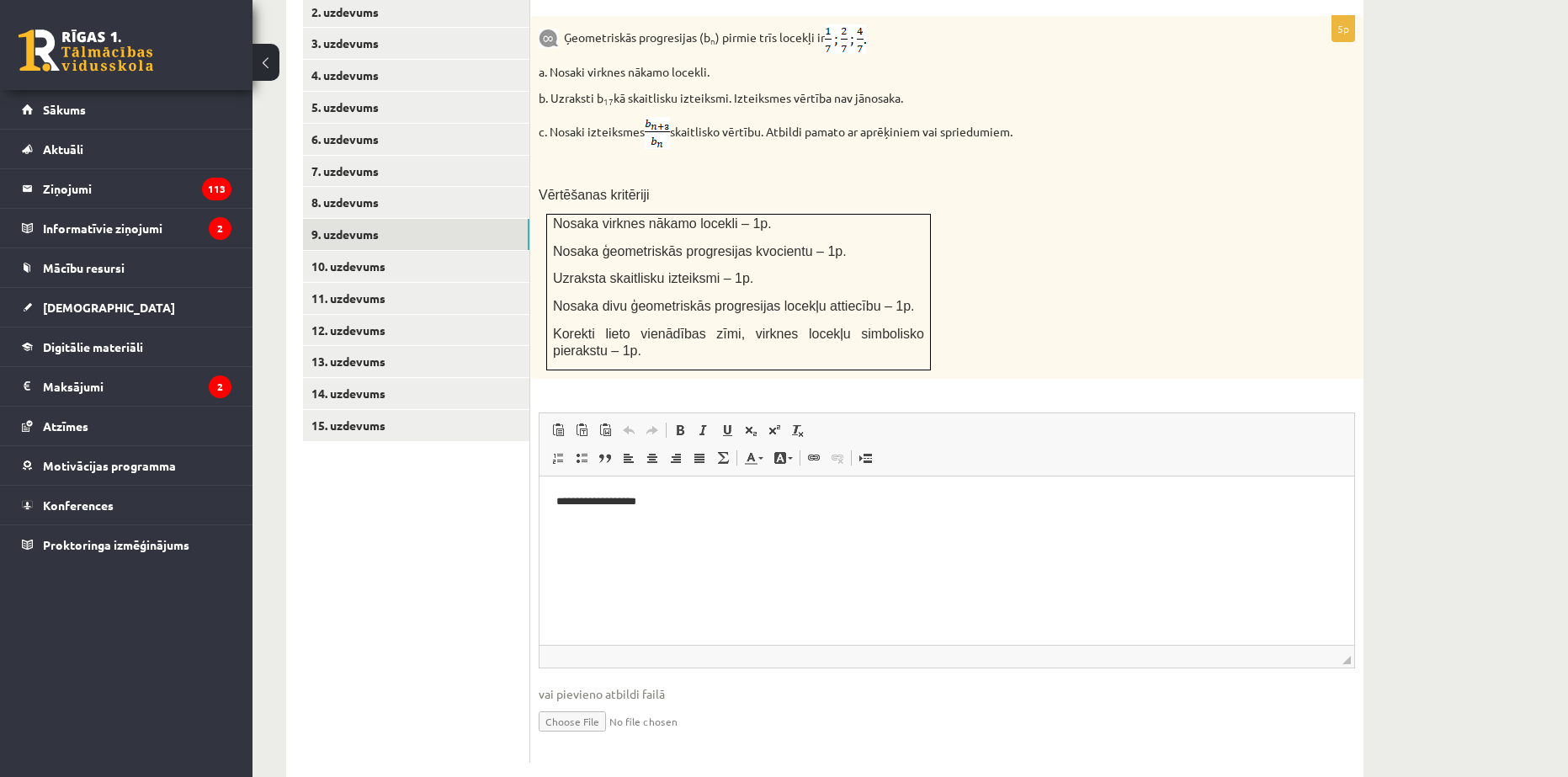
click at [591, 703] on input "file" at bounding box center [946, 720] width 816 height 35
type input "**********"
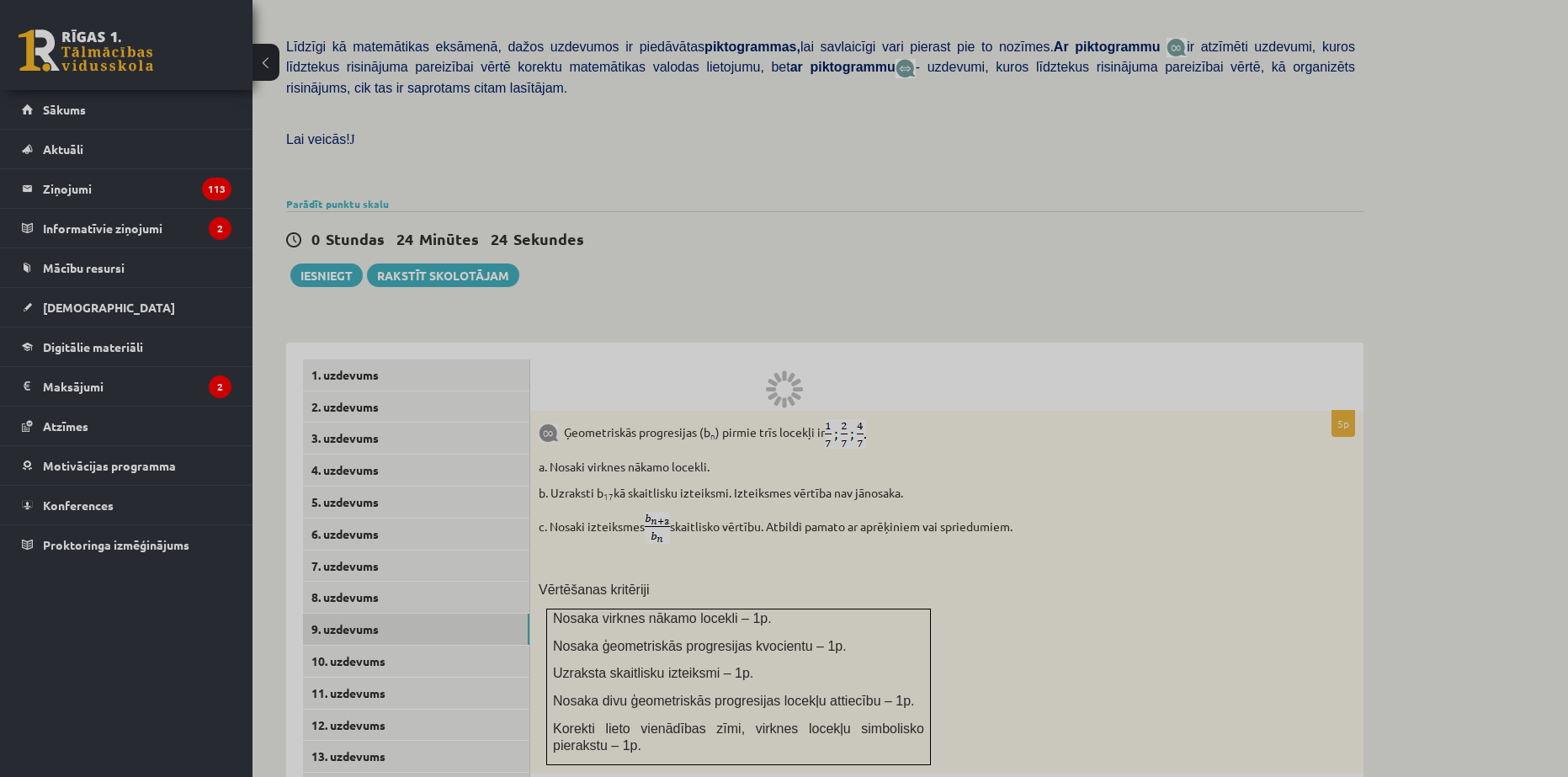
scroll to position [421, 0]
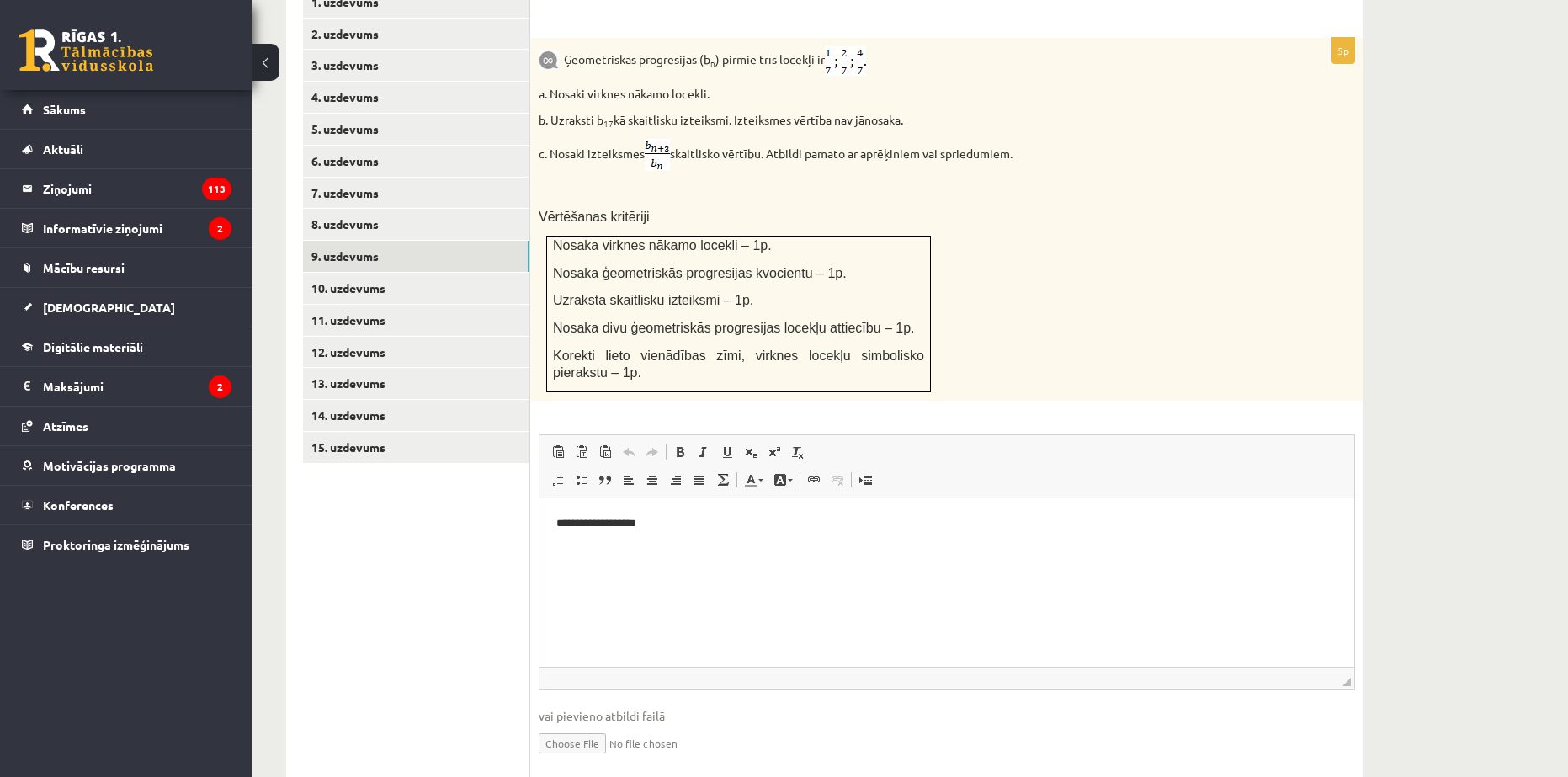
scroll to position [783, 0]
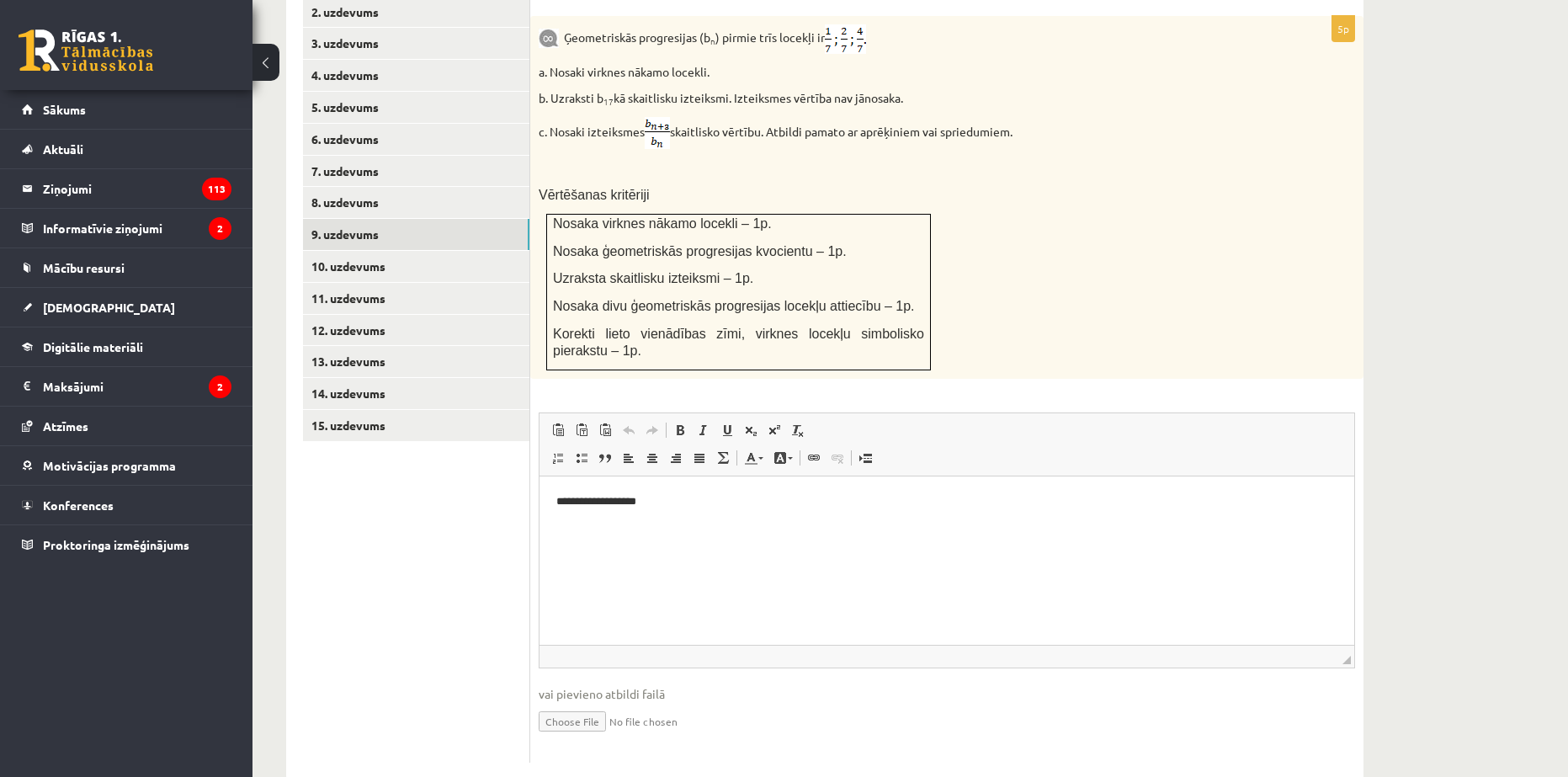
click at [579, 703] on input "file" at bounding box center [946, 720] width 816 height 35
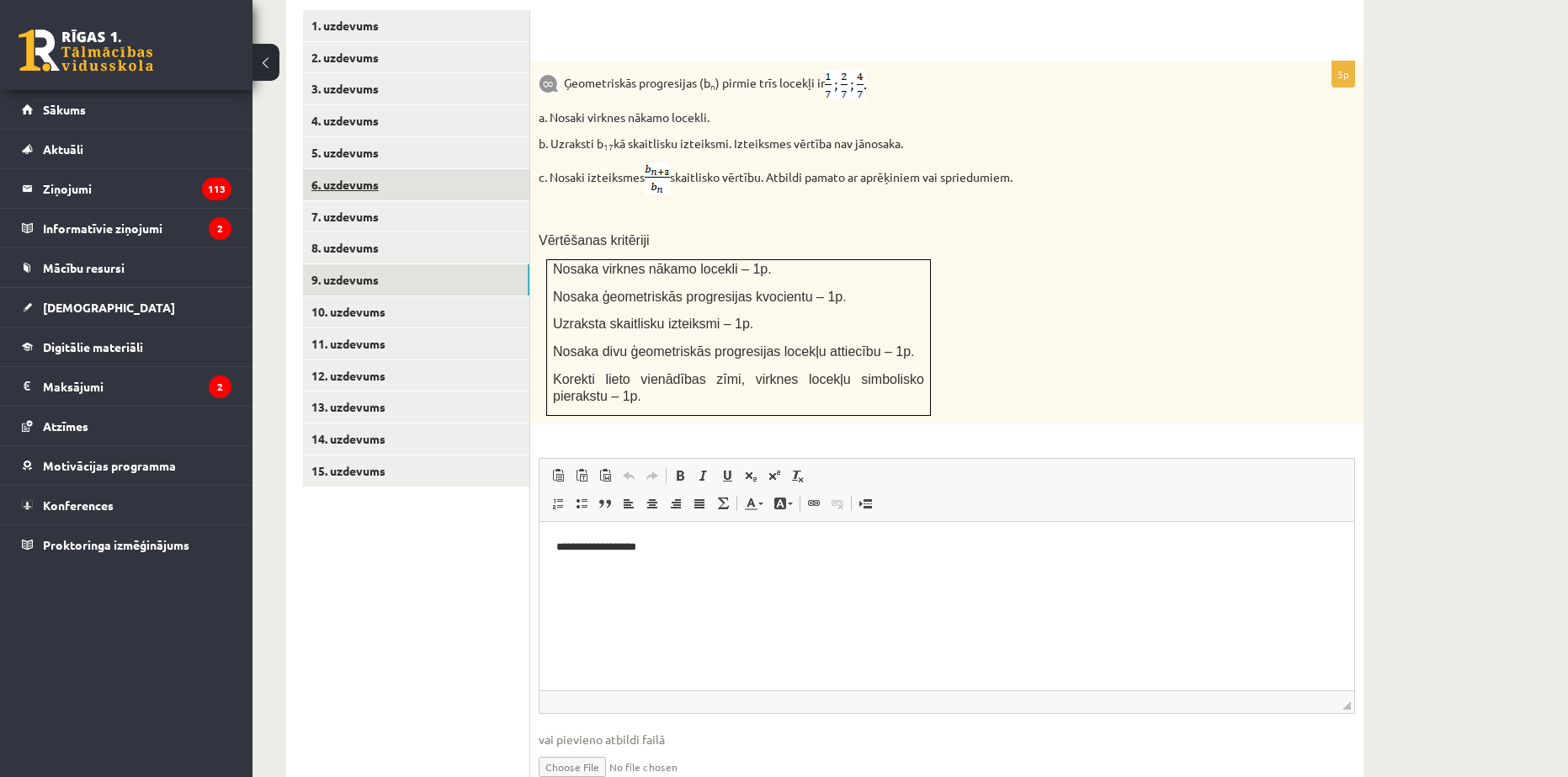
scroll to position [615, 0]
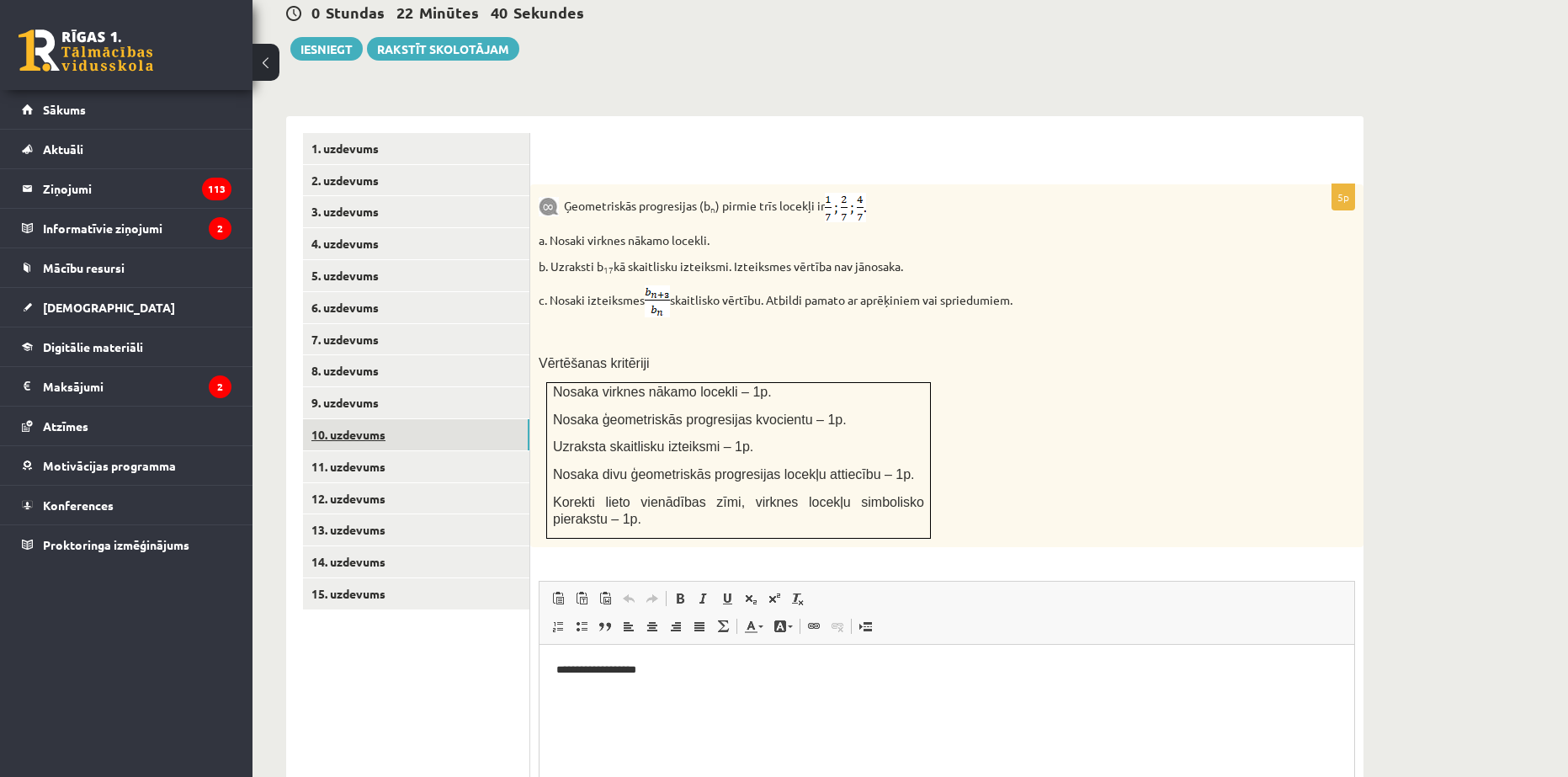
drag, startPoint x: 369, startPoint y: 389, endPoint x: 381, endPoint y: 382, distance: 13.9
click at [369, 419] on link "10. uzdevums" at bounding box center [416, 434] width 226 height 31
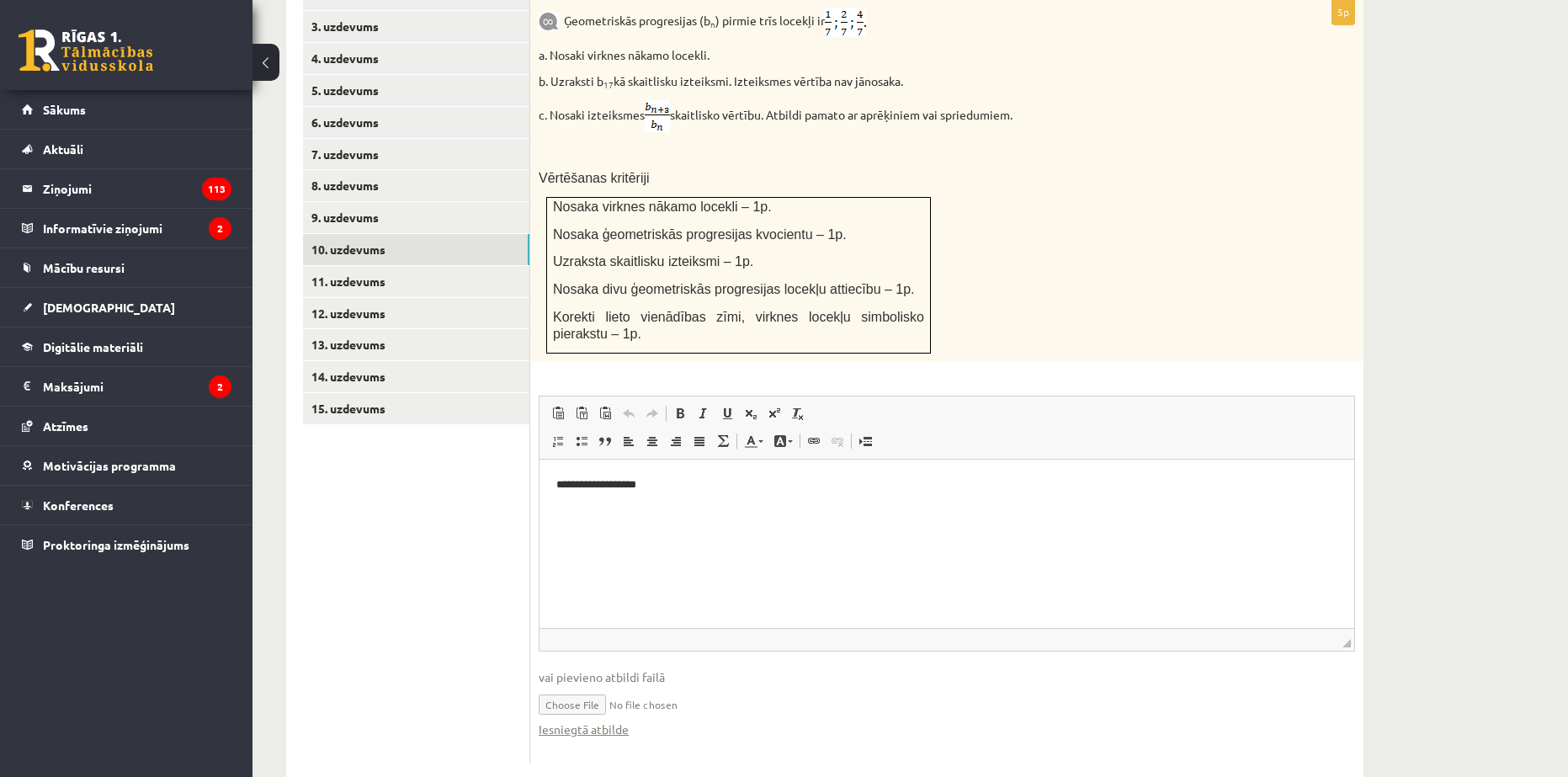
scroll to position [801, 0]
click at [577, 686] on input "file" at bounding box center [946, 703] width 816 height 35
type input "**********"
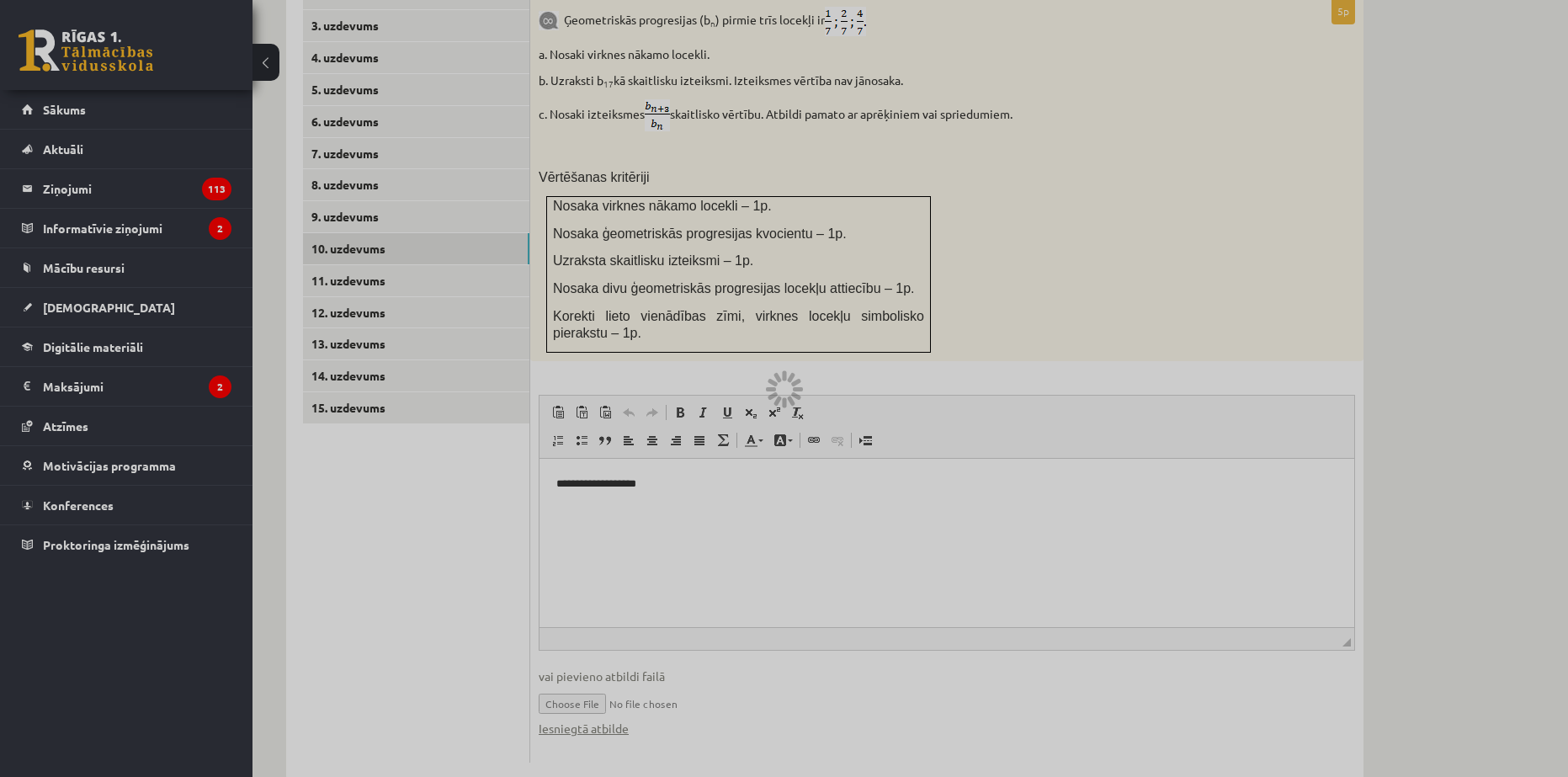
click at [1416, 664] on div at bounding box center [784, 388] width 1568 height 777
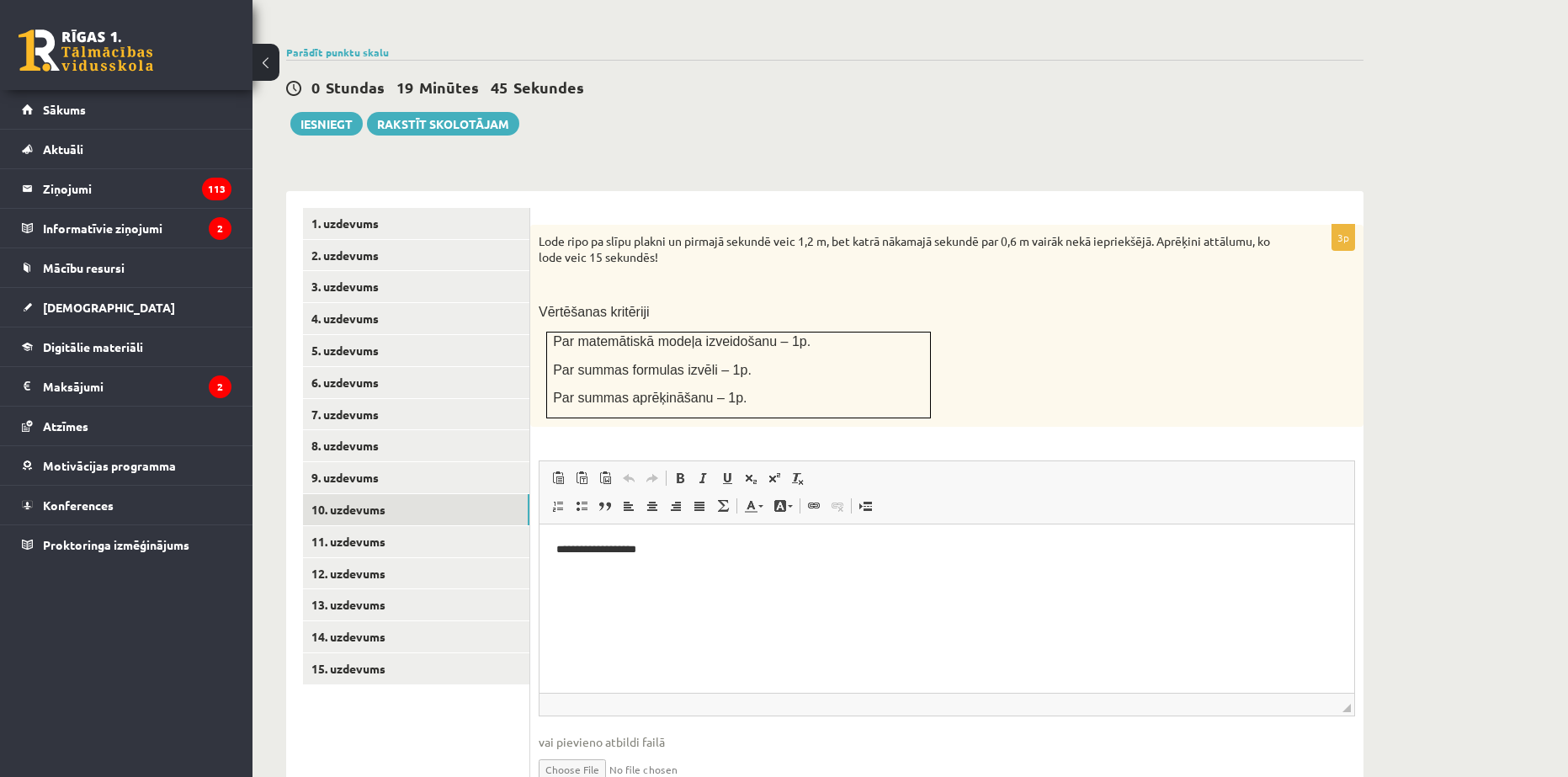
scroll to position [588, 0]
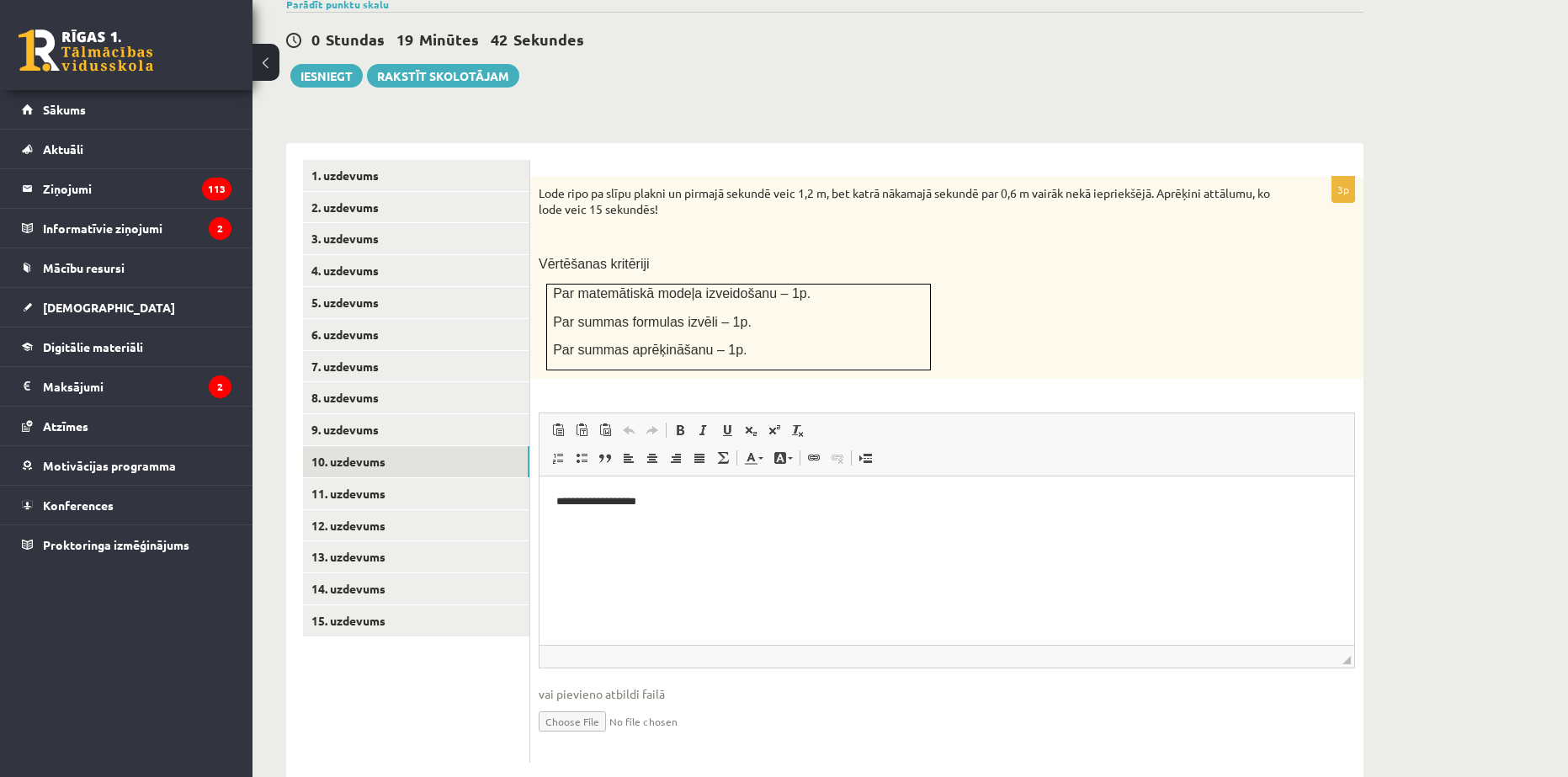
click at [557, 703] on input "file" at bounding box center [946, 720] width 816 height 35
type input "**********"
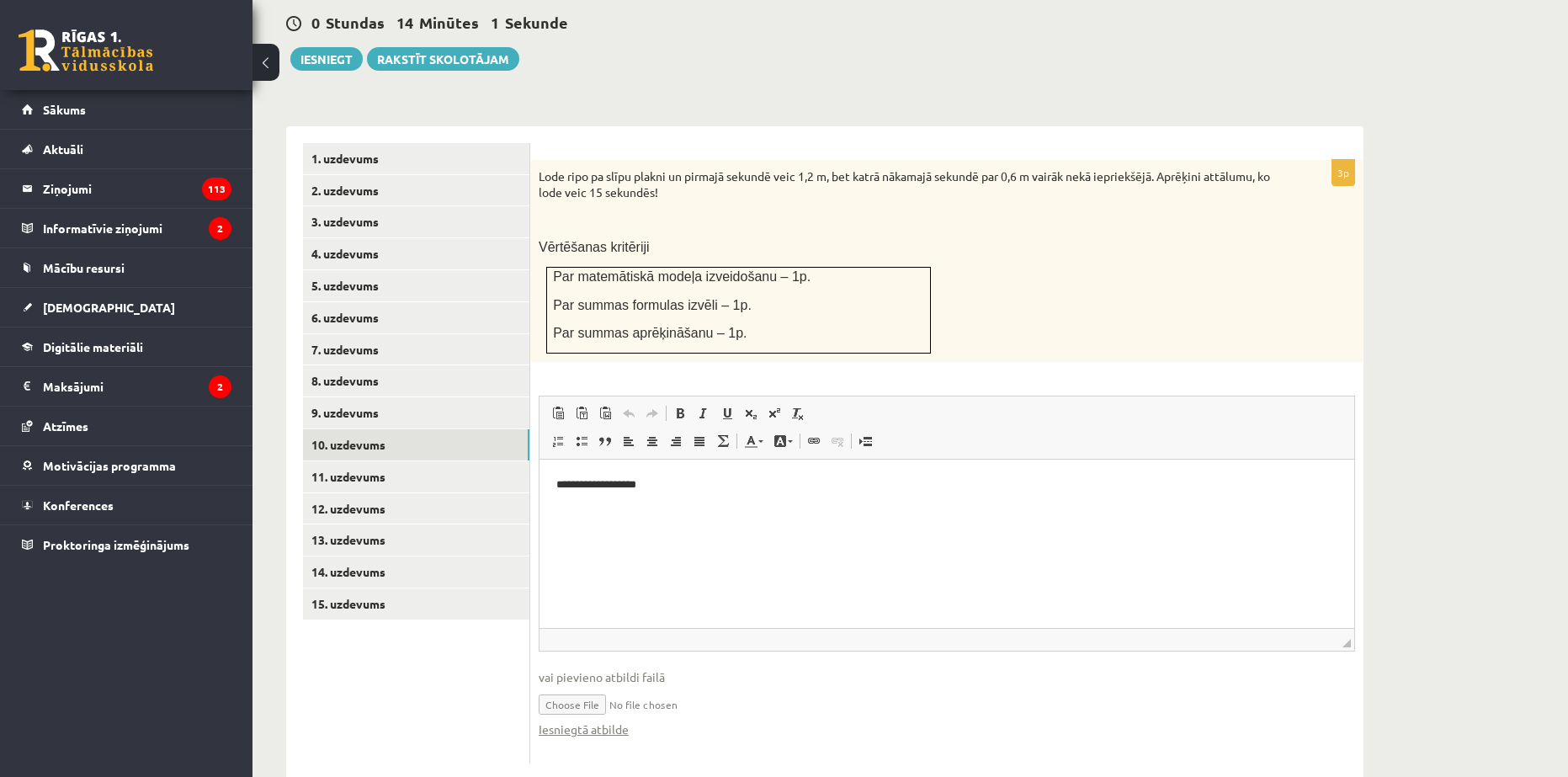
scroll to position [606, 0]
click at [369, 397] on link "9. uzdevums" at bounding box center [416, 412] width 226 height 31
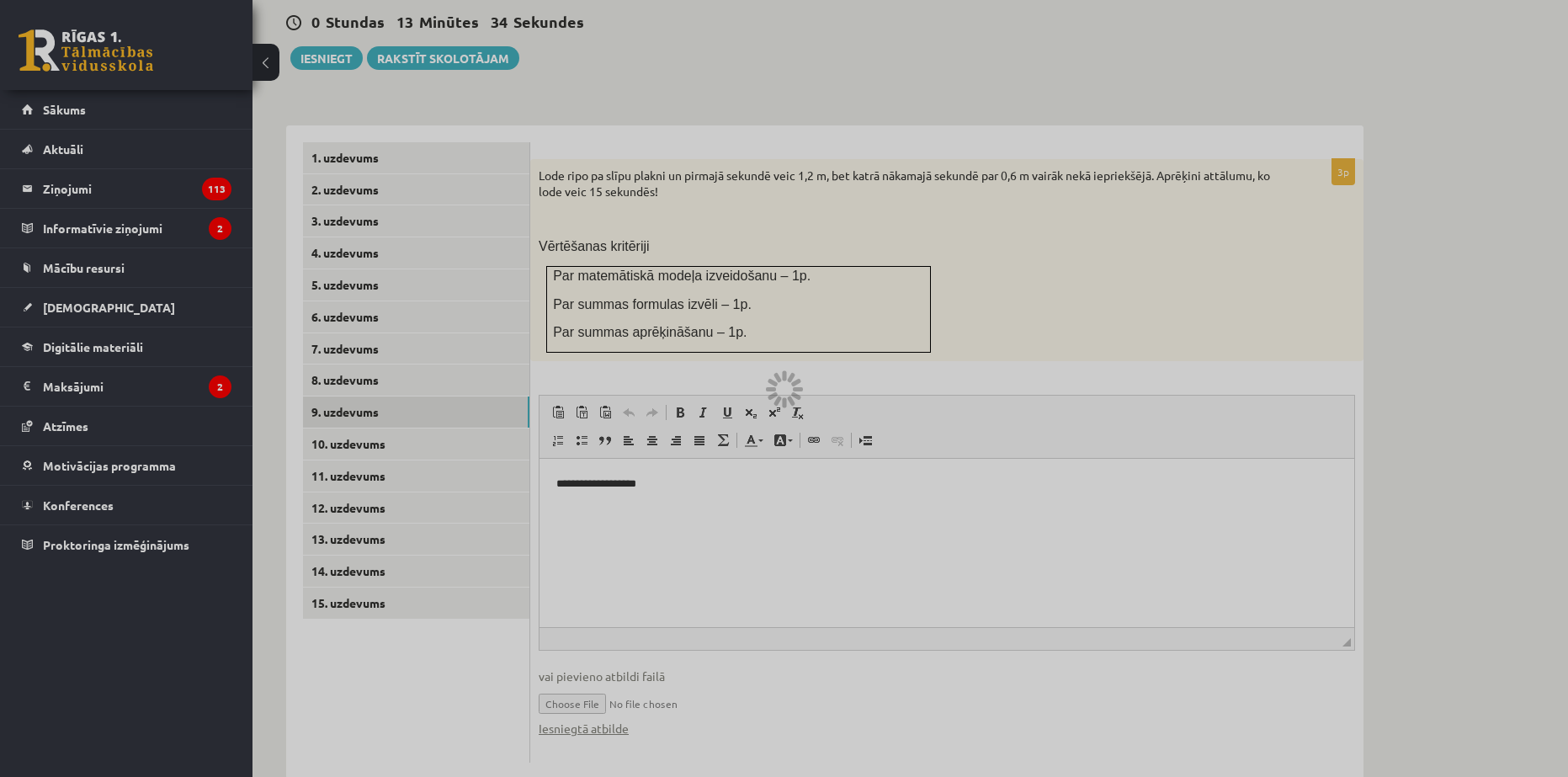
click at [713, 591] on div at bounding box center [784, 388] width 1568 height 777
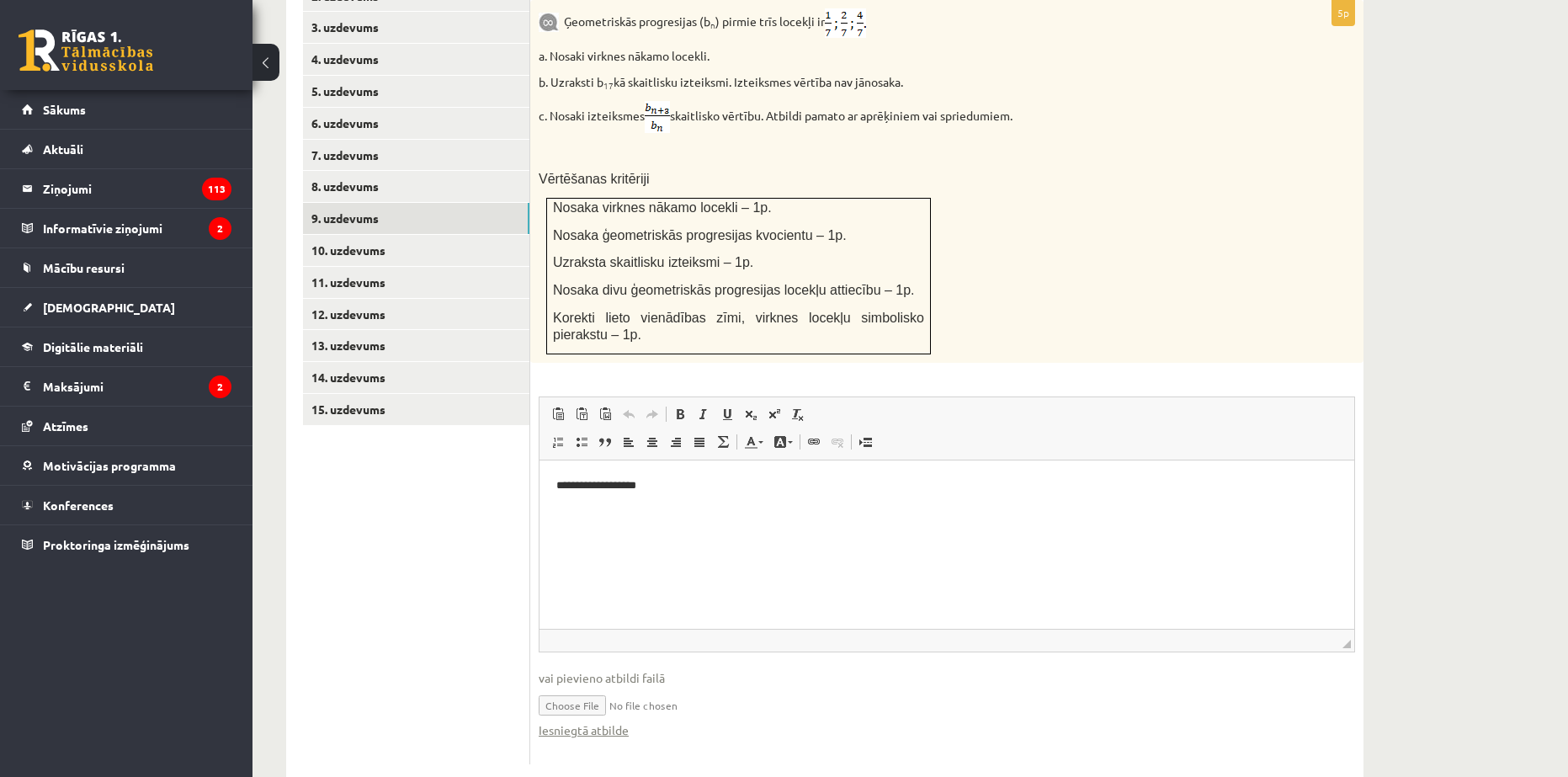
scroll to position [801, 0]
click at [380, 234] on link "10. uzdevums" at bounding box center [416, 249] width 226 height 31
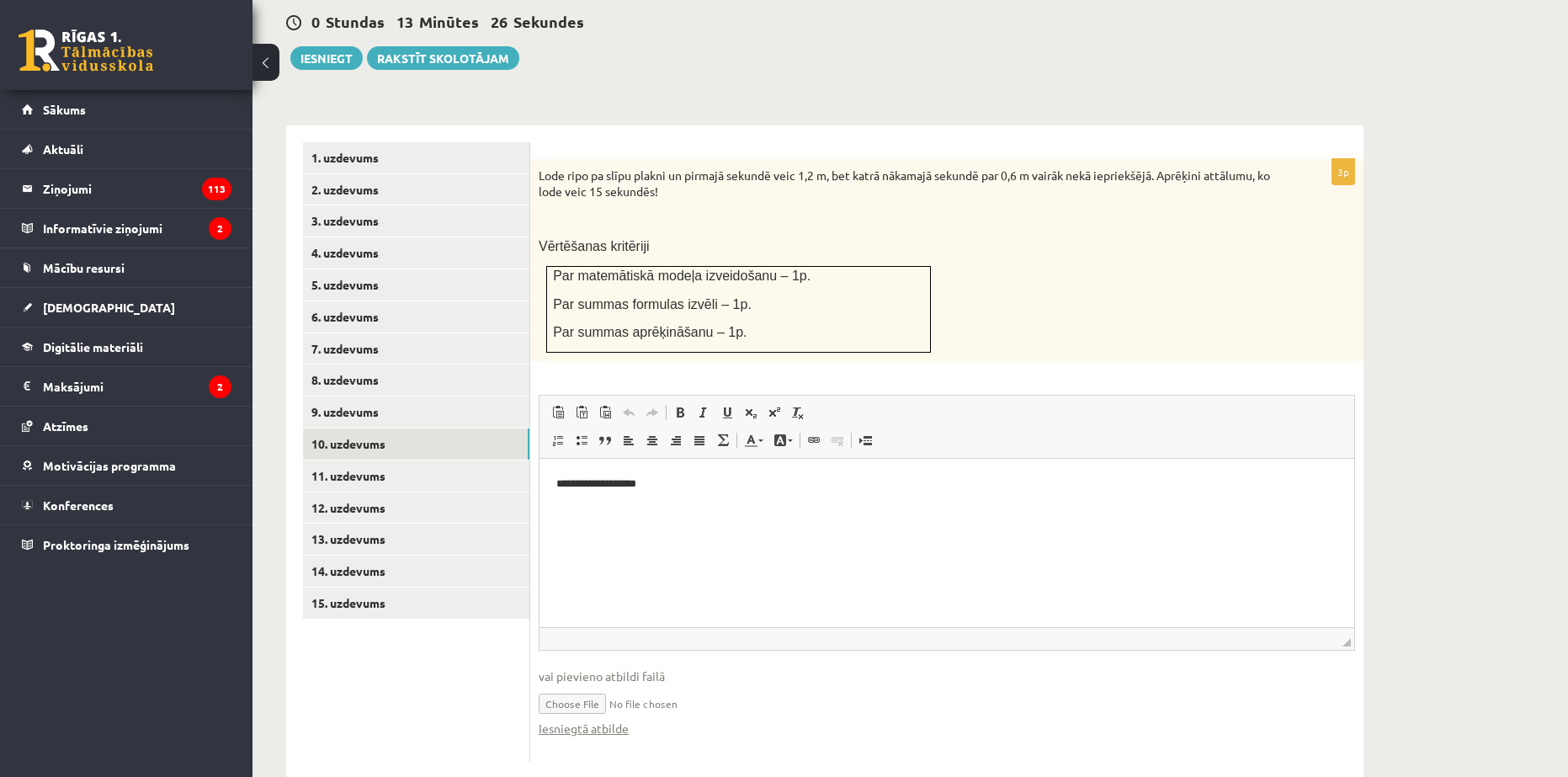
scroll to position [0, 0]
click at [362, 461] on link "11. uzdevums" at bounding box center [416, 476] width 226 height 31
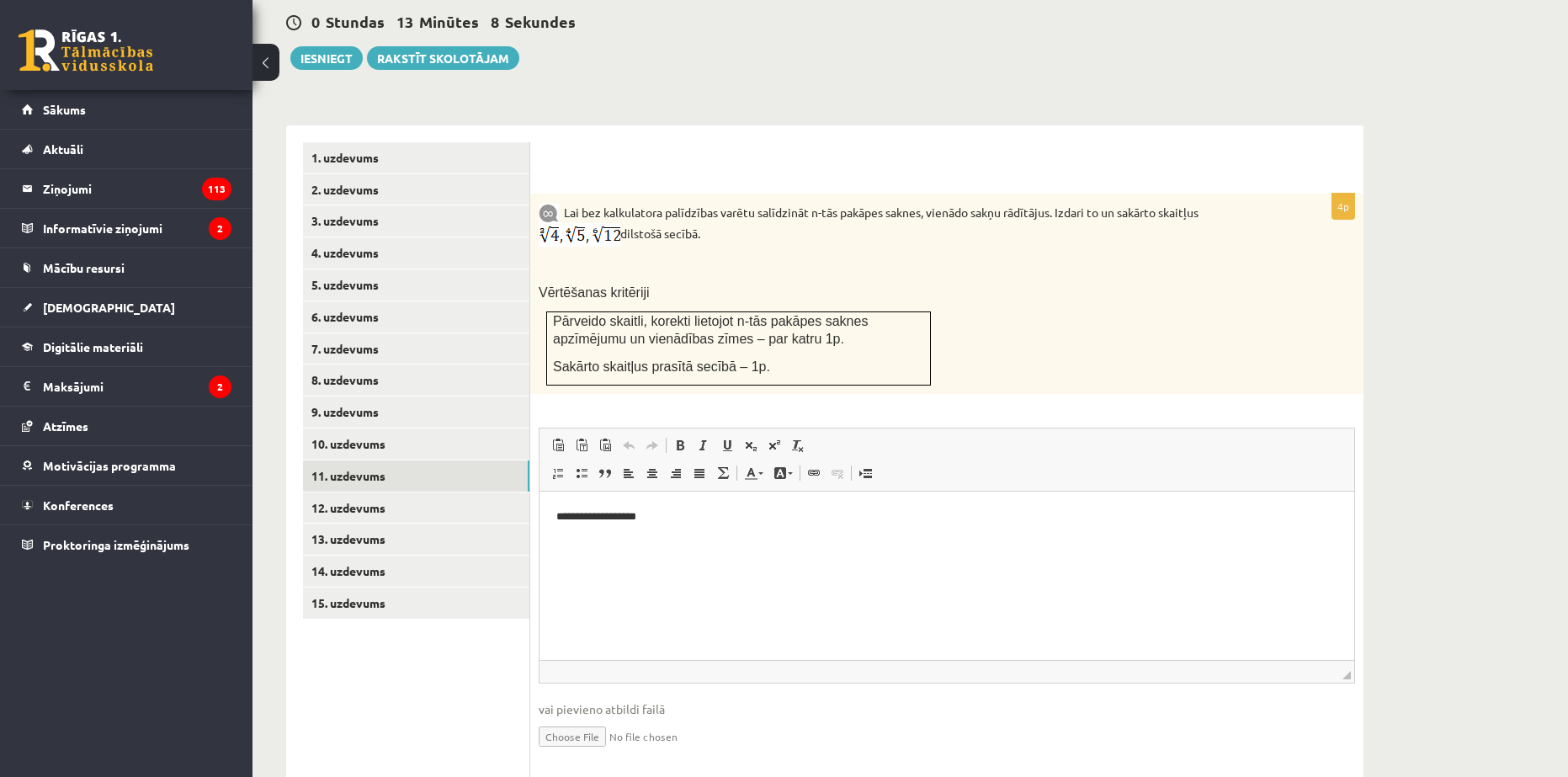
click at [560, 718] on input "file" at bounding box center [946, 735] width 816 height 35
type input "**********"
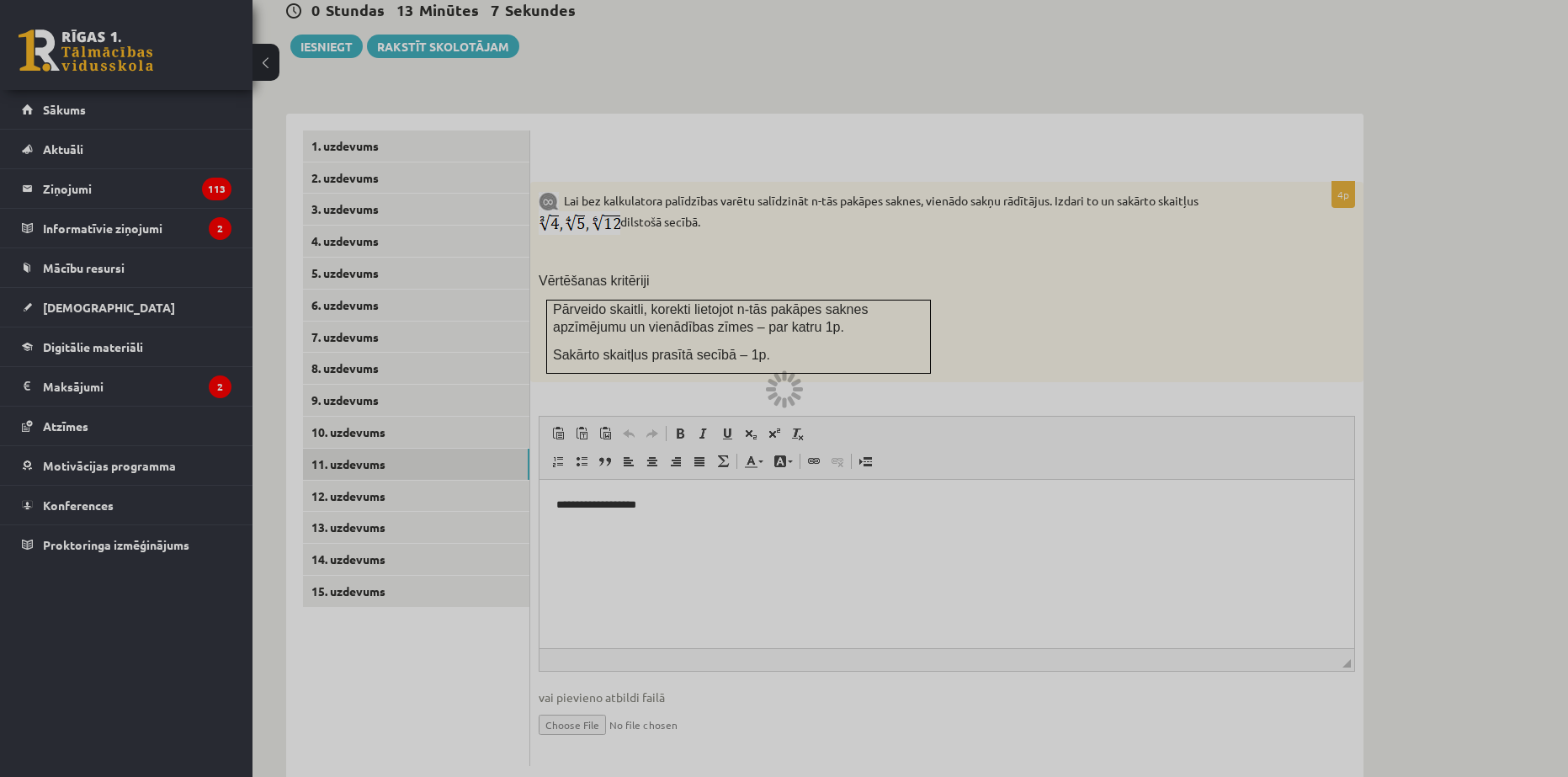
scroll to position [621, 0]
click at [474, 668] on div at bounding box center [784, 388] width 1568 height 777
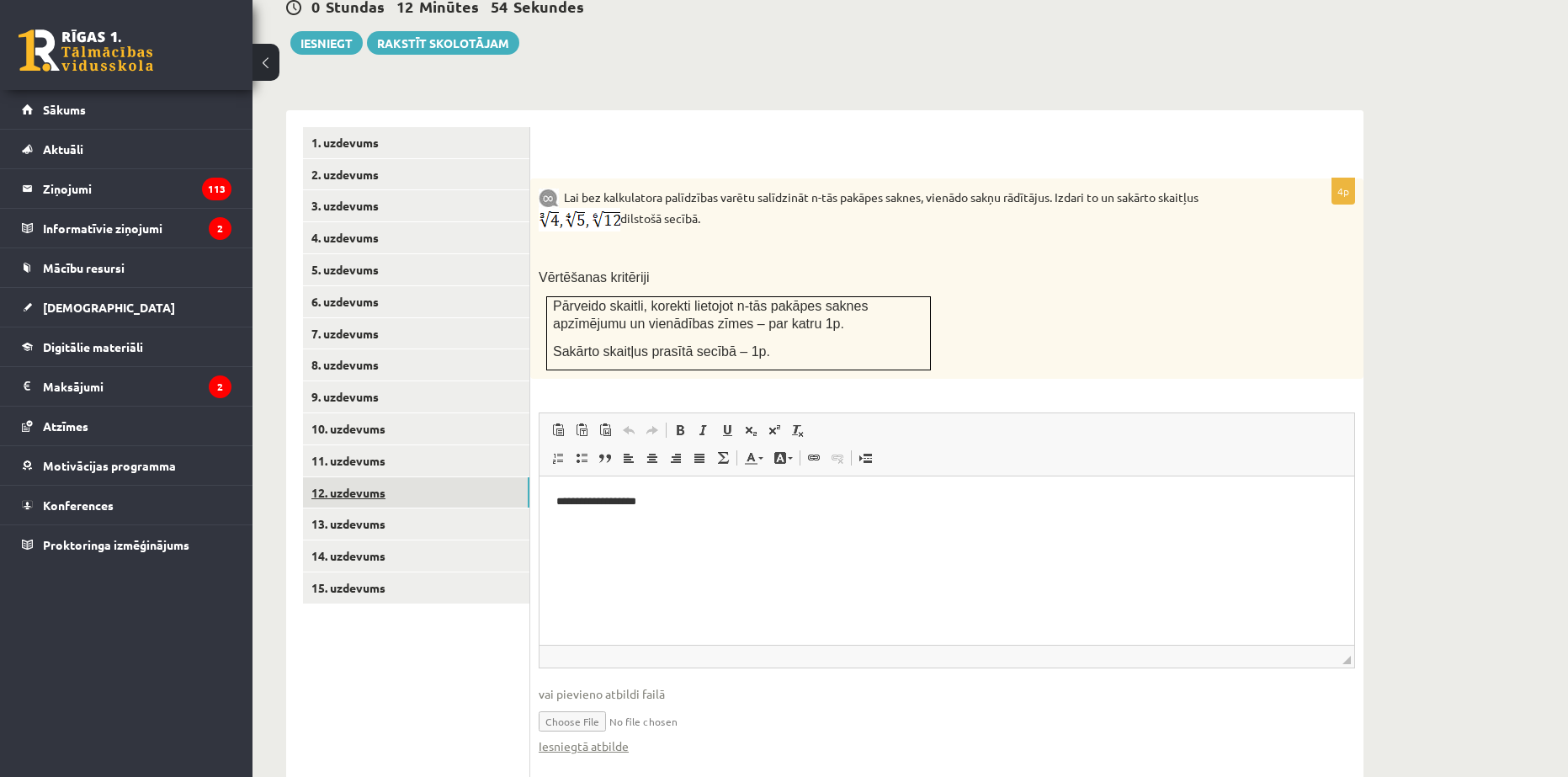
click at [382, 478] on link "12. uzdevums" at bounding box center [416, 493] width 226 height 31
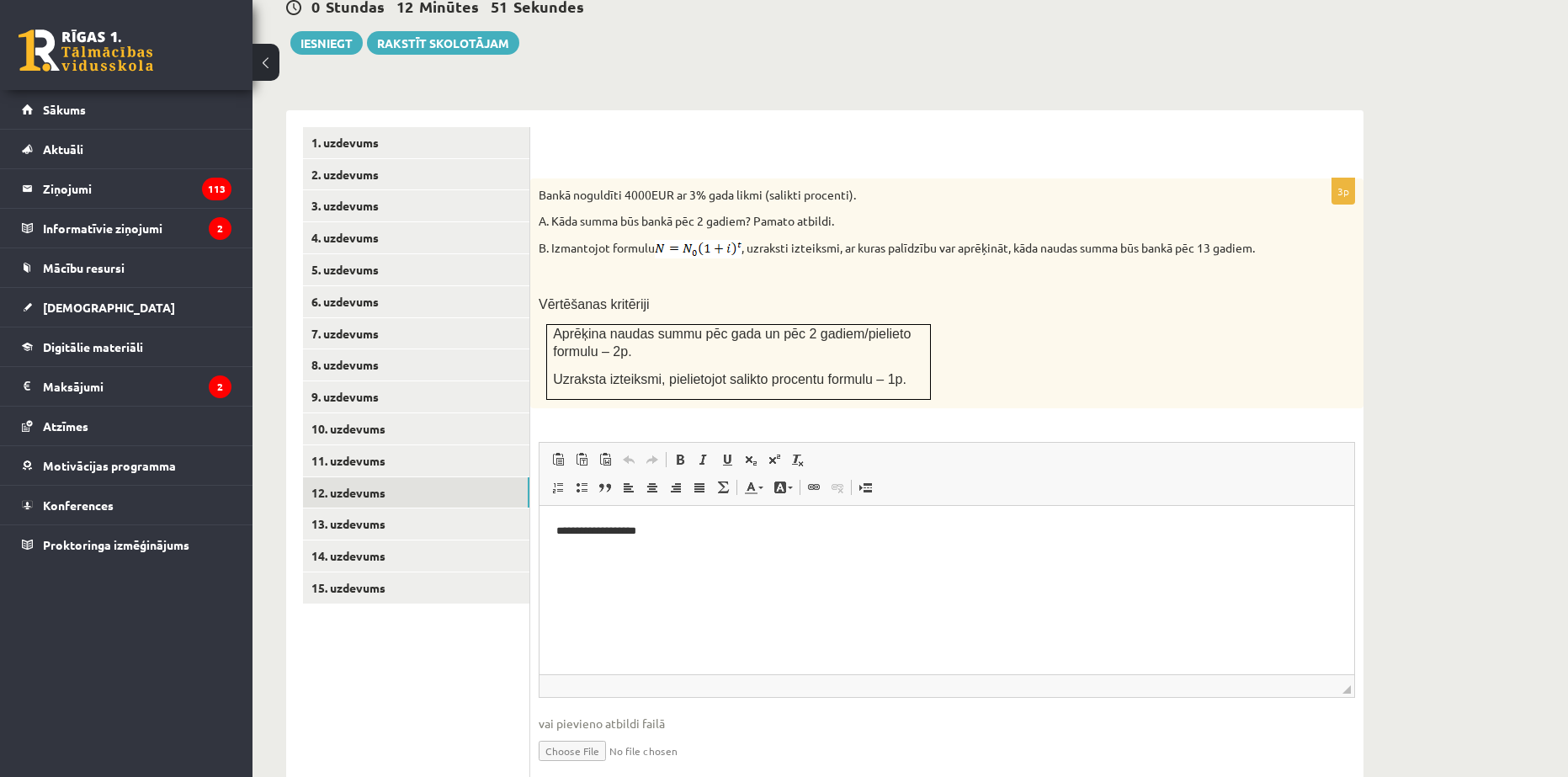
scroll to position [0, 0]
click at [571, 733] on input "file" at bounding box center [946, 750] width 816 height 35
type input "**********"
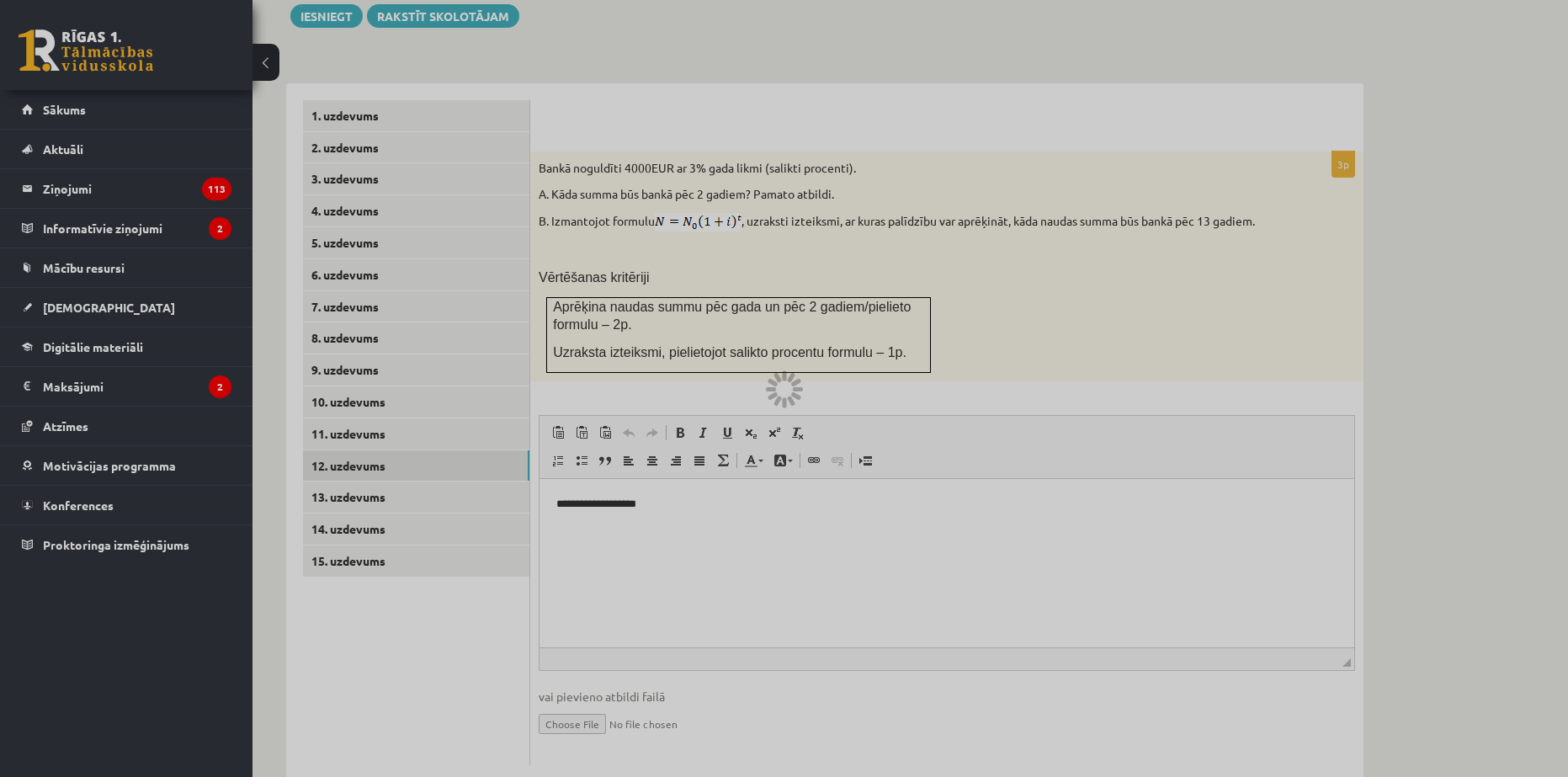
scroll to position [650, 0]
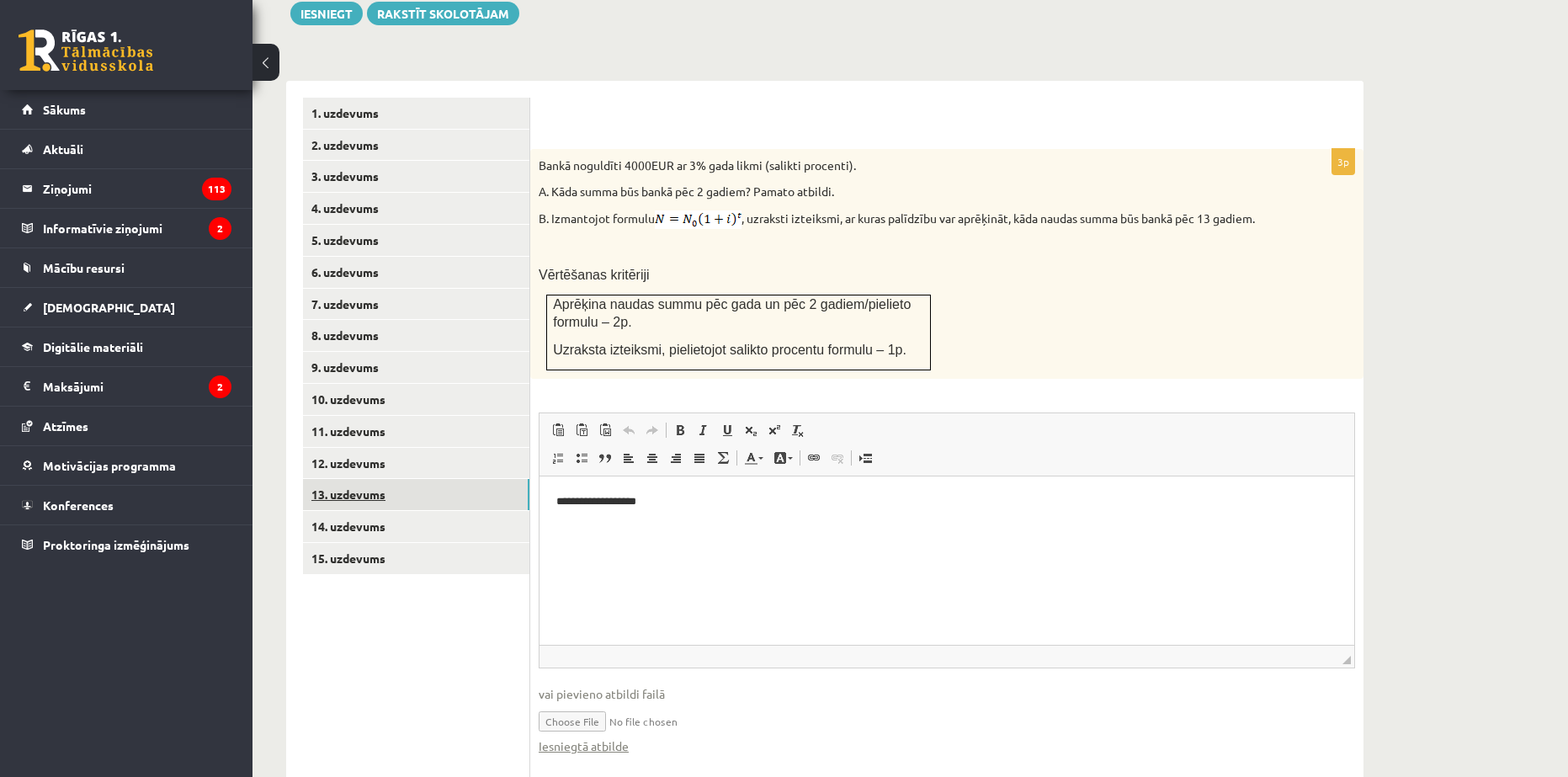
click at [403, 479] on link "13. uzdevums" at bounding box center [416, 494] width 226 height 31
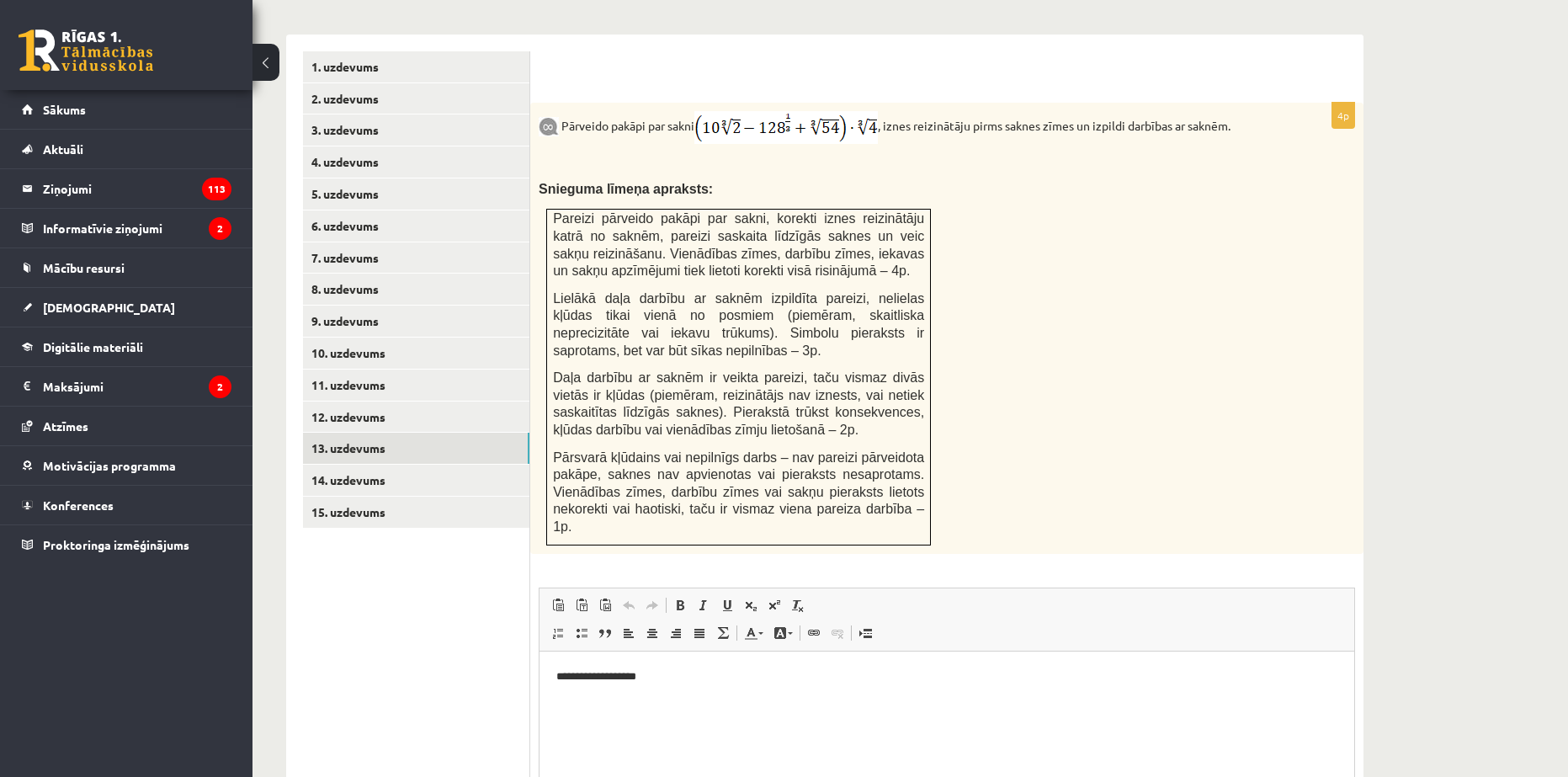
scroll to position [854, 0]
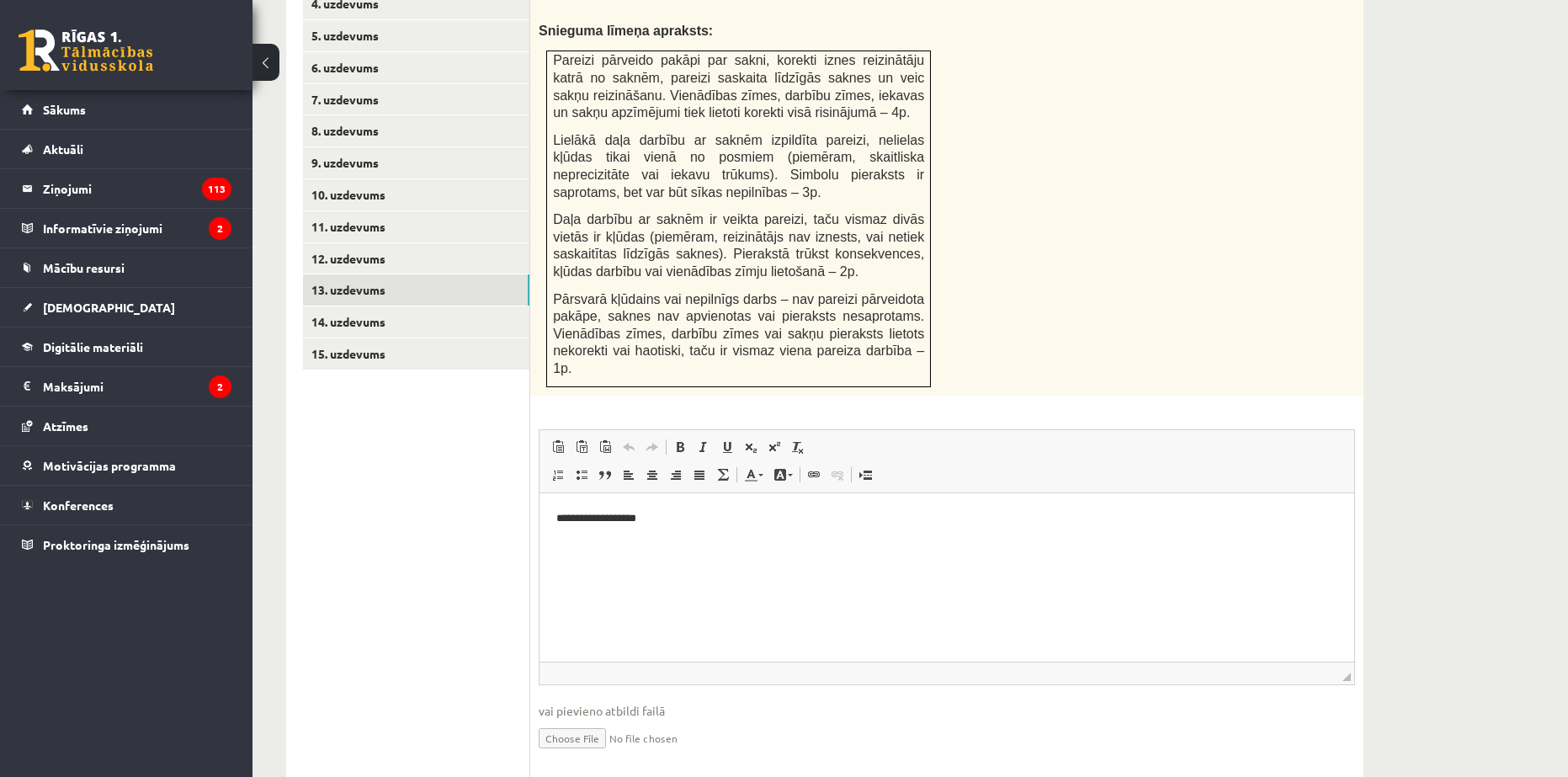
click at [575, 720] on input "file" at bounding box center [946, 737] width 816 height 35
type input "**********"
click at [348, 306] on link "14. uzdevums" at bounding box center [416, 321] width 226 height 31
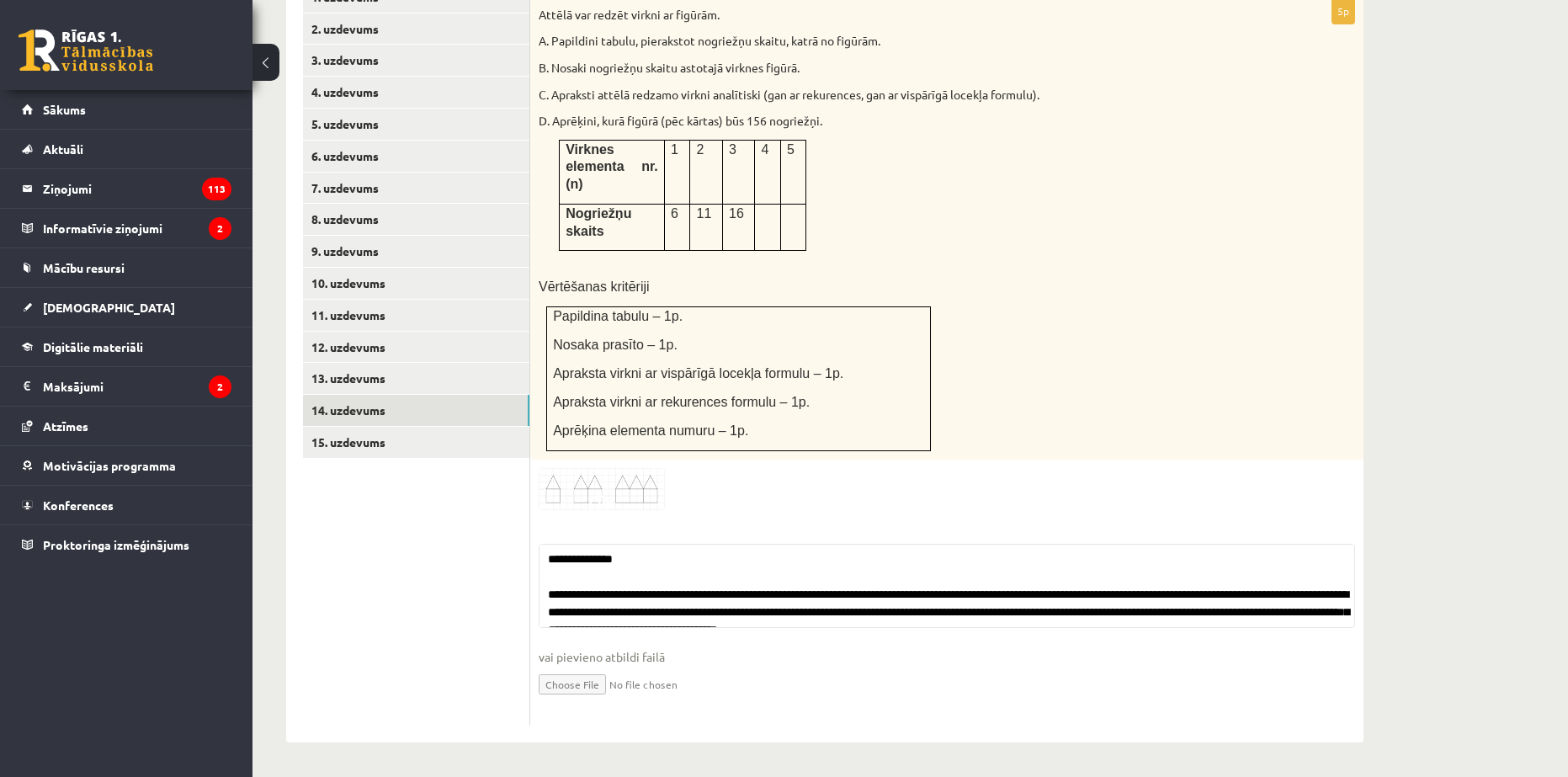
scroll to position [695, 0]
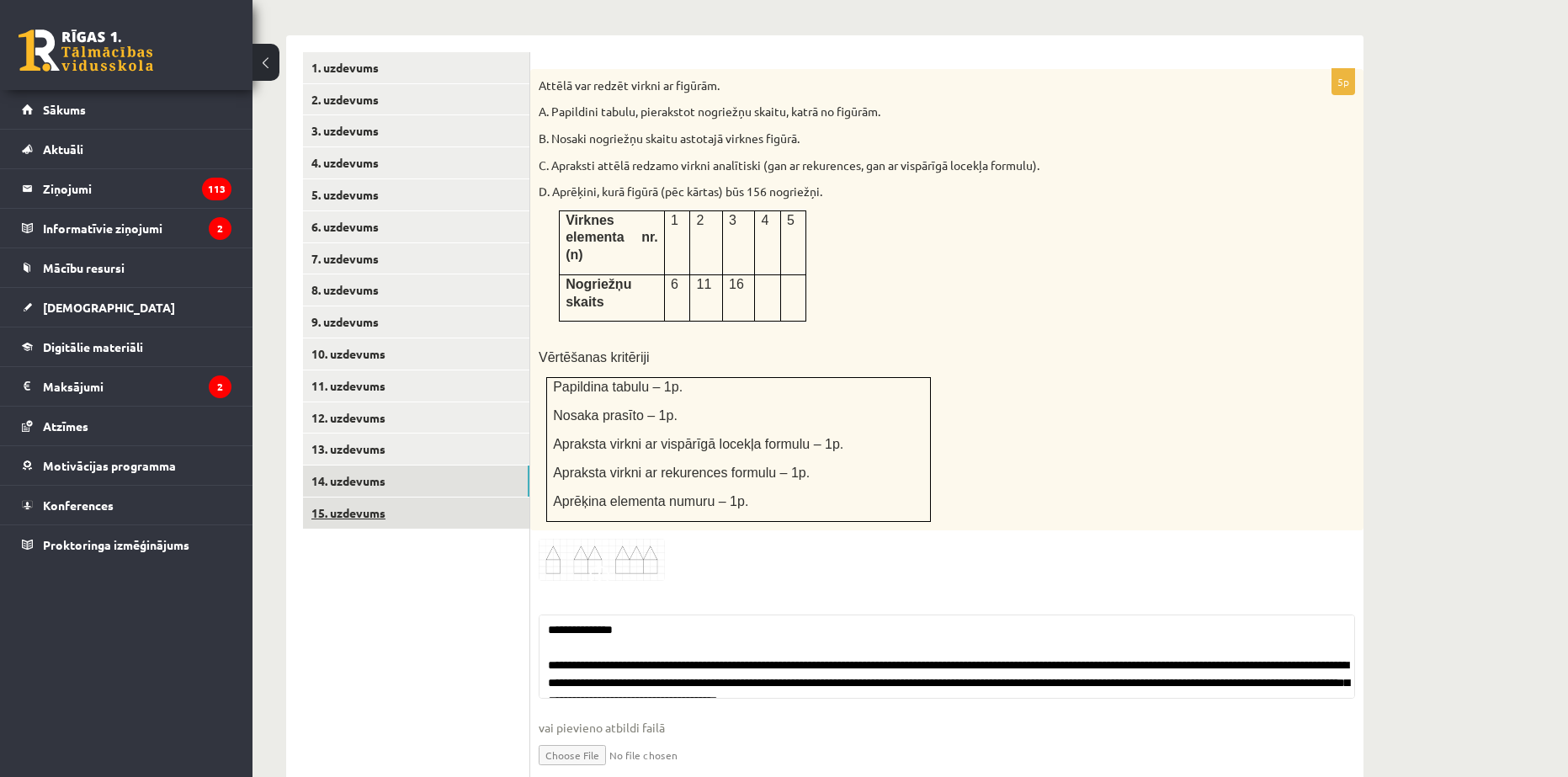
click at [368, 497] on link "15. uzdevums" at bounding box center [416, 512] width 226 height 31
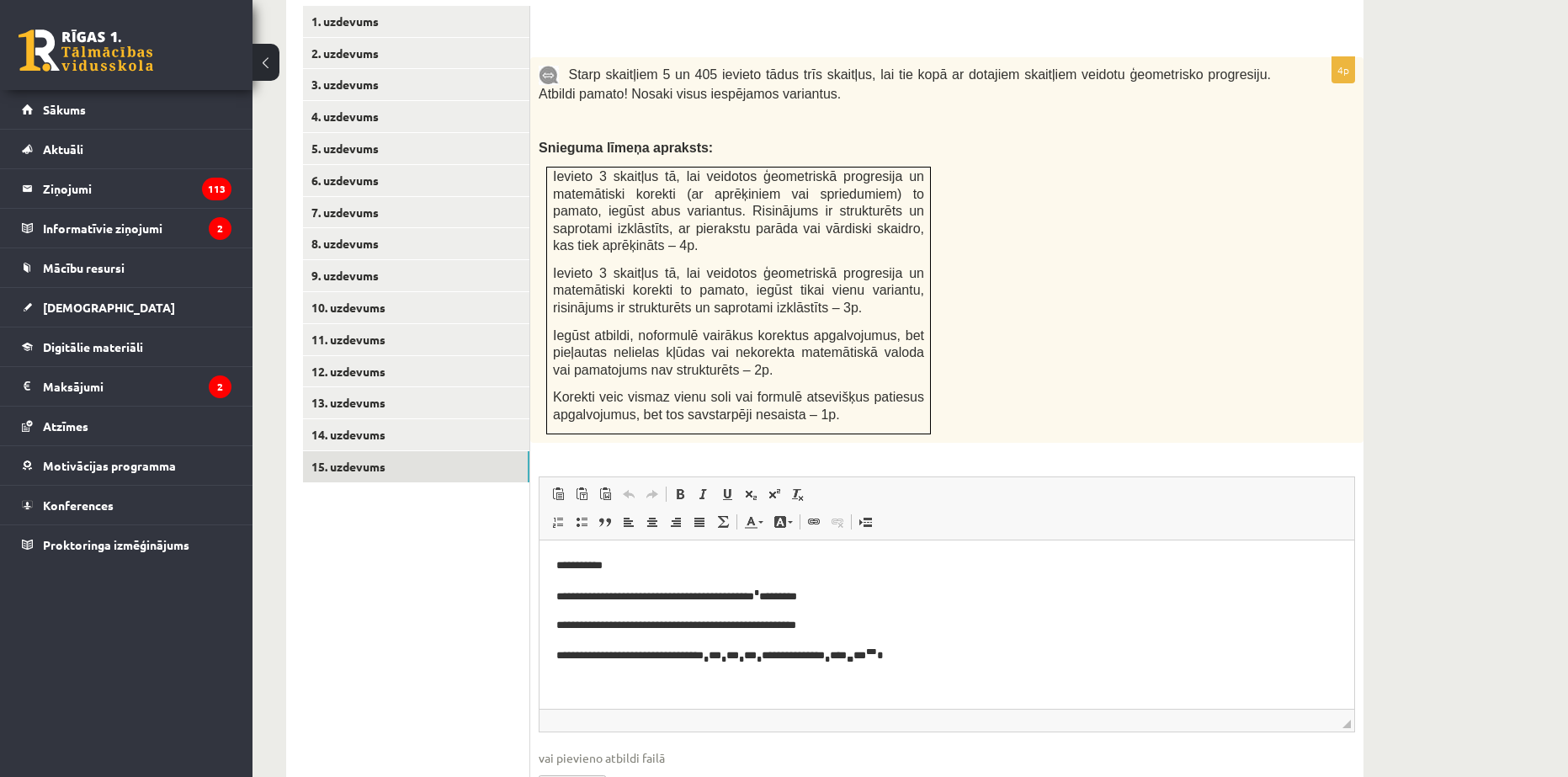
scroll to position [805, 0]
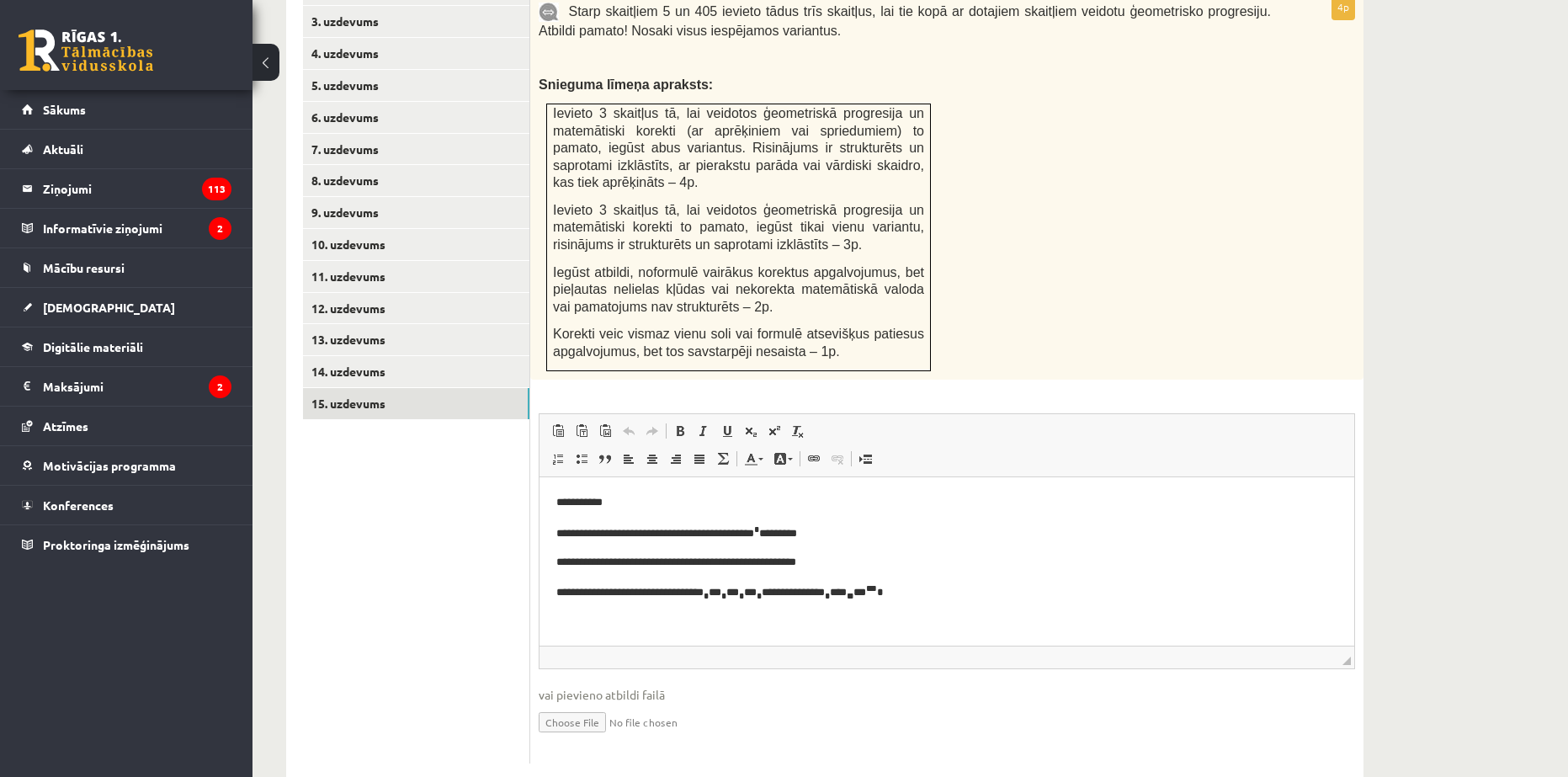
click at [589, 704] on input "file" at bounding box center [946, 720] width 816 height 35
type input "**********"
click at [333, 356] on link "14. uzdevums" at bounding box center [416, 371] width 226 height 31
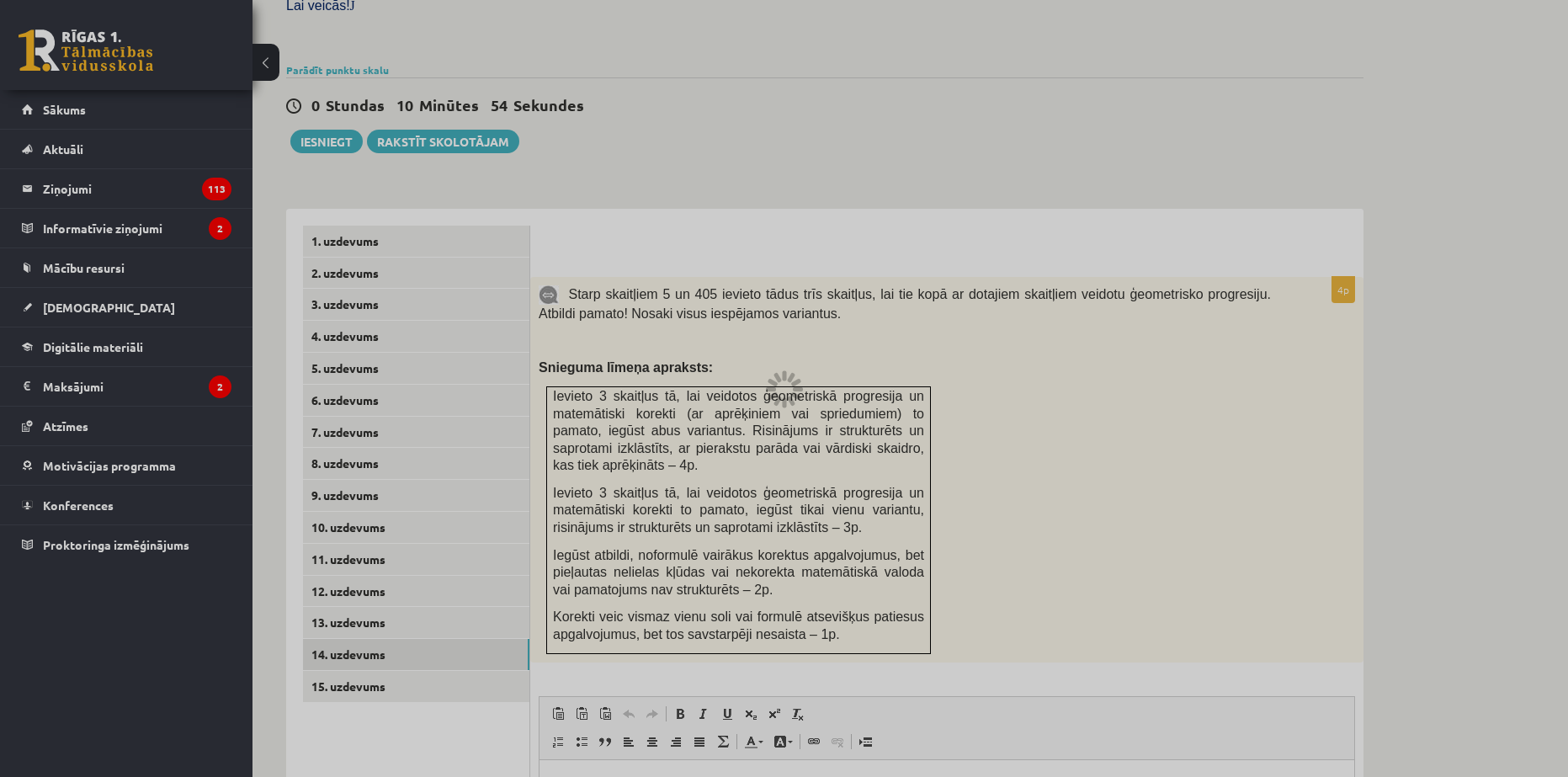
scroll to position [486, 0]
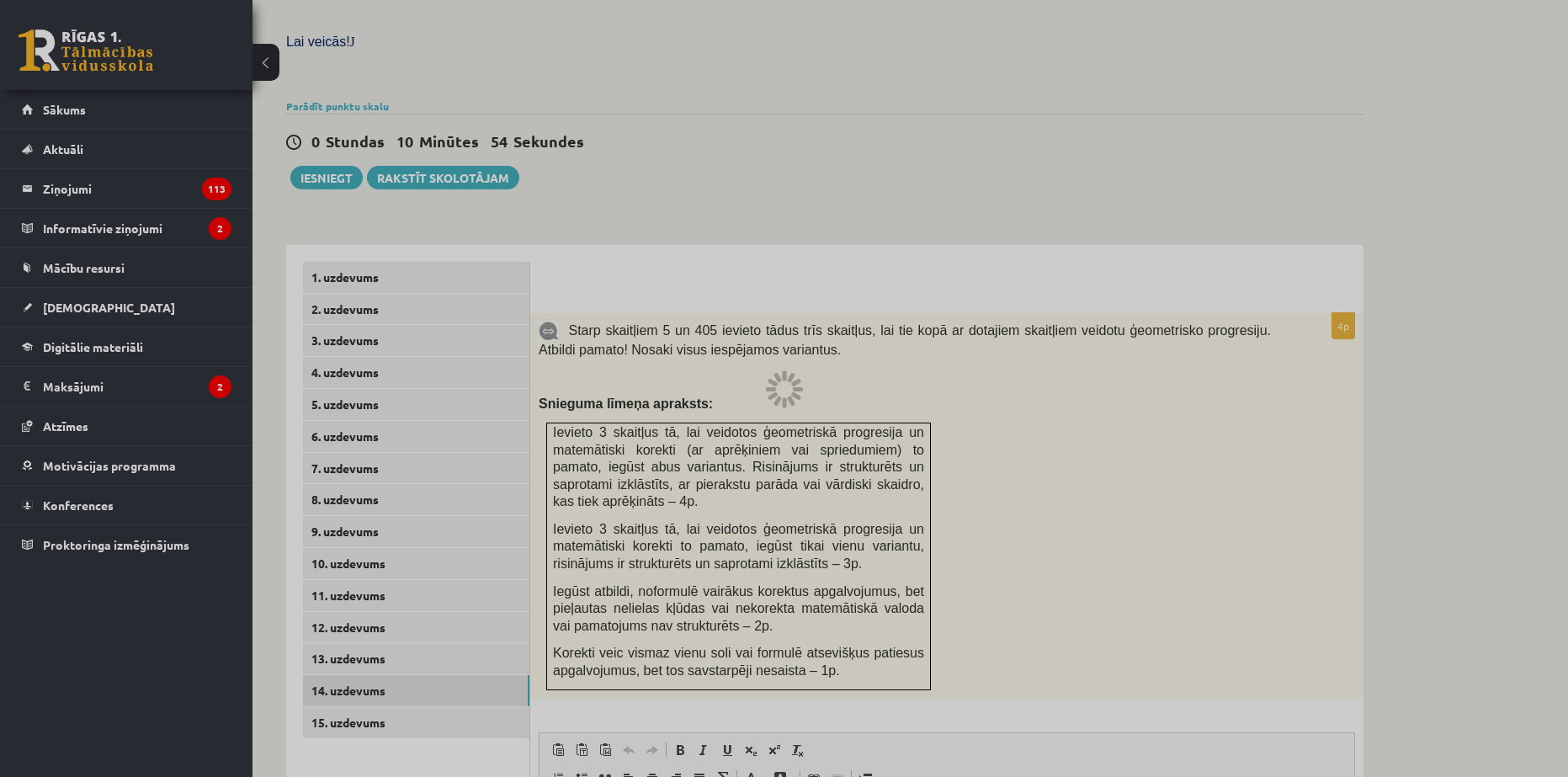
click at [331, 142] on div at bounding box center [784, 388] width 1568 height 777
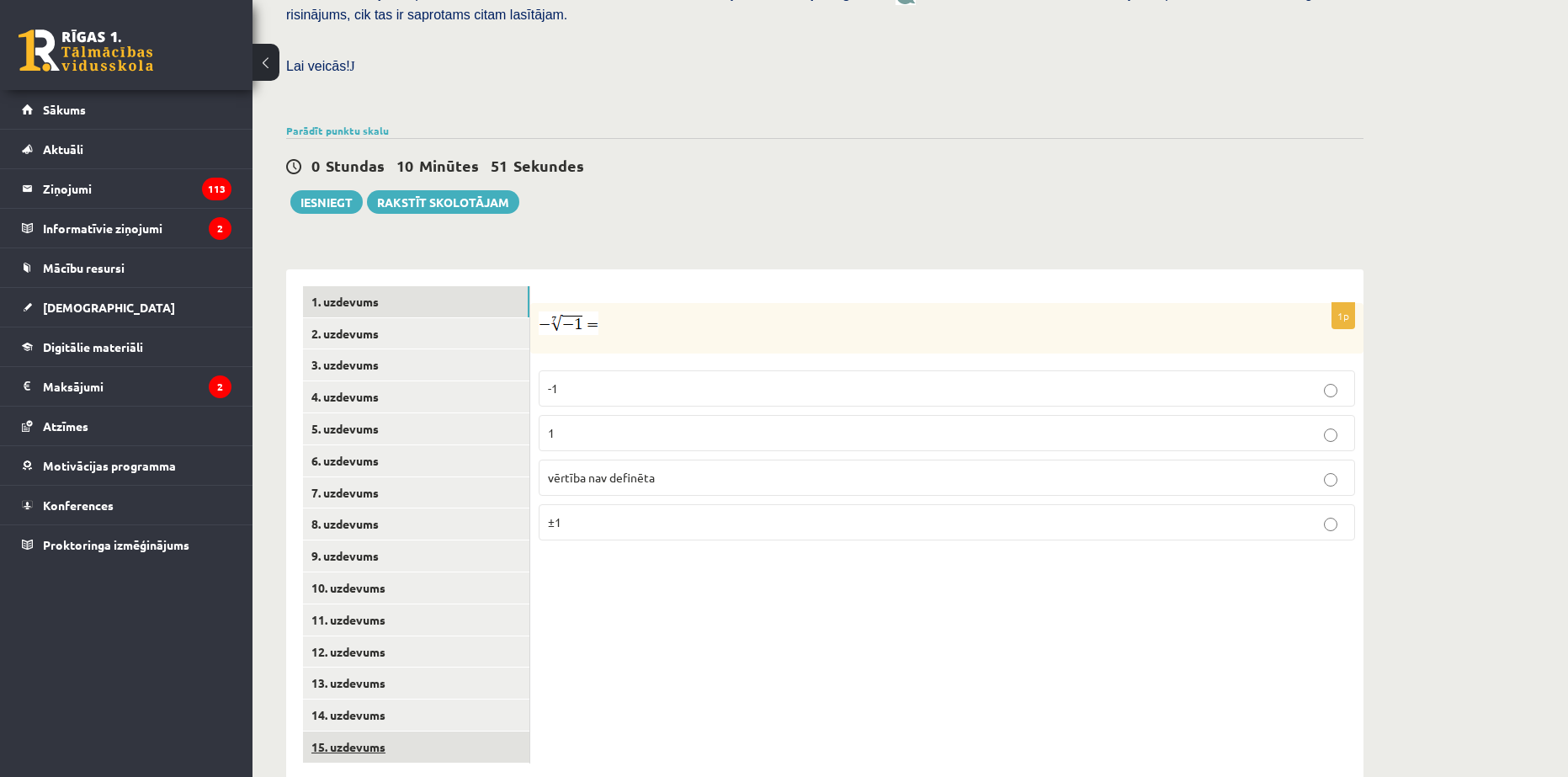
click at [366, 732] on link "15. uzdevums" at bounding box center [416, 747] width 226 height 31
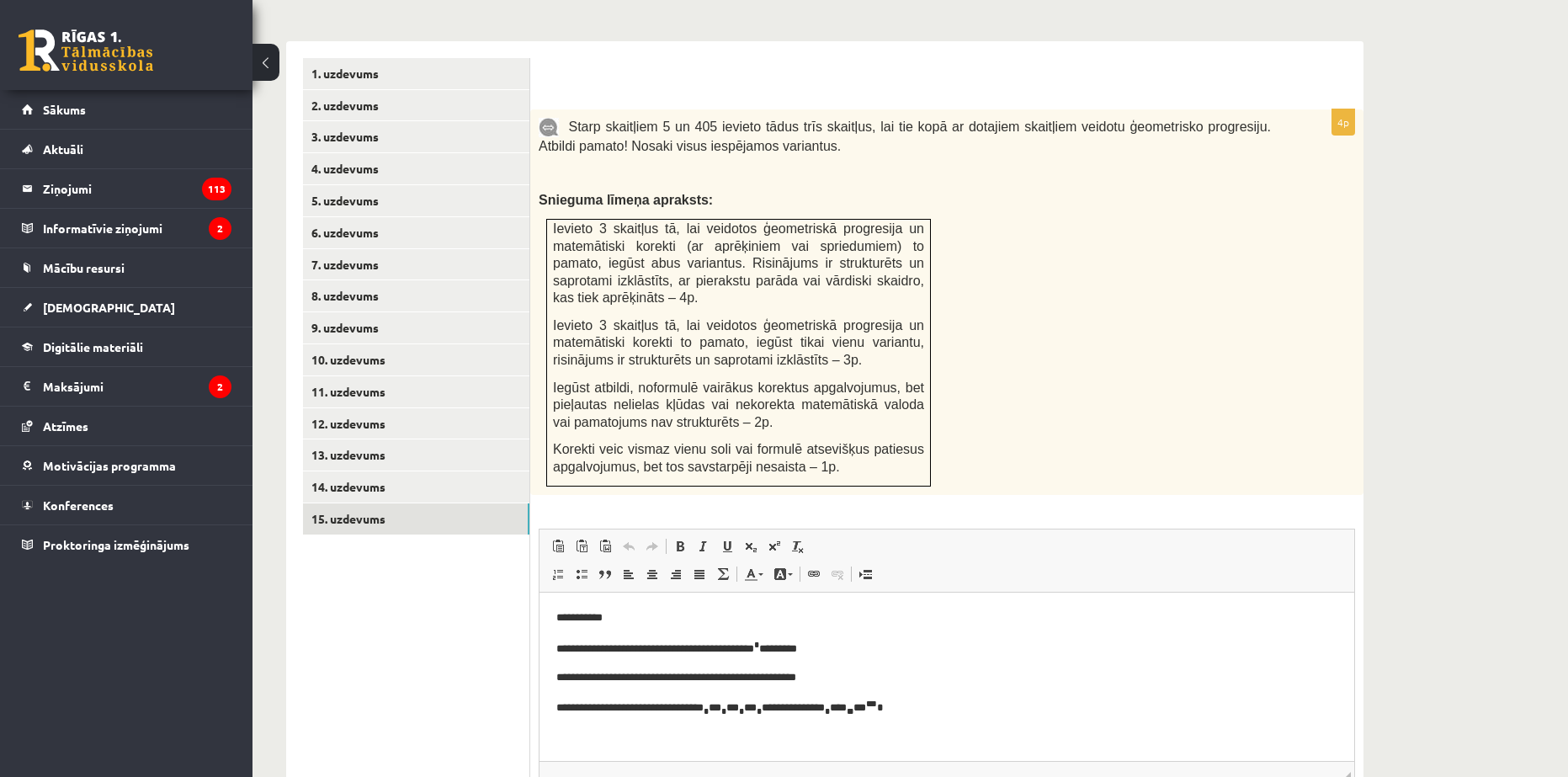
scroll to position [822, 0]
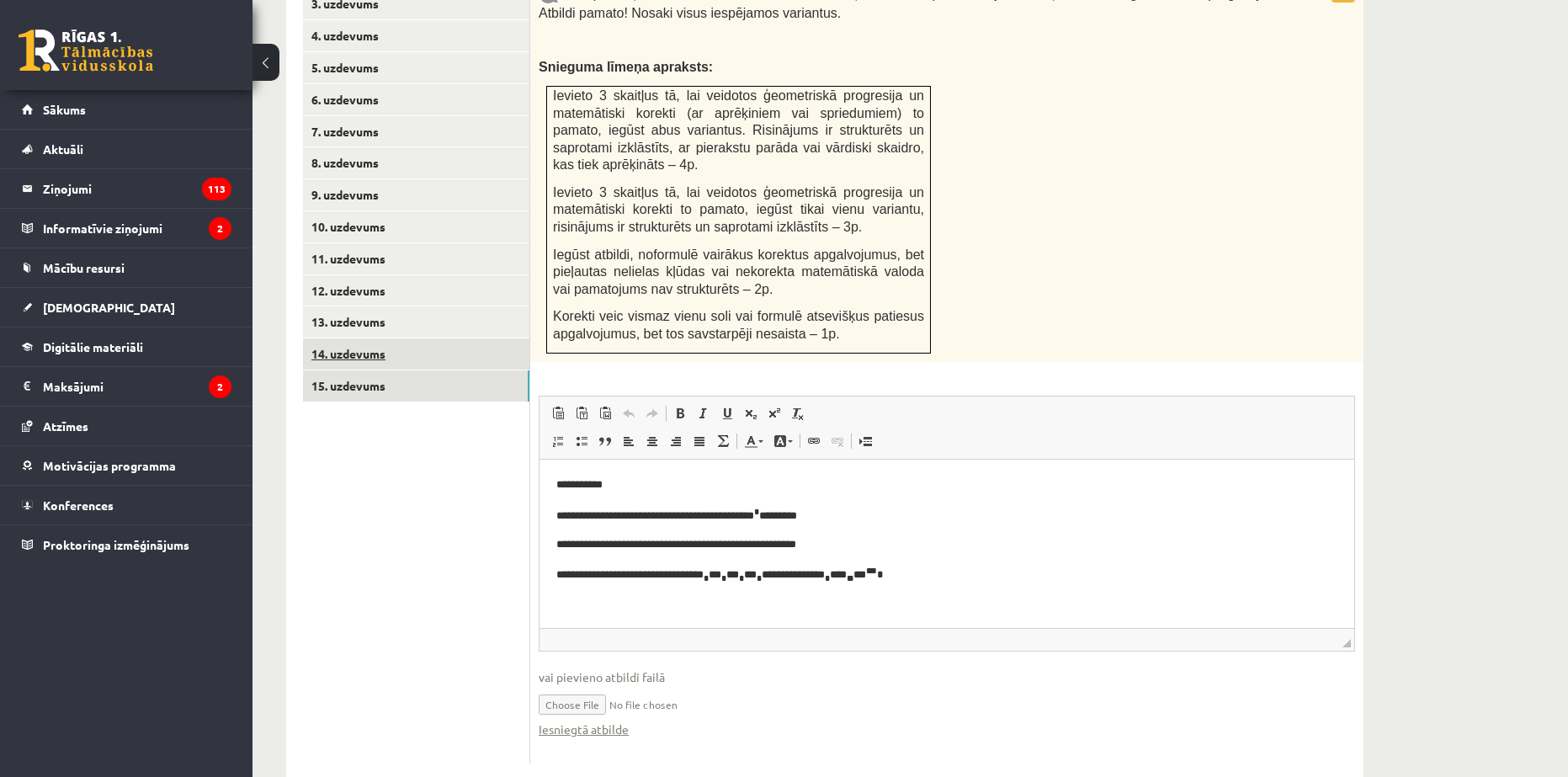
click at [340, 338] on link "14. uzdevums" at bounding box center [416, 353] width 226 height 31
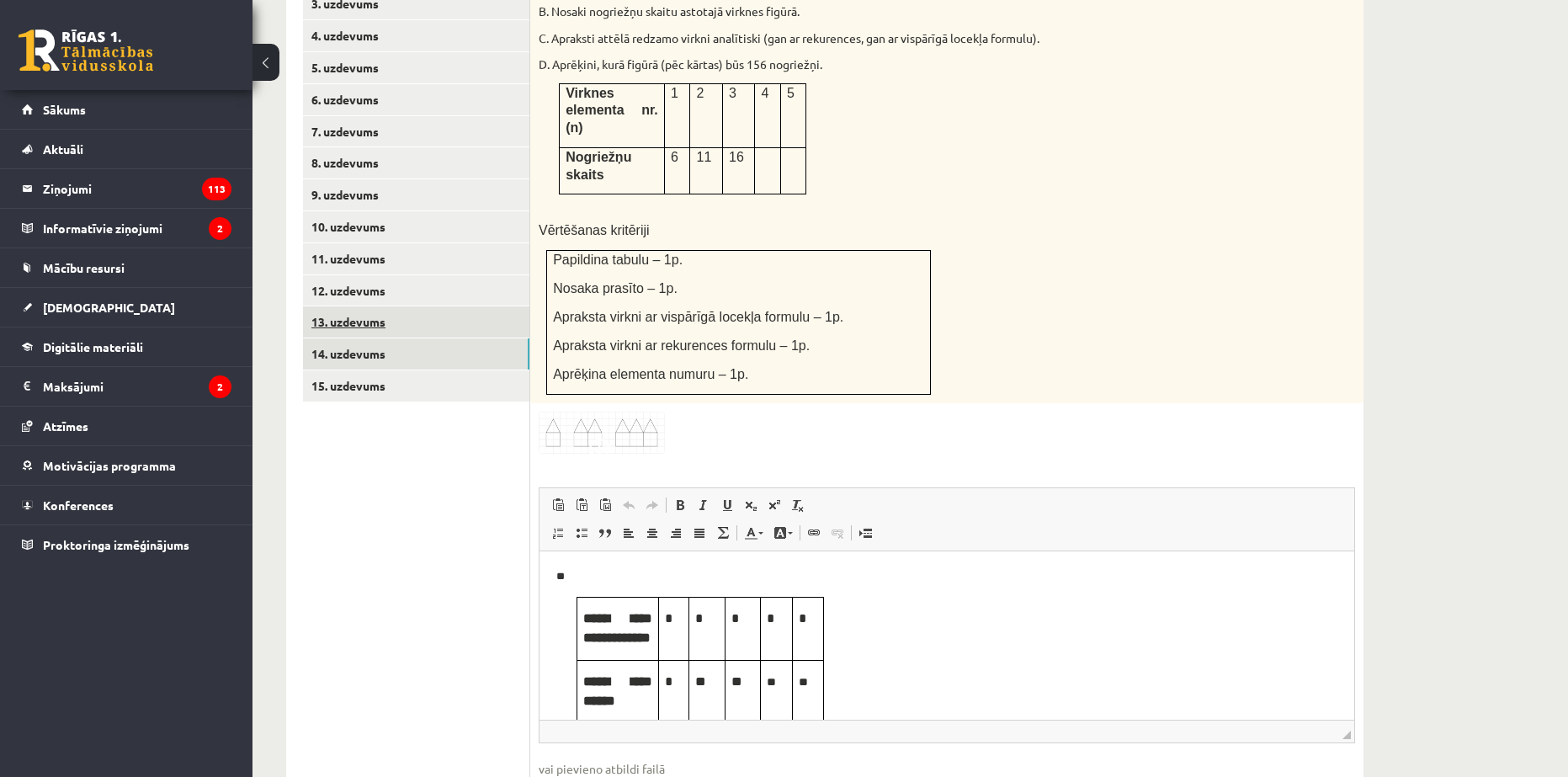
scroll to position [0, 0]
click at [345, 306] on link "13. uzdevums" at bounding box center [416, 321] width 226 height 31
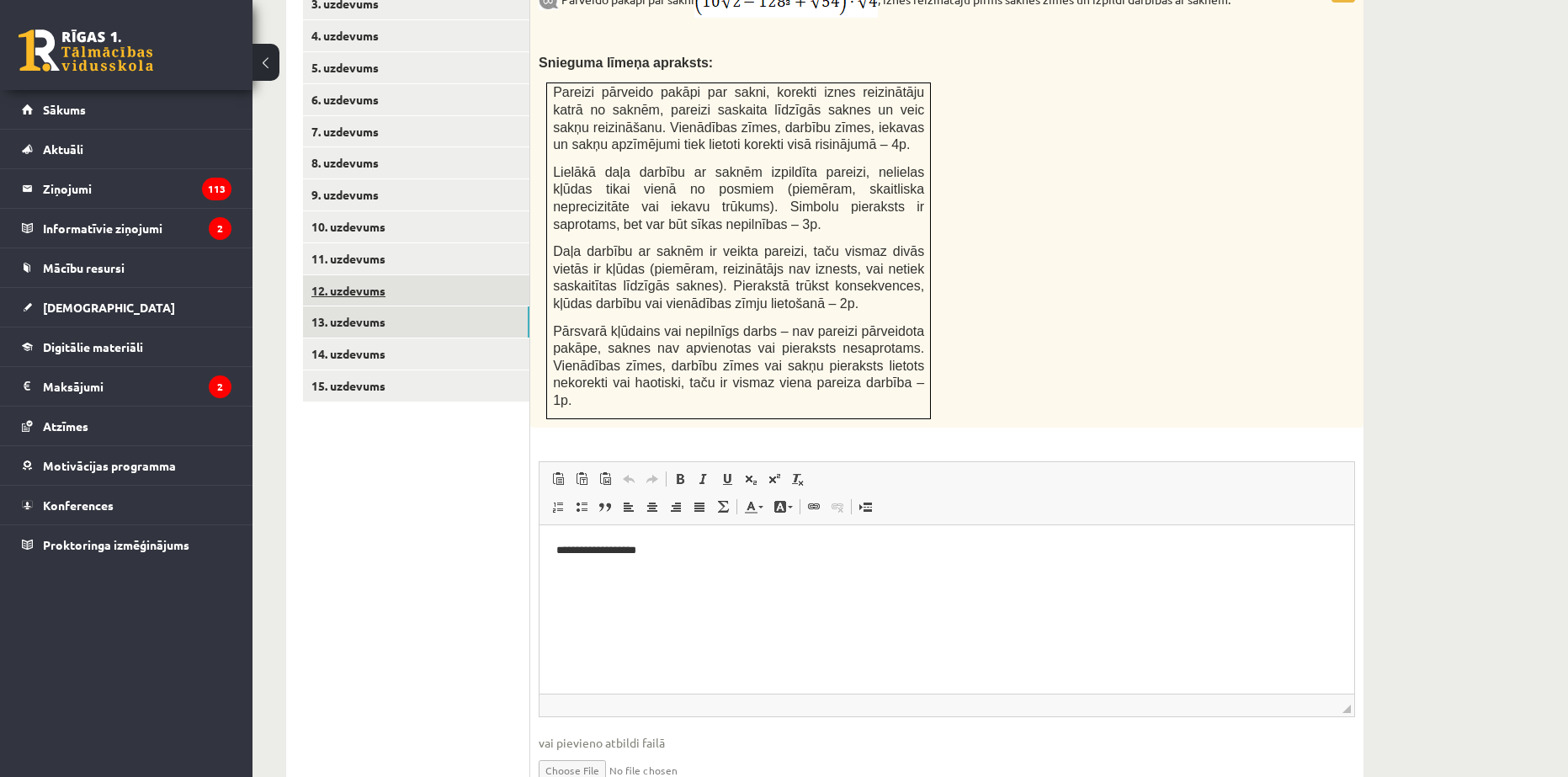
click at [358, 275] on link "12. uzdevums" at bounding box center [416, 290] width 226 height 31
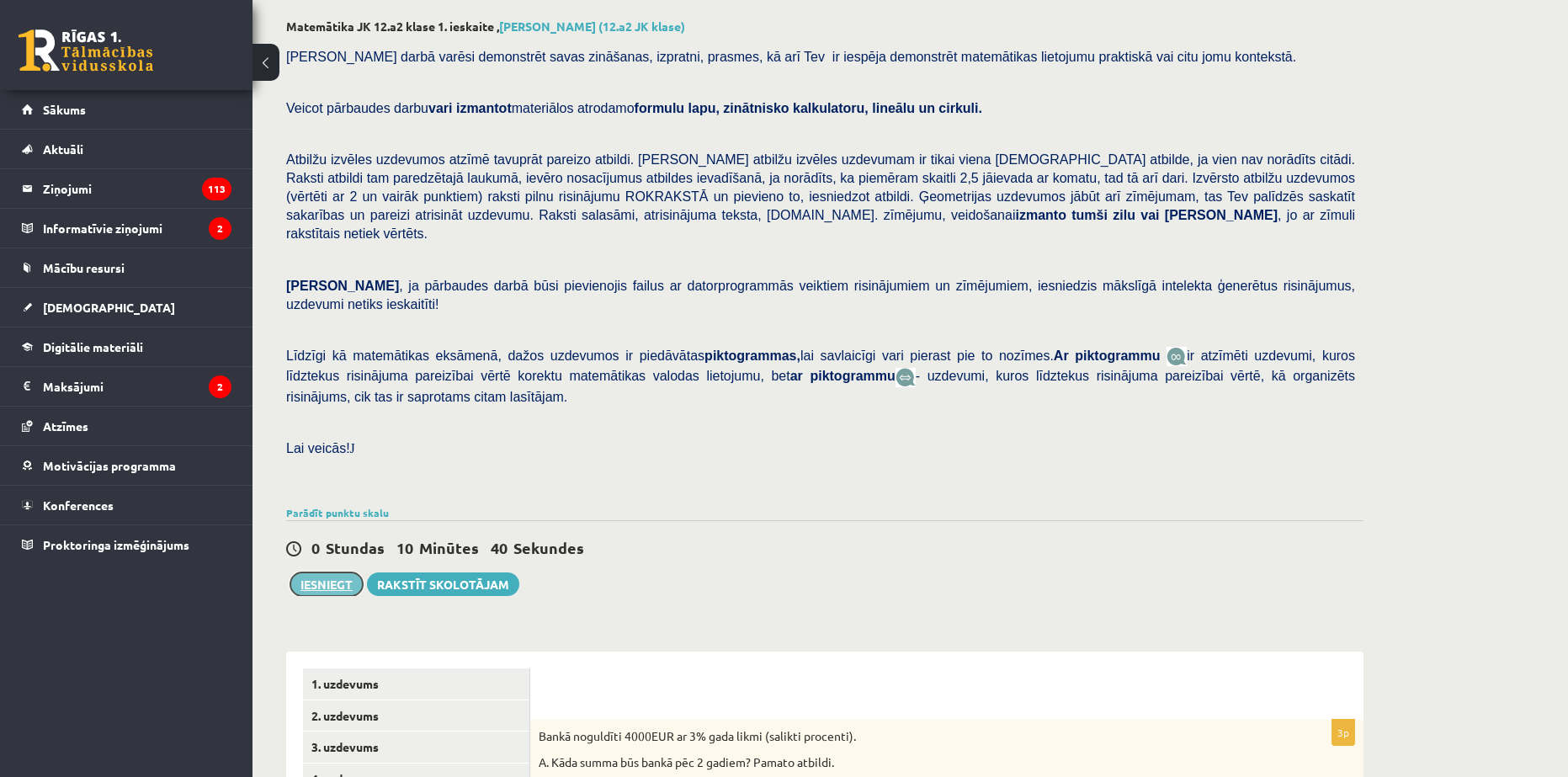
click at [314, 573] on button "Iesniegt" at bounding box center [326, 584] width 73 height 24
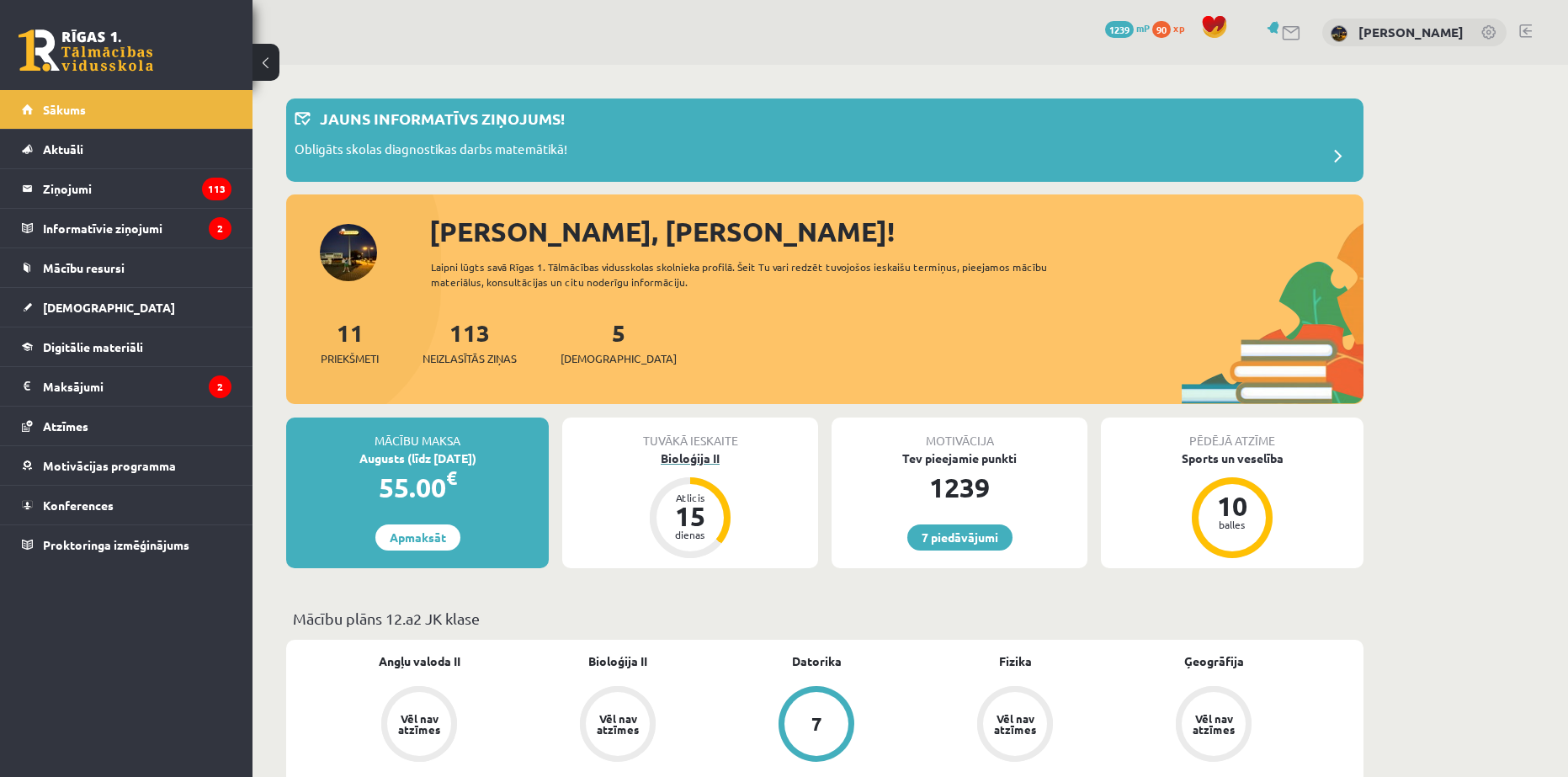
click at [698, 499] on div "Atlicis" at bounding box center [690, 497] width 51 height 10
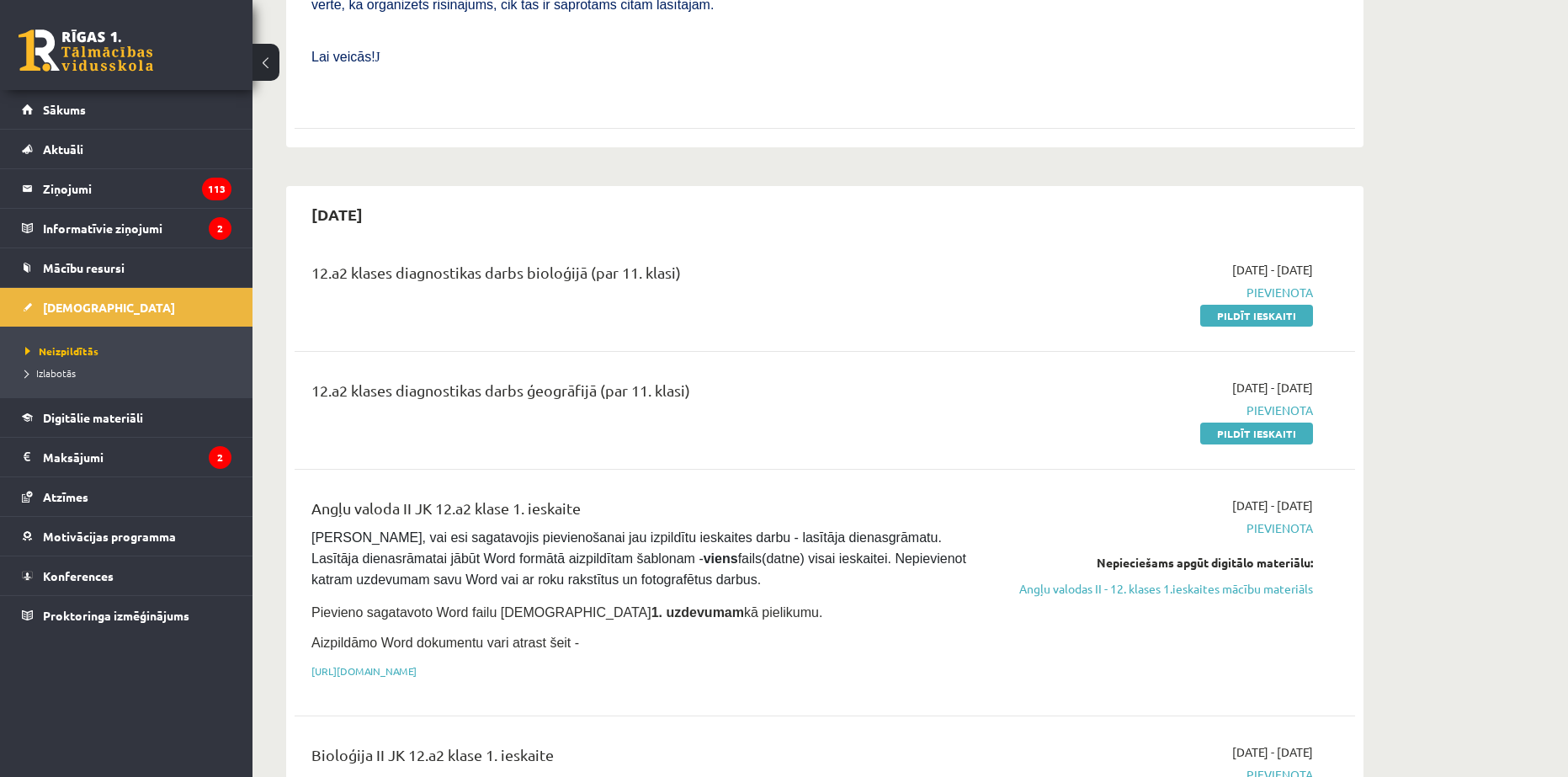
scroll to position [757, 0]
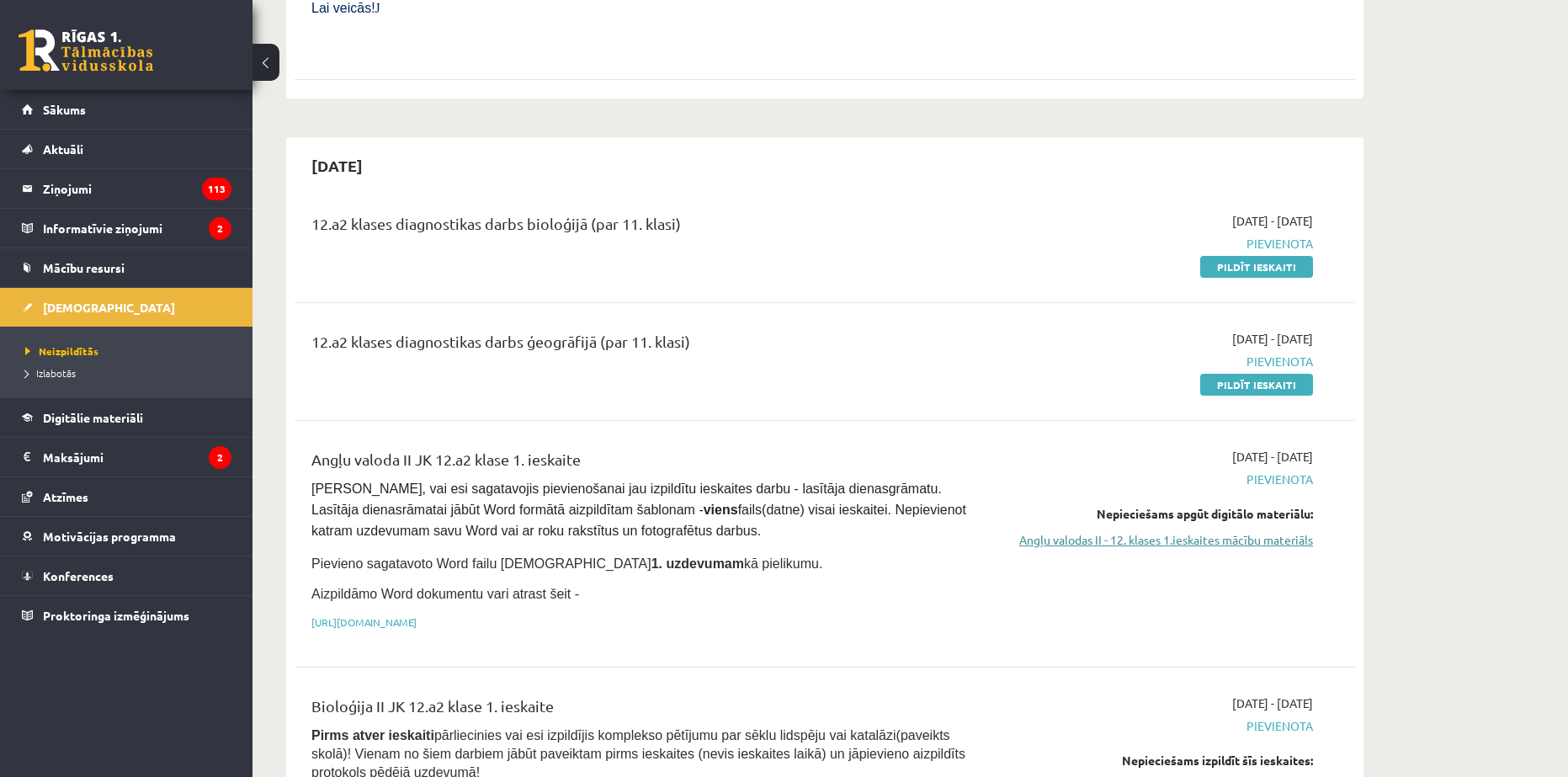
click at [1114, 531] on link "Angļu valodas II - 12. klases 1.ieskaites mācību materiāls" at bounding box center [1154, 540] width 317 height 18
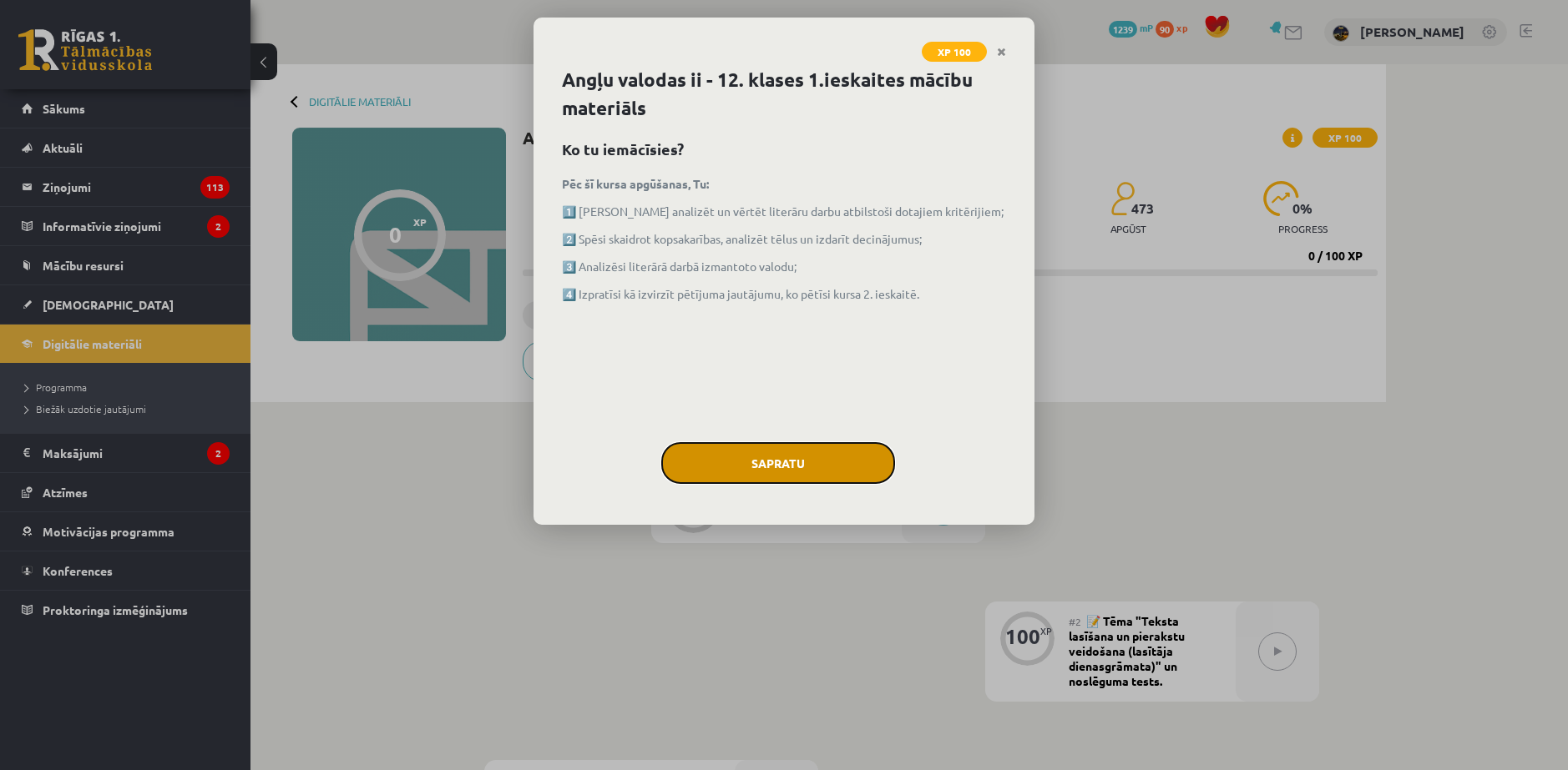
click at [761, 468] on button "Sapratu" at bounding box center [778, 463] width 233 height 42
